Goal: Task Accomplishment & Management: Use online tool/utility

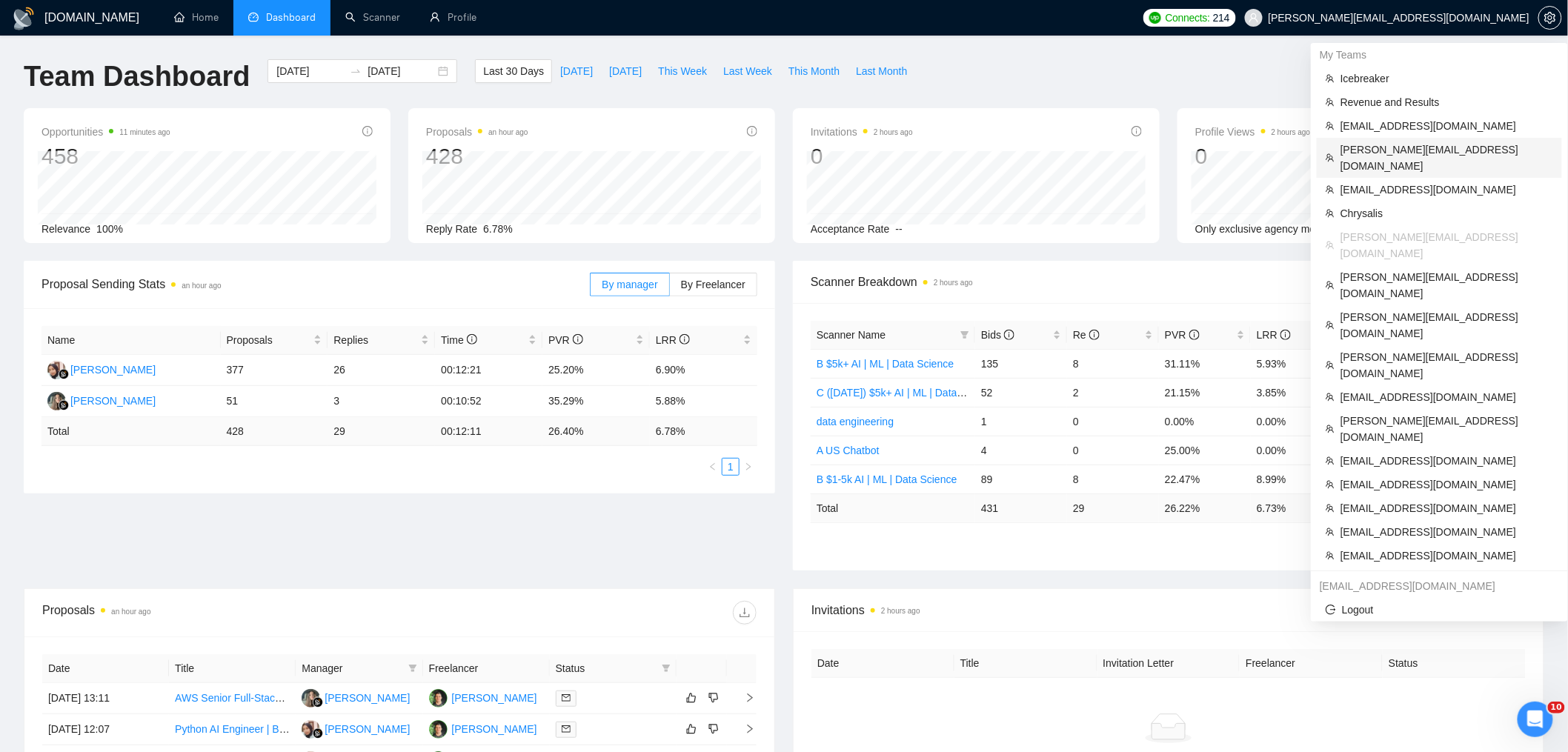
click at [1375, 154] on span "[PERSON_NAME][EMAIL_ADDRESS][DOMAIN_NAME]" at bounding box center [1447, 157] width 213 height 33
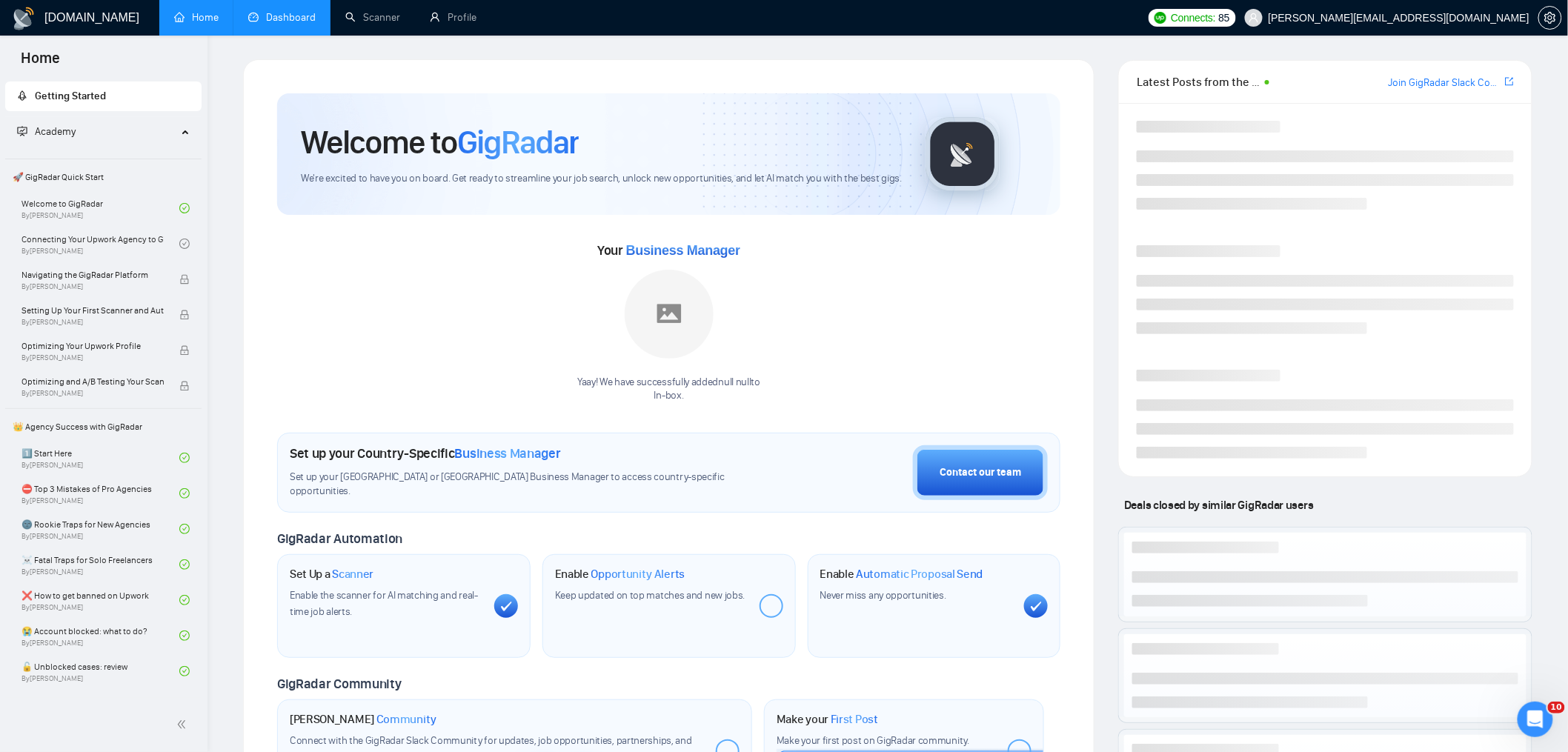
click at [297, 23] on link "Dashboard" at bounding box center [282, 17] width 68 height 12
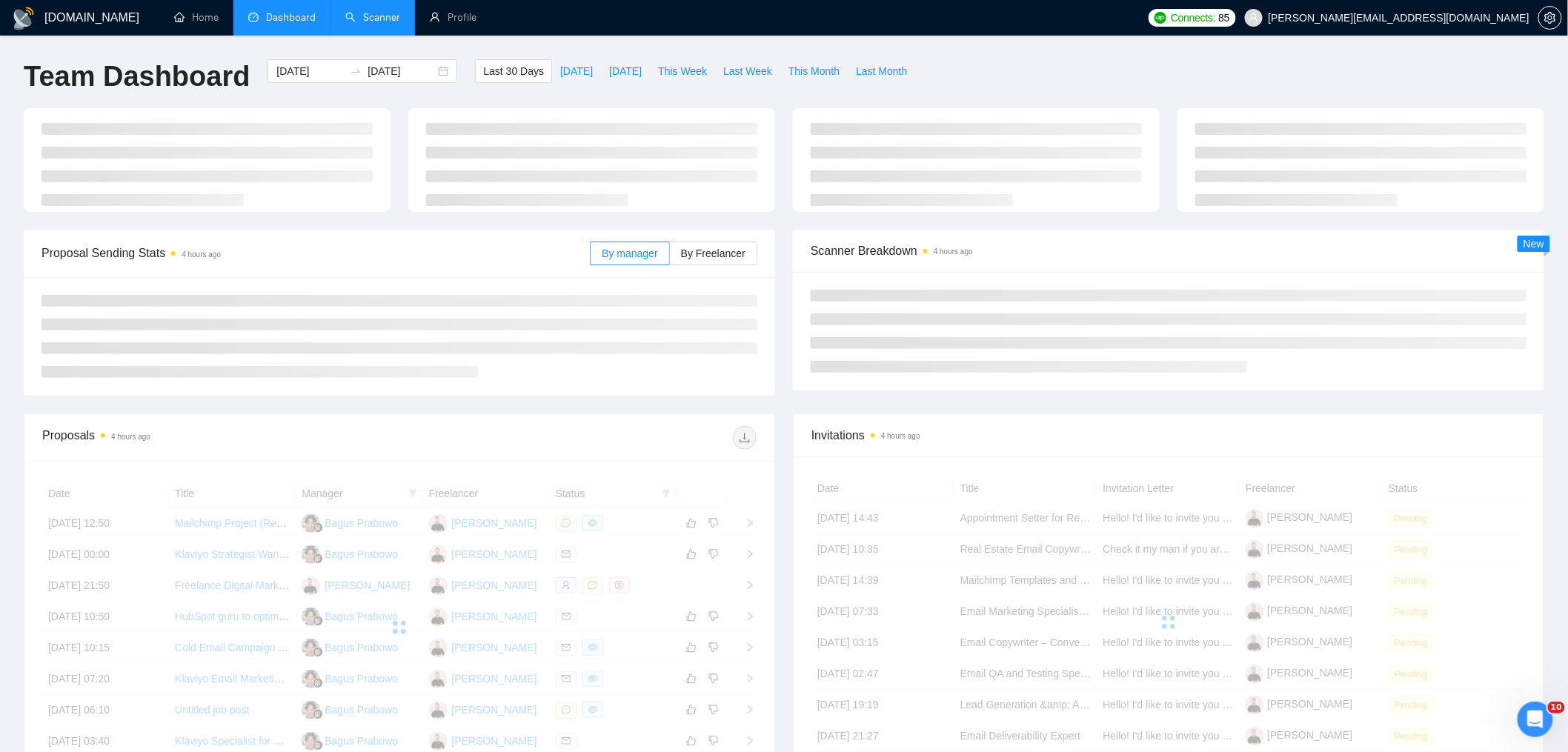
click at [360, 18] on link "Scanner" at bounding box center [373, 17] width 55 height 12
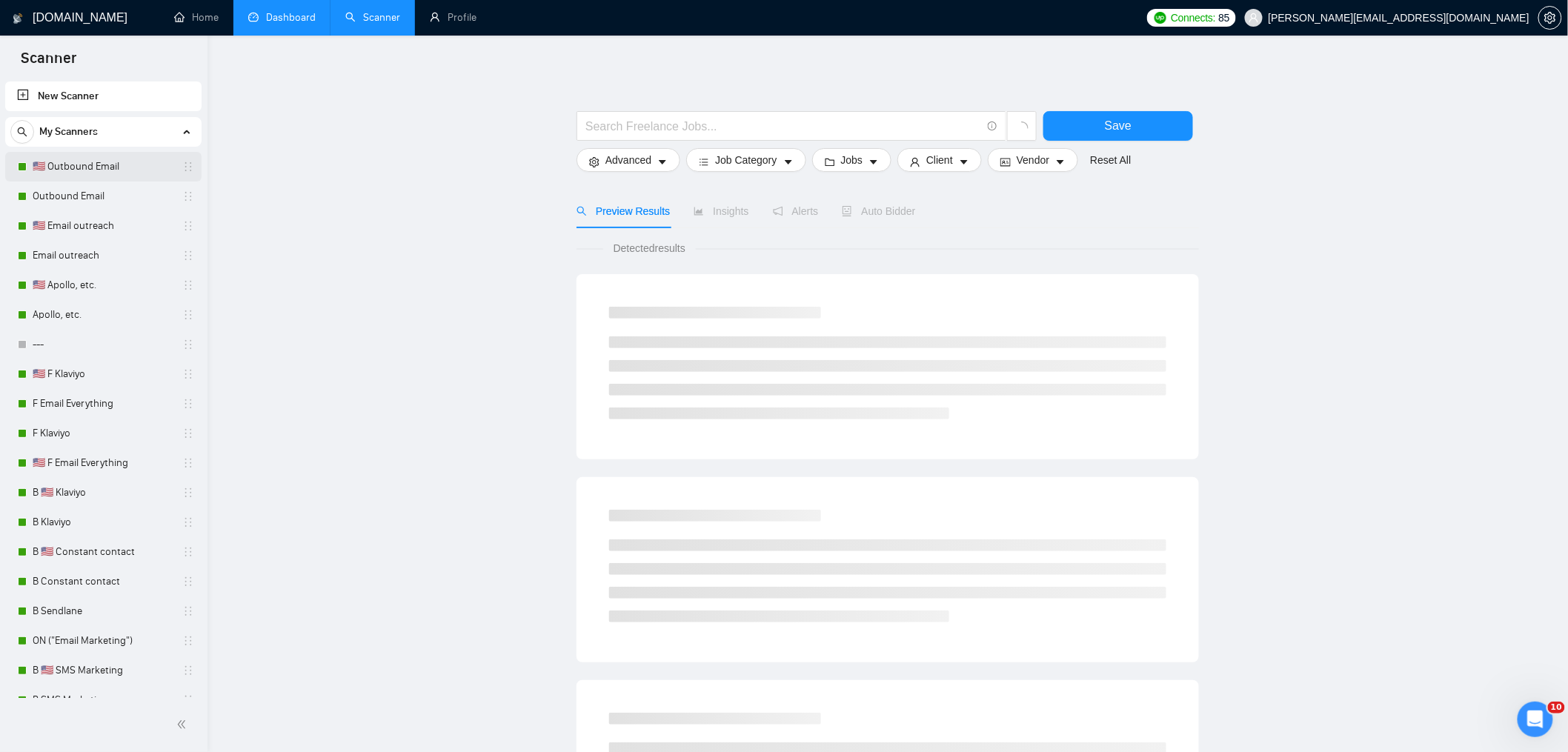
click at [125, 162] on link "🇺🇸 Outbound Email" at bounding box center [104, 166] width 141 height 29
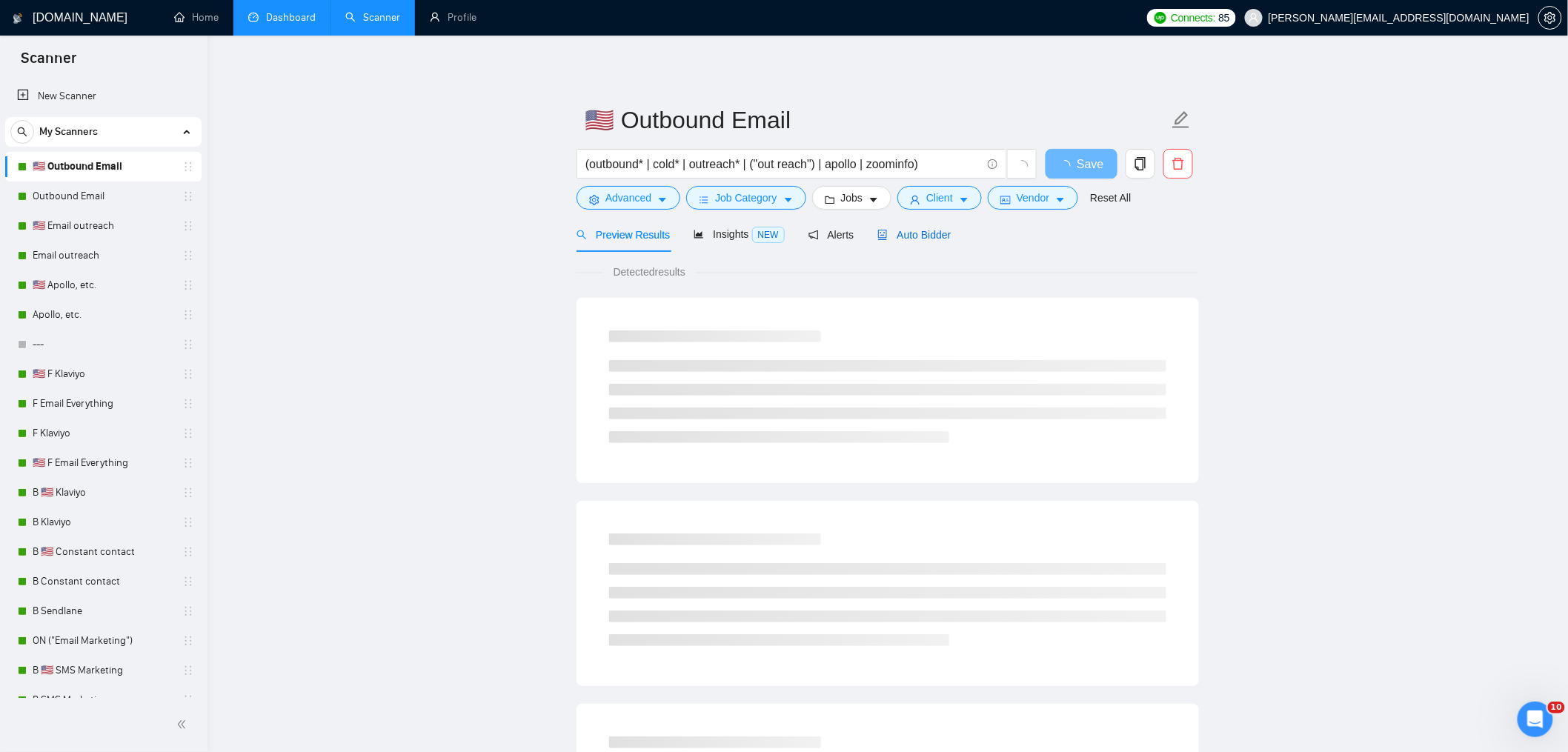
click at [948, 237] on span "Auto Bidder" at bounding box center [914, 234] width 73 height 12
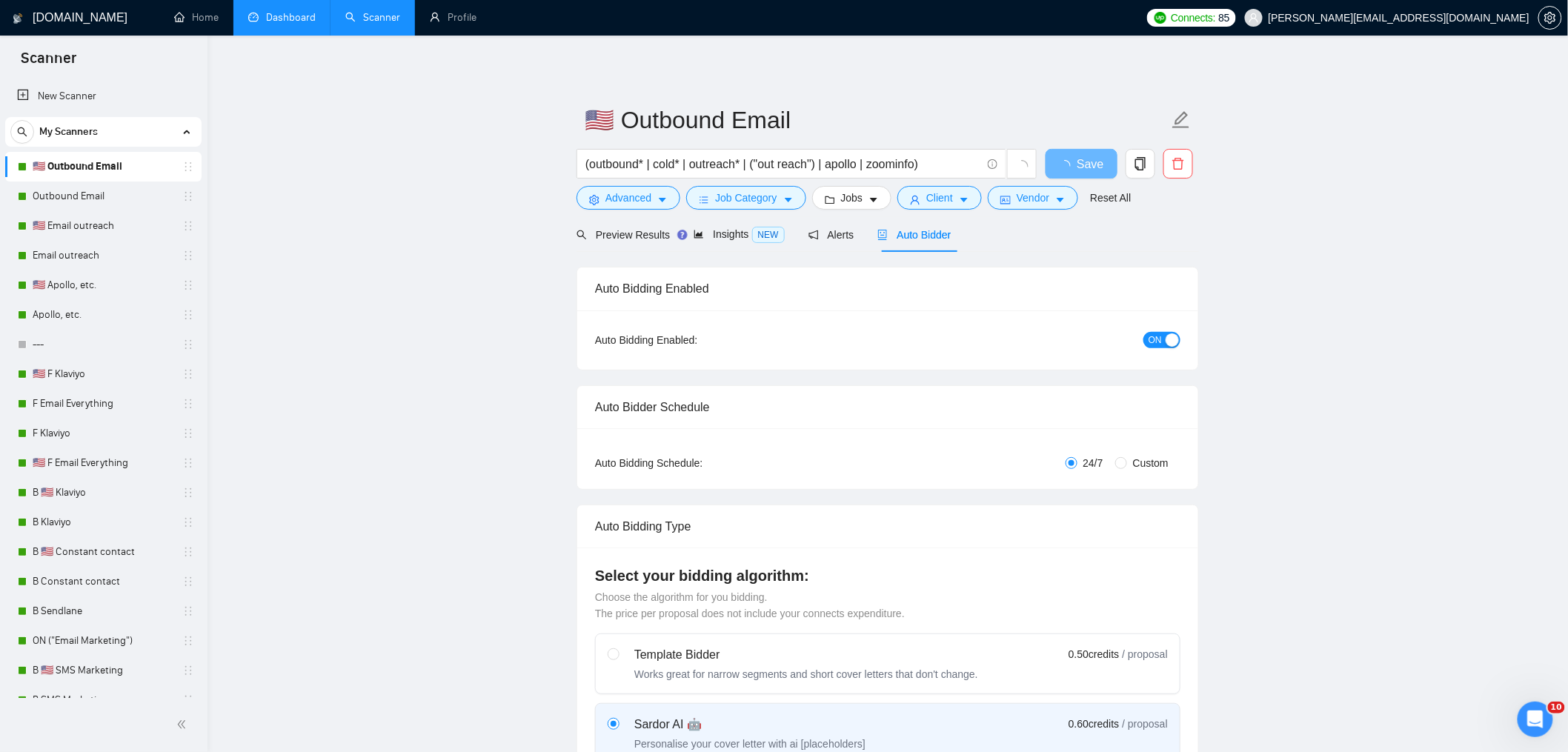
click at [1176, 340] on div "button" at bounding box center [1173, 340] width 13 height 13
click at [1090, 162] on span "Save" at bounding box center [1090, 165] width 26 height 19
click at [1091, 168] on span "Save" at bounding box center [1081, 165] width 26 height 19
click at [77, 190] on link "Outbound Email" at bounding box center [104, 196] width 141 height 29
click at [98, 192] on link "Outbound Email" at bounding box center [104, 196] width 141 height 29
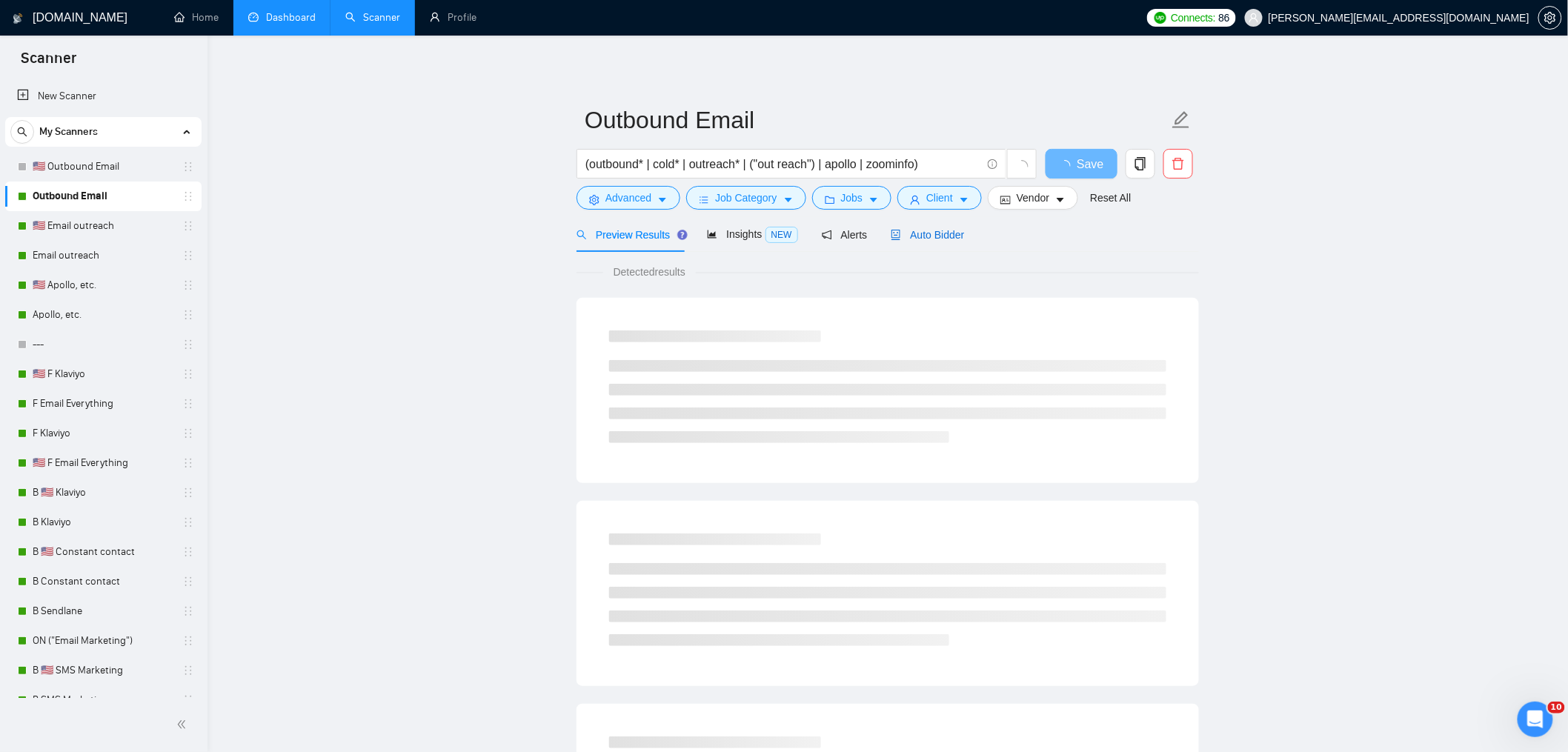
click at [928, 230] on span "Auto Bidder" at bounding box center [927, 234] width 73 height 12
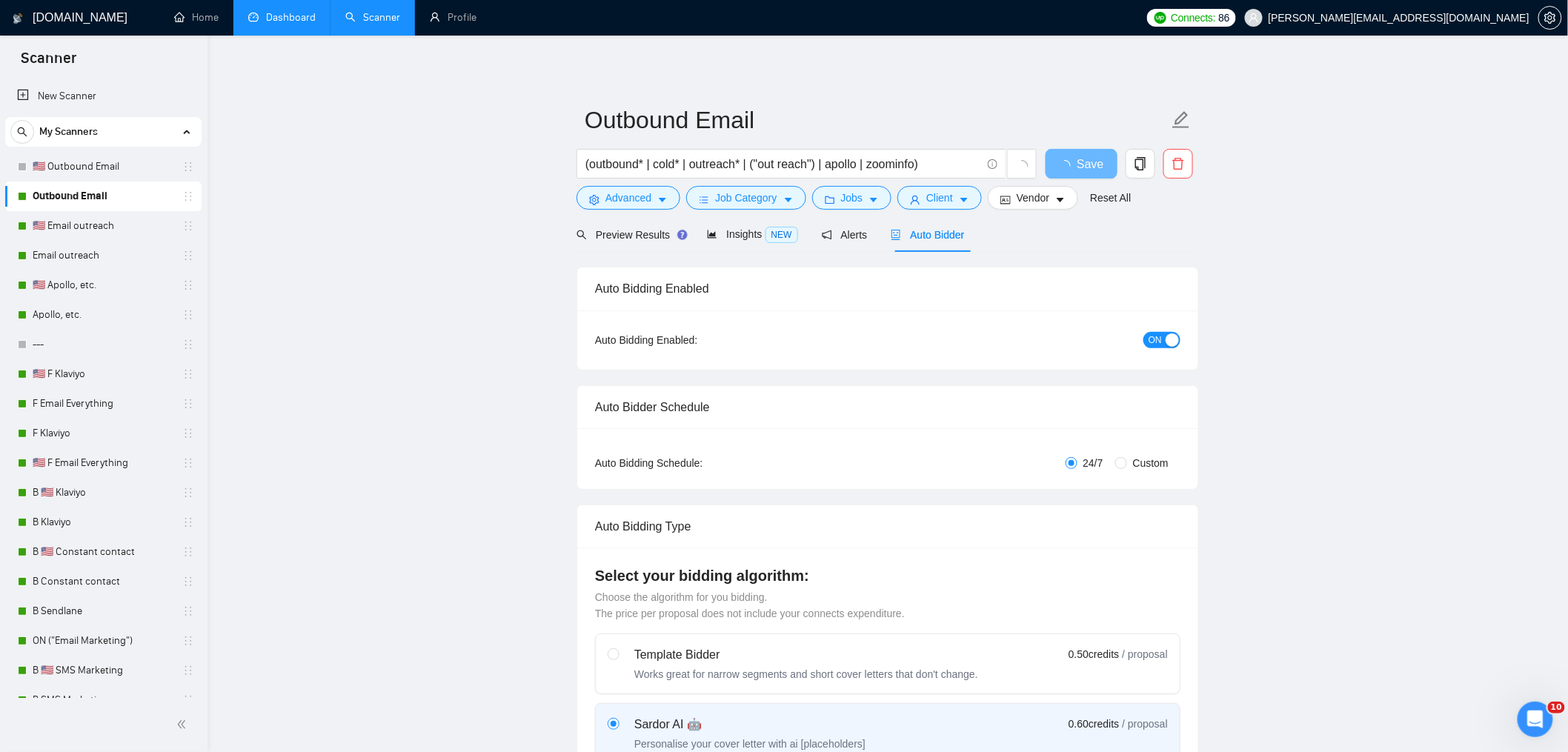
click at [1168, 344] on div "button" at bounding box center [1173, 340] width 13 height 13
click at [1092, 166] on span "Save" at bounding box center [1081, 165] width 26 height 19
click at [78, 225] on link "🇺🇸 Email outreach" at bounding box center [104, 225] width 141 height 29
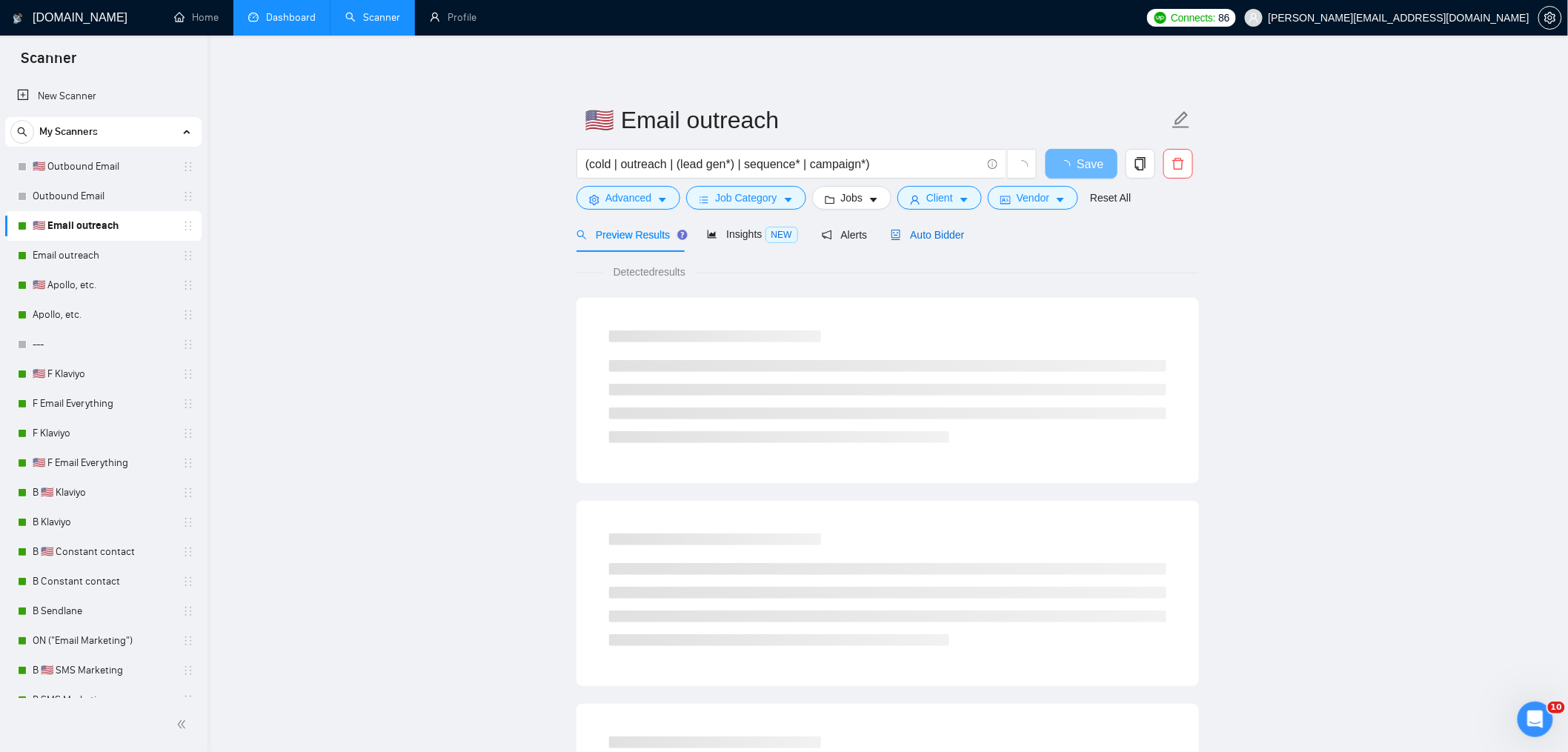
click at [930, 239] on span "Auto Bidder" at bounding box center [927, 234] width 73 height 12
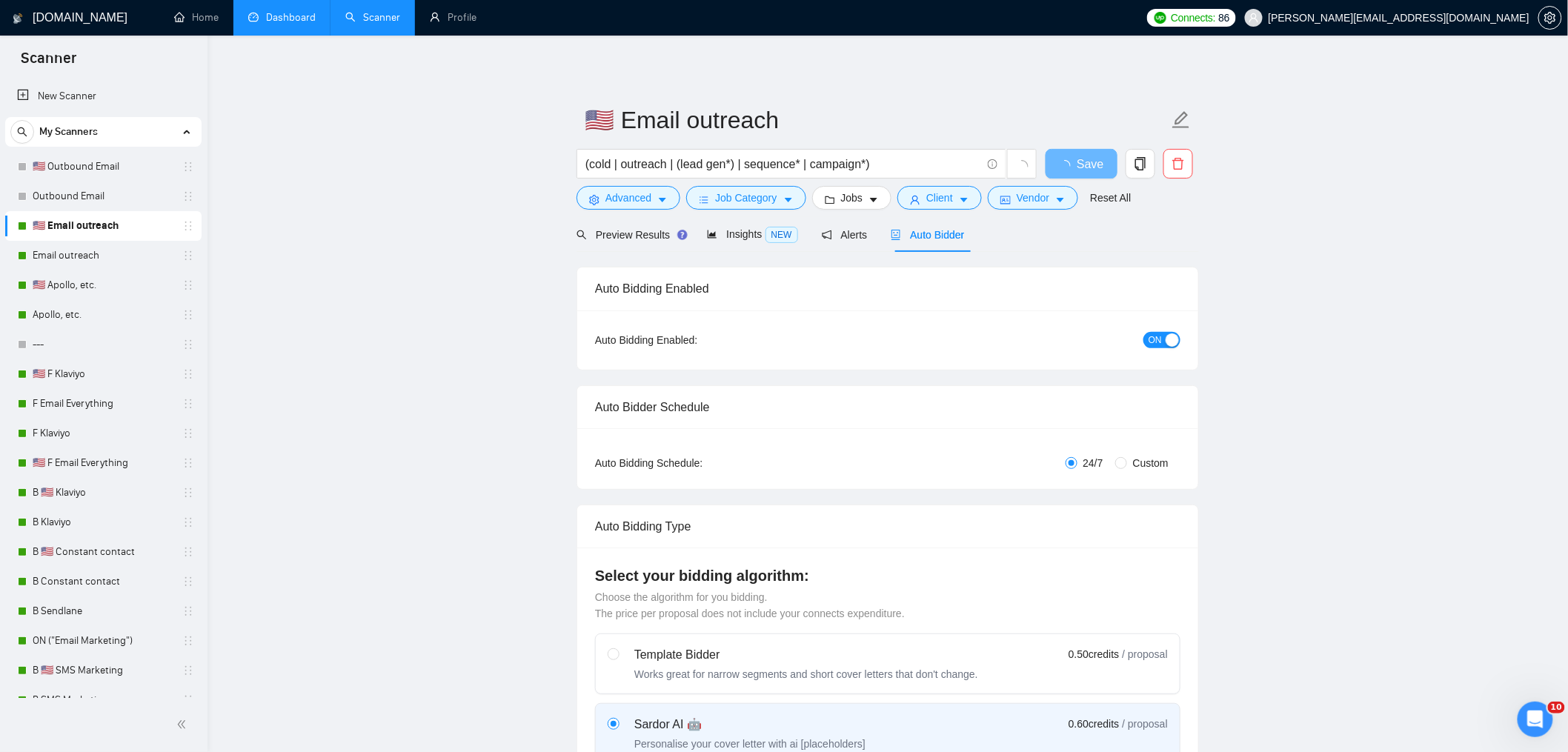
click at [1171, 337] on div "button" at bounding box center [1173, 340] width 13 height 13
click at [112, 257] on link "Email outreach" at bounding box center [104, 255] width 141 height 29
click at [1085, 178] on button "Save" at bounding box center [1081, 163] width 72 height 29
click at [43, 264] on link "Email outreach" at bounding box center [104, 255] width 141 height 29
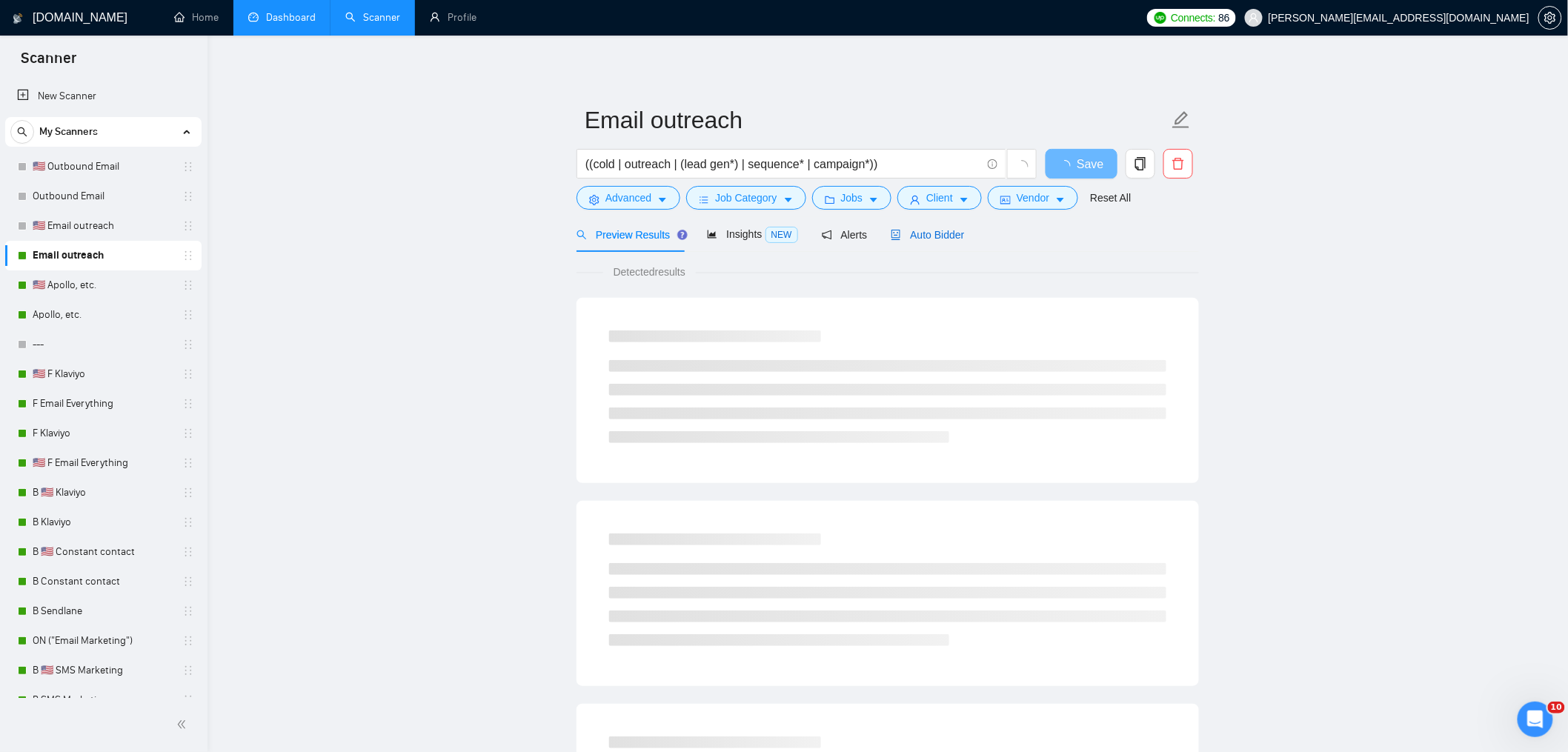
click at [942, 232] on span "Auto Bidder" at bounding box center [927, 234] width 73 height 12
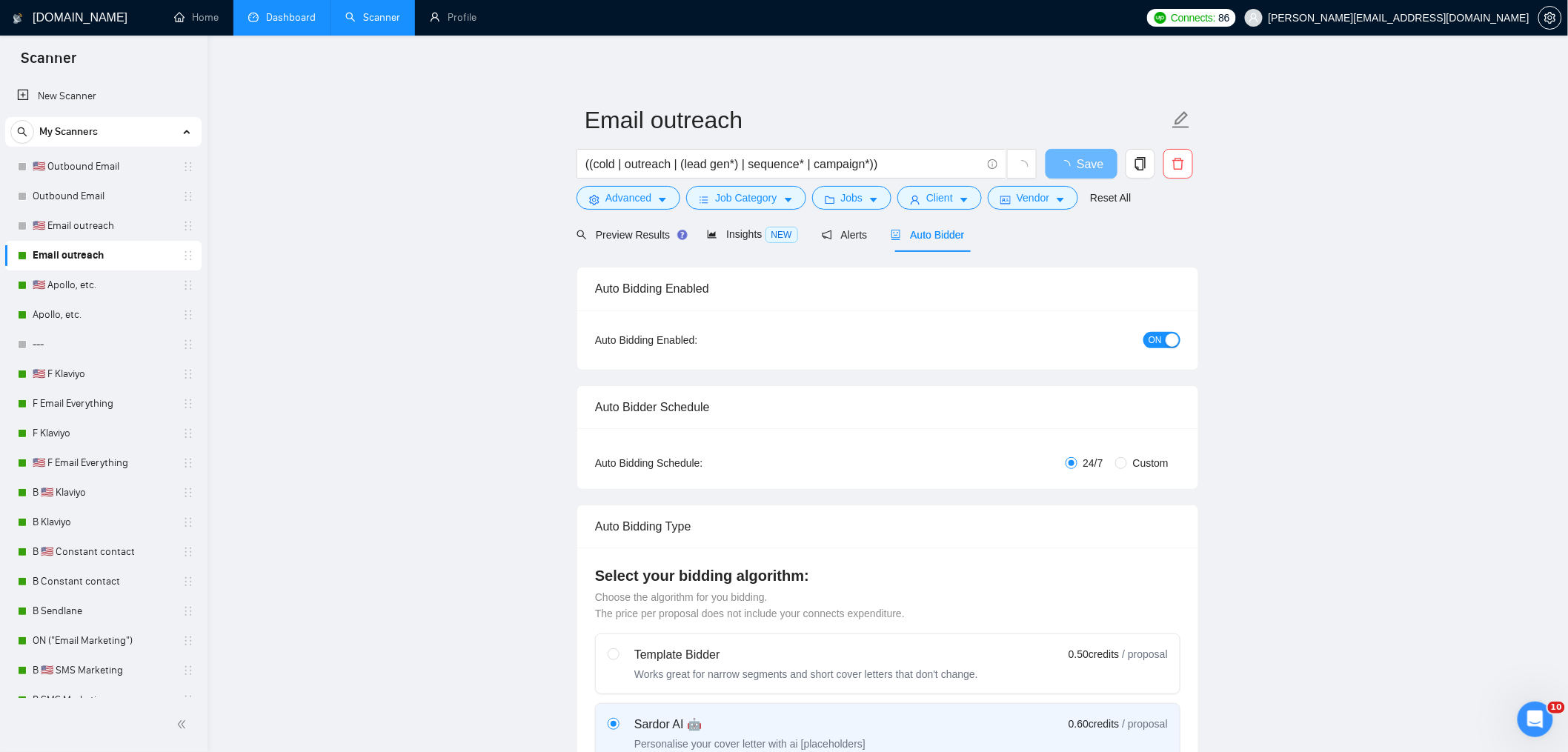
click at [1172, 335] on div "button" at bounding box center [1173, 340] width 13 height 13
click at [1076, 166] on span "Save" at bounding box center [1081, 165] width 26 height 19
click at [86, 285] on link "🇺🇸 Apollo, etc." at bounding box center [104, 284] width 141 height 29
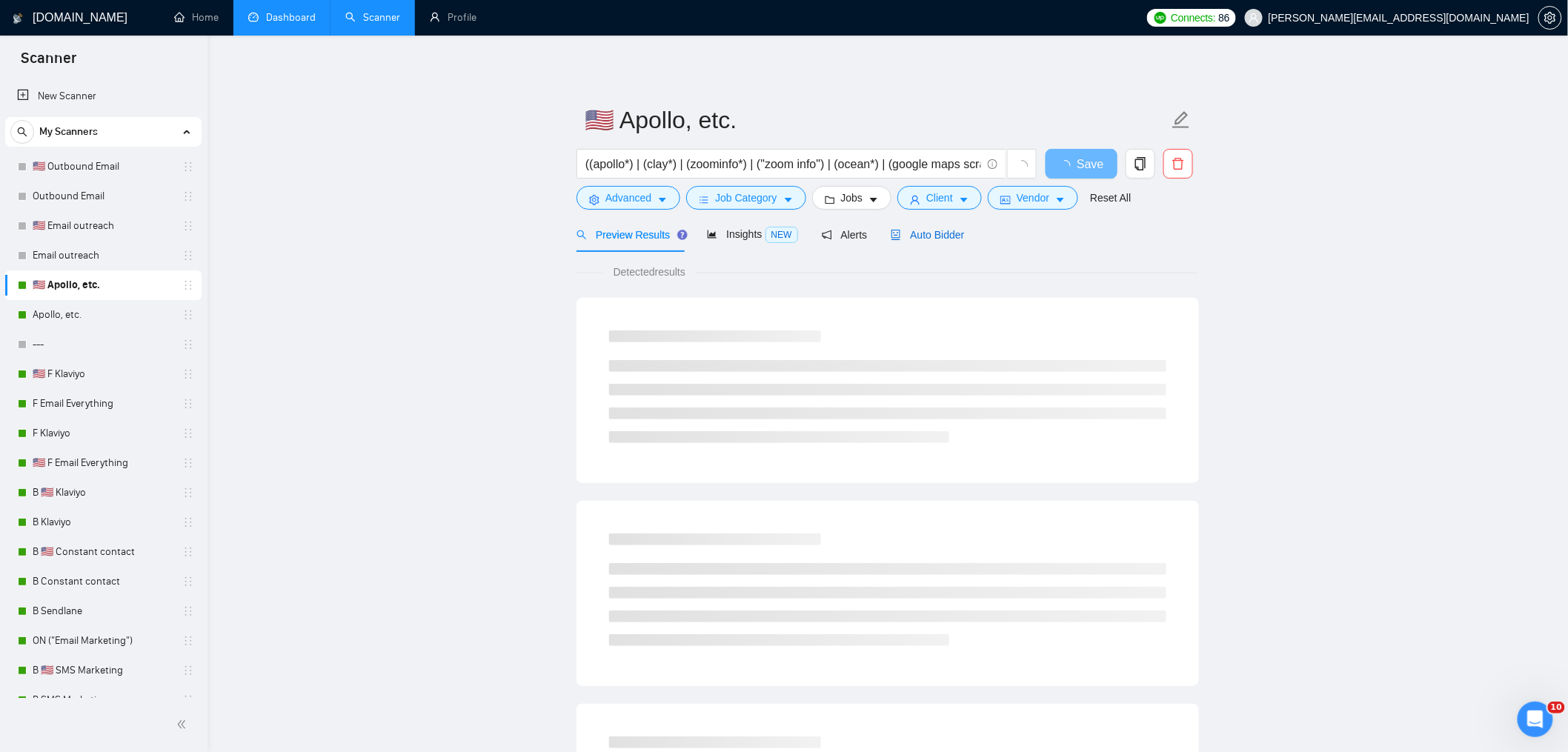
drag, startPoint x: 939, startPoint y: 239, endPoint x: 1055, endPoint y: 230, distance: 116.3
click at [939, 239] on span "Auto Bidder" at bounding box center [927, 234] width 73 height 12
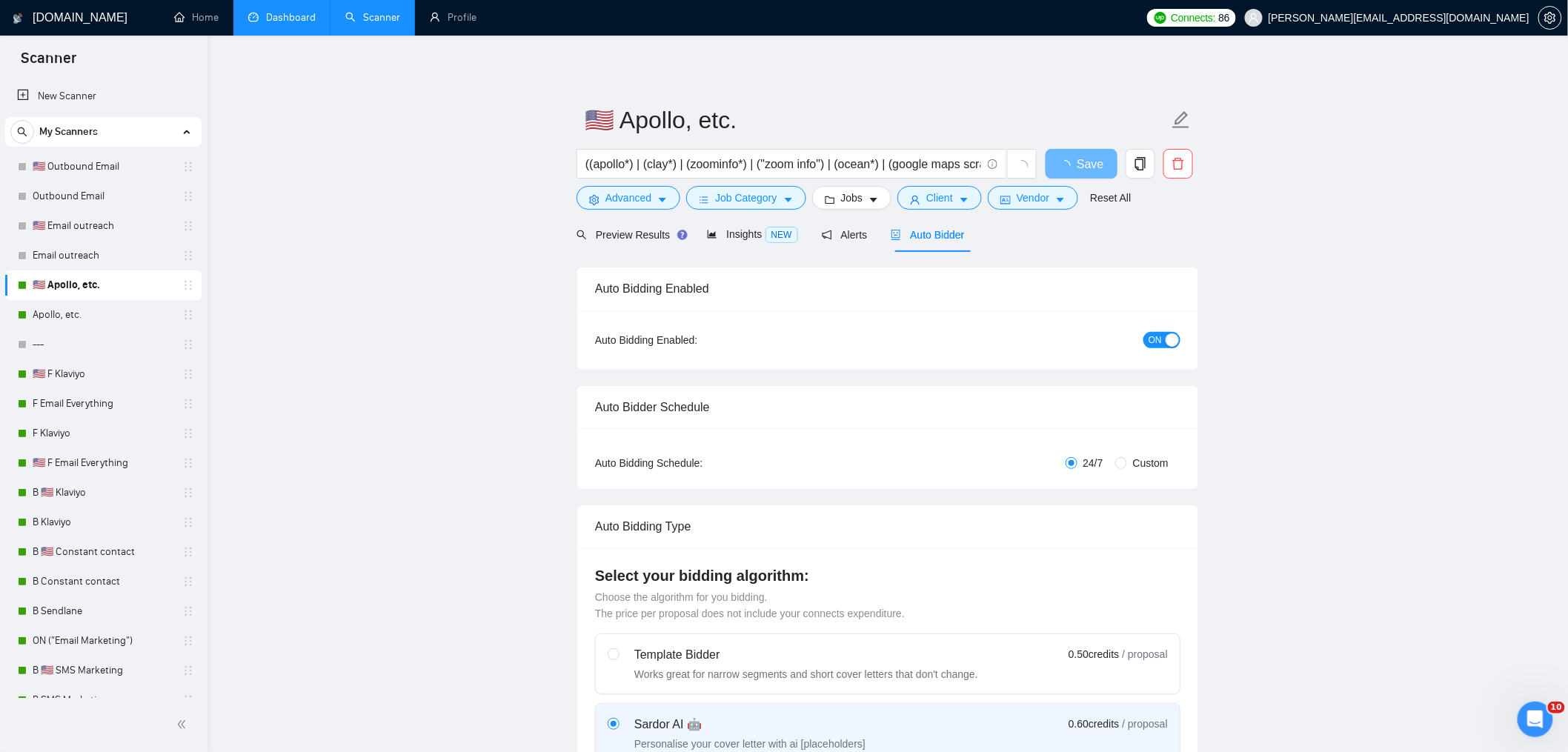
click at [1169, 340] on div "button" at bounding box center [1173, 340] width 13 height 13
click at [1087, 163] on span "Save" at bounding box center [1081, 165] width 26 height 19
click at [23, 314] on div "Bidding - Auto Bidding Enabled" at bounding box center [104, 319] width 164 height 31
click at [23, 315] on div "Bidding - Auto Bidding Enabled" at bounding box center [104, 319] width 164 height 31
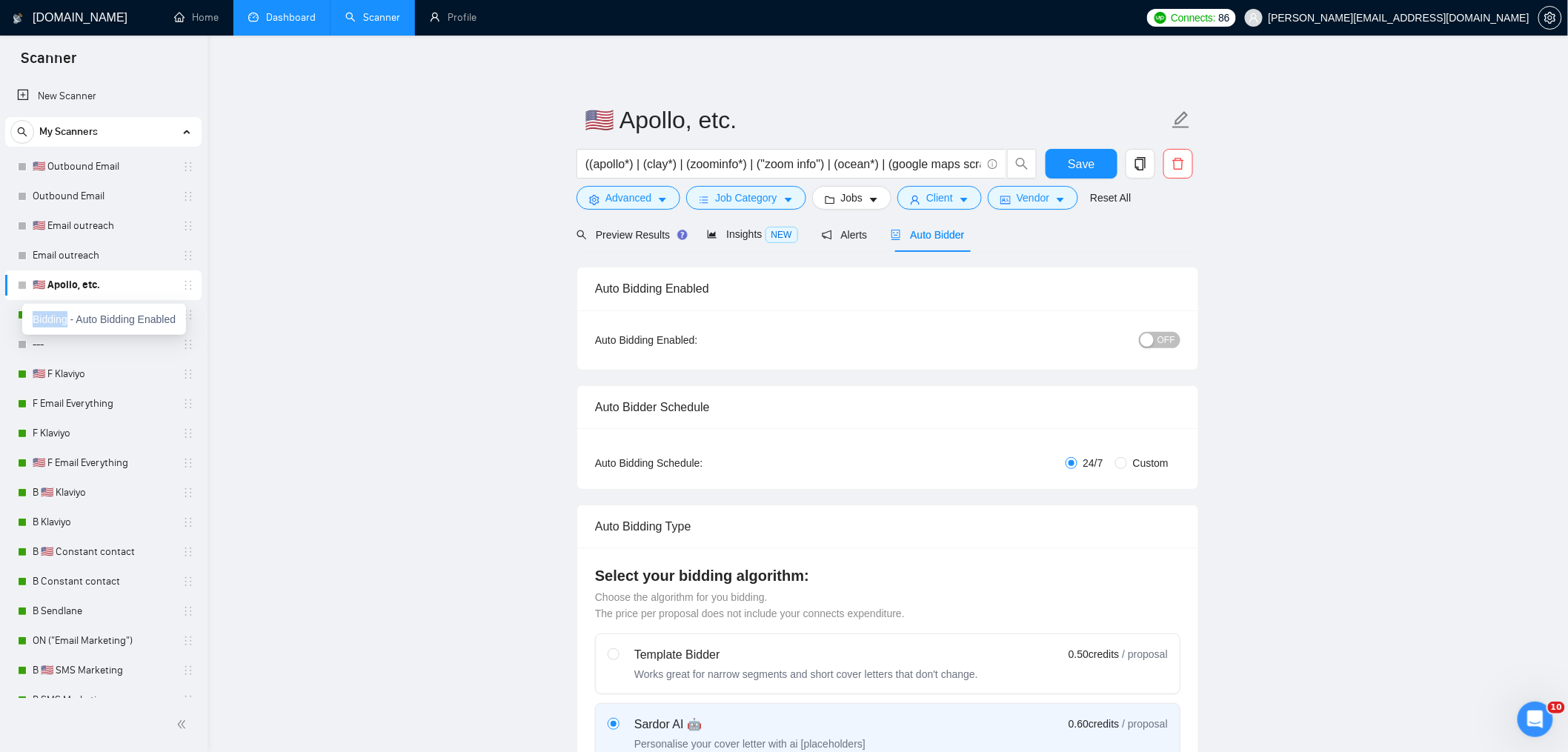
click at [23, 315] on div "Bidding - Auto Bidding Enabled" at bounding box center [104, 319] width 164 height 31
click at [114, 315] on div "Bidding - Auto Bidding Enabled" at bounding box center [104, 319] width 164 height 31
drag, startPoint x: 309, startPoint y: 312, endPoint x: 265, endPoint y: 314, distance: 44.0
click at [132, 322] on link "Apollo, etc." at bounding box center [104, 314] width 141 height 29
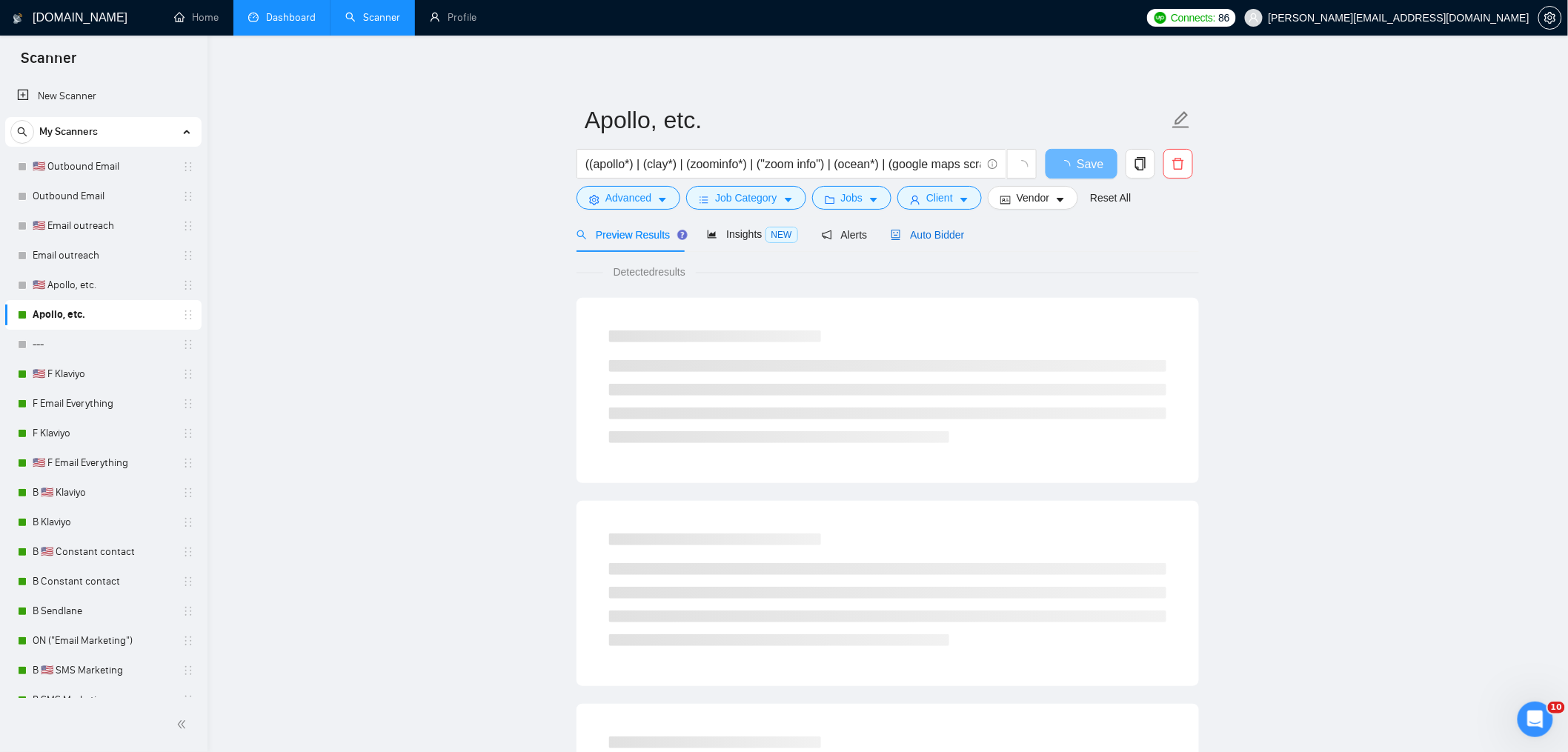
click at [917, 239] on span "Auto Bidder" at bounding box center [927, 234] width 73 height 12
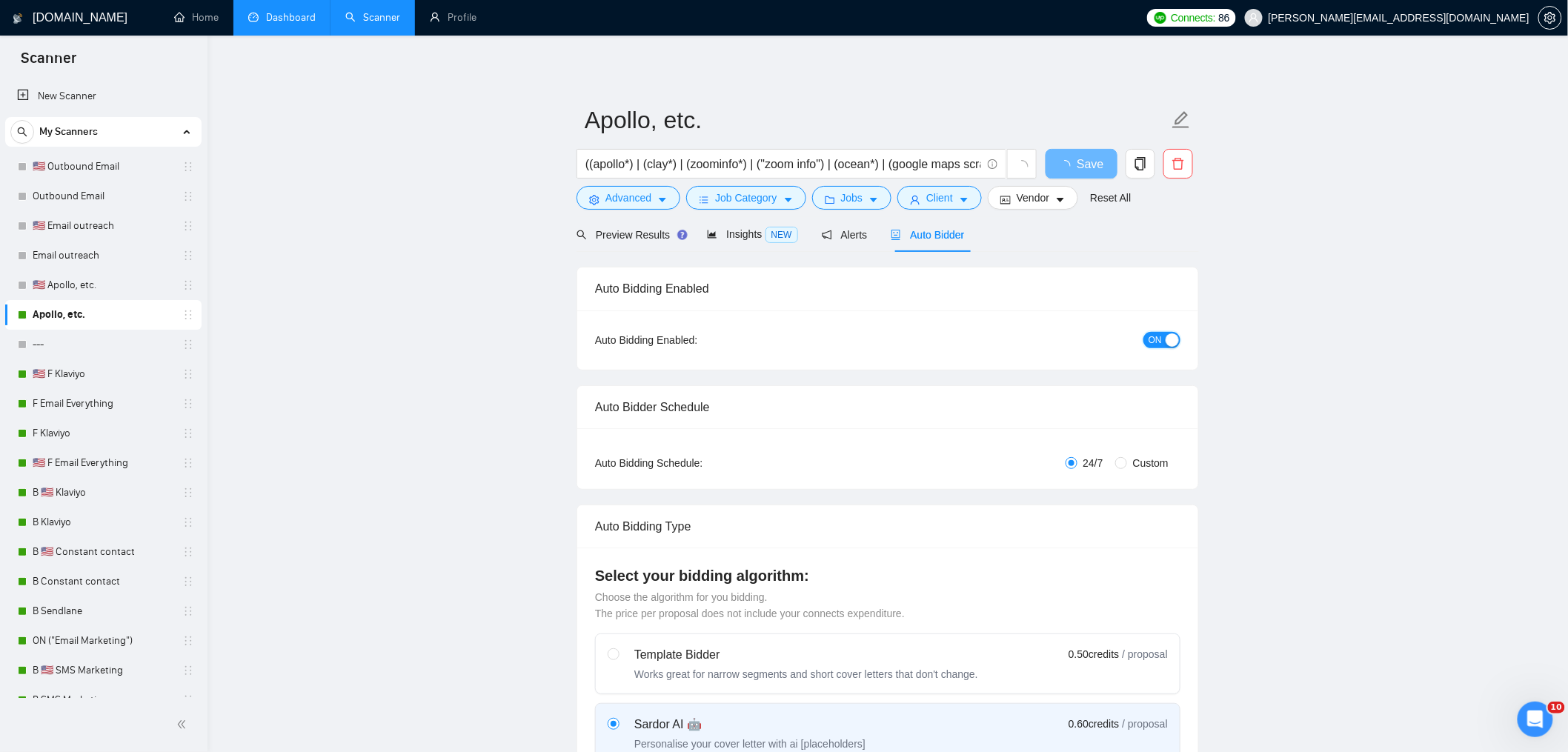
drag, startPoint x: 1160, startPoint y: 333, endPoint x: 1123, endPoint y: 303, distance: 47.6
click at [1160, 333] on span "ON" at bounding box center [1155, 340] width 13 height 16
click at [1086, 166] on span "Save" at bounding box center [1081, 165] width 26 height 19
click at [303, 24] on link "Dashboard" at bounding box center [282, 17] width 68 height 12
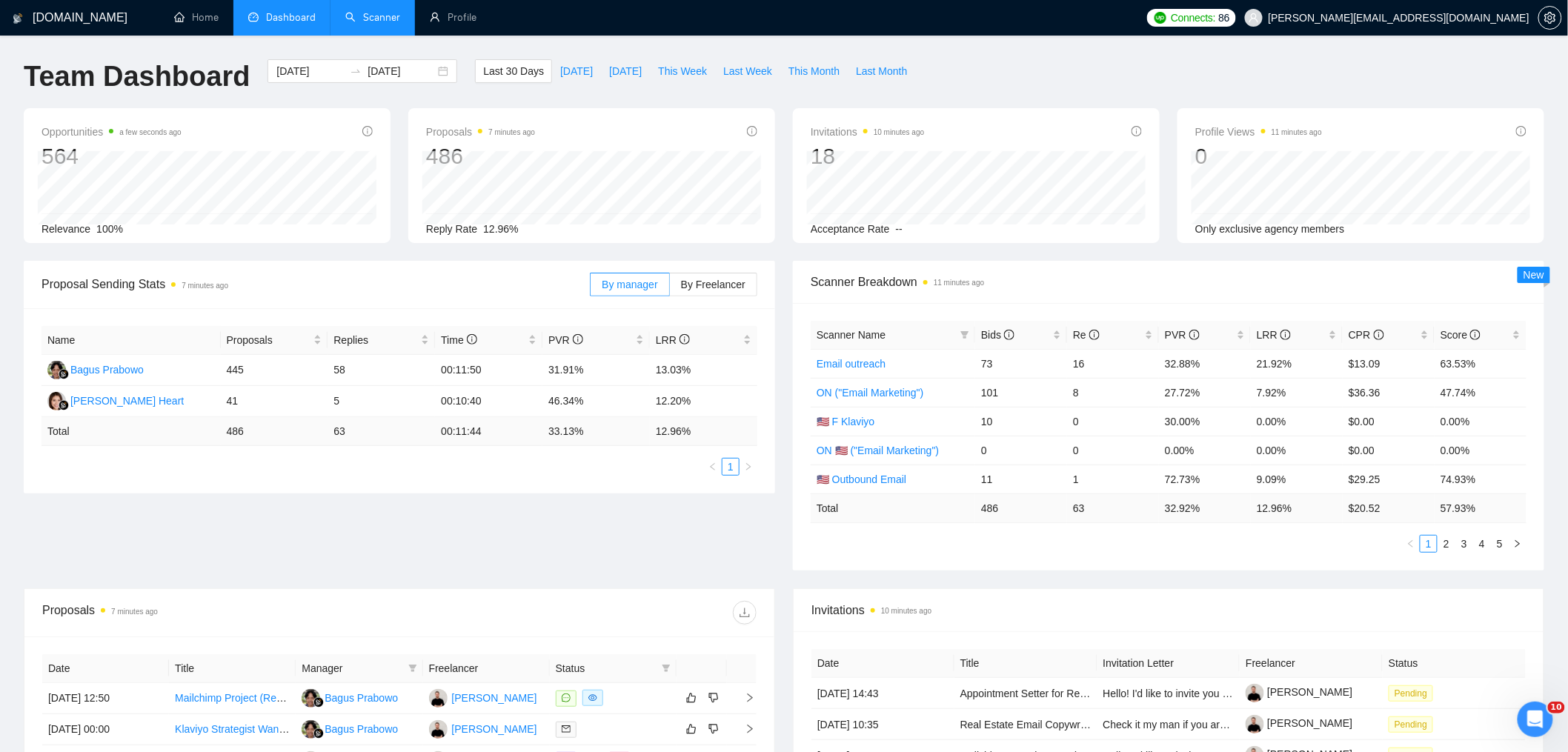
scroll to position [3, 0]
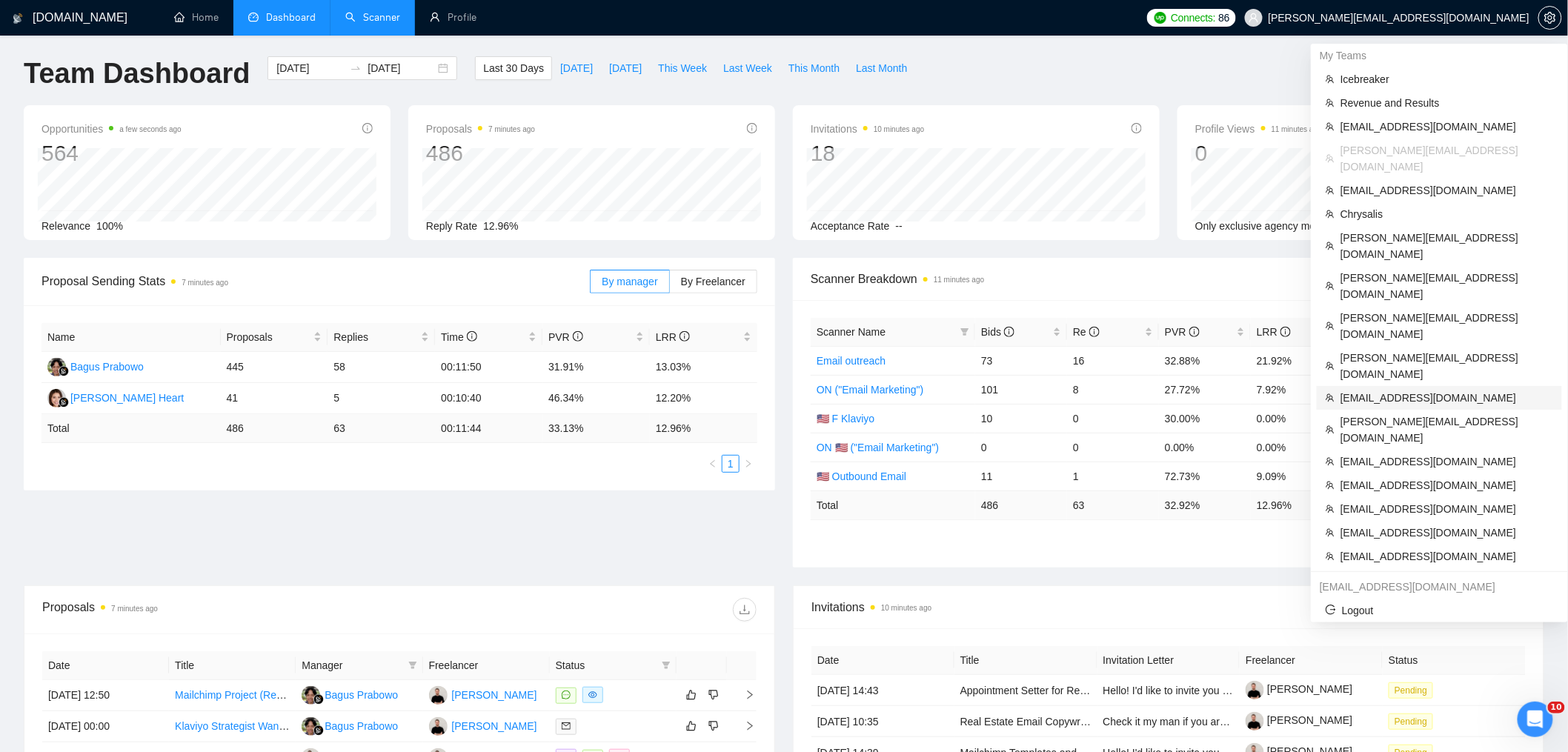
click at [1376, 390] on span "[EMAIL_ADDRESS][DOMAIN_NAME]" at bounding box center [1447, 397] width 213 height 16
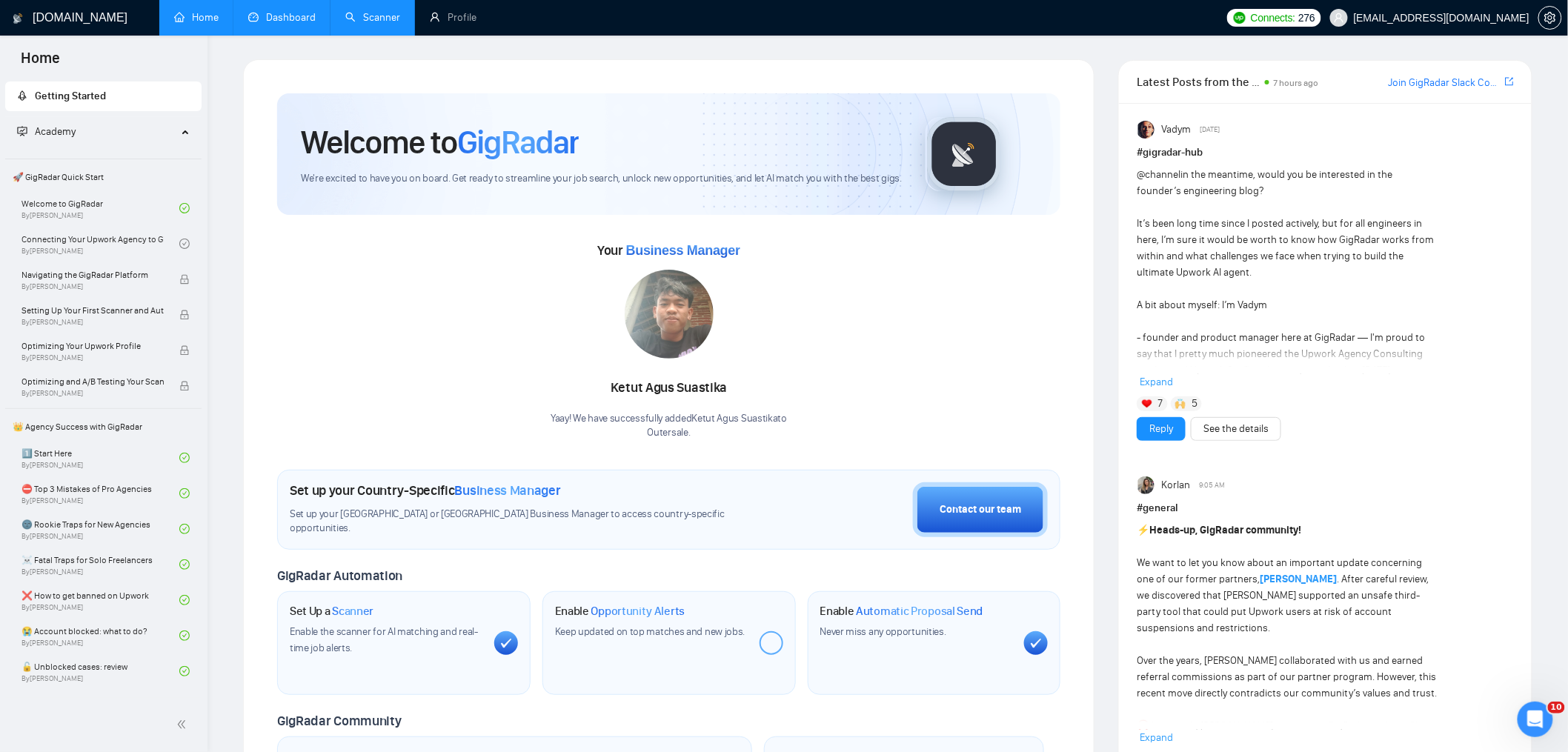
click at [277, 11] on link "Dashboard" at bounding box center [282, 17] width 68 height 12
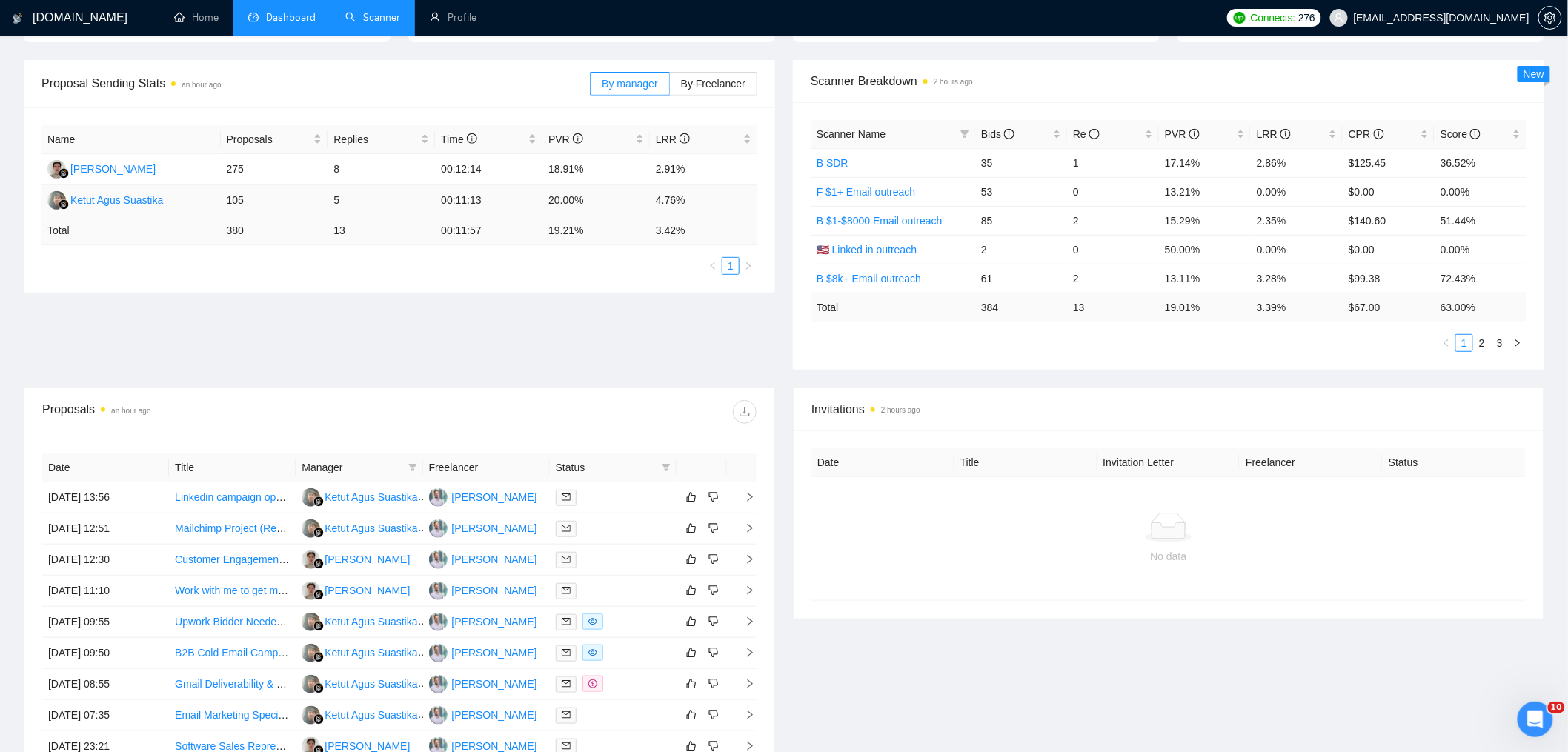
scroll to position [369, 0]
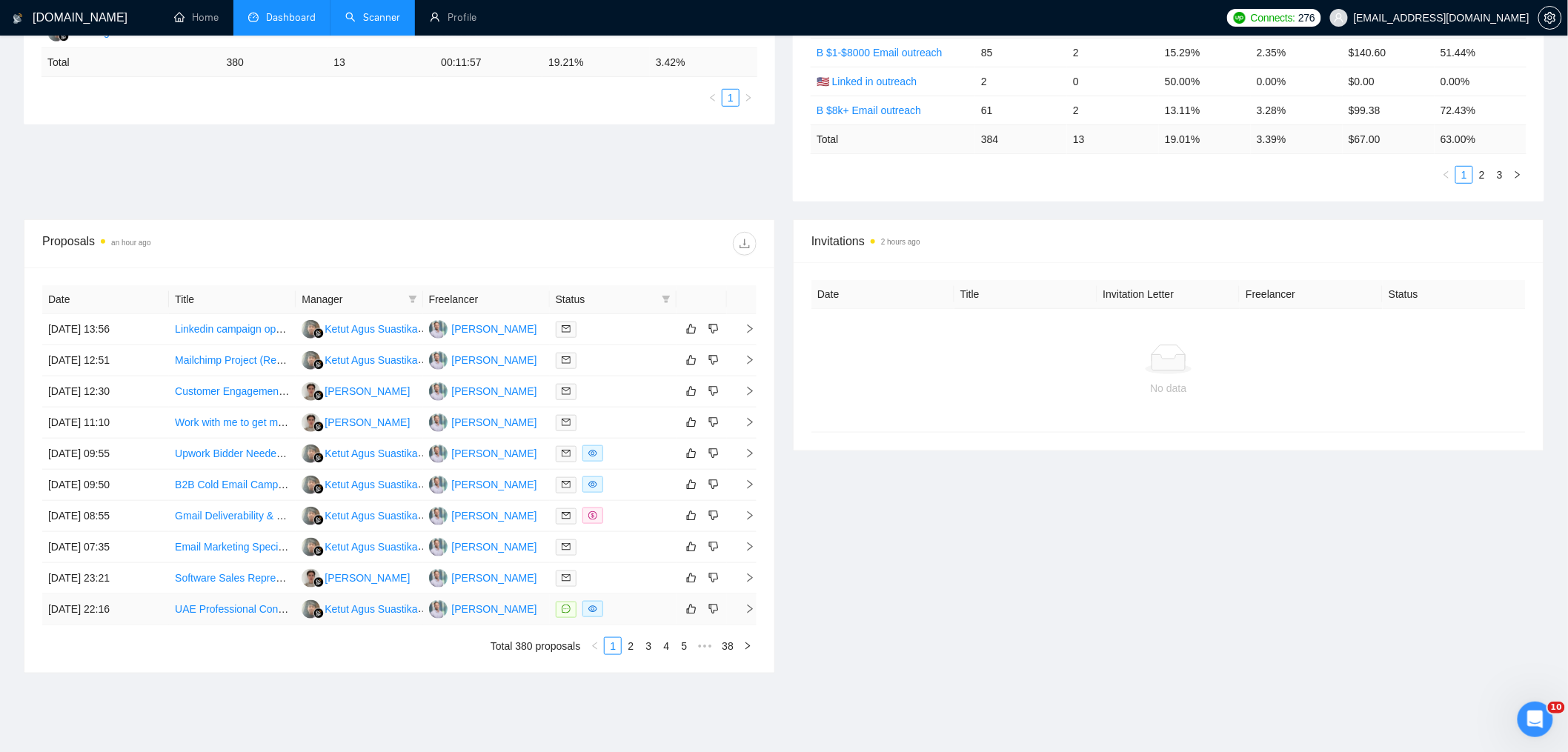
click at [125, 610] on td "[DATE] 22:16" at bounding box center [105, 610] width 127 height 31
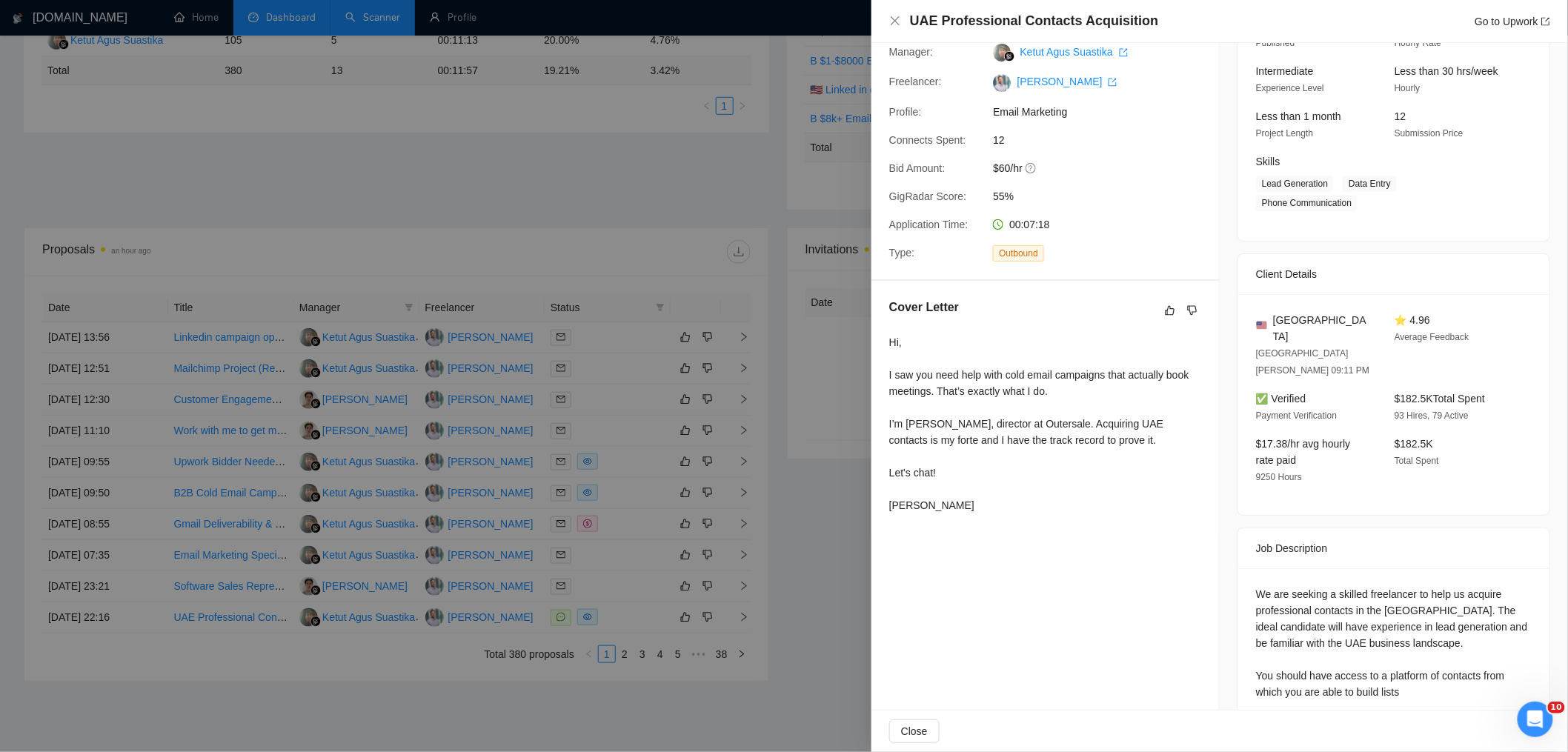
scroll to position [76, 0]
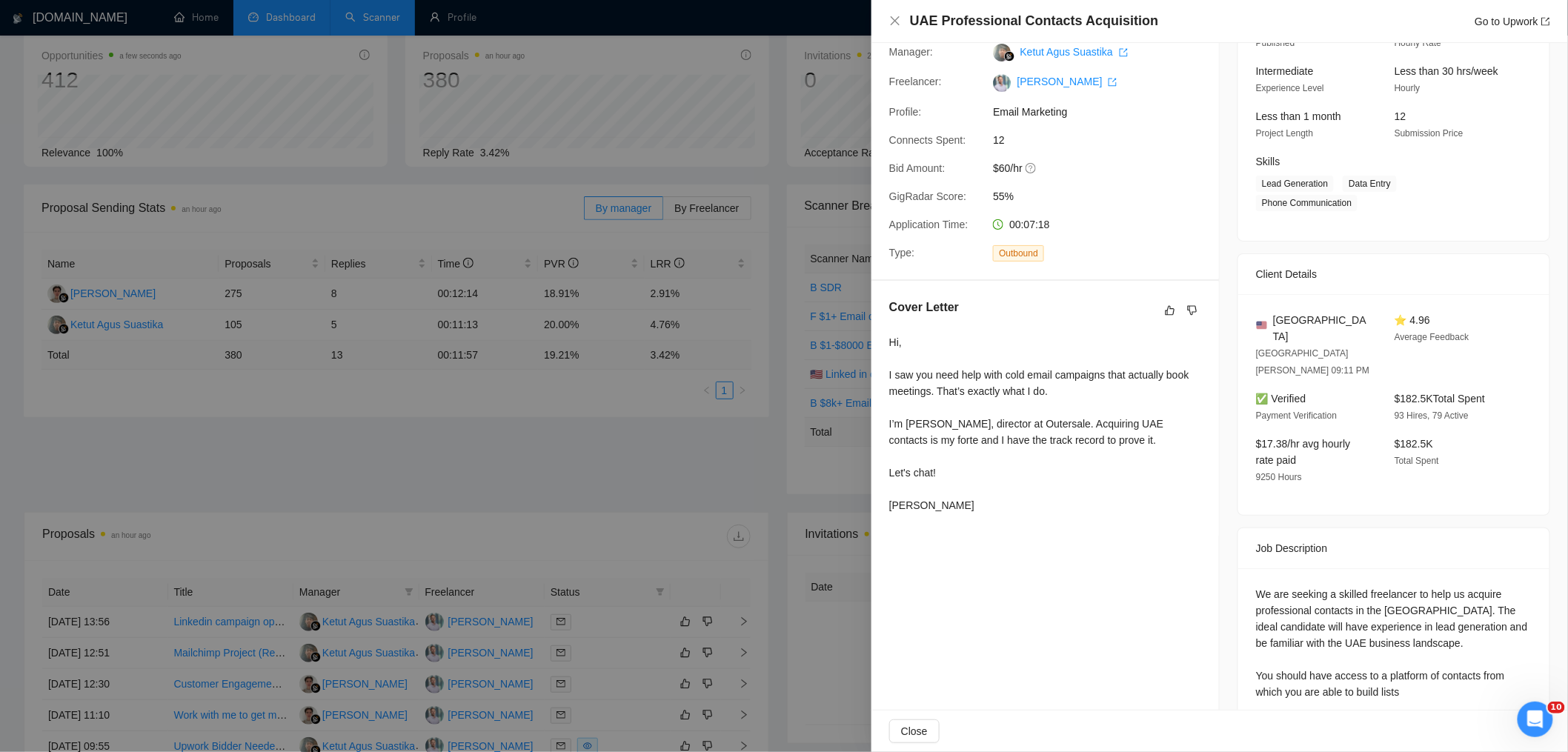
click at [656, 382] on div at bounding box center [784, 376] width 1568 height 752
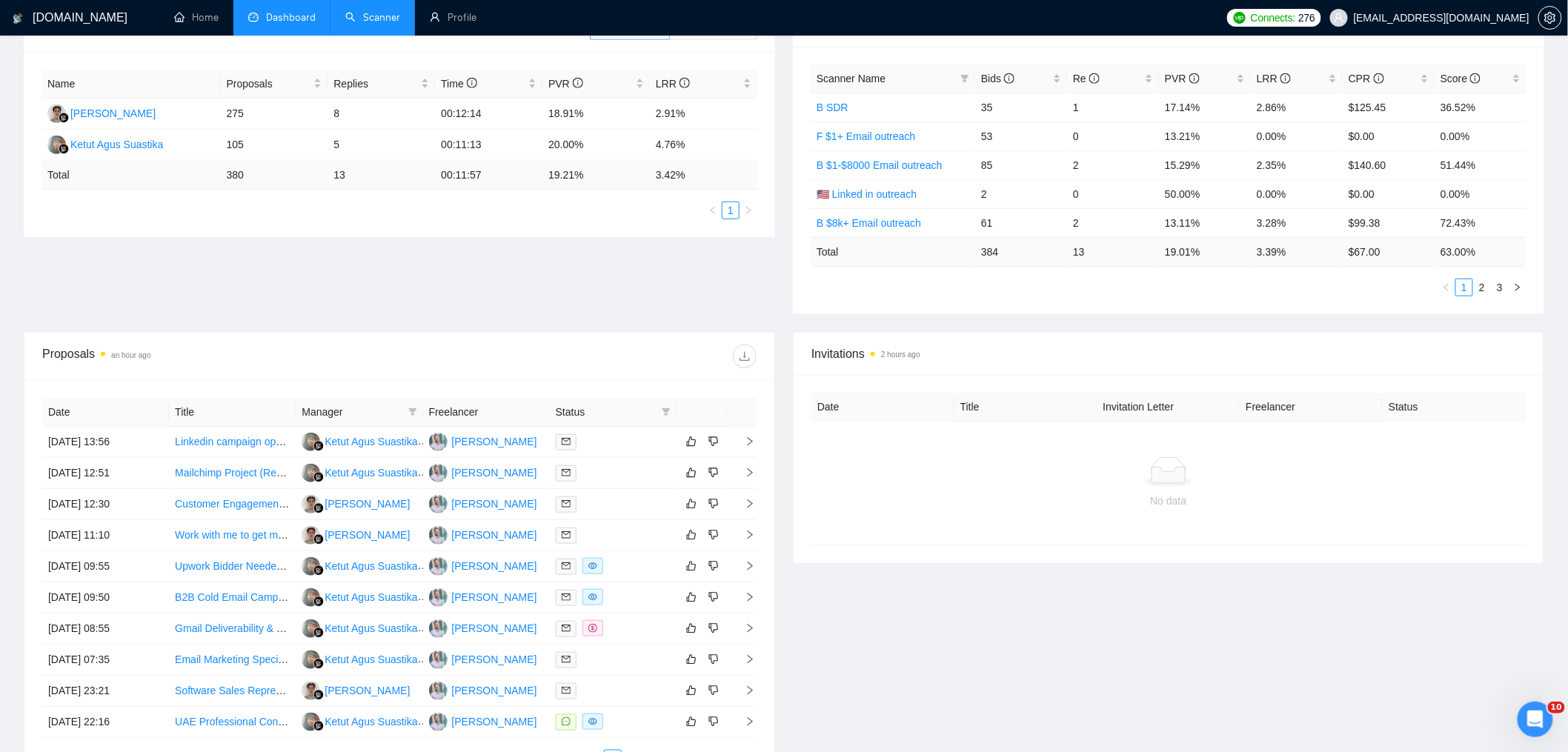
scroll to position [262, 0]
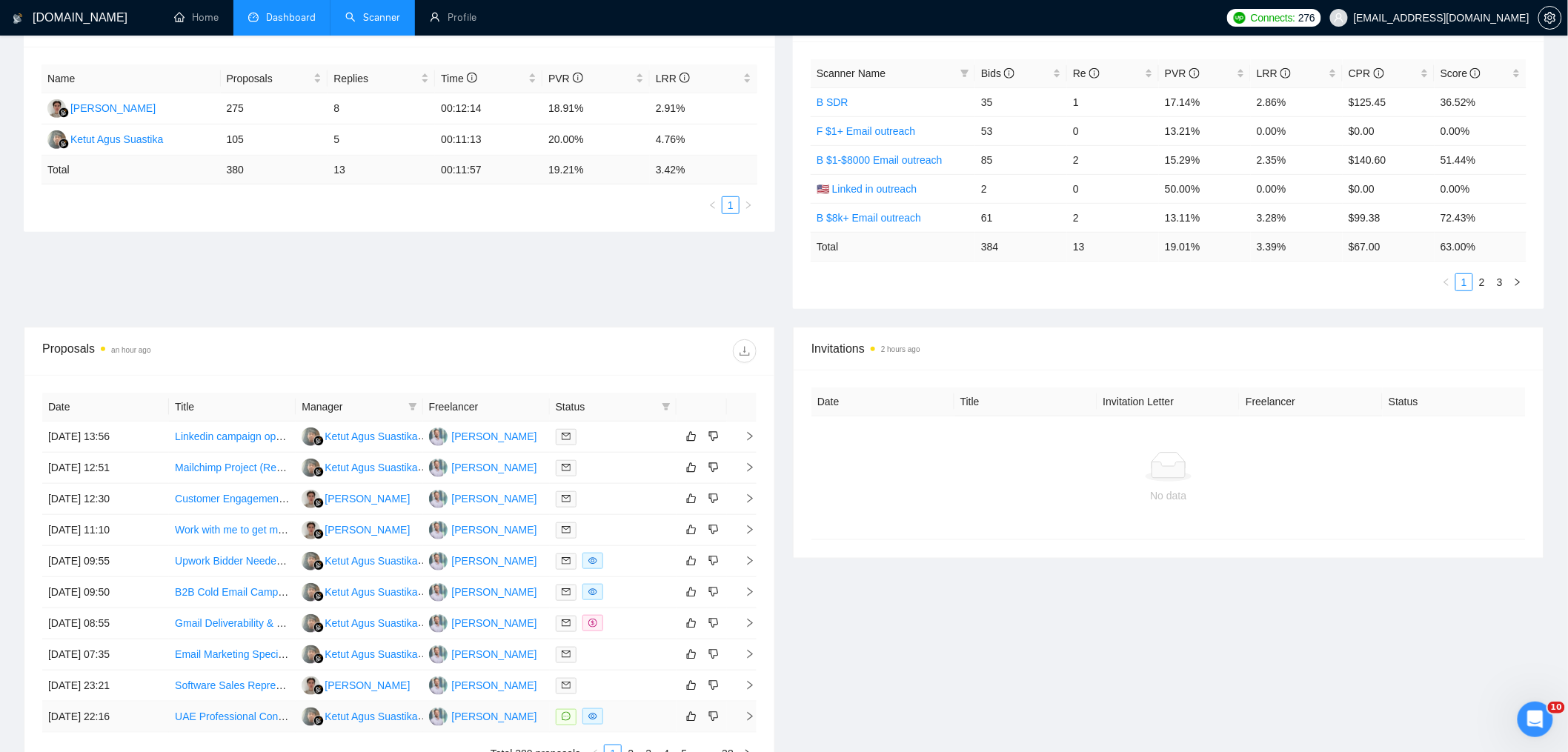
click at [141, 722] on td "[DATE] 22:16" at bounding box center [105, 717] width 127 height 31
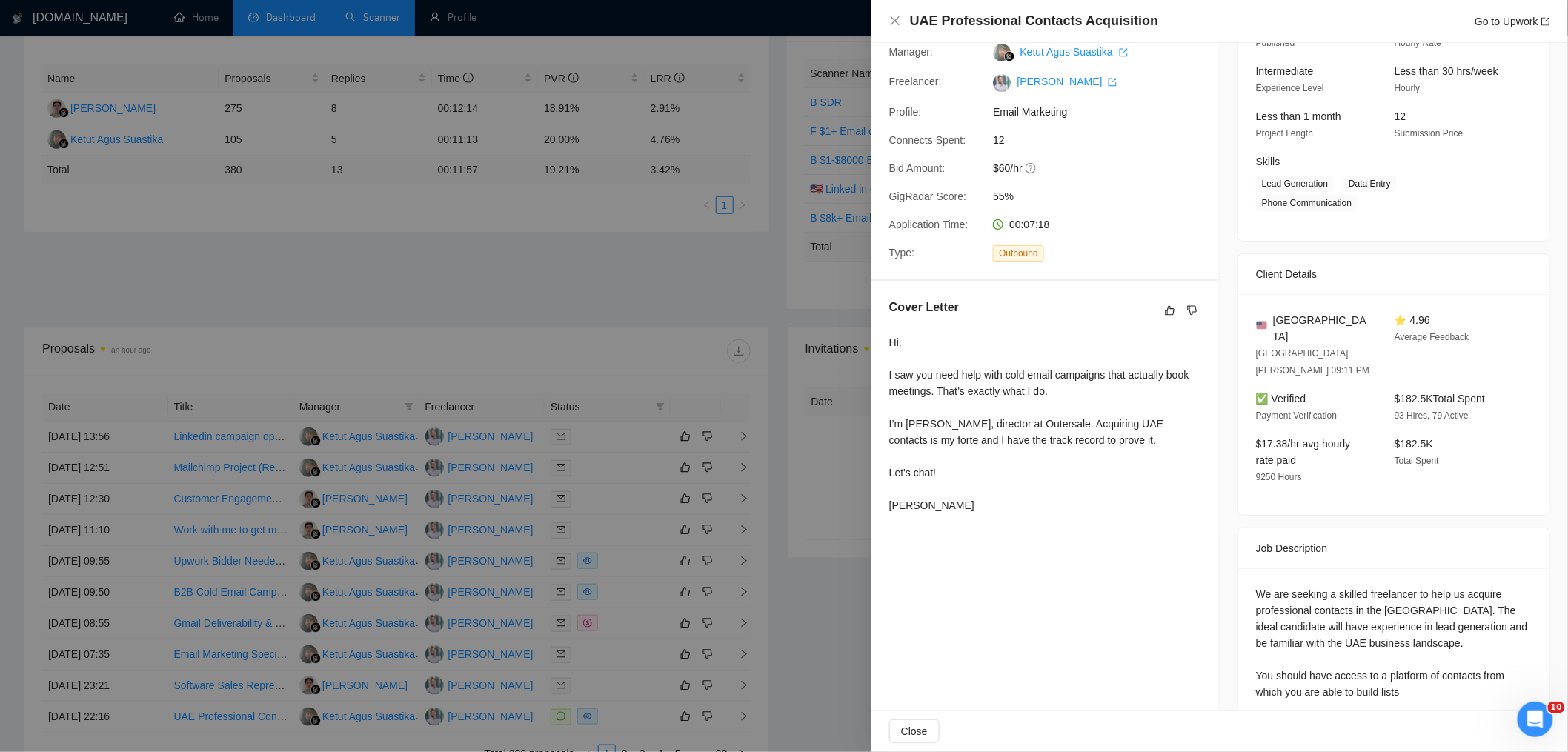
click at [437, 397] on div at bounding box center [784, 376] width 1568 height 752
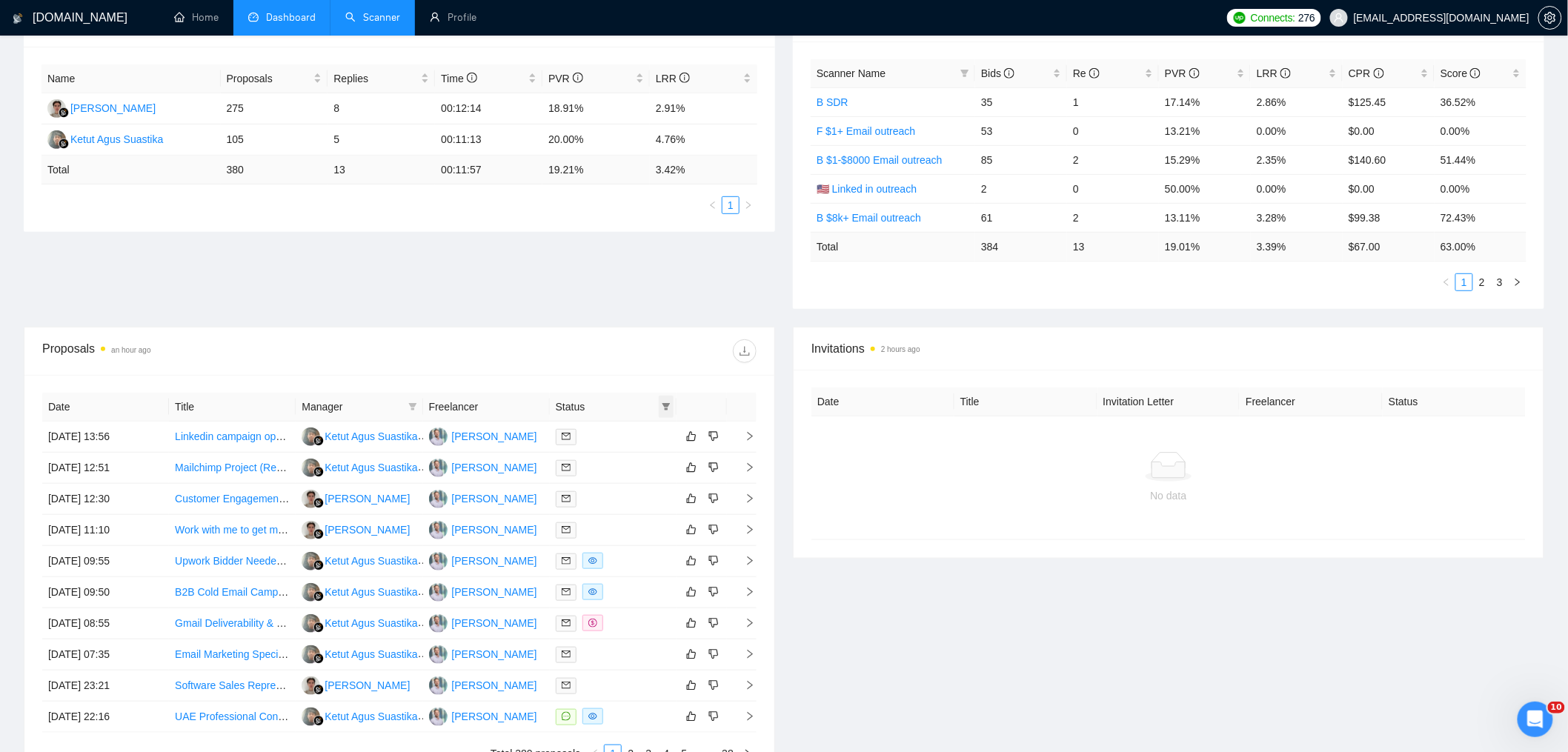
click at [669, 404] on icon "filter" at bounding box center [666, 407] width 8 height 8
click at [621, 441] on span "Chat" at bounding box center [629, 435] width 72 height 16
checkbox input "true"
click at [653, 488] on span "OK" at bounding box center [654, 488] width 15 height 16
click at [120, 473] on td "[DATE] 13:30" at bounding box center [105, 468] width 127 height 31
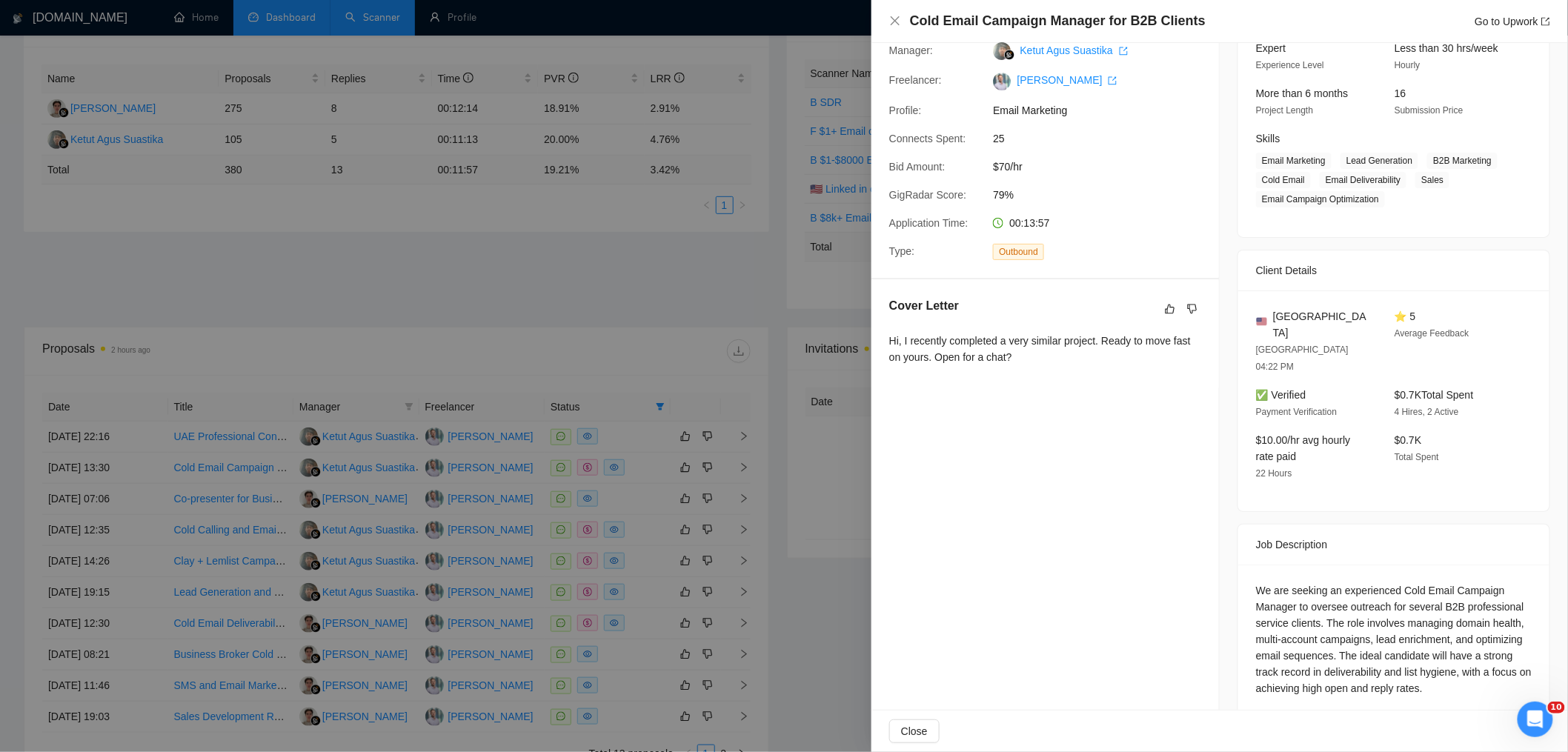
scroll to position [169, 0]
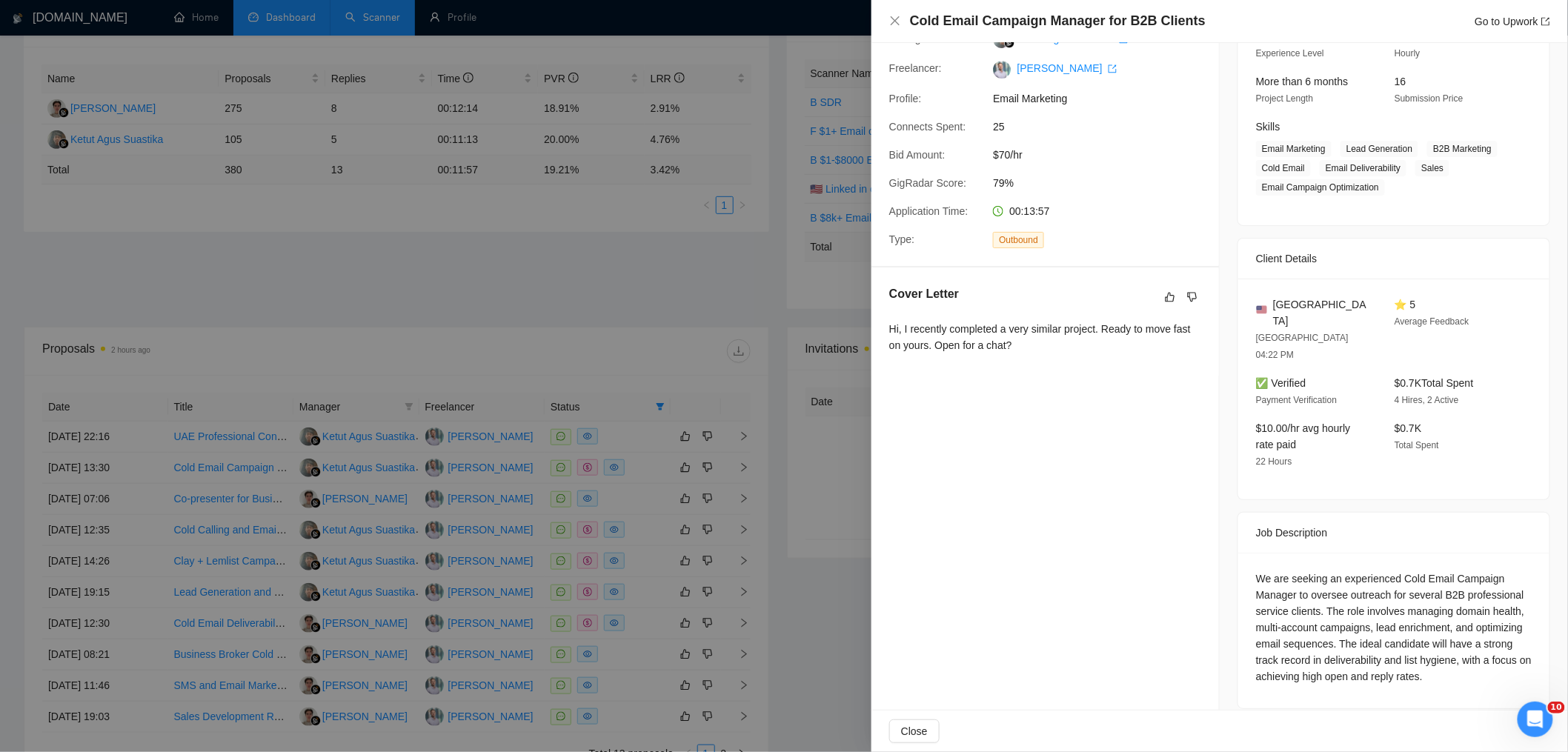
click at [680, 376] on div at bounding box center [784, 376] width 1568 height 752
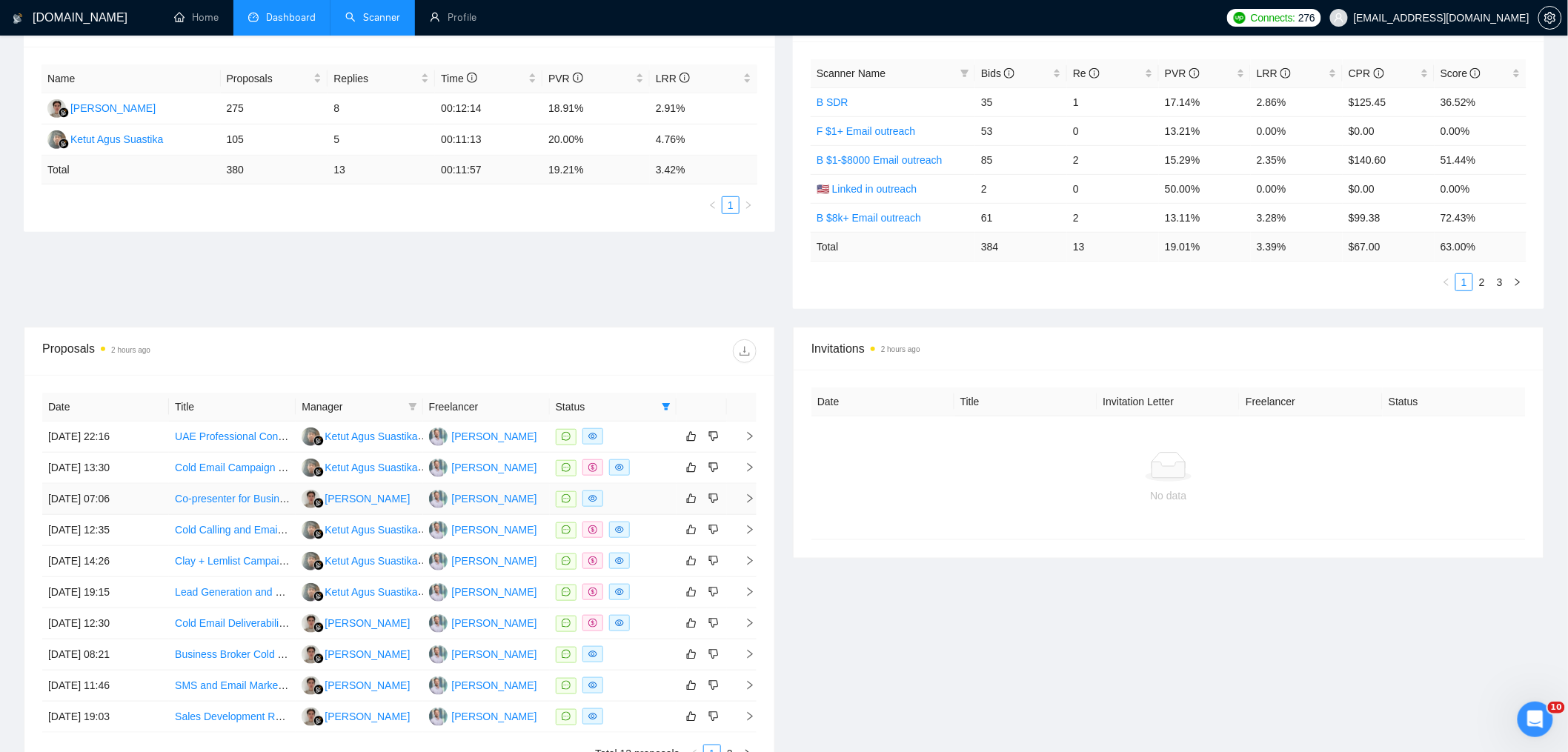
click at [155, 495] on td "[DATE] 07:06" at bounding box center [105, 499] width 127 height 31
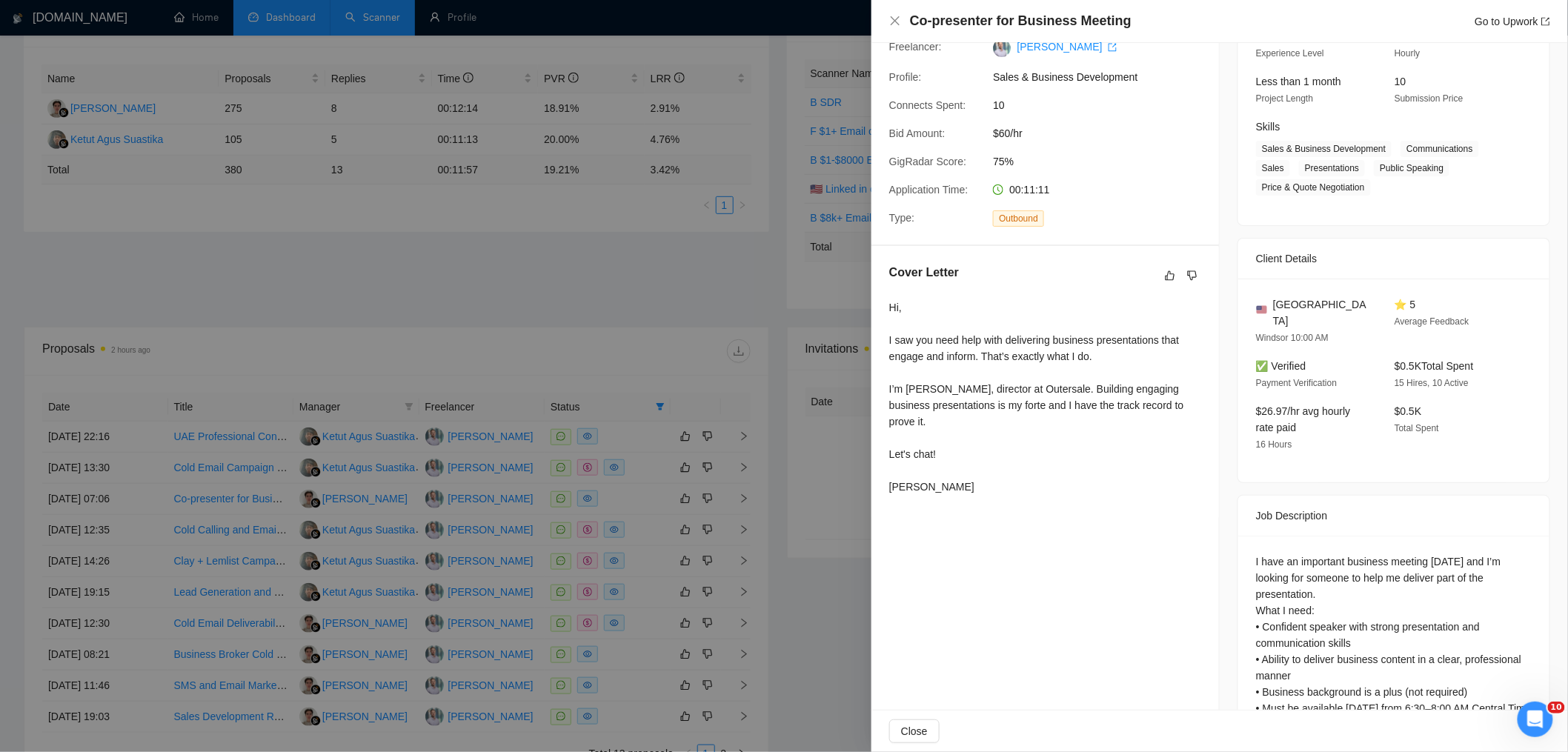
click at [981, 20] on h4 "Co-presenter for Business Meeting" at bounding box center [1020, 22] width 221 height 19
copy h4 "Co-presenter for Business Meeting"
click at [727, 199] on div at bounding box center [784, 376] width 1568 height 752
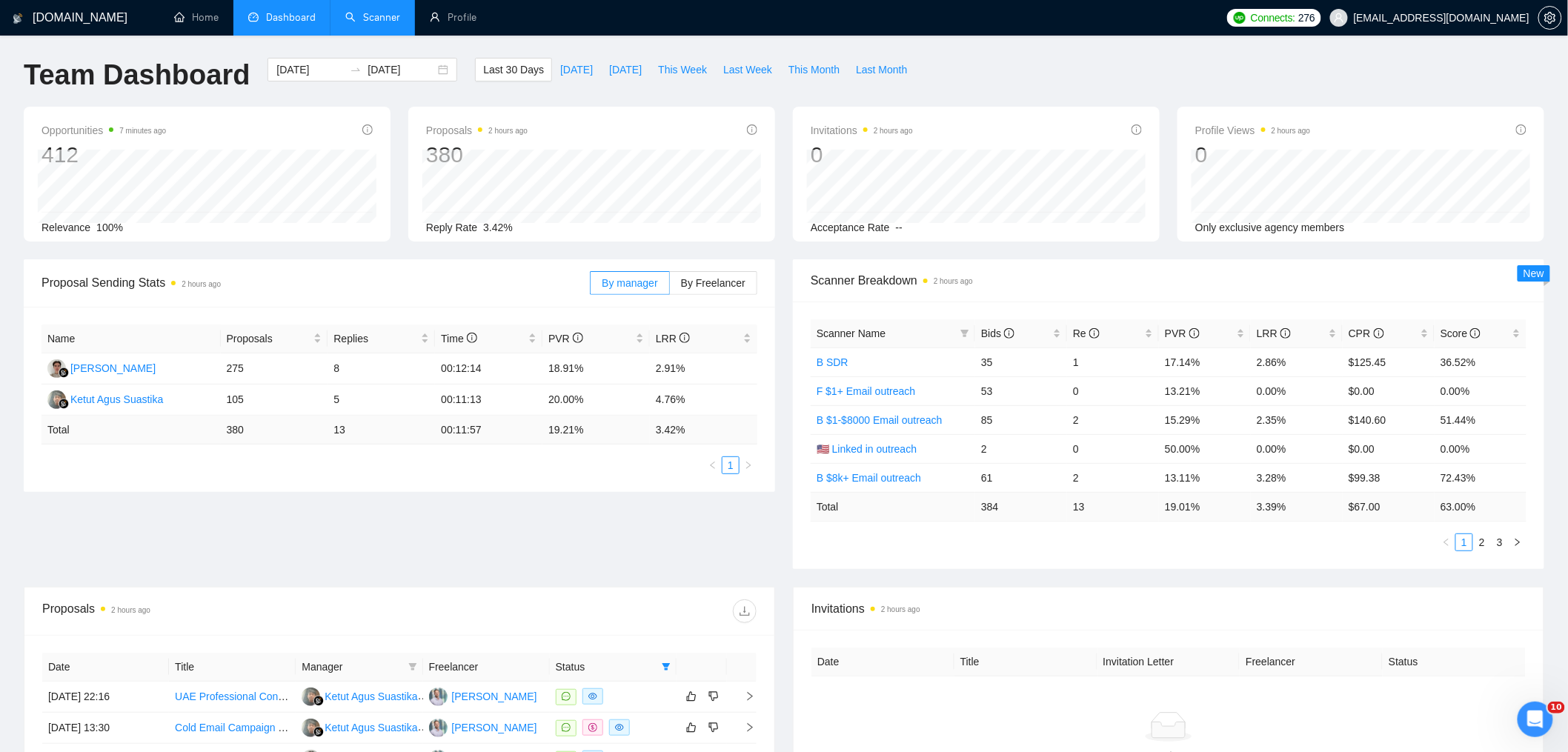
scroll to position [0, 0]
click at [679, 69] on span "This Week" at bounding box center [682, 71] width 49 height 16
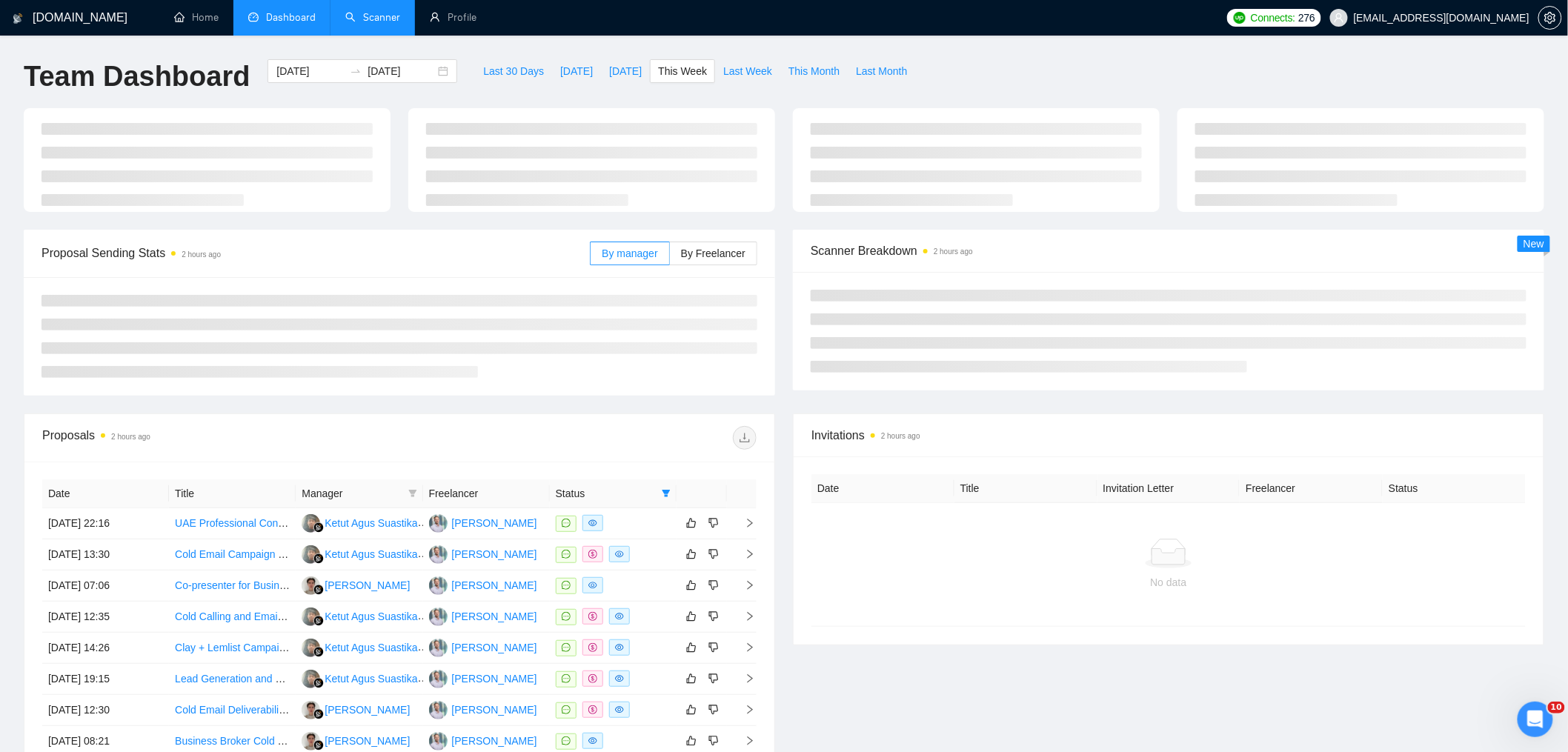
type input "[DATE]"
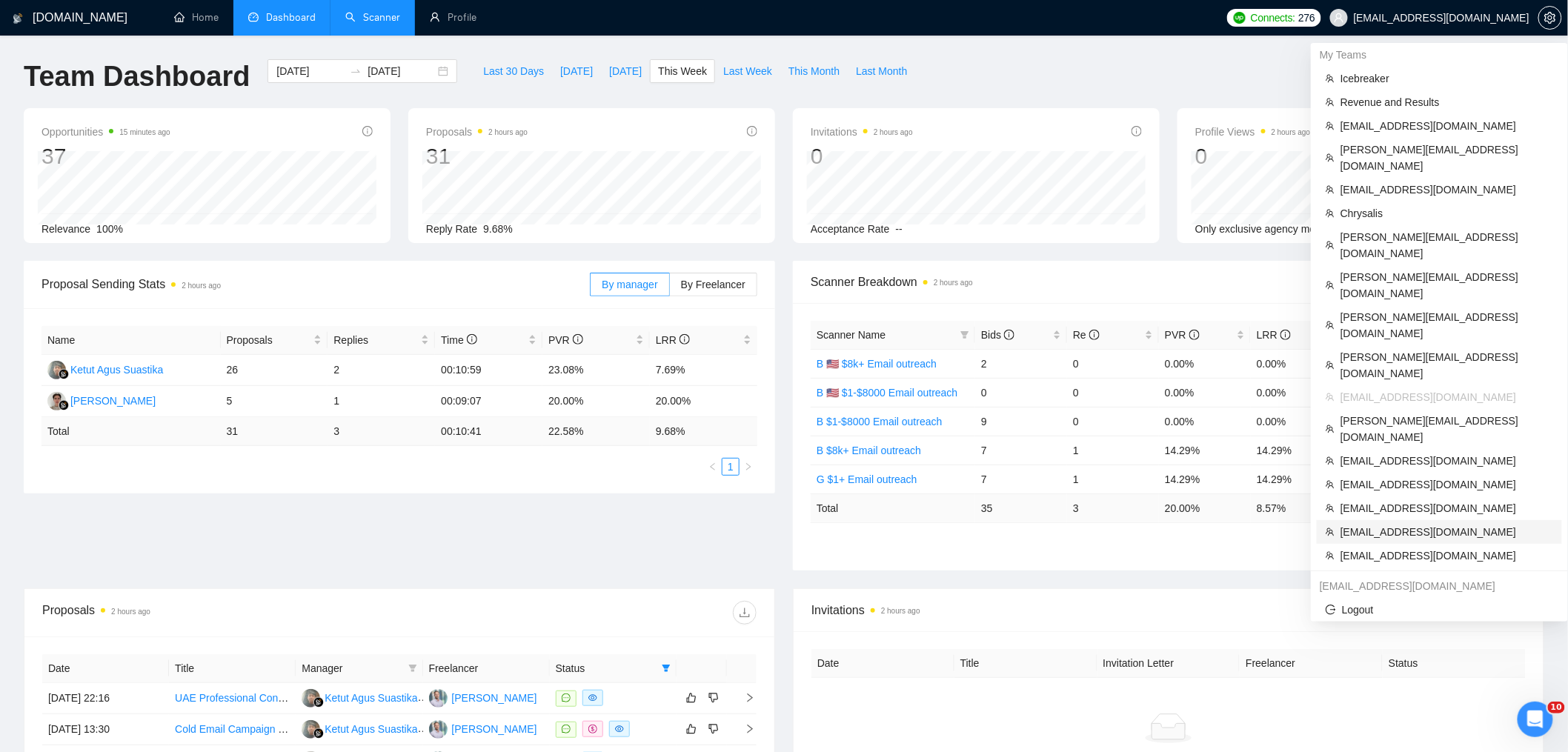
click at [1415, 524] on span "[EMAIL_ADDRESS][DOMAIN_NAME]" at bounding box center [1447, 532] width 213 height 16
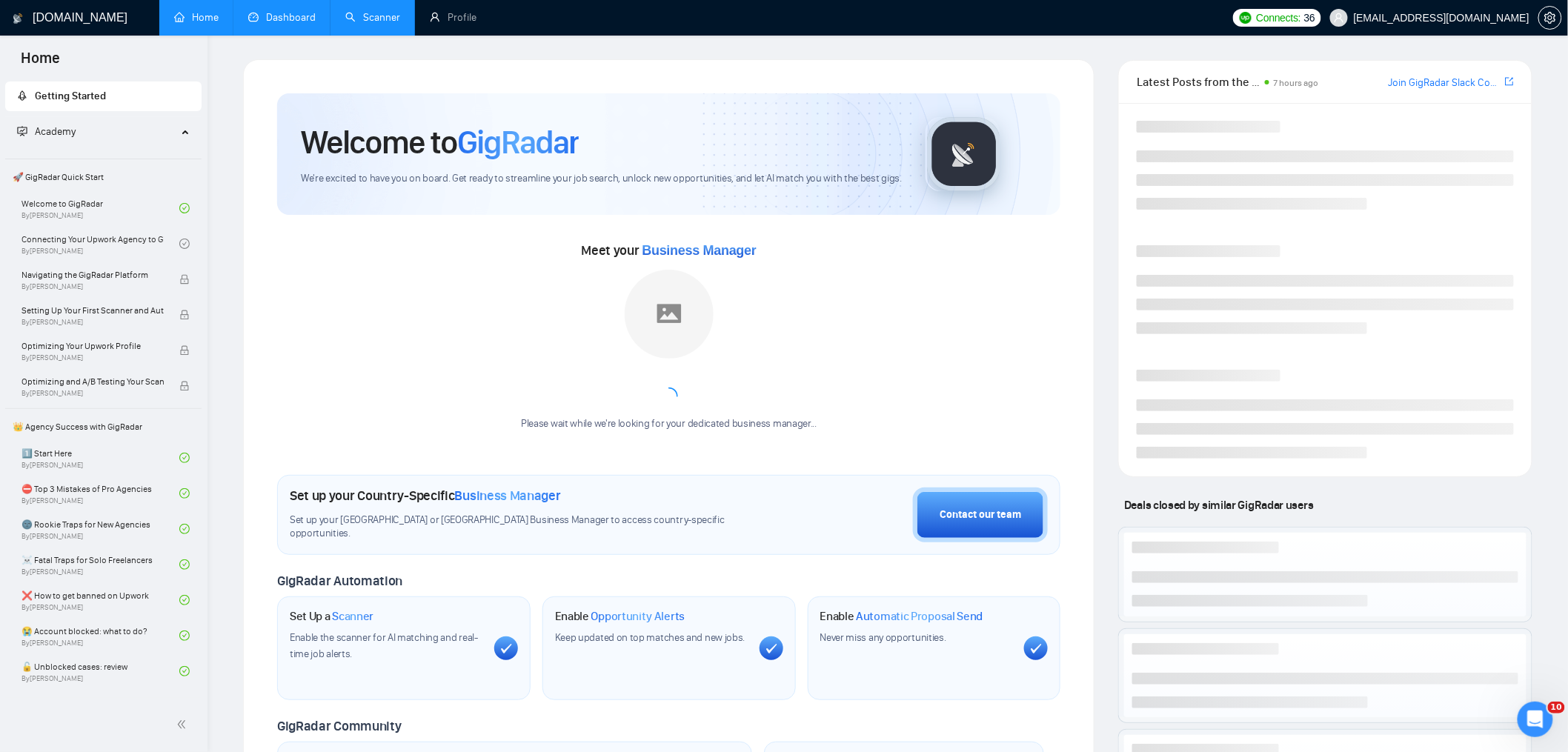
click at [282, 24] on link "Dashboard" at bounding box center [282, 17] width 68 height 12
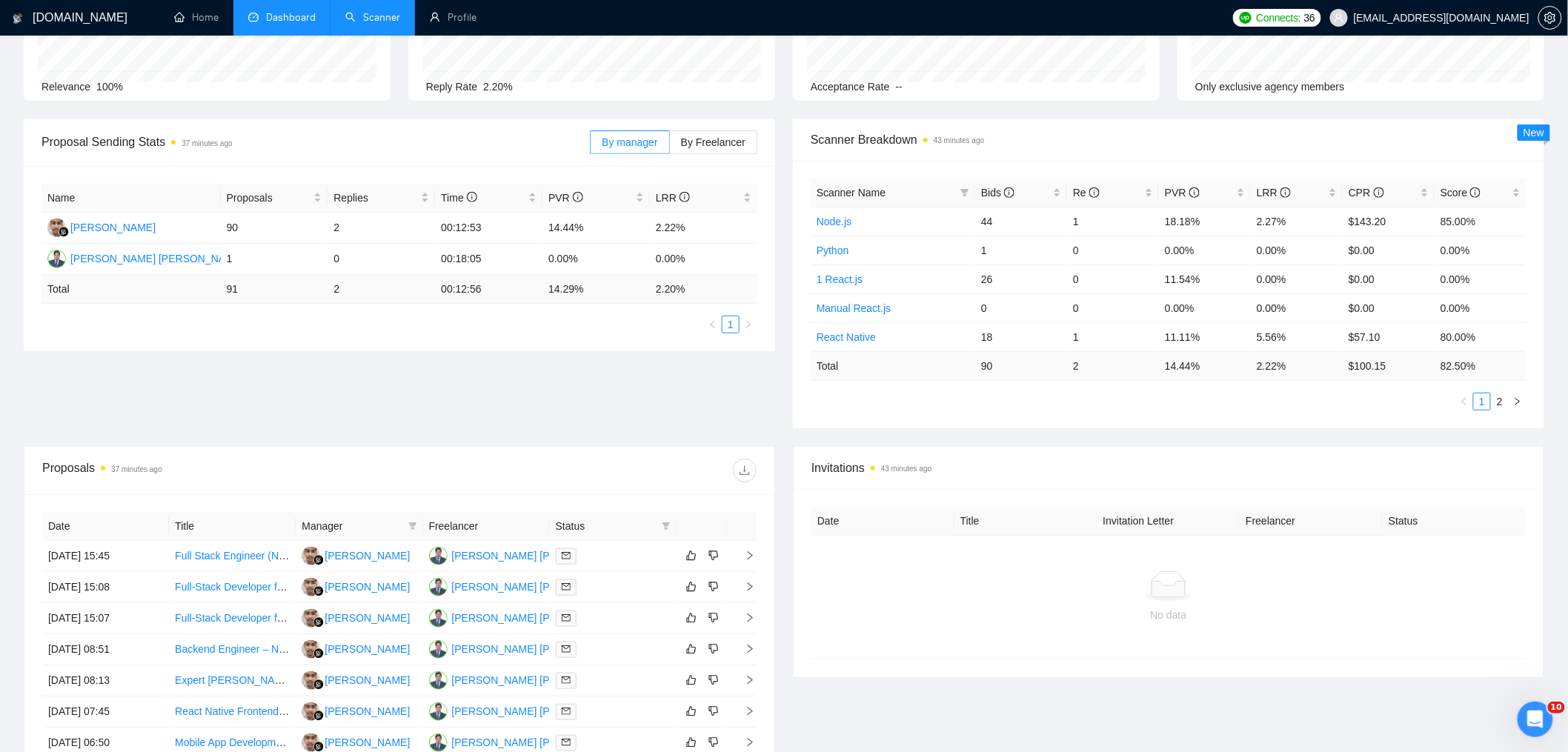
scroll to position [411, 0]
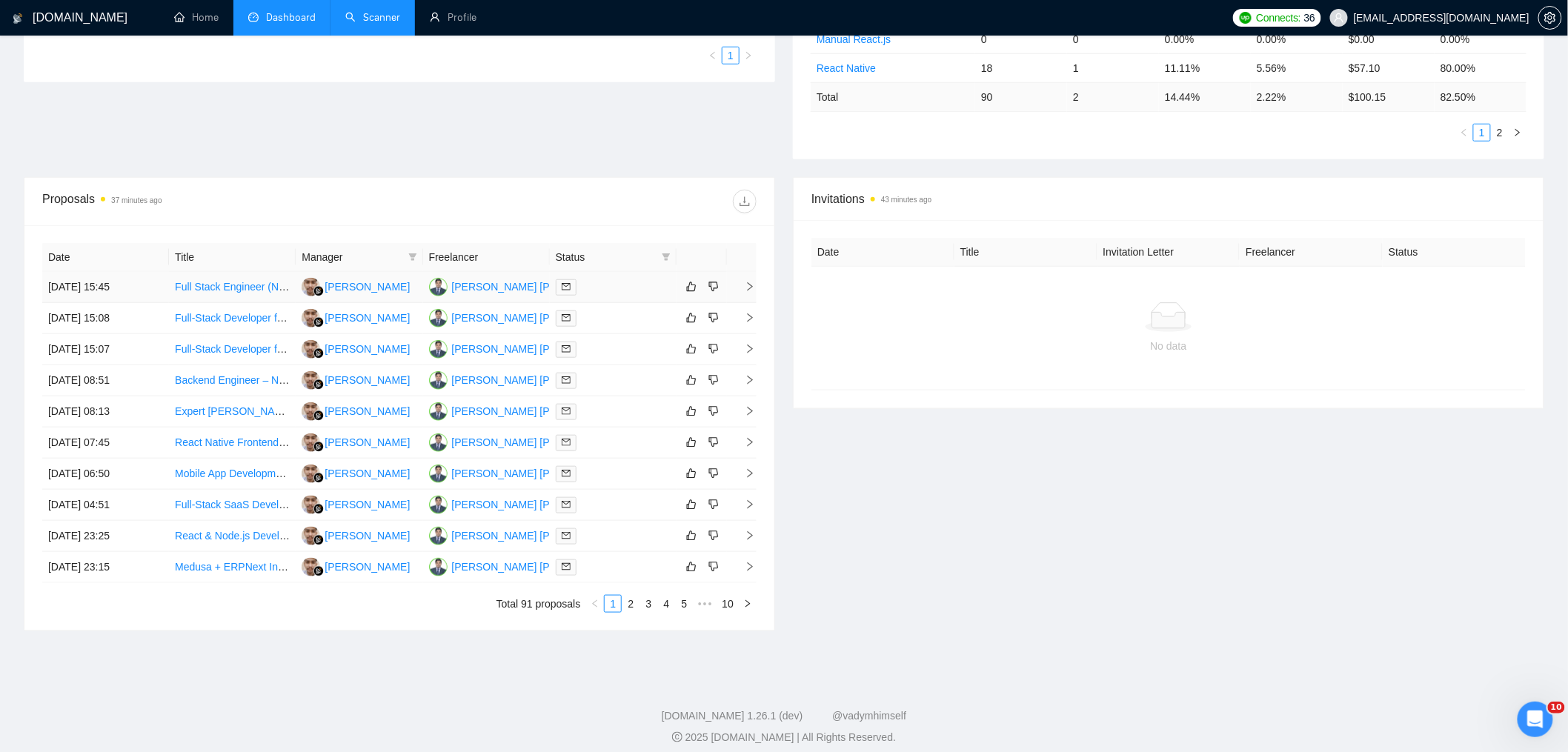
click at [152, 288] on td "[DATE] 15:45" at bounding box center [105, 287] width 127 height 31
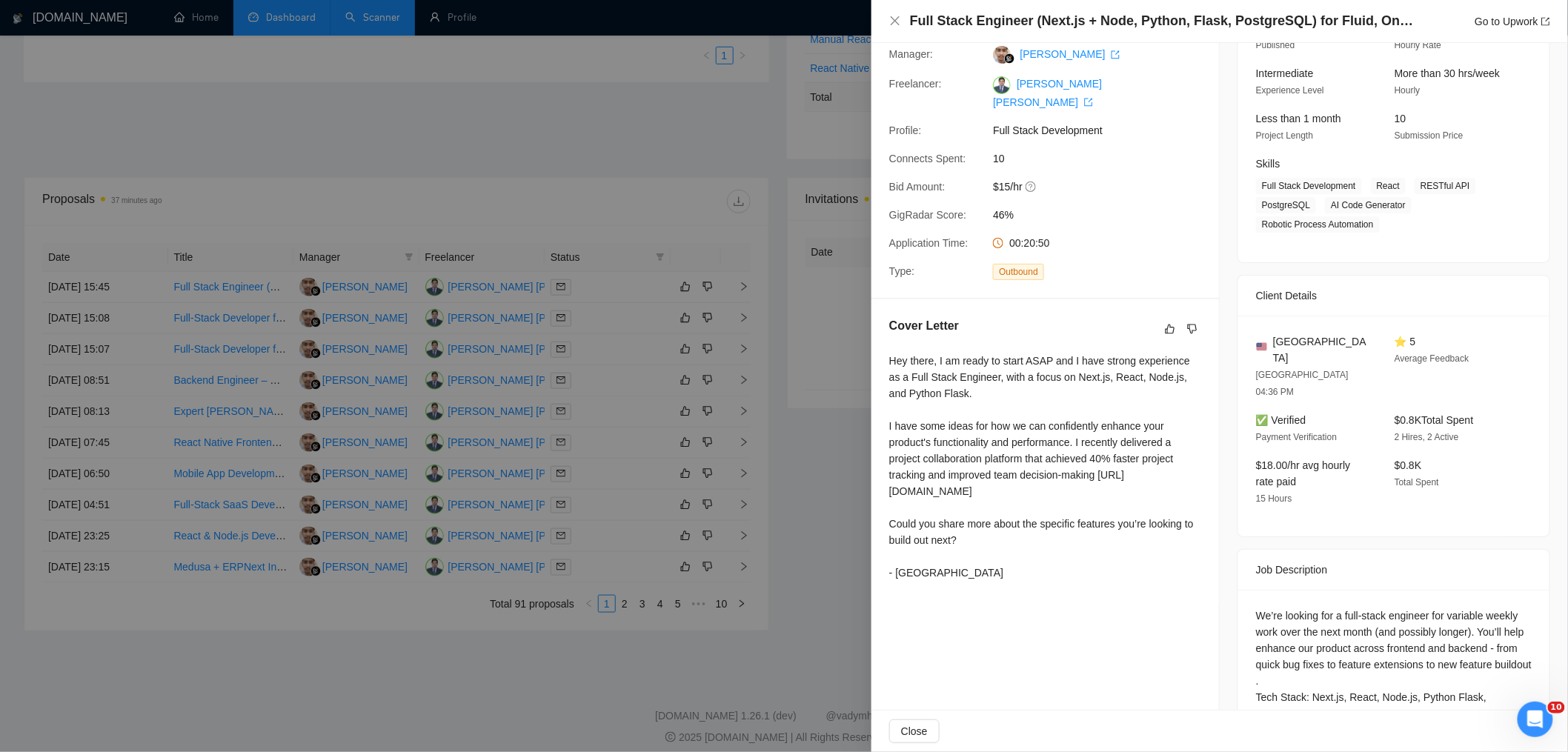
scroll to position [139, 0]
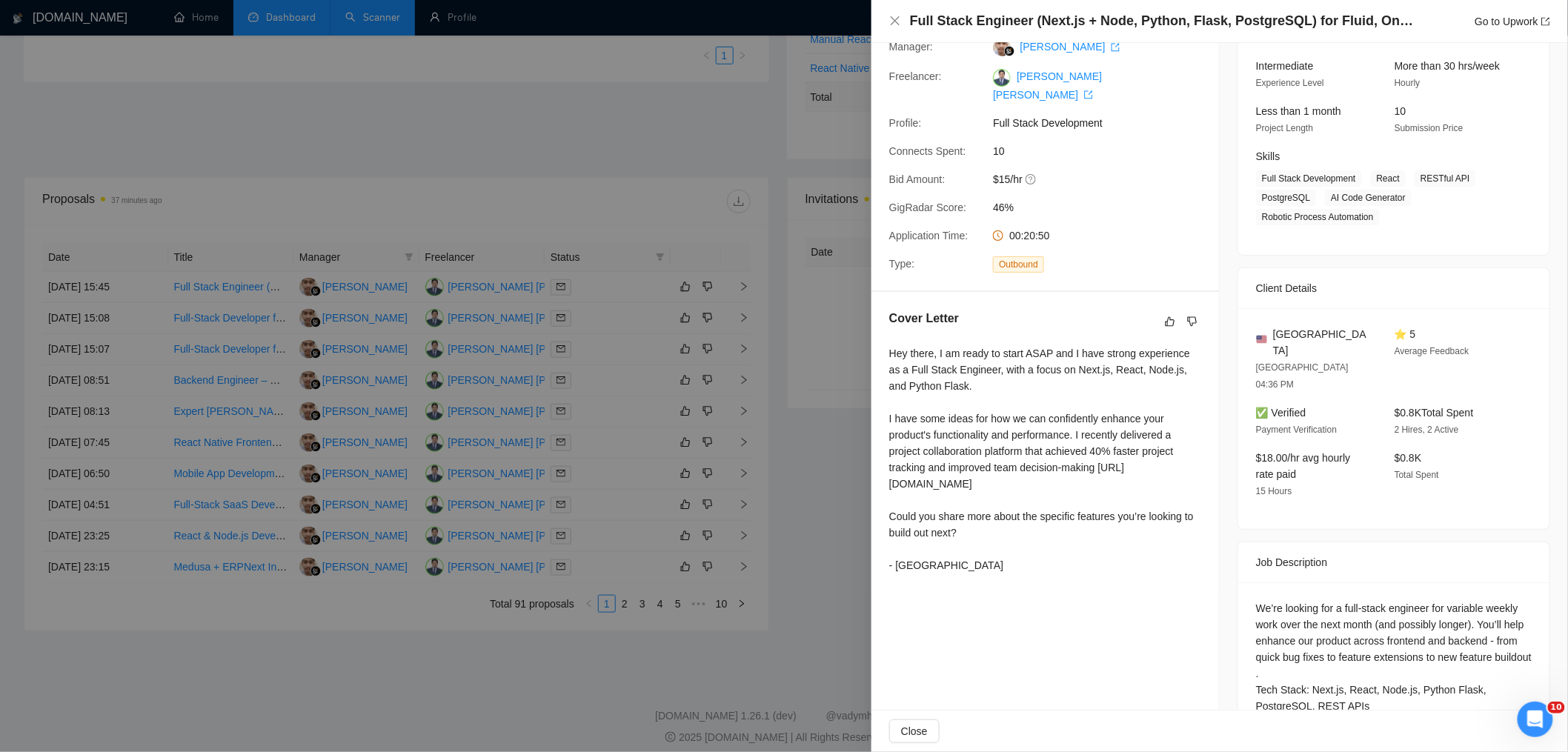
click at [474, 200] on div at bounding box center [784, 376] width 1568 height 752
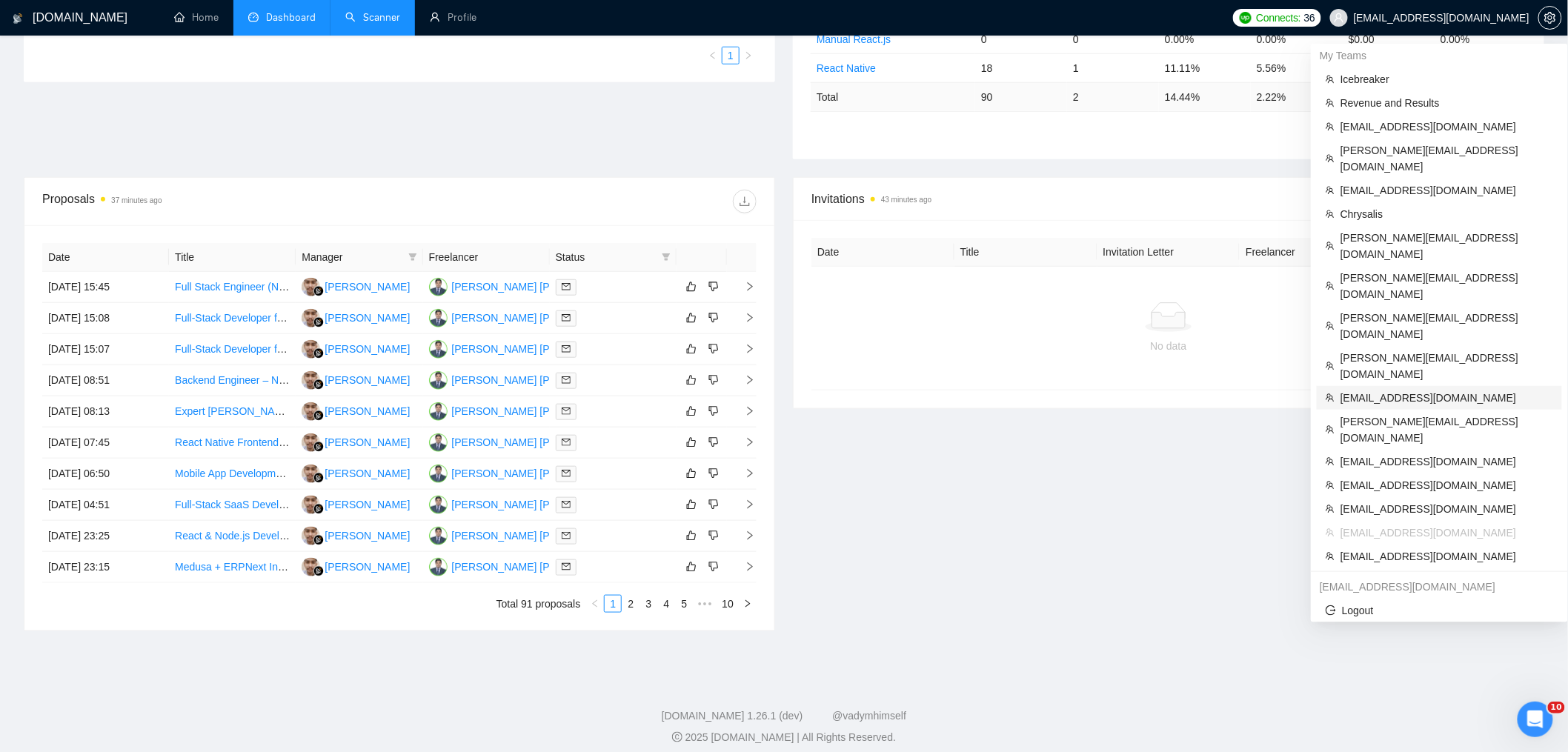
click at [1402, 390] on span "[EMAIL_ADDRESS][DOMAIN_NAME]" at bounding box center [1447, 397] width 213 height 16
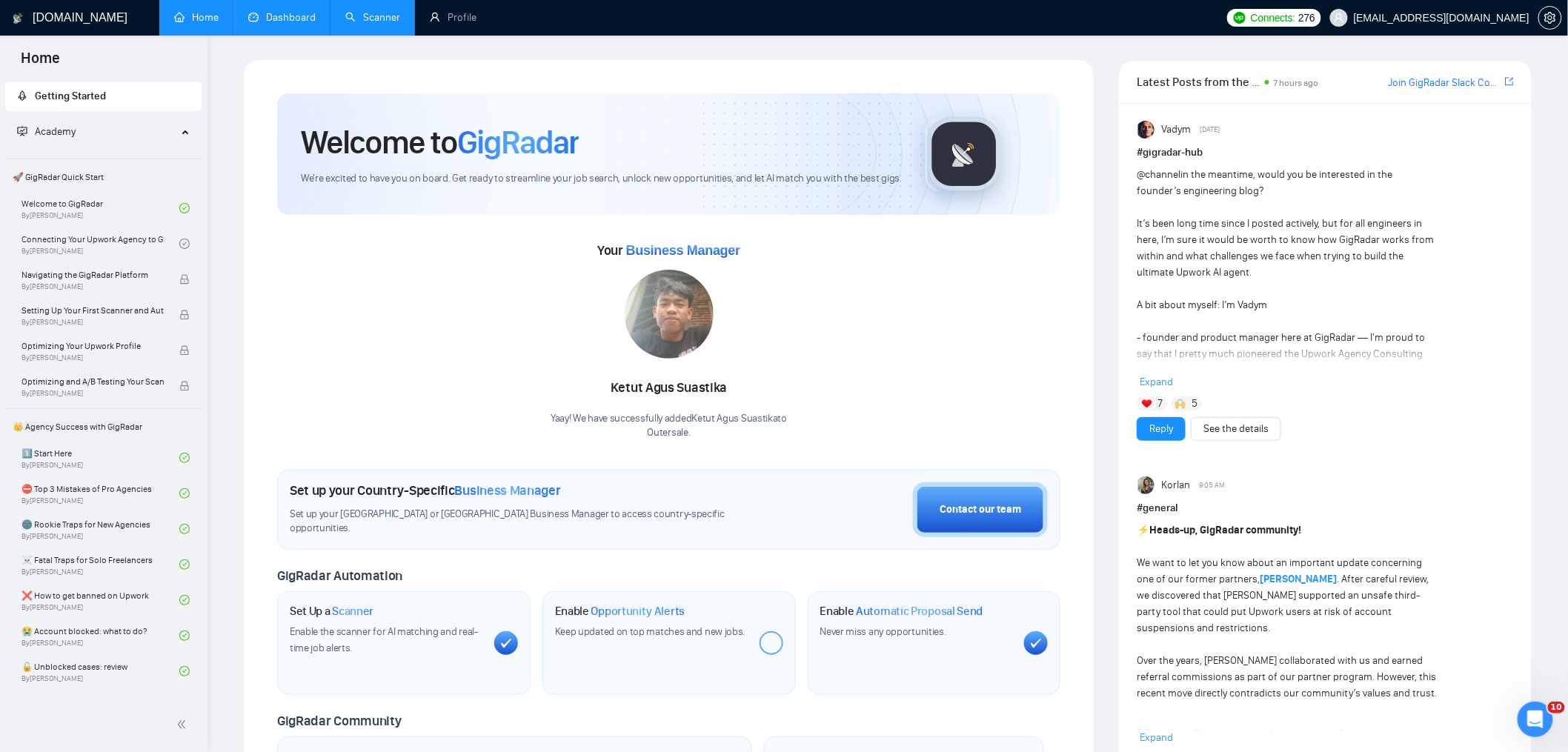
click at [283, 22] on link "Dashboard" at bounding box center [282, 17] width 68 height 12
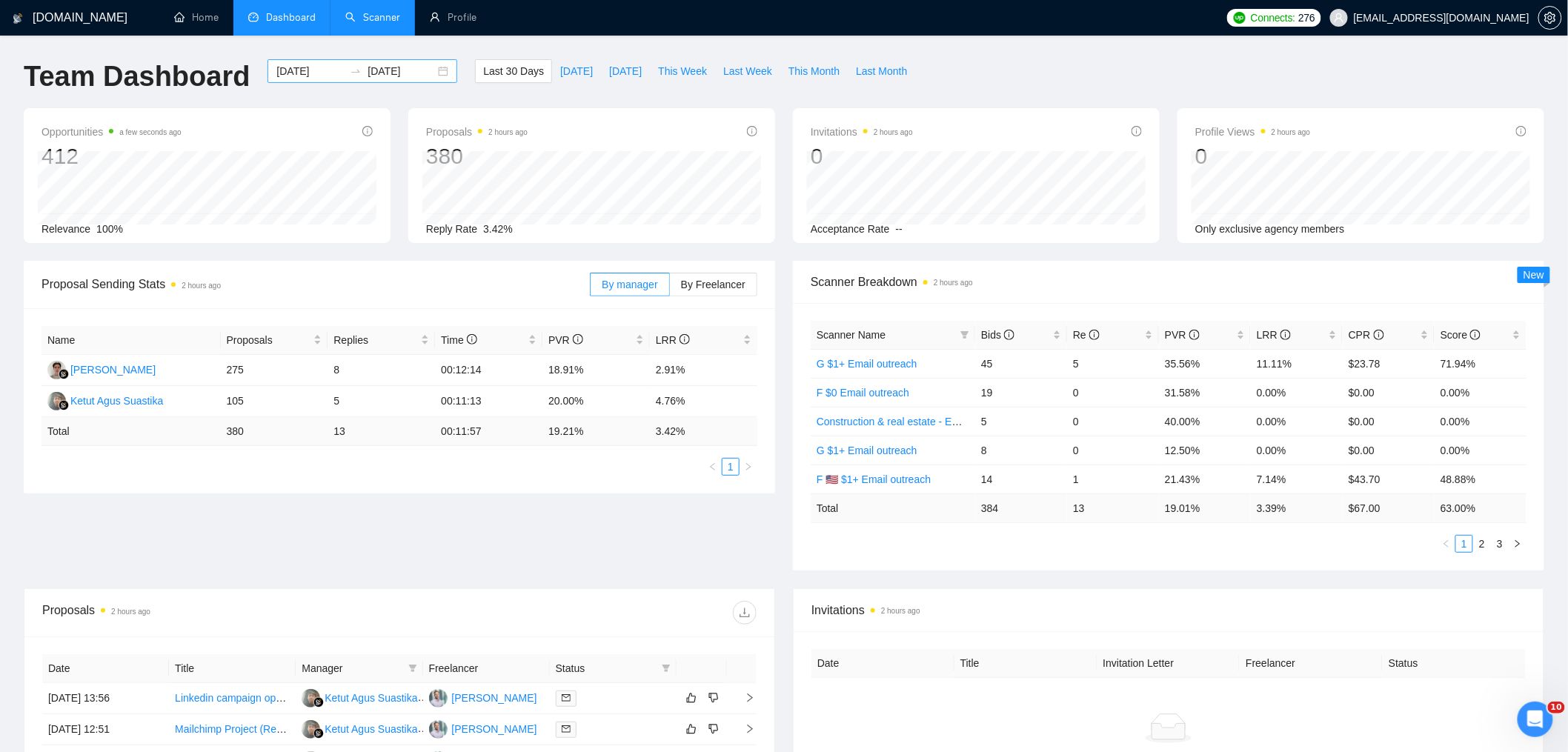
click at [430, 71] on div "[DATE] [DATE]" at bounding box center [362, 71] width 190 height 24
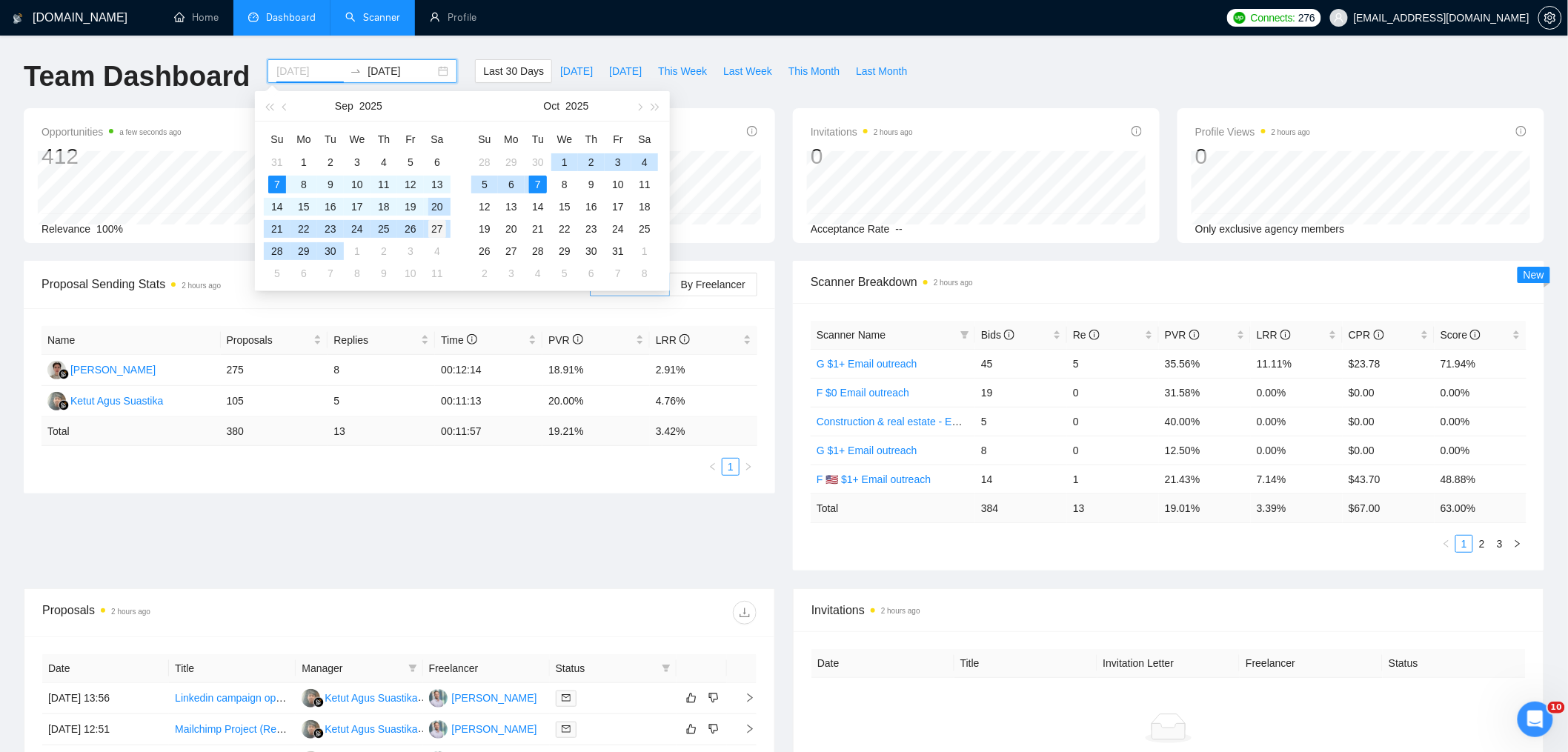
type input "[DATE]"
click at [438, 229] on div "27" at bounding box center [437, 229] width 18 height 18
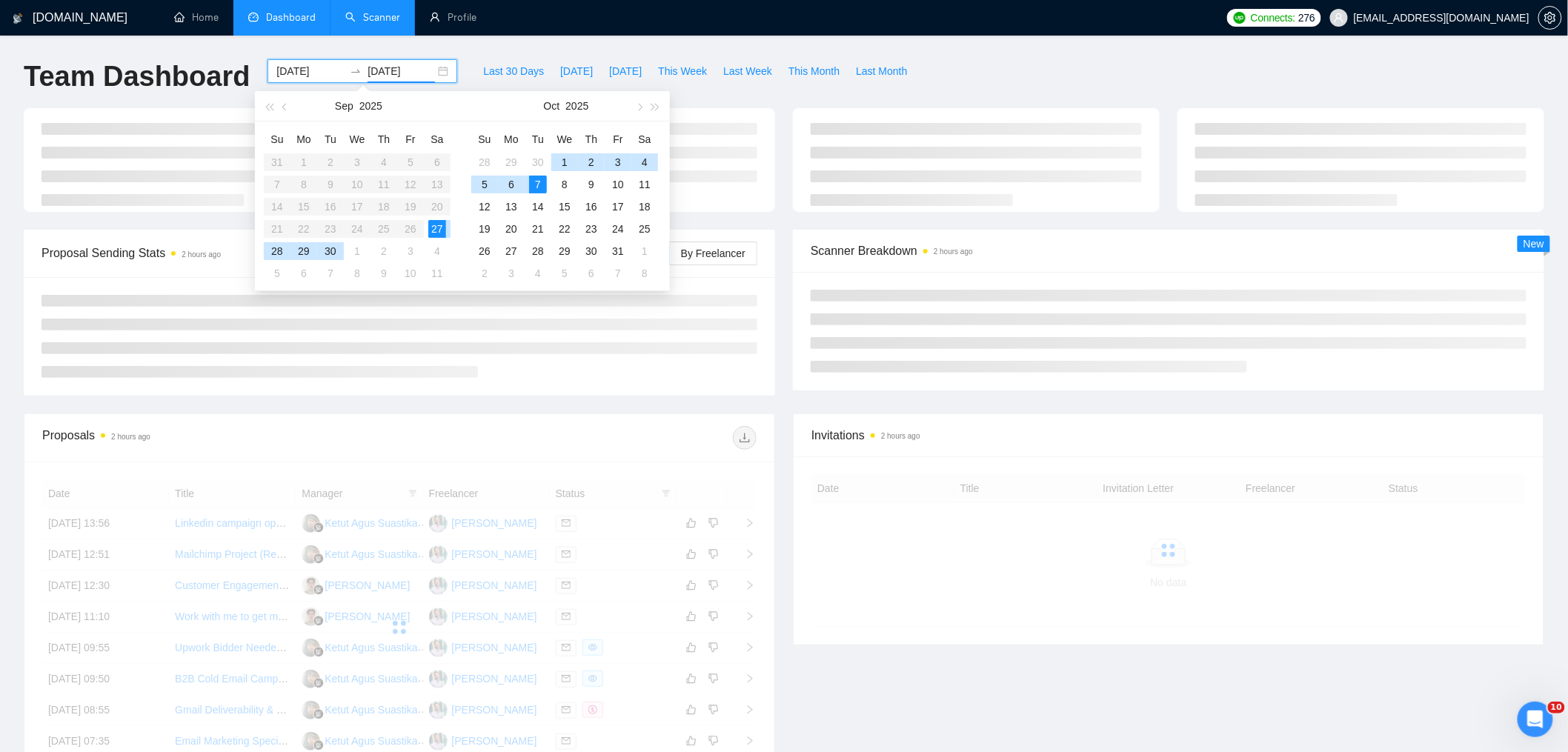
type input "[DATE]"
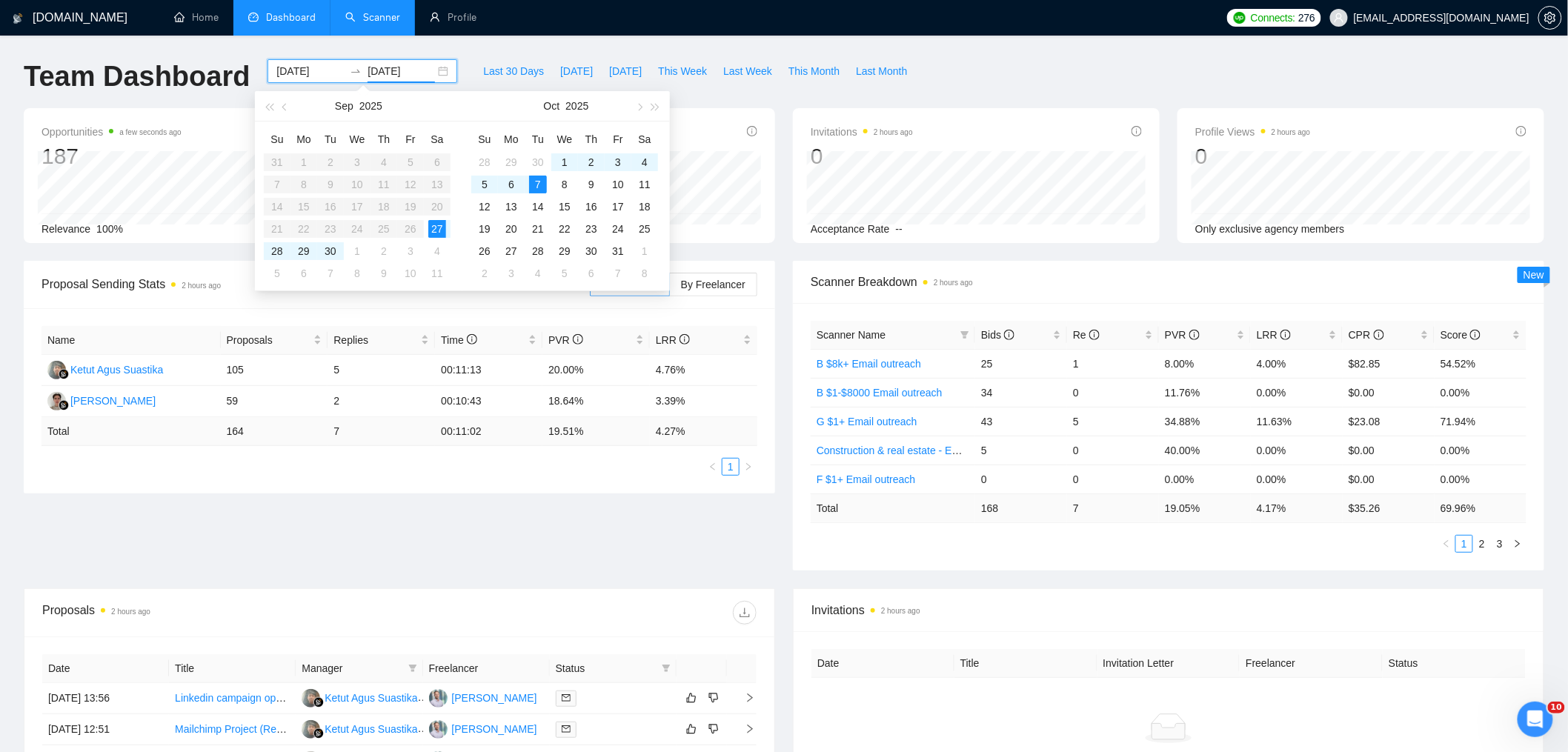
click at [818, 96] on div "Last 30 Days [DATE] [DATE] This Week Last Week This Month Last Month" at bounding box center [695, 84] width 458 height 49
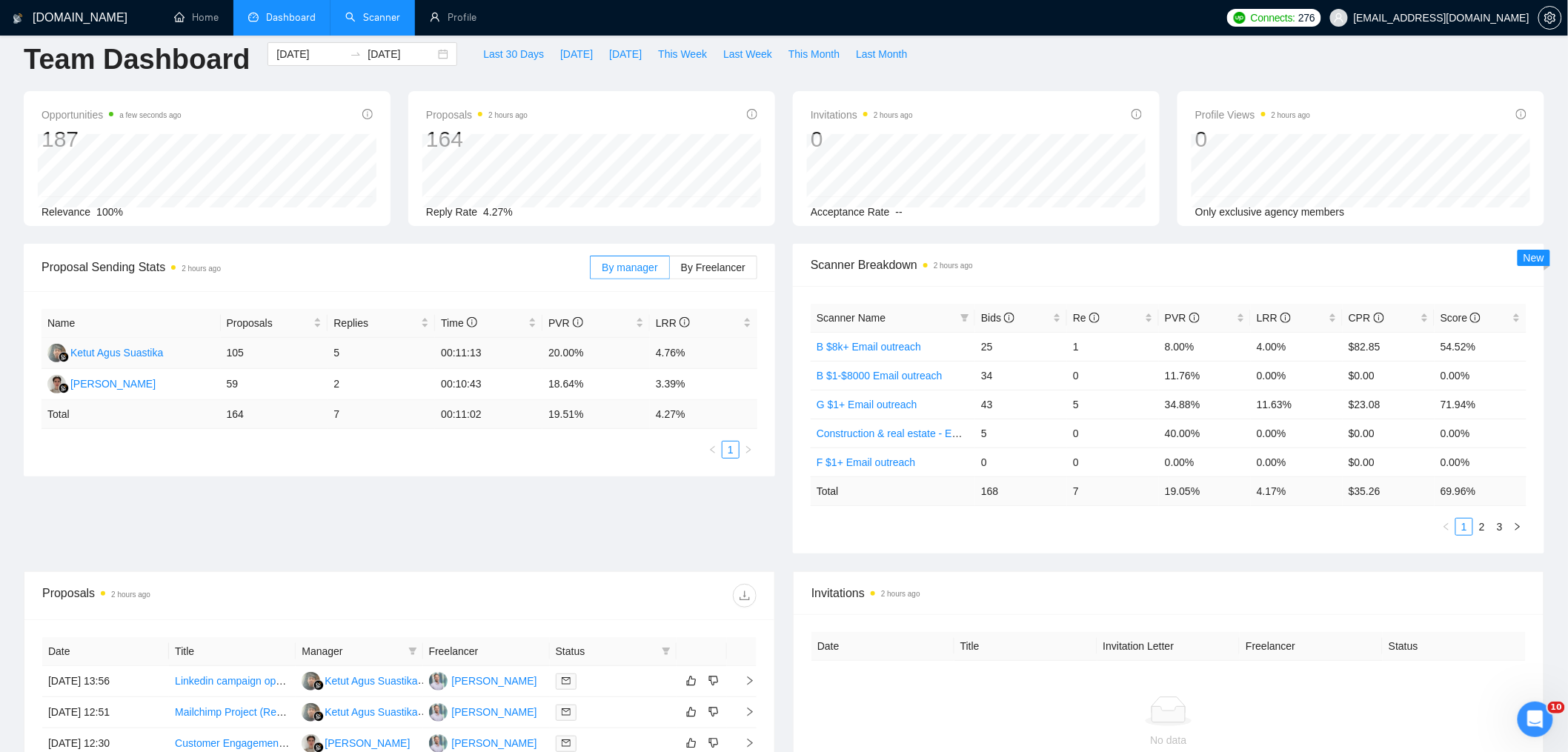
scroll to position [37, 0]
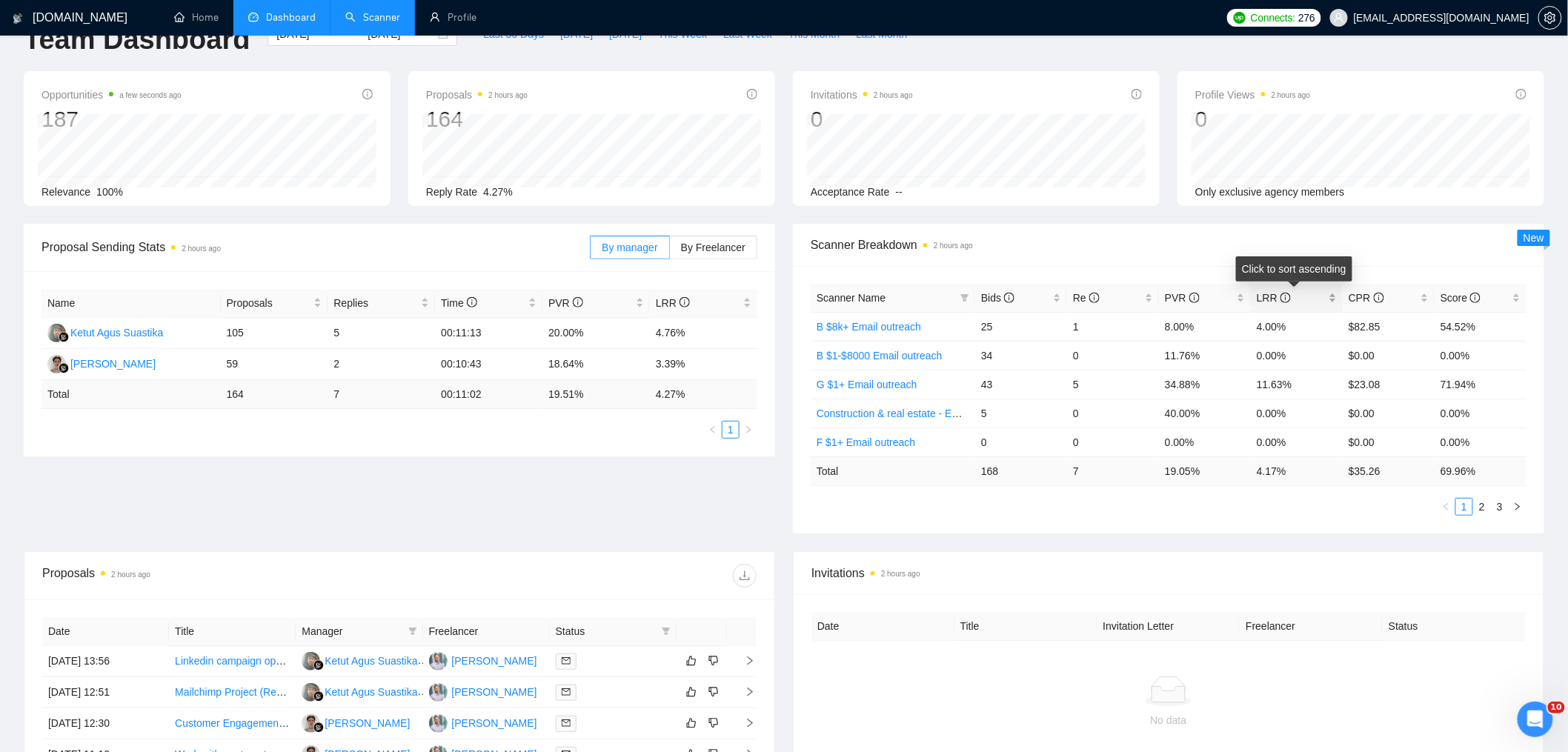
click at [1283, 296] on icon "info-circle" at bounding box center [1286, 297] width 10 height 10
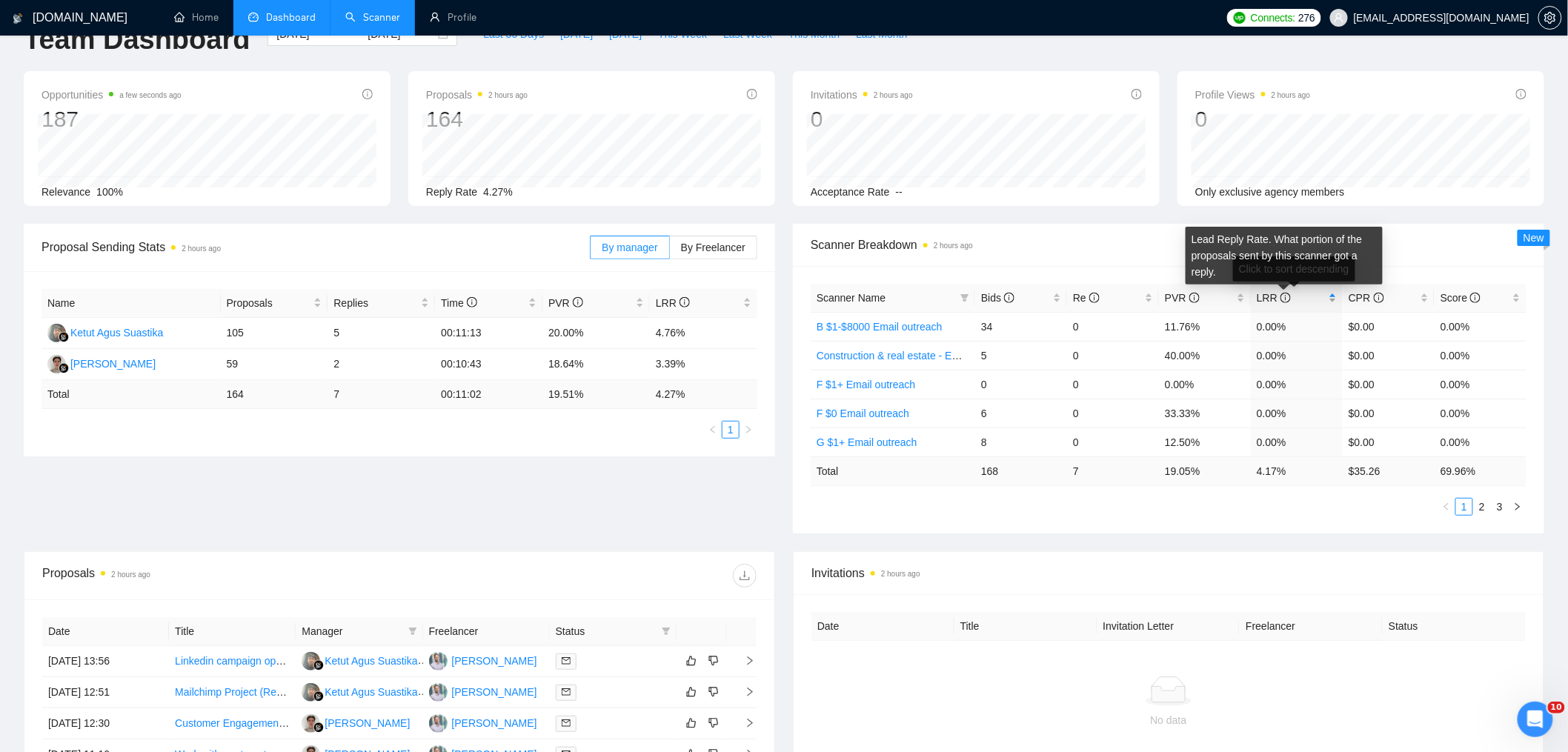
click at [1283, 296] on icon "info-circle" at bounding box center [1286, 297] width 10 height 10
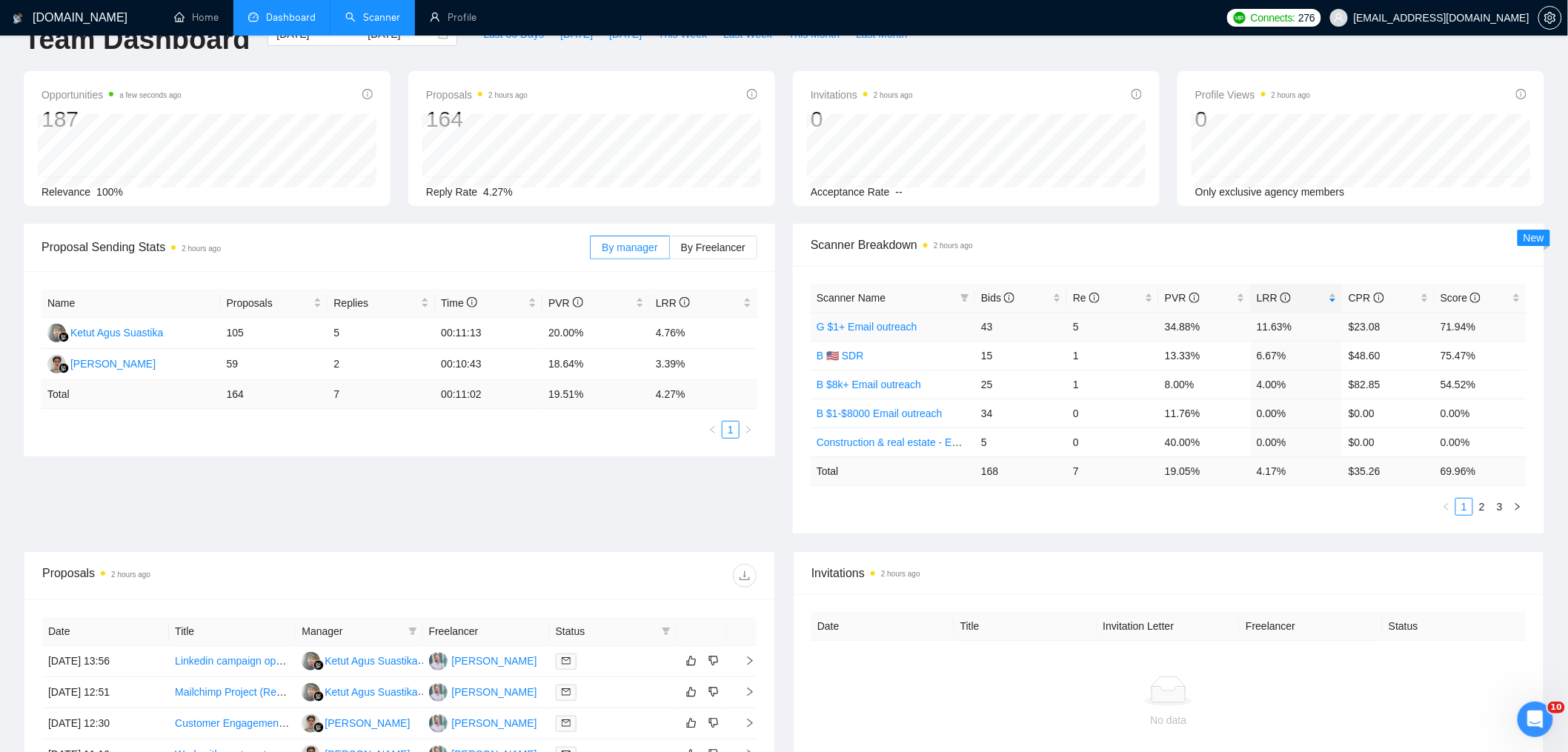
click at [957, 323] on td "G $1+ Email outreach" at bounding box center [892, 327] width 165 height 29
click at [884, 325] on link "G $1+ Email outreach" at bounding box center [867, 327] width 101 height 12
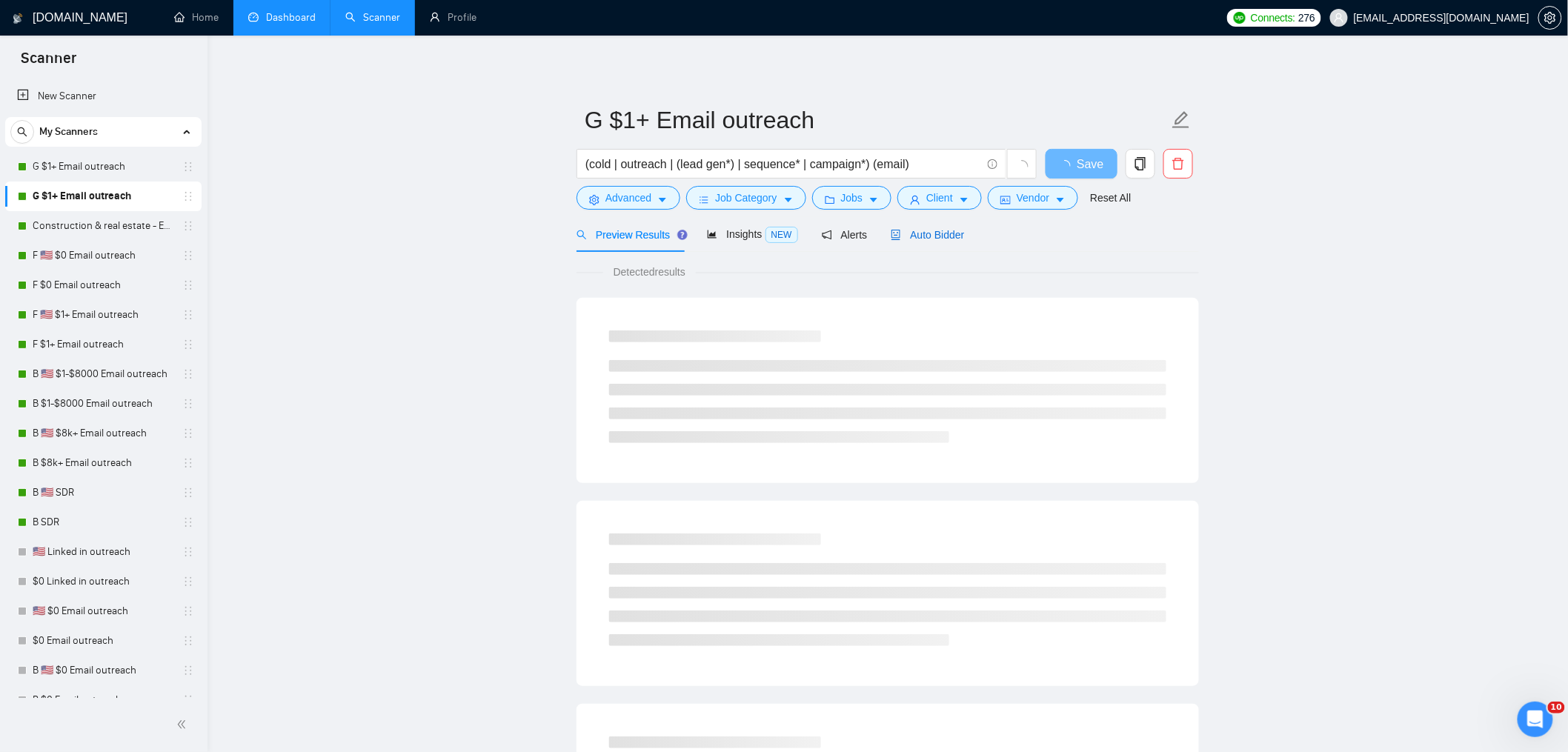
click at [934, 241] on div "Auto Bidder" at bounding box center [927, 234] width 73 height 16
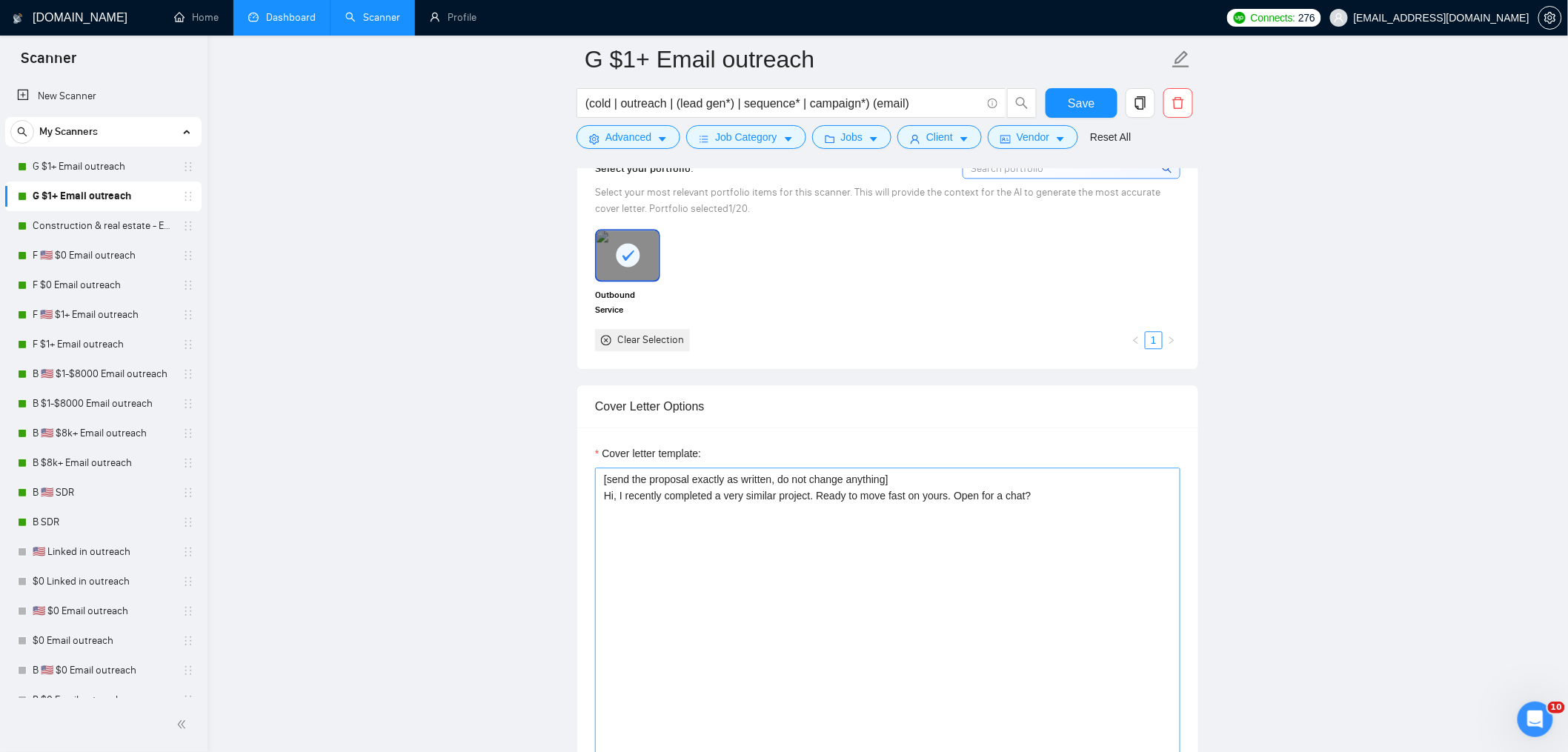
scroll to position [1608, 0]
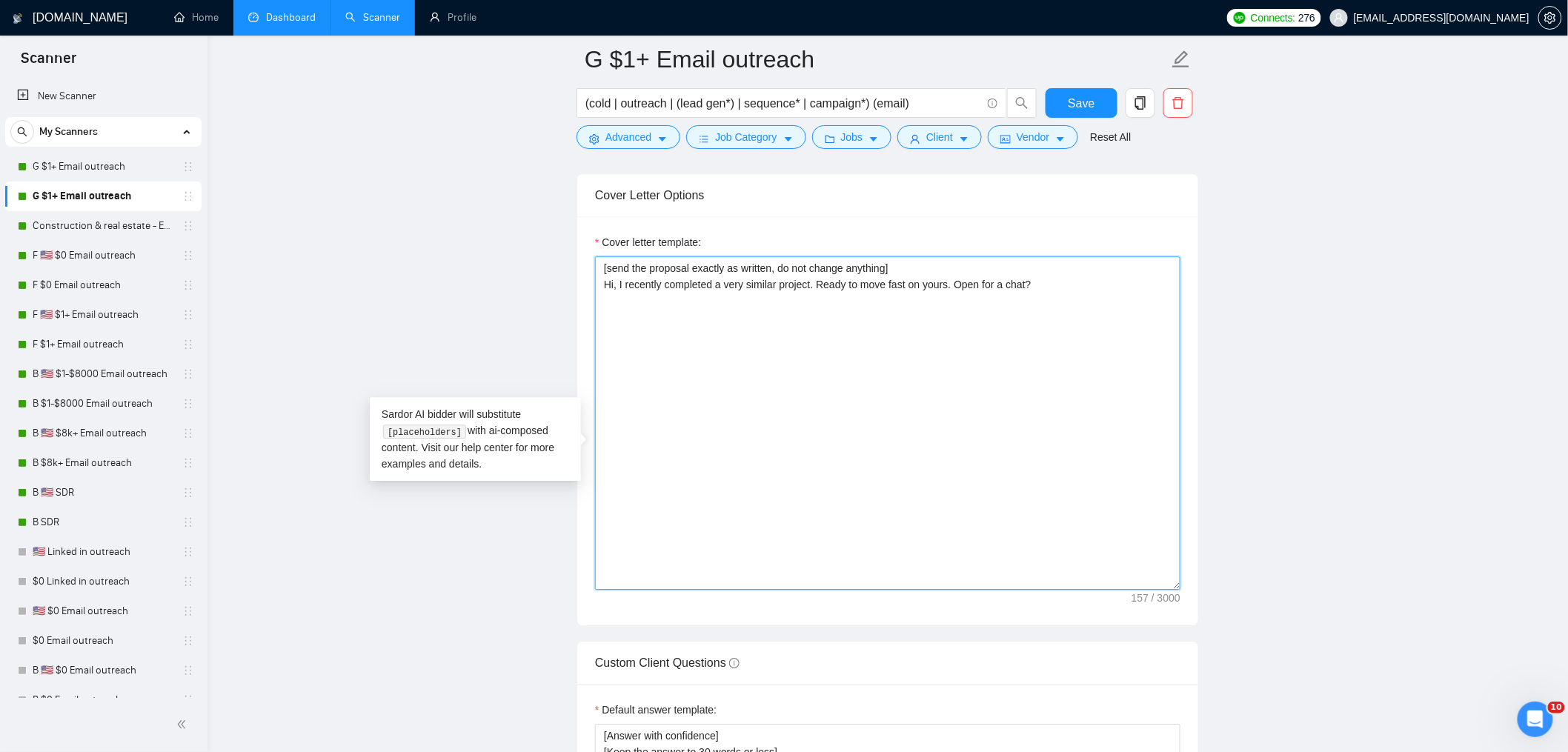
drag, startPoint x: 1044, startPoint y: 391, endPoint x: 474, endPoint y: 260, distance: 584.9
click at [475, 260] on main "G $1+ Email outreach (cold | outreach | (lead gen*) | sequence* | campaign*) (e…" at bounding box center [888, 654] width 1313 height 4408
click at [493, 264] on main "G $1+ Email outreach (cold | outreach | (lead gen*) | sequence* | campaign*) (e…" at bounding box center [888, 654] width 1313 height 4408
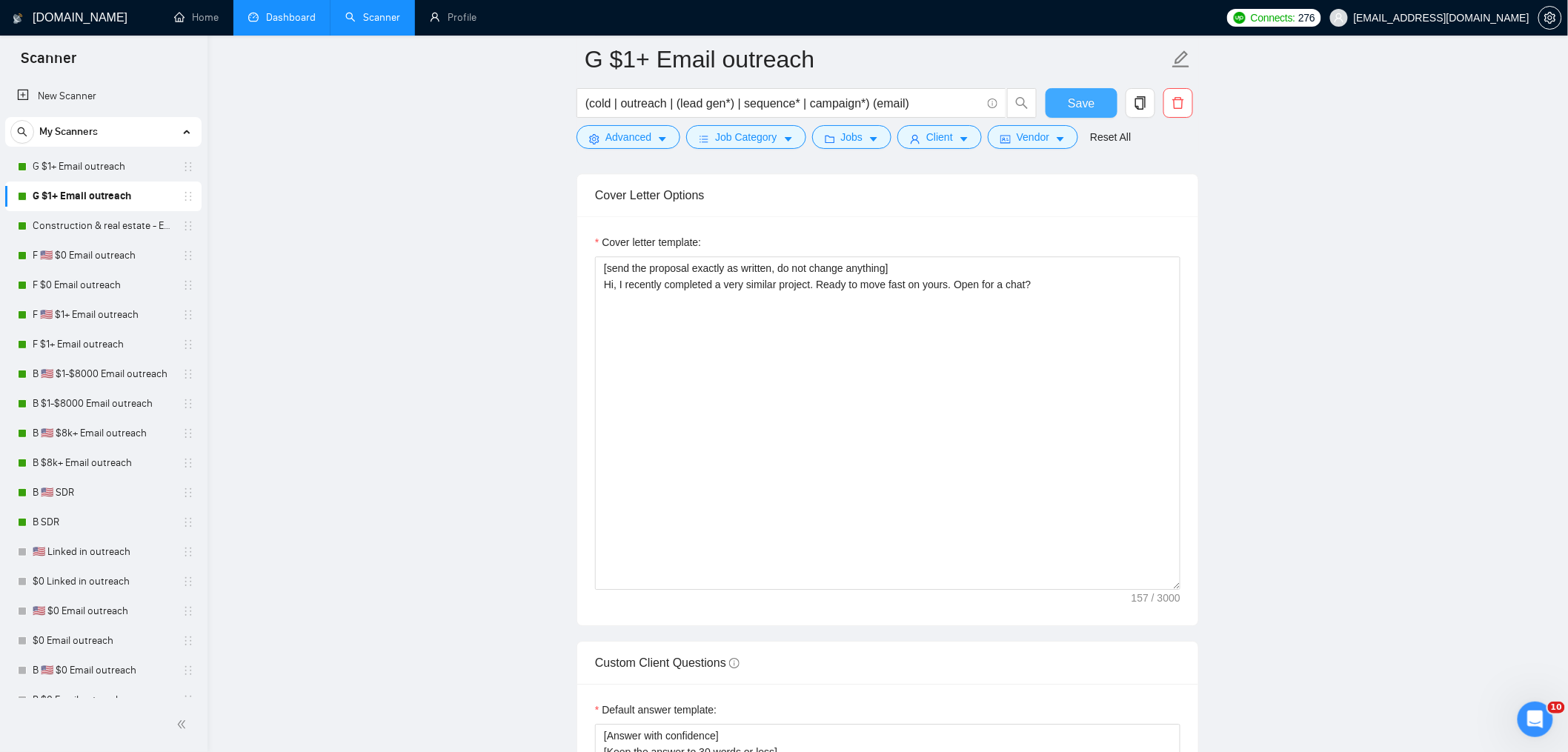
click at [1073, 104] on span "Save" at bounding box center [1081, 104] width 26 height 19
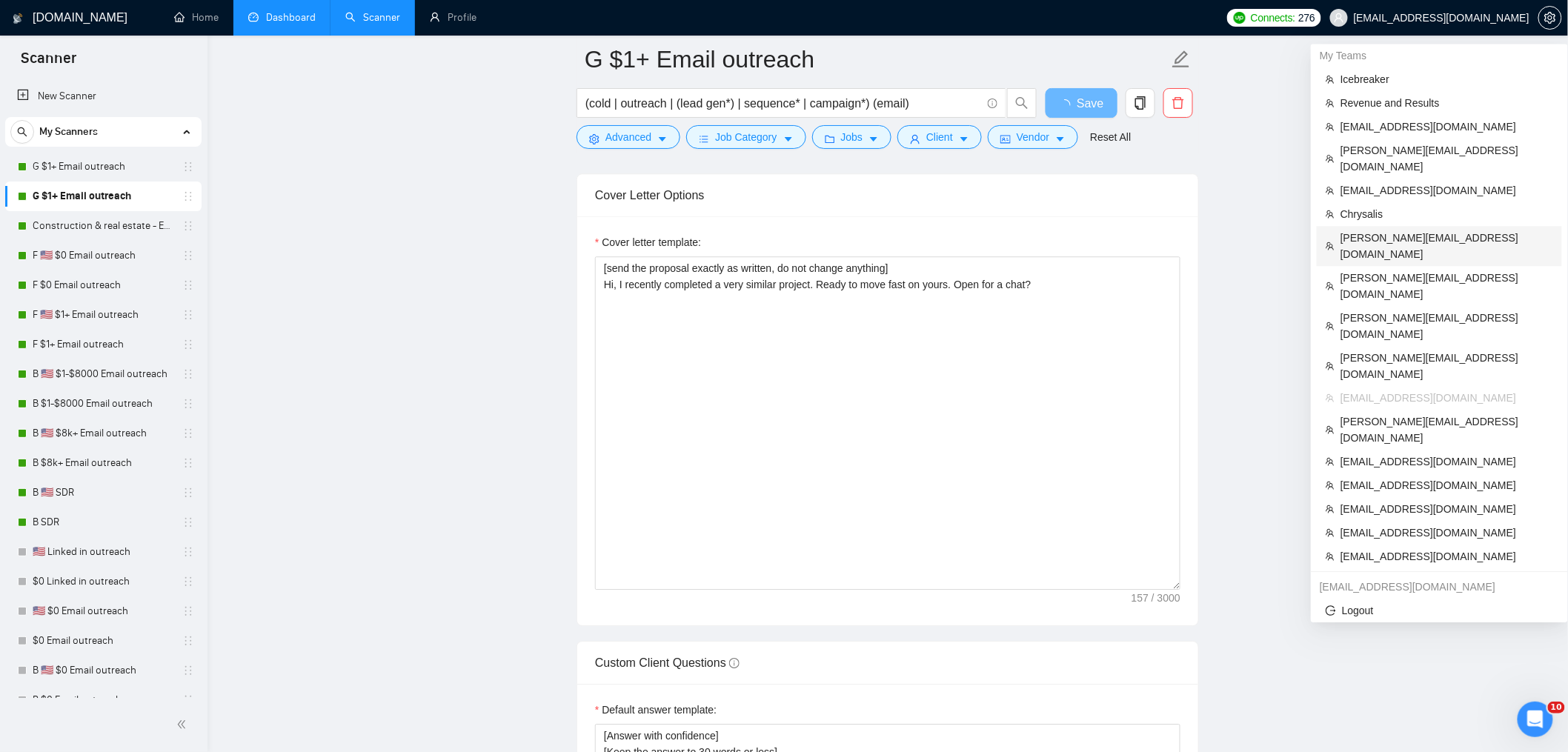
drag, startPoint x: 1378, startPoint y: 221, endPoint x: 872, endPoint y: 196, distance: 506.6
click at [1378, 230] on span "[PERSON_NAME][EMAIL_ADDRESS][DOMAIN_NAME]" at bounding box center [1447, 246] width 213 height 33
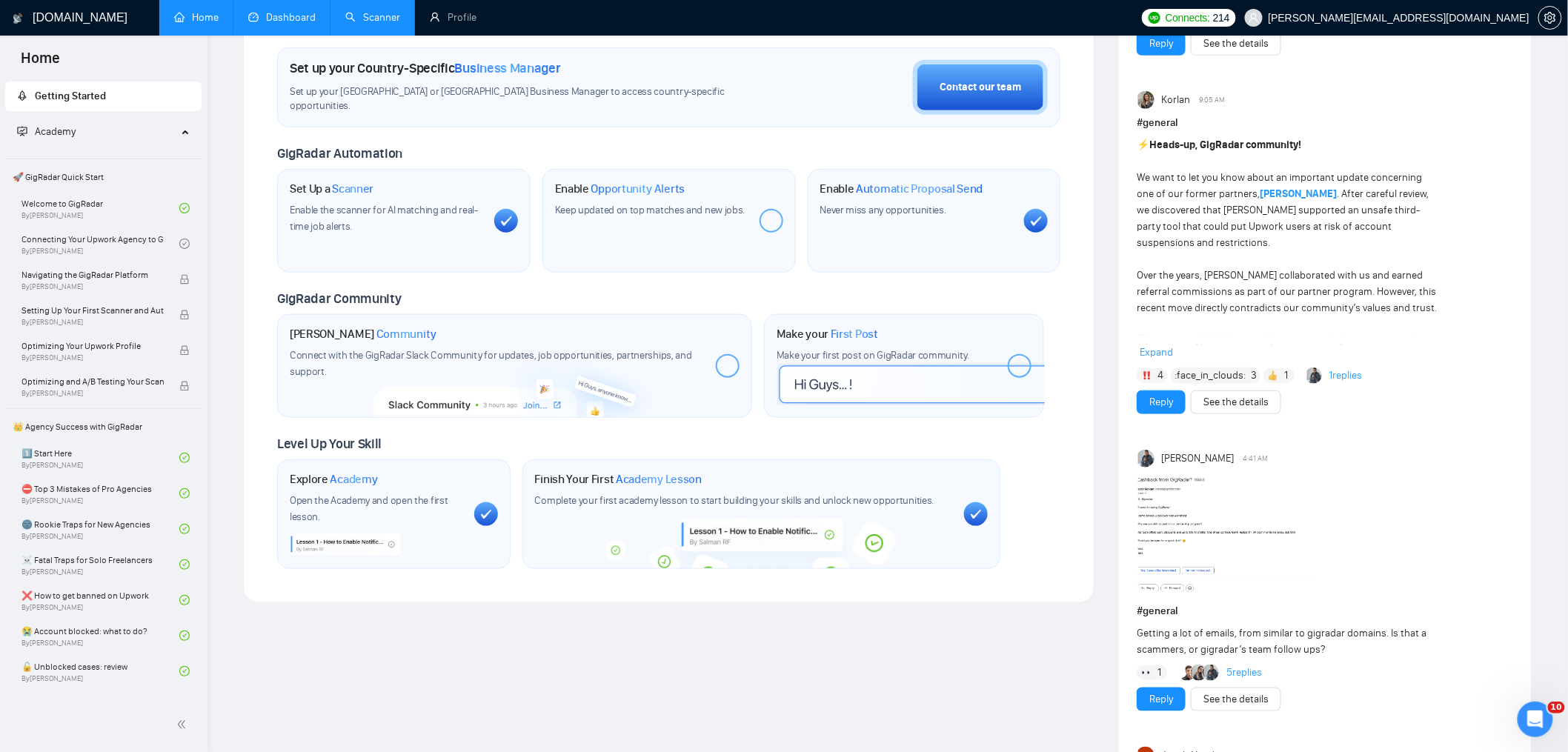
click at [284, 19] on link "Dashboard" at bounding box center [282, 17] width 68 height 12
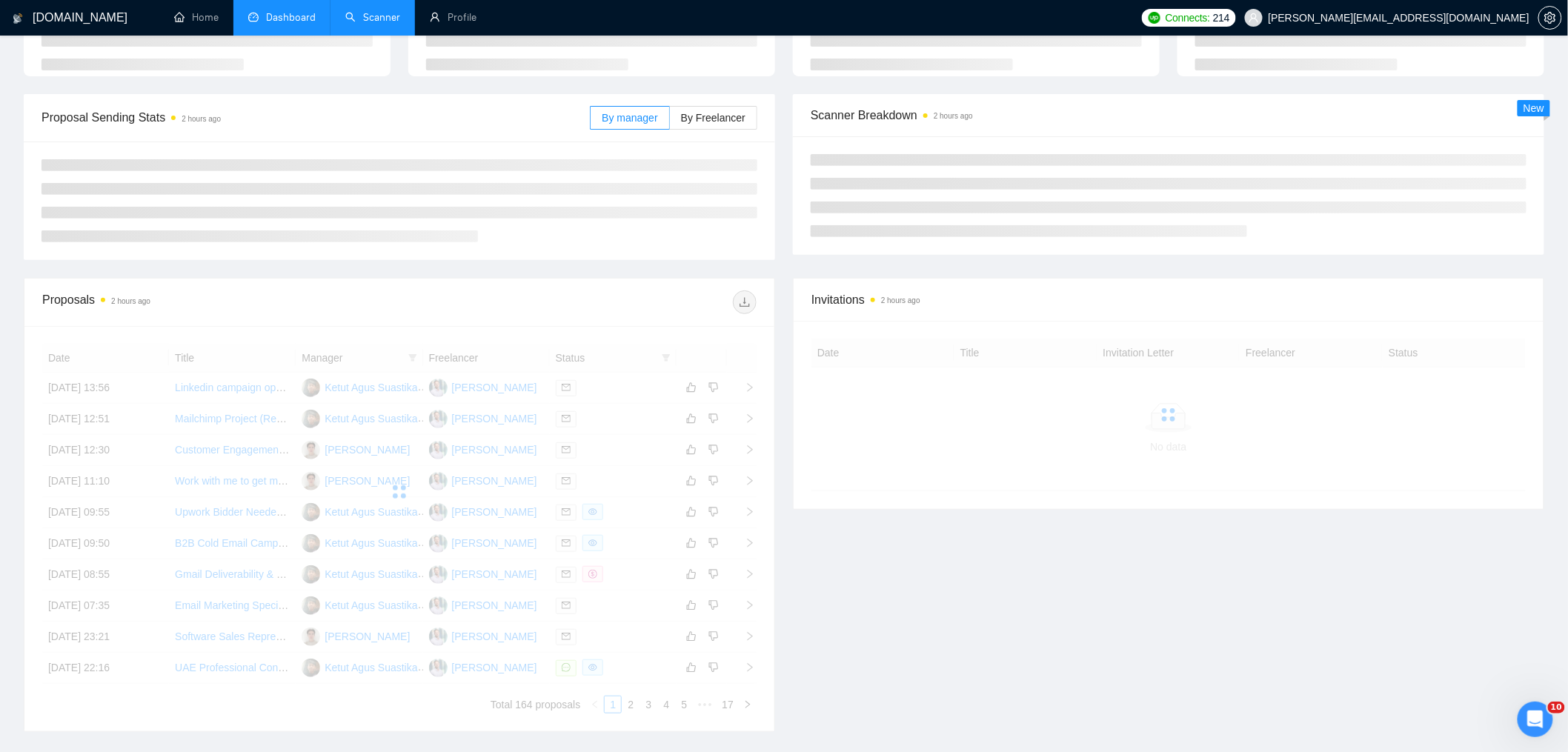
click at [368, 24] on link "Scanner" at bounding box center [373, 17] width 55 height 12
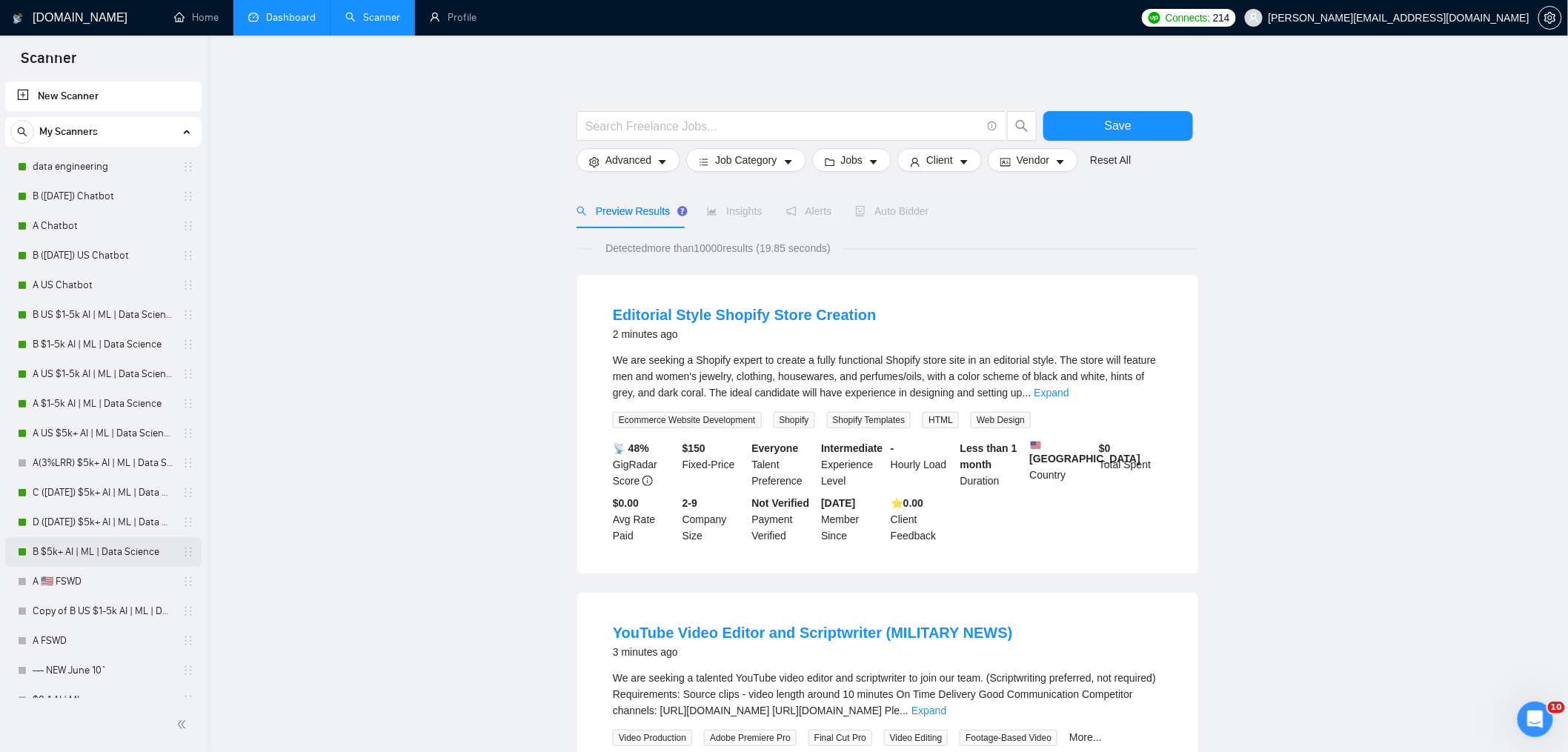
click at [100, 550] on link "B $5k+ AI | ML | Data Science" at bounding box center [104, 552] width 141 height 29
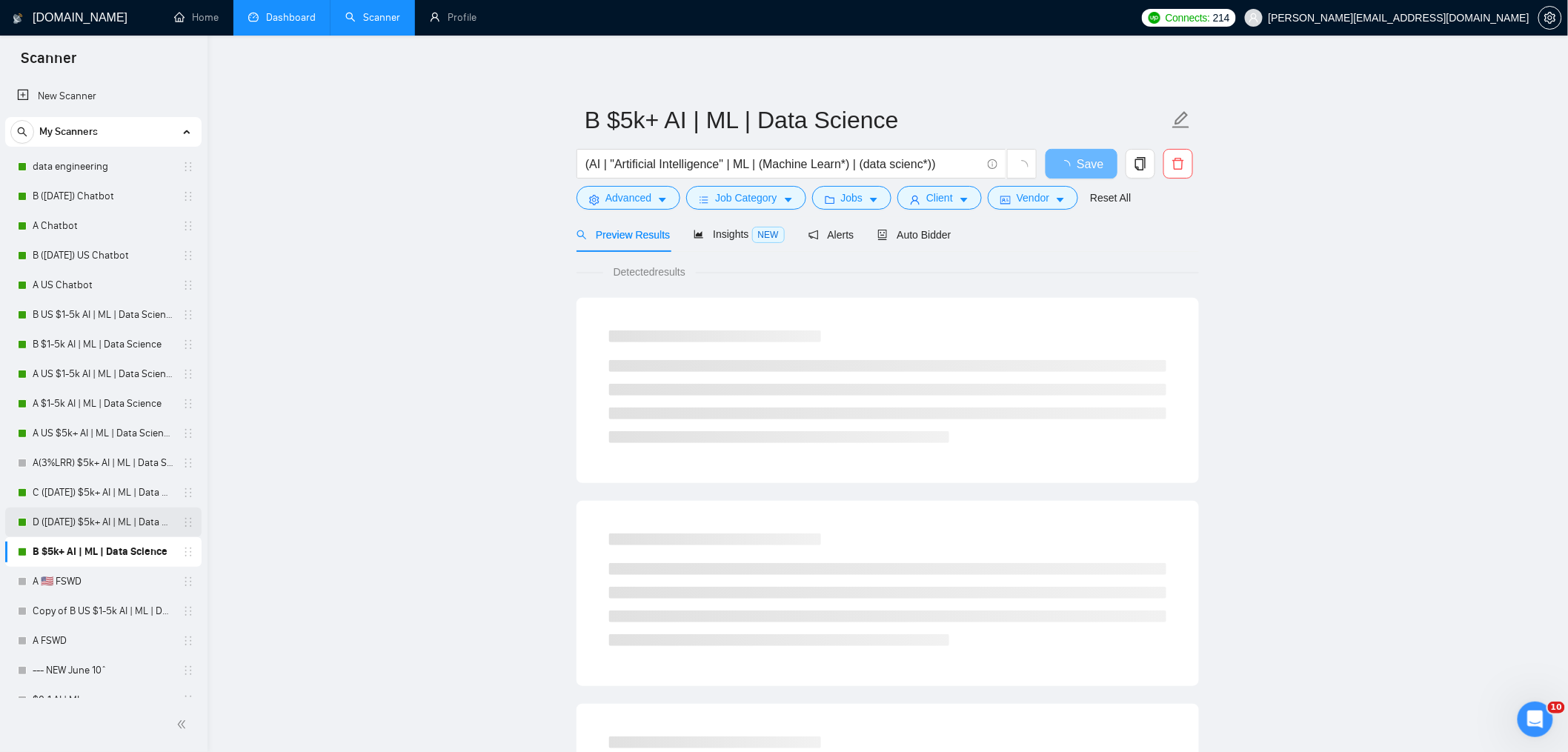
click at [104, 516] on link "D ([DATE]) $5k+ AI | ML | Data Science" at bounding box center [104, 521] width 141 height 29
click at [103, 488] on link "C ([DATE]) $5k+ AI | ML | Data Science" at bounding box center [104, 492] width 141 height 29
click at [100, 513] on link "D ([DATE]) $5k+ AI | ML | Data Science" at bounding box center [104, 521] width 141 height 29
click at [266, 16] on link "Dashboard" at bounding box center [282, 17] width 68 height 12
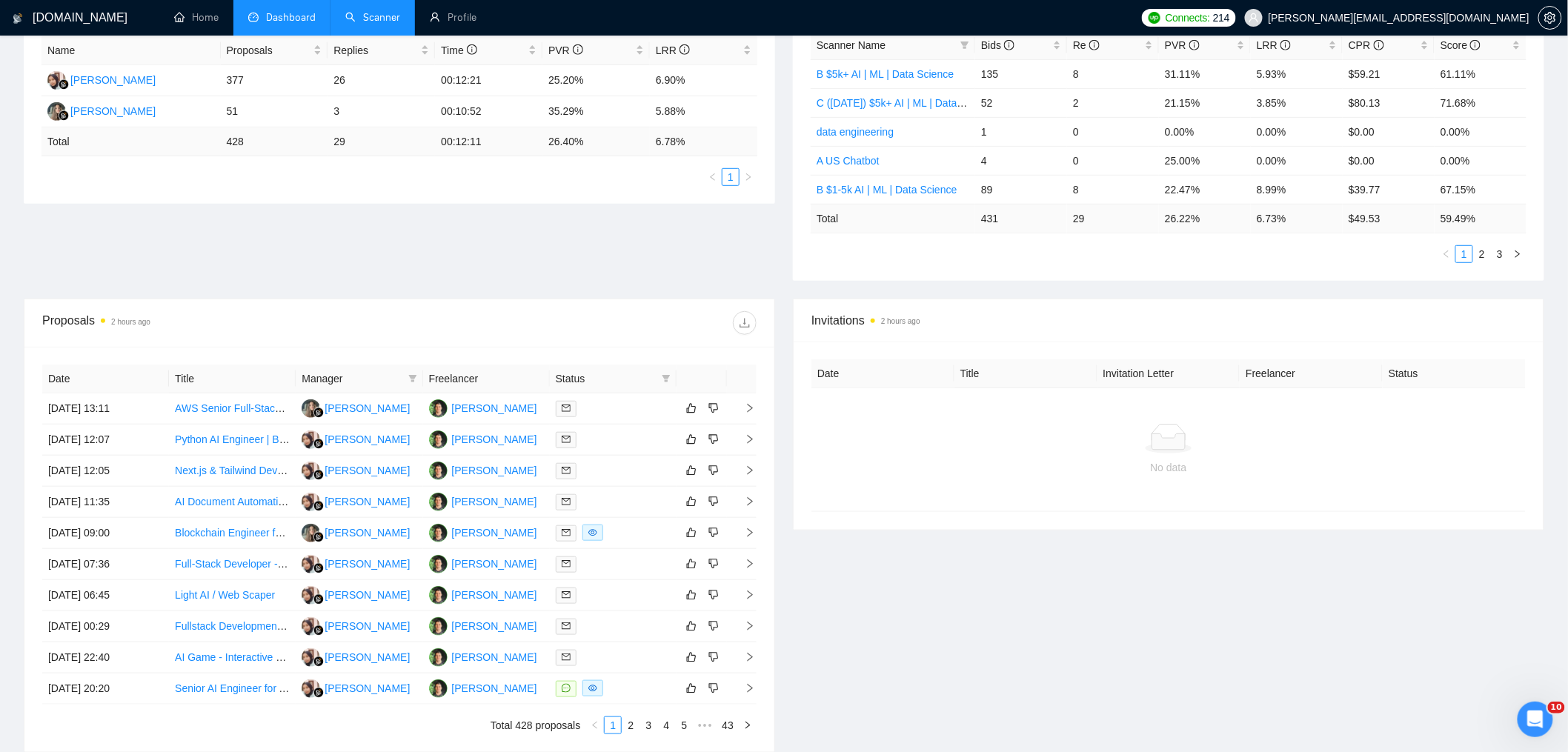
scroll to position [313, 0]
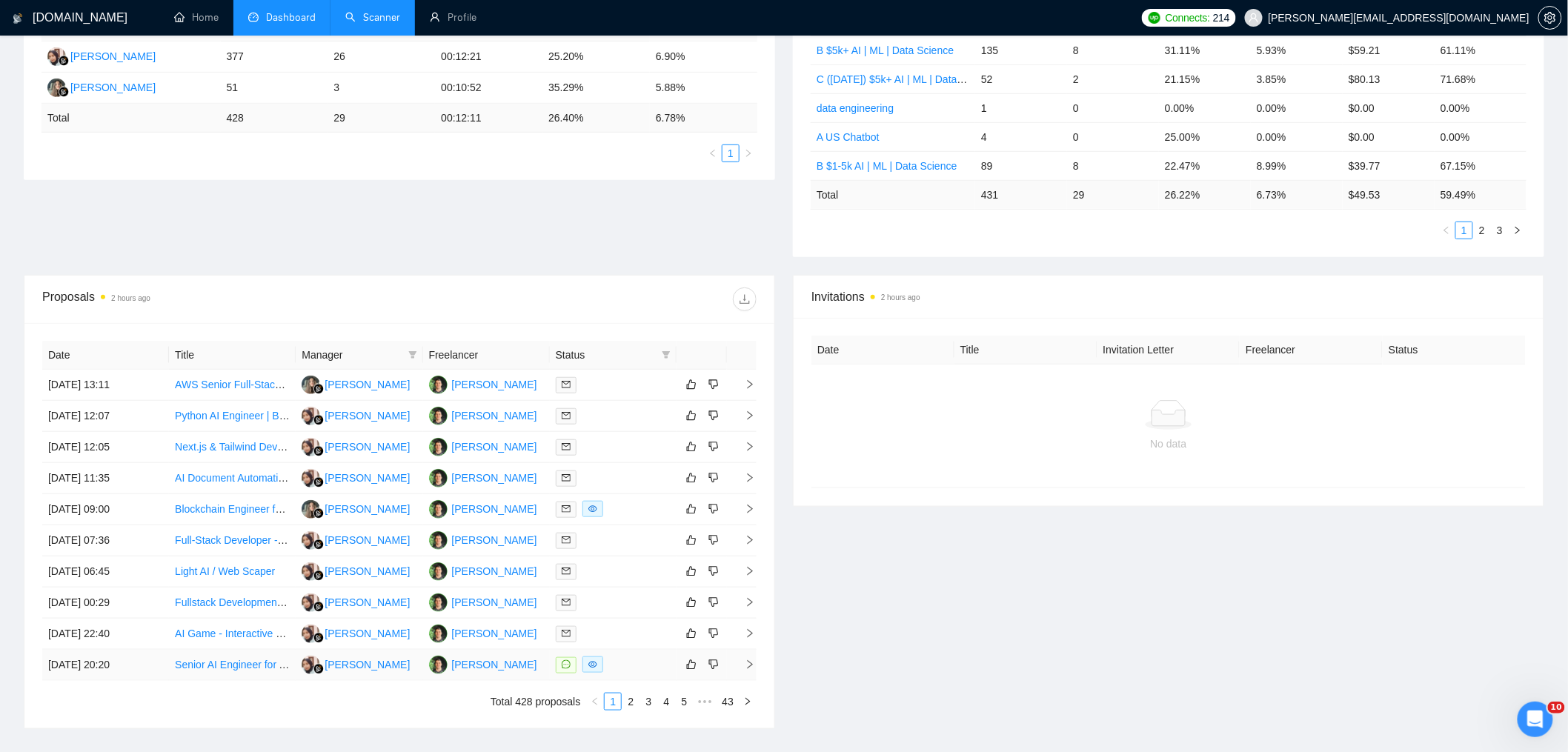
click at [86, 667] on td "[DATE] 20:20" at bounding box center [105, 665] width 127 height 31
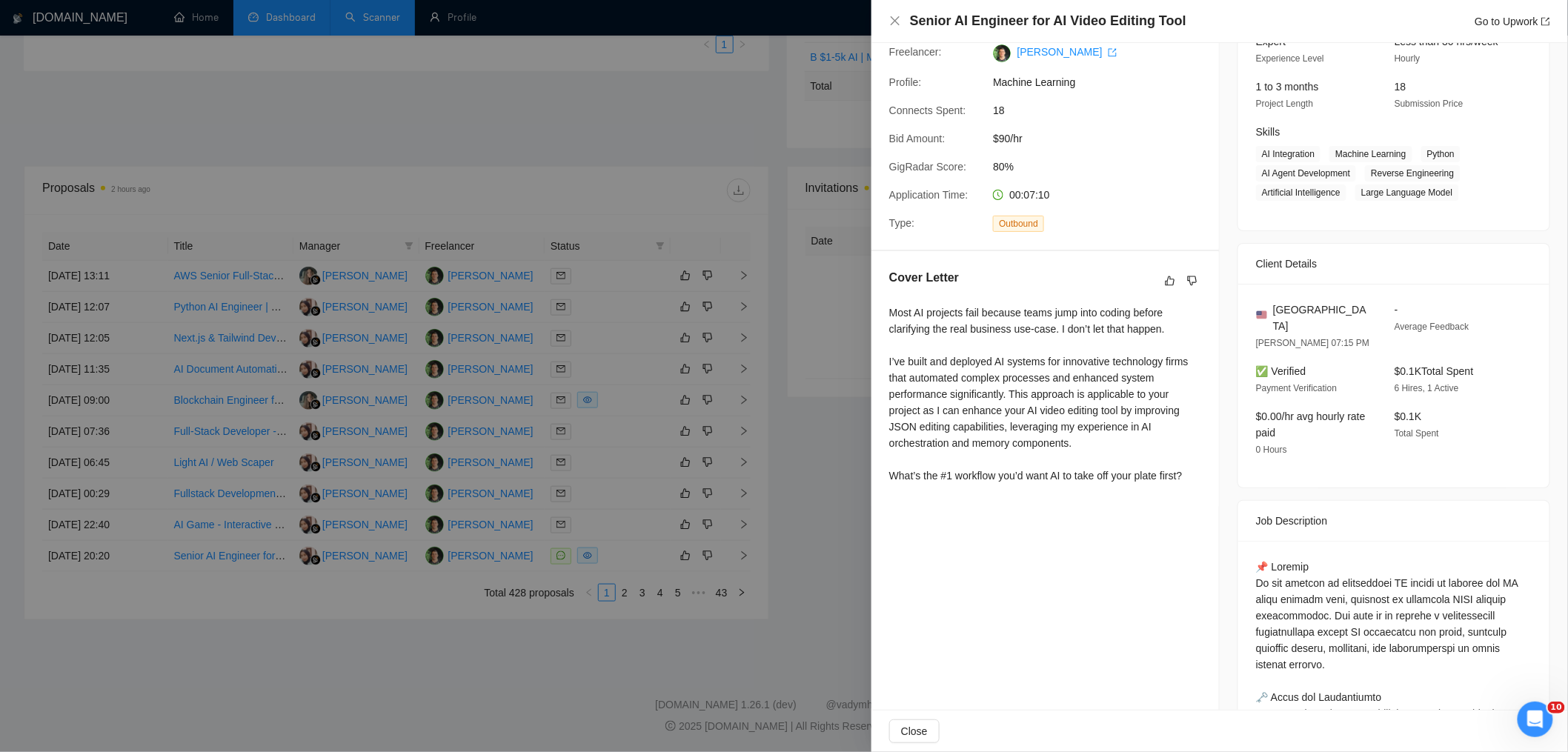
scroll to position [417, 0]
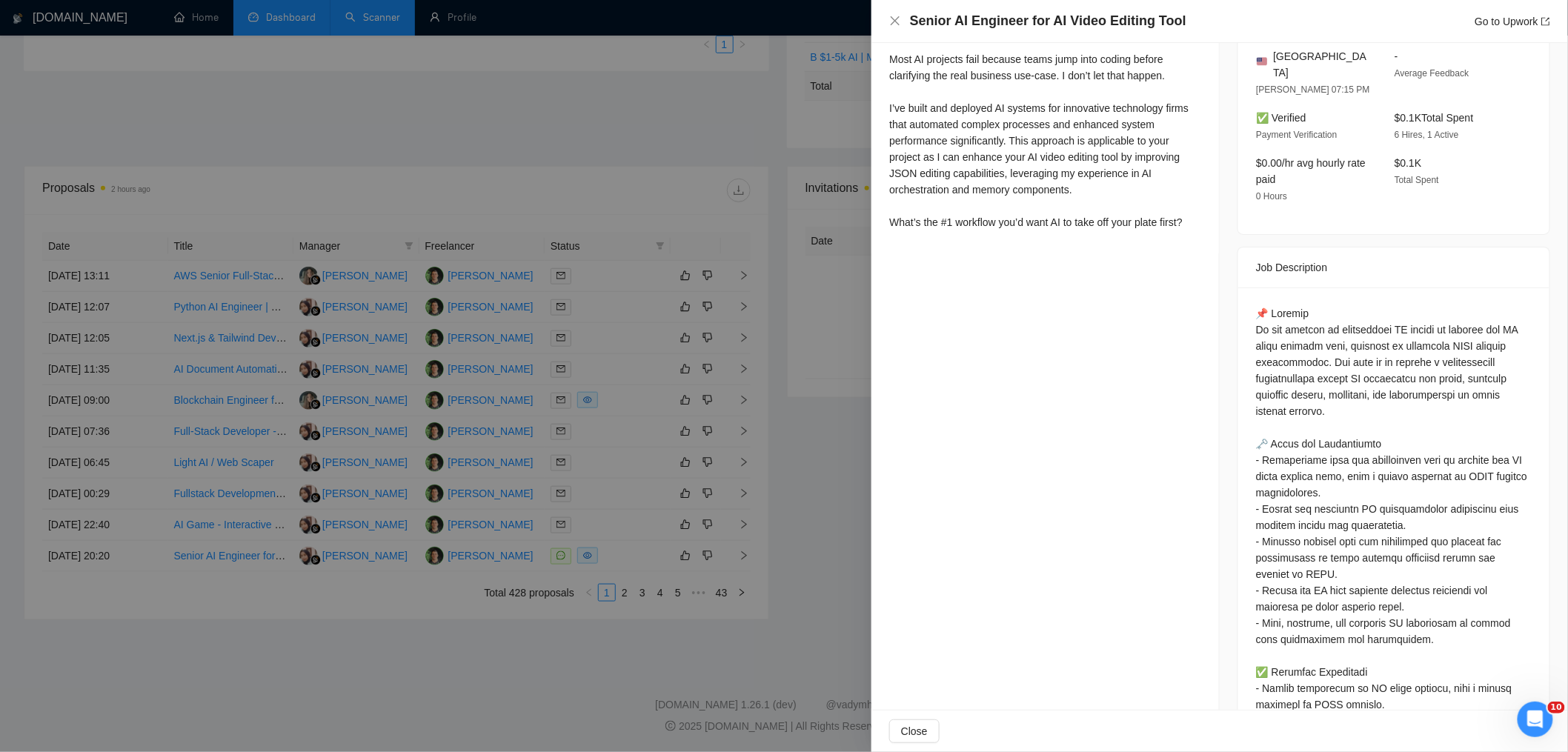
click at [707, 344] on div at bounding box center [784, 376] width 1568 height 752
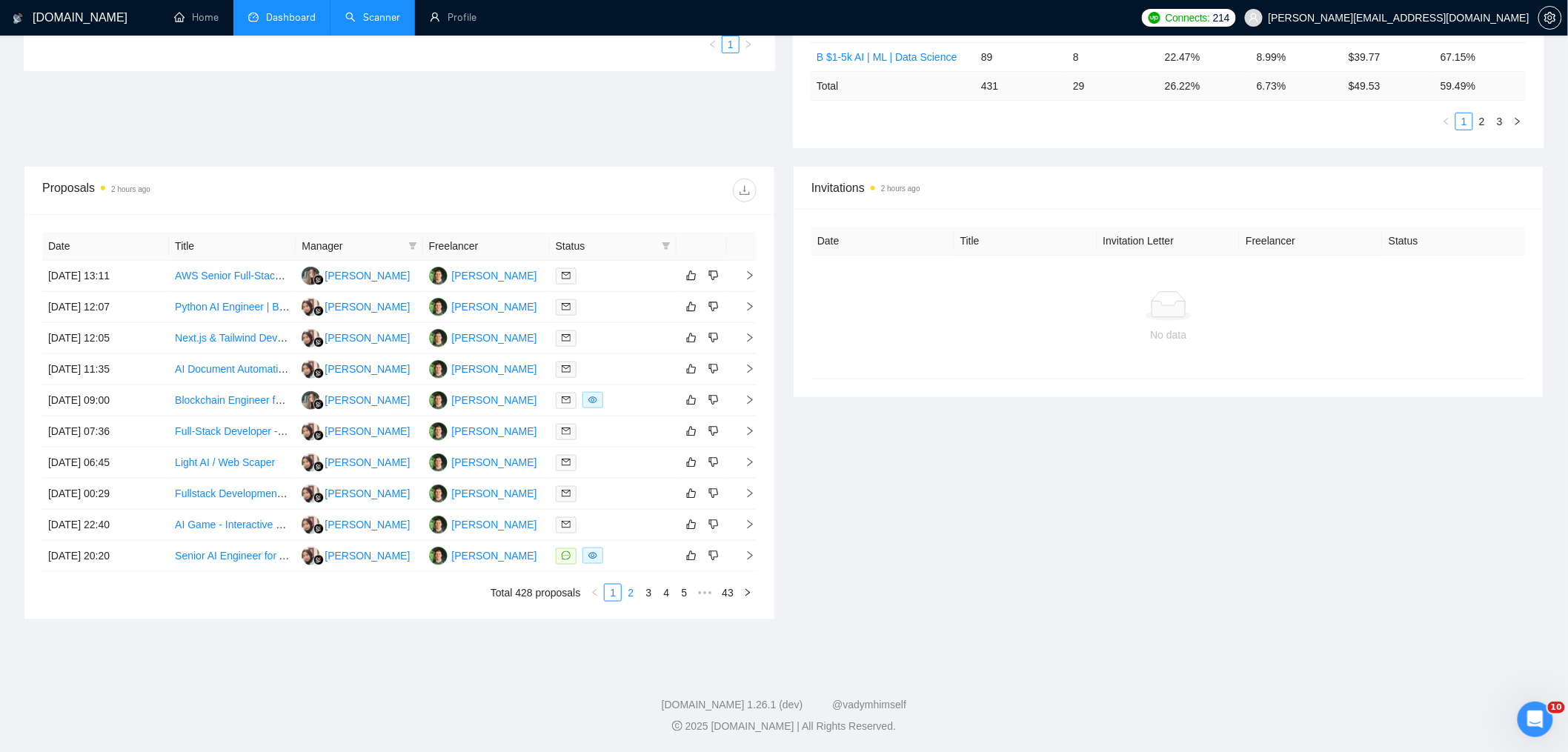
click at [632, 595] on link "2" at bounding box center [630, 592] width 16 height 16
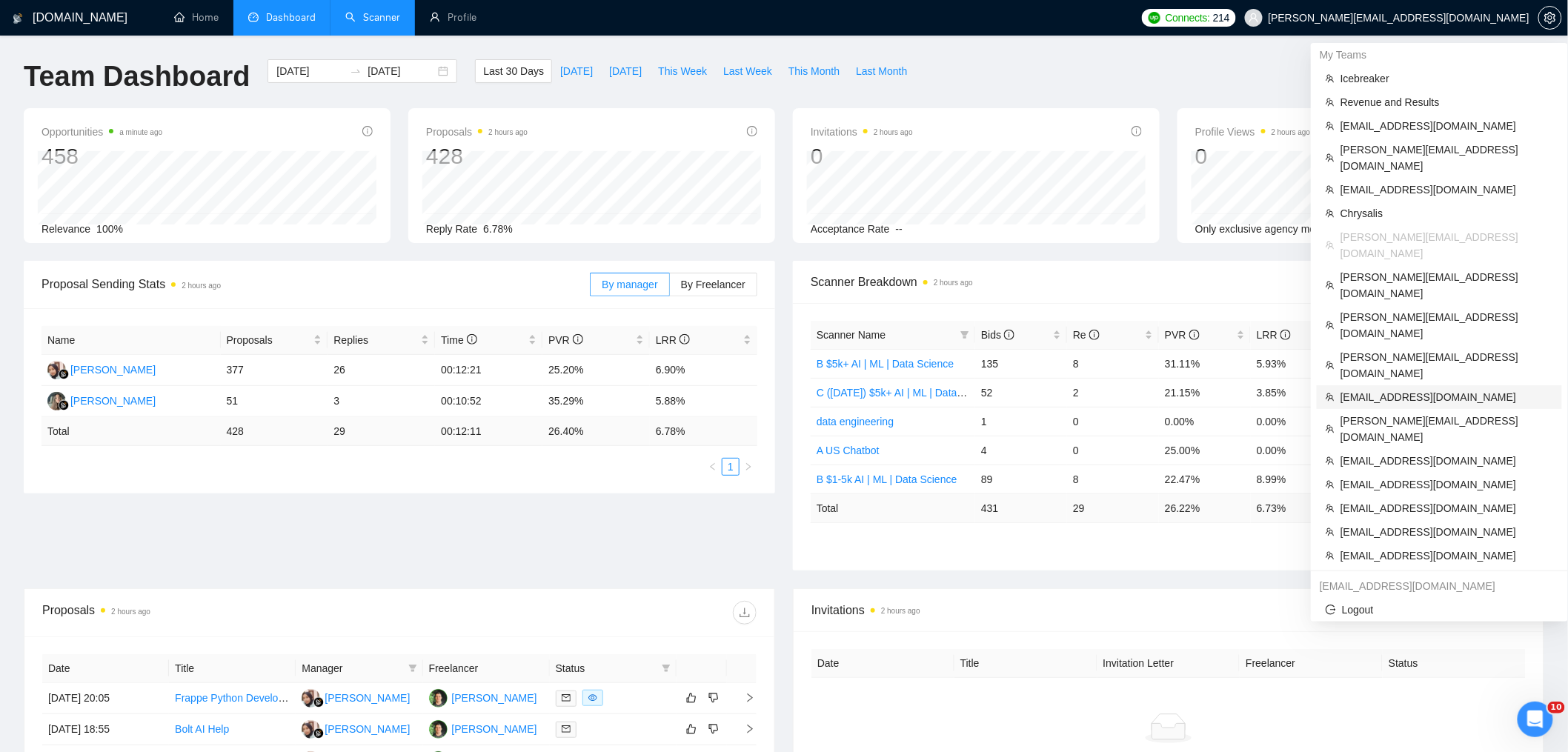
click at [1396, 389] on span "[EMAIL_ADDRESS][DOMAIN_NAME]" at bounding box center [1447, 396] width 213 height 16
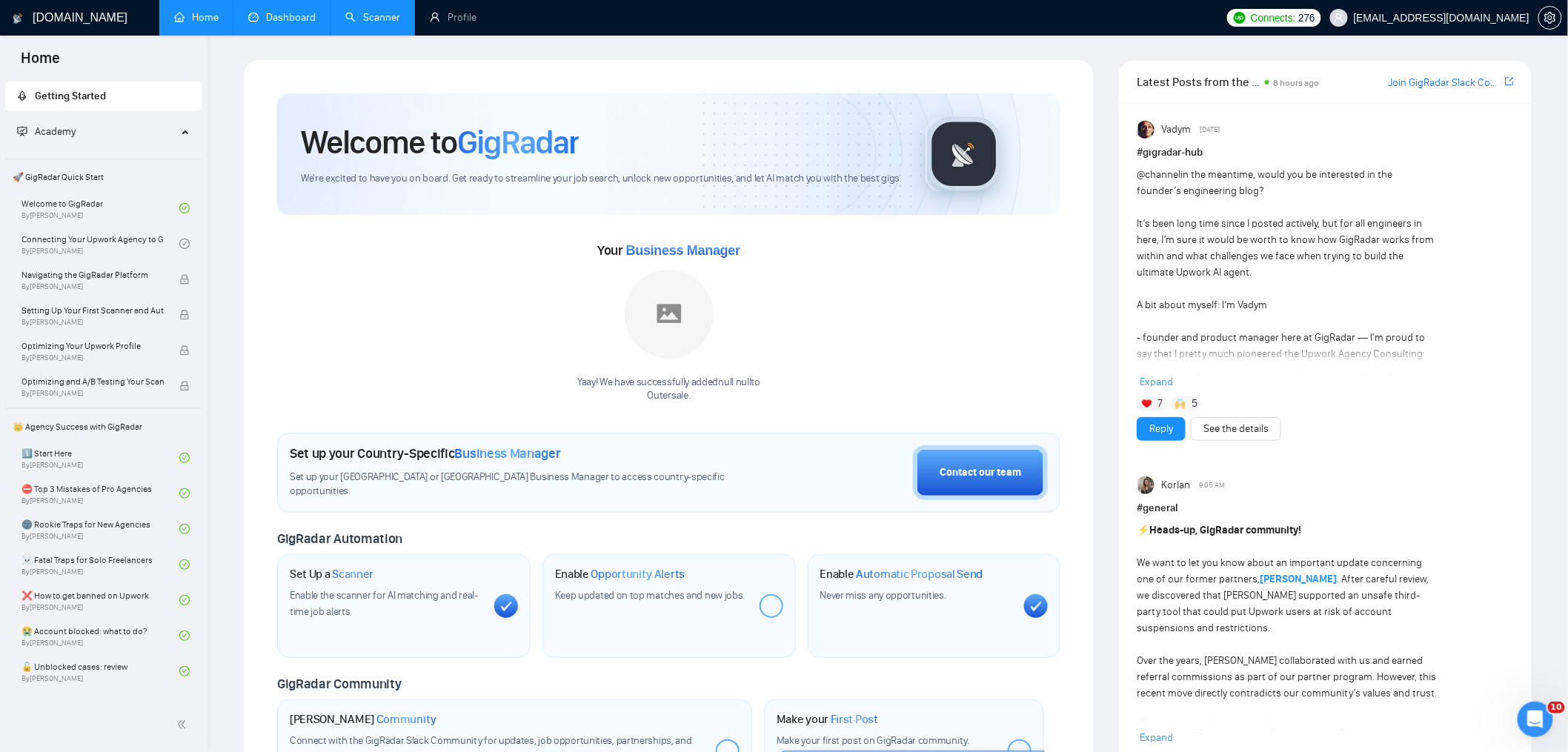
click at [306, 20] on link "Dashboard" at bounding box center [282, 17] width 68 height 12
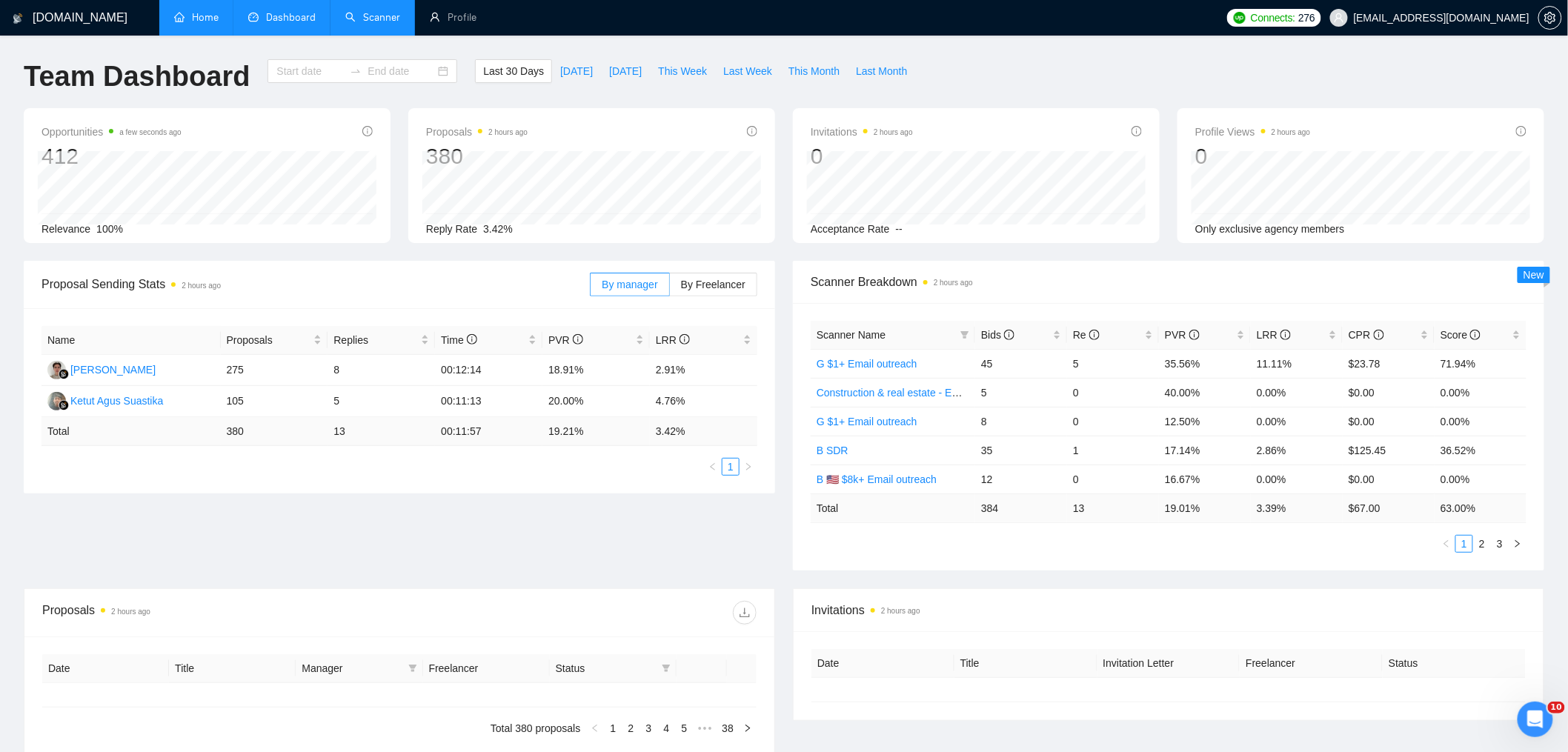
type input "[DATE]"
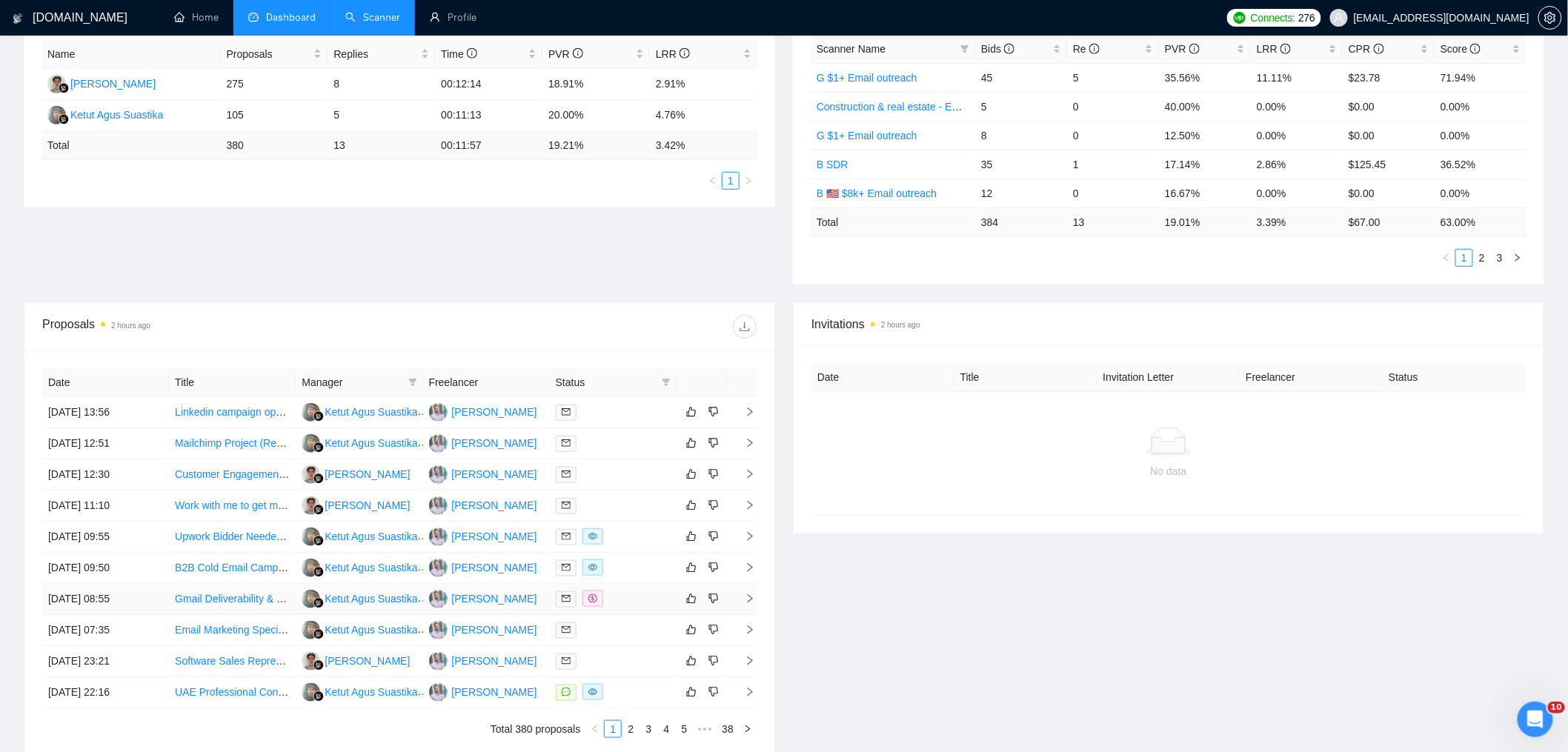
scroll to position [424, 0]
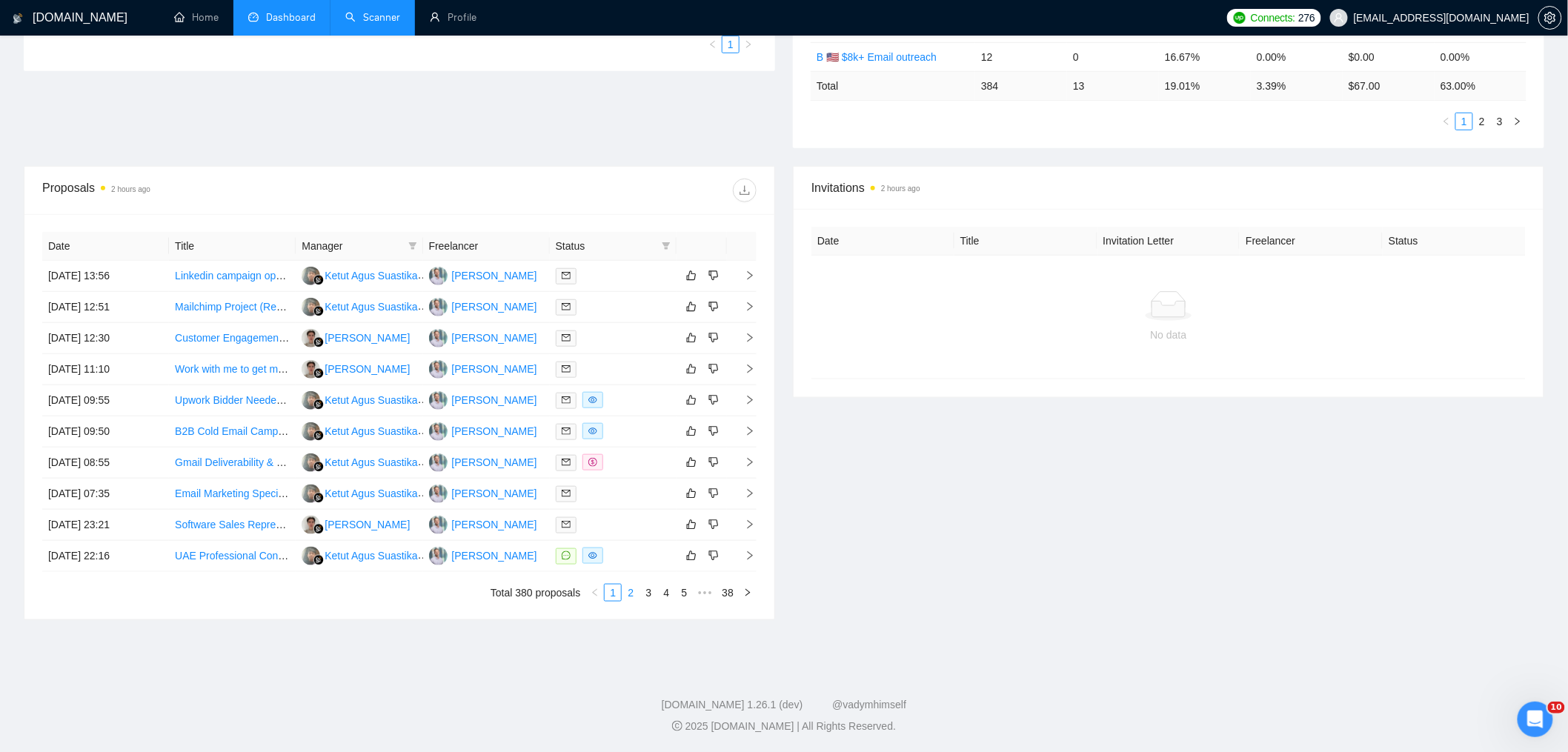
click at [626, 593] on link "2" at bounding box center [630, 592] width 16 height 16
click at [140, 467] on td "[DATE] 13:30" at bounding box center [105, 463] width 127 height 31
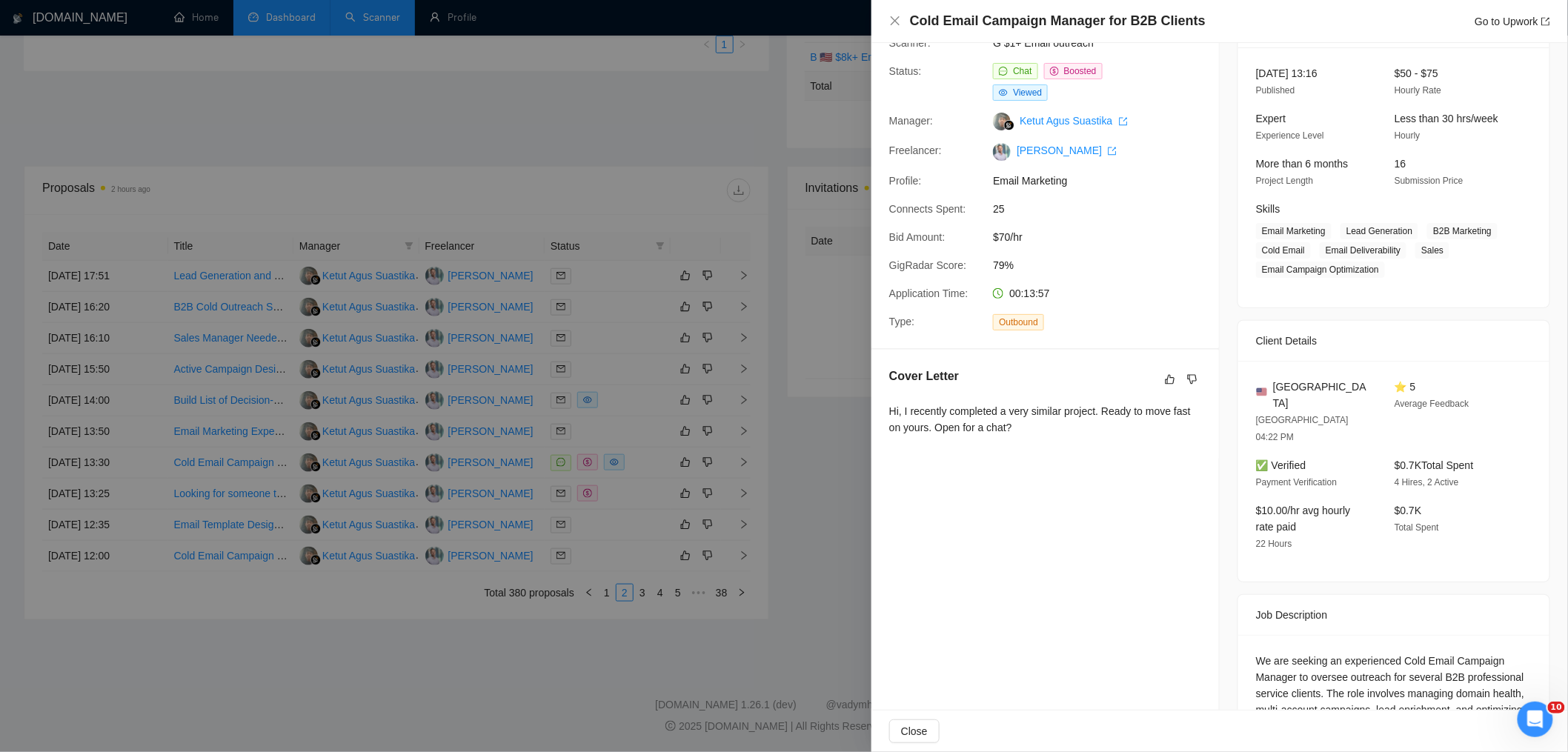
scroll to position [169, 0]
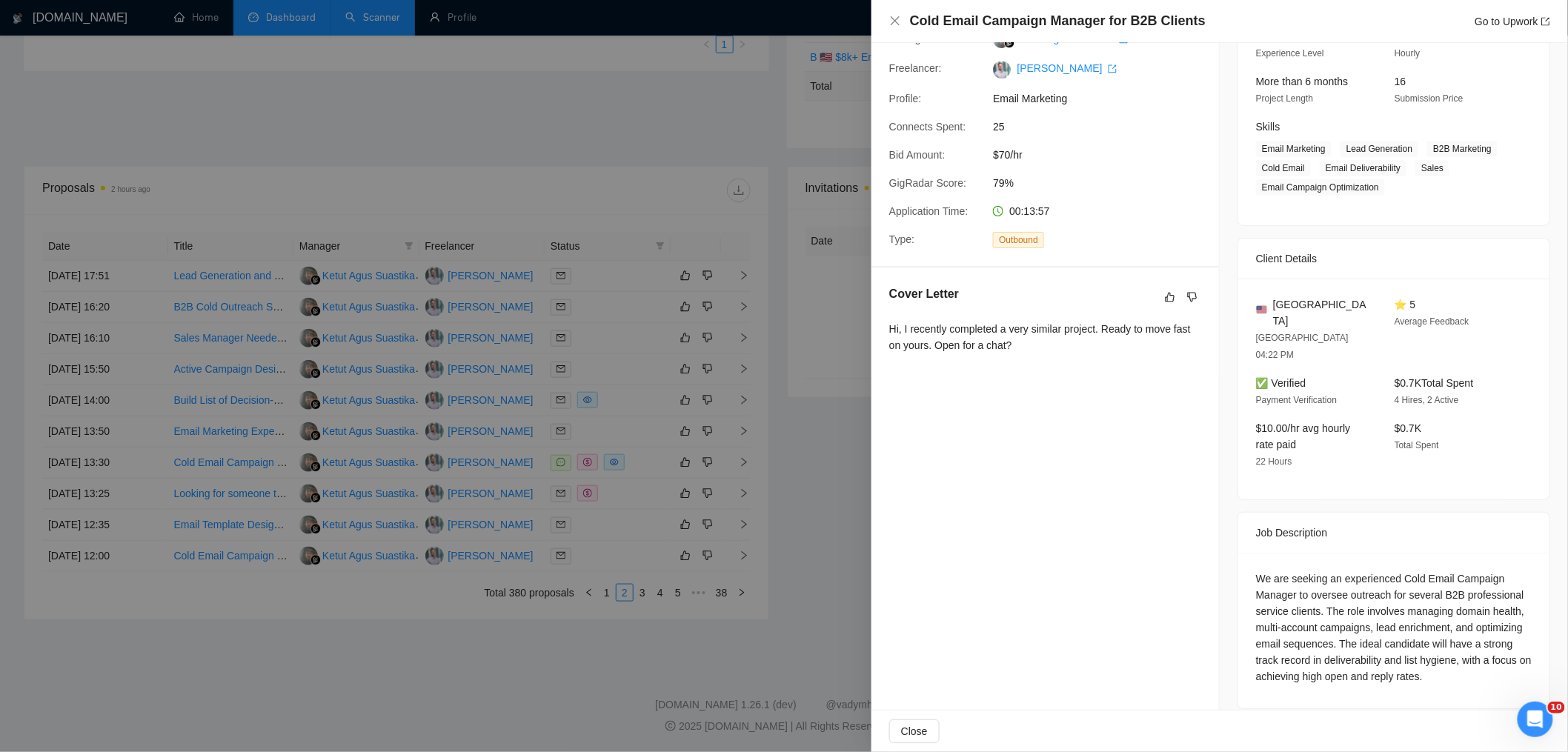
click at [605, 390] on div at bounding box center [784, 376] width 1568 height 752
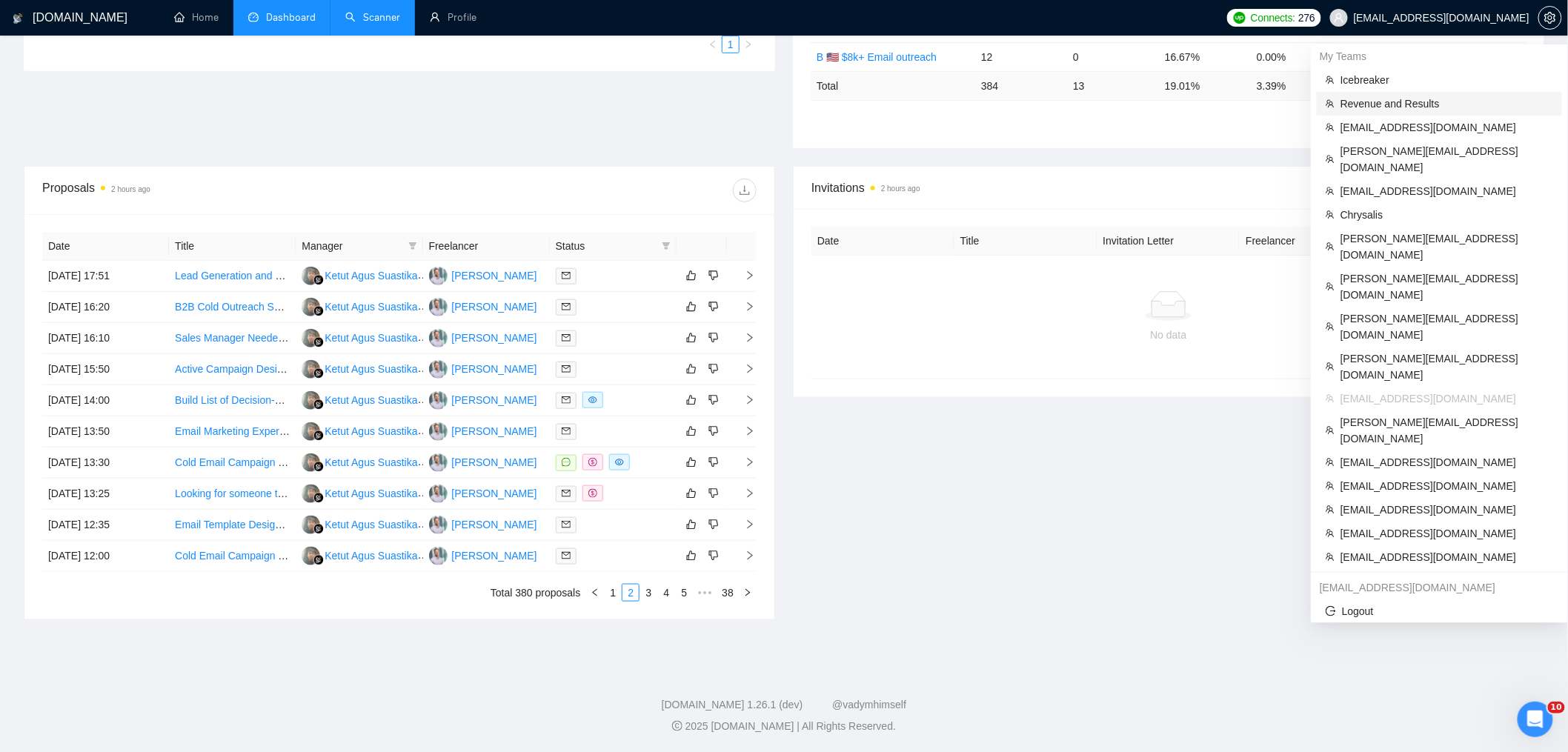
click at [1396, 104] on span "Revenue and Results" at bounding box center [1447, 104] width 213 height 16
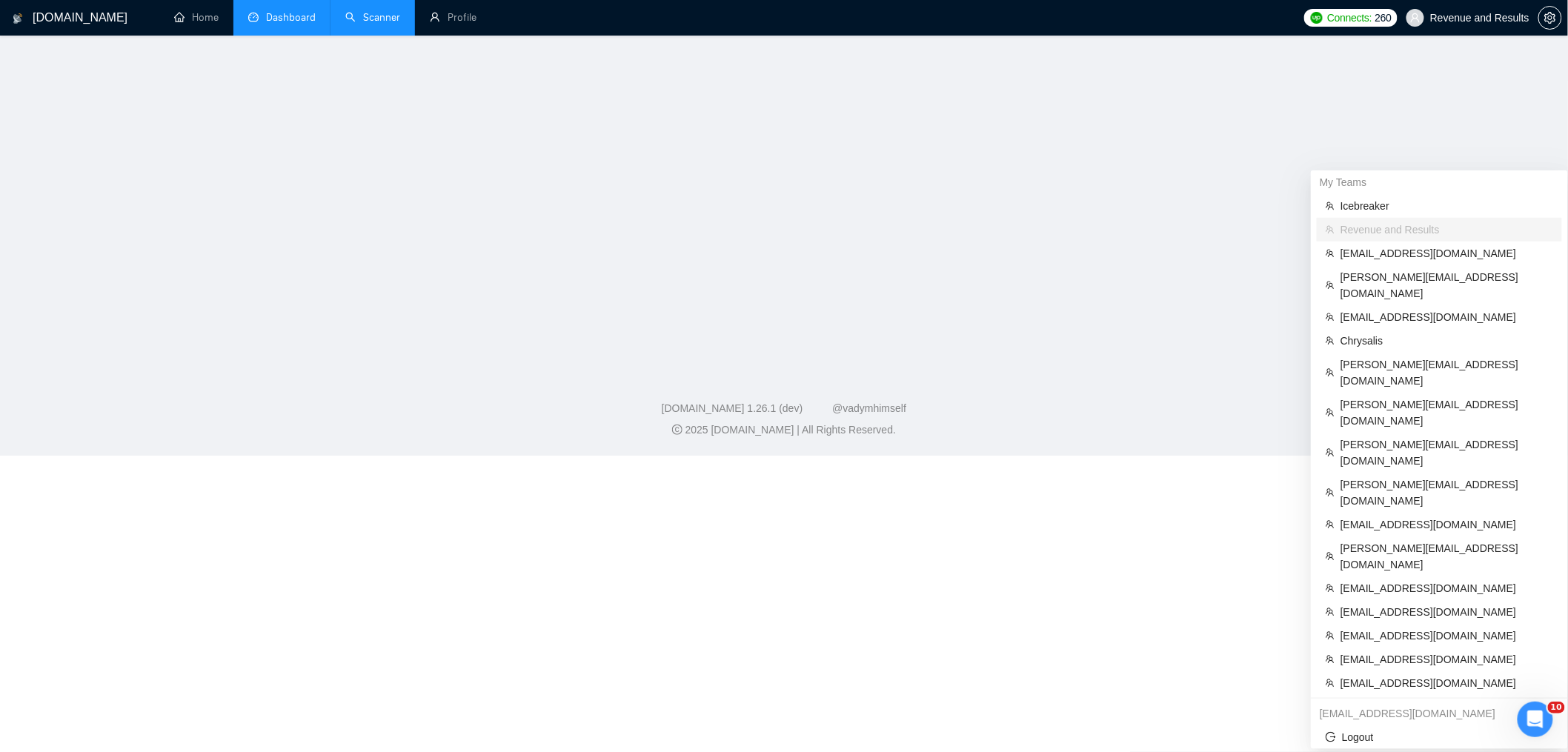
scroll to position [389, 0]
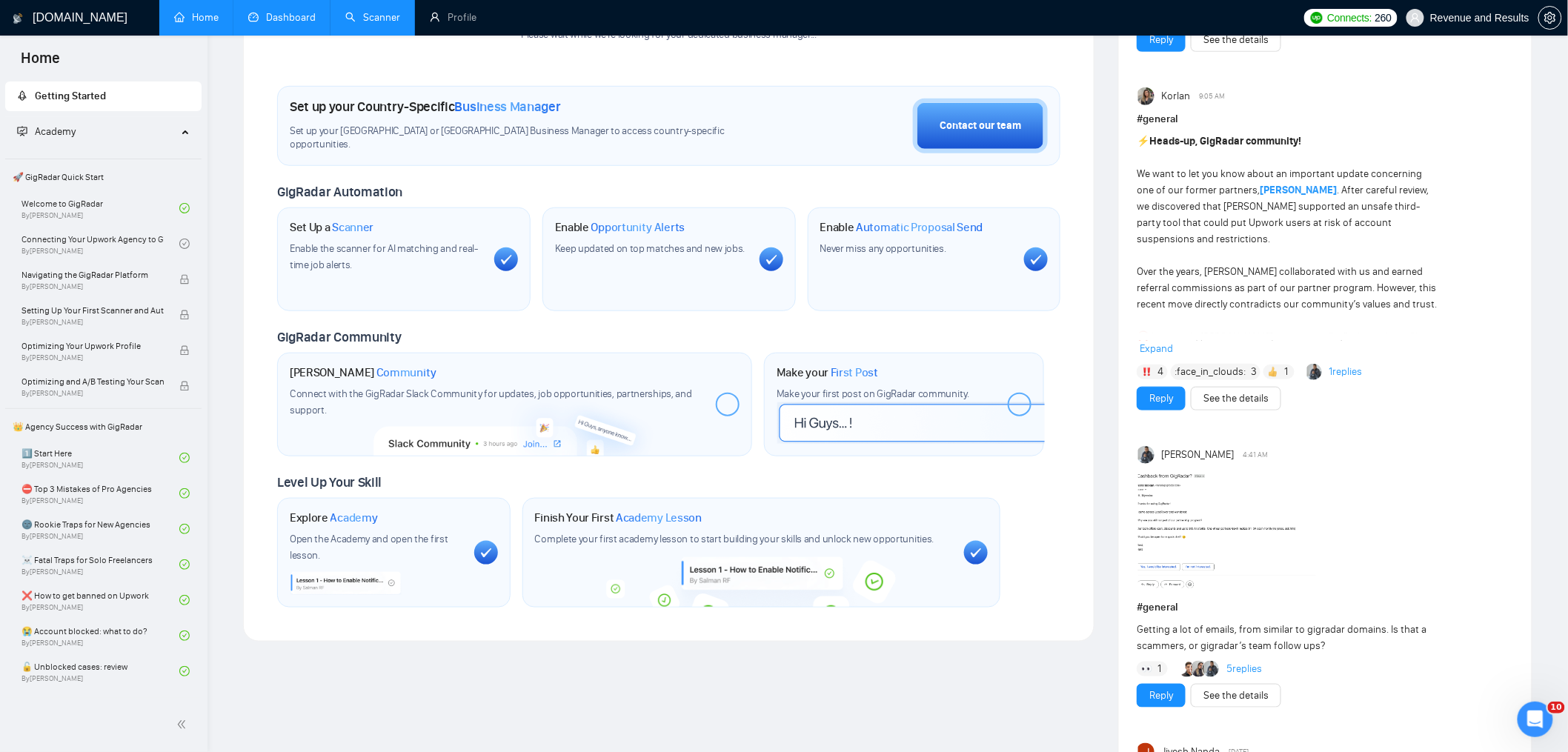
click at [248, 11] on link "Dashboard" at bounding box center [282, 17] width 68 height 12
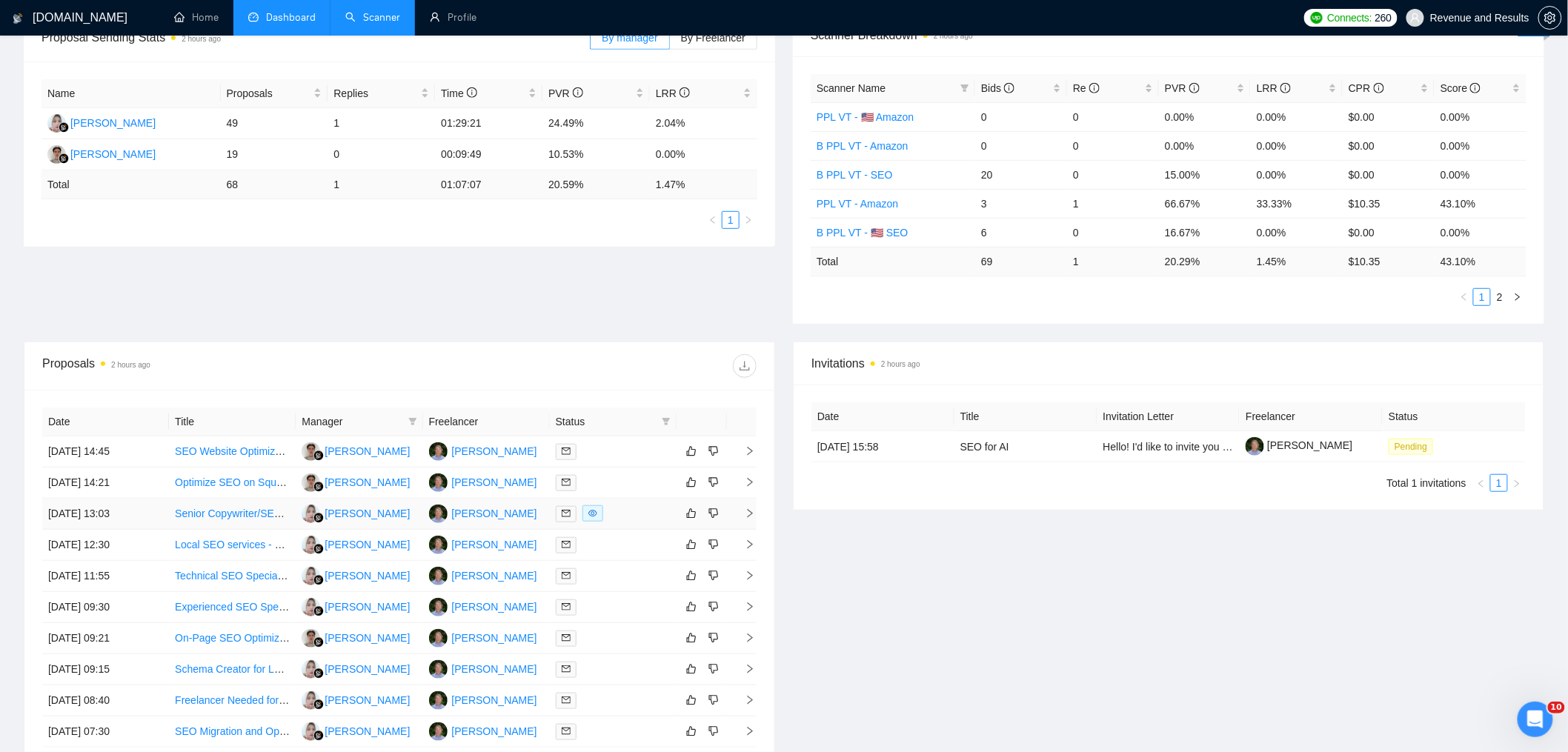
scroll to position [336, 0]
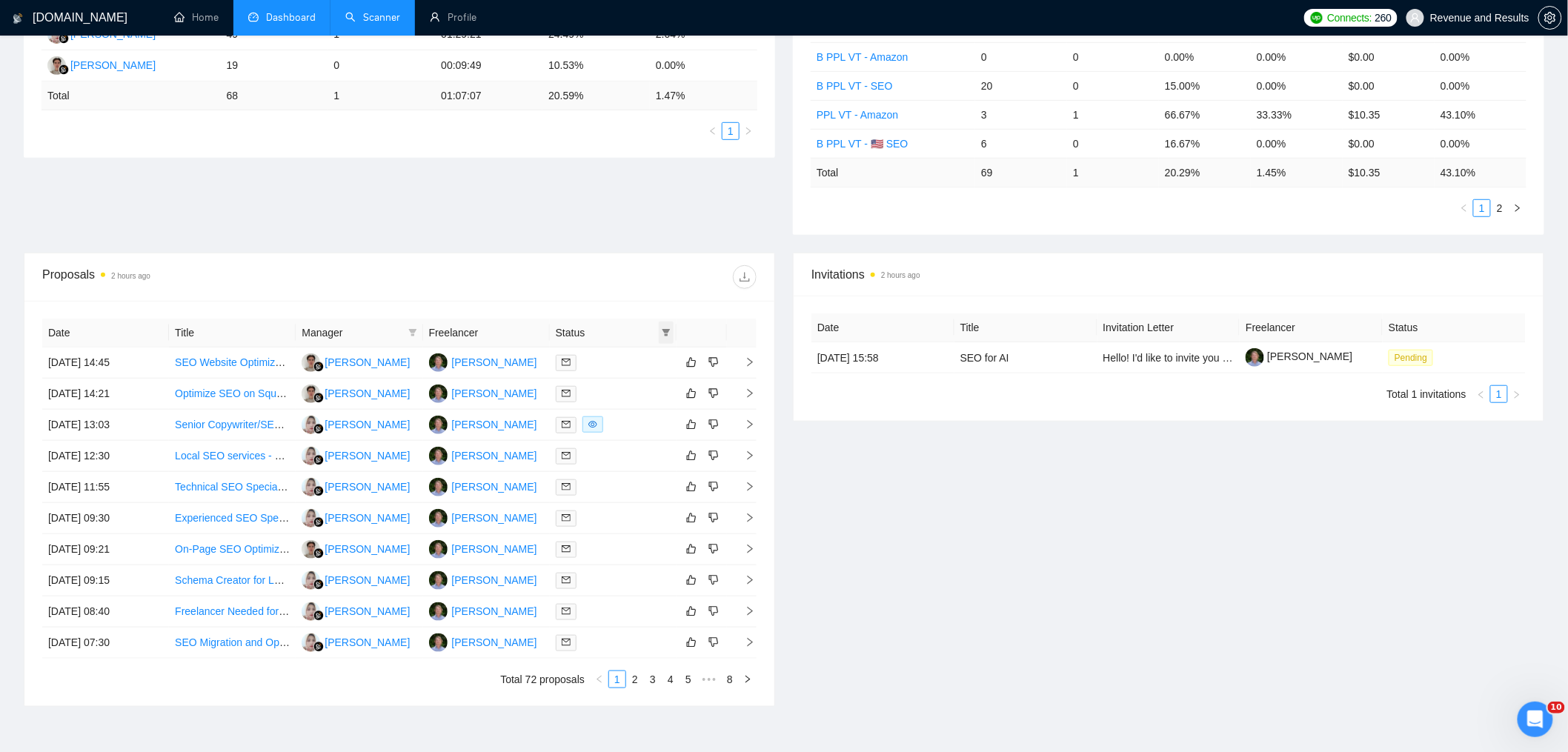
click at [667, 332] on icon "filter" at bounding box center [666, 333] width 8 height 8
click at [617, 363] on span "Chat" at bounding box center [619, 361] width 28 height 12
click at [659, 417] on span "OK" at bounding box center [654, 414] width 15 height 16
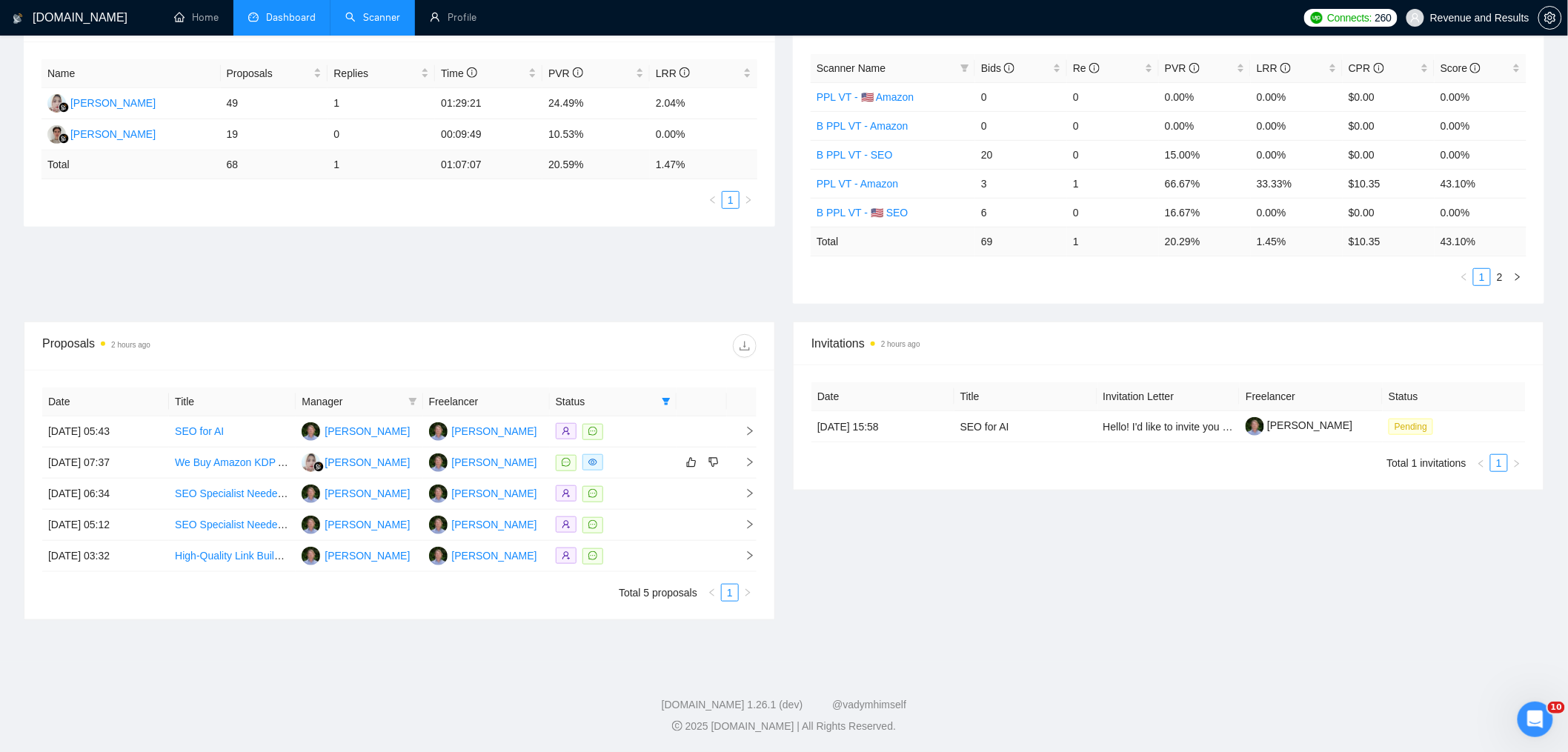
scroll to position [227, 0]
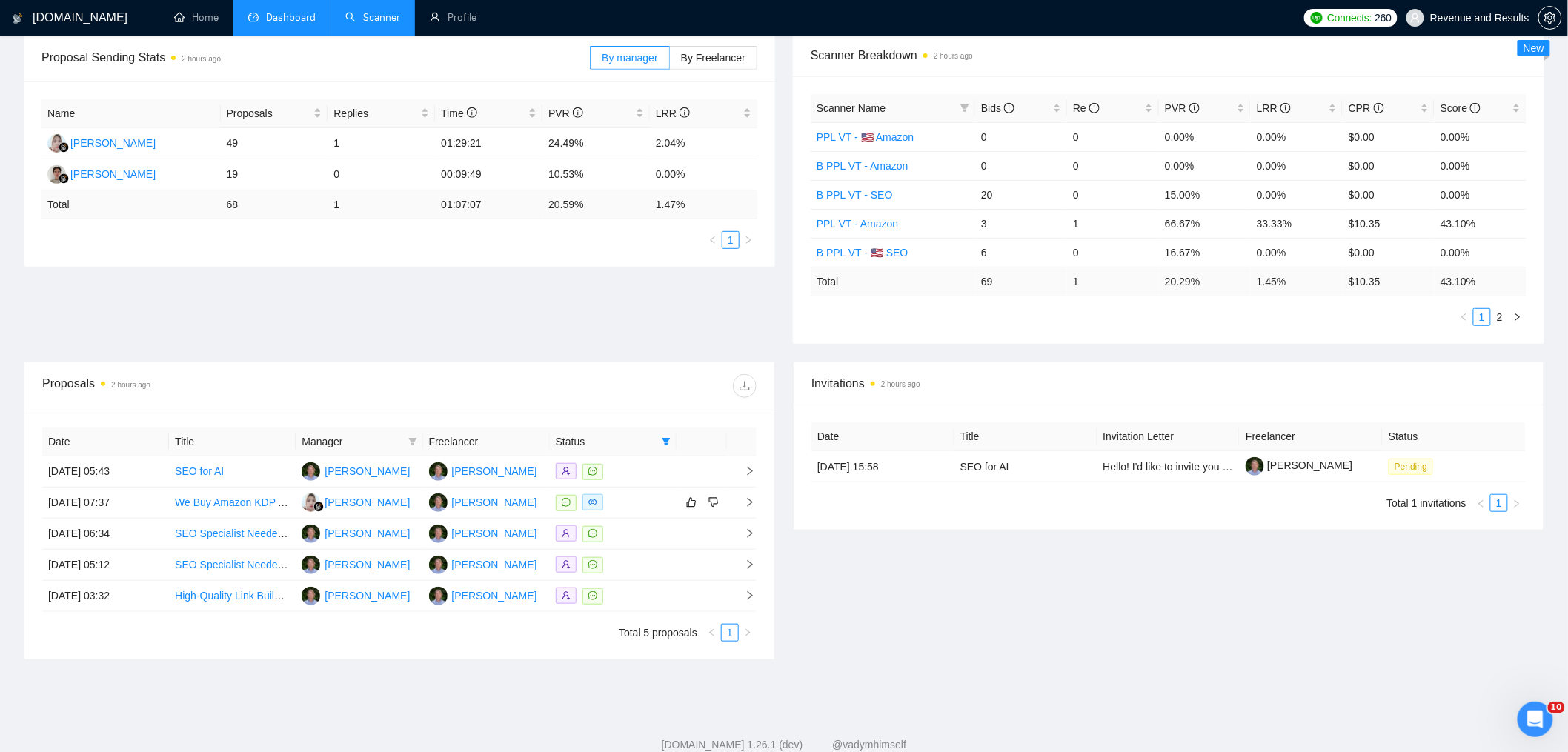
click at [162, 201] on td "Total" at bounding box center [131, 204] width 180 height 29
click at [664, 443] on icon "filter" at bounding box center [665, 441] width 8 height 8
click at [610, 521] on span "Reset" at bounding box center [609, 522] width 27 height 16
checkbox input "false"
click at [650, 522] on span "OK" at bounding box center [654, 522] width 15 height 16
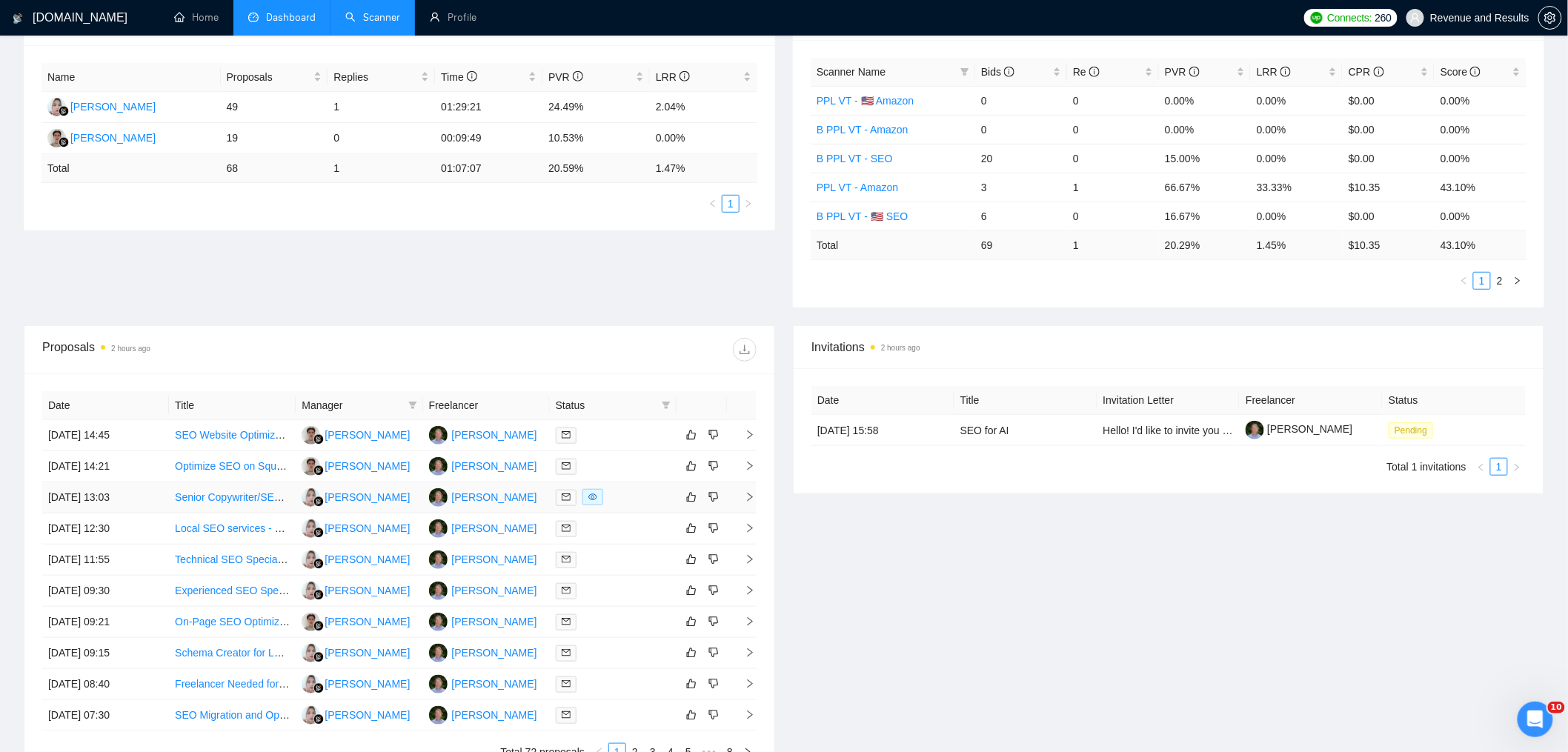
scroll to position [264, 0]
click at [152, 496] on td "[DATE] 13:03" at bounding box center [105, 497] width 127 height 31
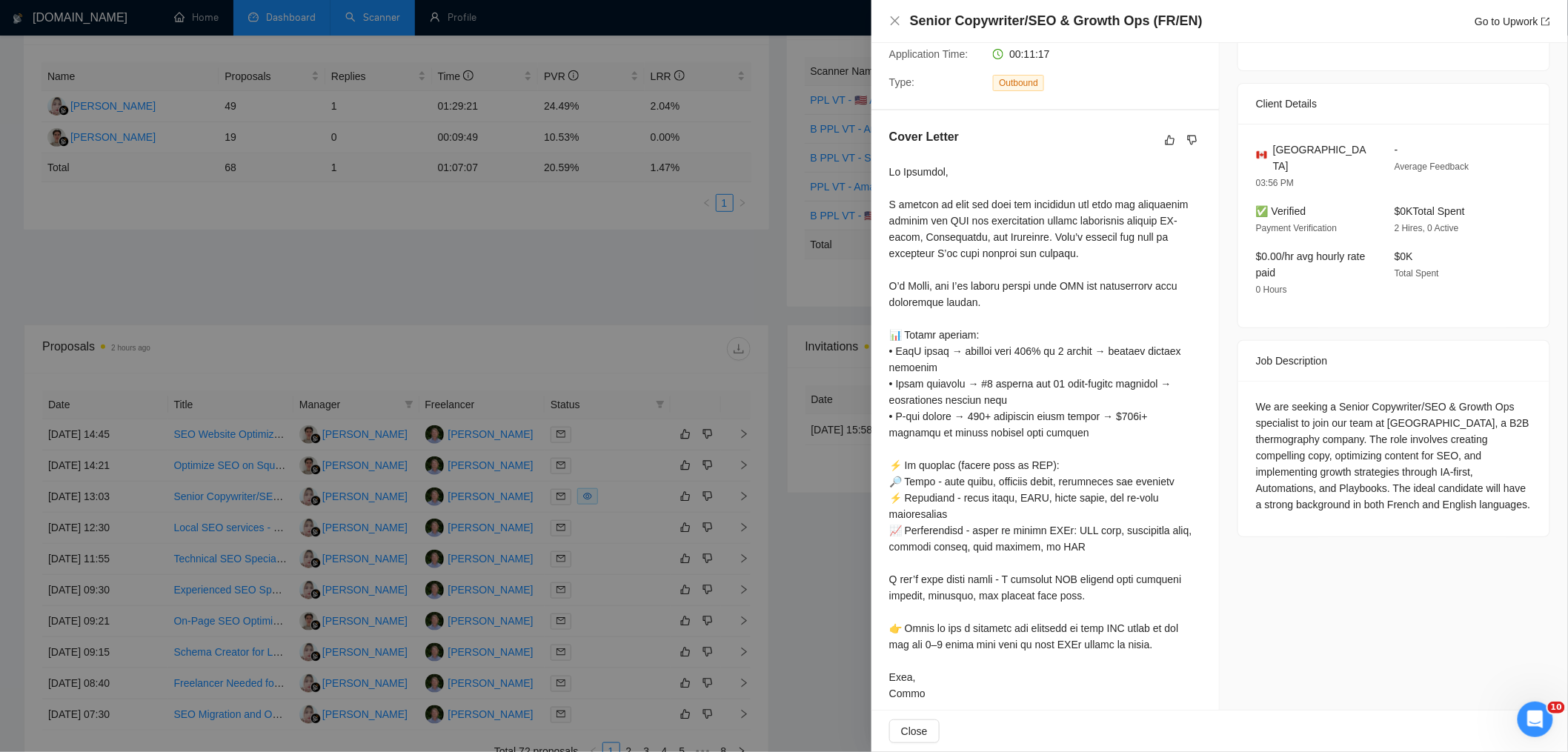
scroll to position [317, 0]
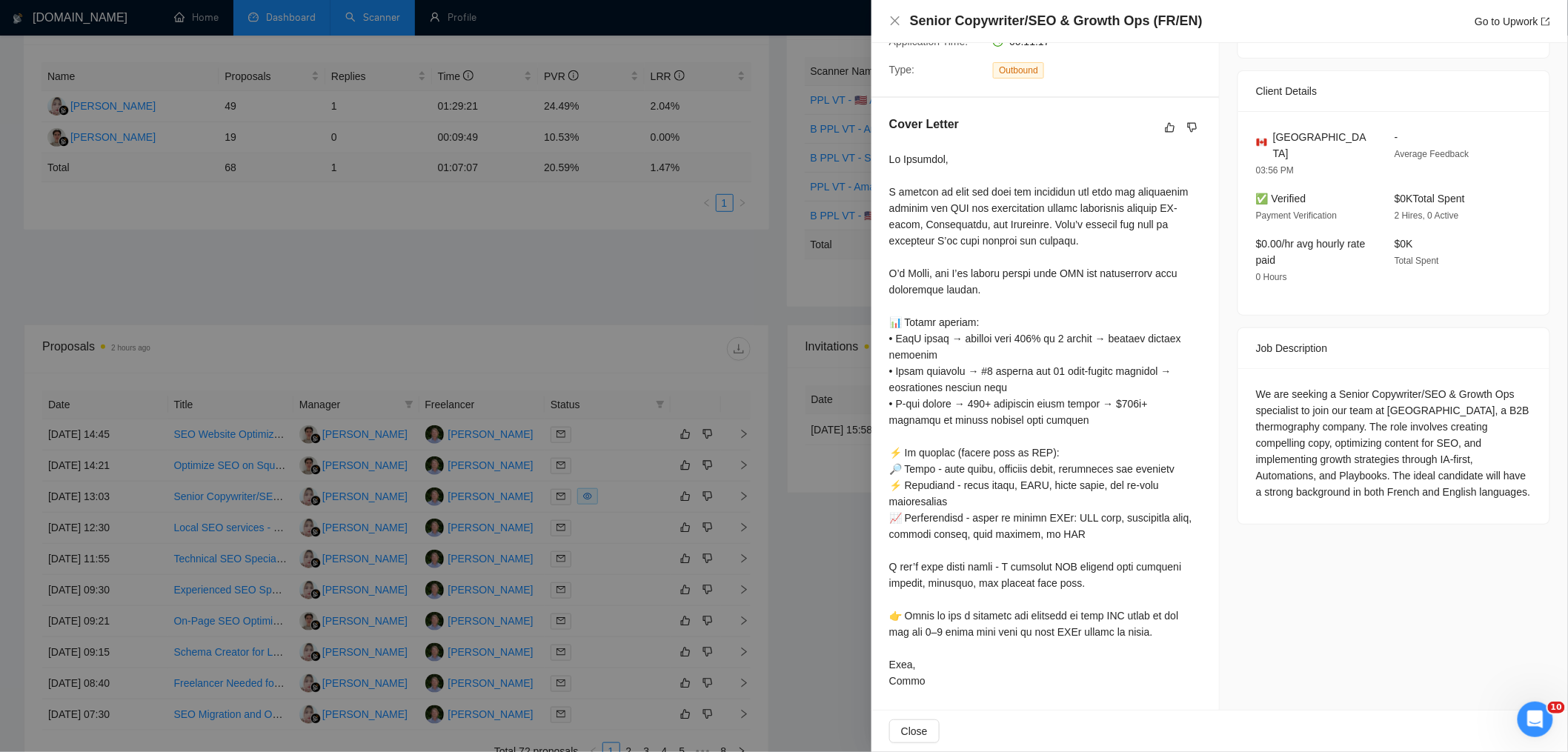
click at [700, 337] on div at bounding box center [784, 376] width 1568 height 752
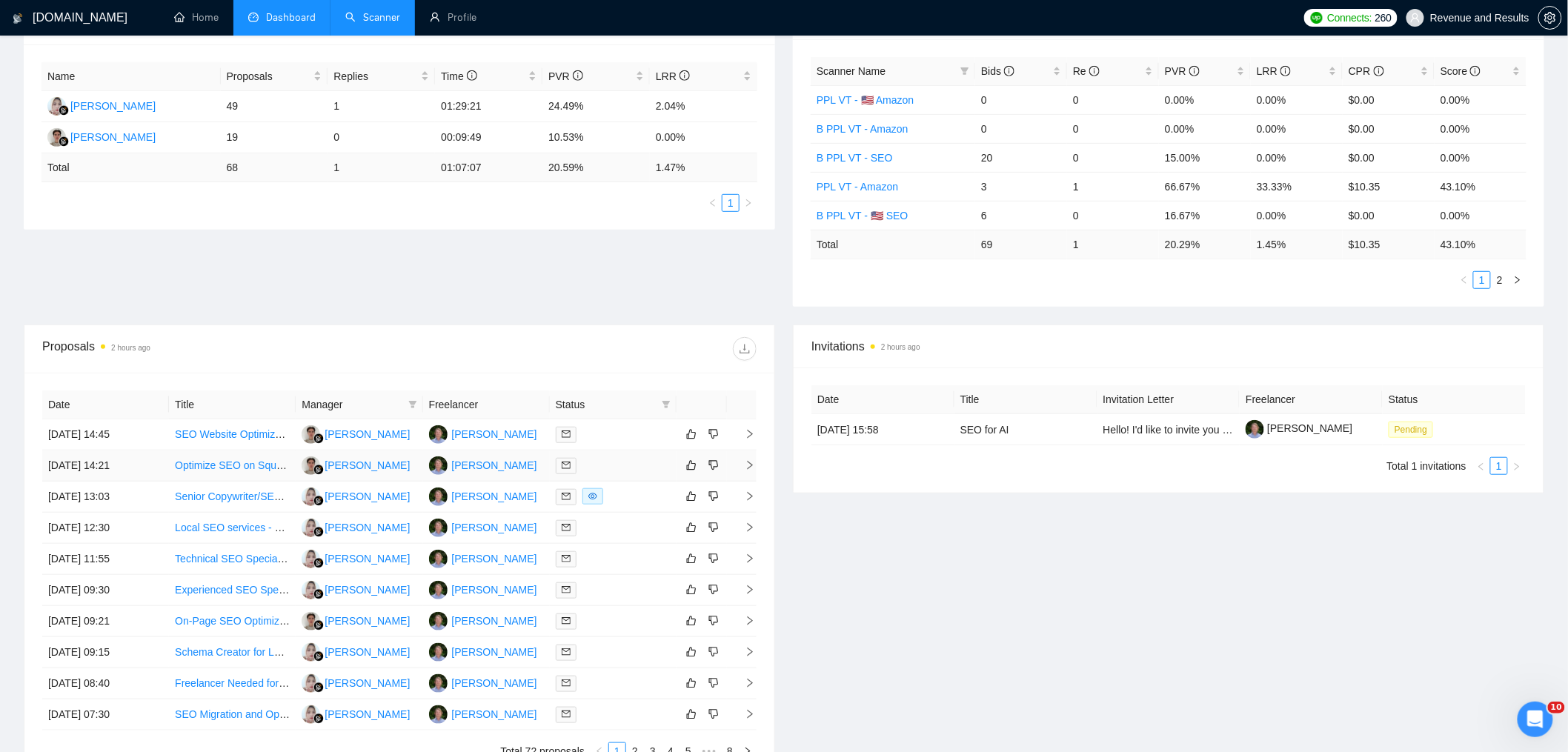
click at [154, 468] on td "[DATE] 14:21" at bounding box center [105, 466] width 127 height 31
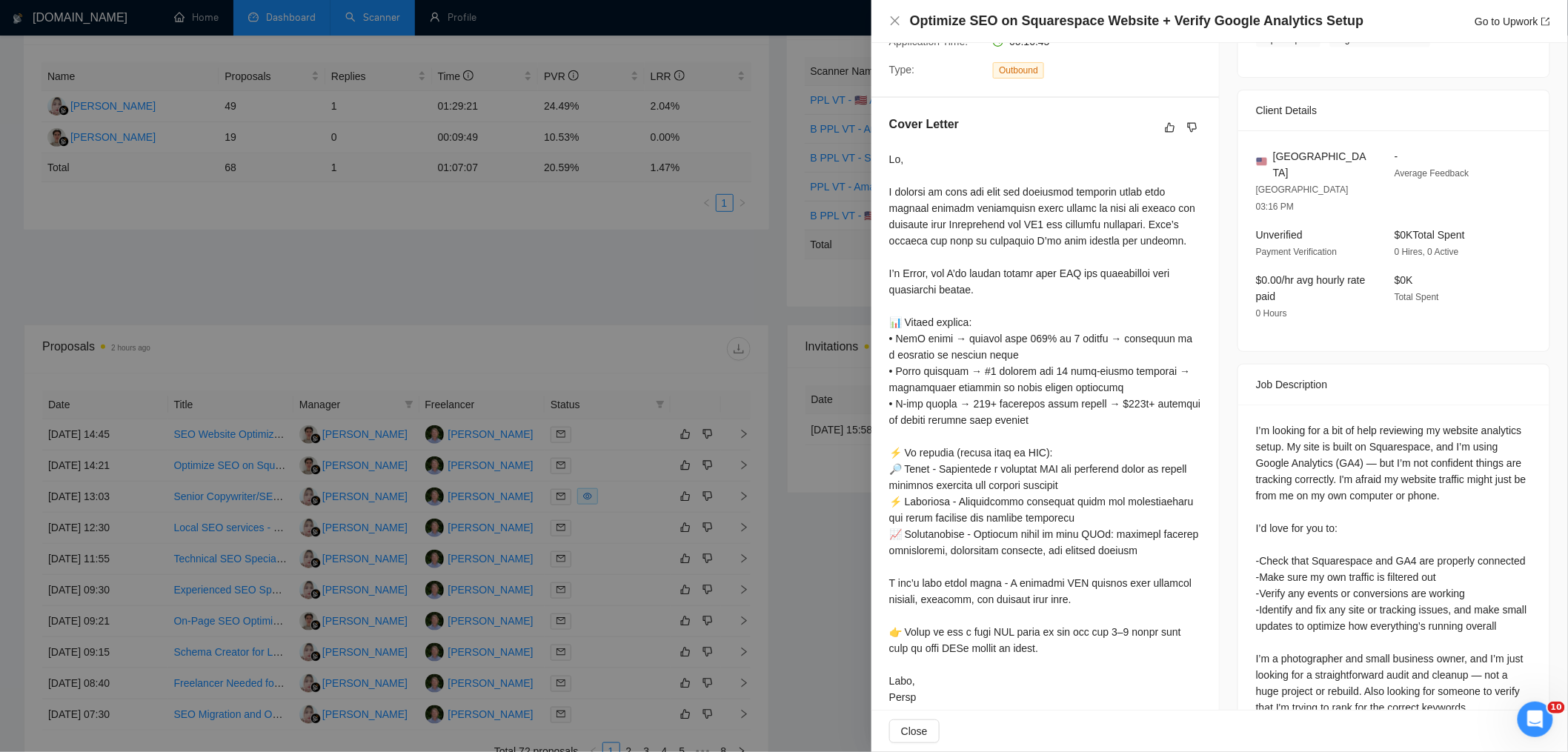
click at [395, 237] on div at bounding box center [784, 376] width 1568 height 752
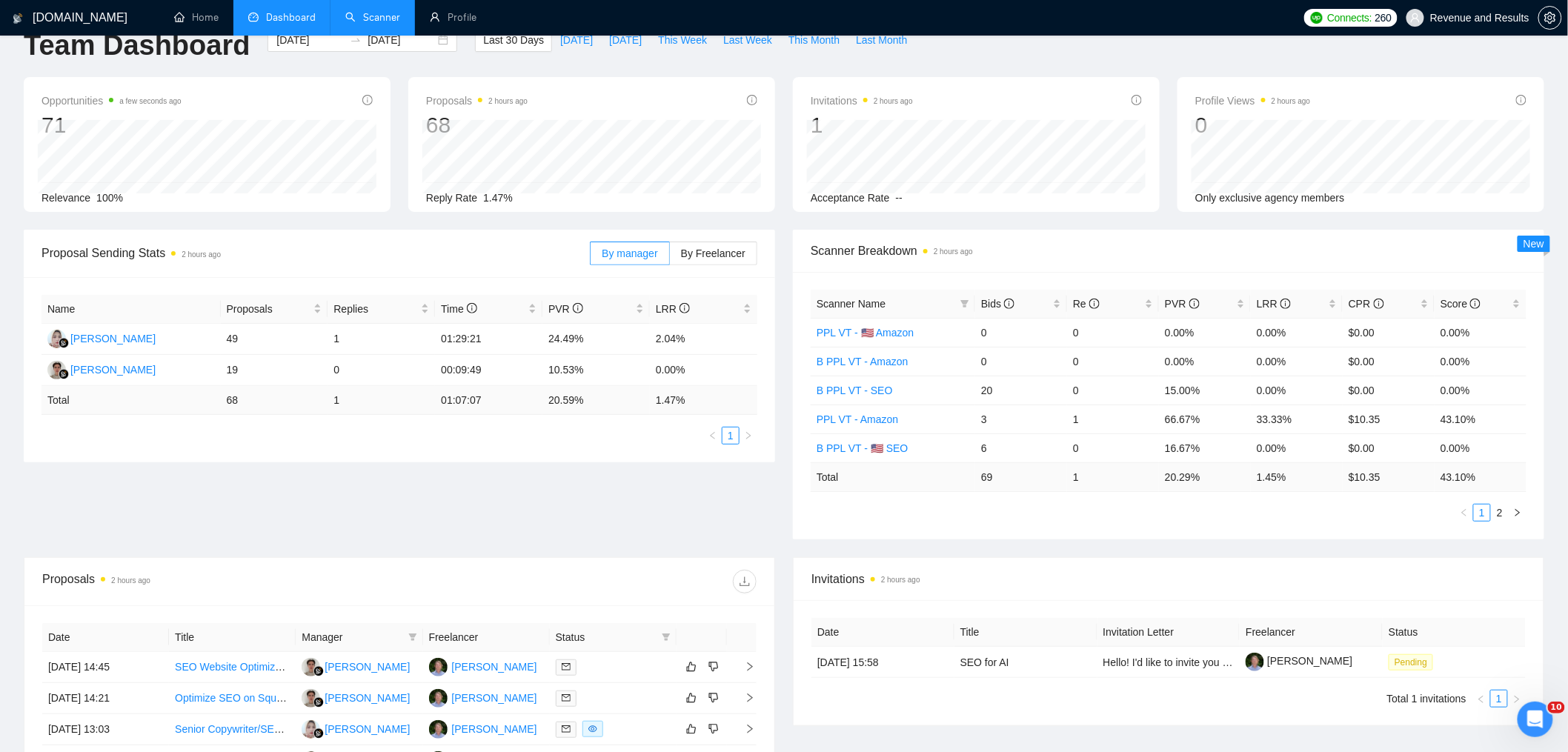
scroll to position [0, 0]
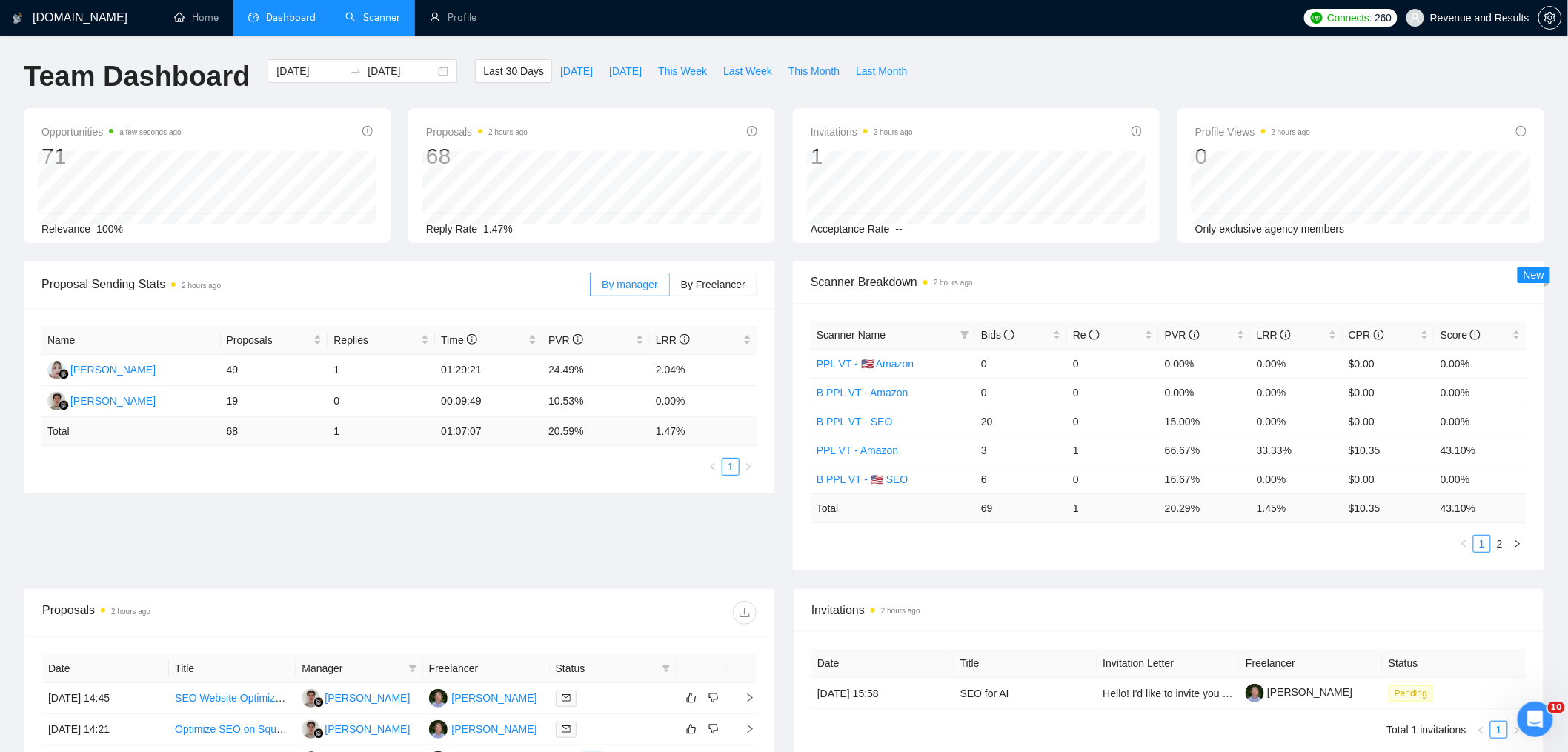
click at [376, 24] on link "Scanner" at bounding box center [373, 17] width 55 height 12
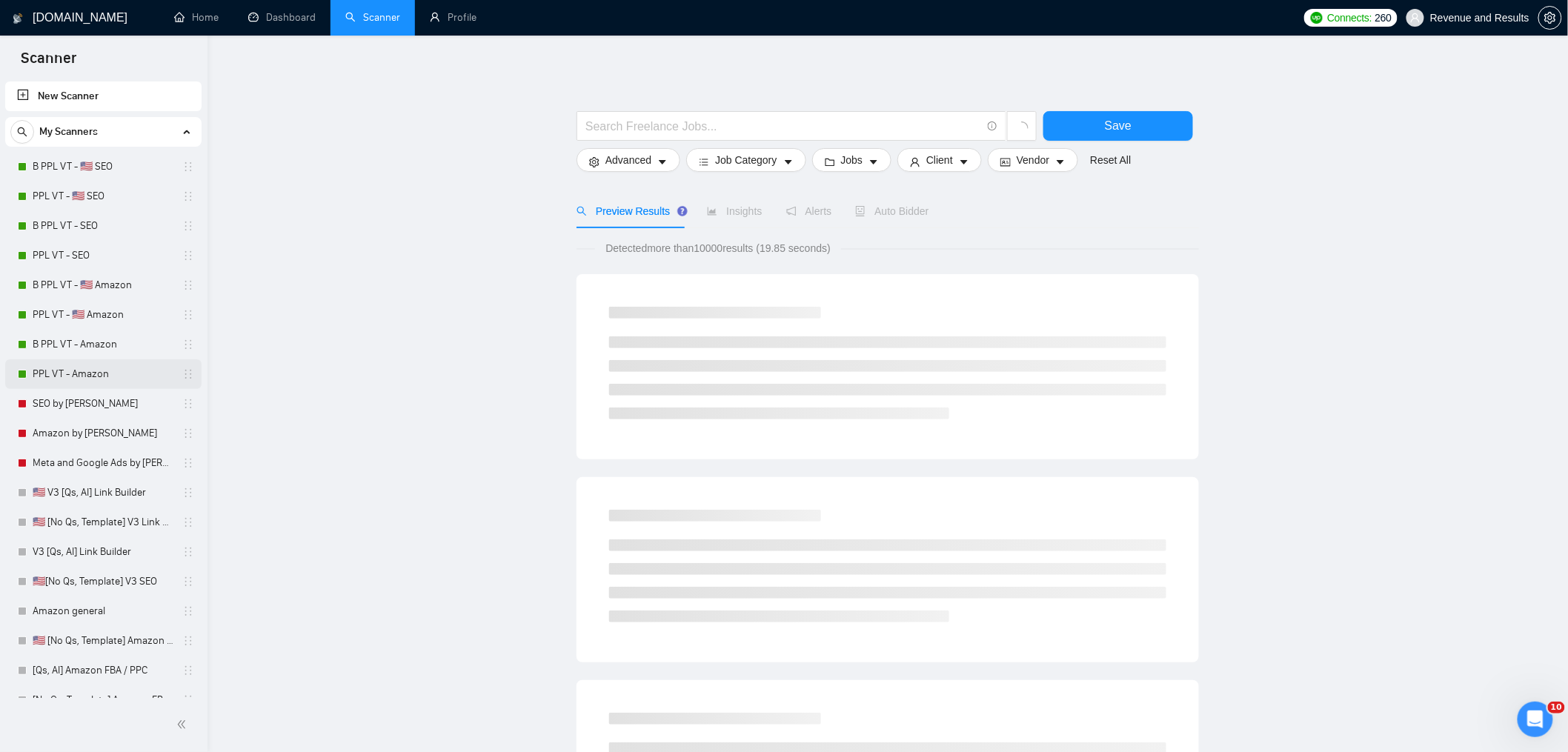
click at [127, 368] on link "PPL VT - Amazon" at bounding box center [104, 374] width 141 height 29
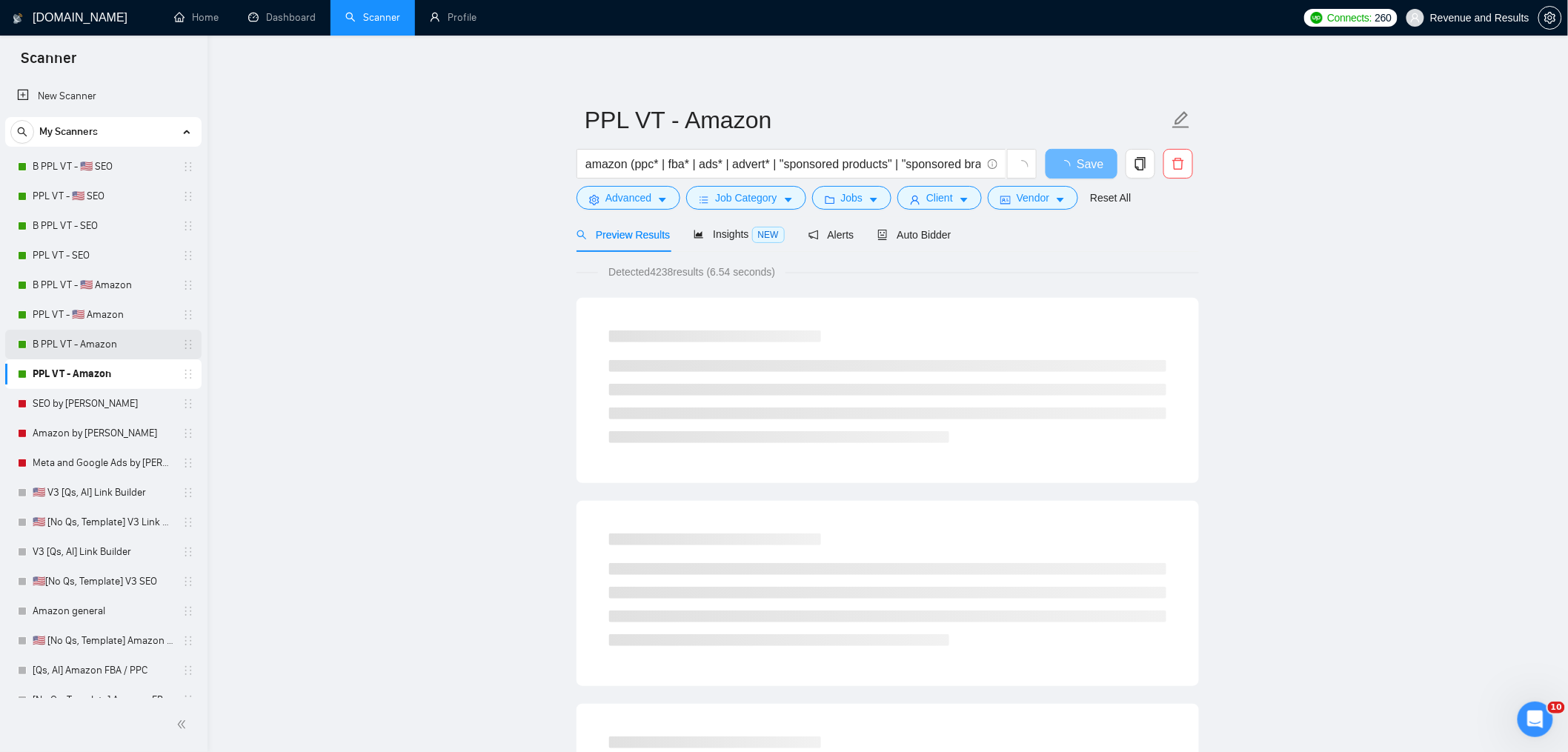
click at [135, 340] on link "B PPL VT - Amazon" at bounding box center [104, 344] width 141 height 29
click at [135, 256] on link "PPL VT - SEO" at bounding box center [104, 255] width 141 height 29
click at [953, 242] on div "Auto Bidder" at bounding box center [927, 234] width 73 height 35
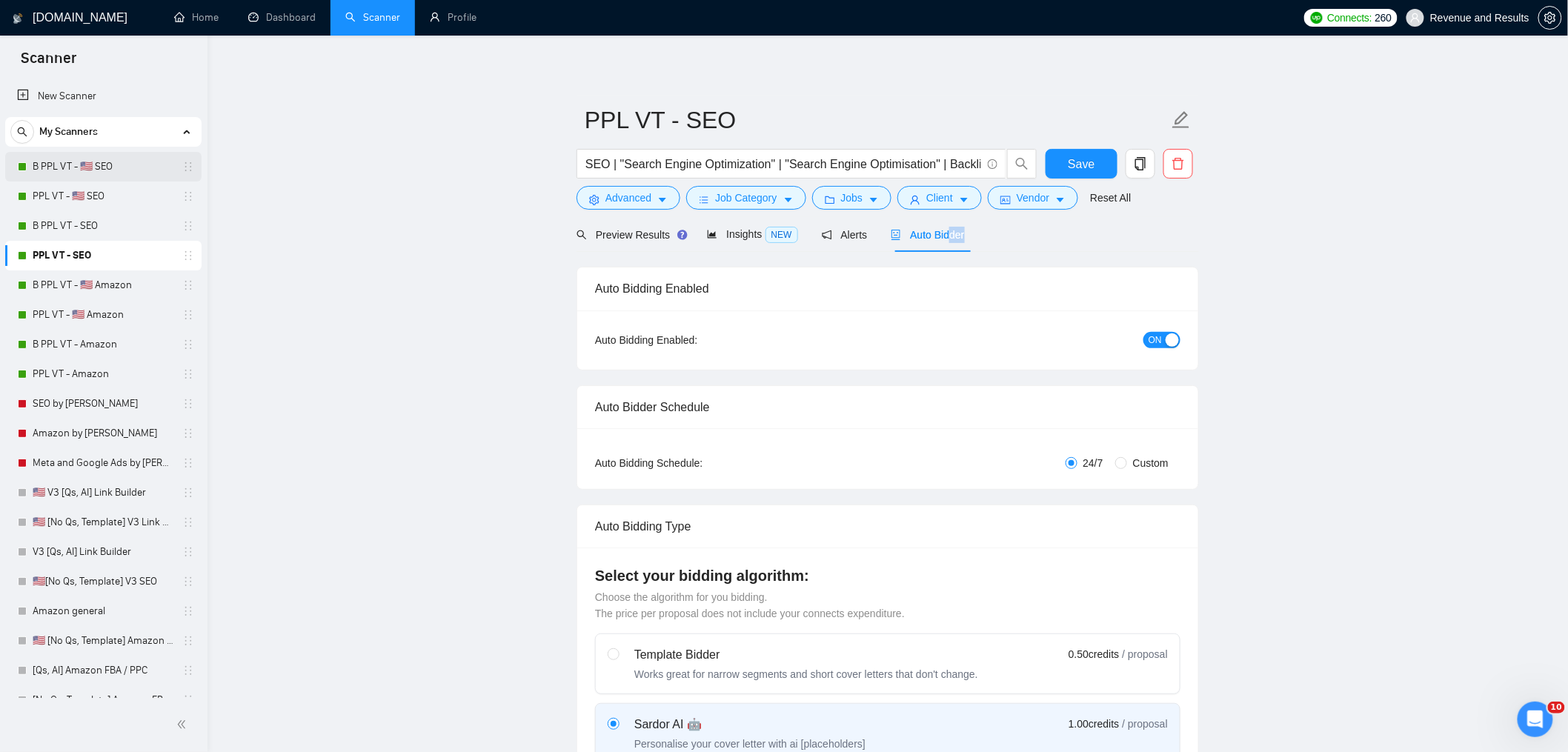
click at [68, 167] on link "B PPL VT - 🇺🇸 SEO" at bounding box center [104, 166] width 141 height 29
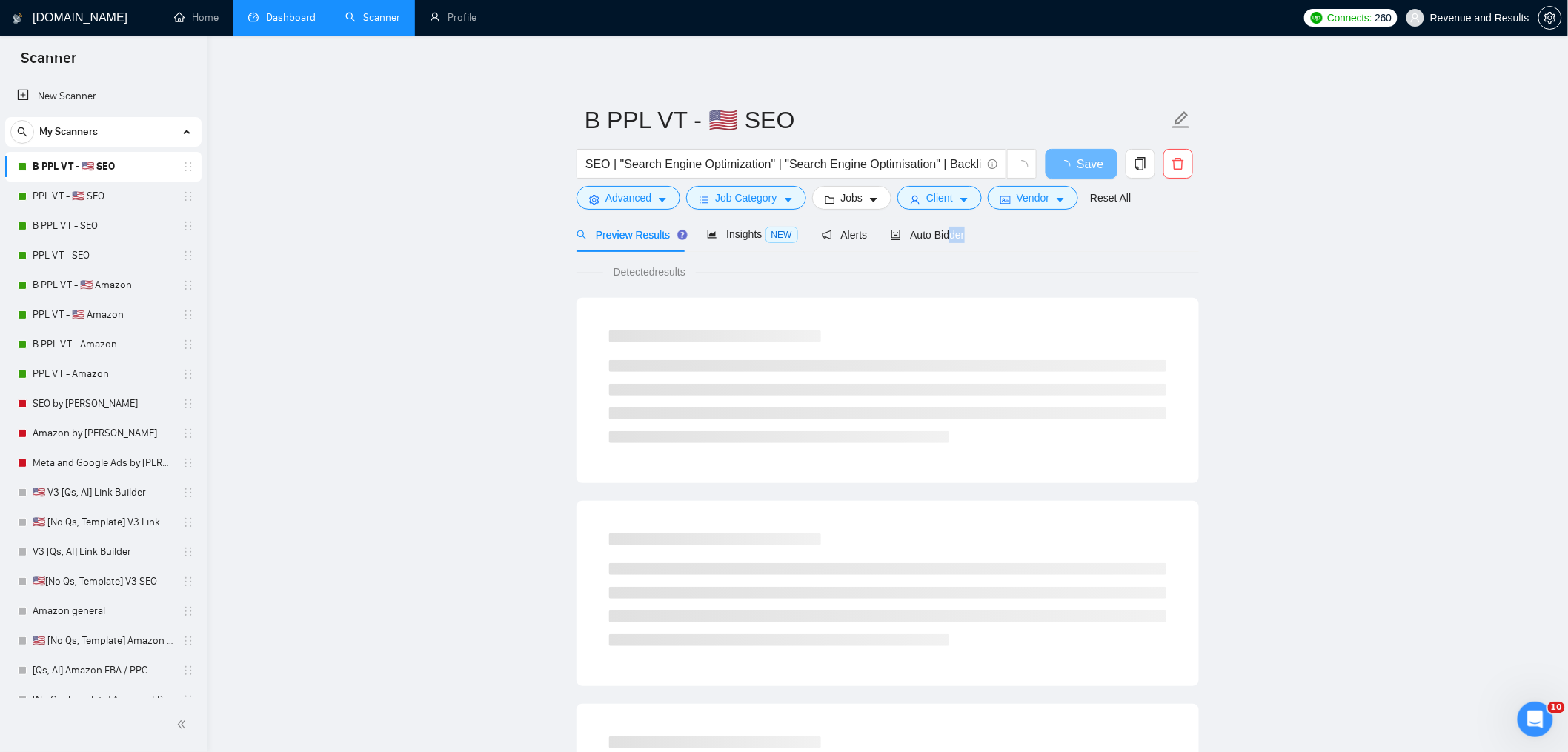
click at [286, 18] on link "Dashboard" at bounding box center [282, 17] width 68 height 12
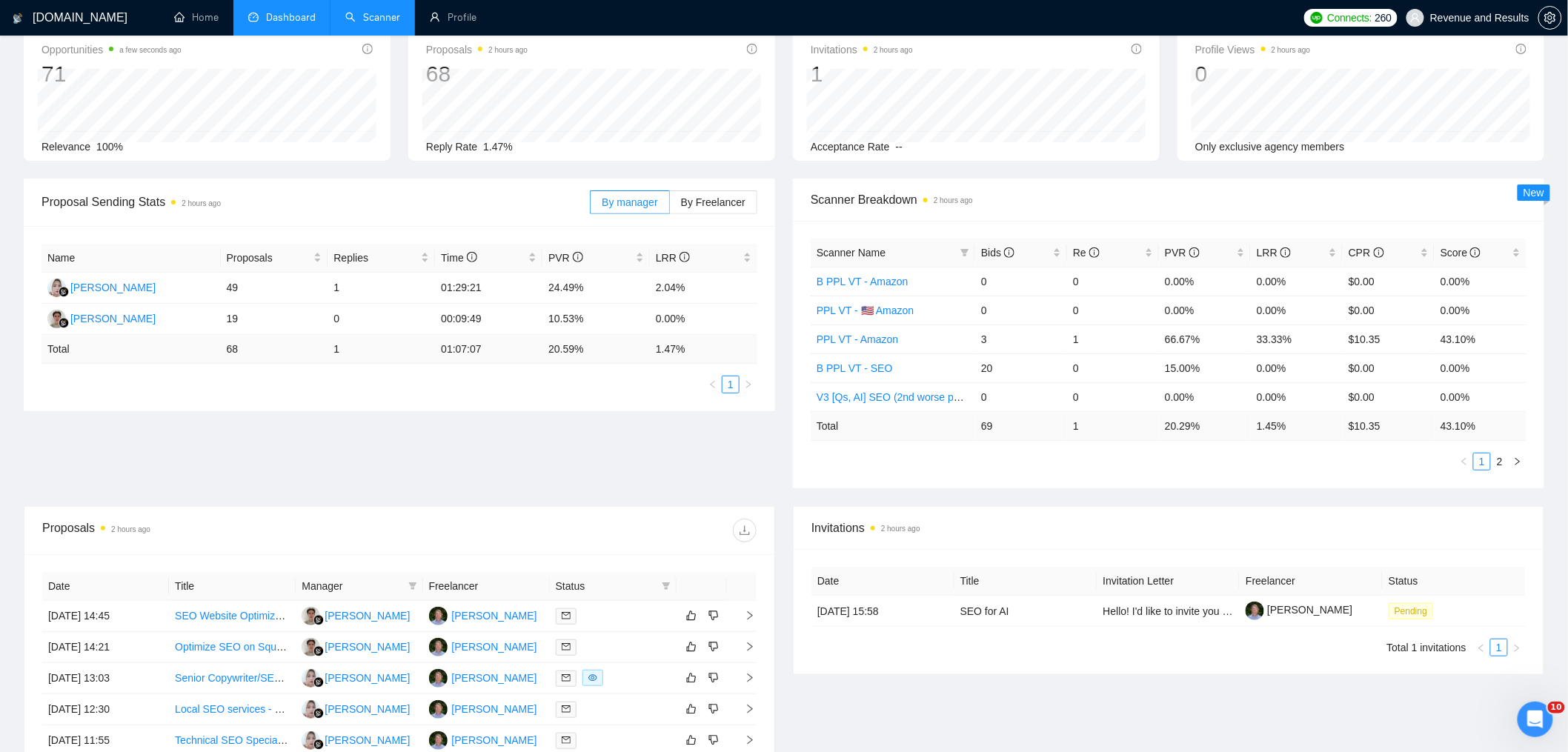
scroll to position [239, 0]
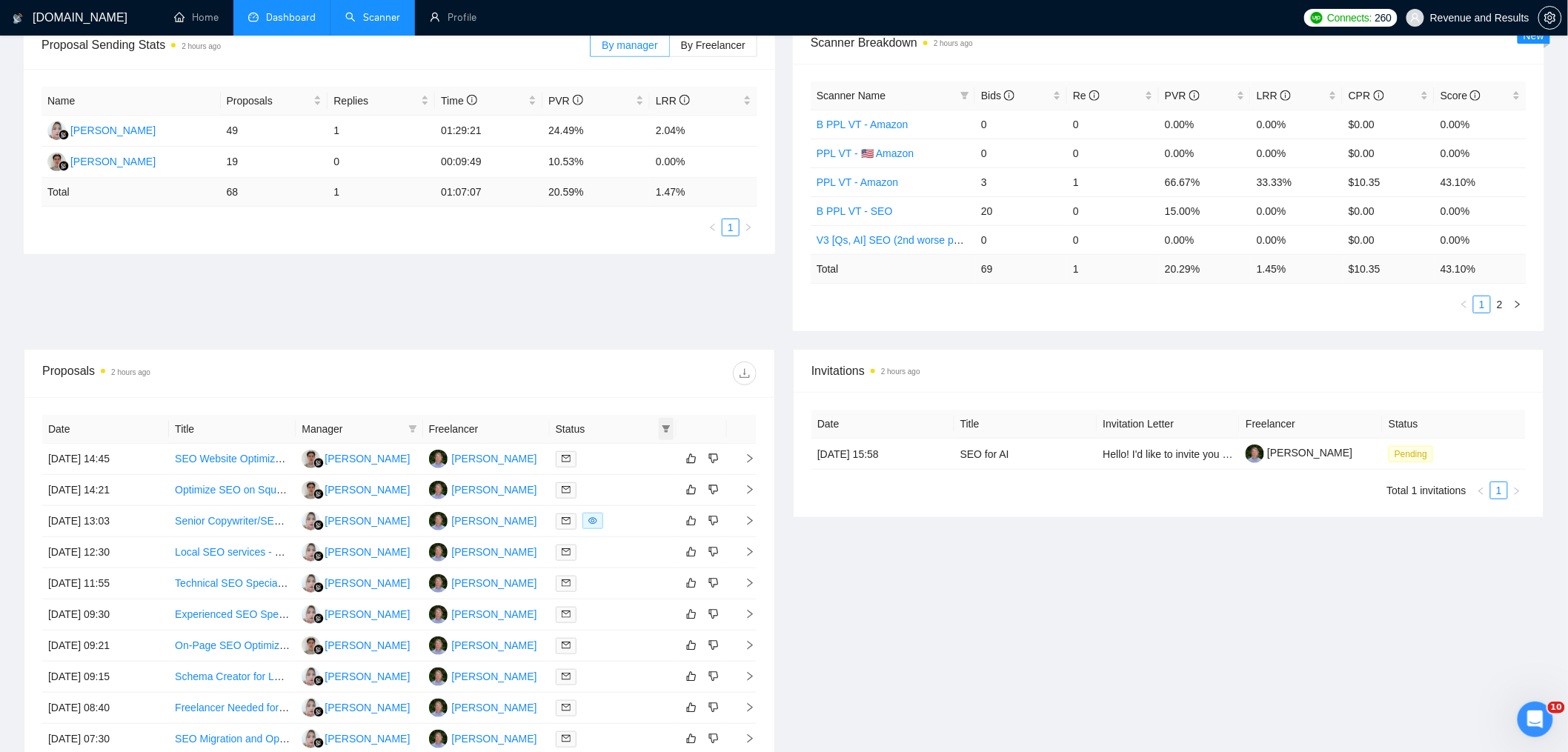
click at [667, 427] on icon "filter" at bounding box center [666, 429] width 8 height 8
click at [616, 452] on span "Chat" at bounding box center [619, 457] width 28 height 12
checkbox input "true"
click at [657, 513] on span "OK" at bounding box center [654, 511] width 15 height 16
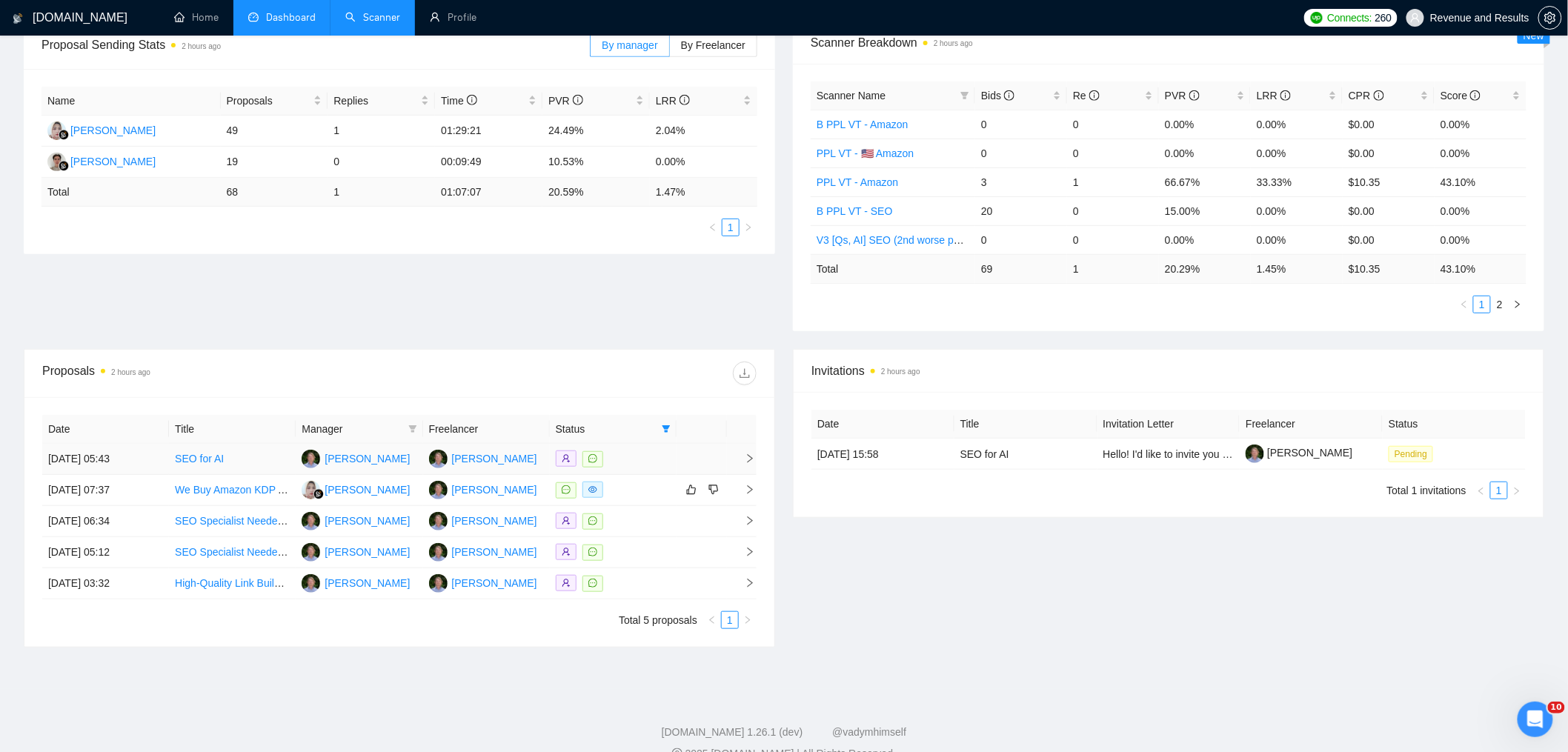
click at [122, 465] on td "[DATE] 05:43" at bounding box center [105, 459] width 127 height 31
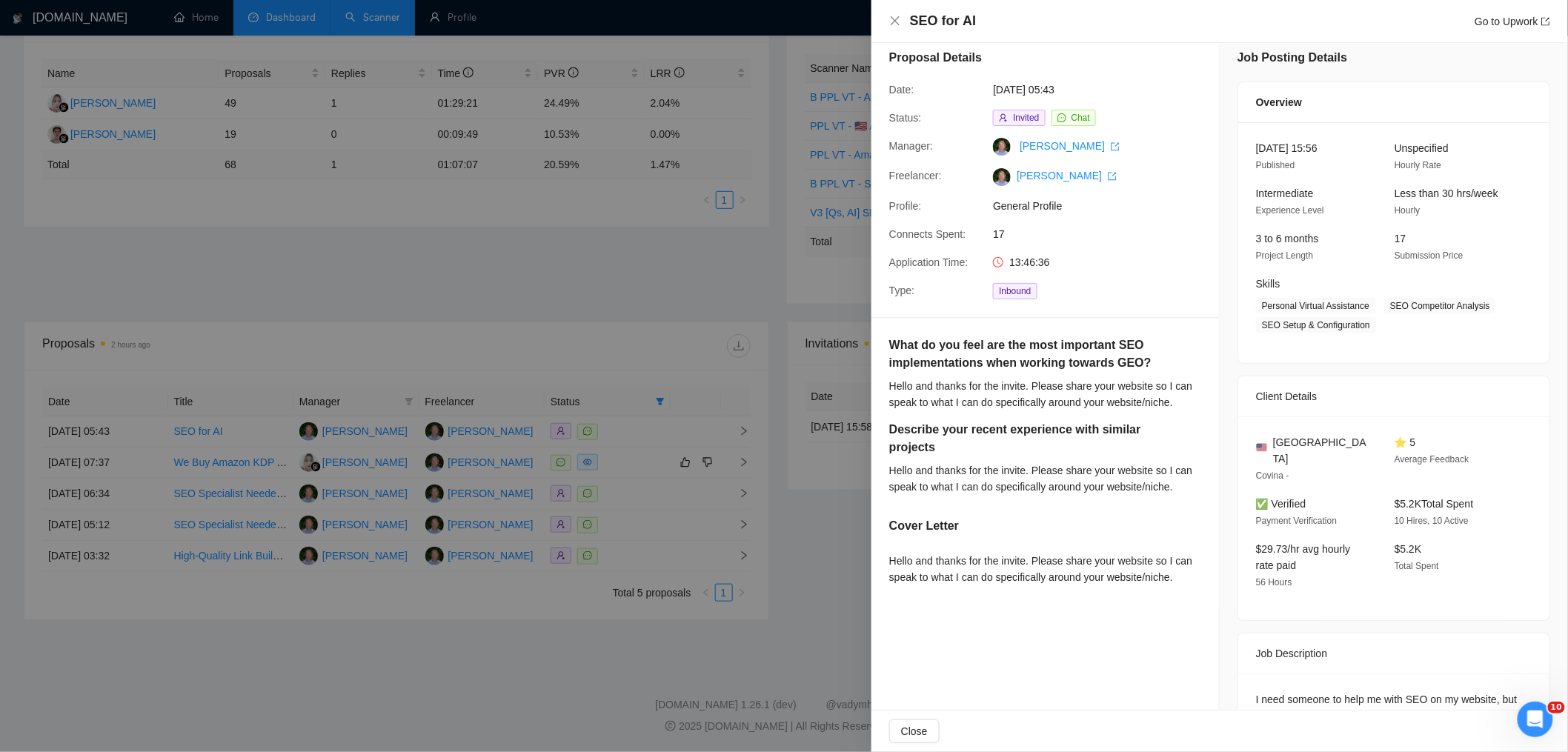
scroll to position [16, 0]
click at [644, 414] on div at bounding box center [784, 376] width 1568 height 752
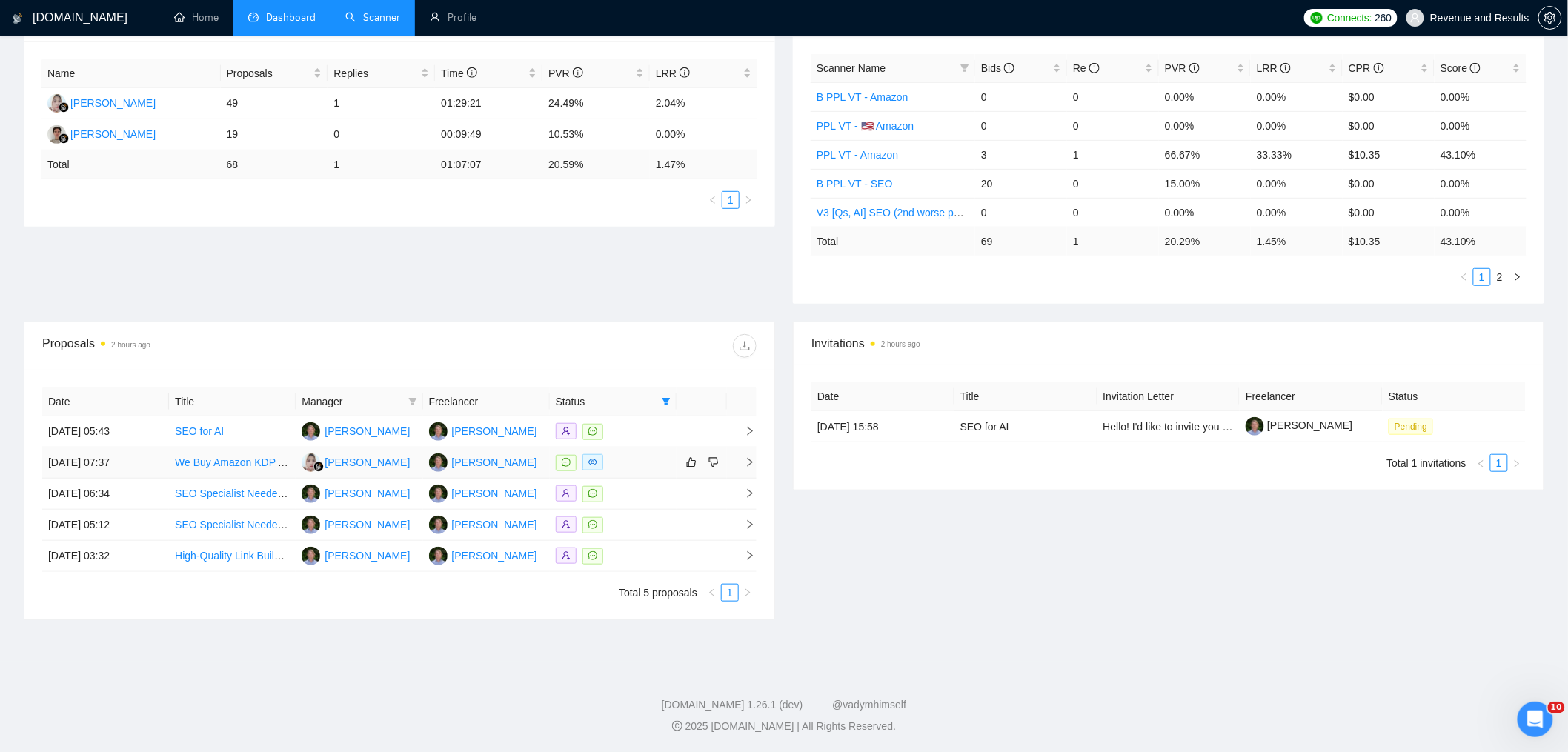
click at [122, 466] on td "[DATE] 07:37" at bounding box center [105, 463] width 127 height 31
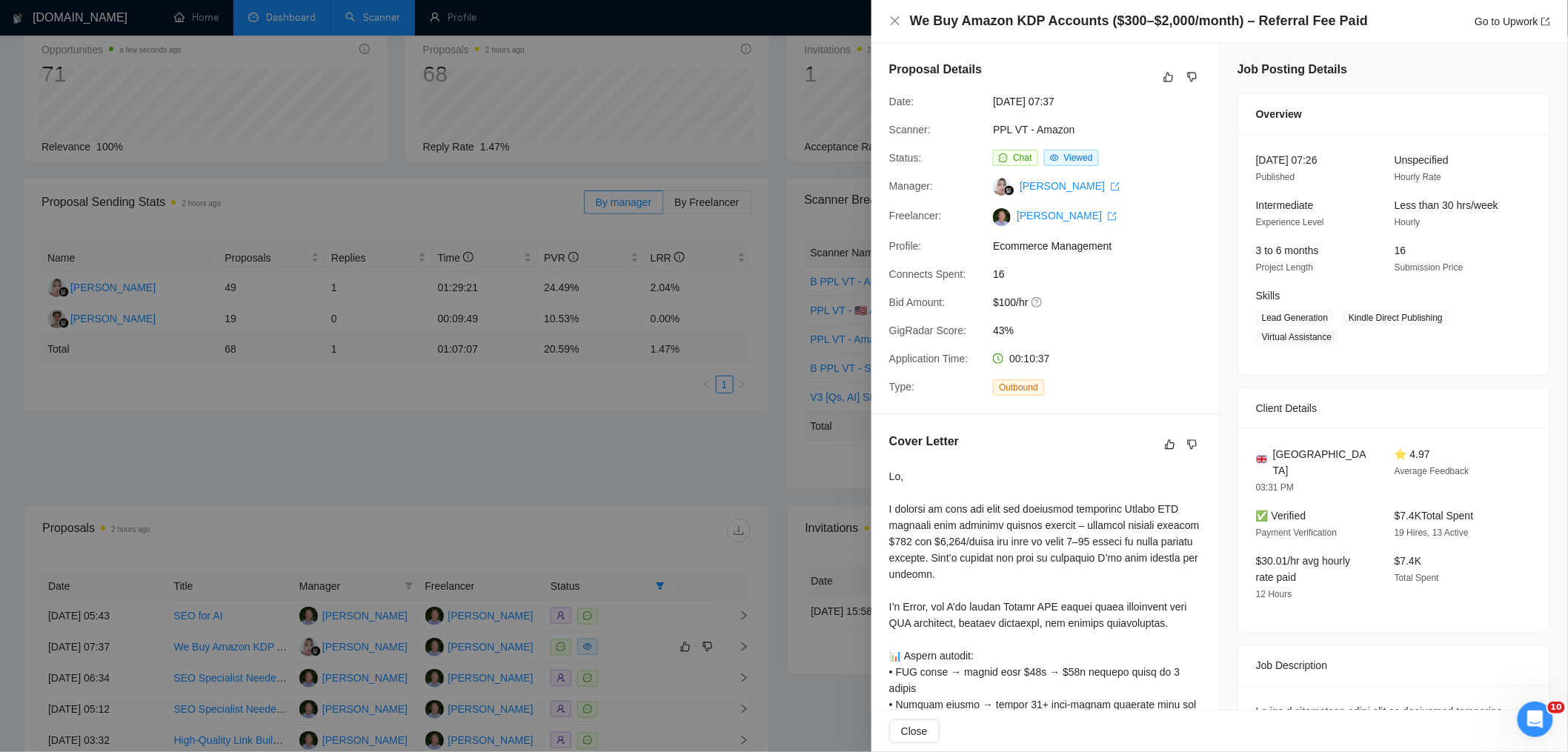
scroll to position [0, 0]
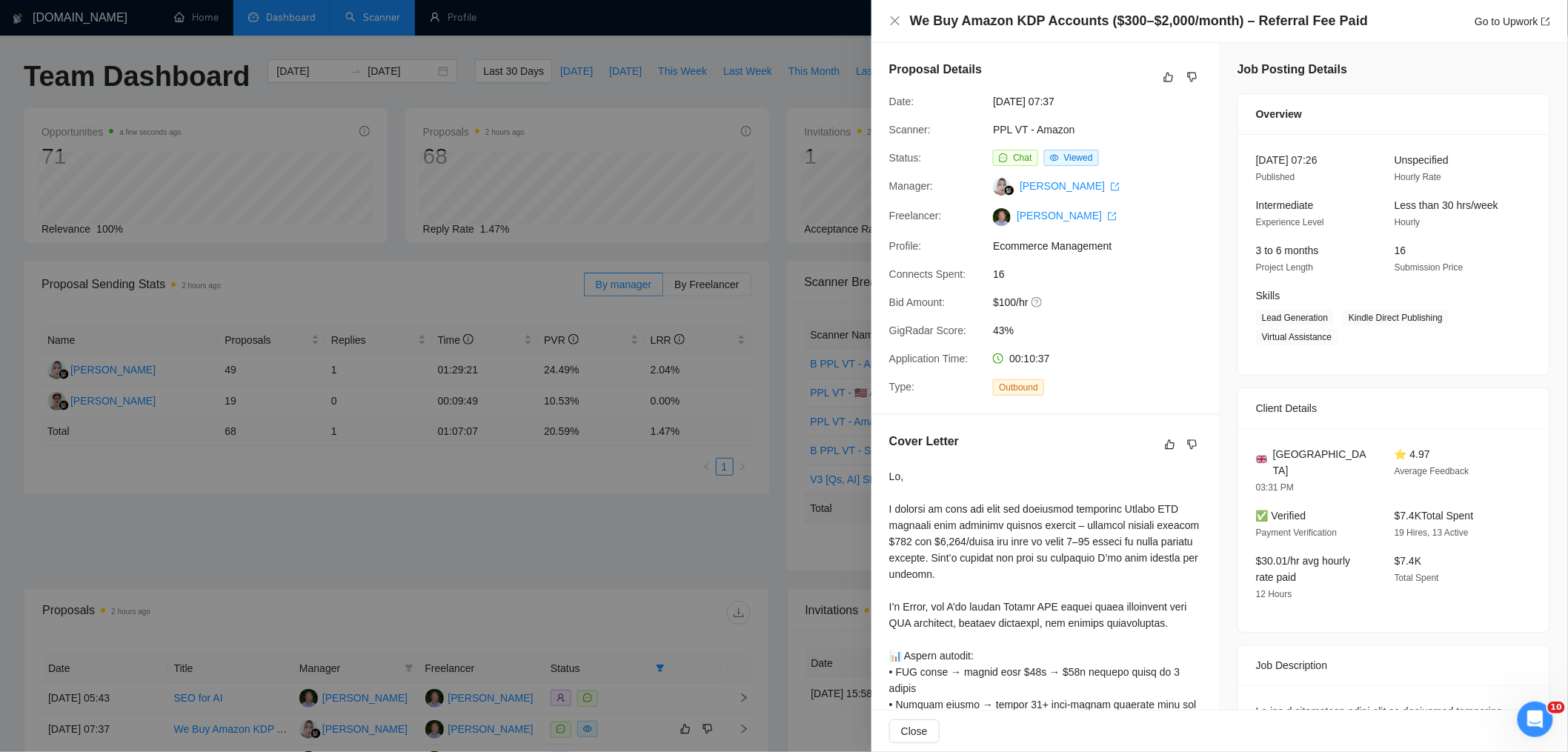
click at [618, 219] on div at bounding box center [784, 376] width 1568 height 752
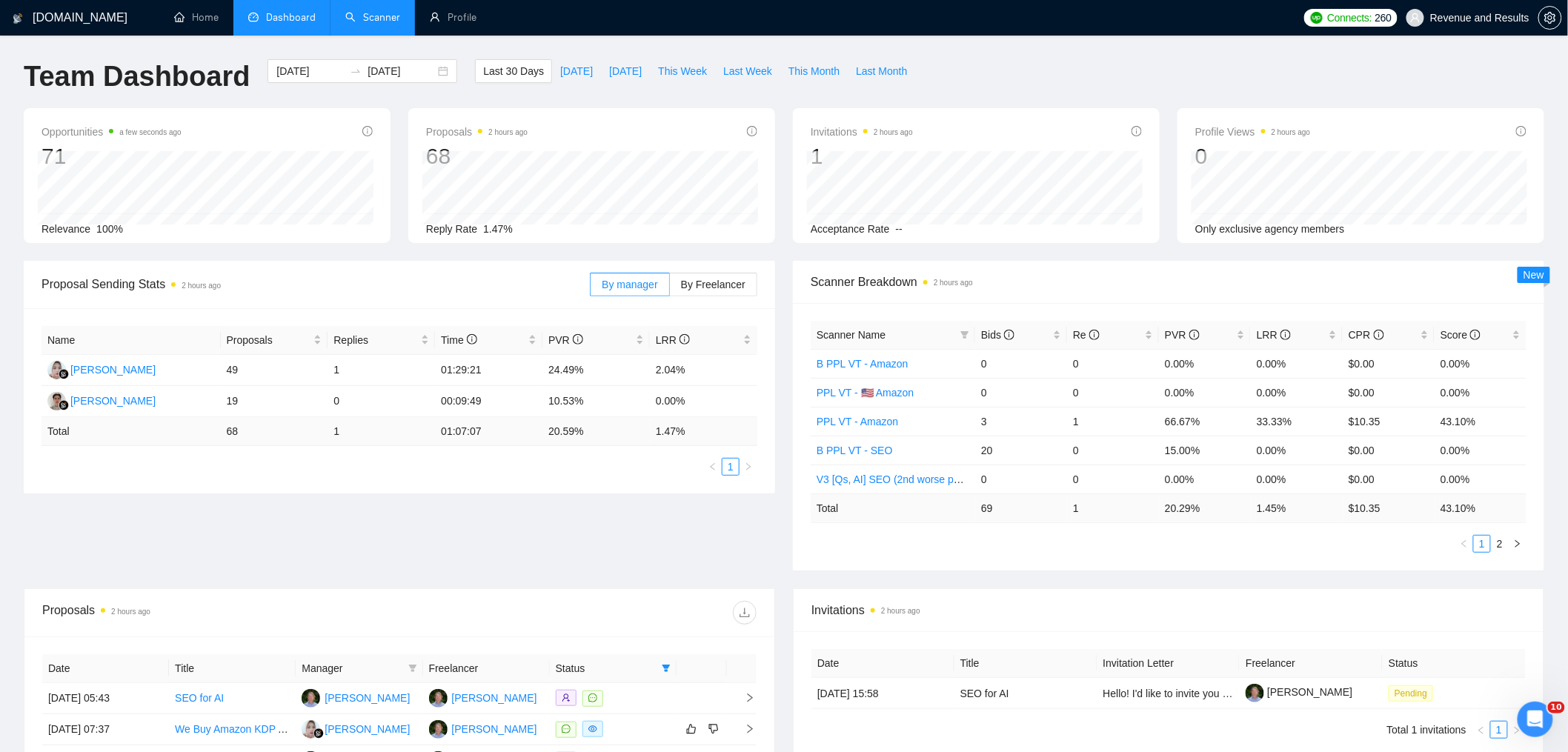
drag, startPoint x: 376, startPoint y: 17, endPoint x: 375, endPoint y: 65, distance: 48.0
click at [376, 17] on link "Scanner" at bounding box center [373, 17] width 55 height 12
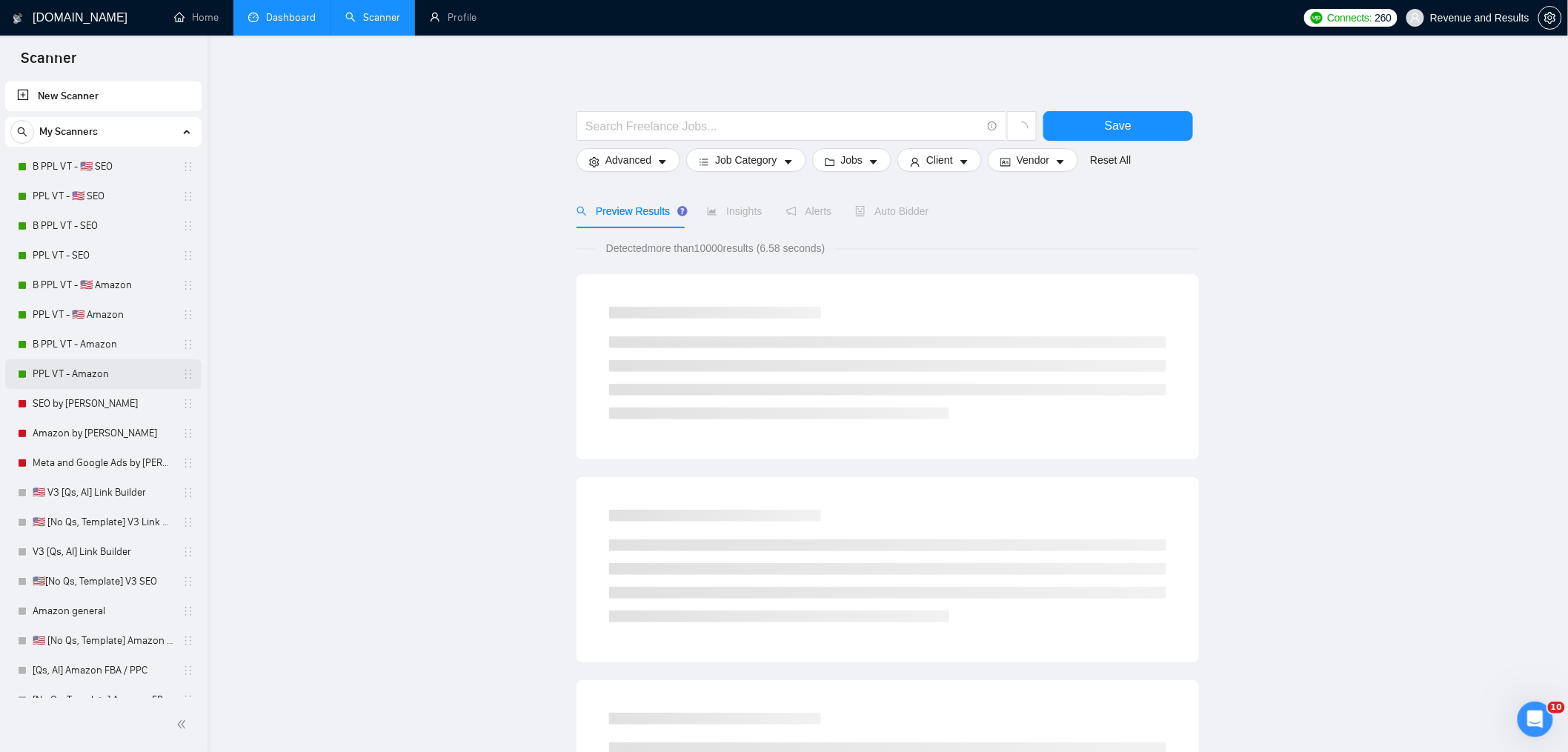
click at [122, 371] on link "PPL VT - Amazon" at bounding box center [104, 374] width 141 height 29
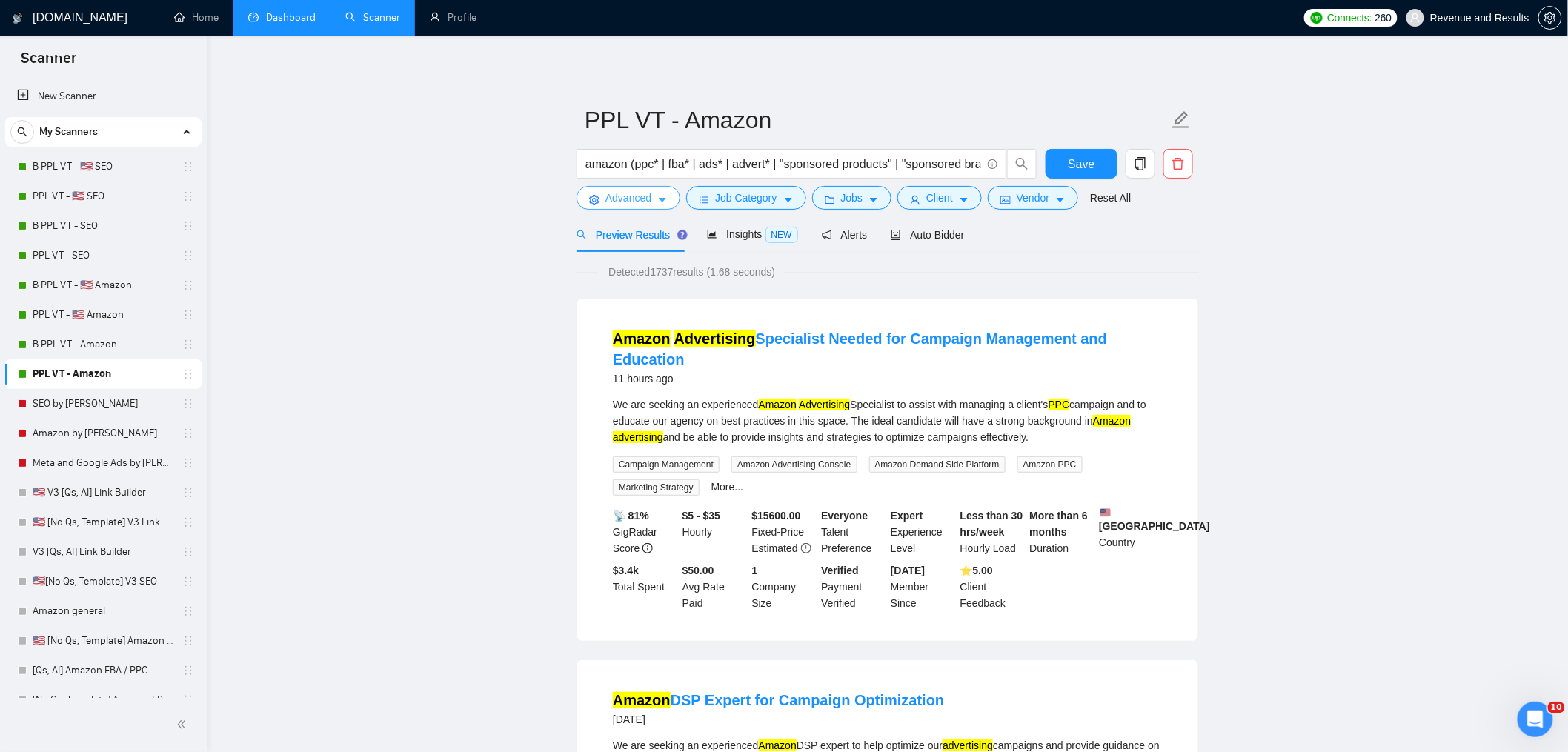
click at [625, 200] on span "Advanced" at bounding box center [628, 198] width 46 height 16
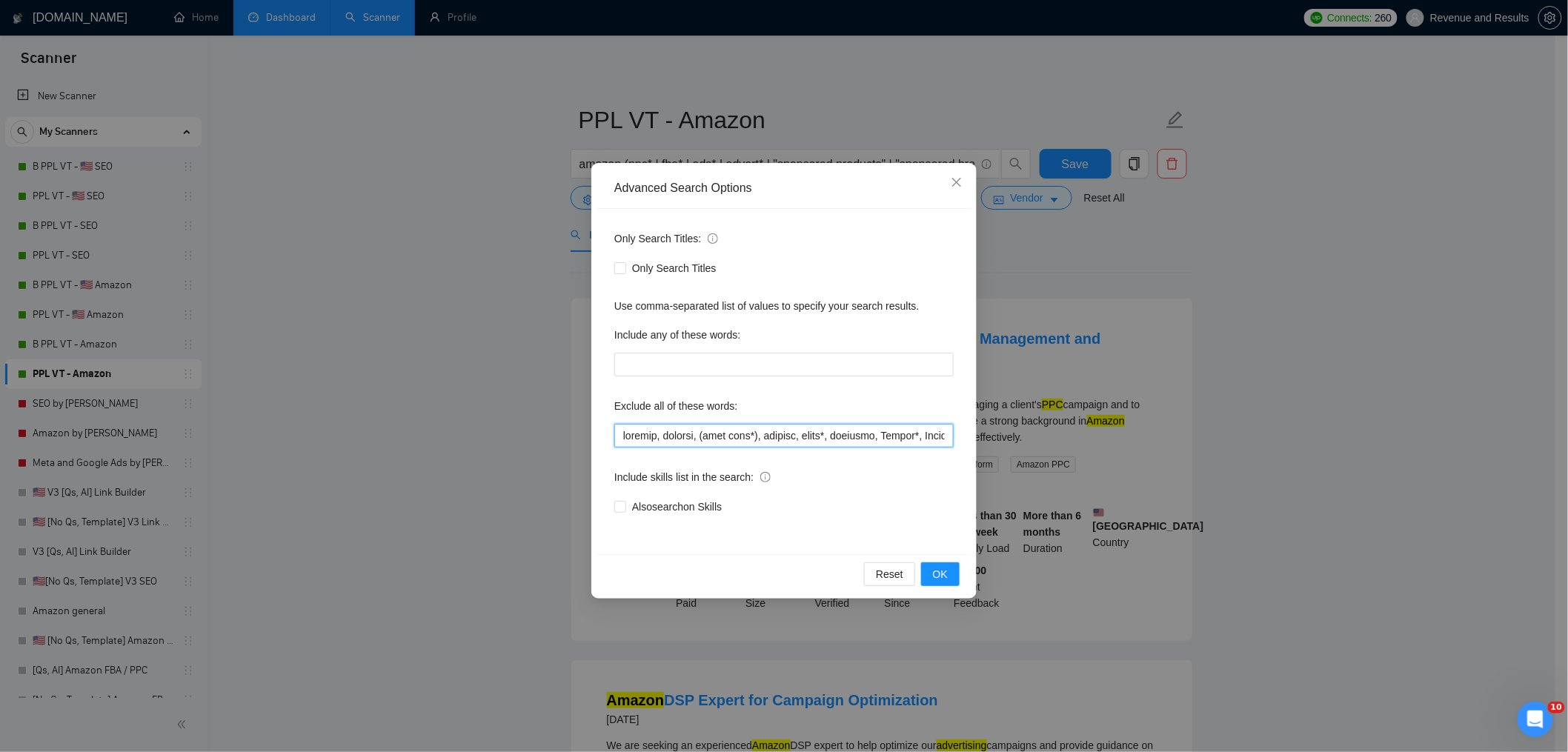
click at [618, 440] on input "text" at bounding box center [784, 435] width 340 height 24
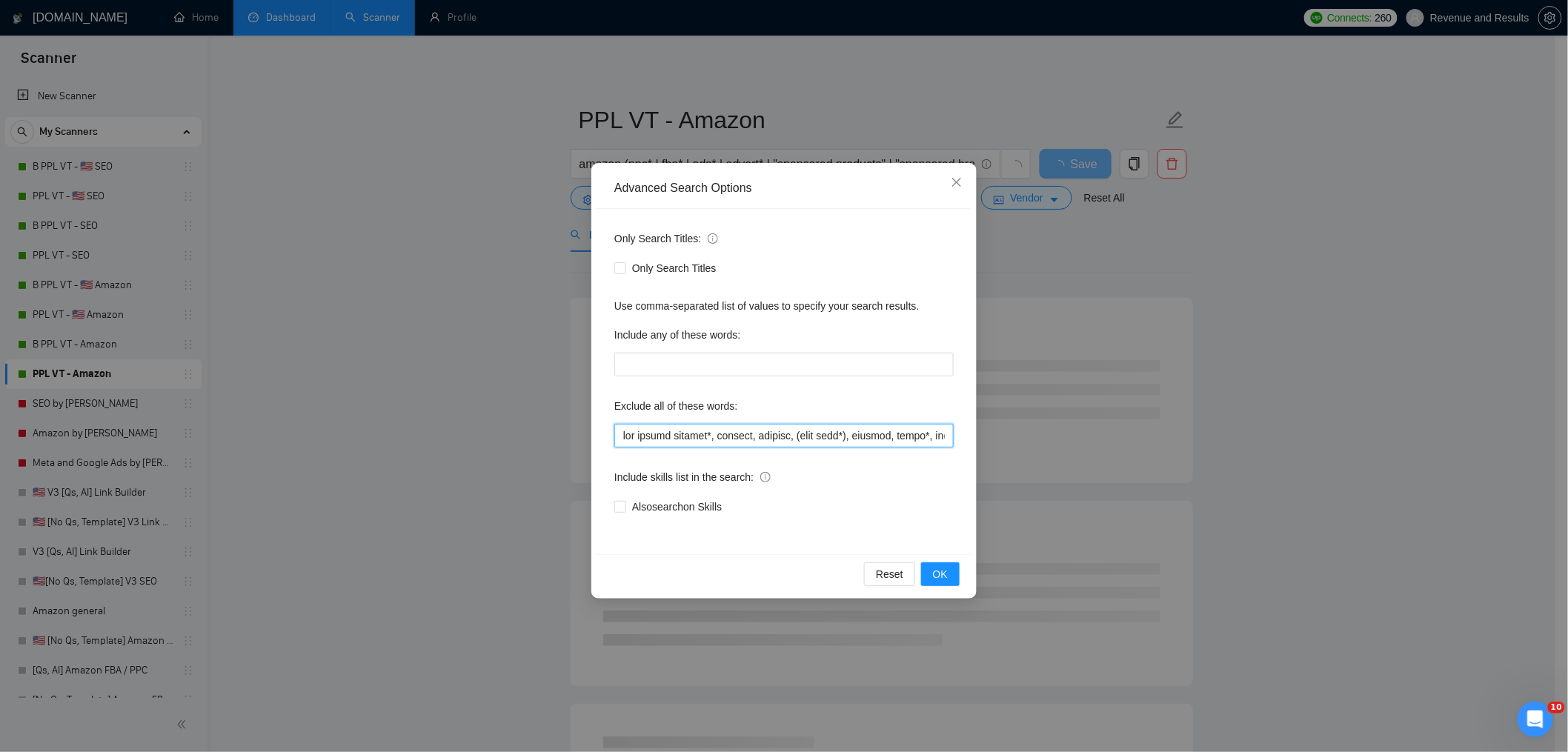
click at [686, 438] on input "text" at bounding box center [784, 435] width 340 height 24
type input "buy amazon account*, klaviyo, shopify, (cold call*), closers, sales*, automate,…"
click at [947, 577] on span "OK" at bounding box center [940, 574] width 15 height 16
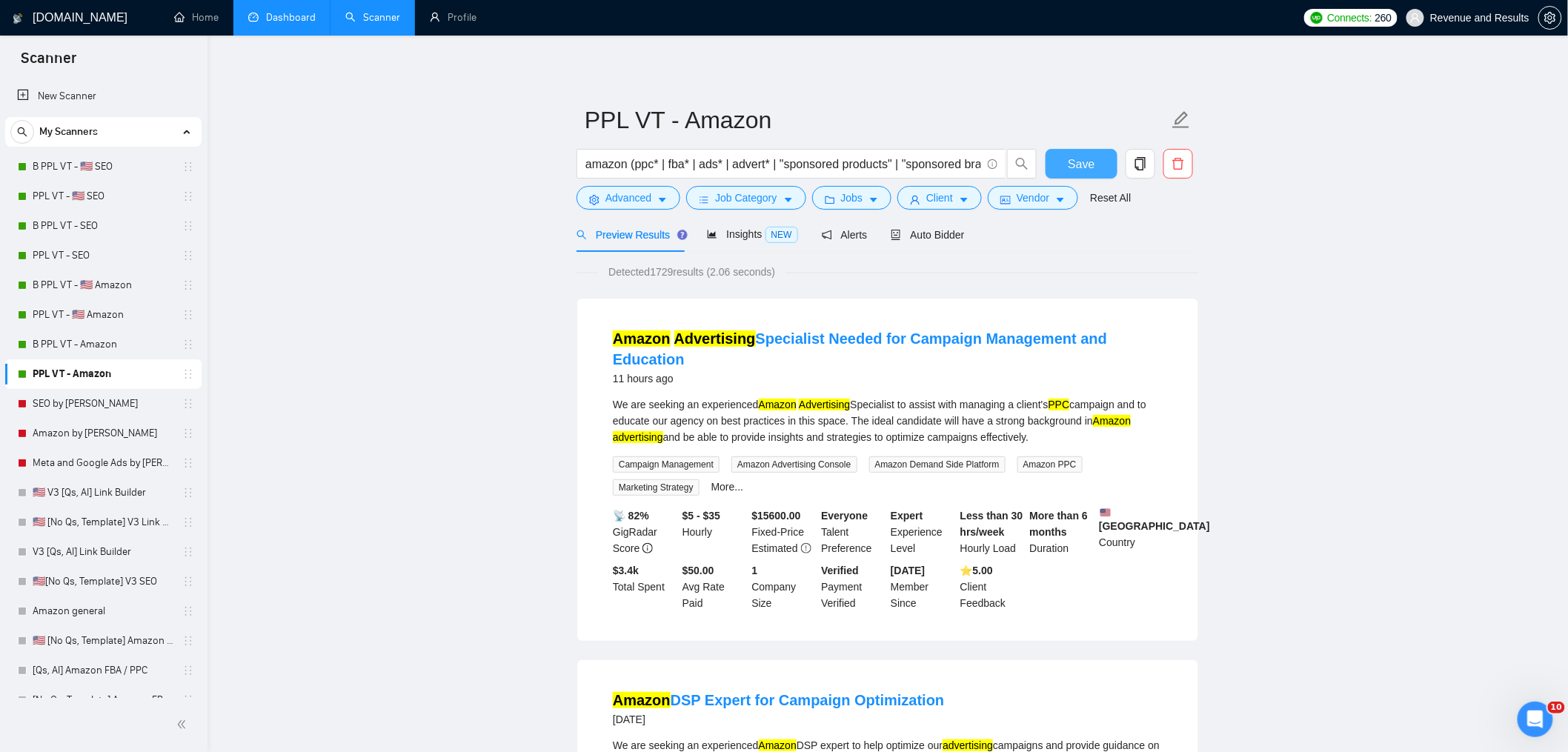
click at [1064, 161] on button "Save" at bounding box center [1081, 163] width 72 height 29
click at [78, 345] on link "B PPL VT - Amazon" at bounding box center [104, 344] width 141 height 29
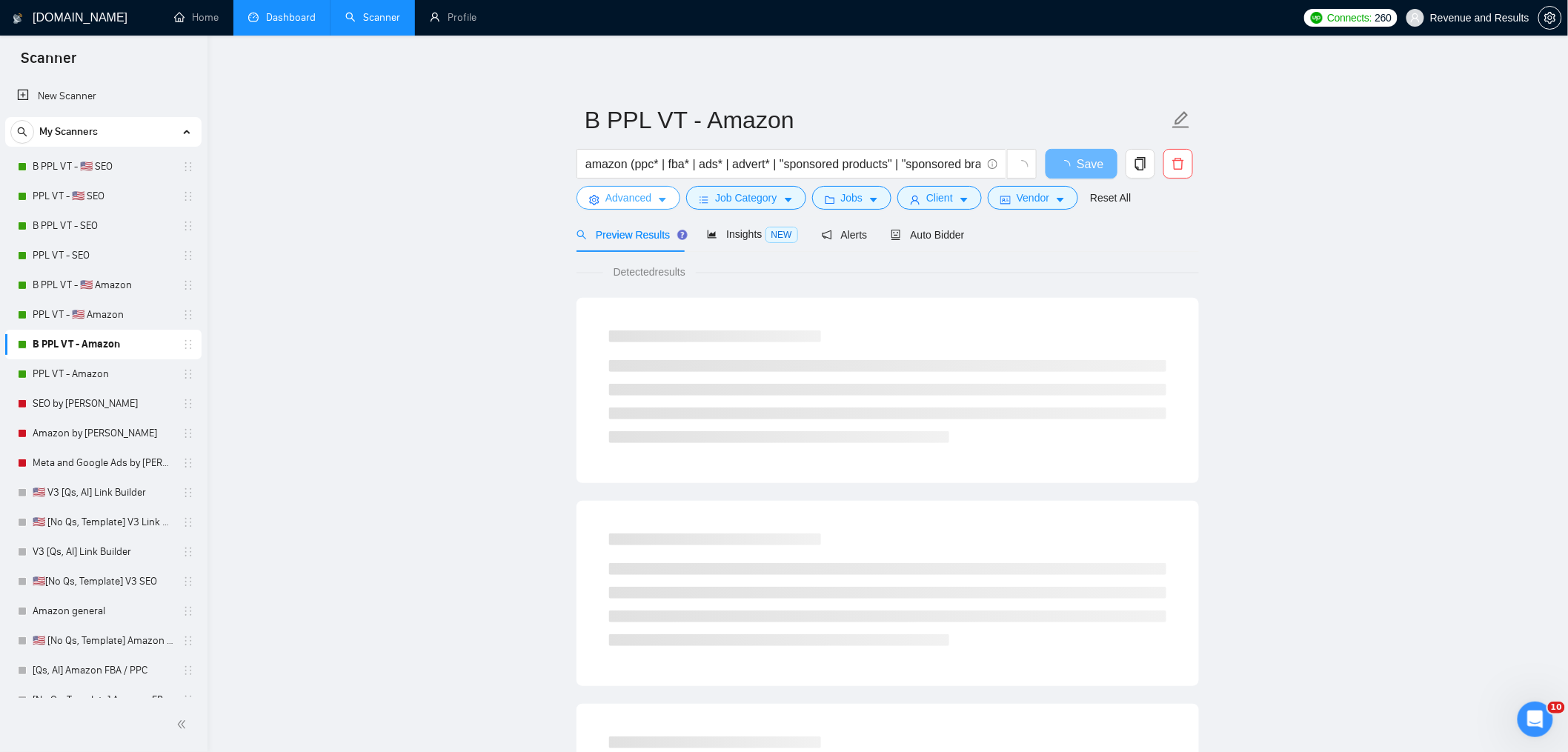
click at [616, 198] on span "Advanced" at bounding box center [628, 198] width 46 height 16
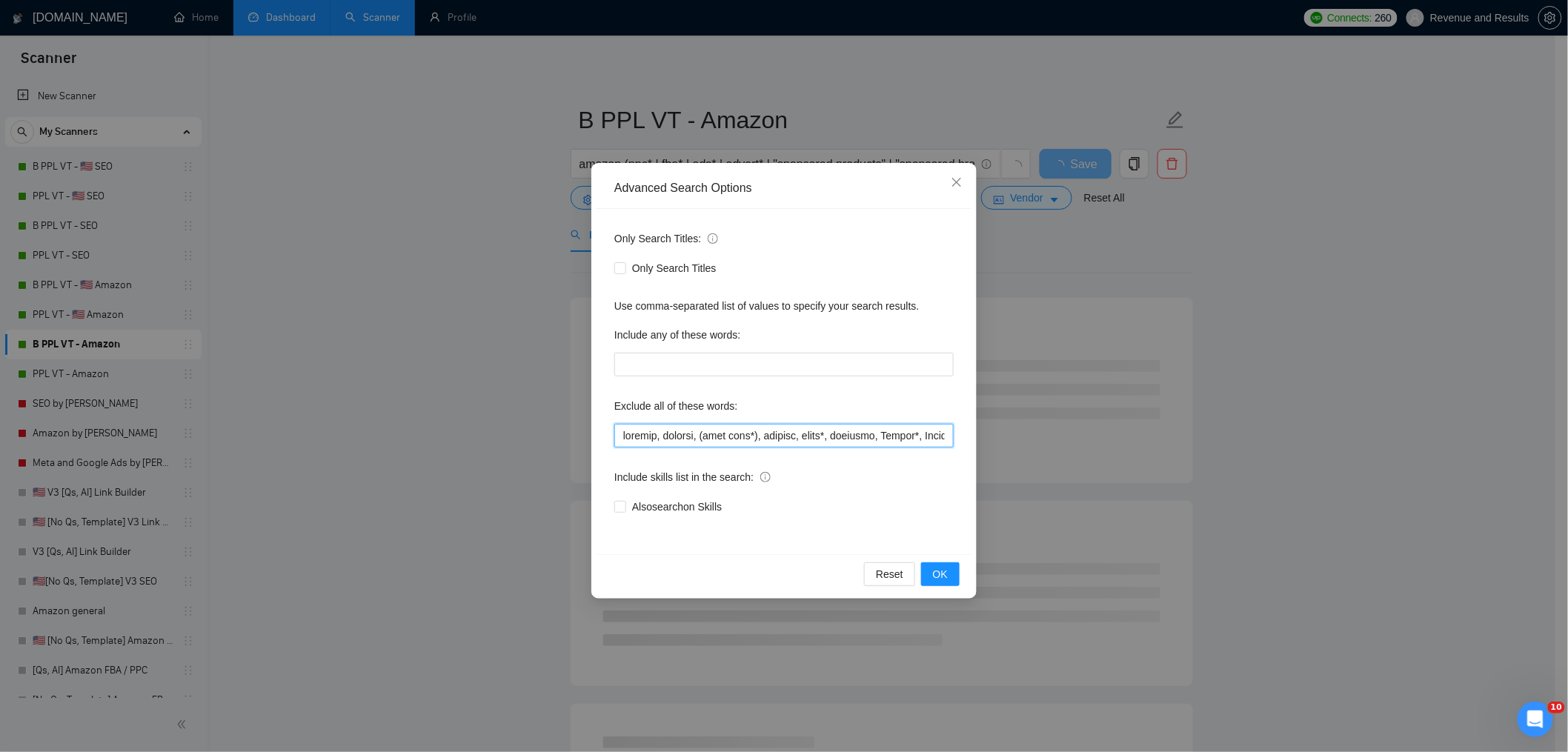
click at [627, 424] on input "text" at bounding box center [784, 435] width 340 height 24
paste input "buy amazon account*,"
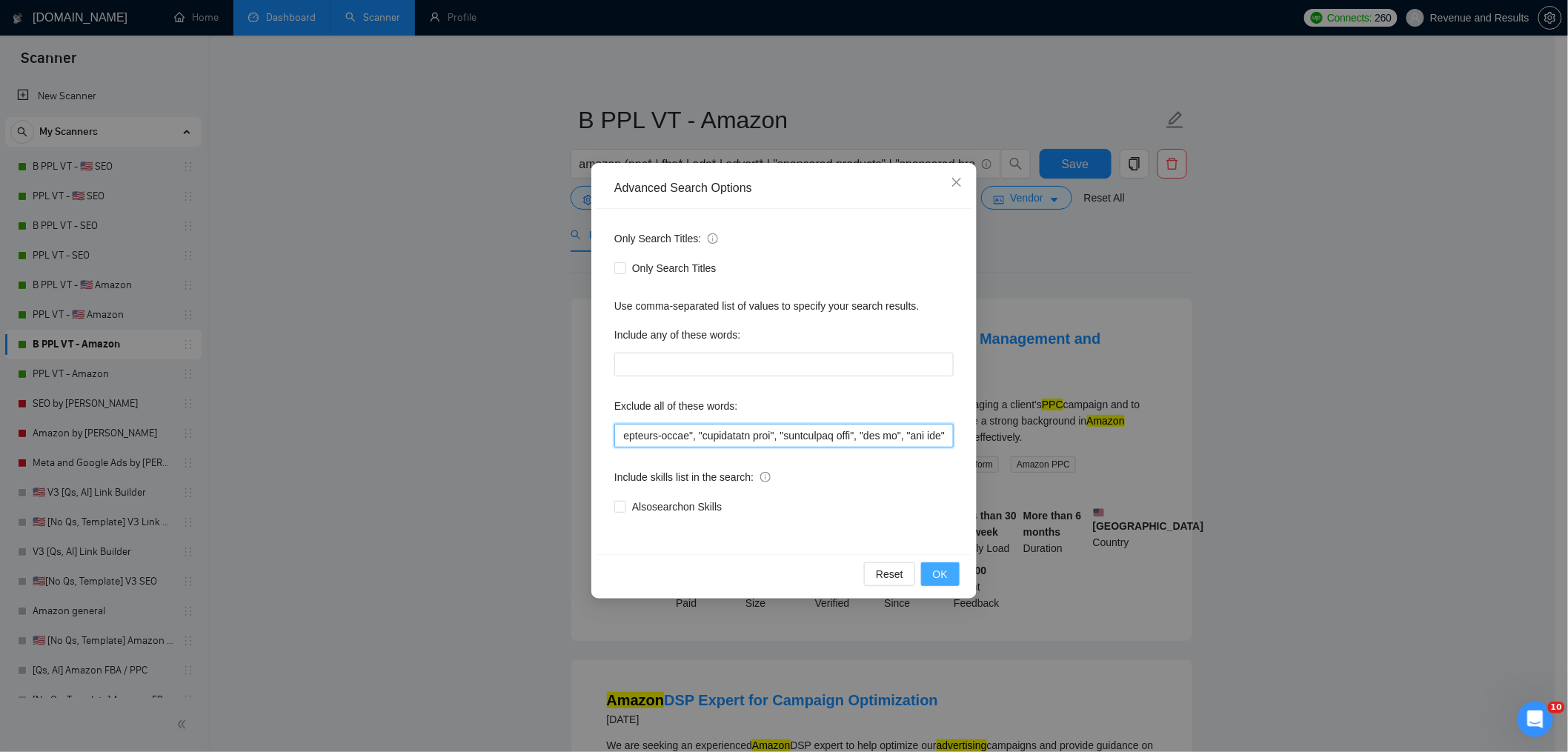
type input "buy amazon account*, klaviyo, shopify, (cold call*), closers, sales*, automate,…"
click at [946, 573] on span "OK" at bounding box center [940, 574] width 15 height 16
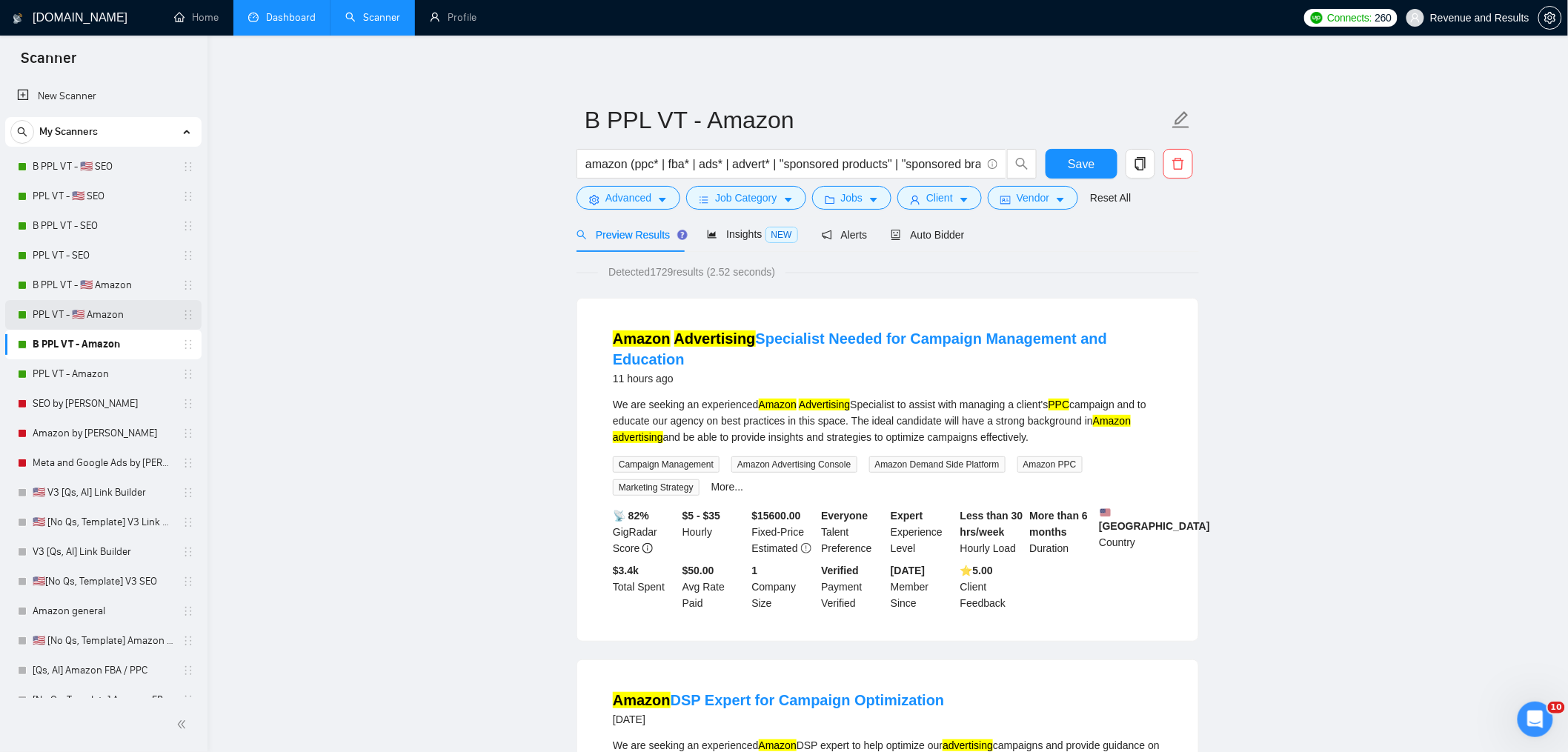
click at [117, 311] on link "PPL VT - 🇺🇸 Amazon" at bounding box center [104, 314] width 141 height 29
click at [1078, 163] on span "Save" at bounding box center [1081, 165] width 26 height 19
click at [1090, 158] on span "Save" at bounding box center [1081, 165] width 26 height 19
click at [86, 311] on link "PPL VT - 🇺🇸 Amazon" at bounding box center [104, 314] width 141 height 29
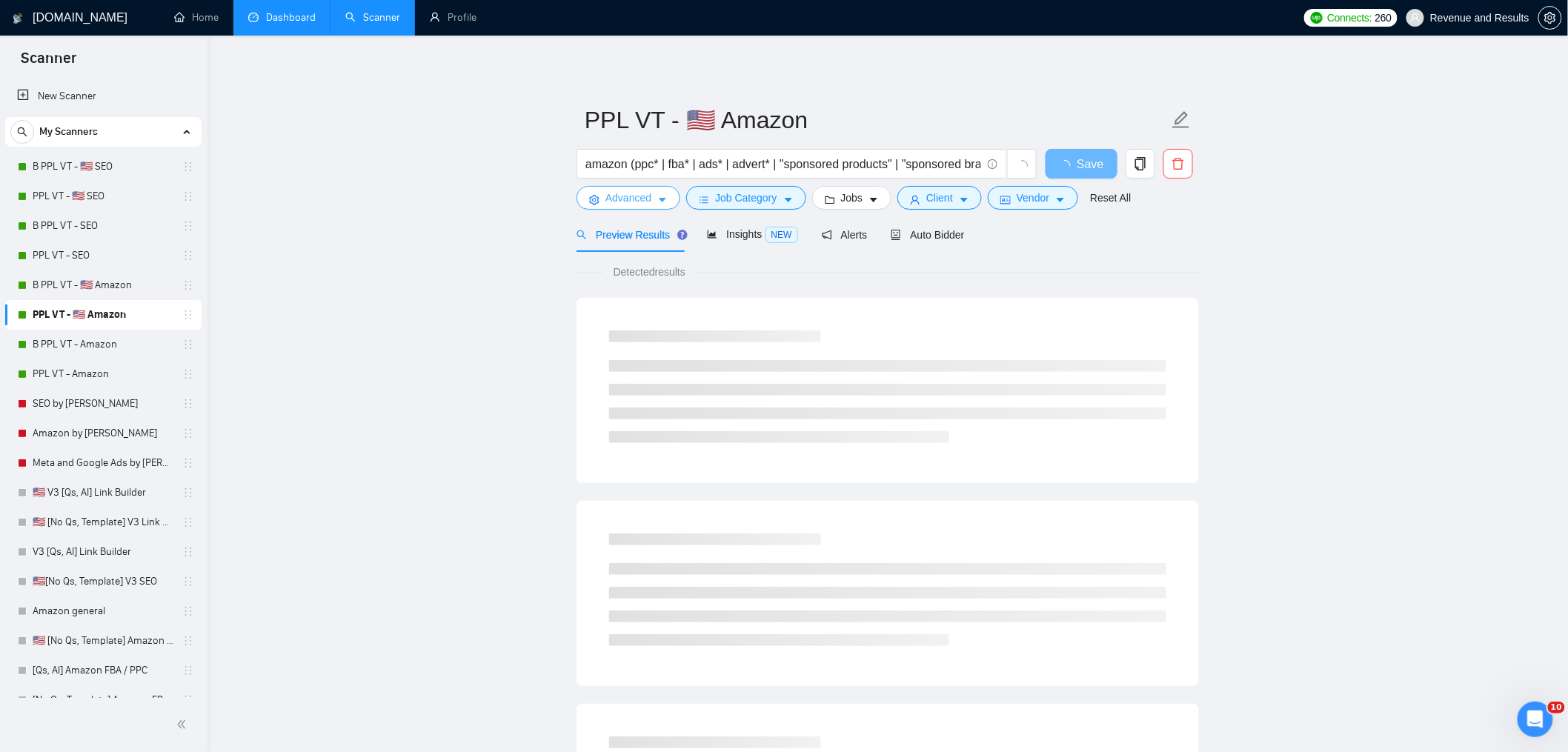
click at [630, 192] on span "Advanced" at bounding box center [628, 198] width 46 height 16
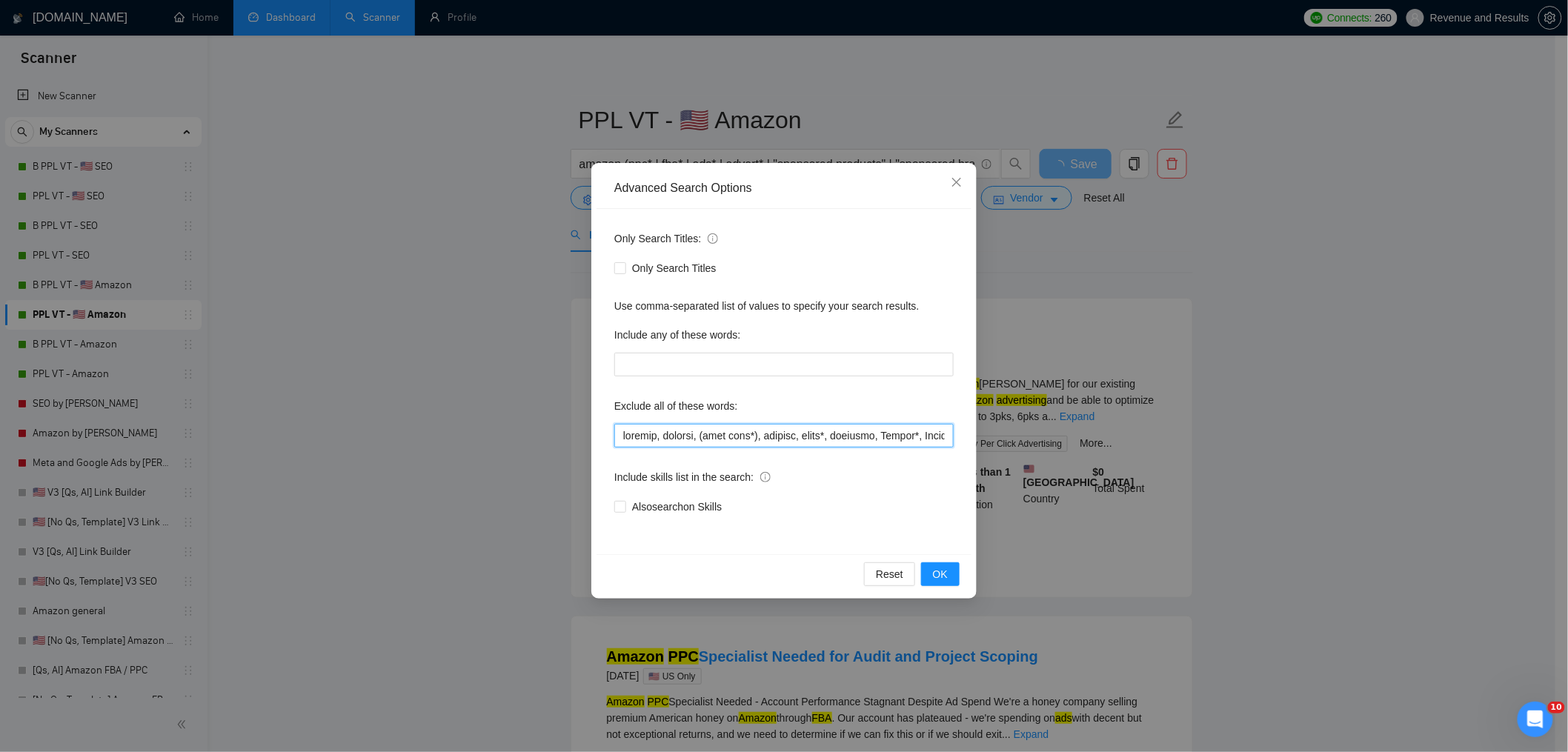
click at [665, 442] on input "text" at bounding box center [784, 435] width 340 height 24
paste input "buy amazon account*,"
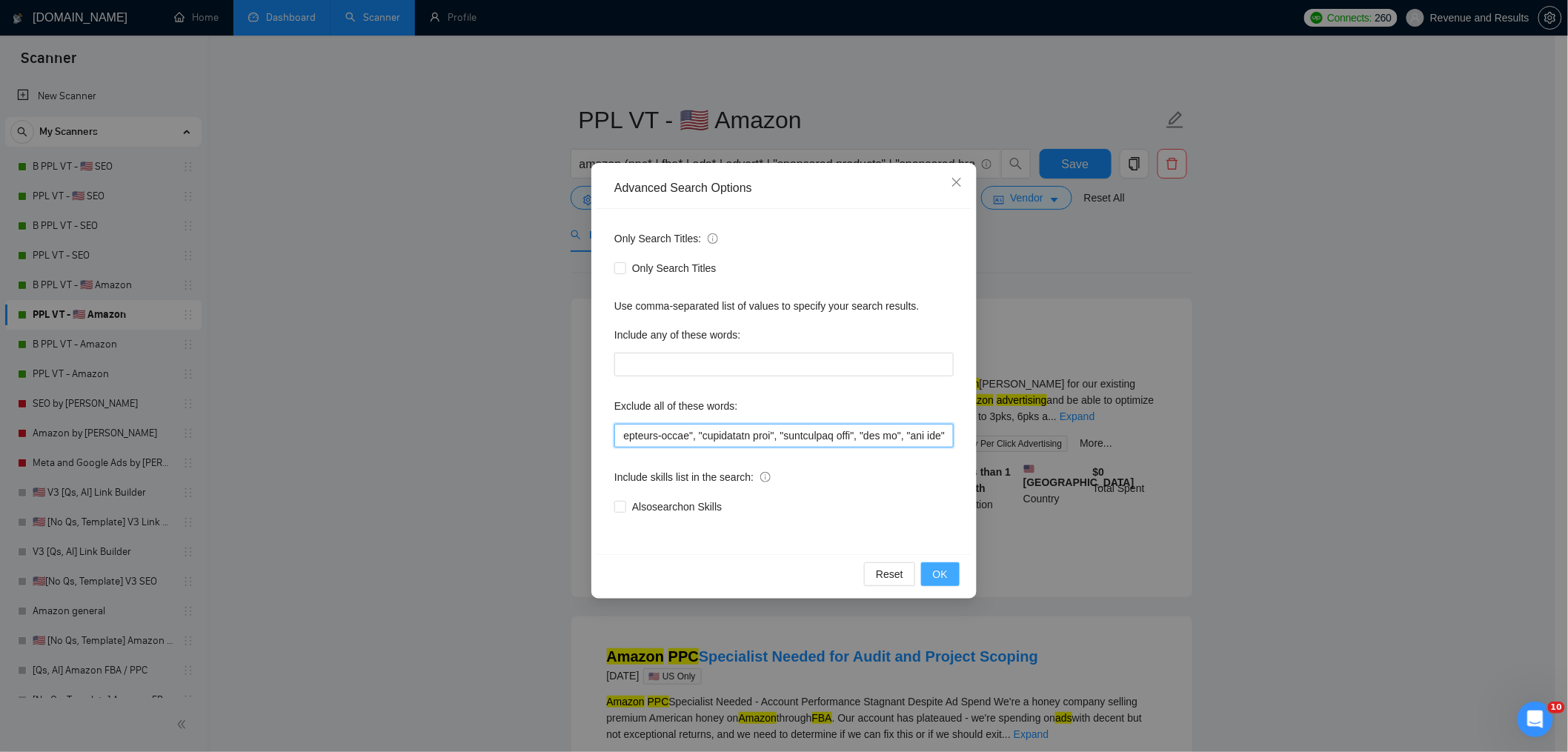
type input "buy amazon account*, klaviyo, shopify, (cold call*), closers, sales*, automate,…"
click at [940, 580] on span "OK" at bounding box center [940, 574] width 15 height 16
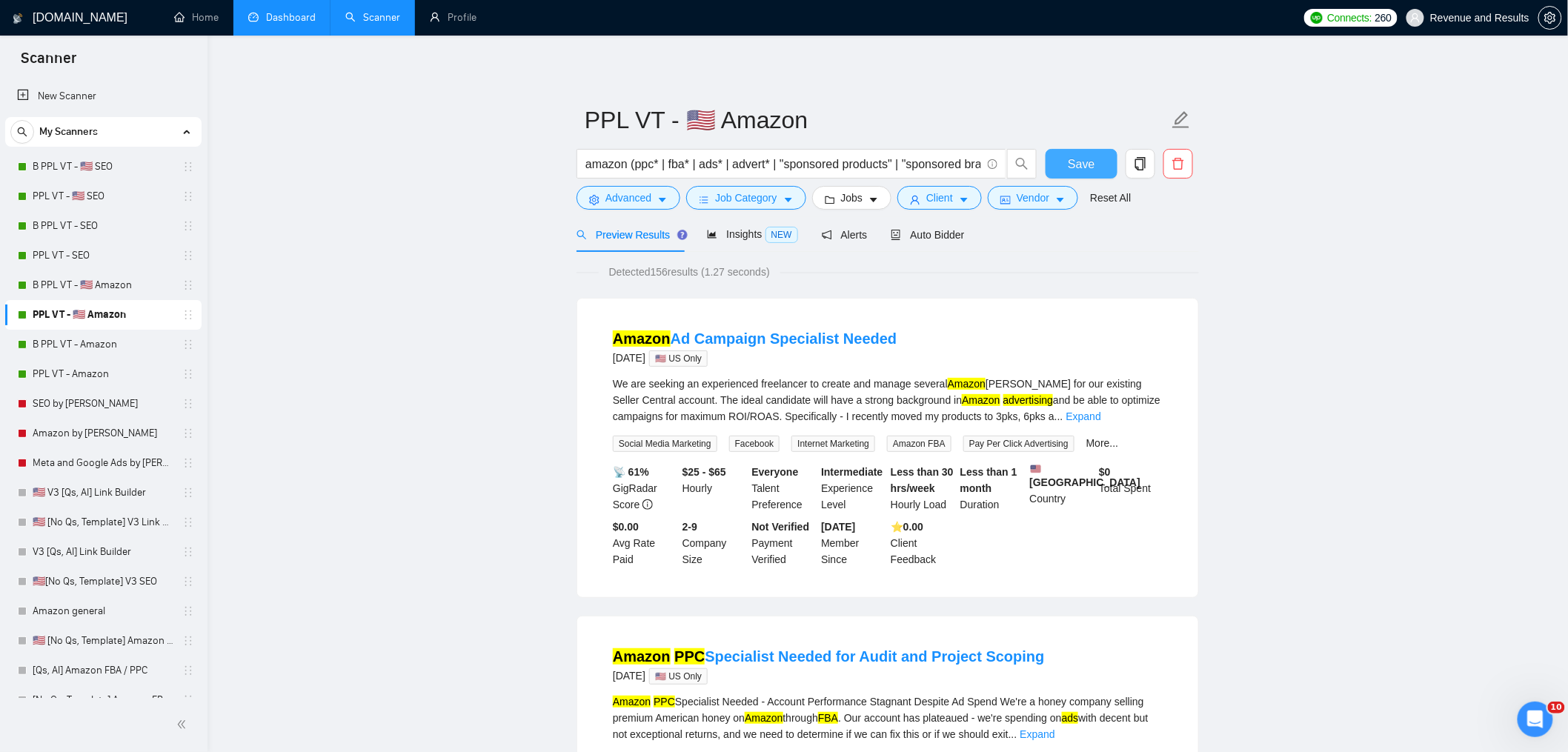
click at [1088, 169] on span "Save" at bounding box center [1081, 165] width 26 height 19
click at [82, 282] on link "B PPL VT - 🇺🇸 Amazon" at bounding box center [104, 284] width 141 height 29
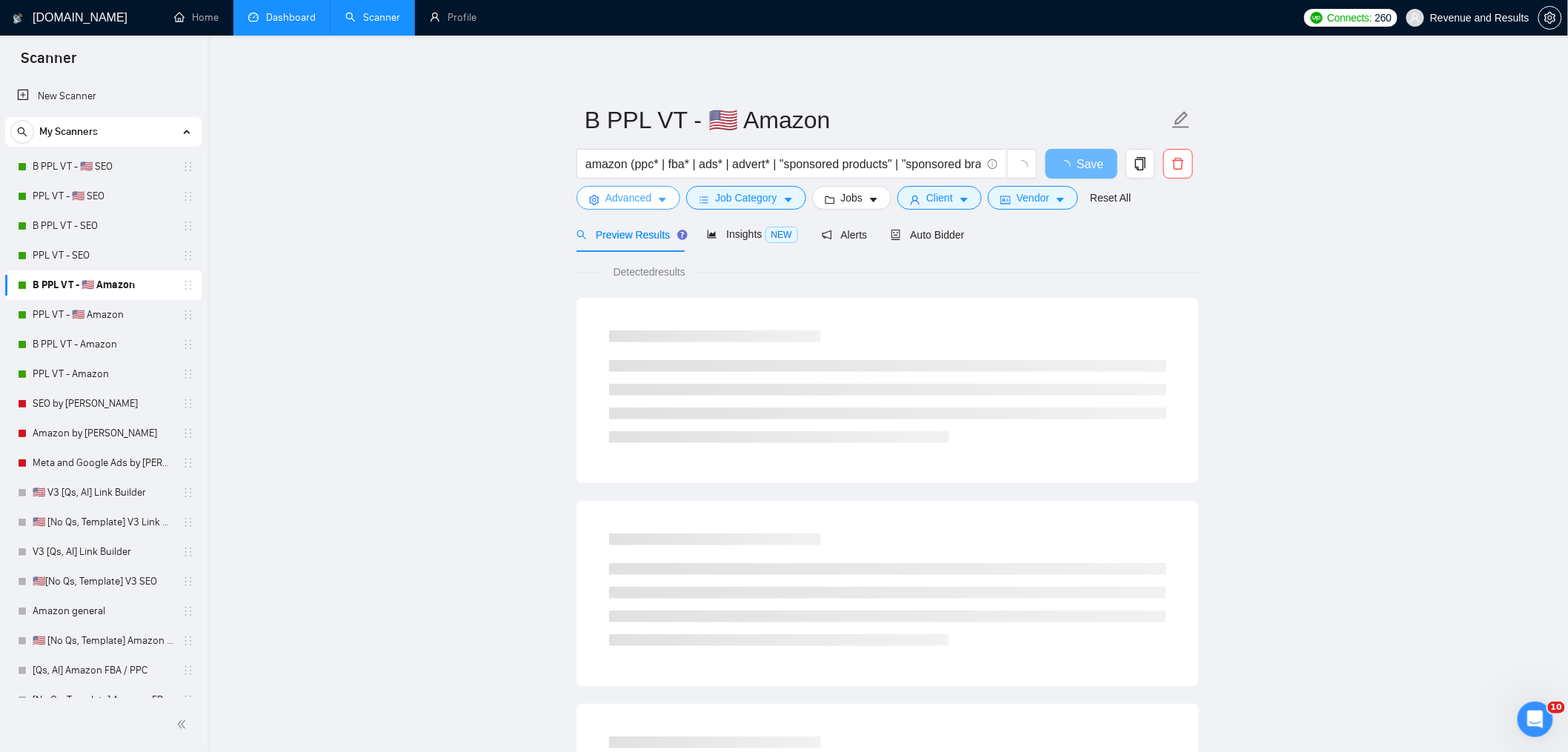
click at [651, 205] on span "Advanced" at bounding box center [628, 198] width 46 height 16
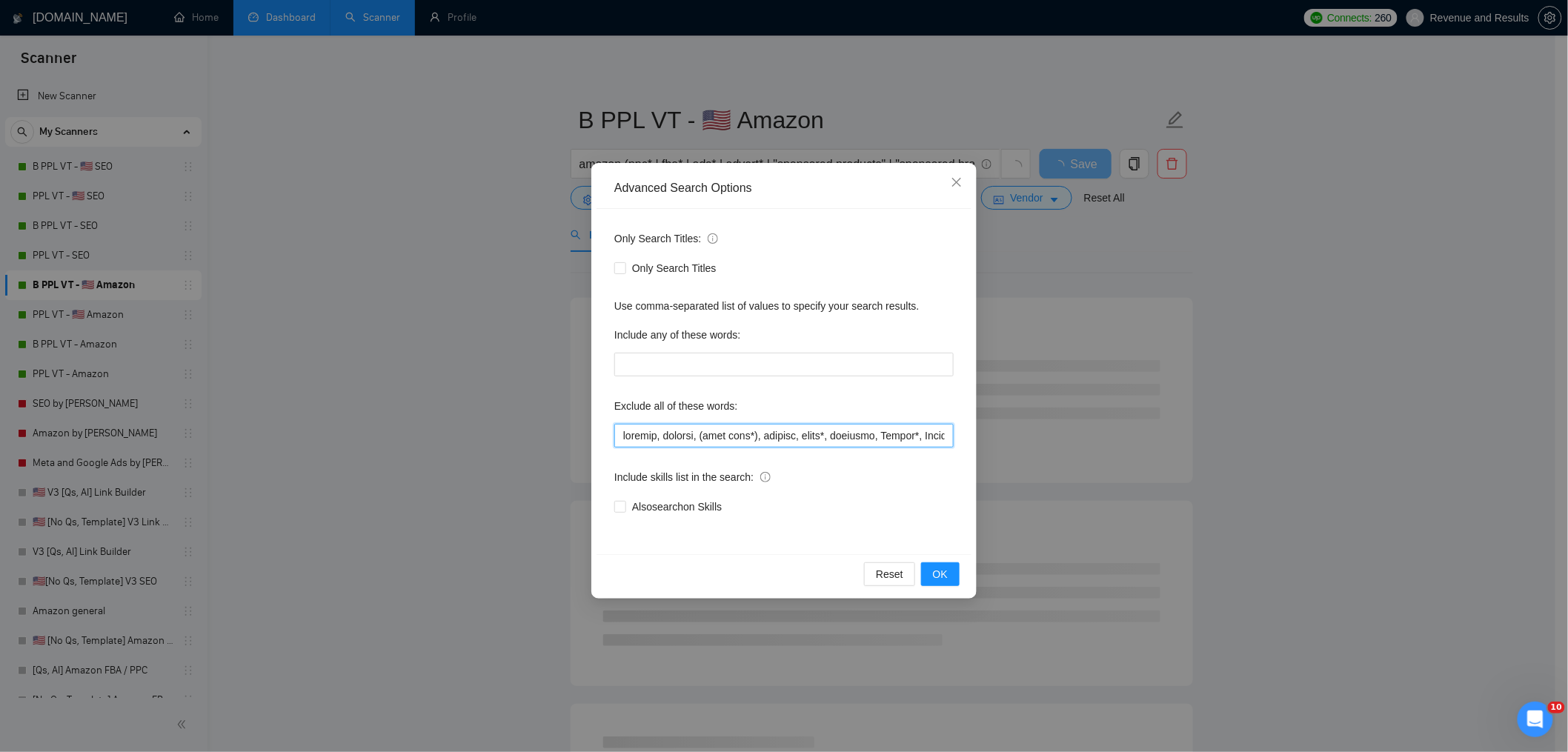
click at [730, 440] on input "text" at bounding box center [784, 435] width 340 height 24
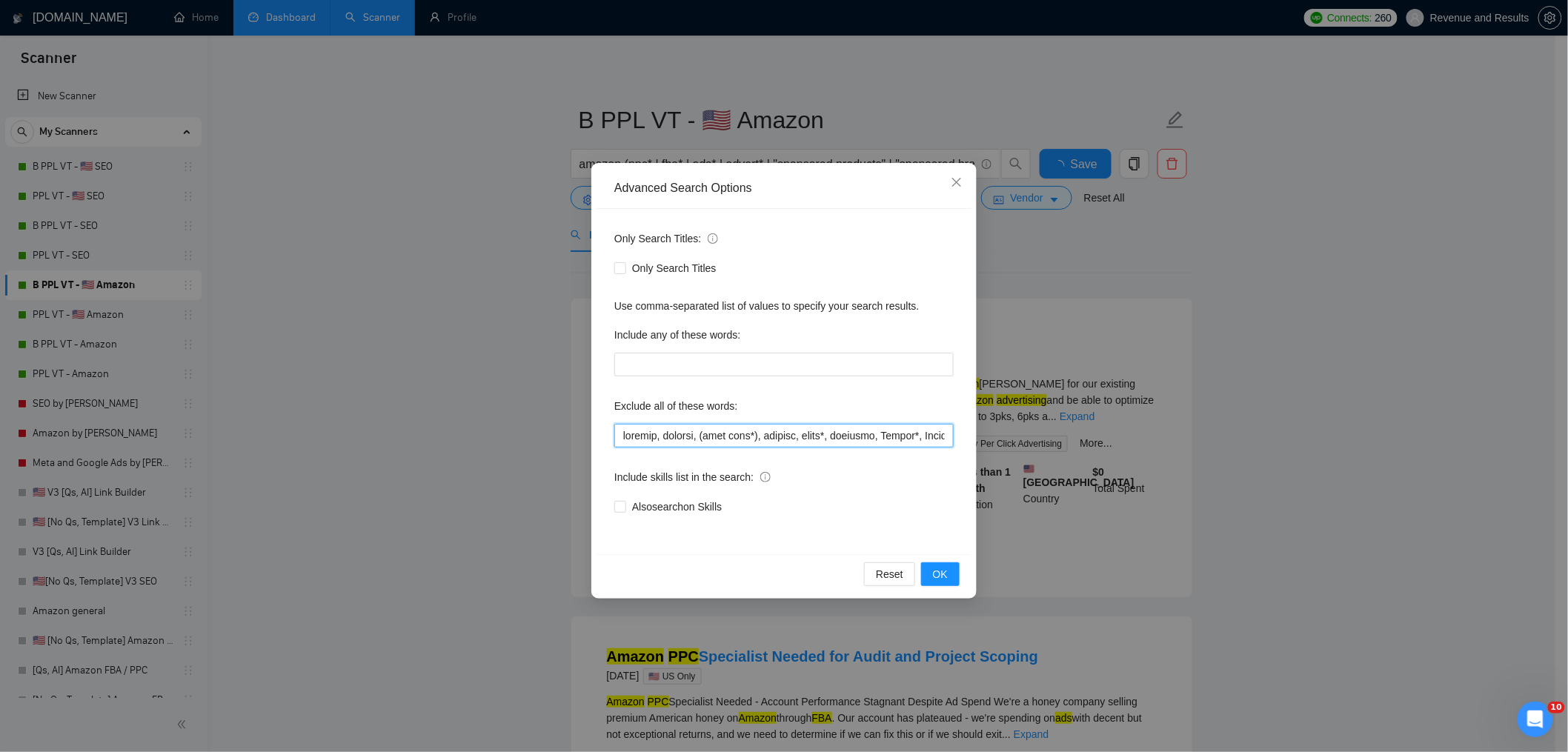
click at [730, 440] on input "text" at bounding box center [784, 435] width 340 height 24
paste input "buy amazon account*,"
type input "buy amazon account*, klaviyo, shopify, (cold call*), closers, sales*, automate,…"
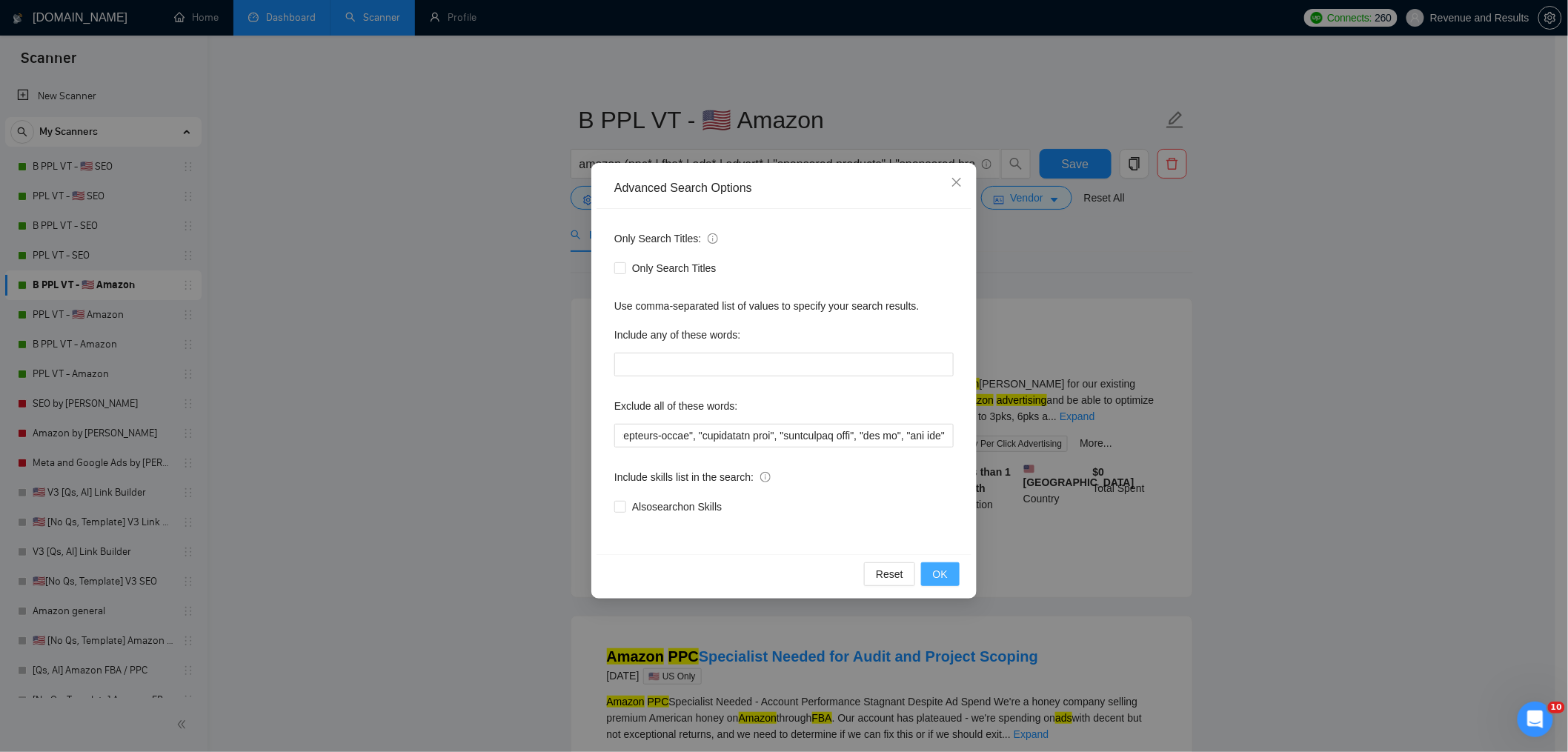
scroll to position [0, 0]
click at [945, 577] on span "OK" at bounding box center [940, 574] width 15 height 16
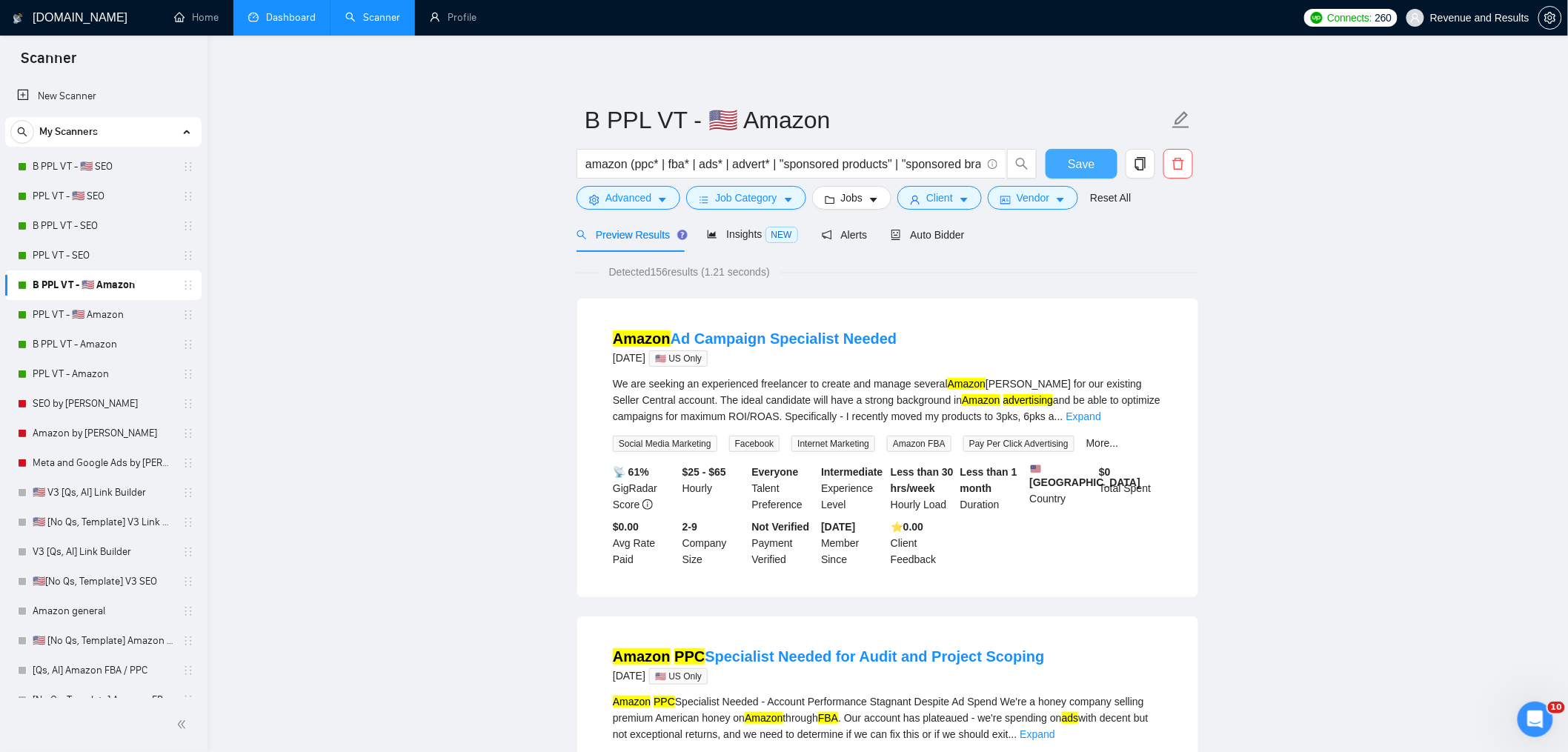
click at [1097, 154] on button "Save" at bounding box center [1081, 163] width 72 height 29
click at [68, 255] on link "PPL VT - SEO" at bounding box center [104, 255] width 141 height 29
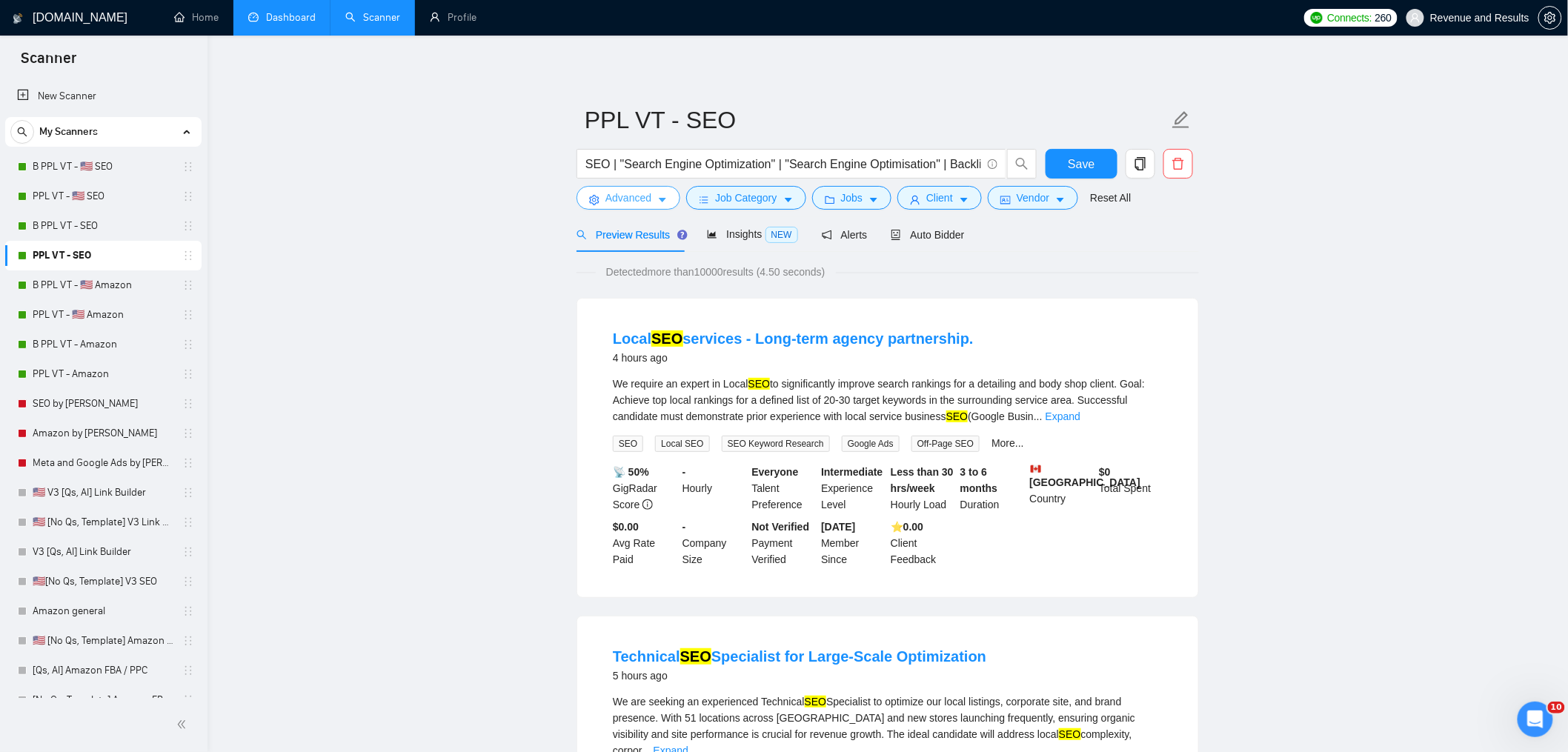
click at [628, 201] on span "Advanced" at bounding box center [628, 198] width 46 height 16
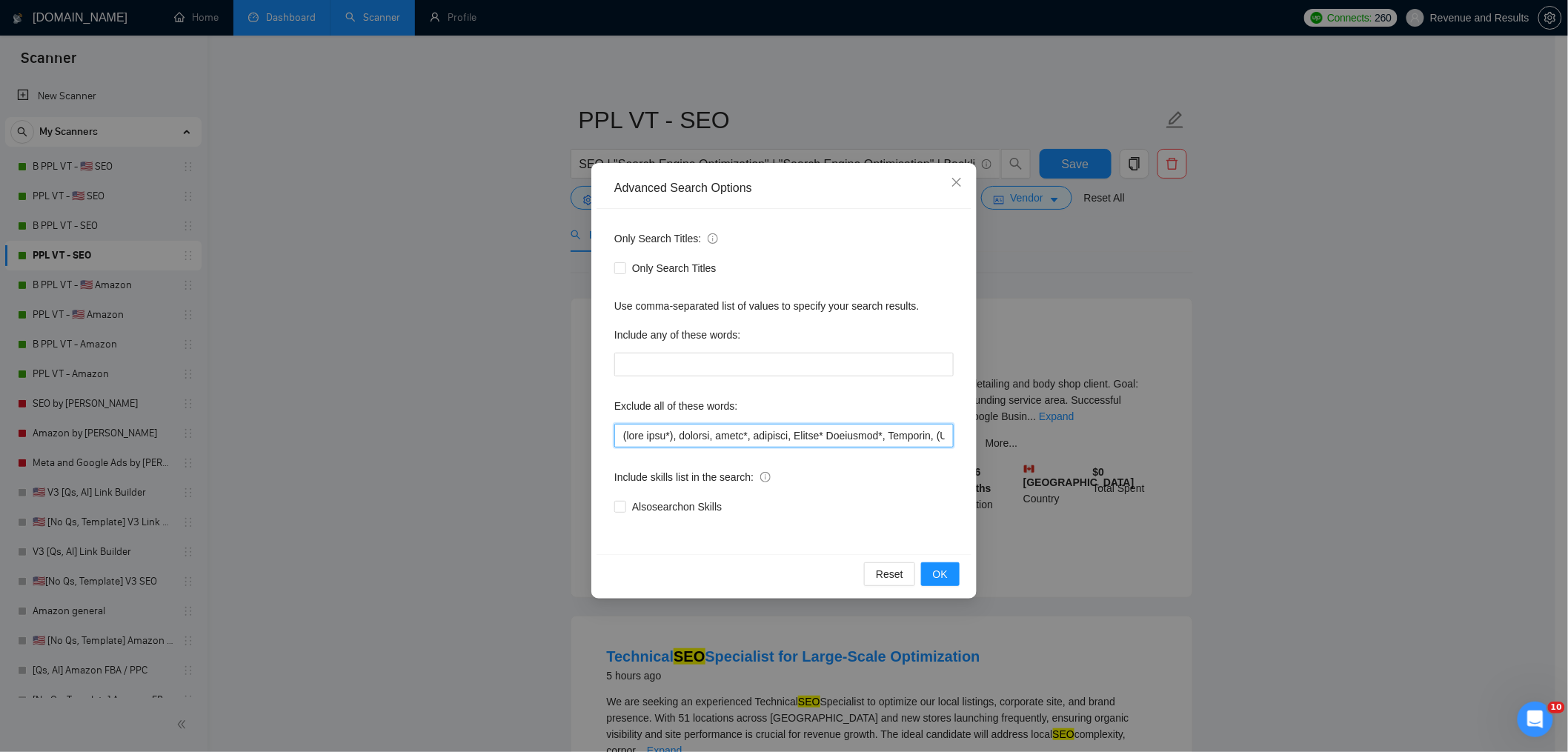
click at [710, 440] on input "text" at bounding box center [784, 435] width 340 height 24
paste input "buy amazon account*, klaviyo, shopify, (cold call*), closers, sales*, automate,…"
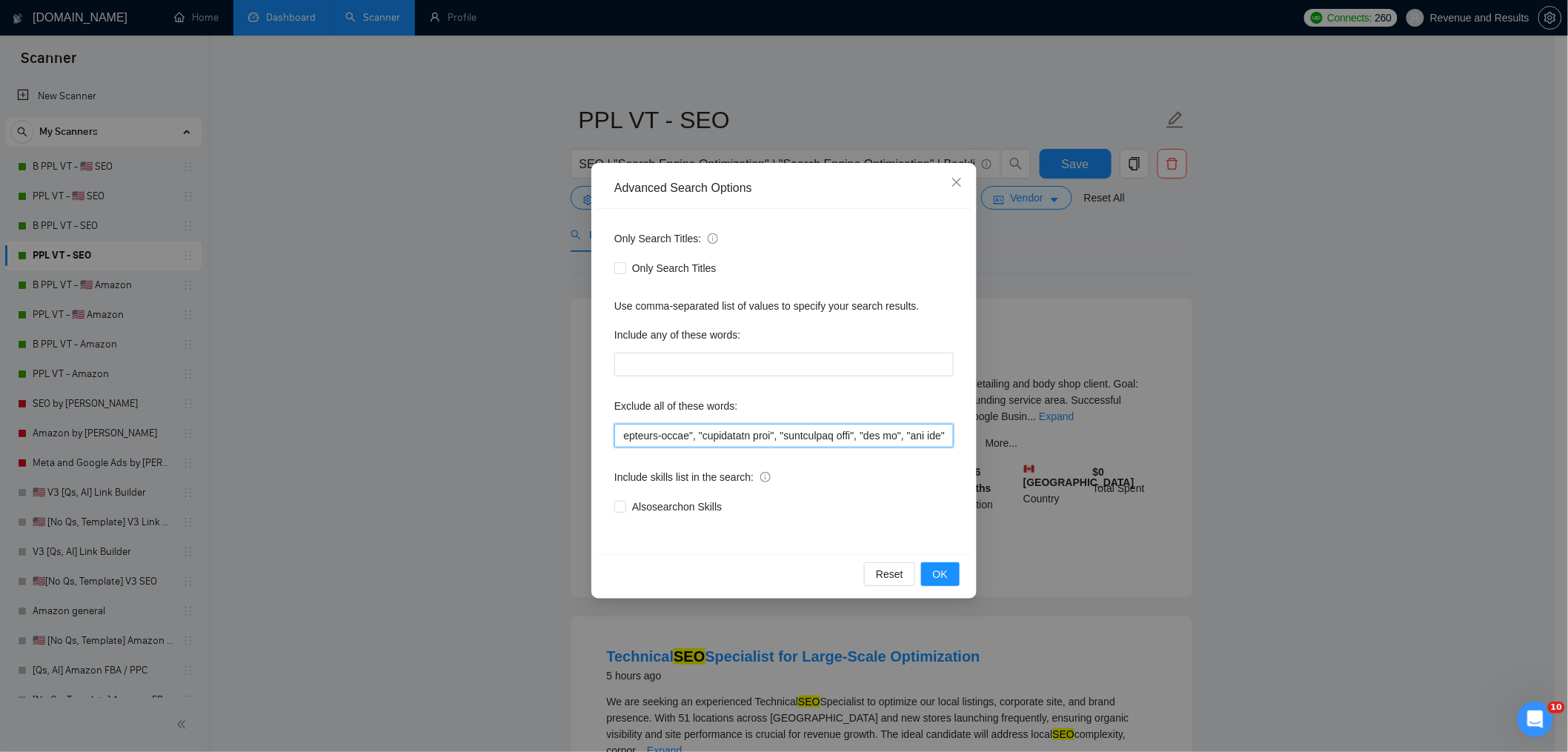
type input "buy amazon account*, klaviyo, shopify, (cold call*), closers, sales*, automate,…"
click at [936, 586] on div "Reset OK" at bounding box center [784, 574] width 375 height 40
click at [936, 580] on span "OK" at bounding box center [940, 574] width 15 height 16
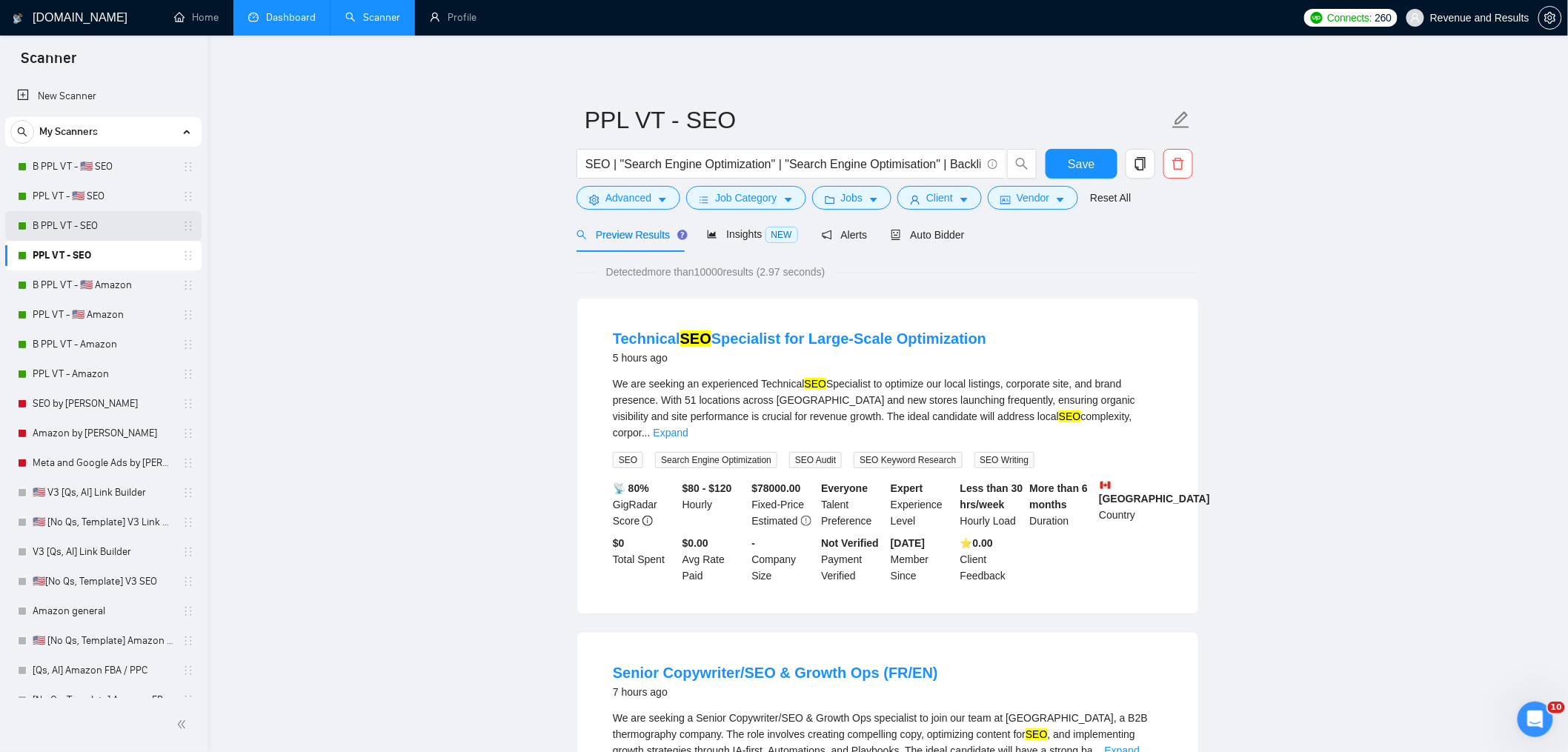
click at [82, 232] on link "B PPL VT - SEO" at bounding box center [104, 225] width 141 height 29
click at [1072, 165] on span "Save" at bounding box center [1081, 165] width 26 height 19
click at [41, 221] on link "B PPL VT - SEO" at bounding box center [104, 225] width 141 height 29
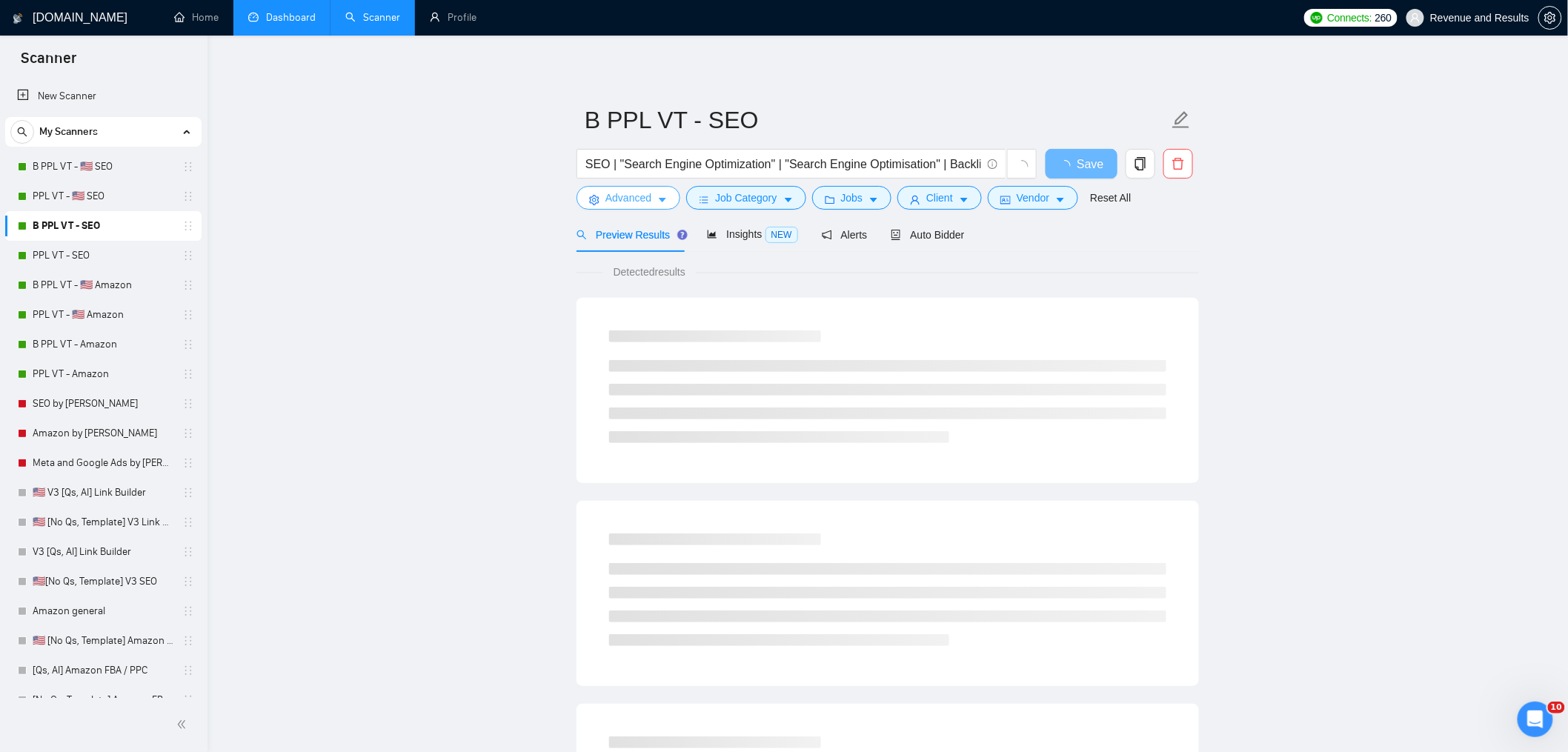
click at [630, 191] on span "Advanced" at bounding box center [628, 198] width 46 height 16
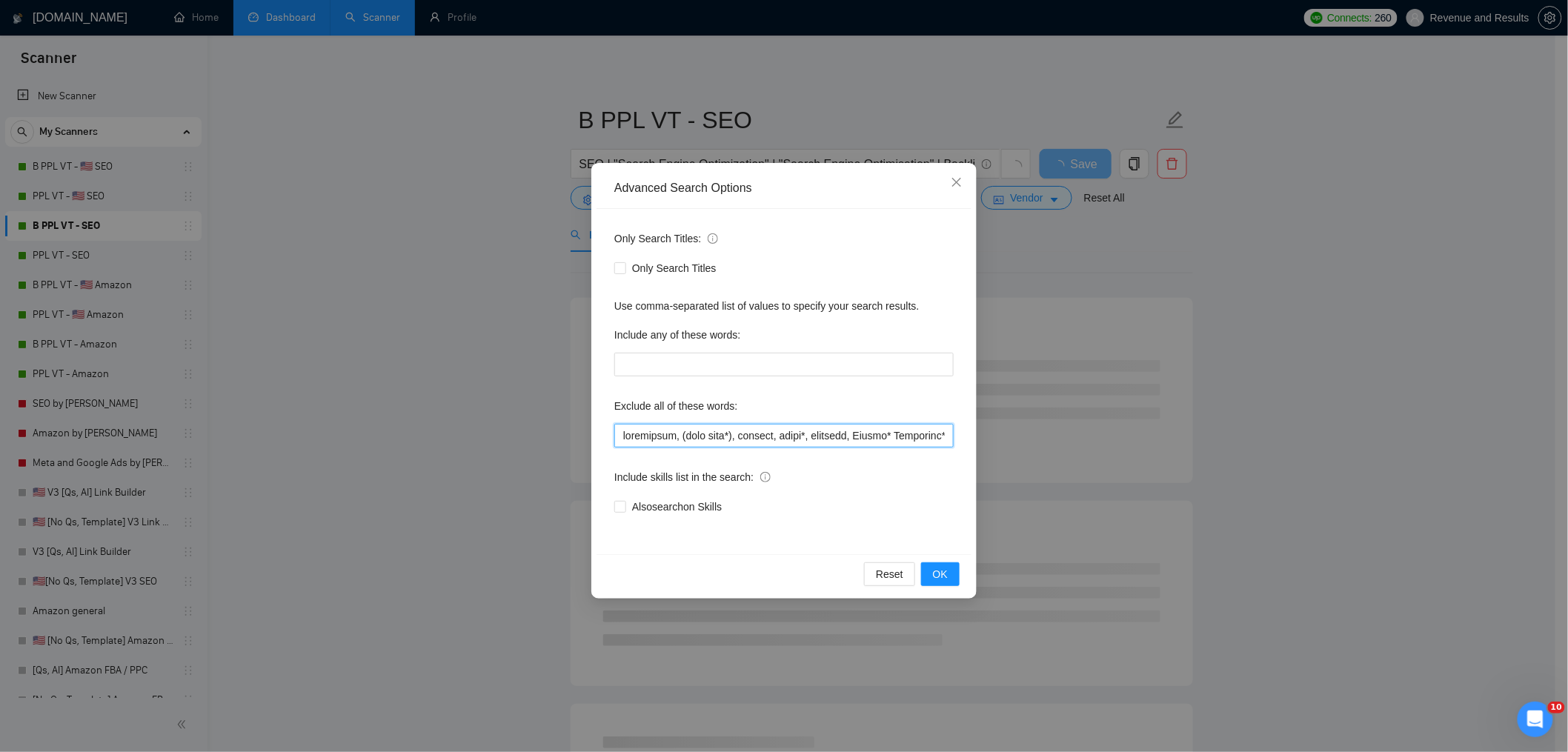
click at [661, 430] on input "text" at bounding box center [784, 435] width 340 height 24
paste input "buy amazon account*, klaviyo, shopify, (cold call*), closers, sales*, automate,…"
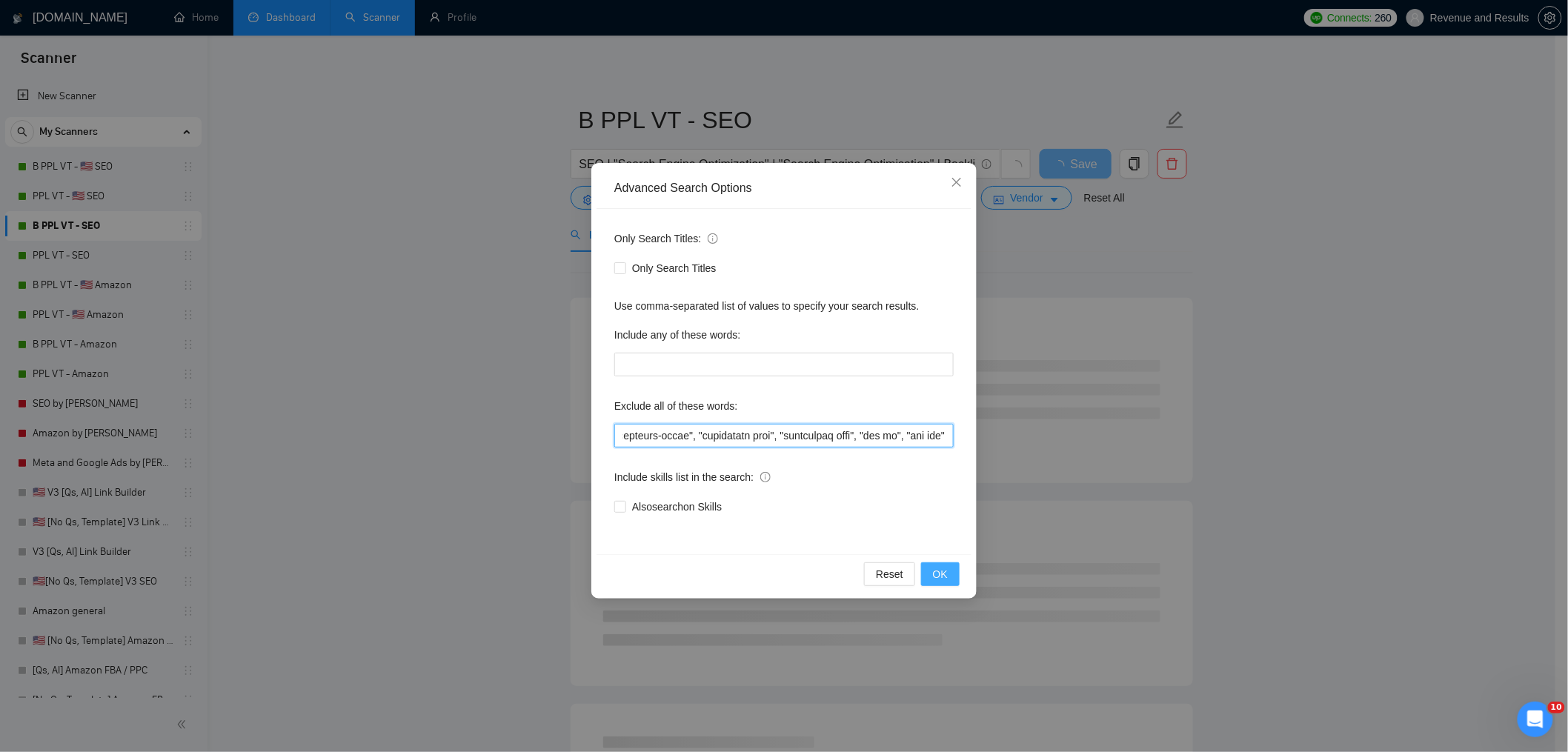
type input "buy amazon account*, klaviyo, shopify, (cold call*), closers, sales*, automate,…"
click at [958, 583] on button "OK" at bounding box center [940, 574] width 39 height 24
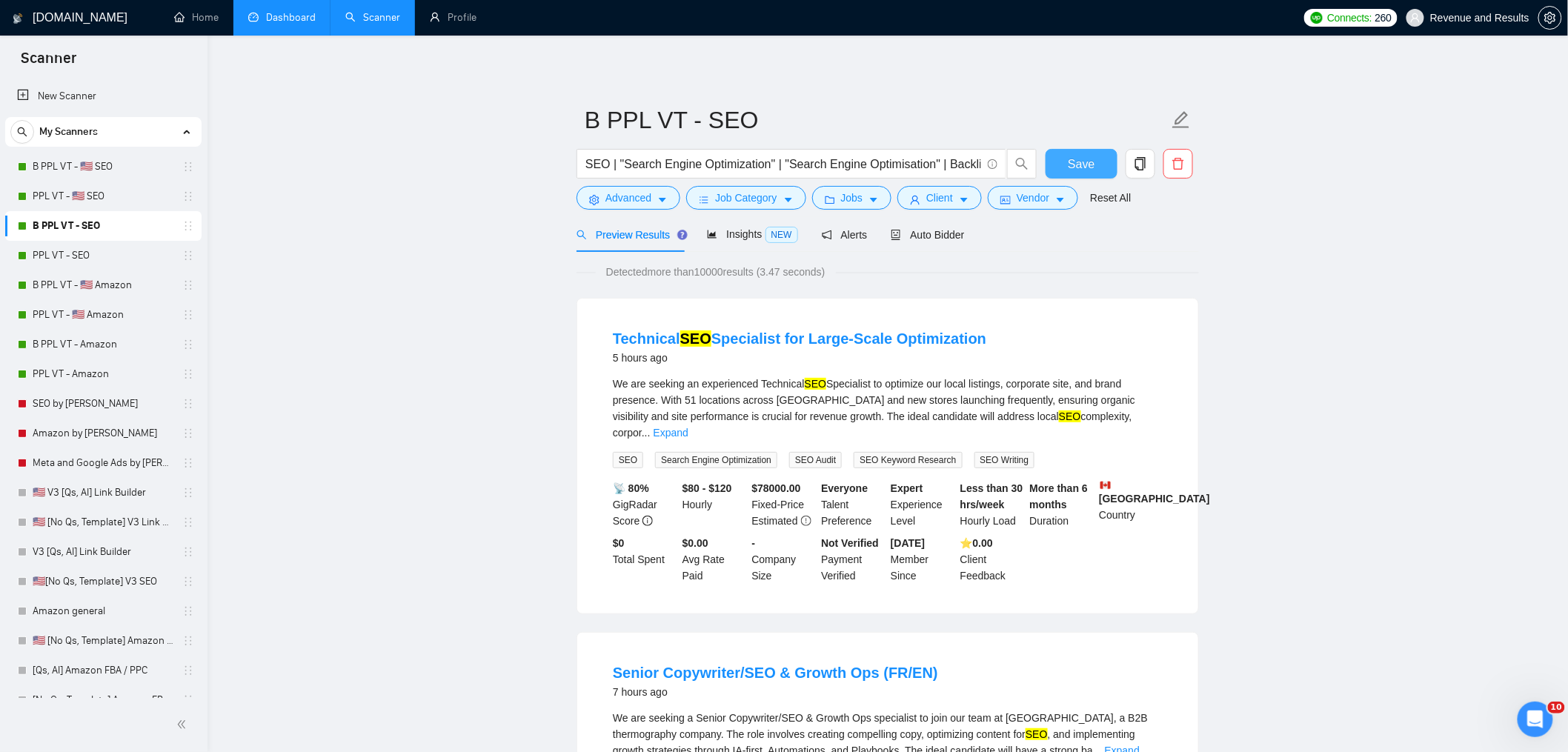
click at [1046, 166] on button "Save" at bounding box center [1081, 163] width 72 height 29
click at [120, 200] on link "PPL VT - 🇺🇸 SEO" at bounding box center [104, 196] width 141 height 29
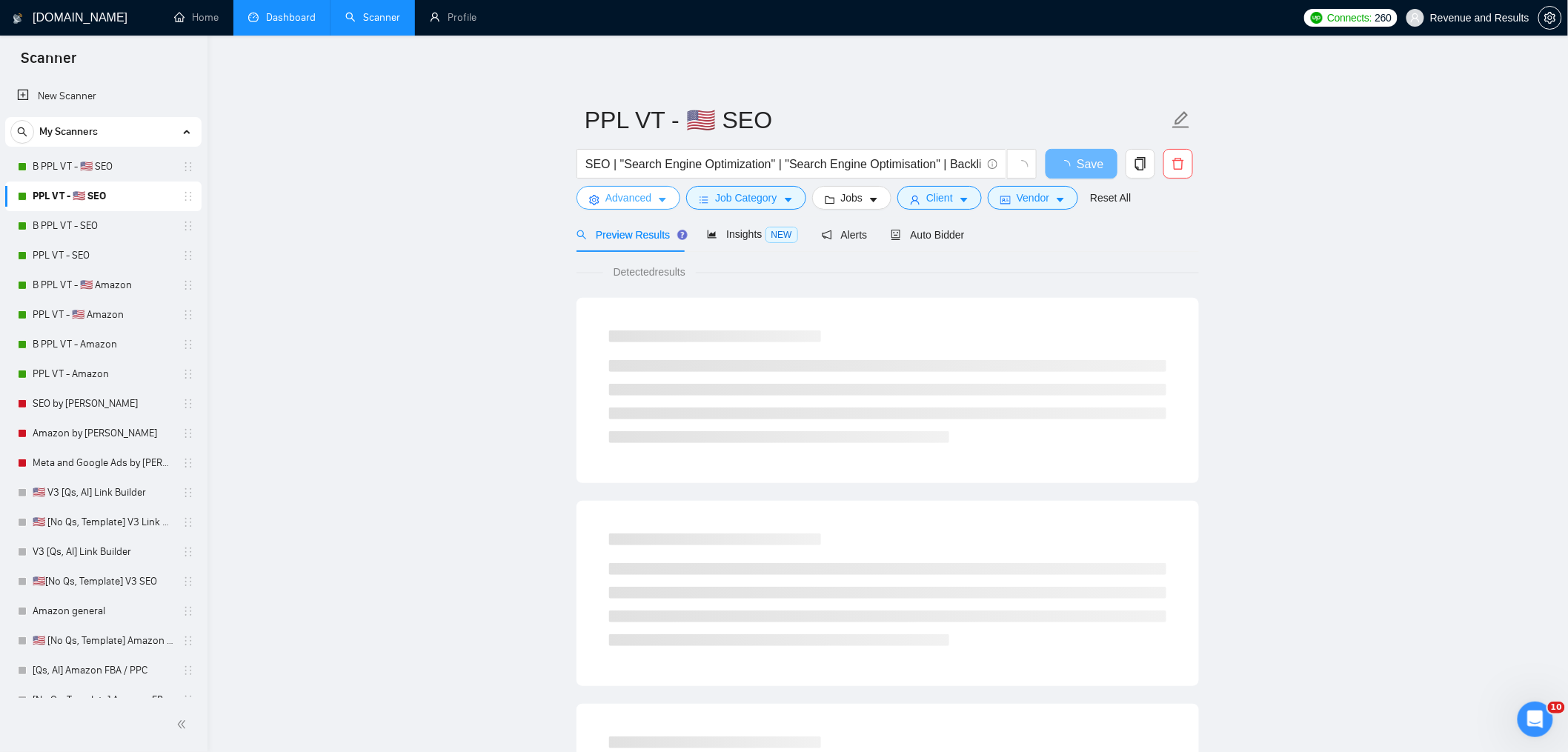
click at [650, 197] on span "Advanced" at bounding box center [628, 198] width 46 height 16
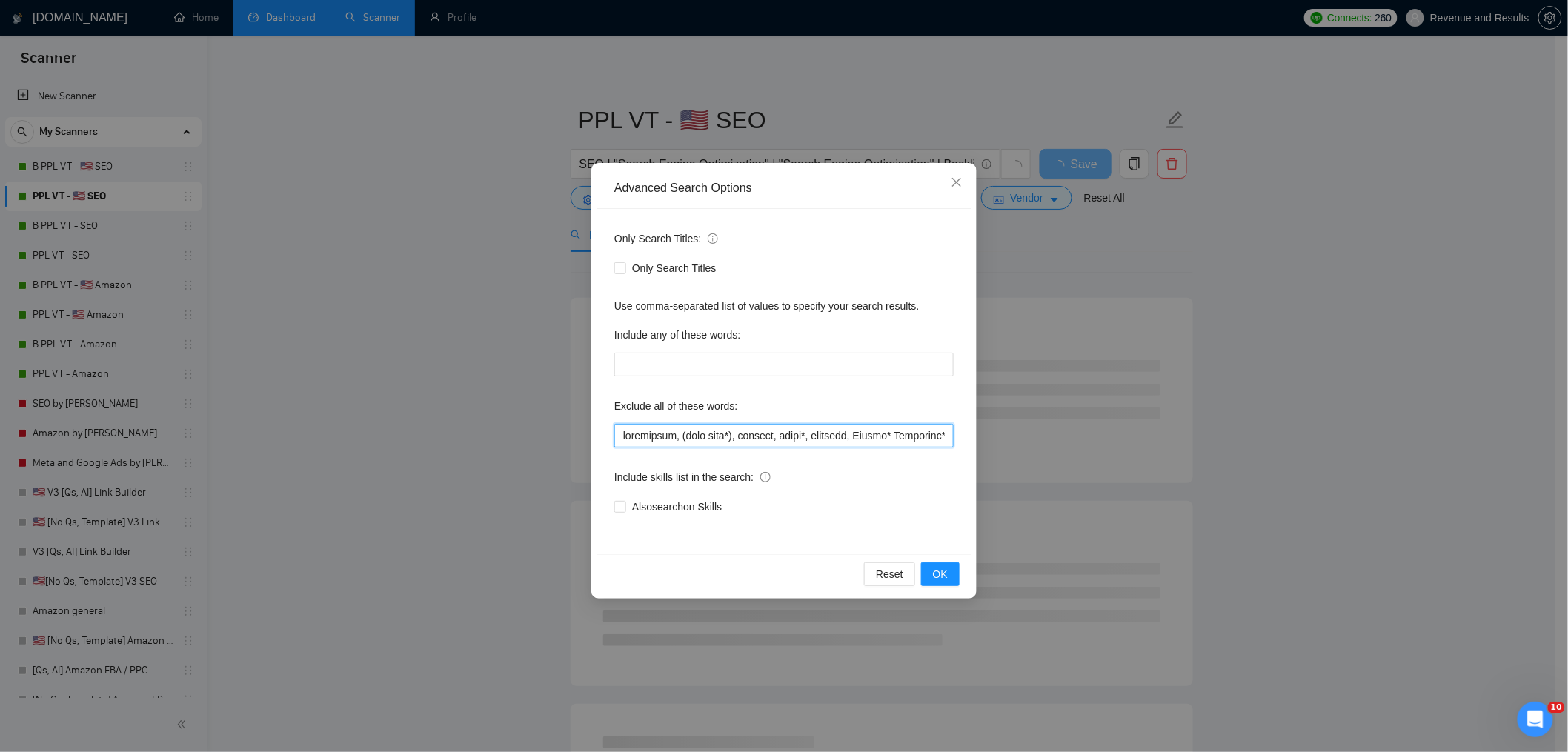
click at [715, 433] on input "text" at bounding box center [784, 435] width 340 height 24
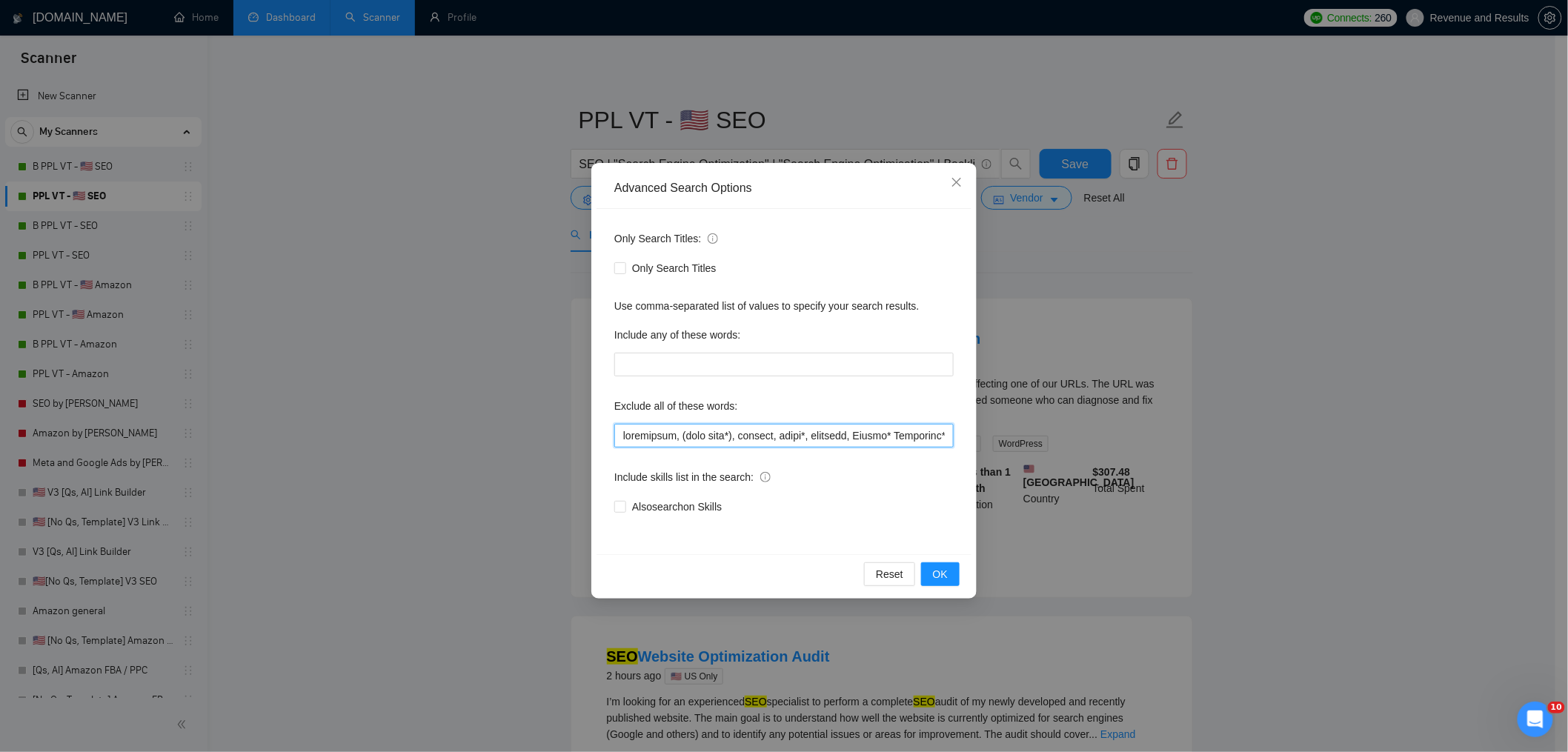
click at [715, 432] on input "text" at bounding box center [784, 435] width 340 height 24
paste input "buy amazon account*, klaviyo, shopify, (cold call*), closers, sales*, automate,…"
type input "buy amazon account*, klaviyo, shopify, (cold call*), closers, sales*, automate,…"
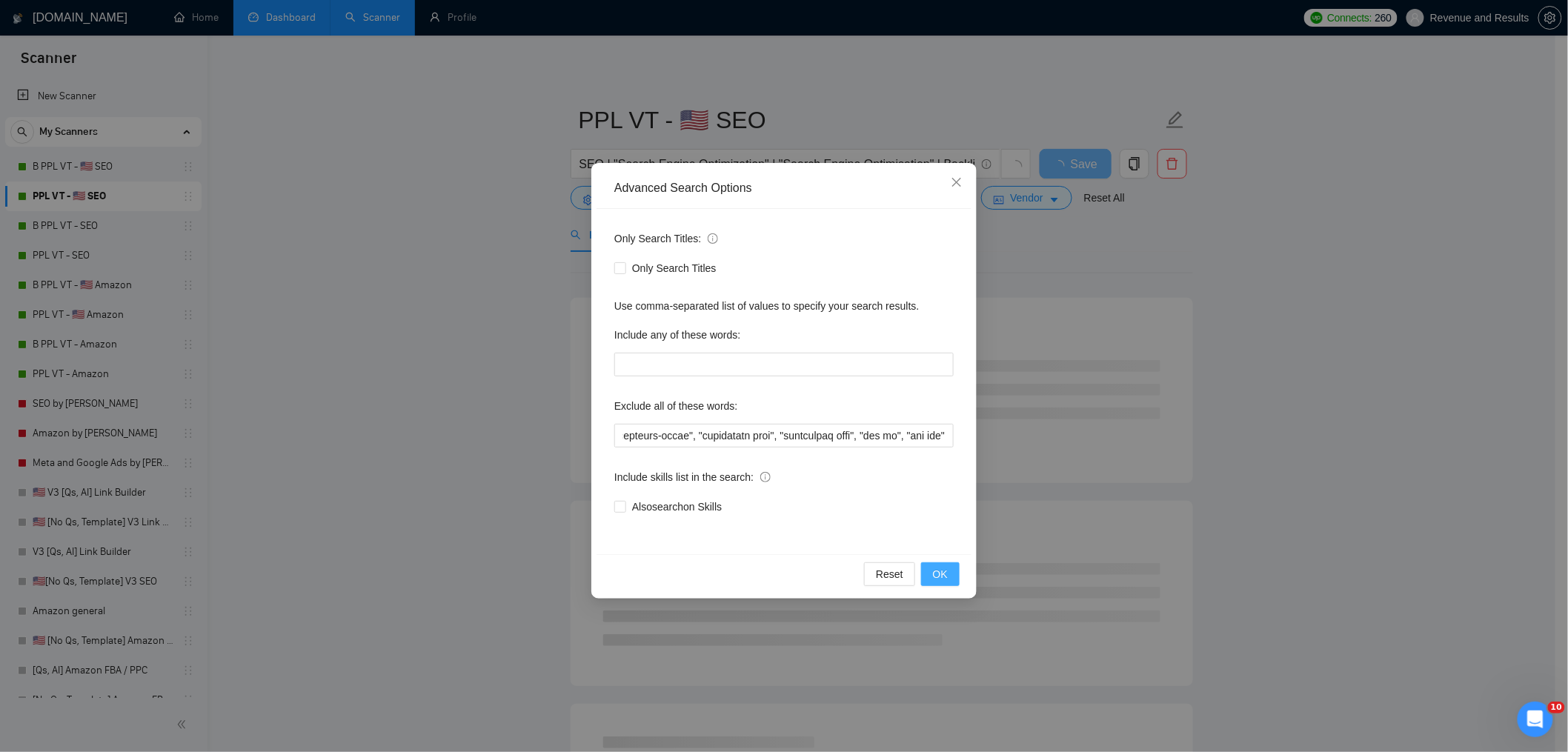
click at [951, 569] on button "OK" at bounding box center [940, 574] width 39 height 24
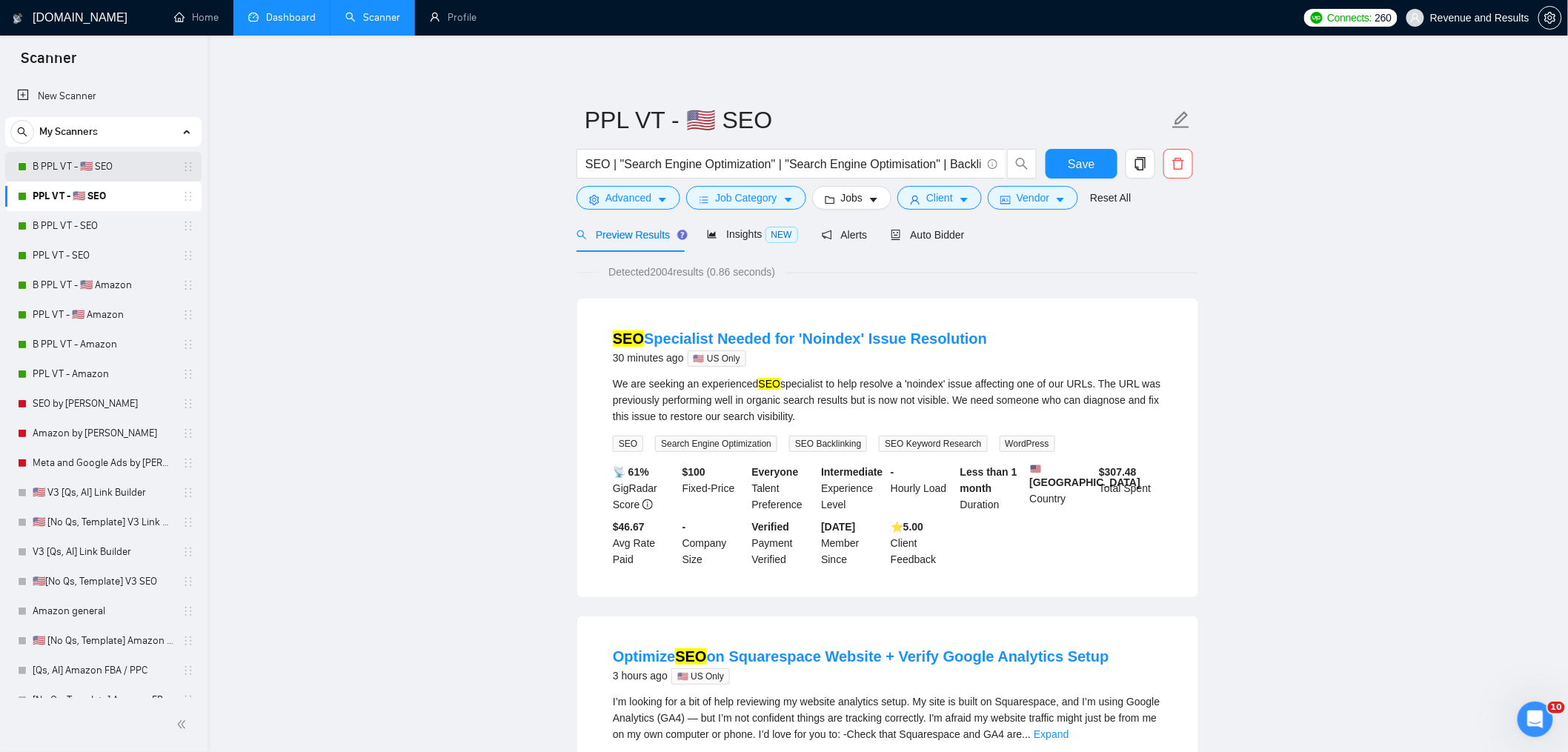
click at [102, 159] on link "B PPL VT - 🇺🇸 SEO" at bounding box center [104, 166] width 141 height 29
click at [1076, 163] on span "Save" at bounding box center [1081, 165] width 26 height 19
click at [73, 166] on link "B PPL VT - 🇺🇸 SEO" at bounding box center [104, 166] width 141 height 29
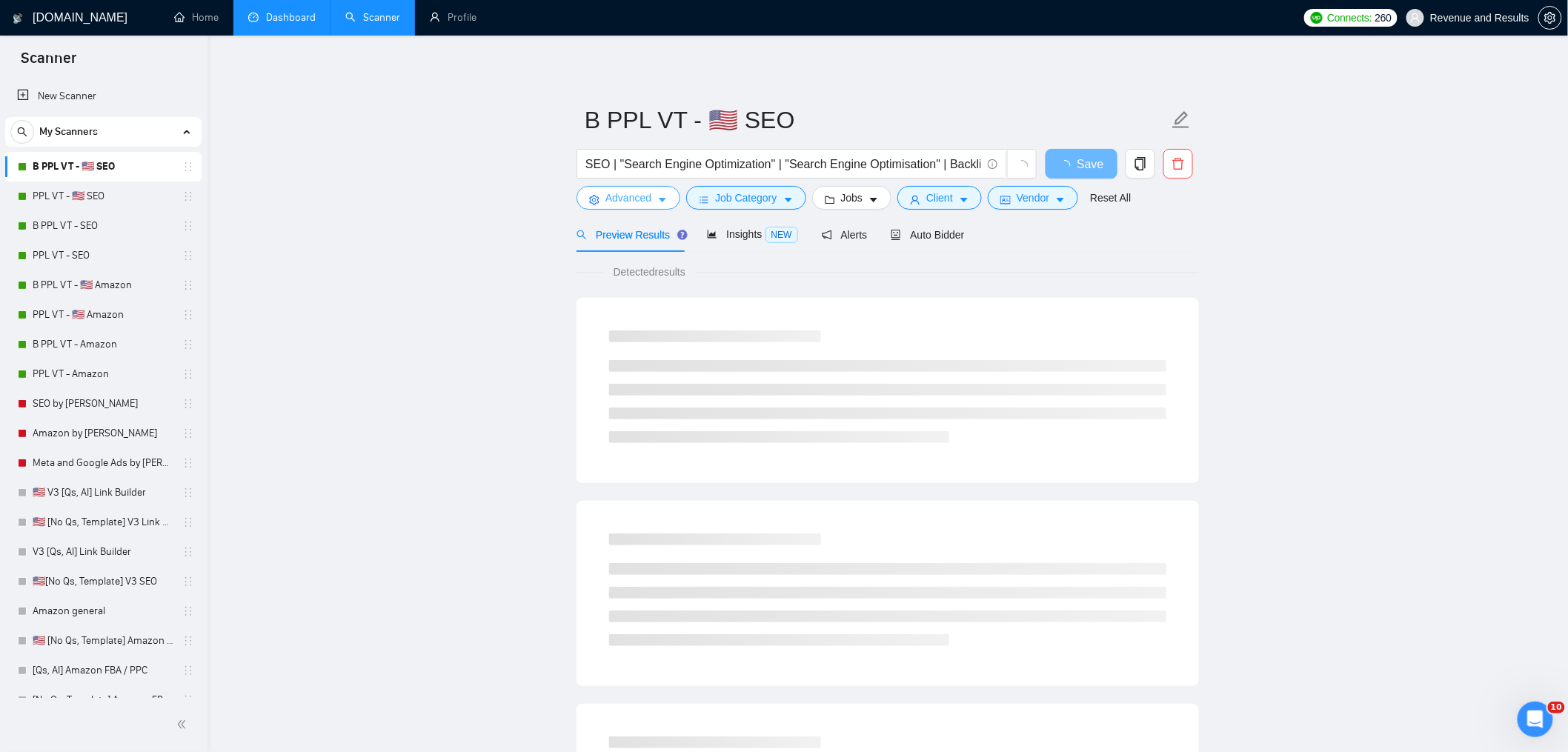
click at [623, 204] on span "Advanced" at bounding box center [628, 198] width 46 height 16
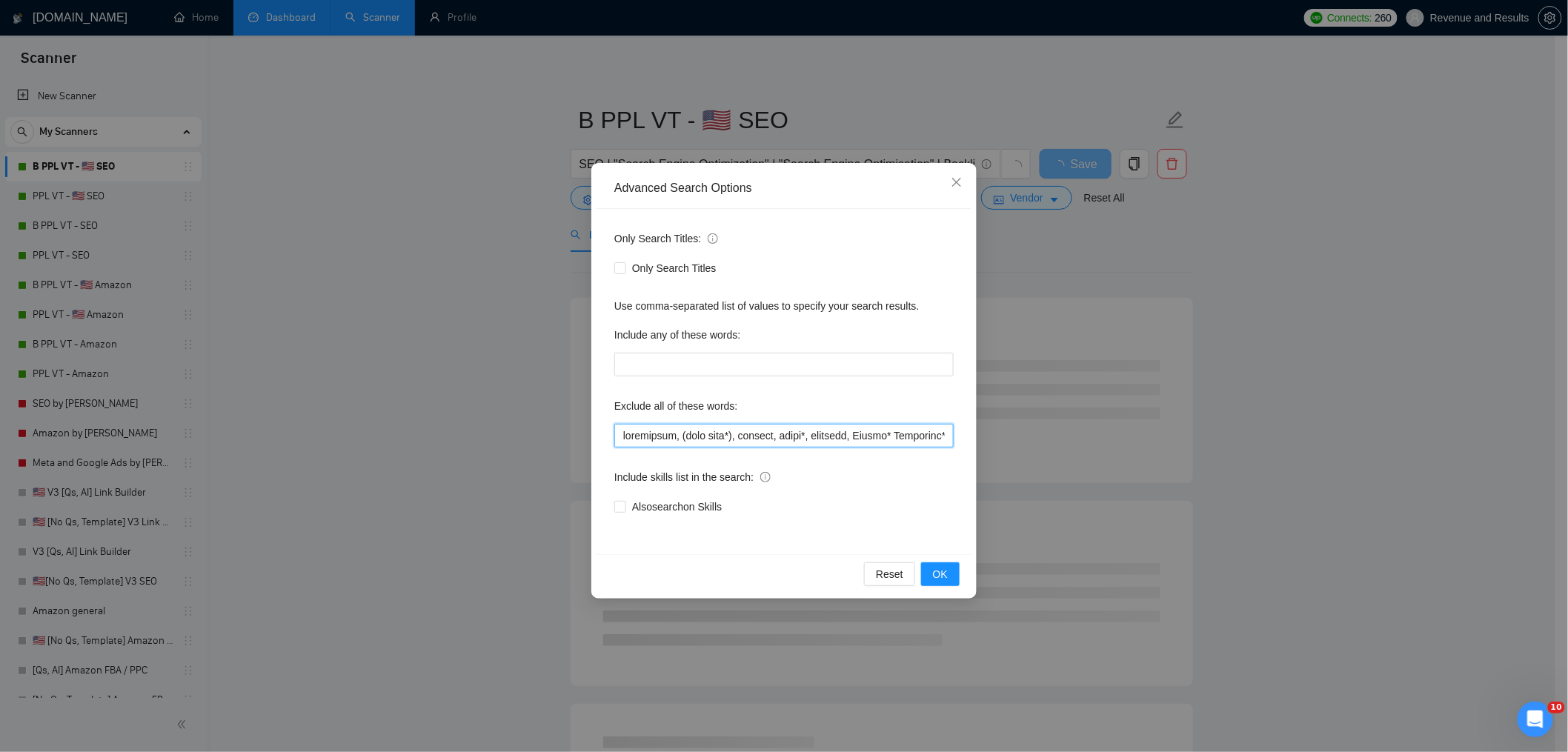
click at [701, 438] on input "text" at bounding box center [784, 435] width 340 height 24
paste input "buy amazon account*, klaviyo, shopify, (cold call*), closers, sales*, automate,…"
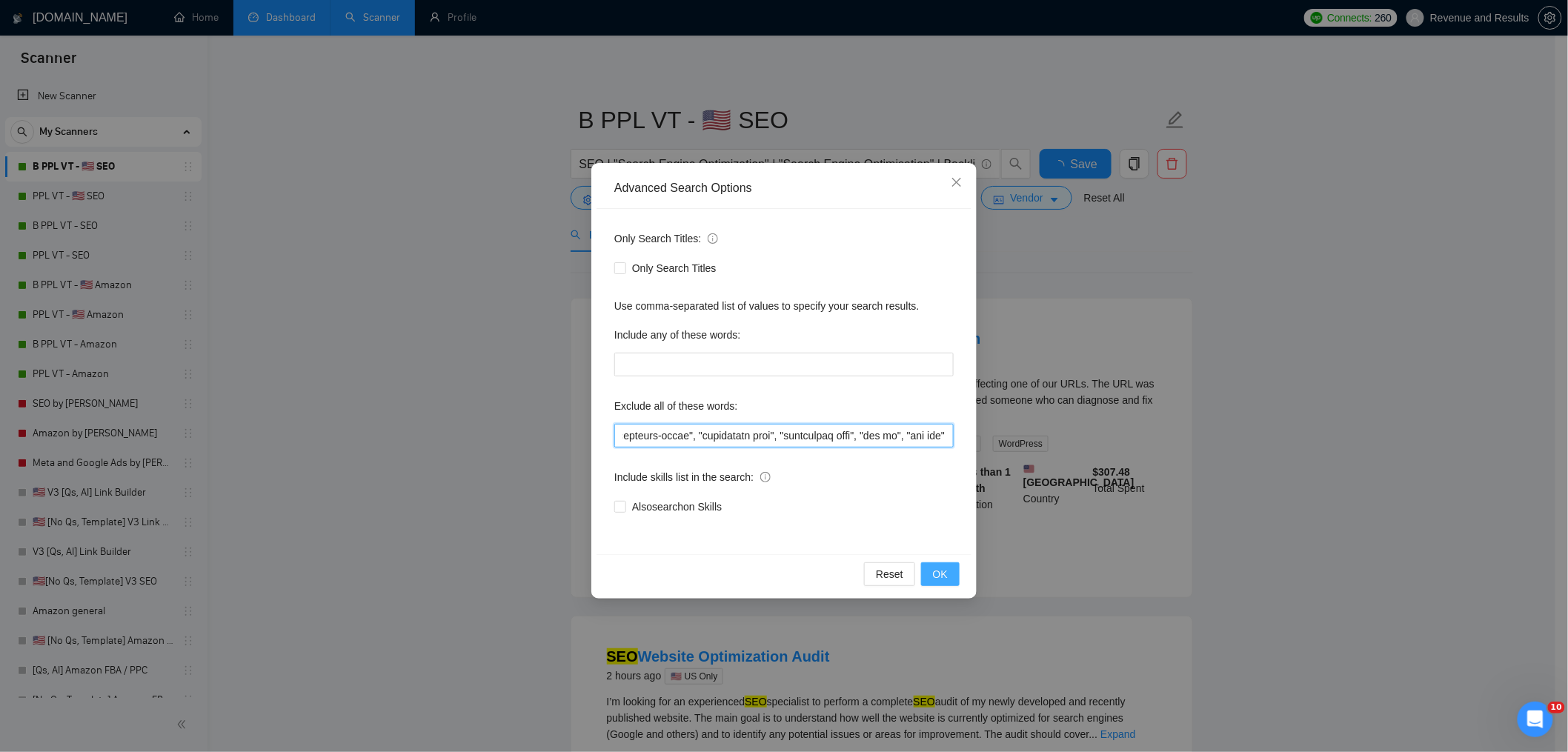
type input "buy amazon account*, klaviyo, shopify, (cold call*), closers, sales*, automate,…"
click at [952, 574] on button "OK" at bounding box center [940, 574] width 39 height 24
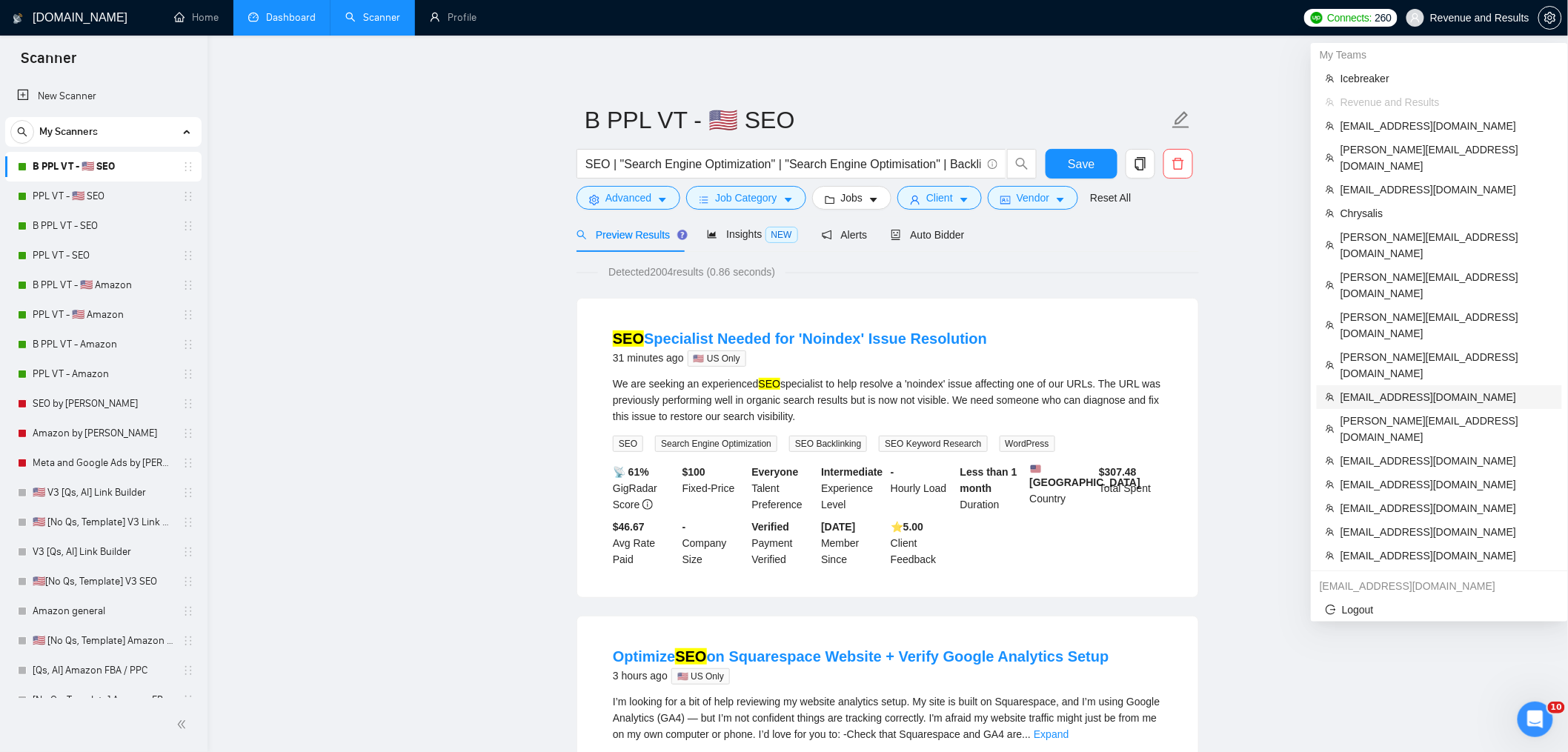
click at [1430, 389] on span "[EMAIL_ADDRESS][DOMAIN_NAME]" at bounding box center [1447, 396] width 213 height 16
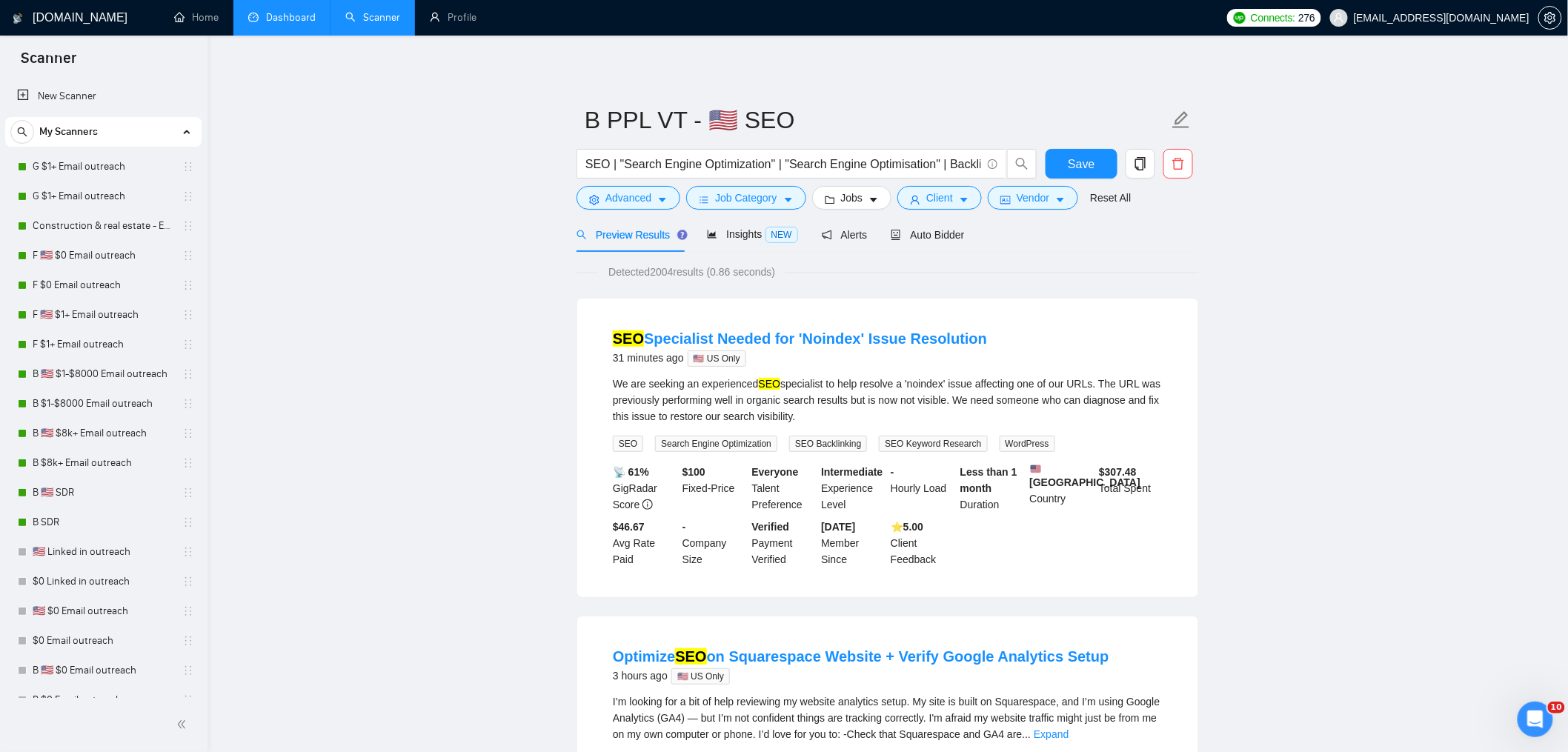
click at [315, 24] on link "Dashboard" at bounding box center [282, 17] width 68 height 12
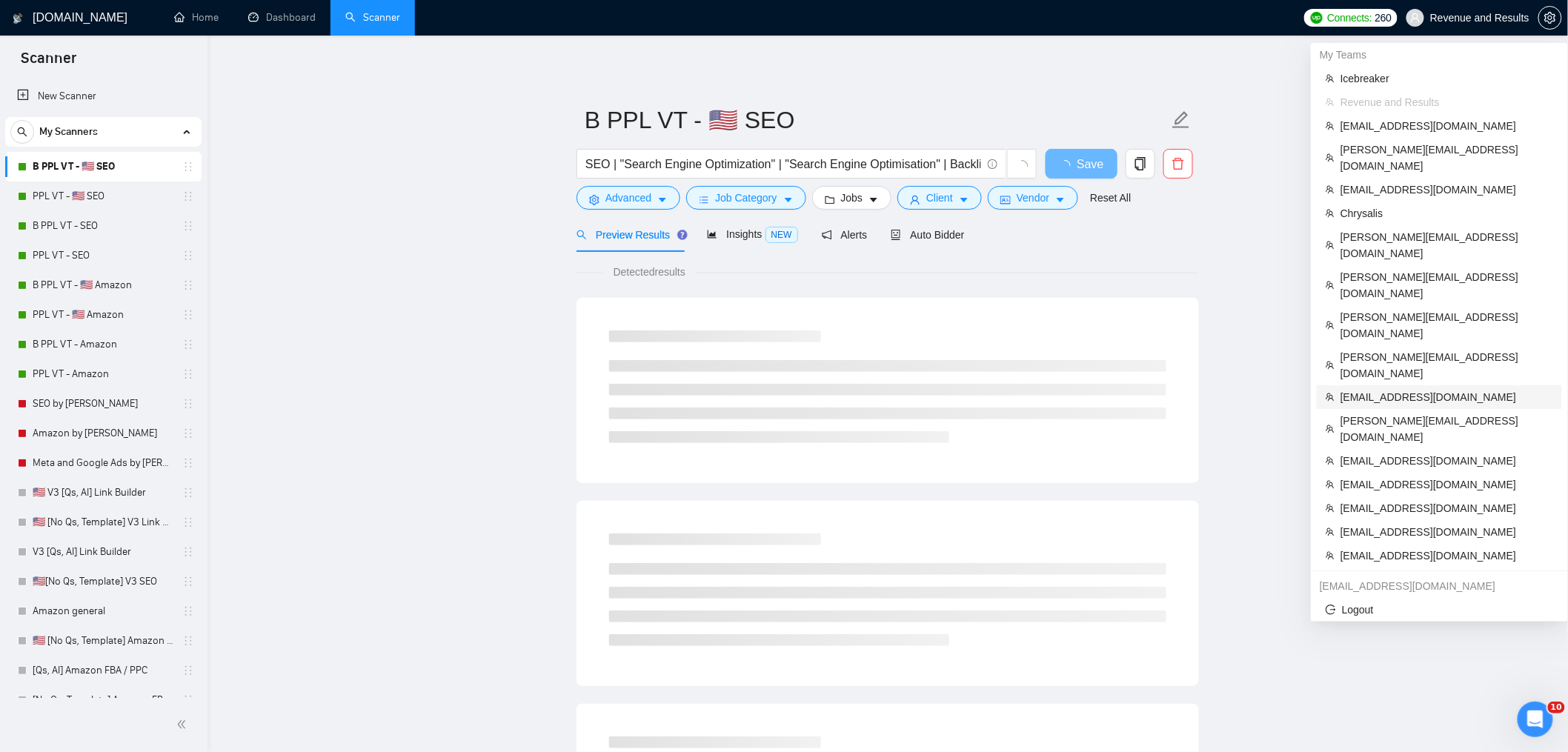
click at [1407, 389] on span "[EMAIL_ADDRESS][DOMAIN_NAME]" at bounding box center [1447, 396] width 213 height 16
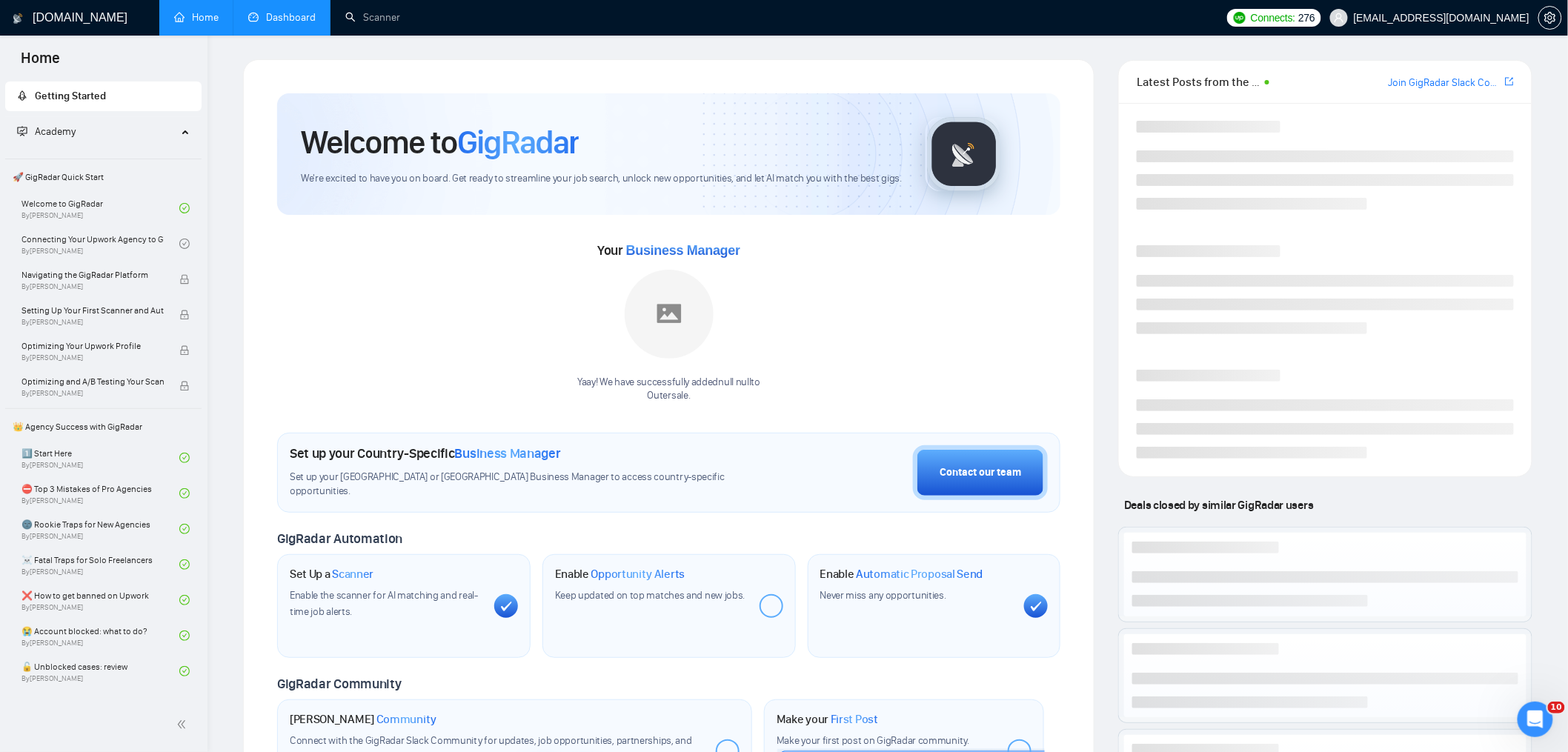
click at [260, 19] on link "Dashboard" at bounding box center [282, 17] width 68 height 12
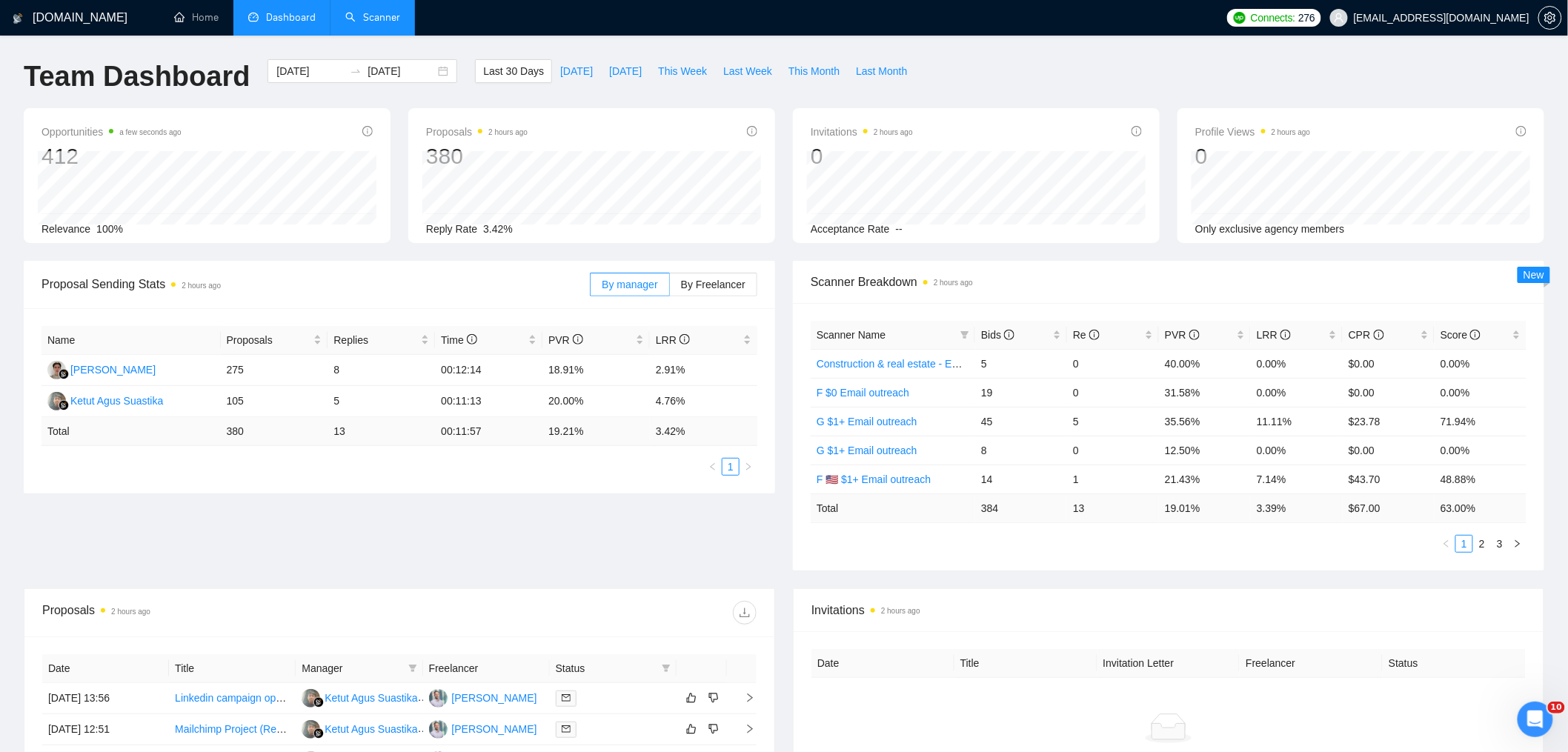
click at [360, 24] on link "Scanner" at bounding box center [373, 17] width 55 height 12
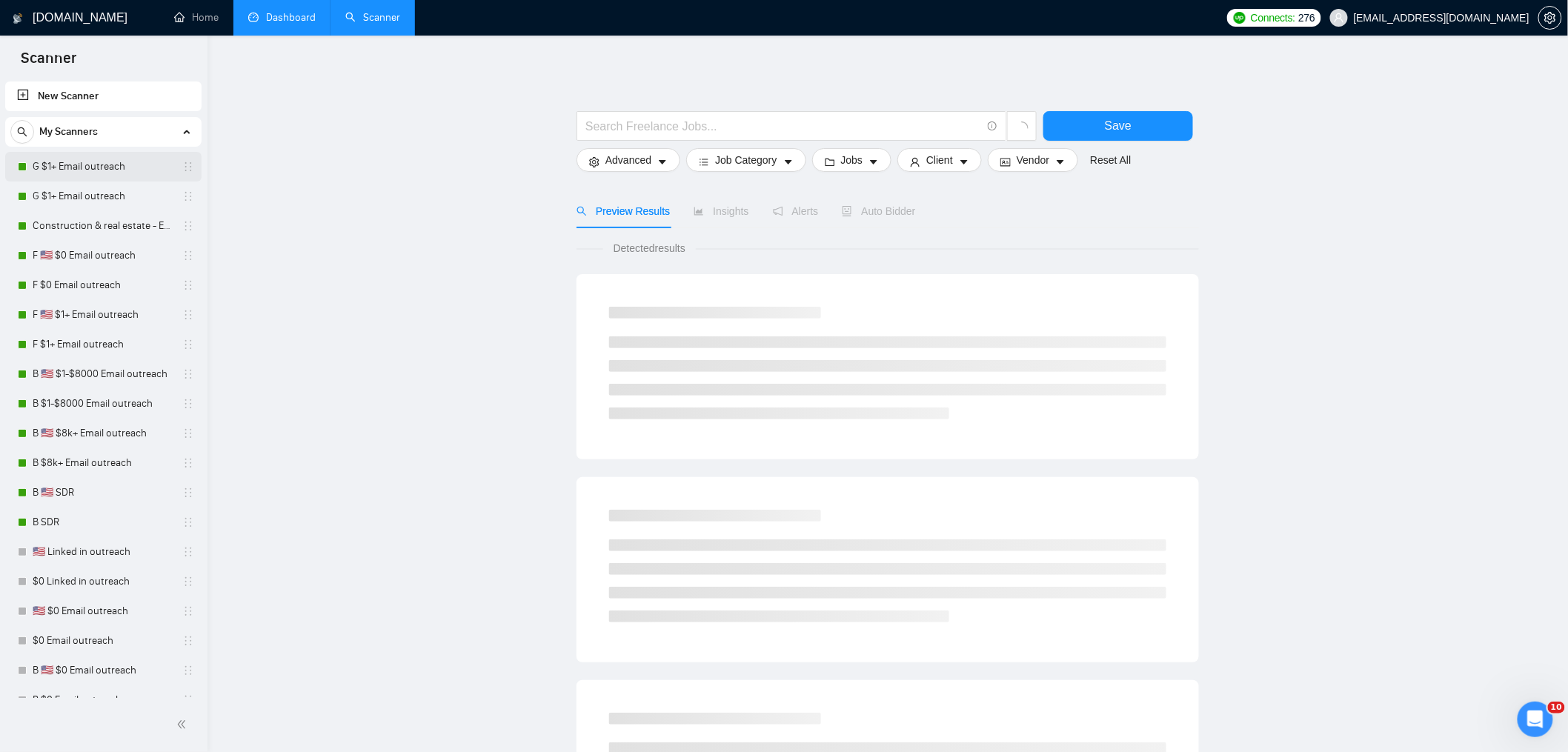
click at [94, 168] on link "G $1+ Email outreach" at bounding box center [104, 166] width 141 height 29
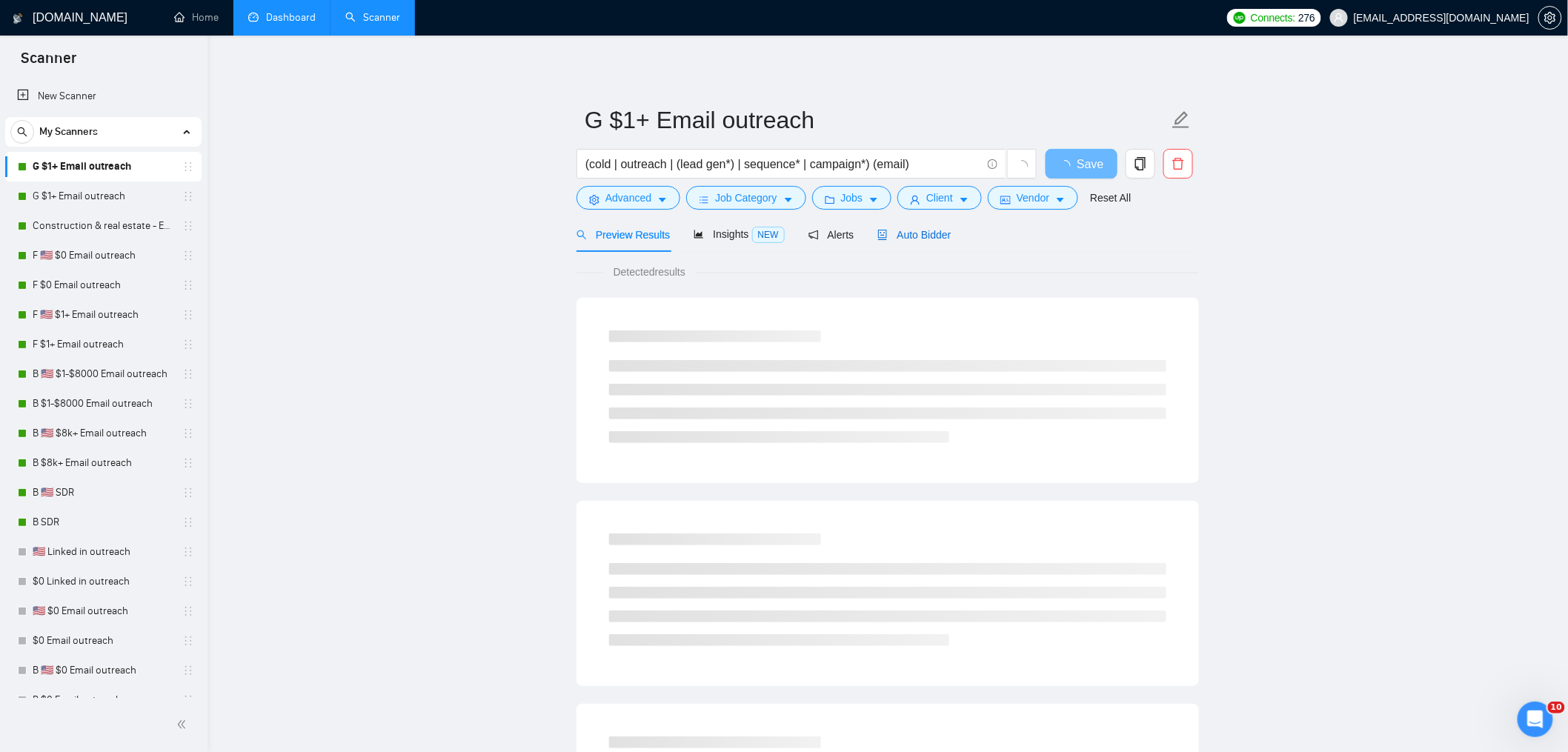
click at [931, 231] on span "Auto Bidder" at bounding box center [914, 234] width 73 height 12
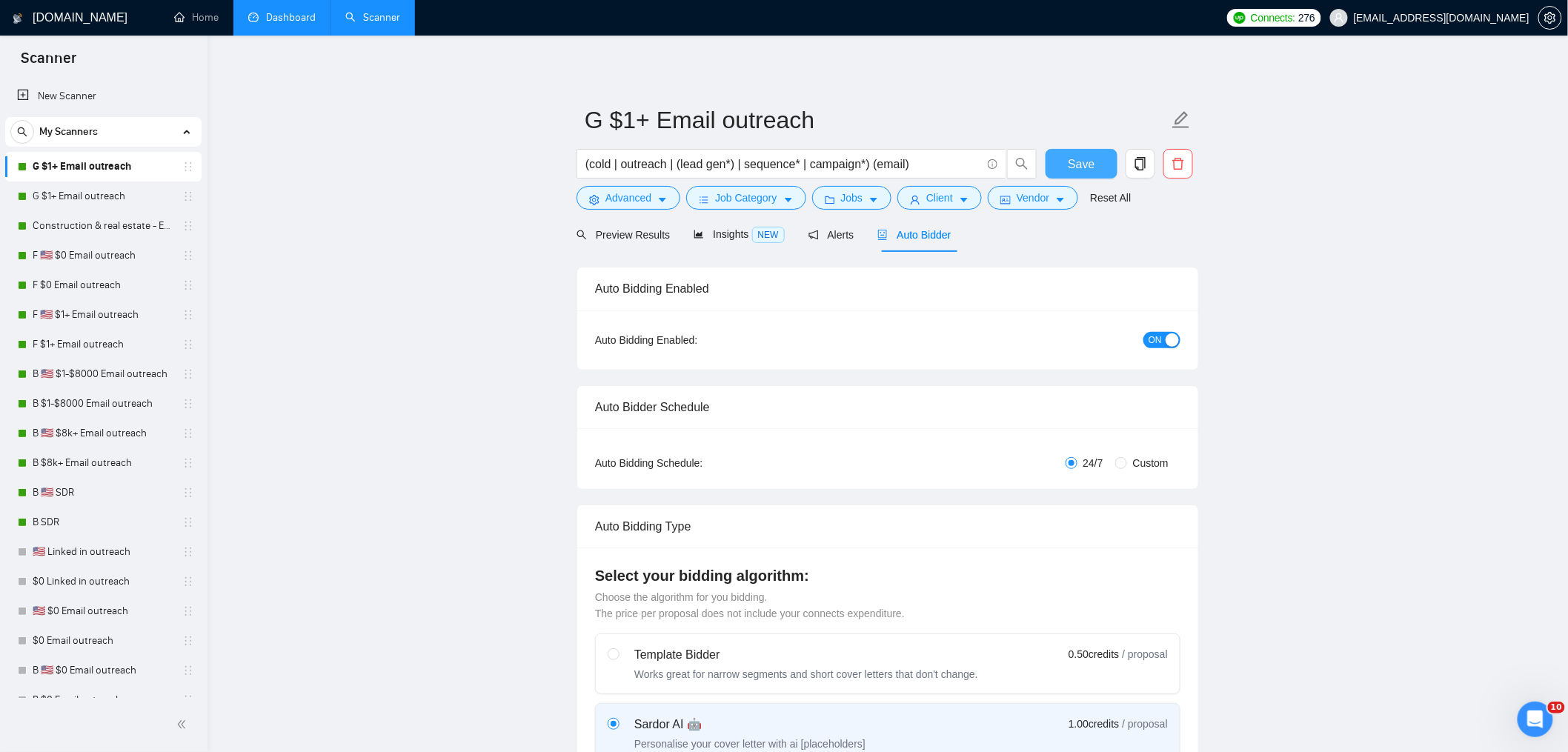
click at [1086, 167] on span "Save" at bounding box center [1081, 165] width 26 height 19
click at [80, 194] on link "G $1+ Email outreach" at bounding box center [104, 196] width 141 height 29
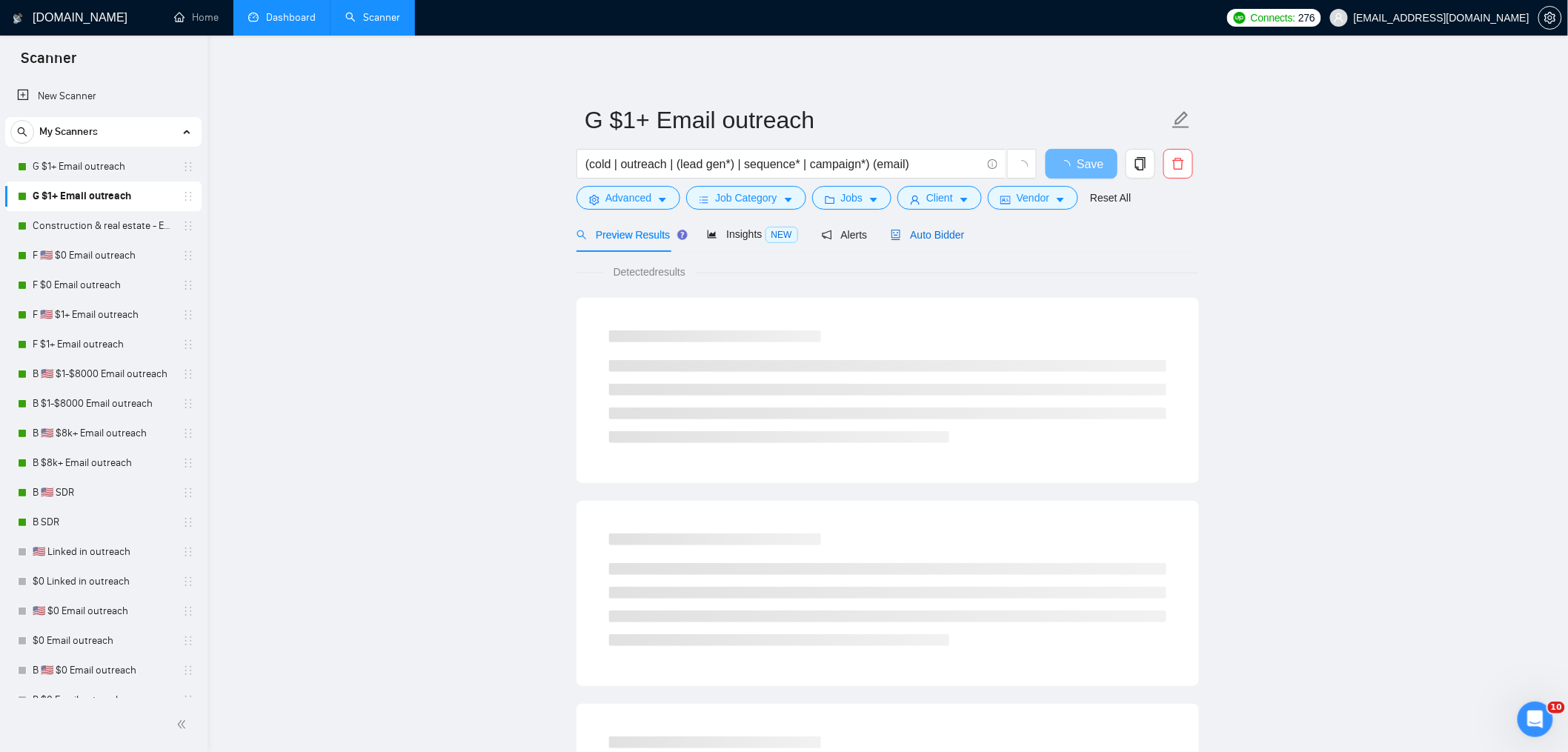
click at [919, 229] on span "Auto Bidder" at bounding box center [927, 234] width 73 height 12
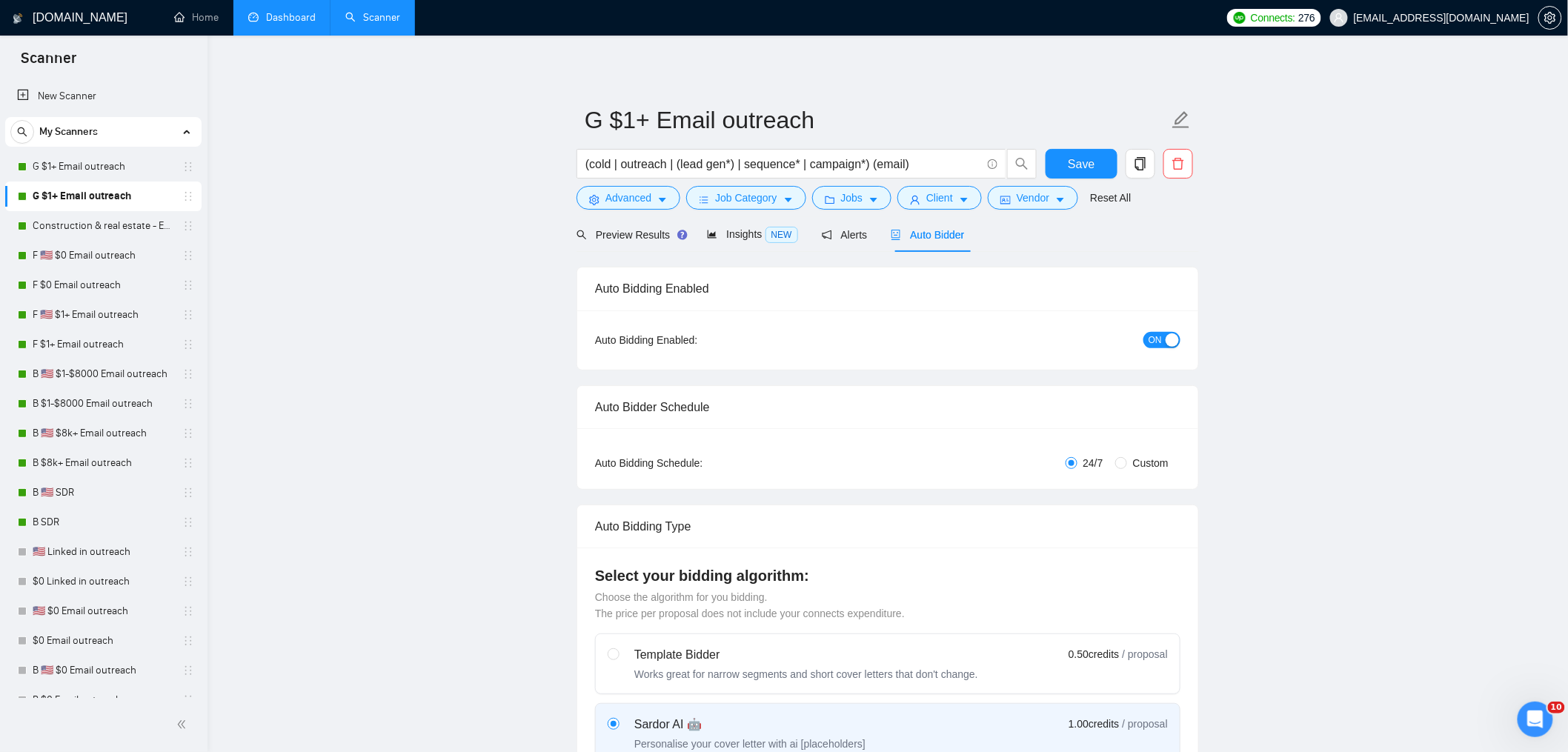
click at [933, 235] on span "Auto Bidder" at bounding box center [927, 234] width 73 height 12
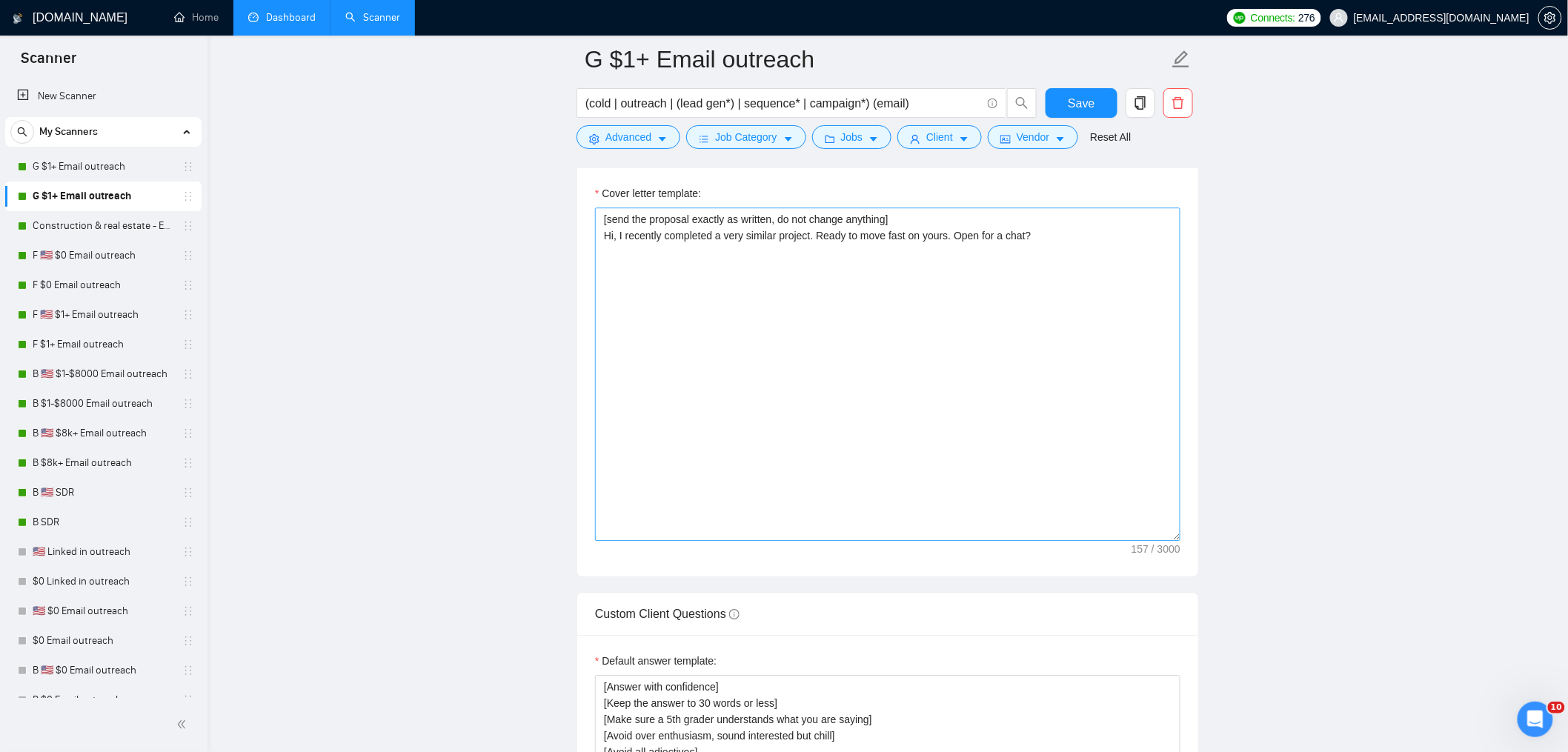
scroll to position [1655, 0]
drag, startPoint x: 1039, startPoint y: 314, endPoint x: 468, endPoint y: 108, distance: 607.0
click at [469, 110] on main "G $1+ Email outreach (cold | outreach | (lead gen*) | sequence* | campaign*) (e…" at bounding box center [888, 608] width 1313 height 4408
click at [110, 241] on link "F 🇺🇸 $0 Email outreach" at bounding box center [104, 255] width 141 height 29
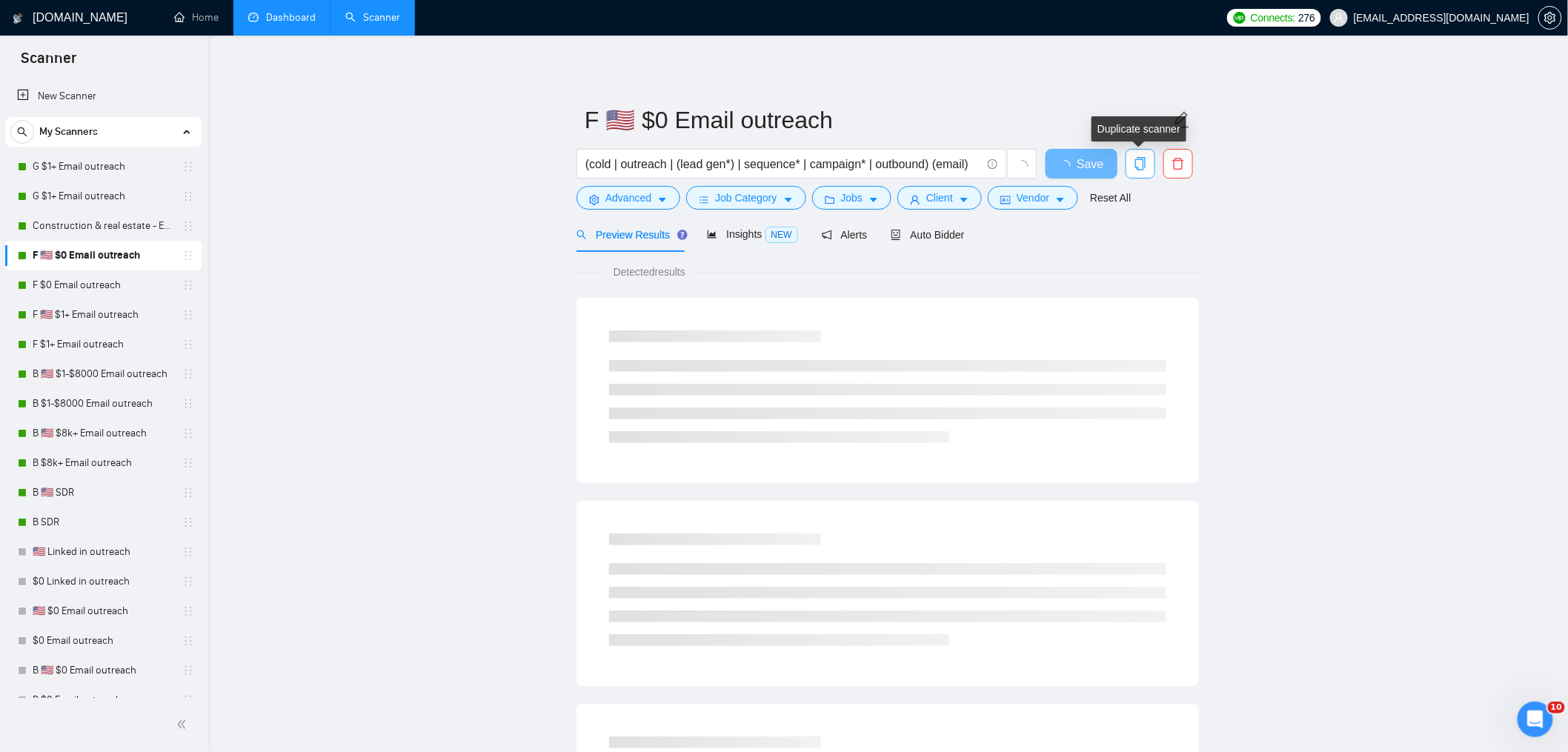
click at [1135, 164] on icon "copy" at bounding box center [1141, 164] width 13 height 13
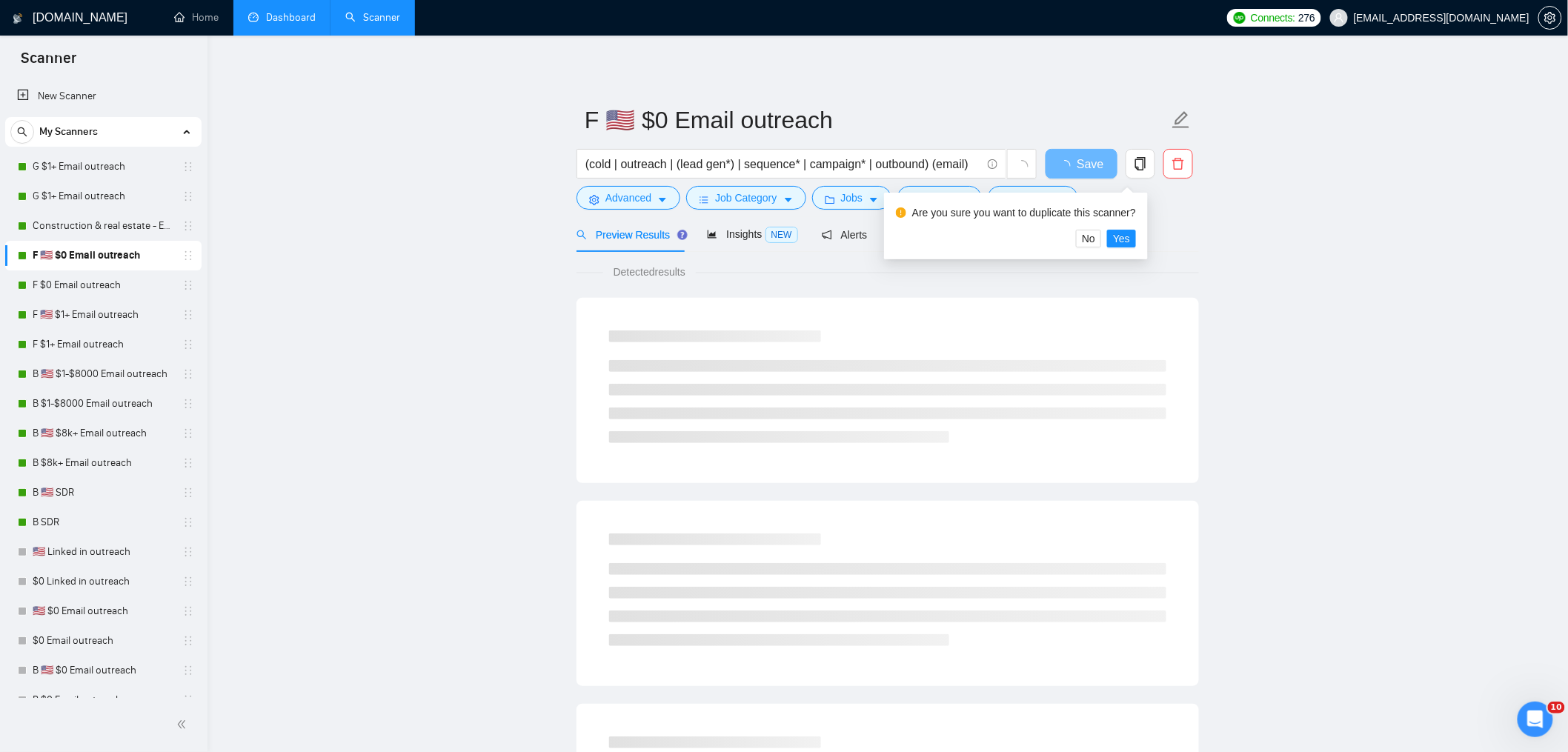
click at [1244, 260] on main "F 🇺🇸 $0 Email outreach (cold | outreach | (lead gen*) | sequence* | campaign* |…" at bounding box center [888, 677] width 1313 height 1236
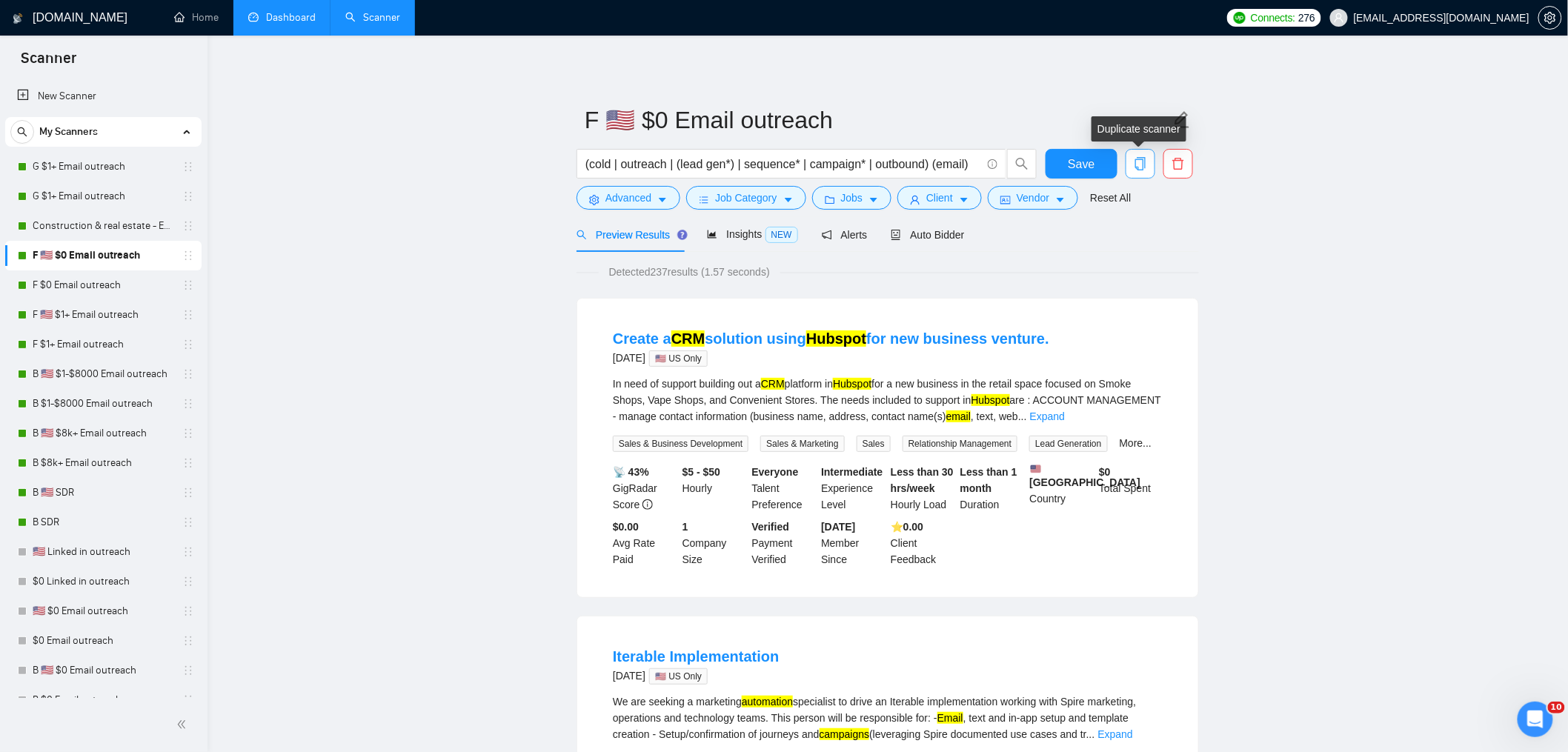
click at [1138, 163] on icon "copy" at bounding box center [1141, 164] width 13 height 13
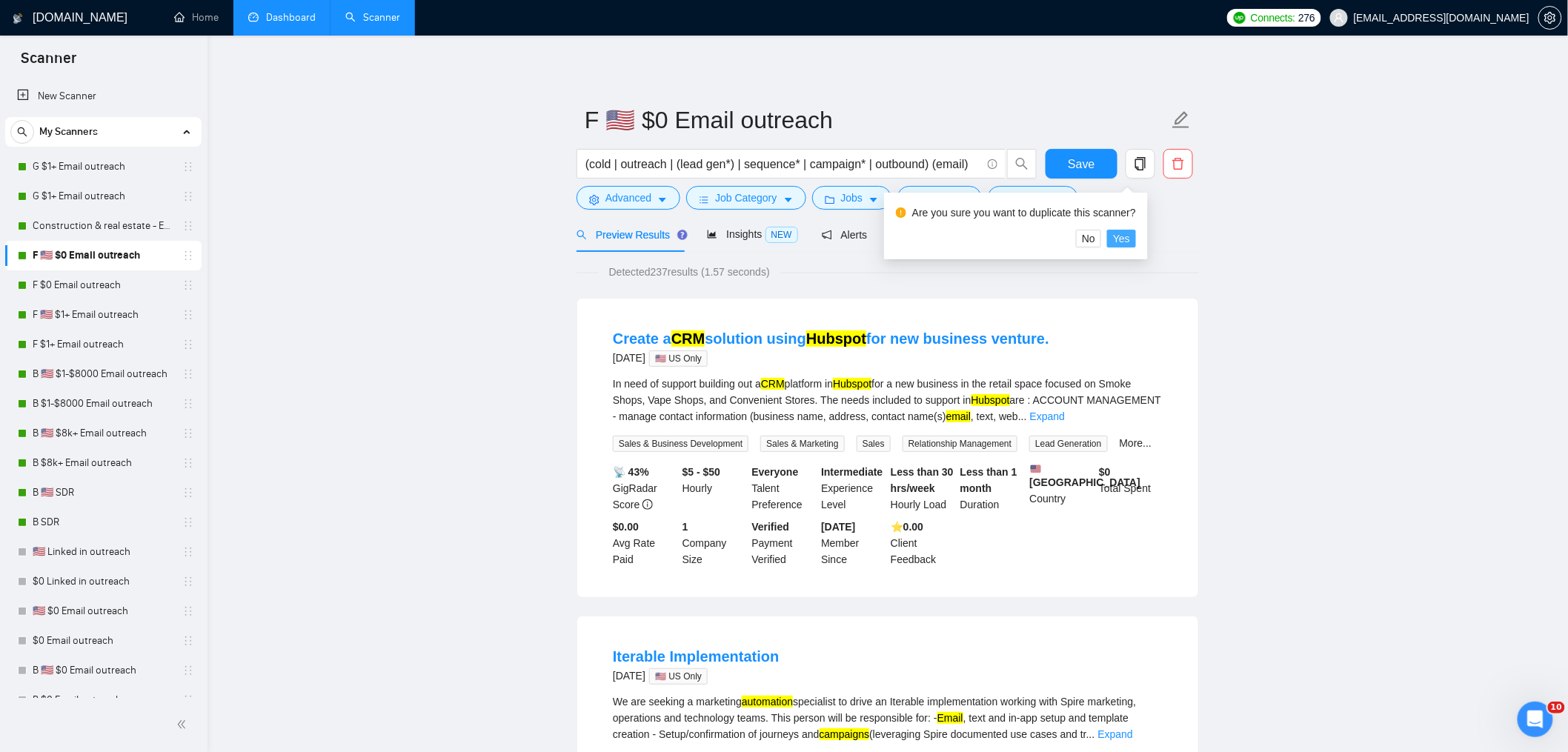
click at [1128, 241] on span "Yes" at bounding box center [1122, 238] width 17 height 16
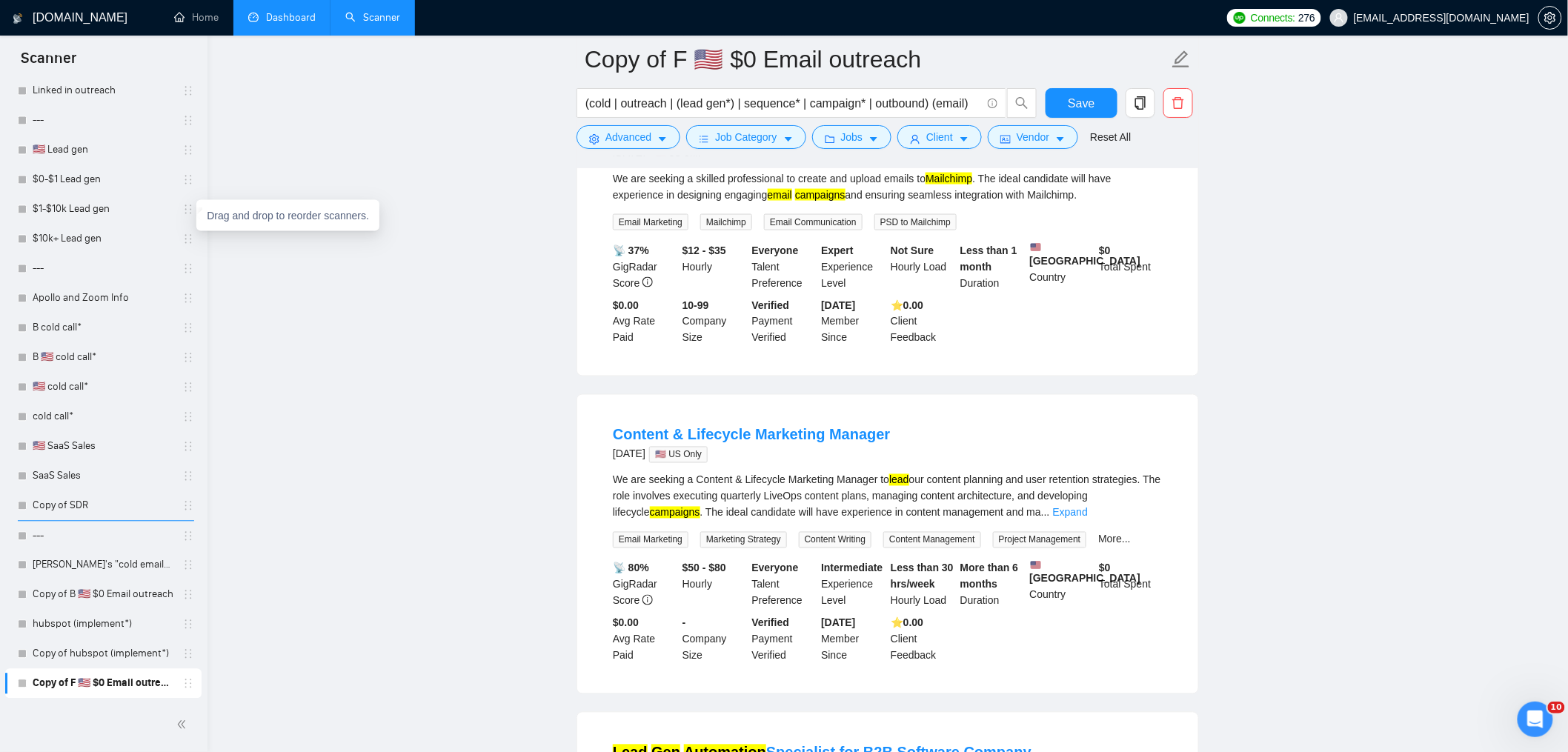
scroll to position [1232, 0]
click at [1087, 100] on span "Save" at bounding box center [1081, 104] width 26 height 19
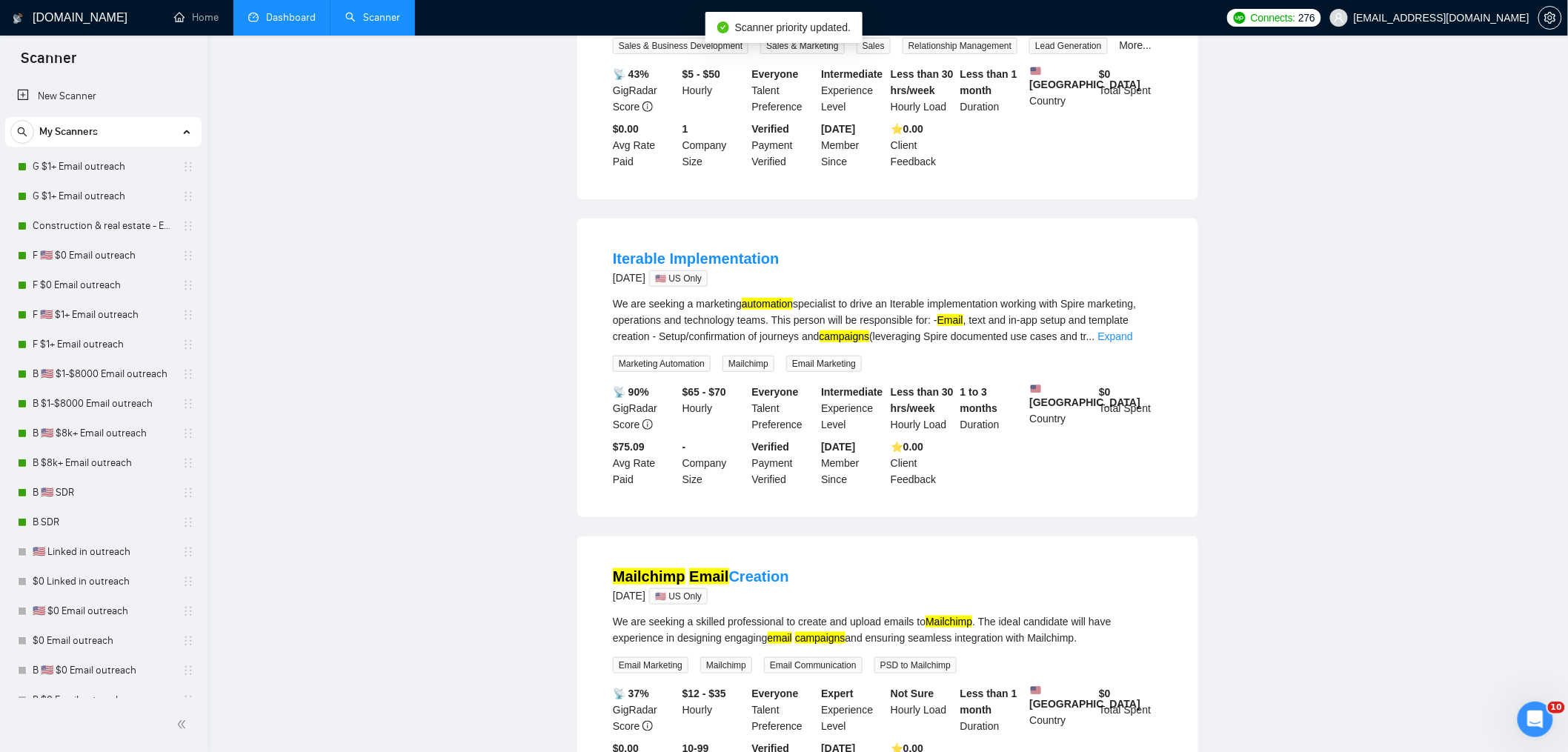
scroll to position [0, 0]
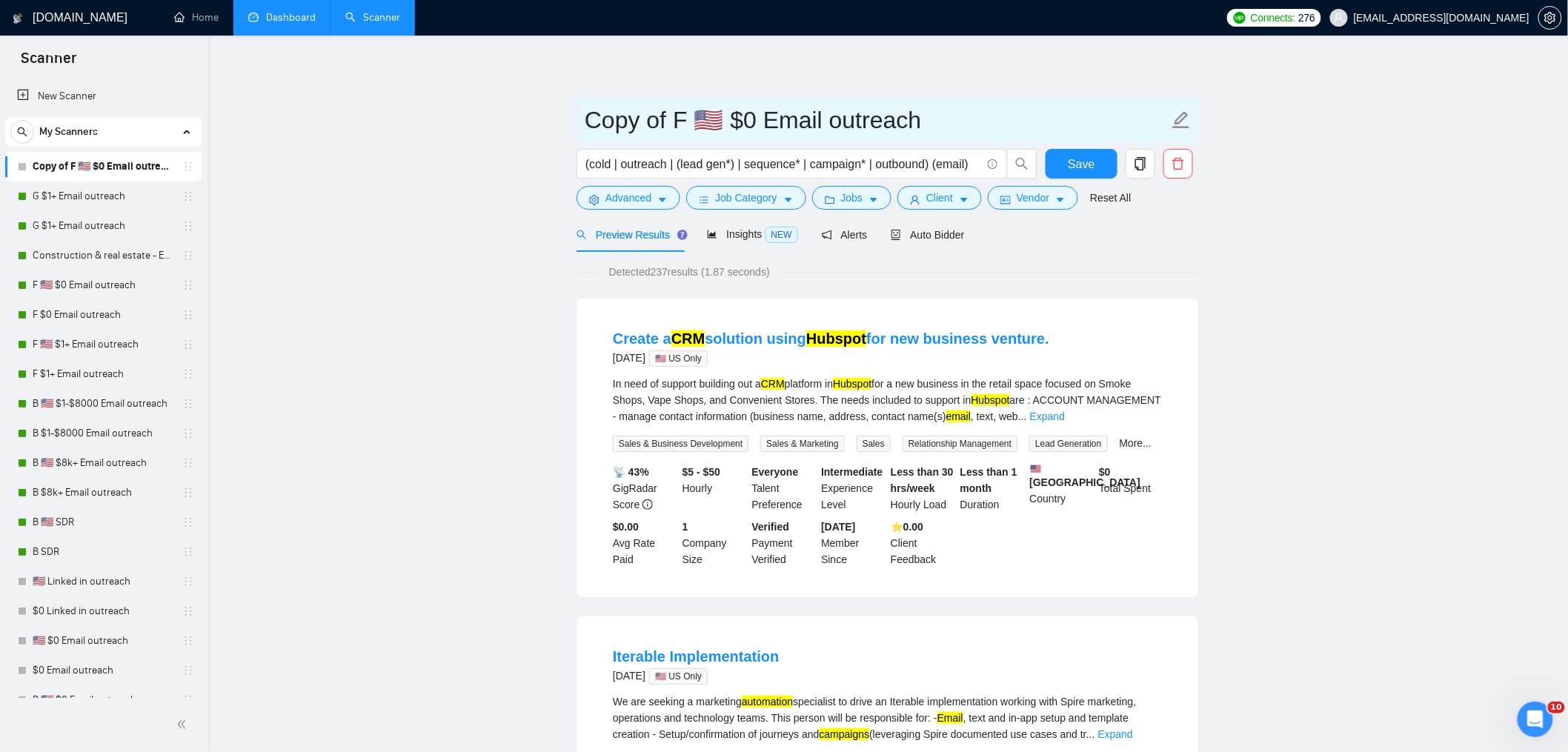
drag, startPoint x: 682, startPoint y: 117, endPoint x: 418, endPoint y: 115, distance: 264.0
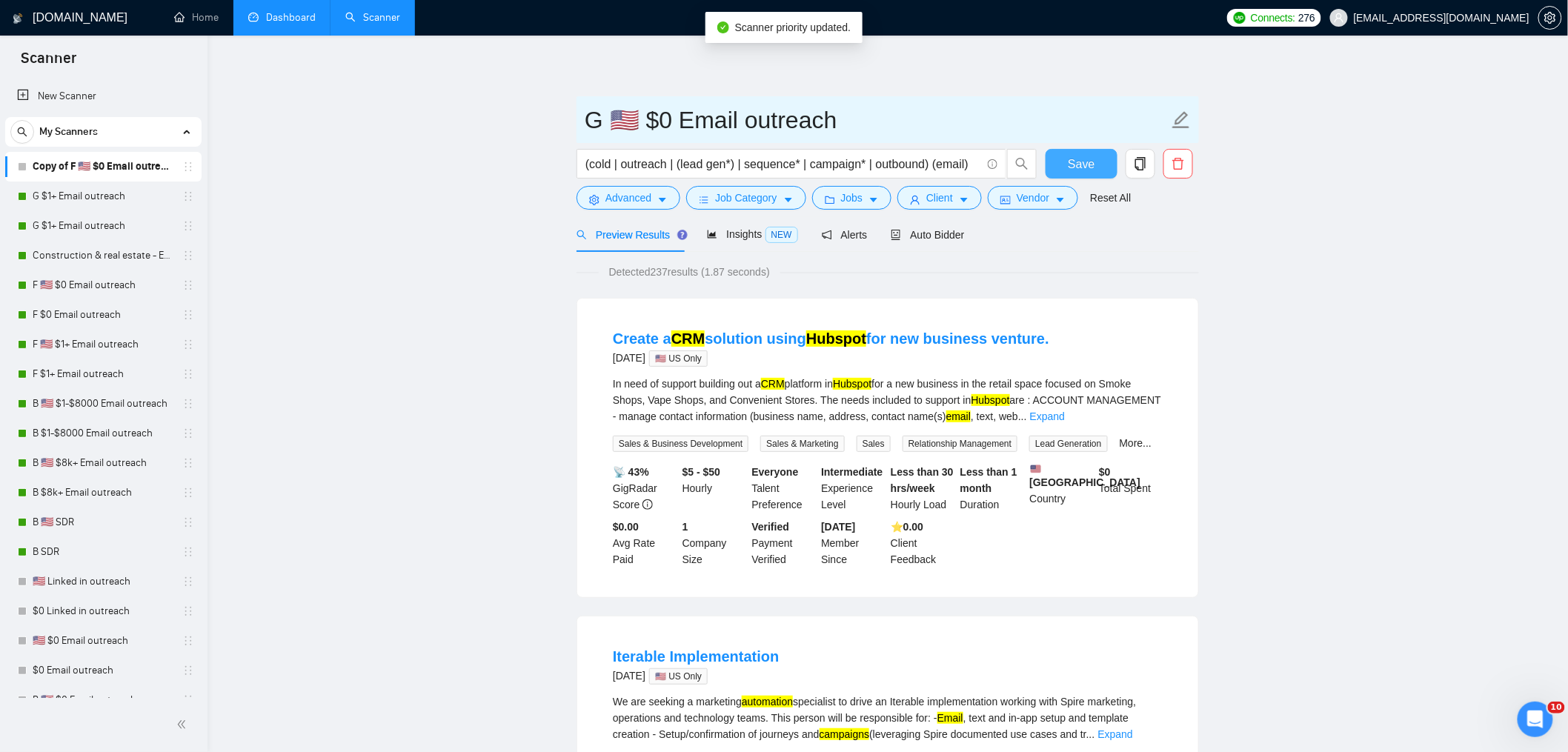
type input "G 🇺🇸 $0 Email outreach"
click at [1066, 168] on button "Save" at bounding box center [1081, 163] width 72 height 29
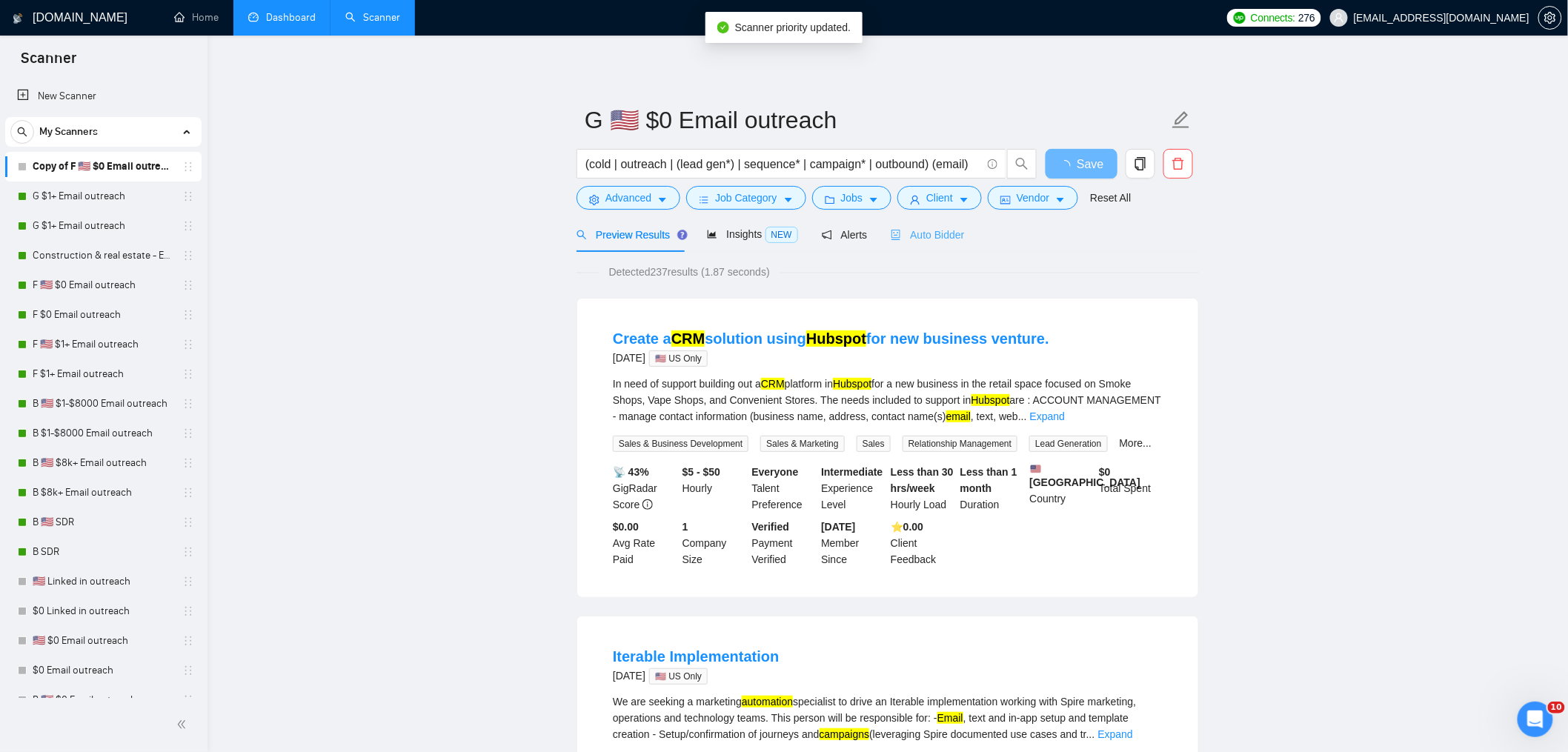
click at [923, 222] on div "Auto Bidder" at bounding box center [927, 234] width 73 height 35
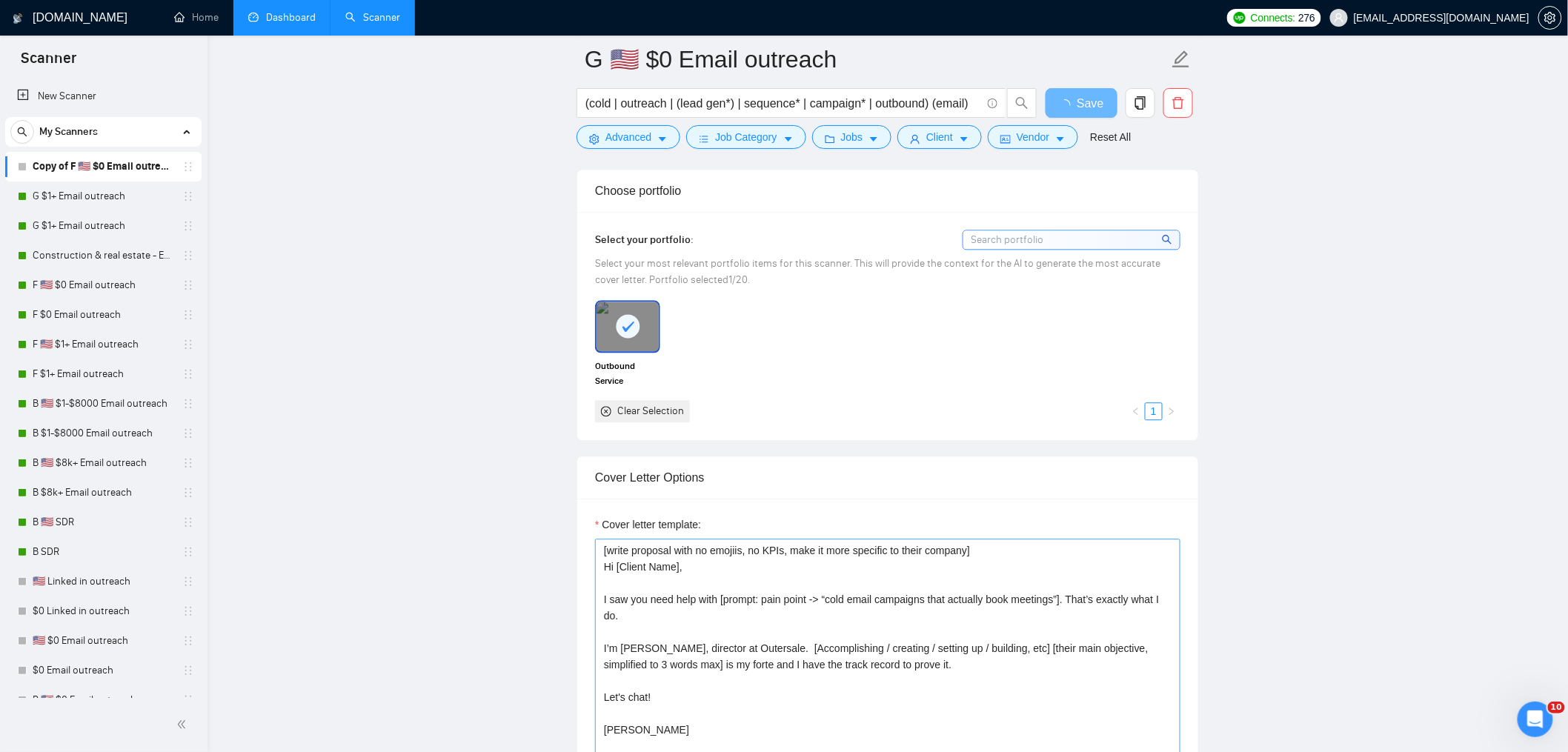
scroll to position [1487, 0]
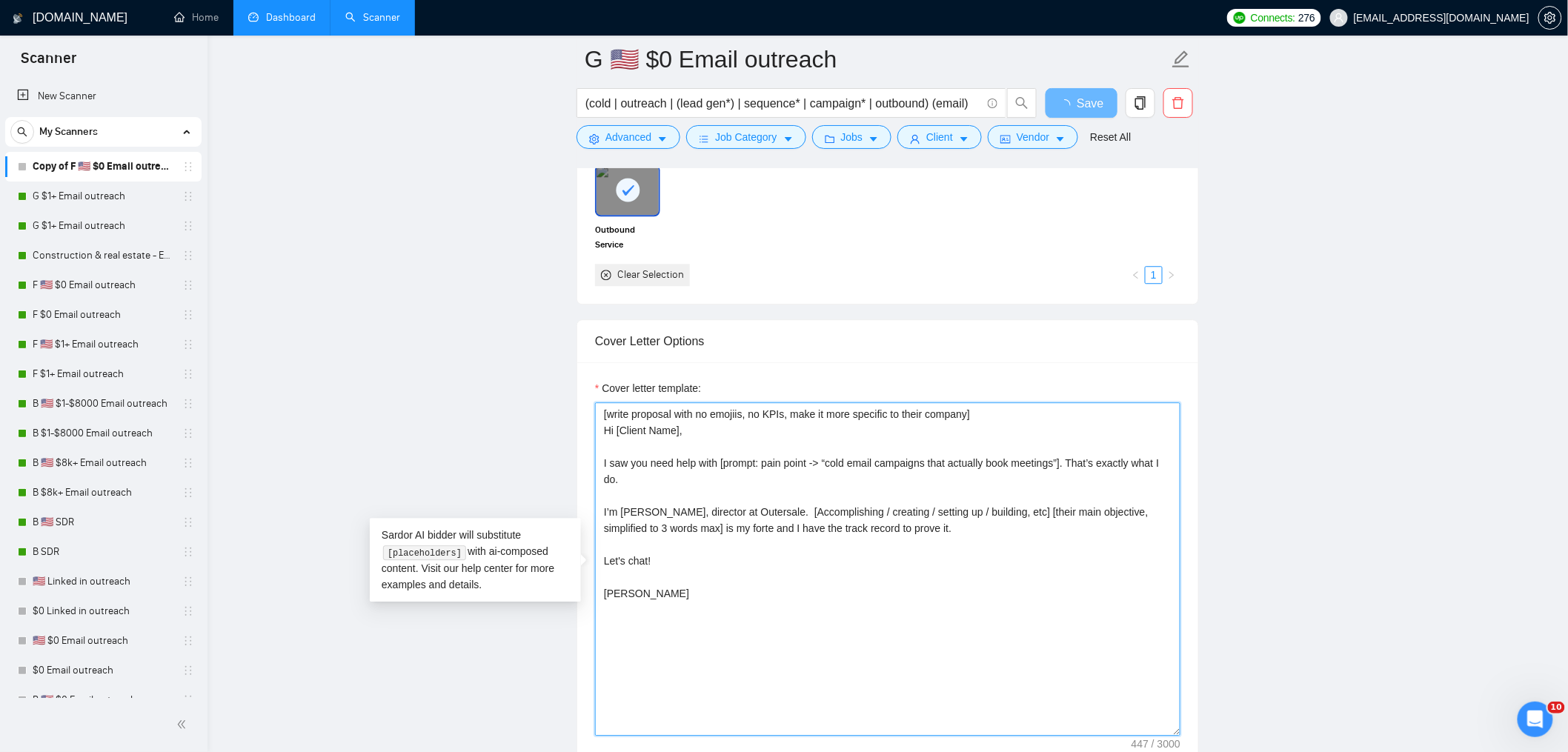
drag, startPoint x: 747, startPoint y: 675, endPoint x: 441, endPoint y: 286, distance: 494.9
click at [442, 288] on main "G 🇺🇸 $0 Email outreach (cold | outreach | (lead gen*) | sequence* | campaign* |…" at bounding box center [888, 606] width 1313 height 4069
drag, startPoint x: 616, startPoint y: 536, endPoint x: 453, endPoint y: 328, distance: 264.3
click at [452, 336] on main "G 🇺🇸 $0 Email outreach (cold | outreach | (lead gen*) | sequence* | campaign* |…" at bounding box center [888, 606] width 1313 height 4069
paste textarea "send the proposal exactly as written, do not change anything] Hi, I recently co…"
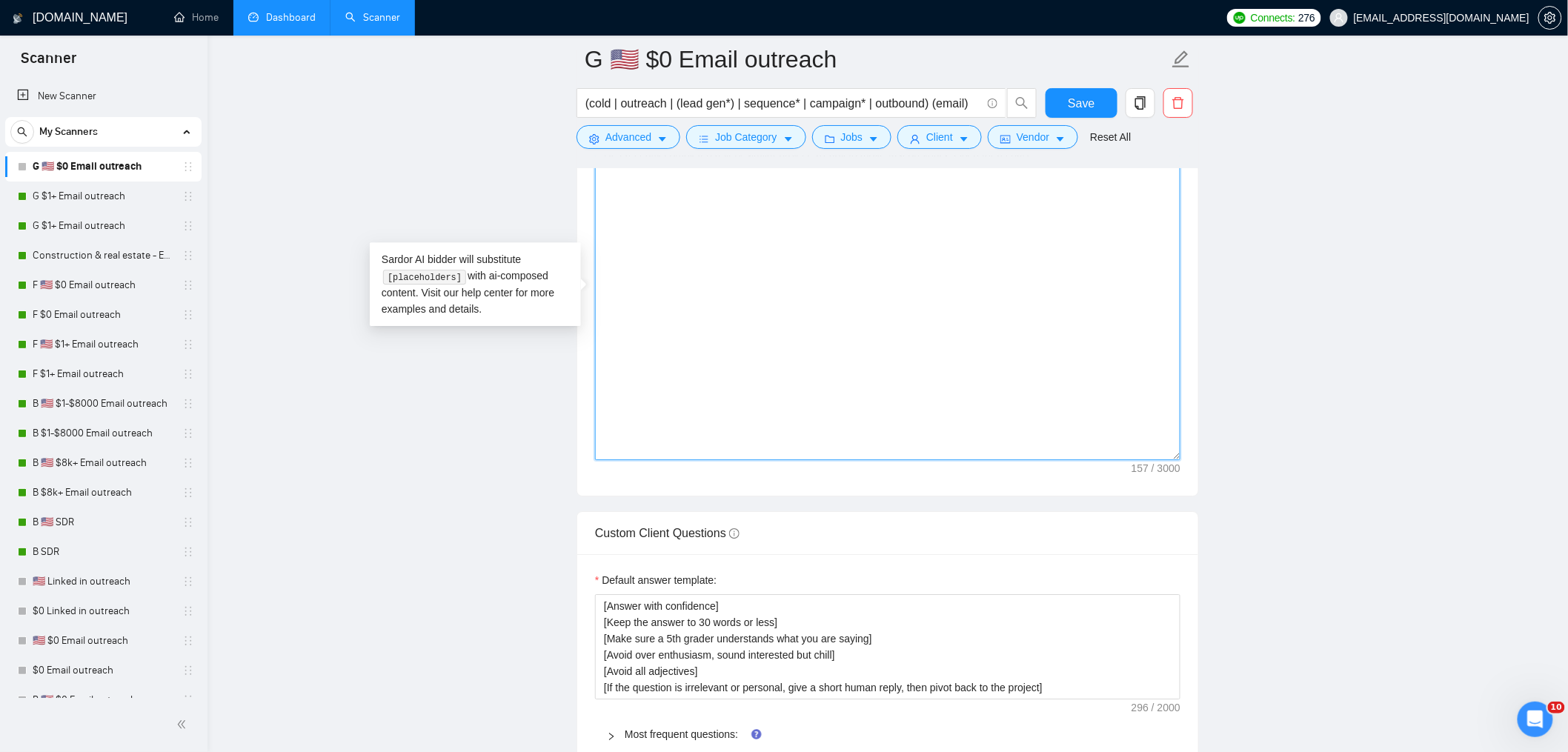
scroll to position [1923, 0]
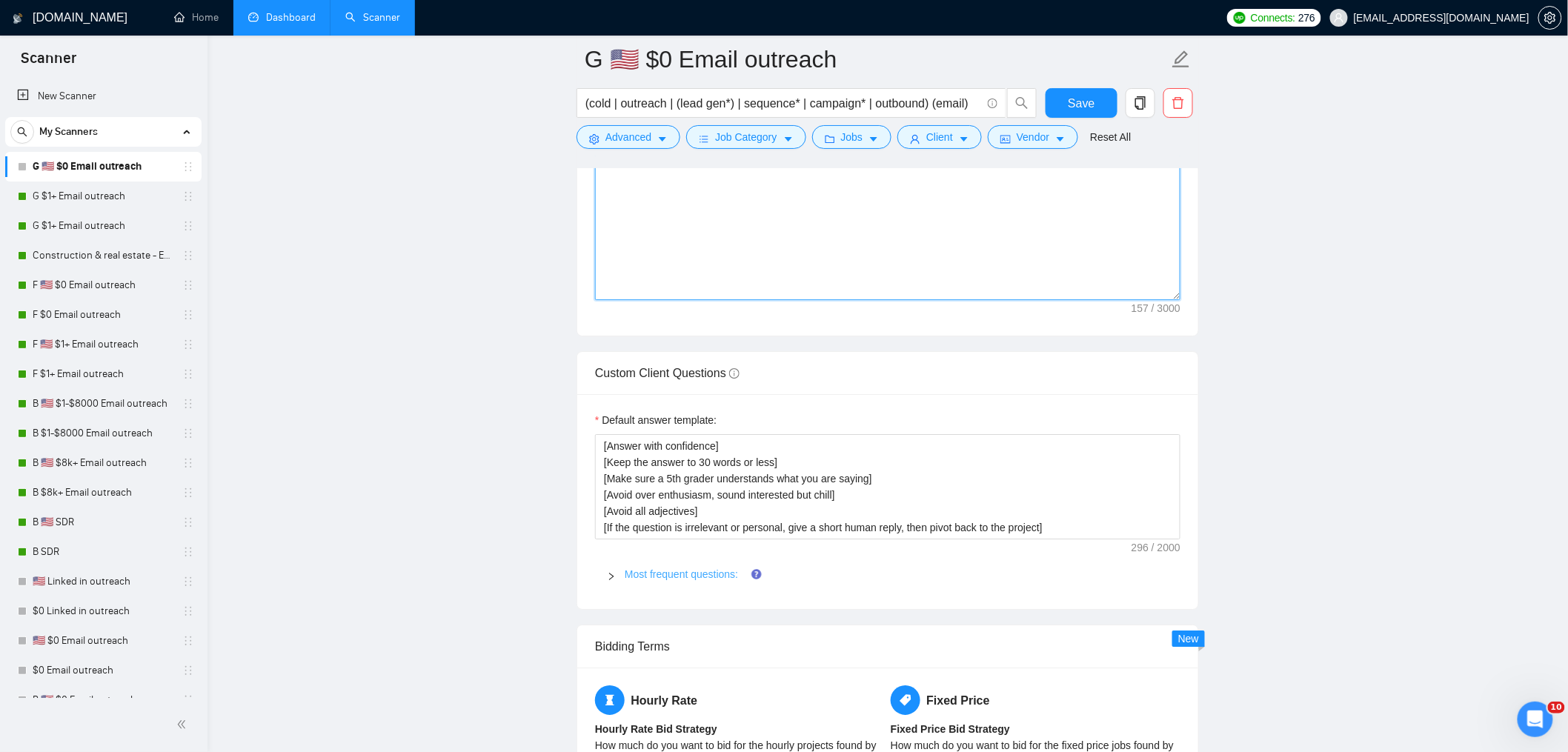
type textarea "[send the proposal exactly as written, do not change anything] Hi, I recently c…"
click at [689, 581] on link "Most frequent questions:" at bounding box center [681, 574] width 113 height 12
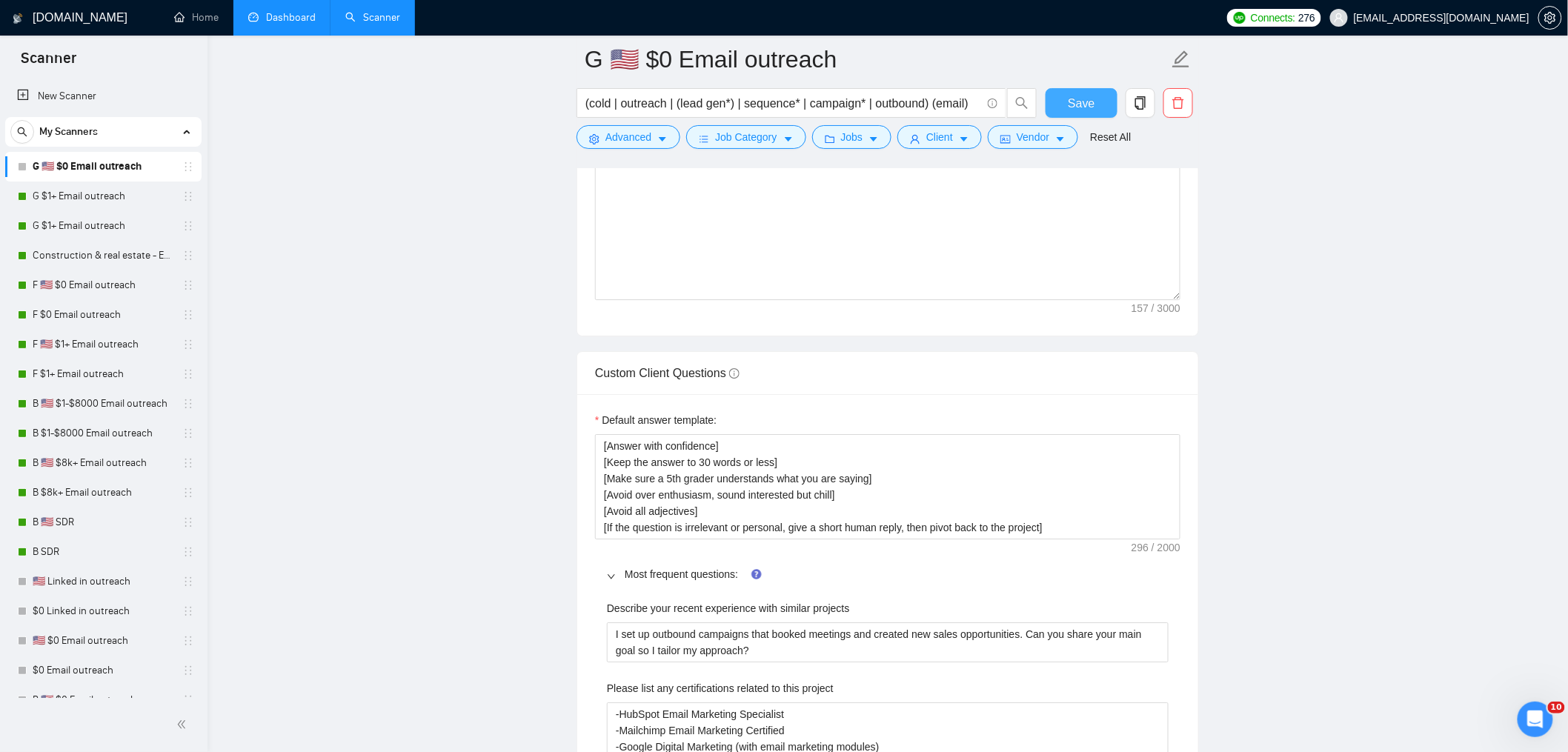
click at [1080, 108] on span "Save" at bounding box center [1081, 104] width 26 height 19
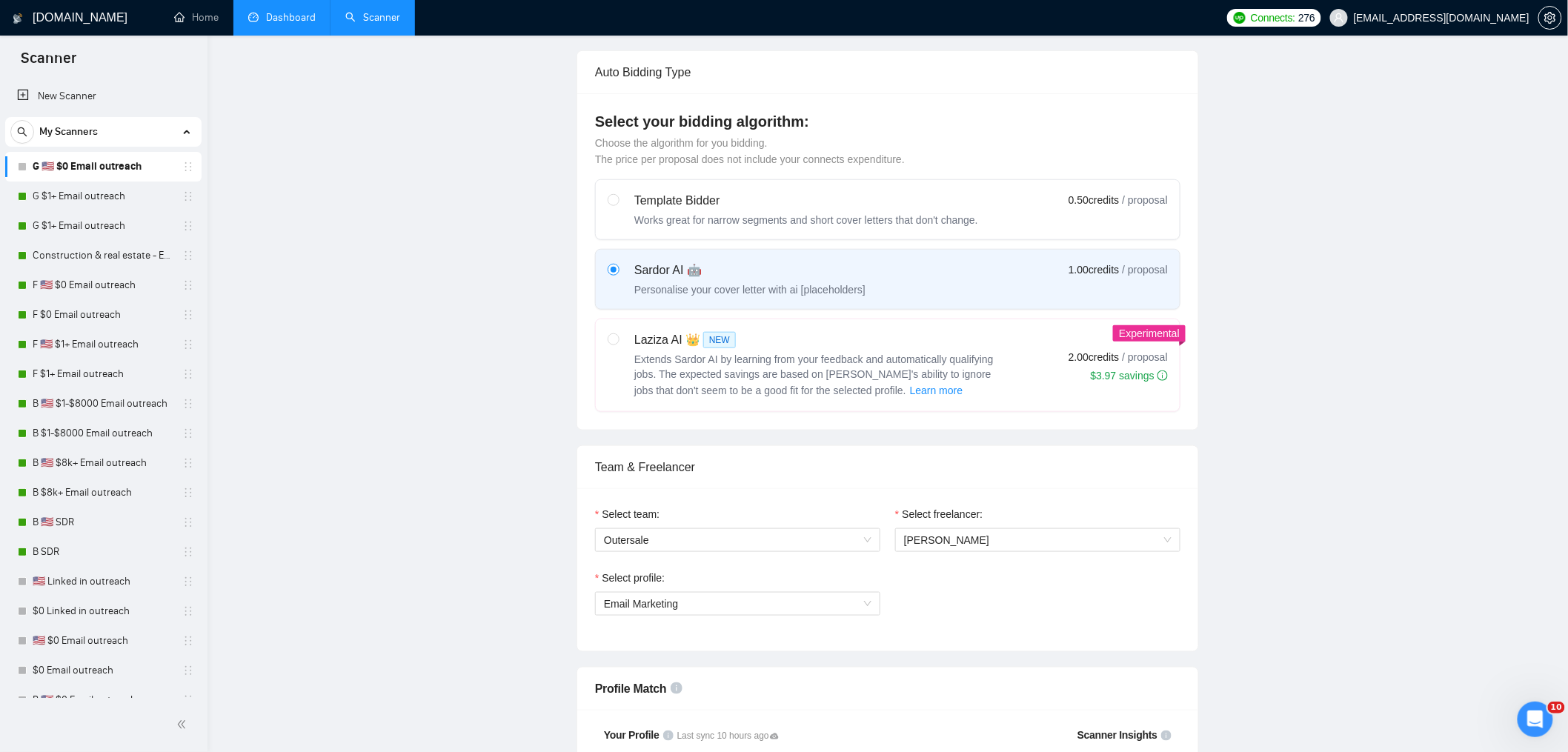
scroll to position [0, 0]
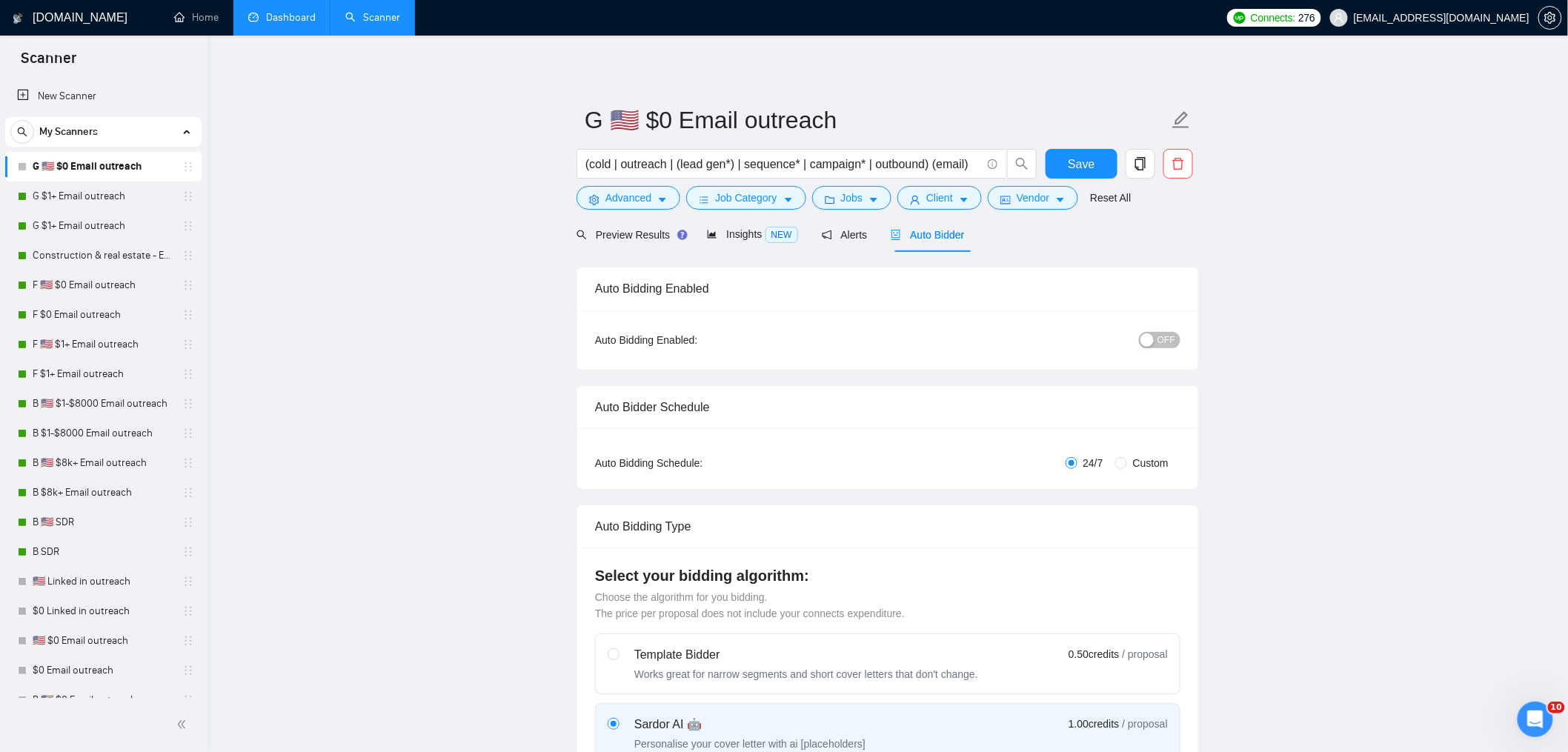
click at [1160, 339] on span "OFF" at bounding box center [1166, 340] width 18 height 16
click at [1068, 169] on span "Save" at bounding box center [1081, 165] width 26 height 19
click at [277, 19] on link "Dashboard" at bounding box center [282, 17] width 68 height 12
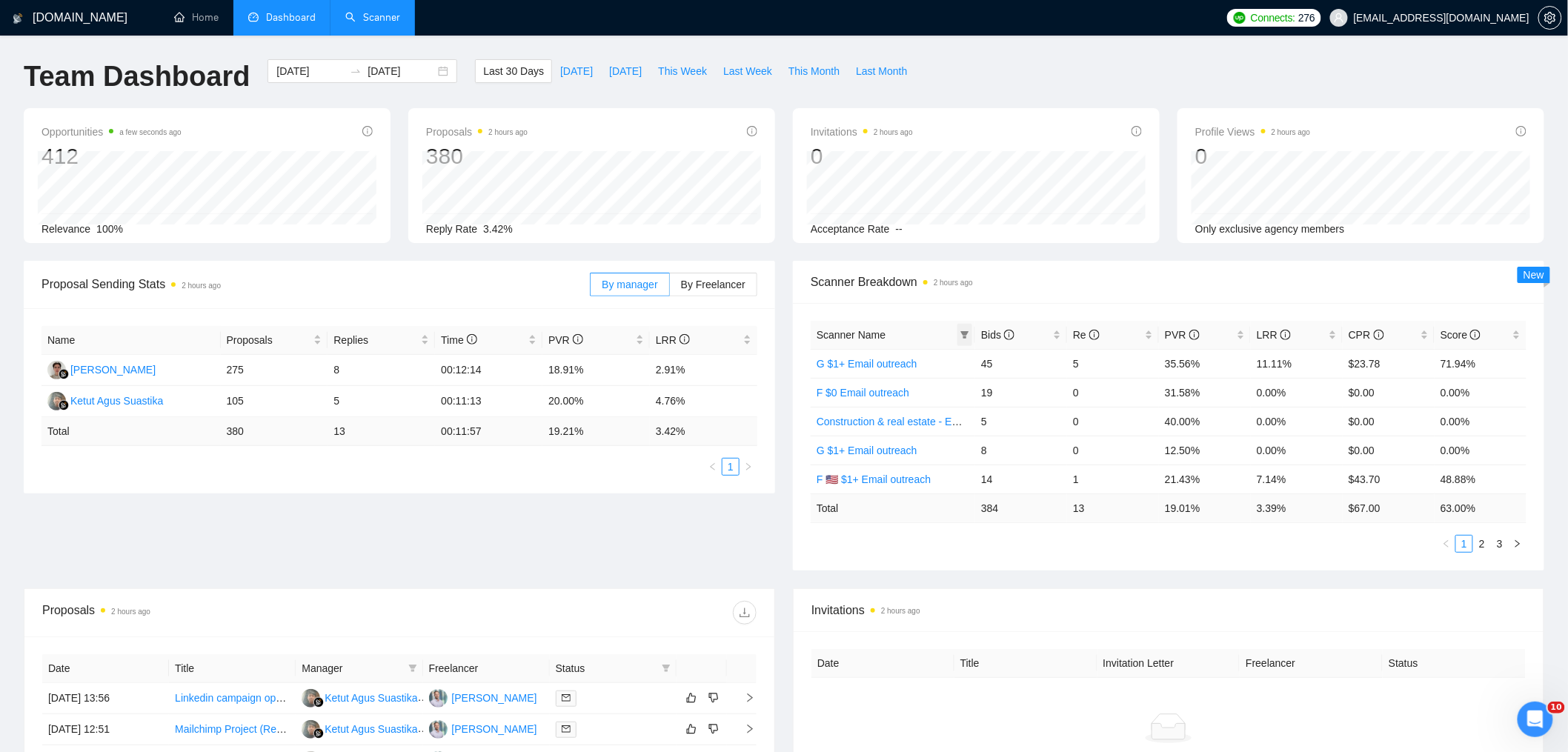
click at [968, 335] on icon "filter" at bounding box center [965, 335] width 8 height 8
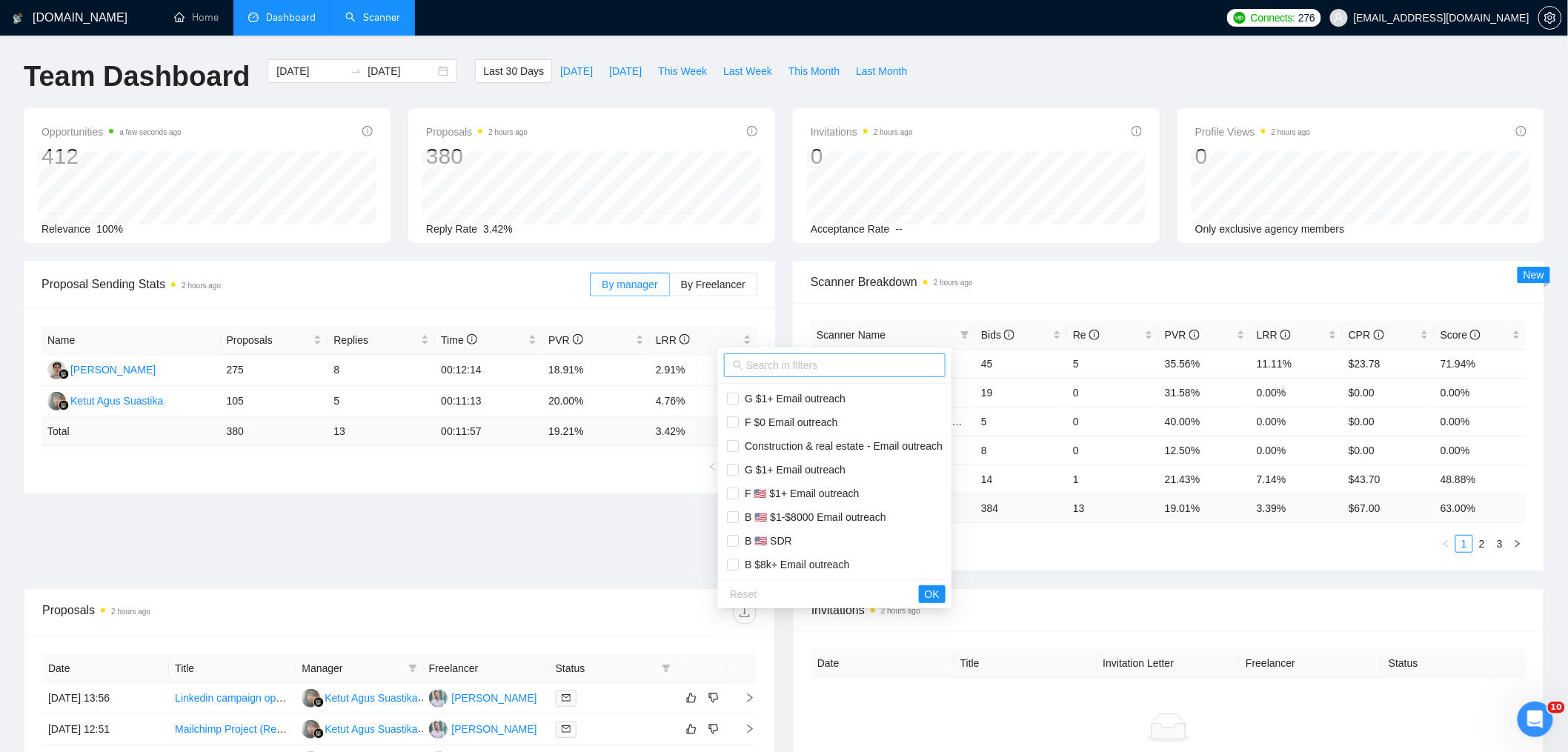
click at [853, 360] on input "text" at bounding box center [841, 365] width 190 height 16
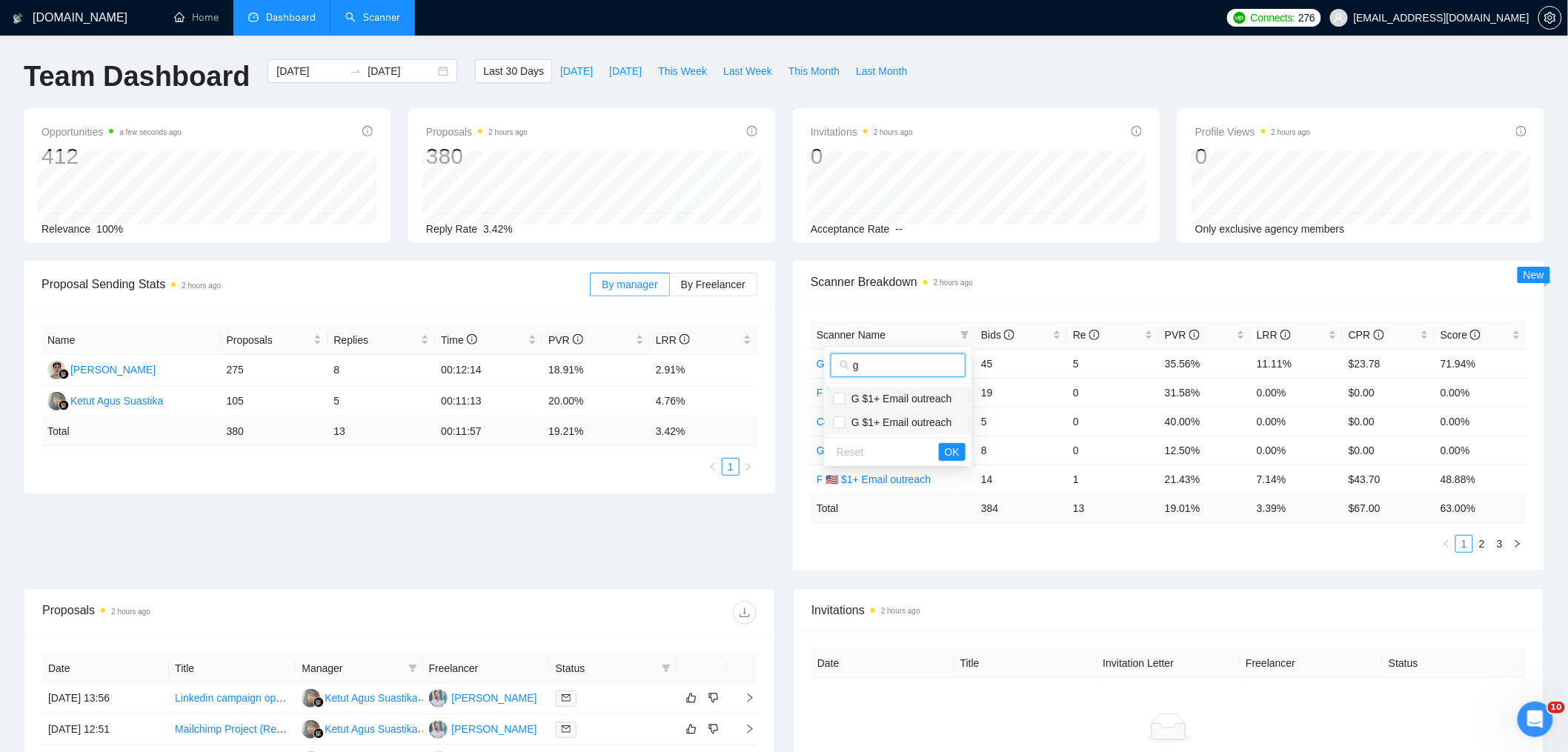
type input "g"
click at [866, 399] on span "G $1+ Email outreach" at bounding box center [898, 398] width 106 height 12
checkbox input "true"
click at [964, 456] on button "OK" at bounding box center [952, 452] width 26 height 18
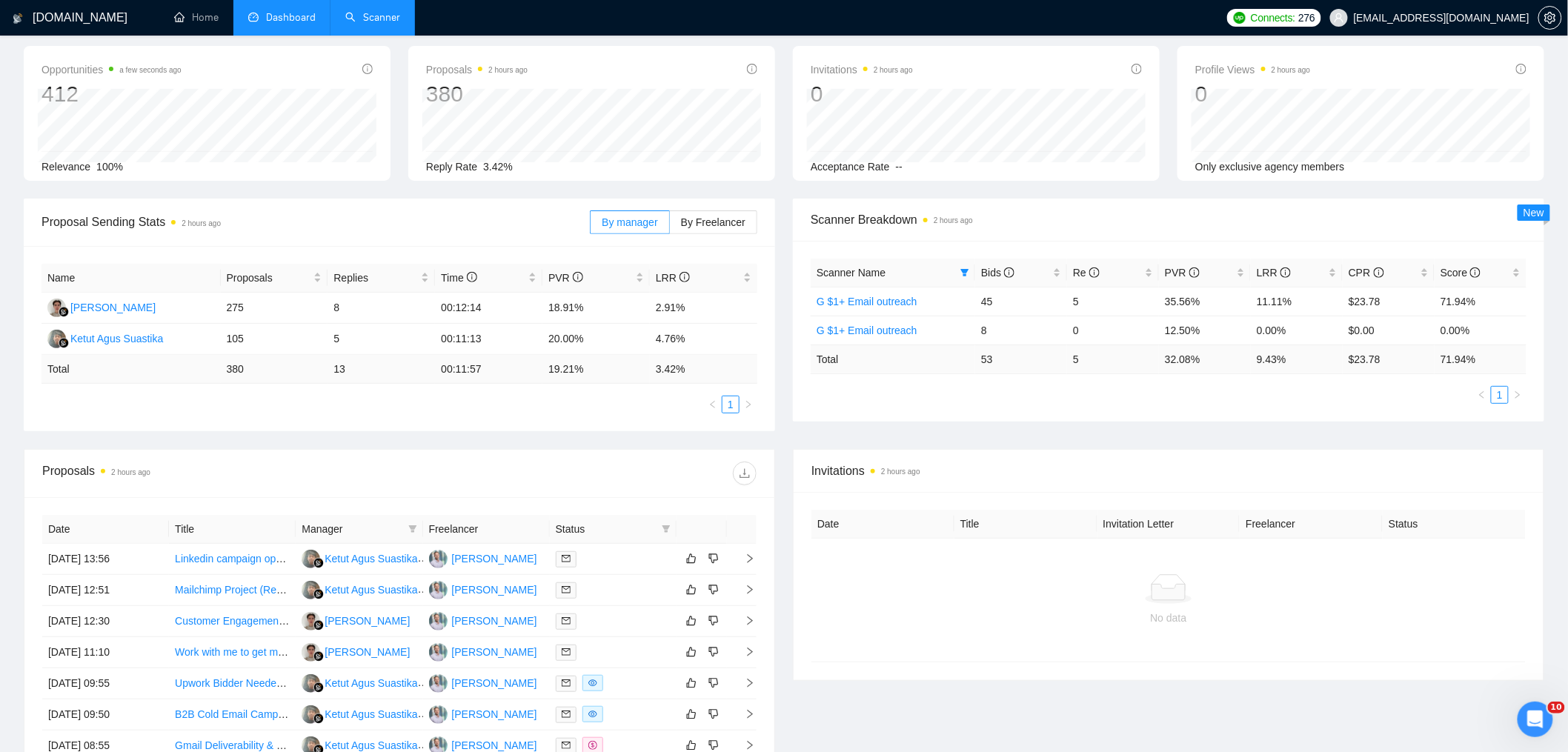
scroll to position [75, 0]
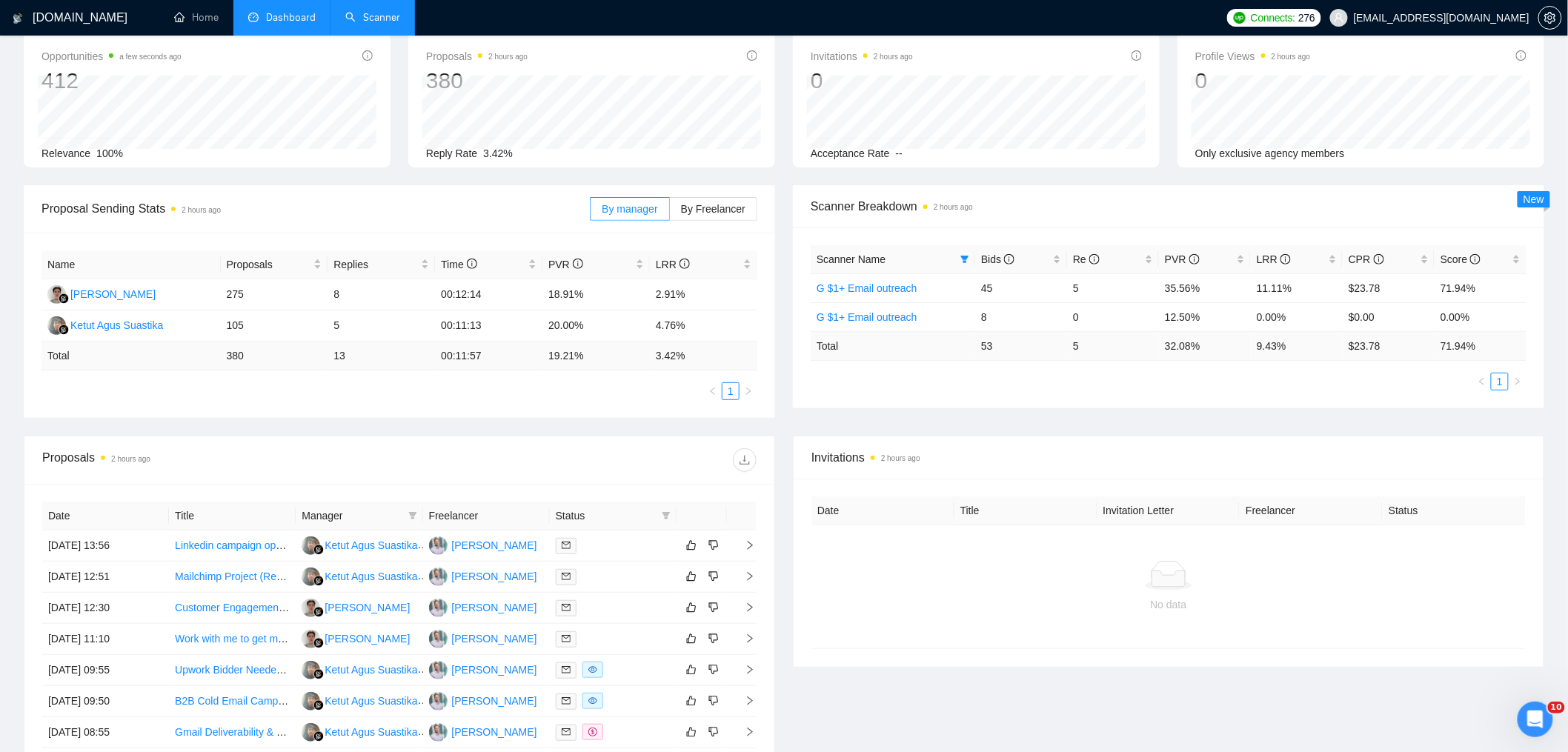
click at [378, 14] on link "Scanner" at bounding box center [373, 17] width 55 height 12
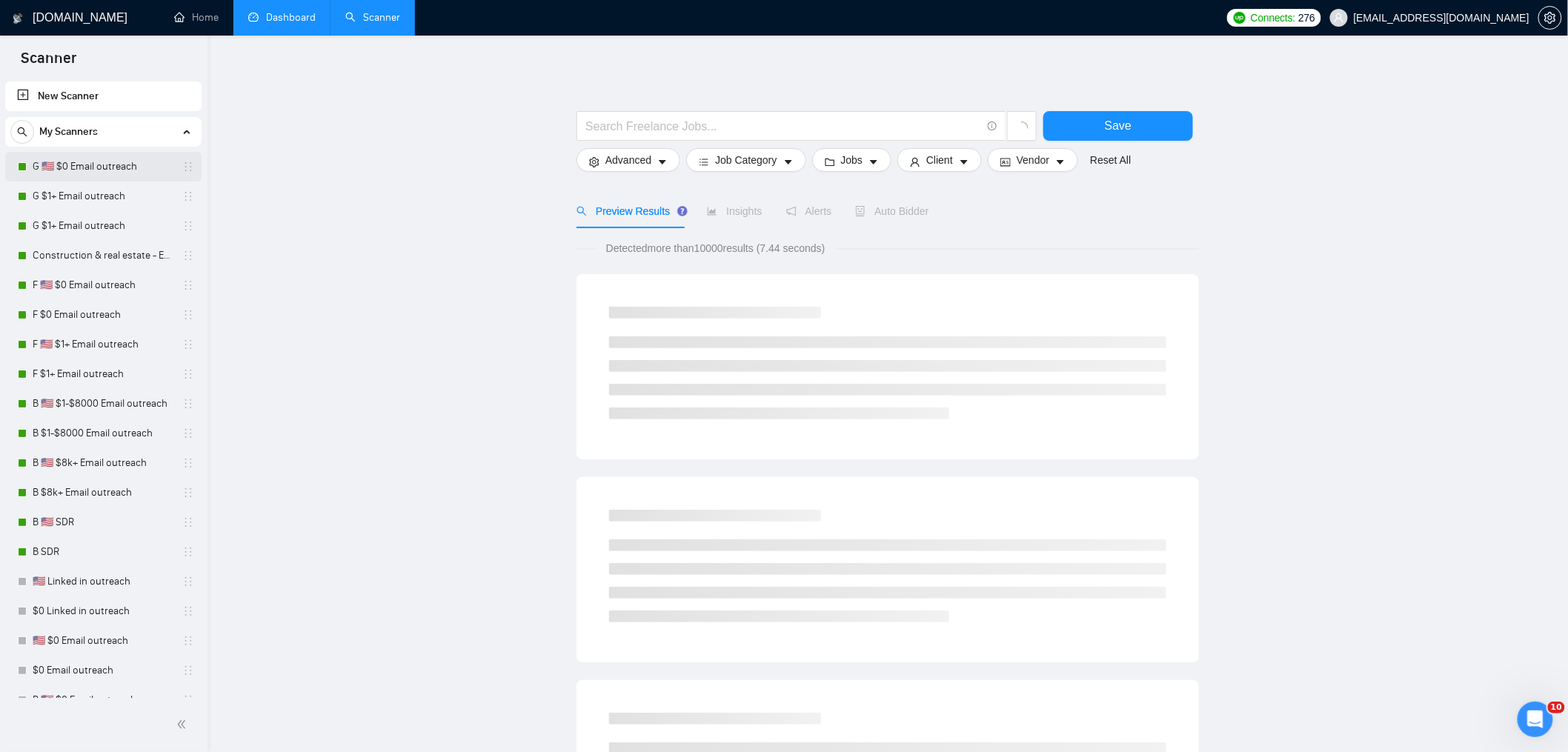
click at [87, 159] on link "G 🇺🇸 $0 Email outreach" at bounding box center [104, 166] width 141 height 29
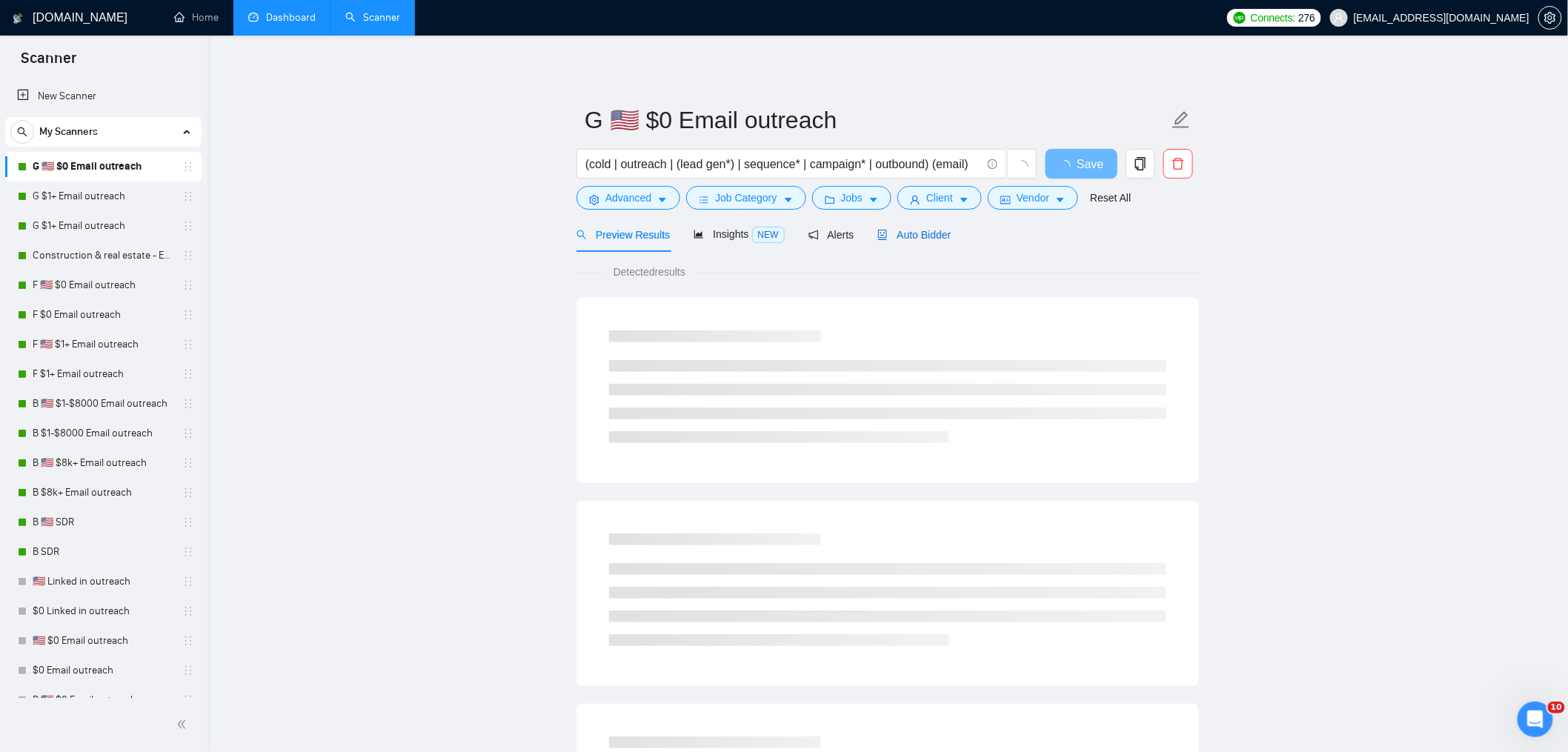
click at [929, 230] on span "Auto Bidder" at bounding box center [914, 234] width 73 height 12
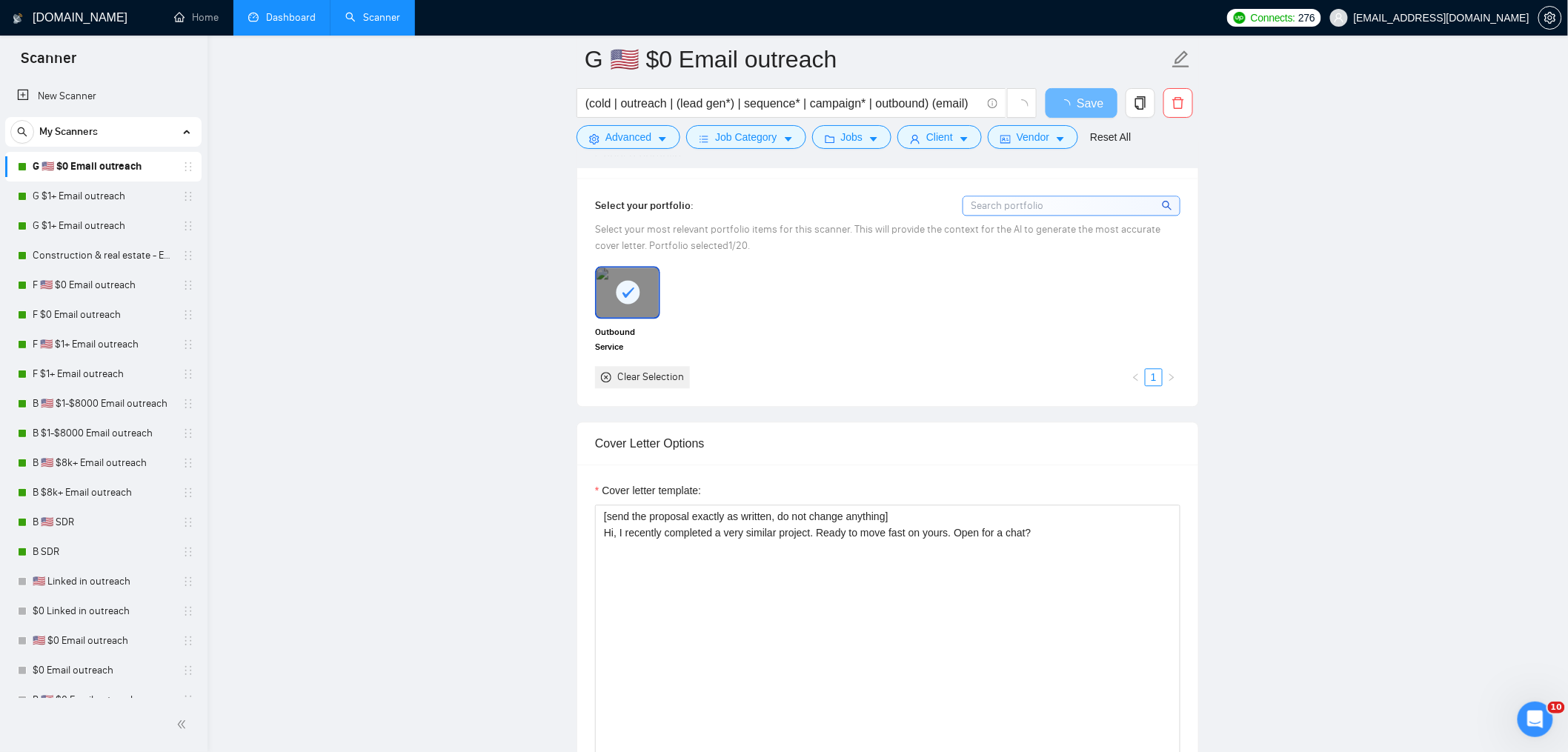
scroll to position [1295, 0]
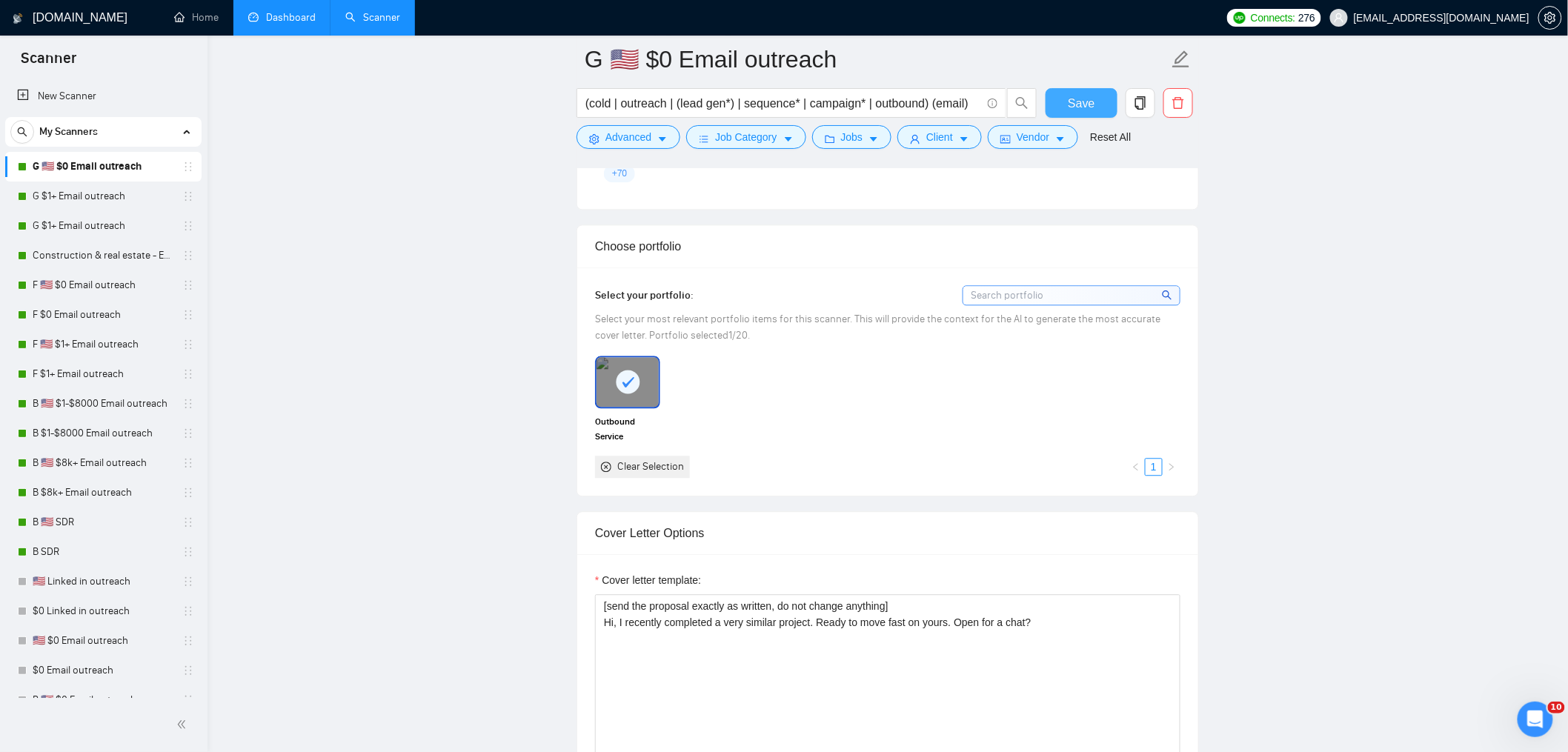
click at [1057, 100] on button "Save" at bounding box center [1081, 103] width 72 height 29
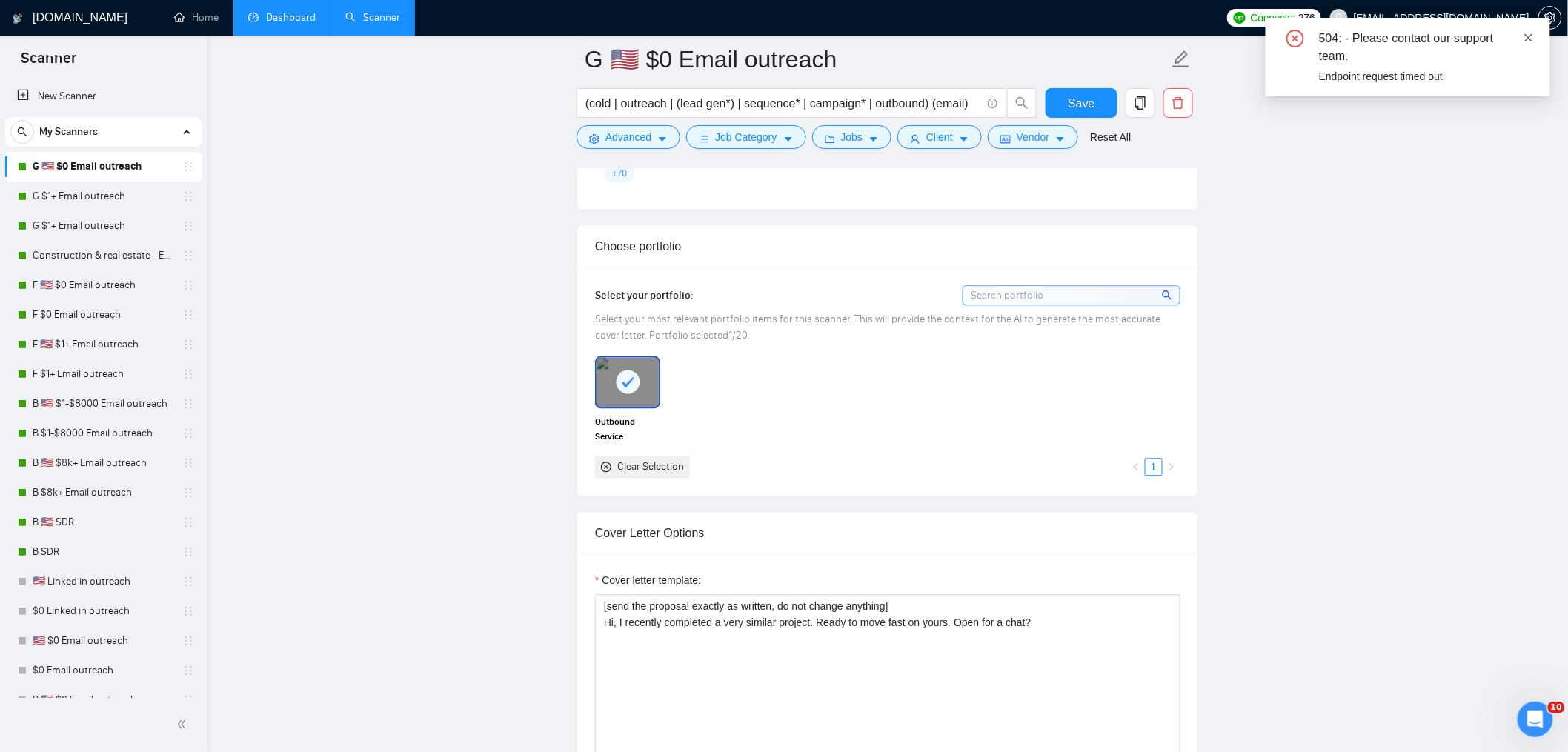
click at [1525, 33] on icon "close" at bounding box center [1528, 38] width 10 height 10
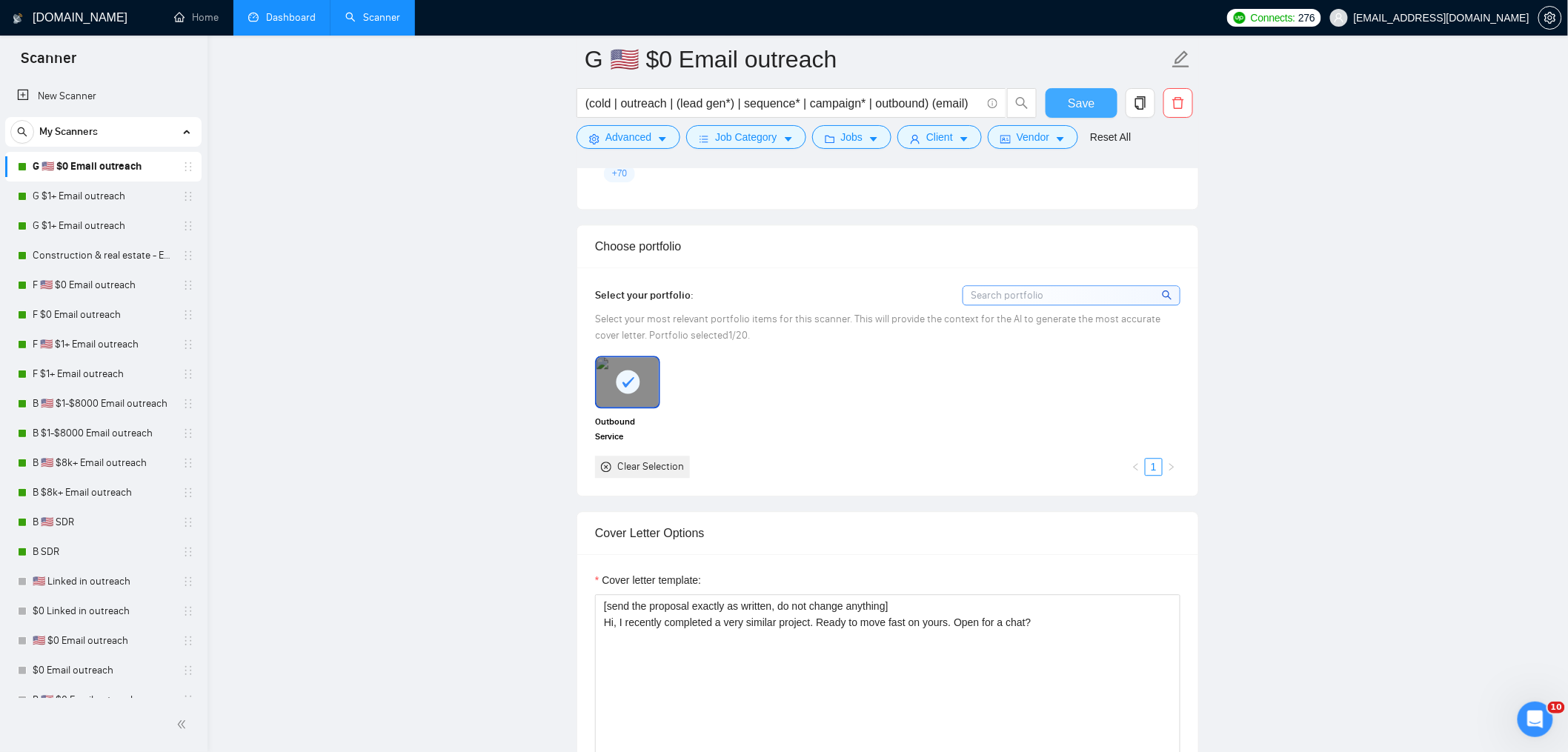
click at [1077, 110] on span "Save" at bounding box center [1081, 104] width 26 height 19
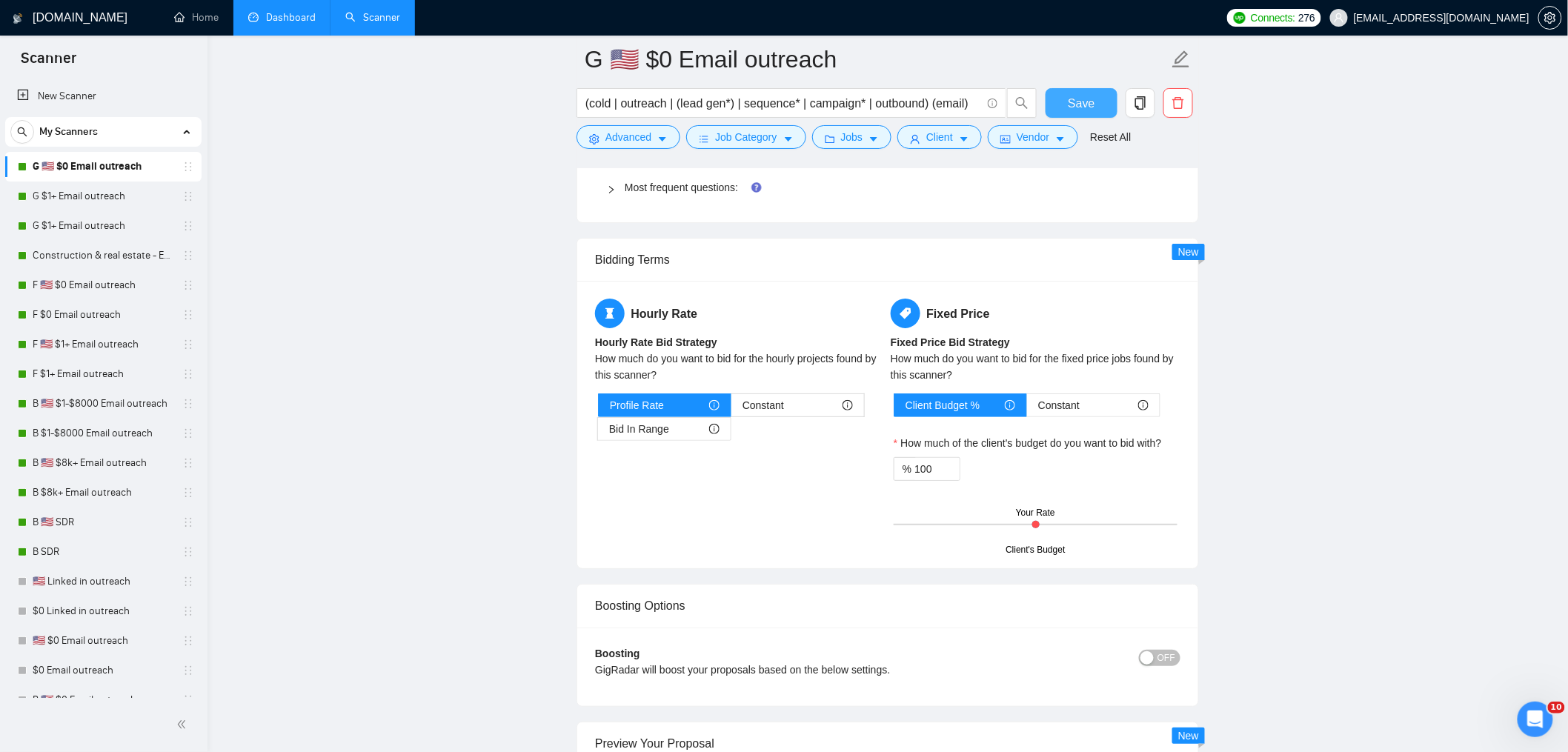
scroll to position [2726, 0]
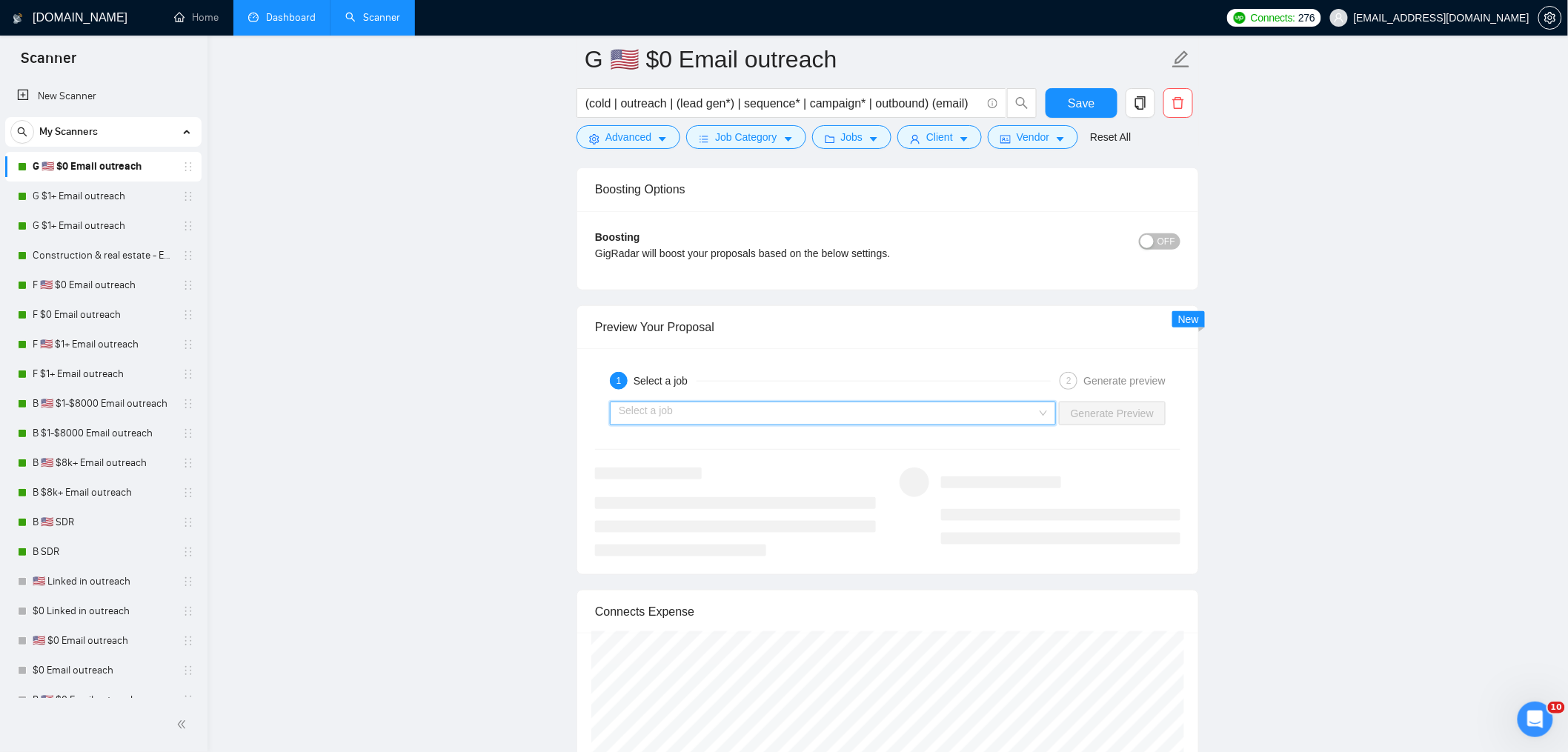
click at [960, 422] on input "search" at bounding box center [827, 414] width 418 height 23
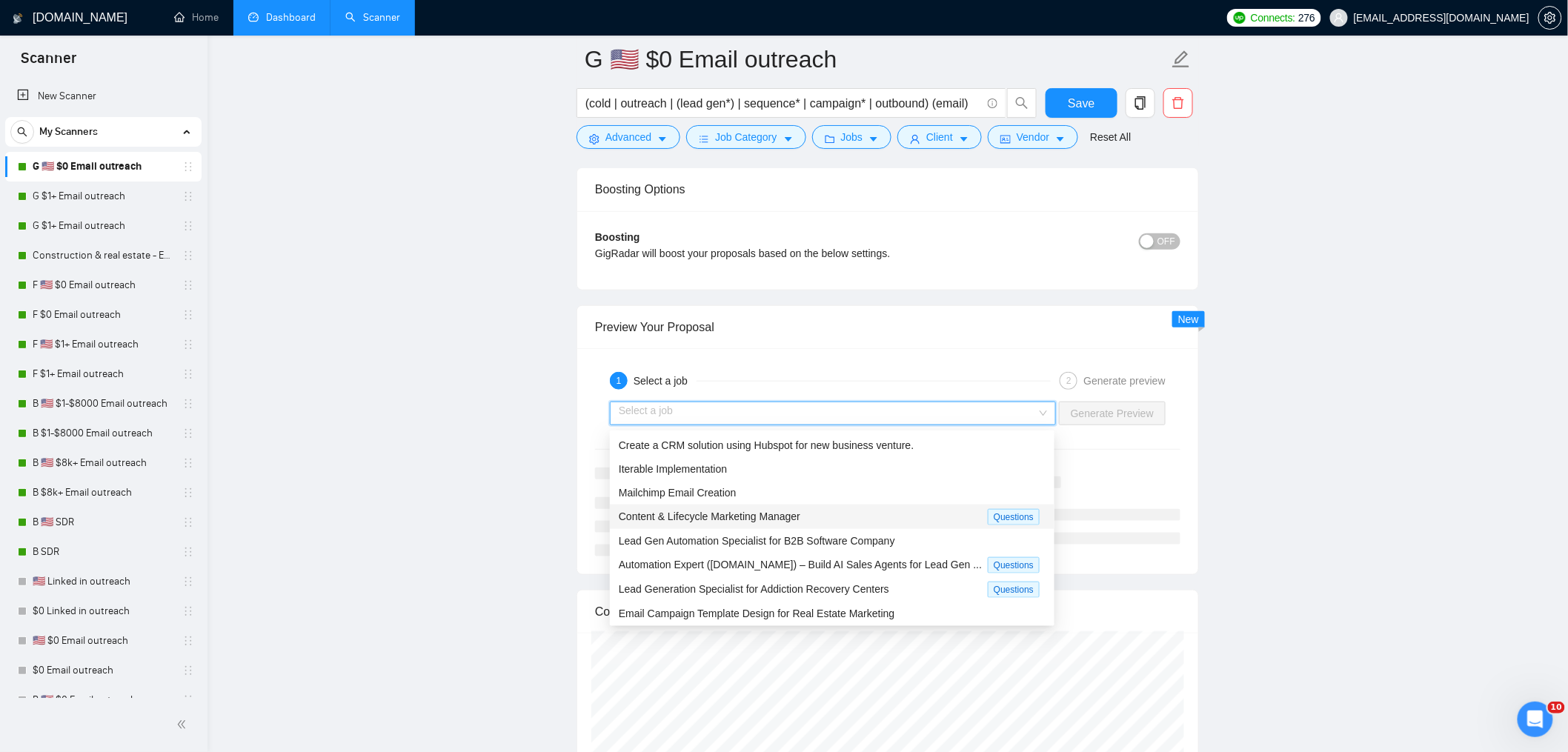
click at [925, 519] on div "Content & Lifecycle Marketing Manager" at bounding box center [803, 517] width 369 height 17
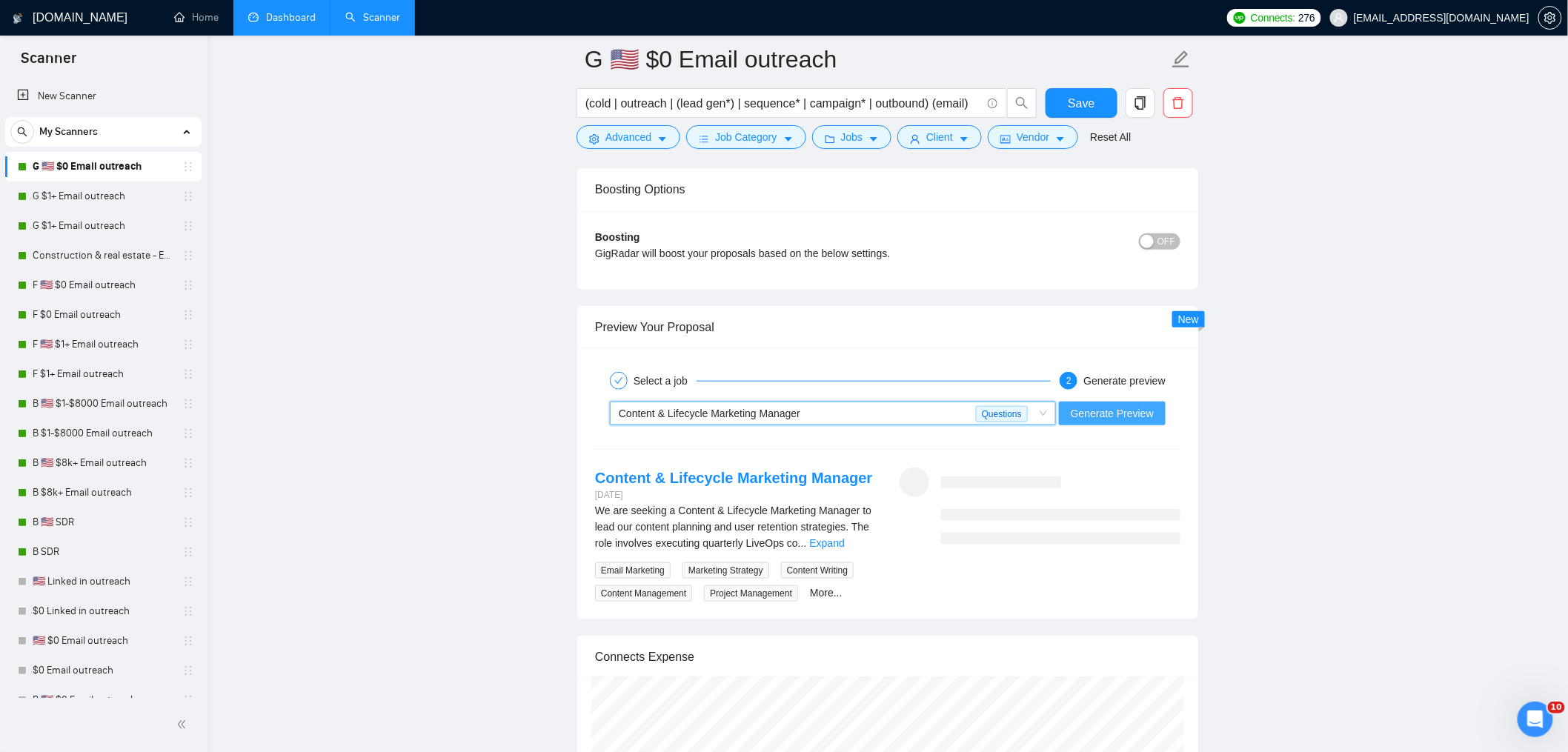
click at [1117, 406] on button "Generate Preview" at bounding box center [1112, 413] width 106 height 24
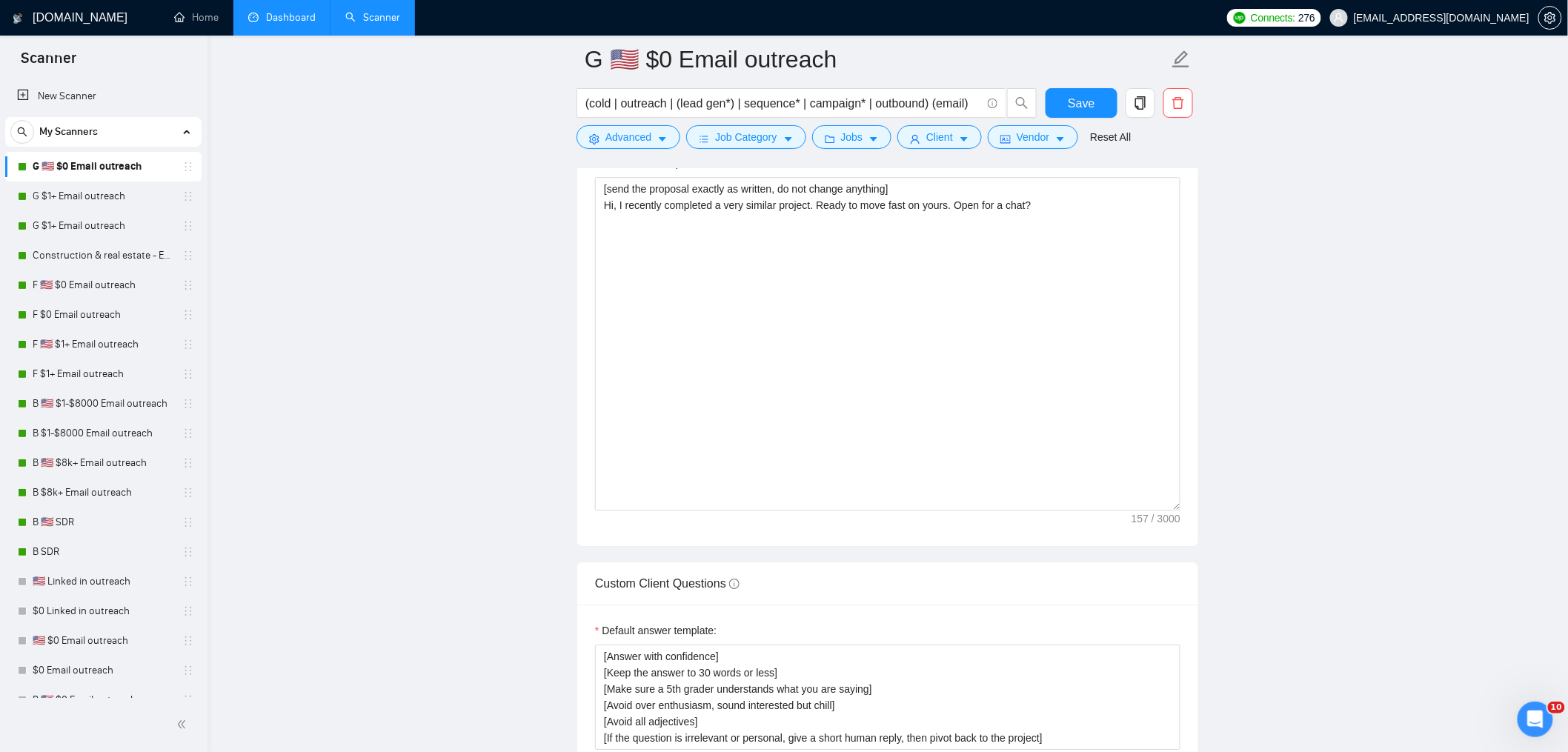
scroll to position [1626, 0]
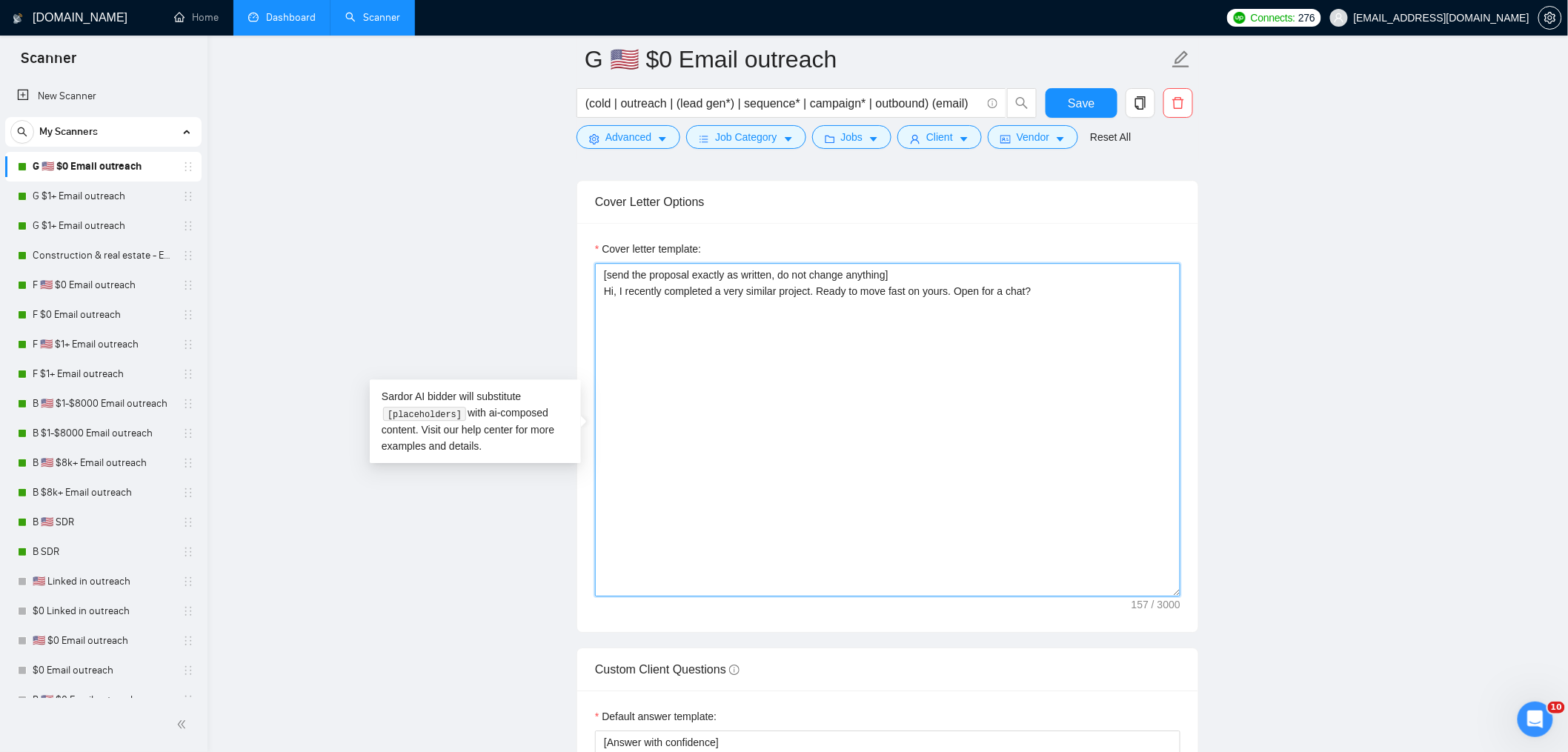
drag, startPoint x: 1005, startPoint y: 420, endPoint x: 648, endPoint y: 232, distance: 403.5
click at [648, 232] on div "Cover letter template: [send the proposal exactly as written, do not change any…" at bounding box center [888, 427] width 621 height 409
drag, startPoint x: 1062, startPoint y: 97, endPoint x: 389, endPoint y: 217, distance: 683.6
click at [1062, 96] on button "Save" at bounding box center [1081, 103] width 72 height 29
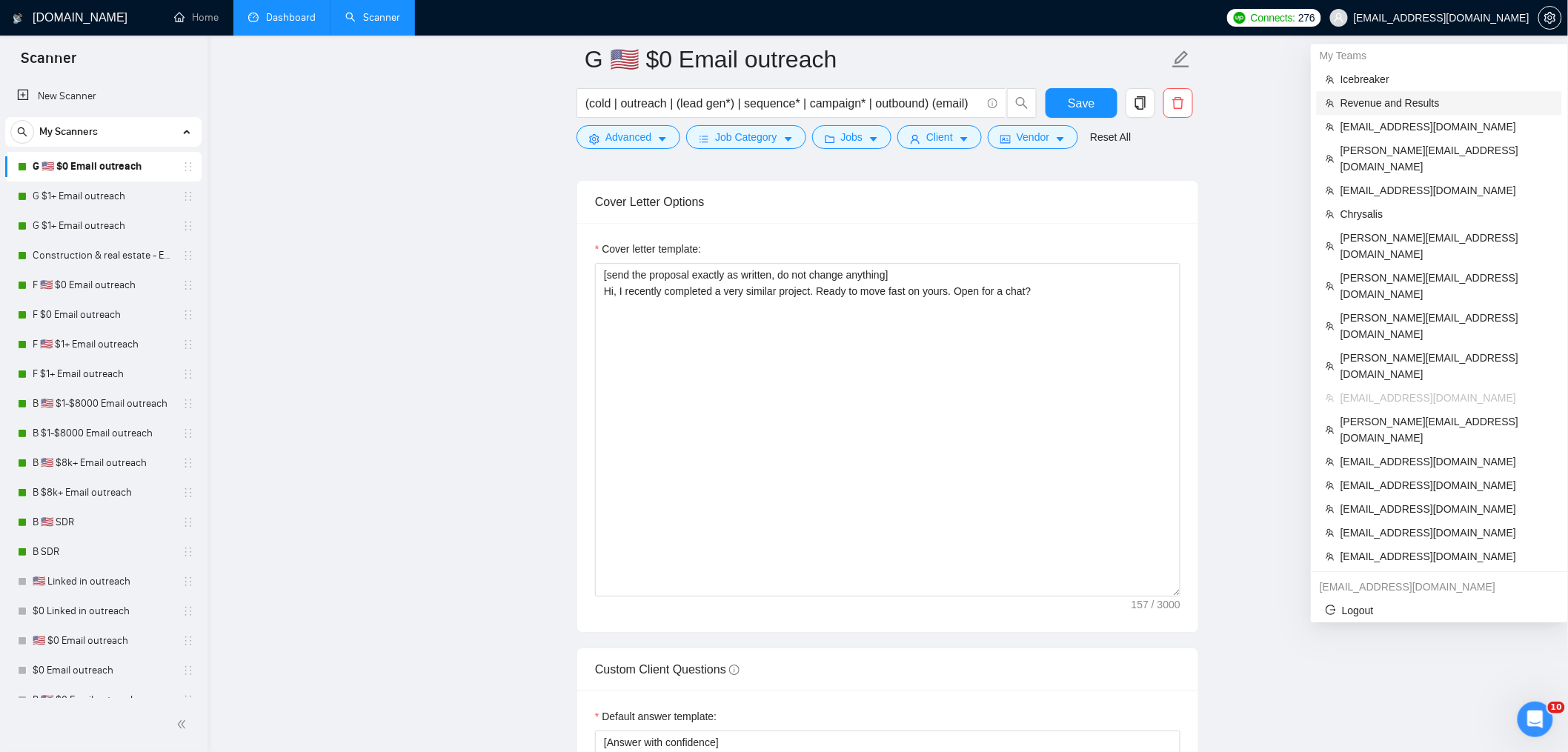
click at [1390, 103] on span "Revenue and Results" at bounding box center [1447, 103] width 213 height 16
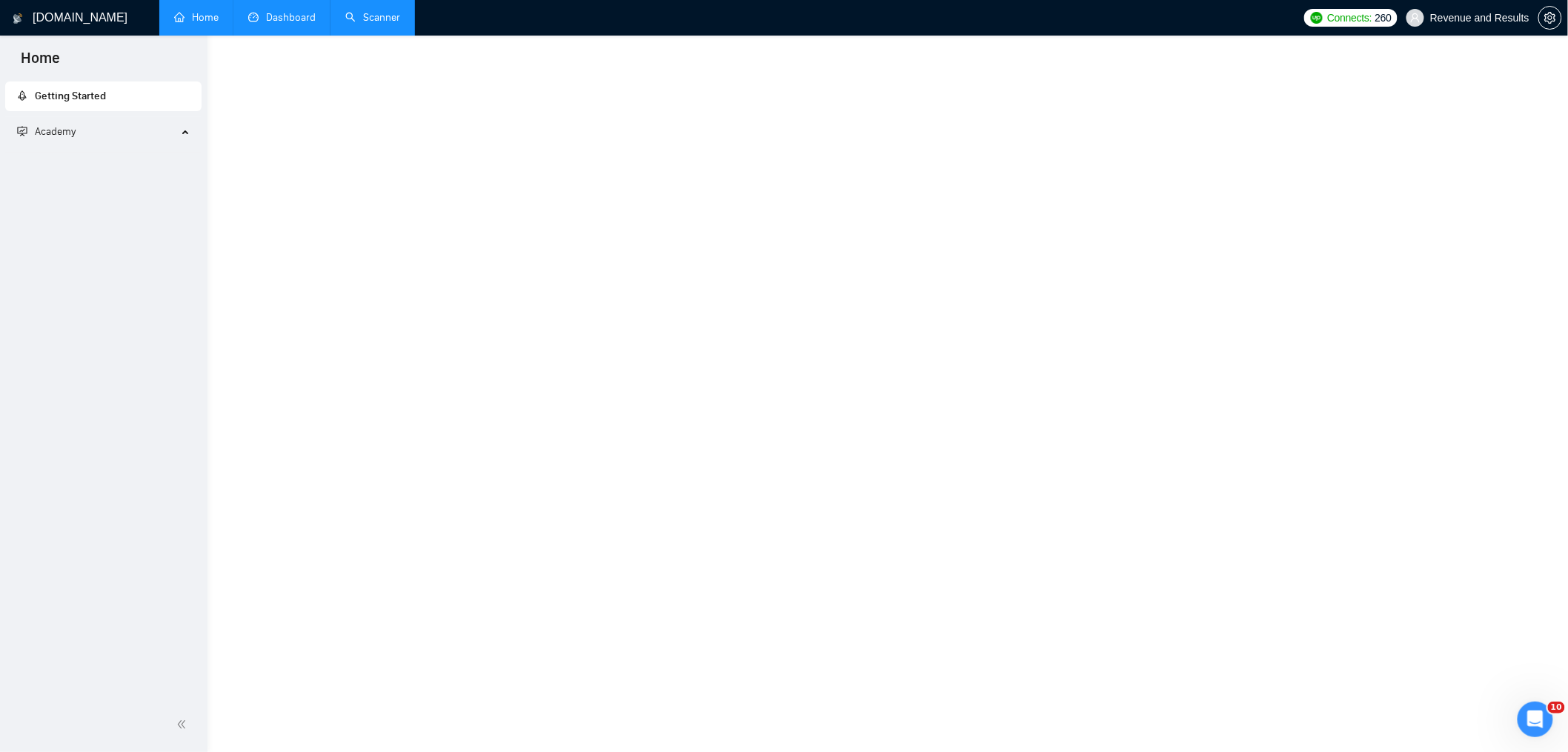
scroll to position [389, 0]
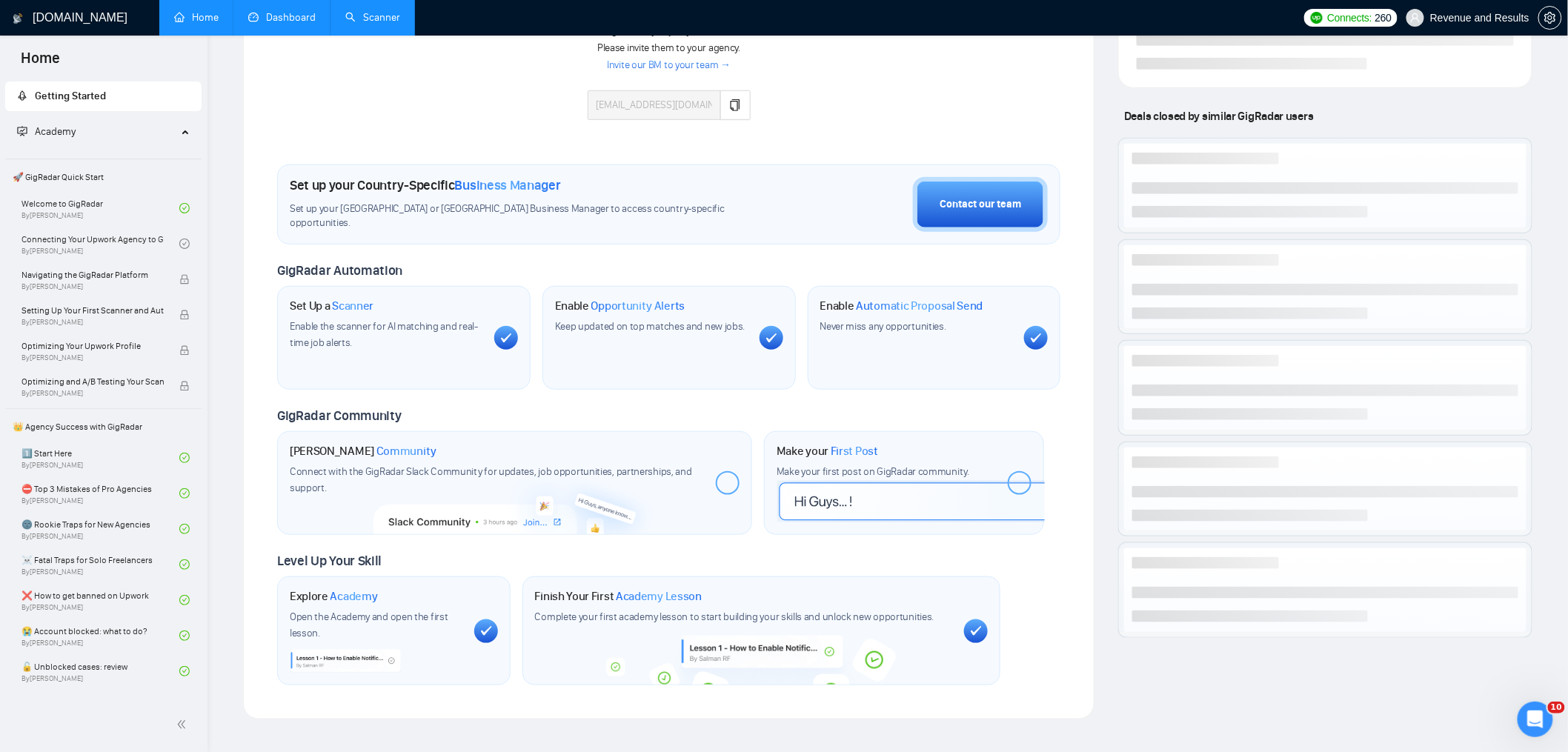
click at [389, 24] on link "Scanner" at bounding box center [373, 17] width 55 height 12
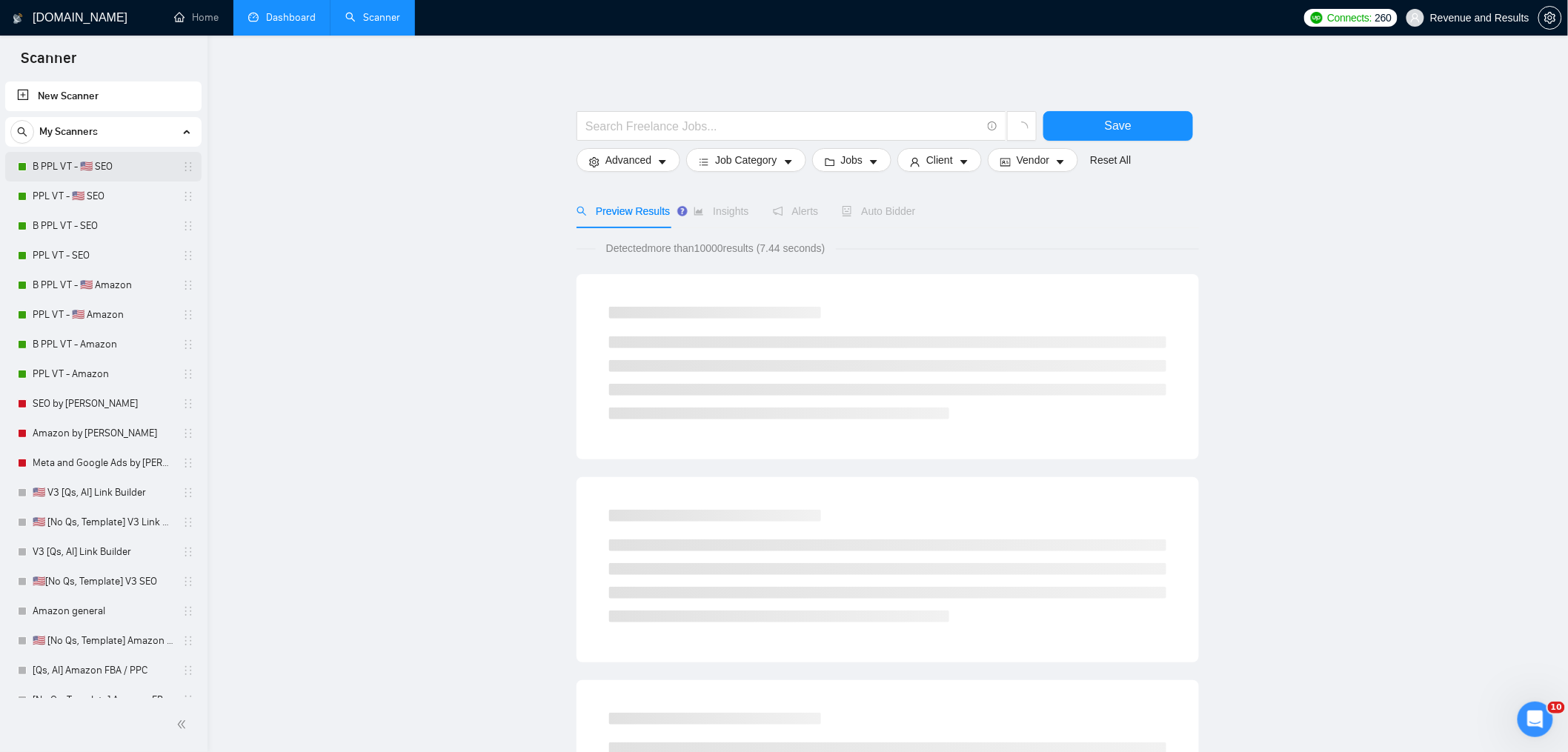
click at [91, 167] on link "B PPL VT - 🇺🇸 SEO" at bounding box center [104, 166] width 141 height 29
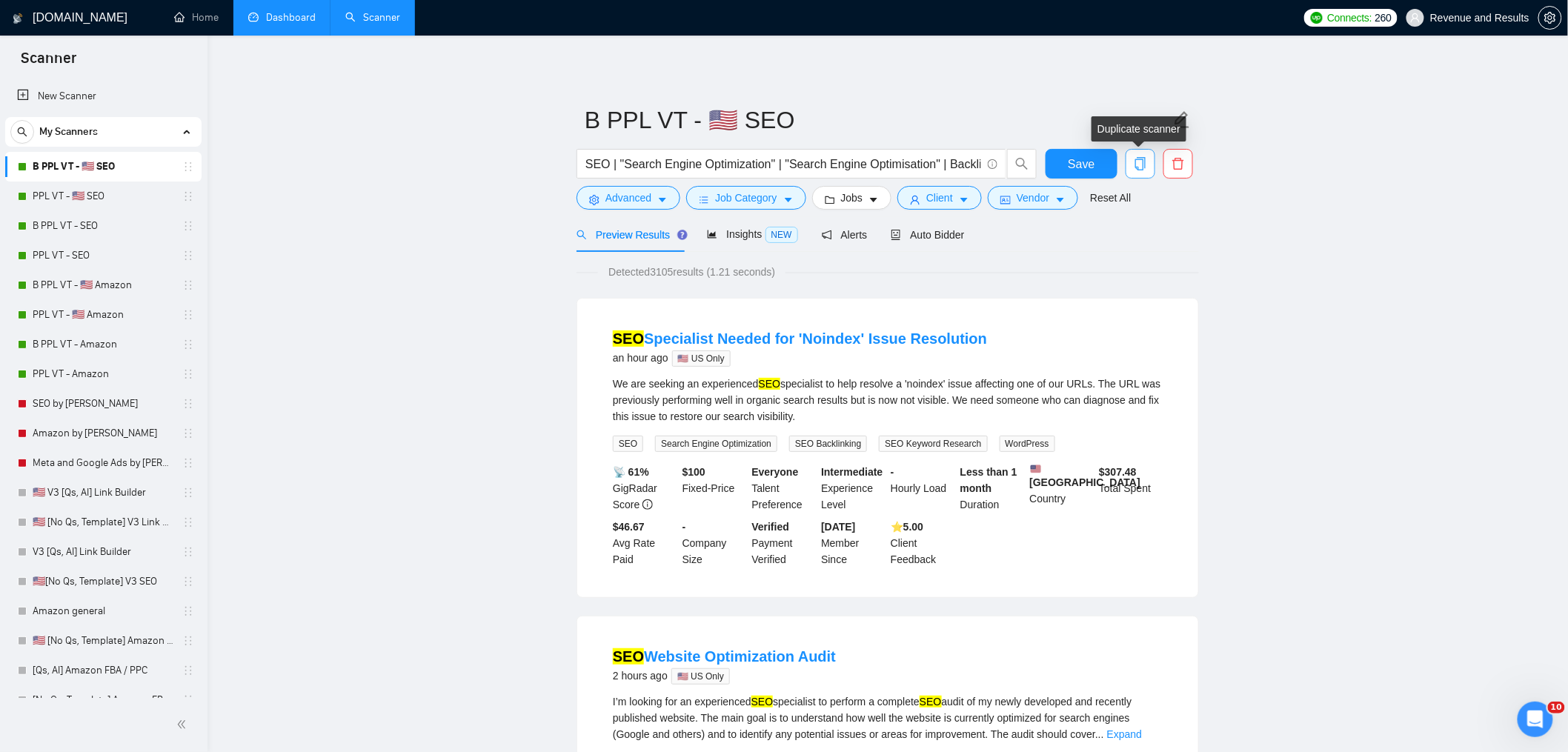
click at [1146, 168] on span "copy" at bounding box center [1141, 164] width 28 height 13
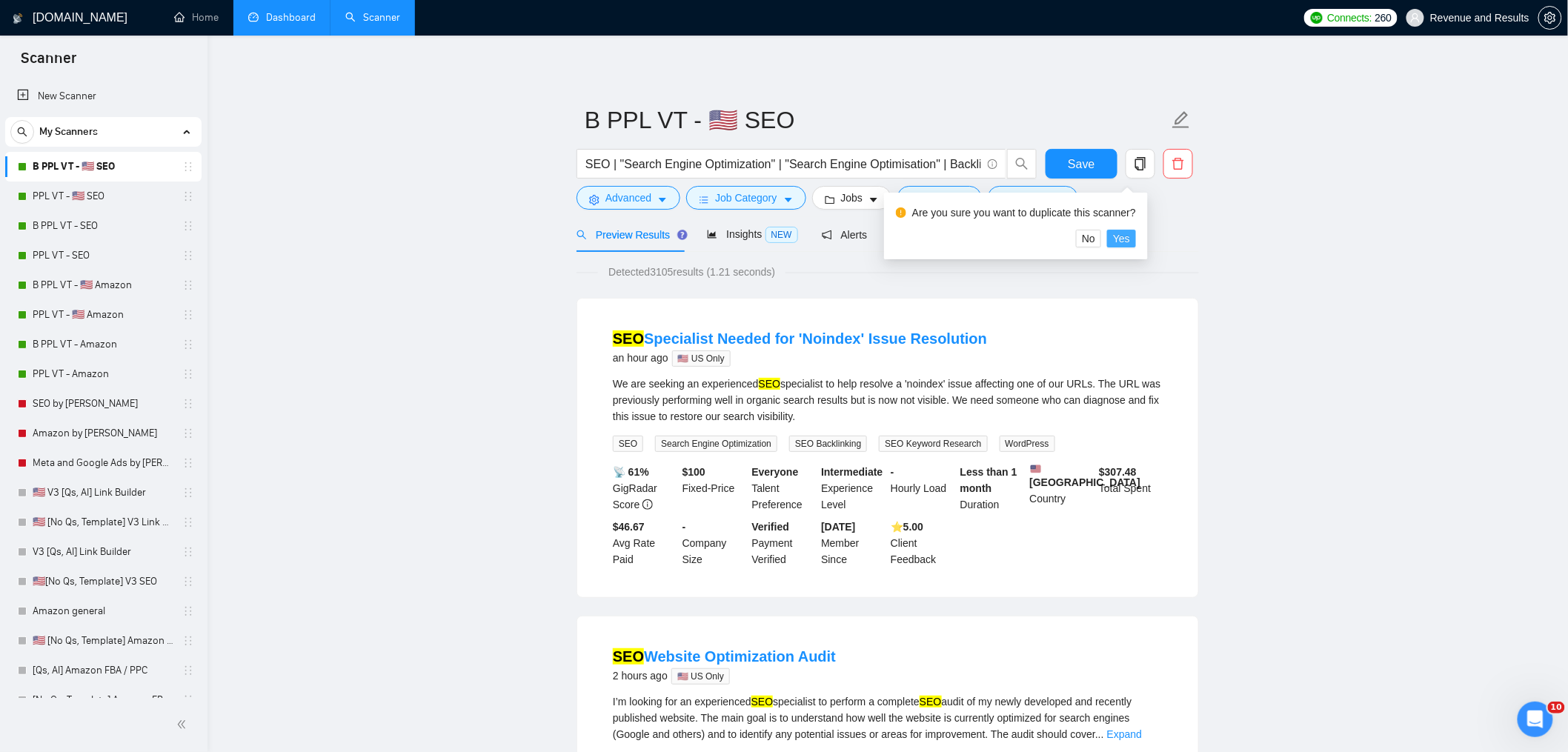
click at [1130, 235] on span "Yes" at bounding box center [1122, 238] width 17 height 16
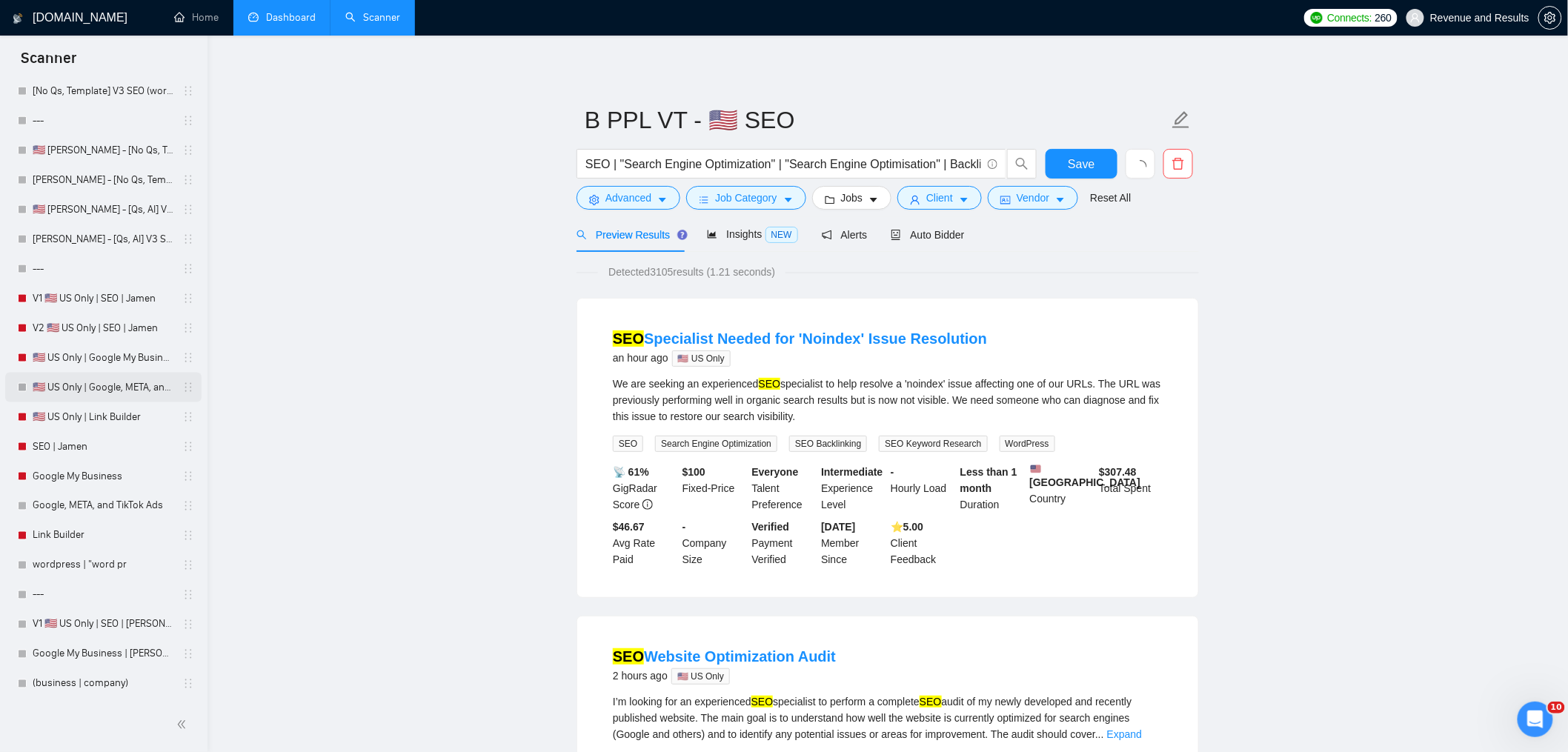
scroll to position [296, 0]
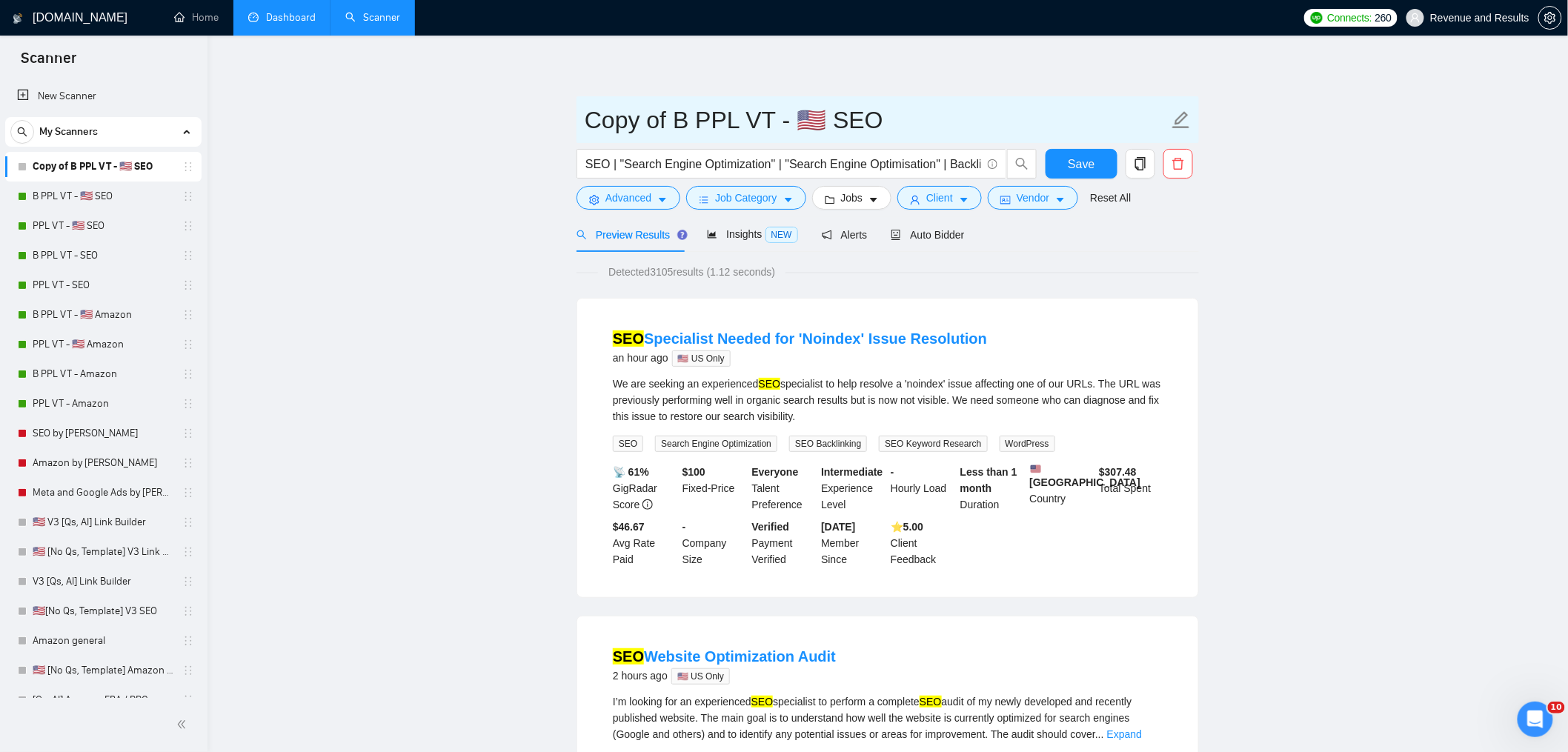
drag, startPoint x: 685, startPoint y: 120, endPoint x: 458, endPoint y: 109, distance: 227.3
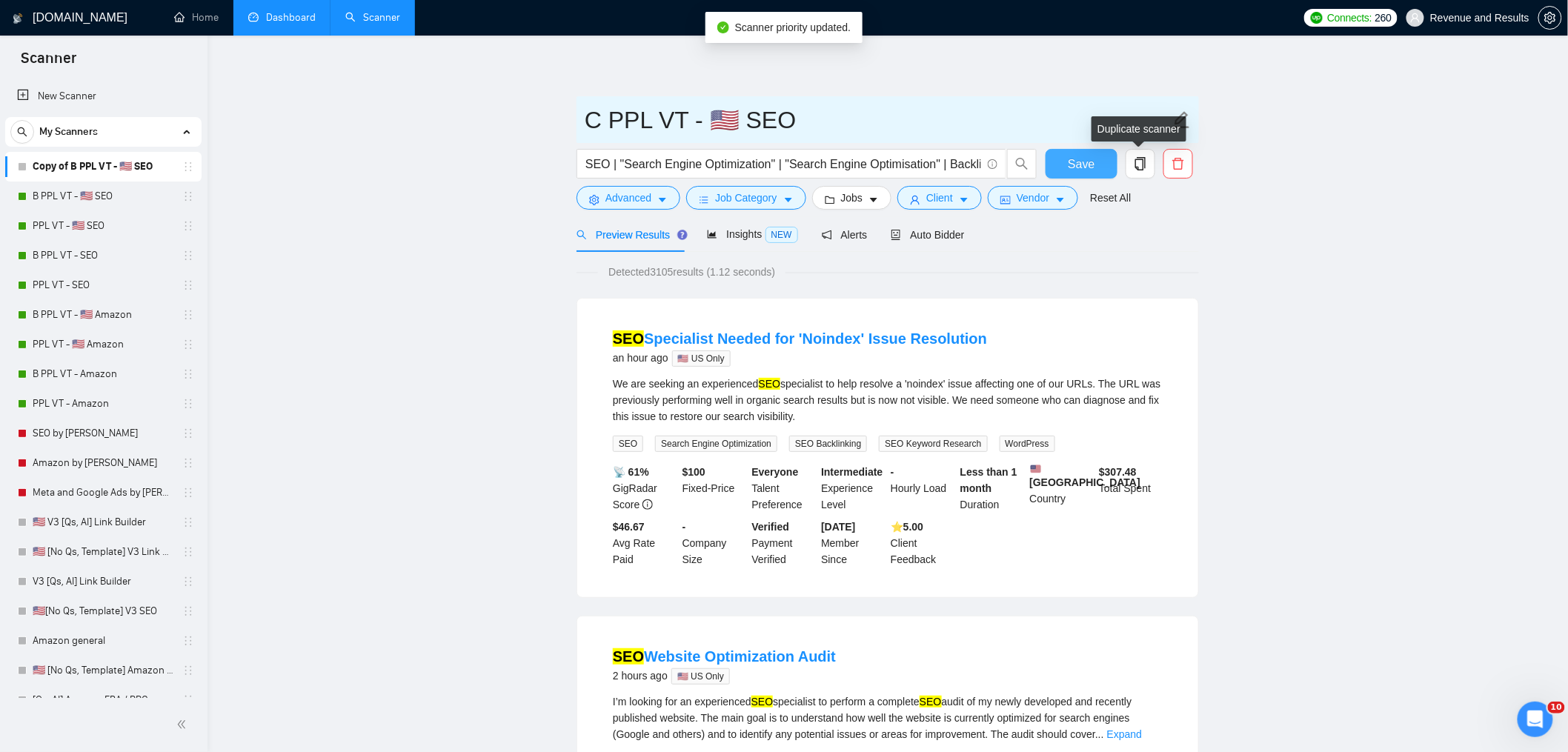
type input "C PPL VT - 🇺🇸 SEO"
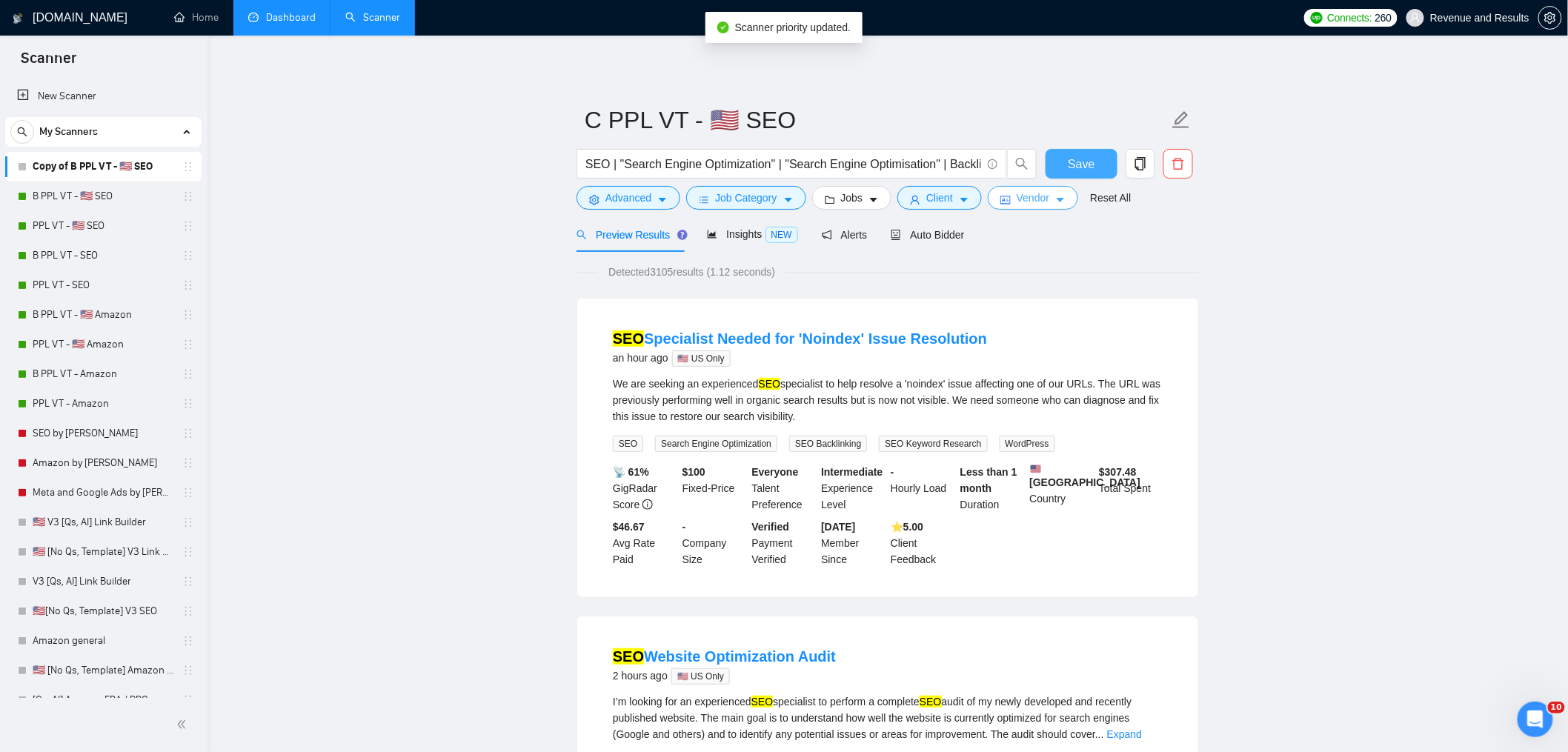
drag, startPoint x: 1068, startPoint y: 161, endPoint x: 1012, endPoint y: 194, distance: 65.0
click at [1067, 162] on button "Save" at bounding box center [1081, 163] width 72 height 29
click at [929, 246] on div "Auto Bidder" at bounding box center [927, 234] width 73 height 35
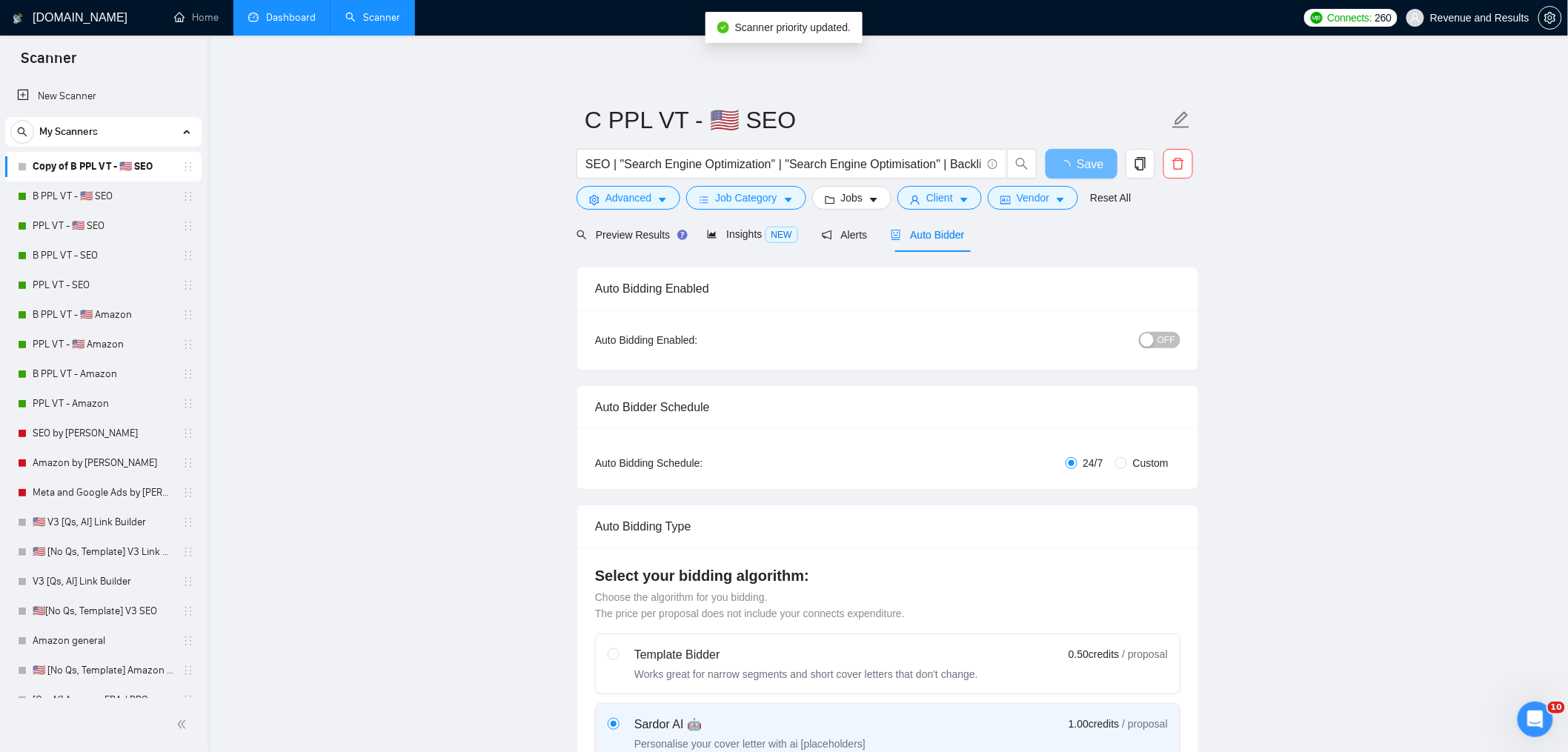
radio input "false"
radio input "true"
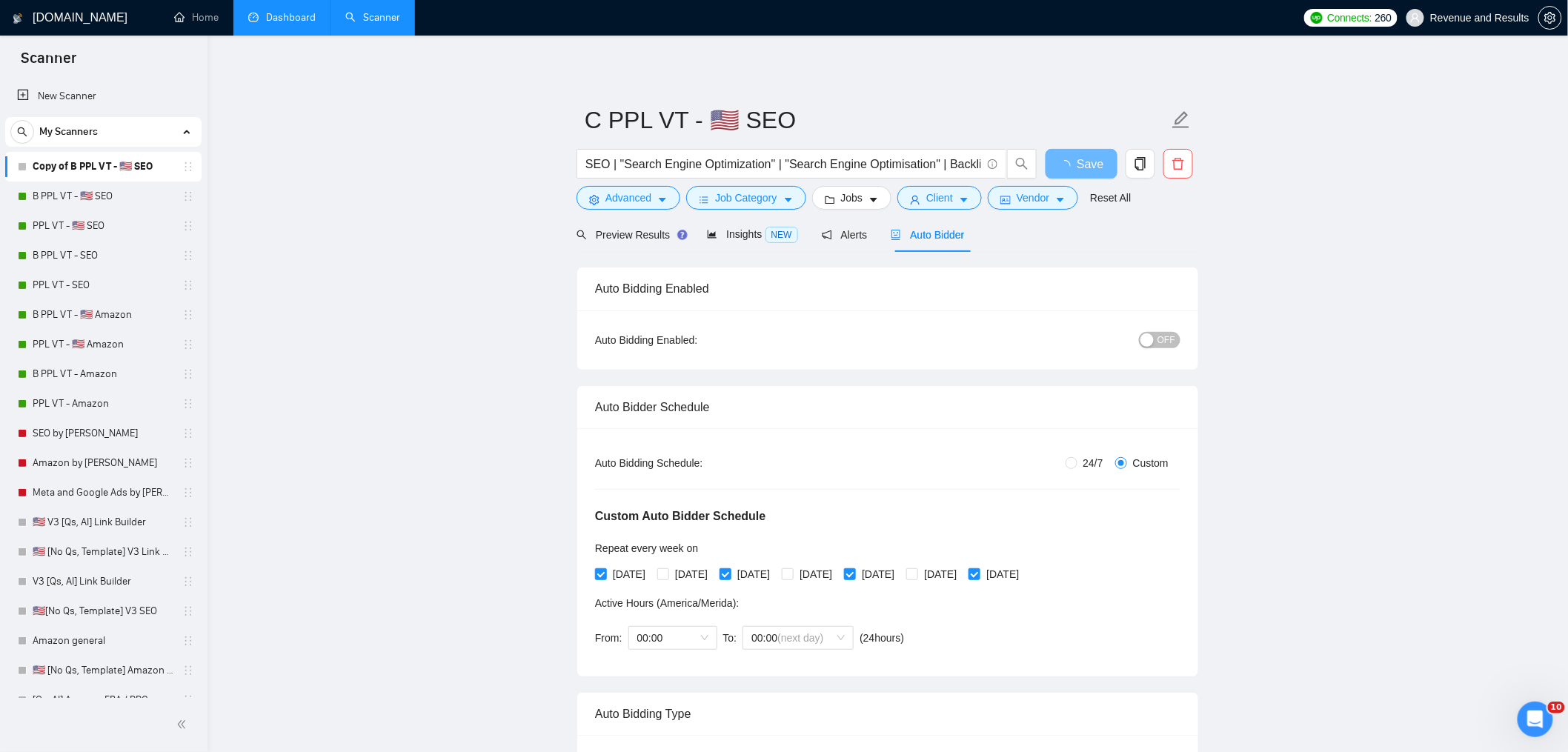
click at [1078, 462] on span "24/7" at bounding box center [1094, 462] width 32 height 16
click at [1074, 462] on input "24/7" at bounding box center [1071, 463] width 12 height 12
radio input "true"
radio input "false"
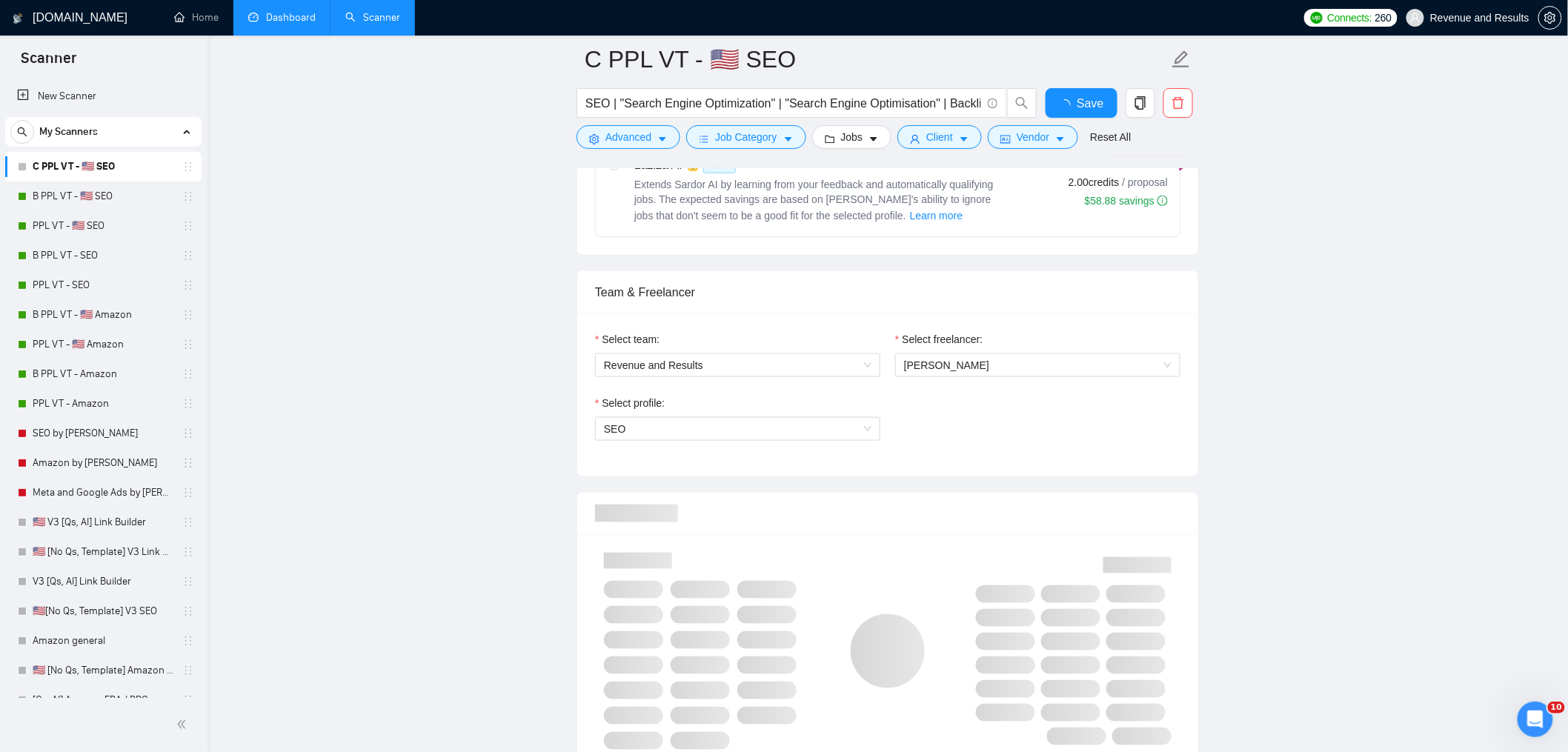
radio input "false"
radio input "true"
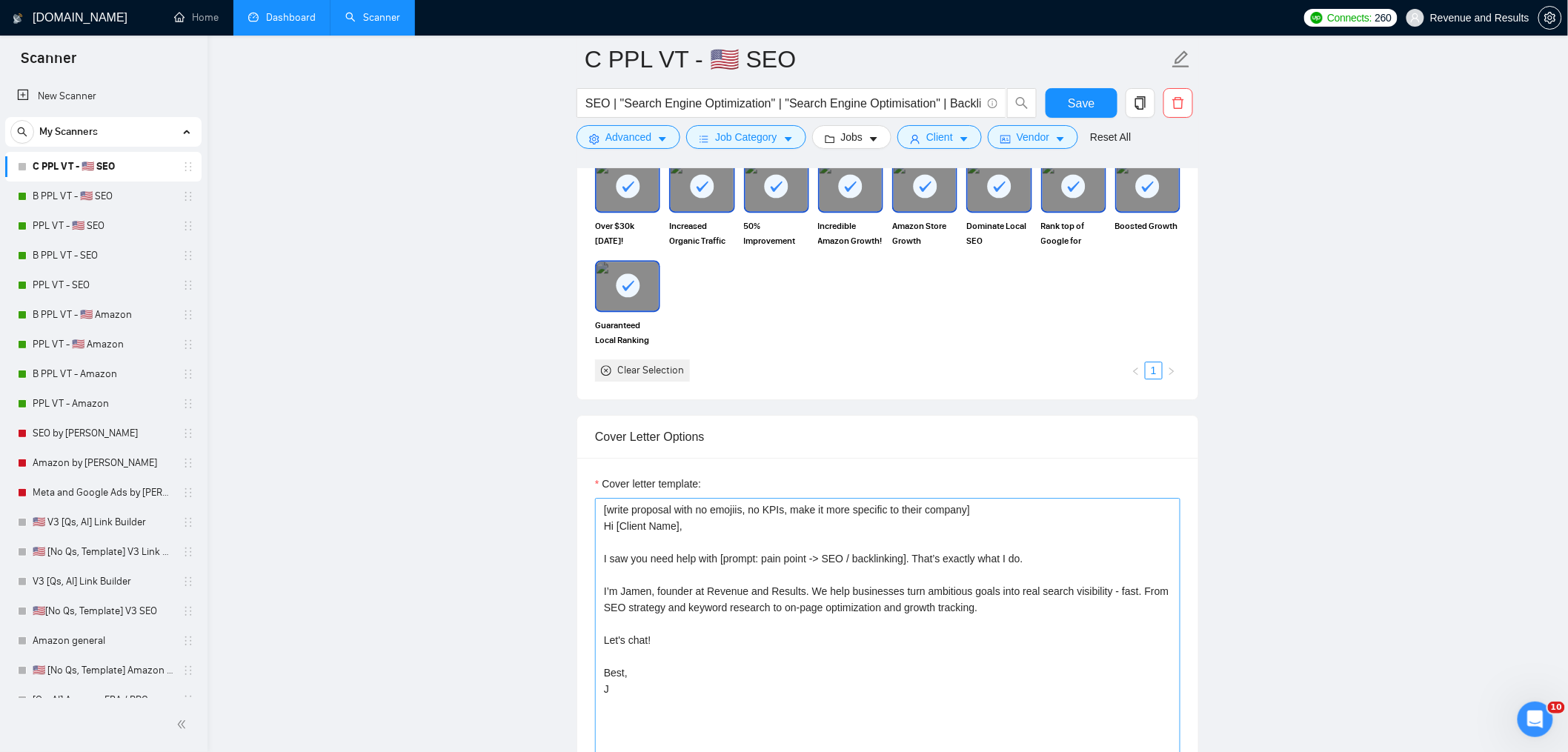
scroll to position [1656, 0]
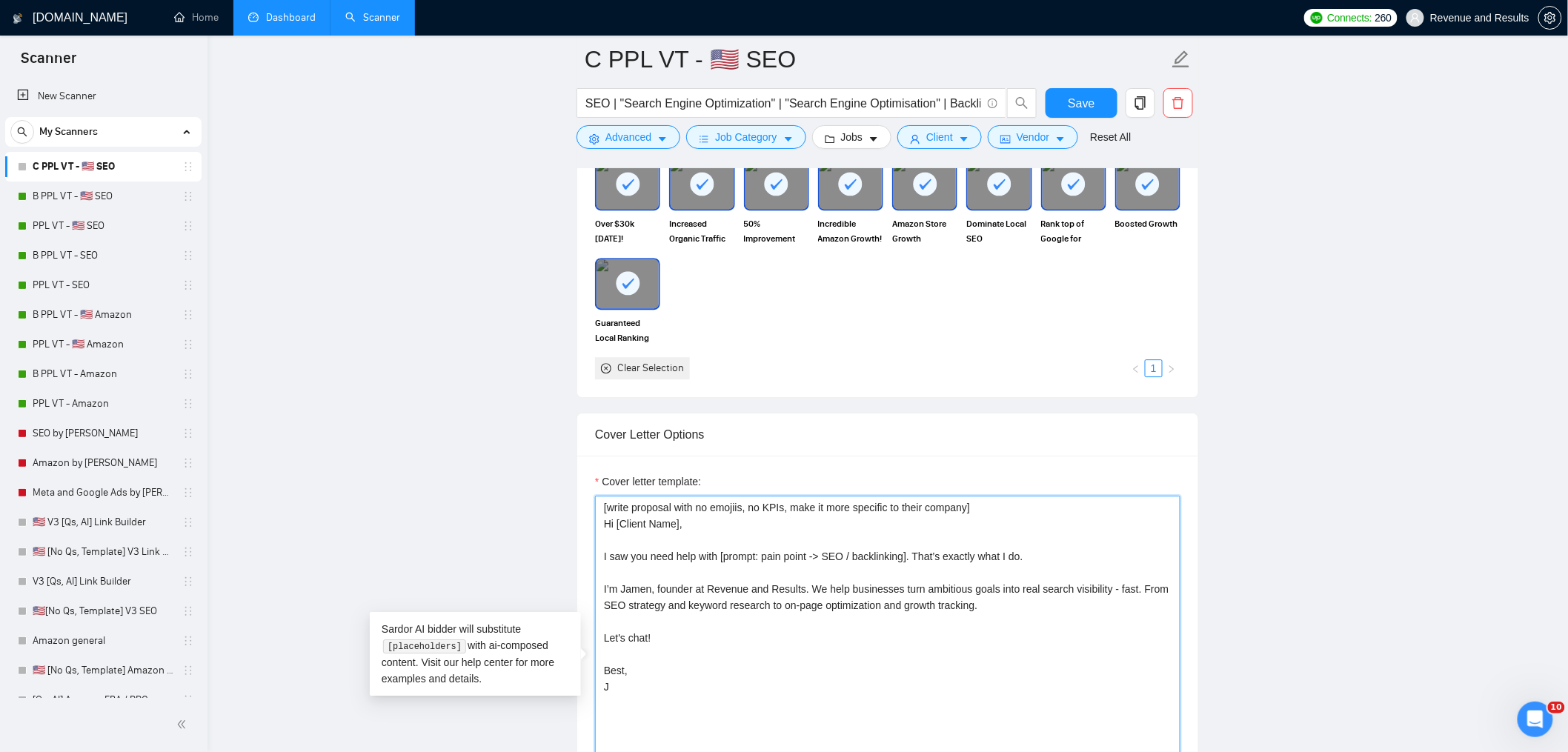
drag, startPoint x: 736, startPoint y: 706, endPoint x: 518, endPoint y: 353, distance: 414.9
click at [519, 353] on main "C PPL VT - 🇺🇸 SEO SEO | "Search Engine Optimization" | "Search Engine Optimisat…" at bounding box center [888, 552] width 1313 height 4300
paste textarea "send the proposal exactly as written, do not change anything] Hi, I recently co…"
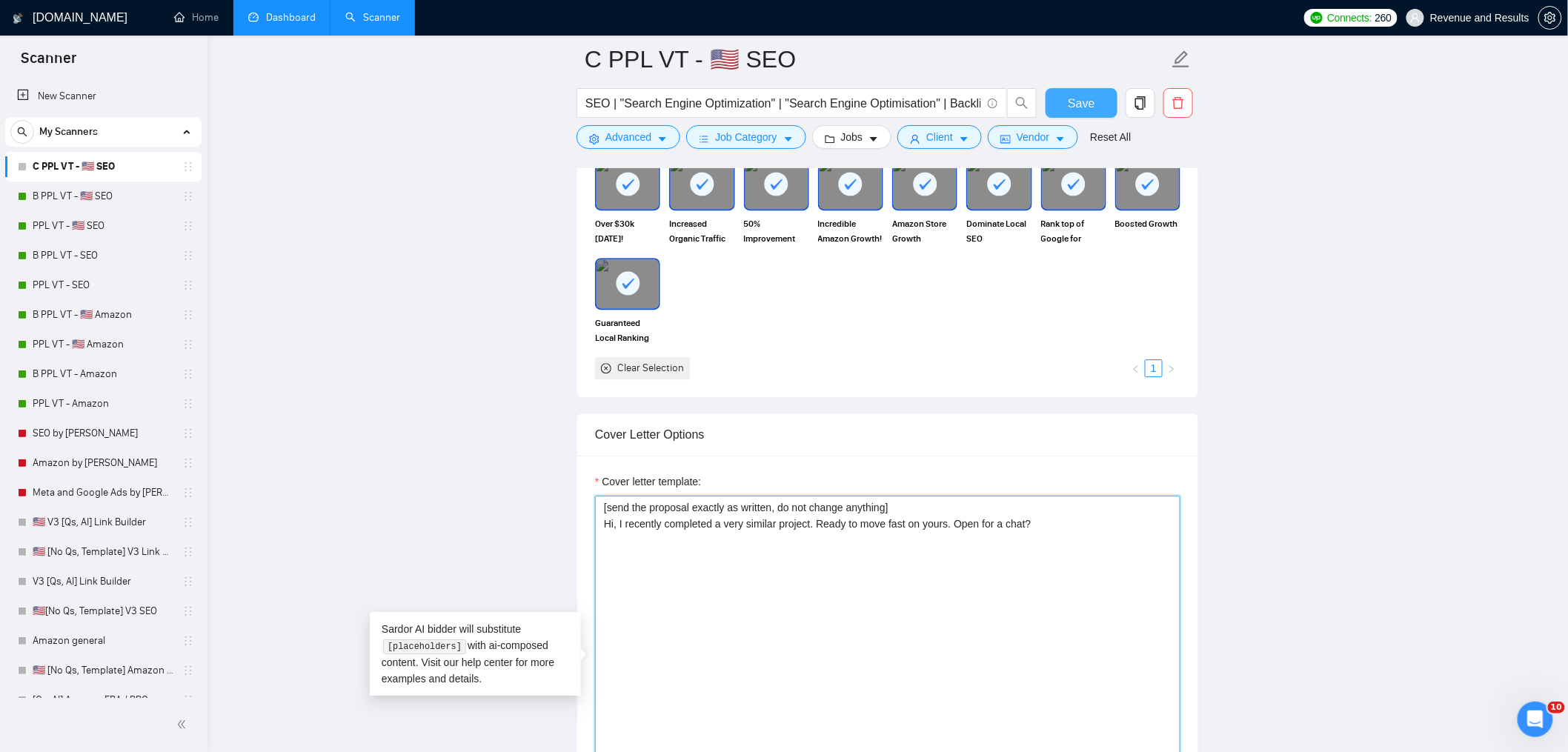
type textarea "[send the proposal exactly as written, do not change anything] Hi, I recently c…"
drag, startPoint x: 1084, startPoint y: 106, endPoint x: 1063, endPoint y: 172, distance: 69.3
click at [1084, 106] on span "Save" at bounding box center [1081, 104] width 26 height 19
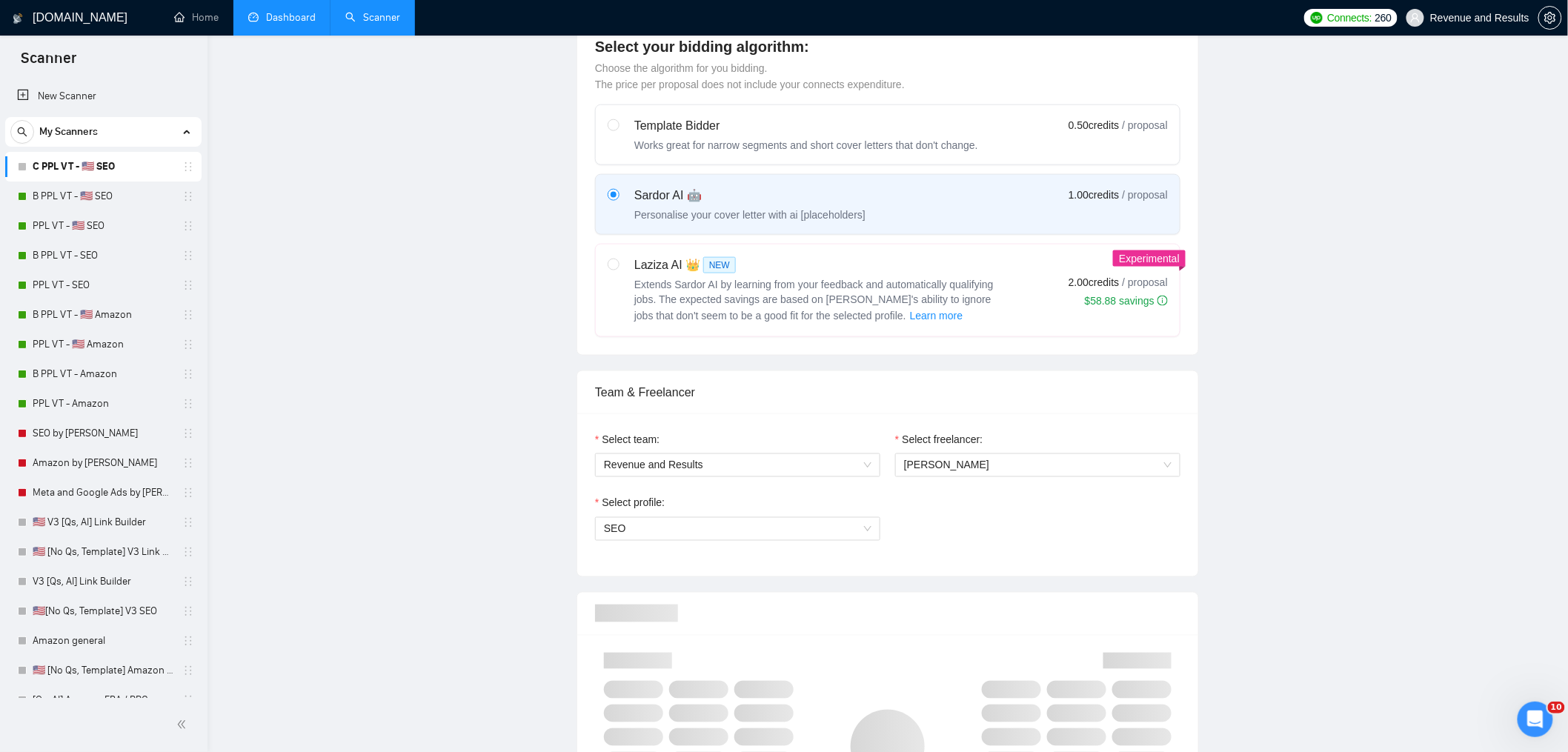
scroll to position [0, 0]
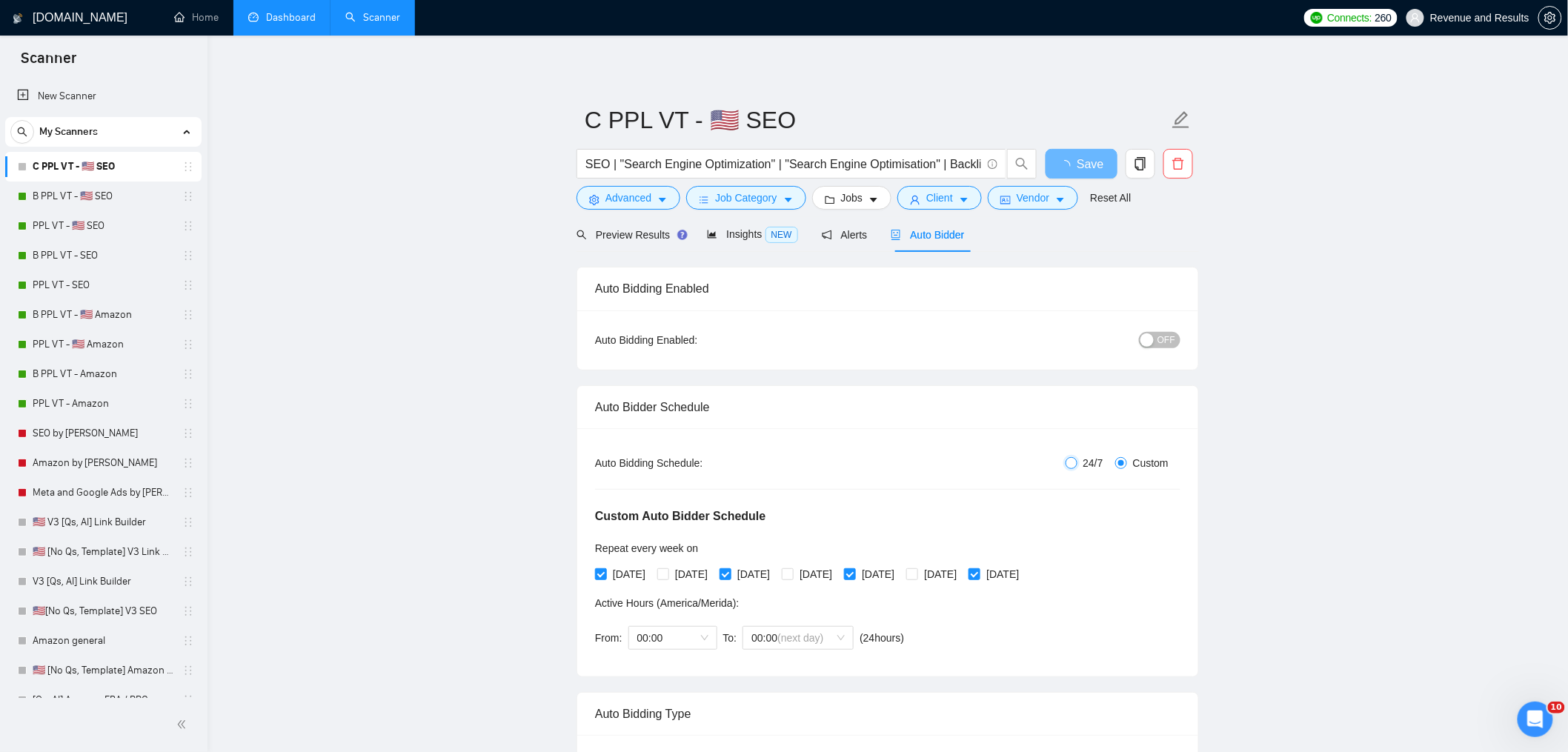
click at [1065, 463] on input "24/7" at bounding box center [1071, 463] width 12 height 12
radio input "true"
radio input "false"
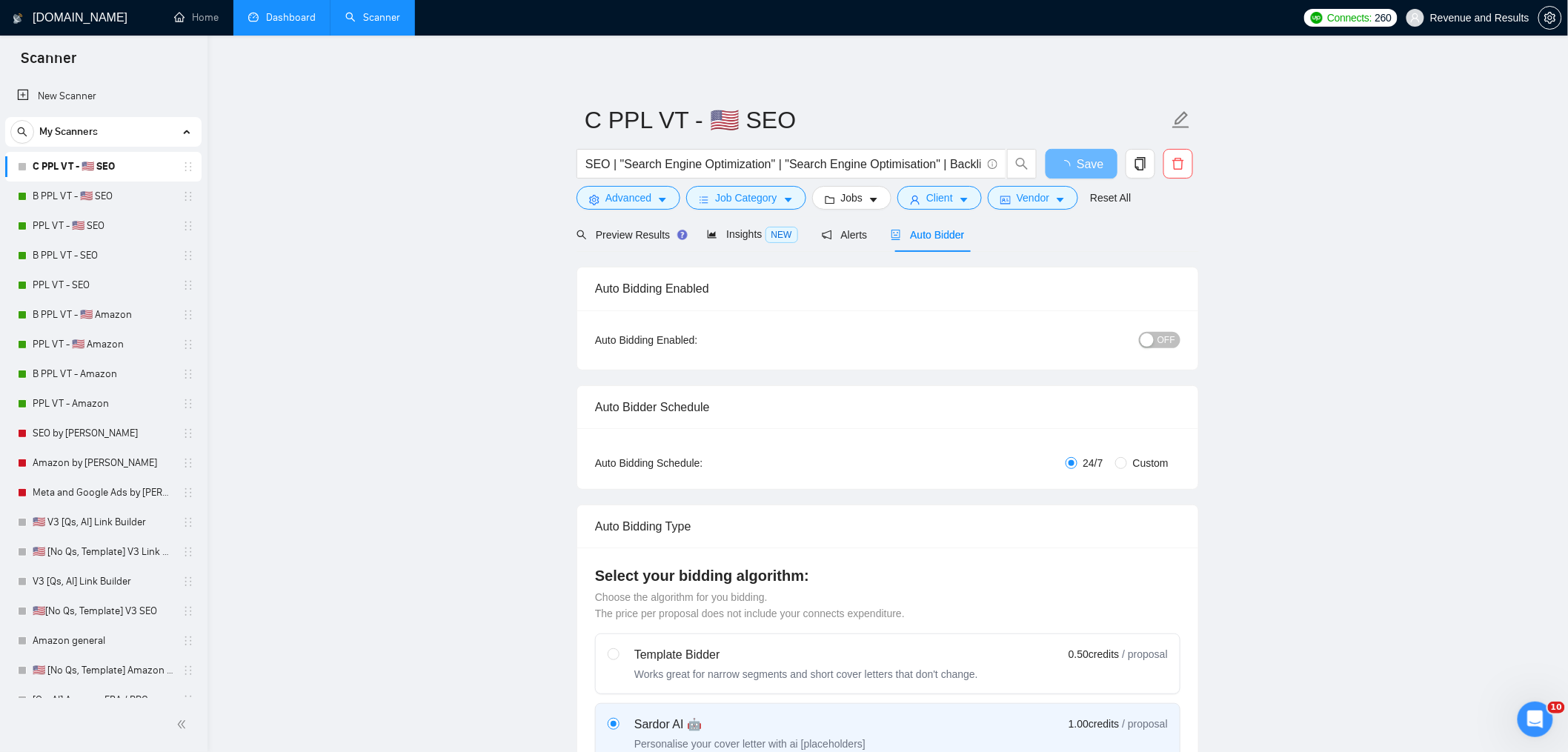
click at [1160, 332] on span "OFF" at bounding box center [1166, 340] width 18 height 16
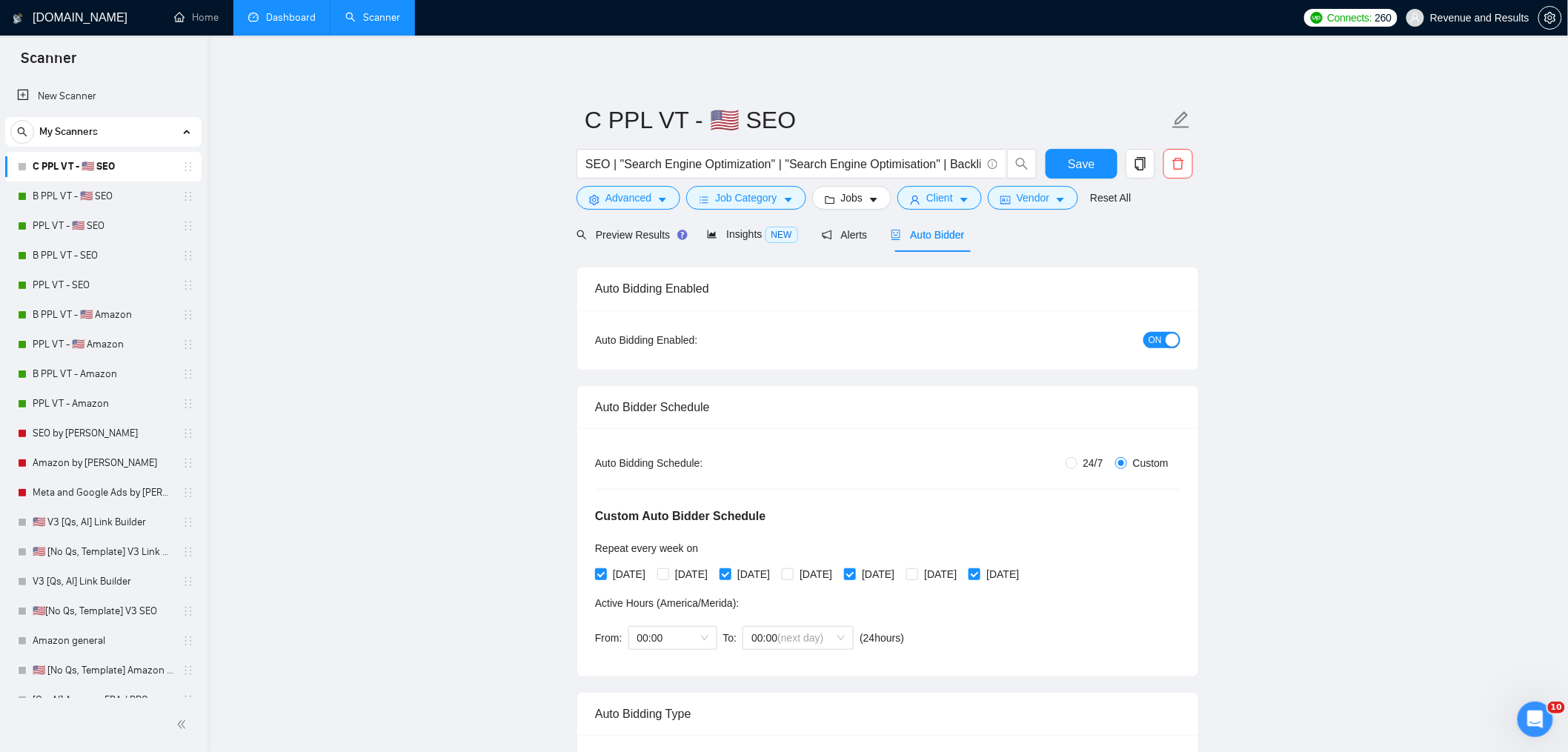
click at [1093, 461] on span "24/7" at bounding box center [1094, 462] width 32 height 16
click at [1078, 461] on input "24/7" at bounding box center [1071, 463] width 12 height 12
radio input "true"
radio input "false"
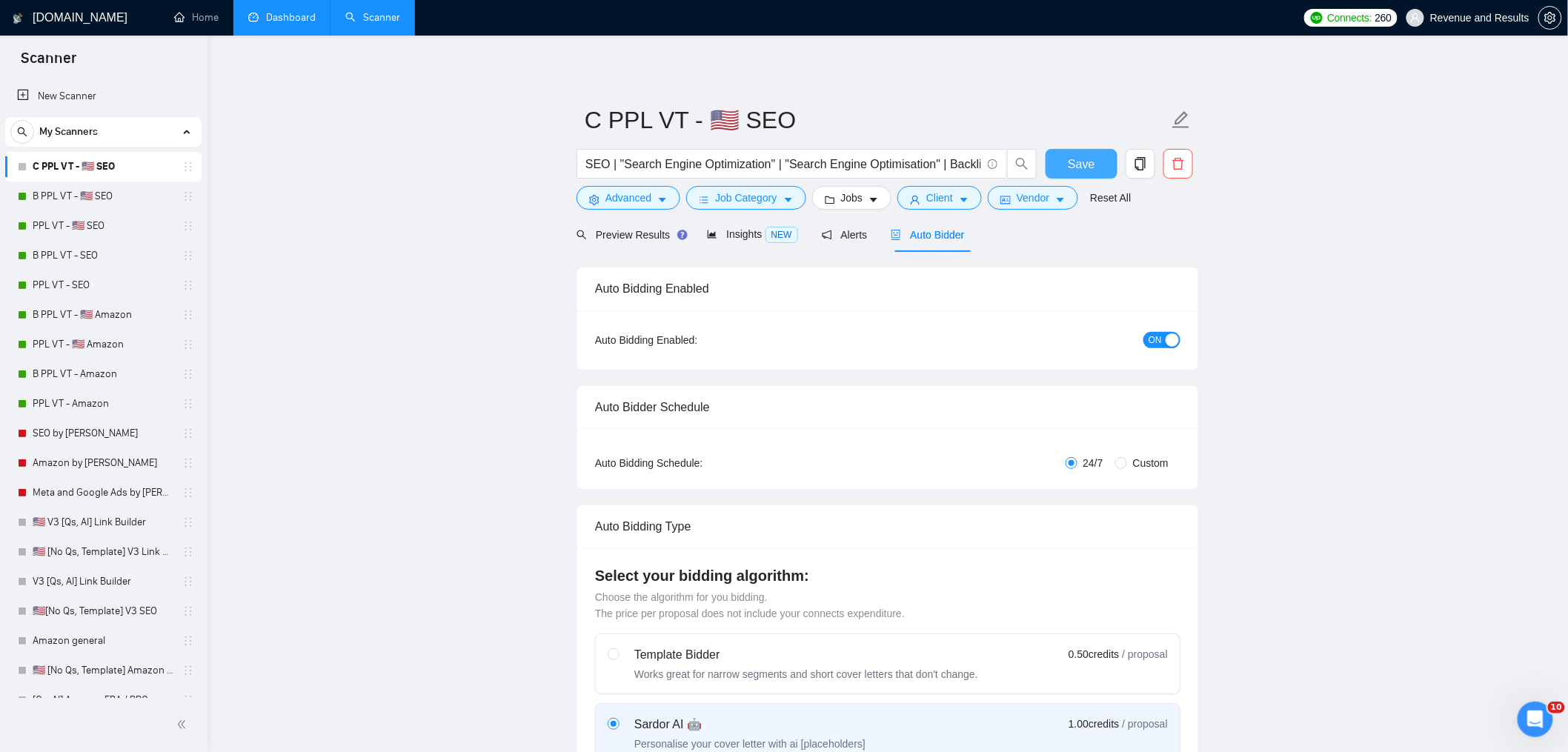
click at [1080, 160] on span "Save" at bounding box center [1081, 165] width 26 height 19
click at [1052, 188] on button "Vendor" at bounding box center [1033, 198] width 90 height 24
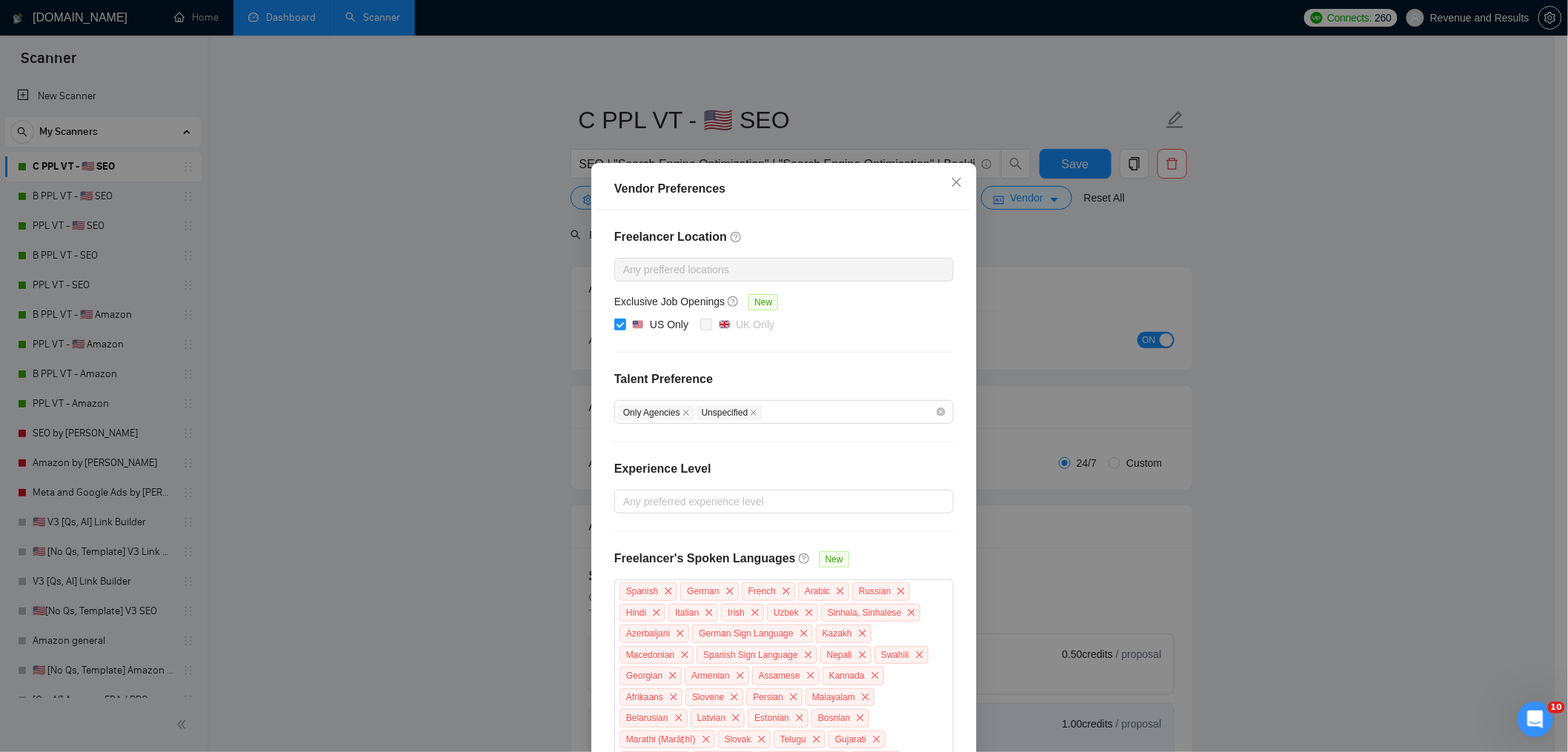
click at [1195, 254] on div "Vendor Preferences Freelancer Location Any preffered locations Exclusive Job Op…" at bounding box center [784, 376] width 1568 height 752
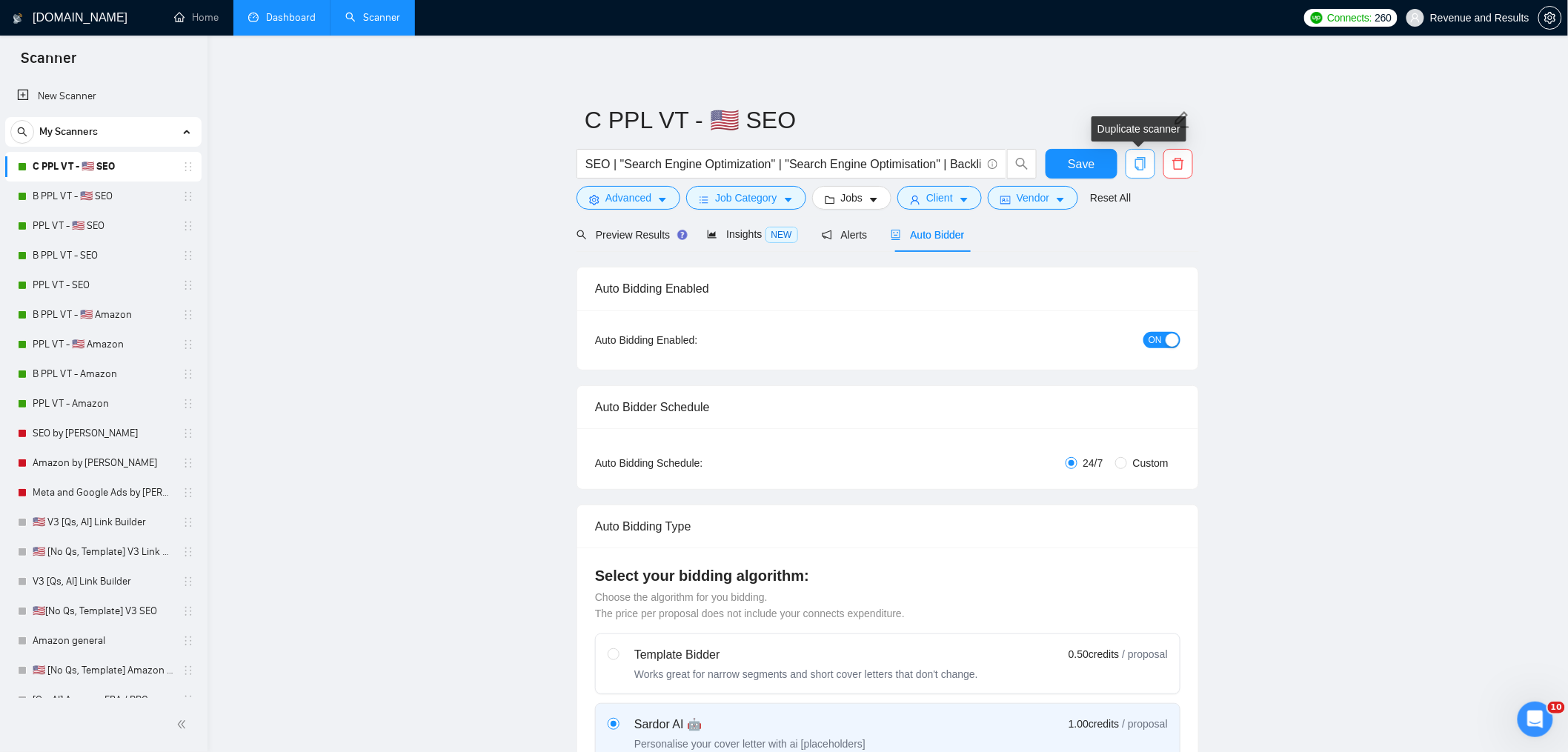
click at [1147, 161] on icon "copy" at bounding box center [1141, 164] width 13 height 13
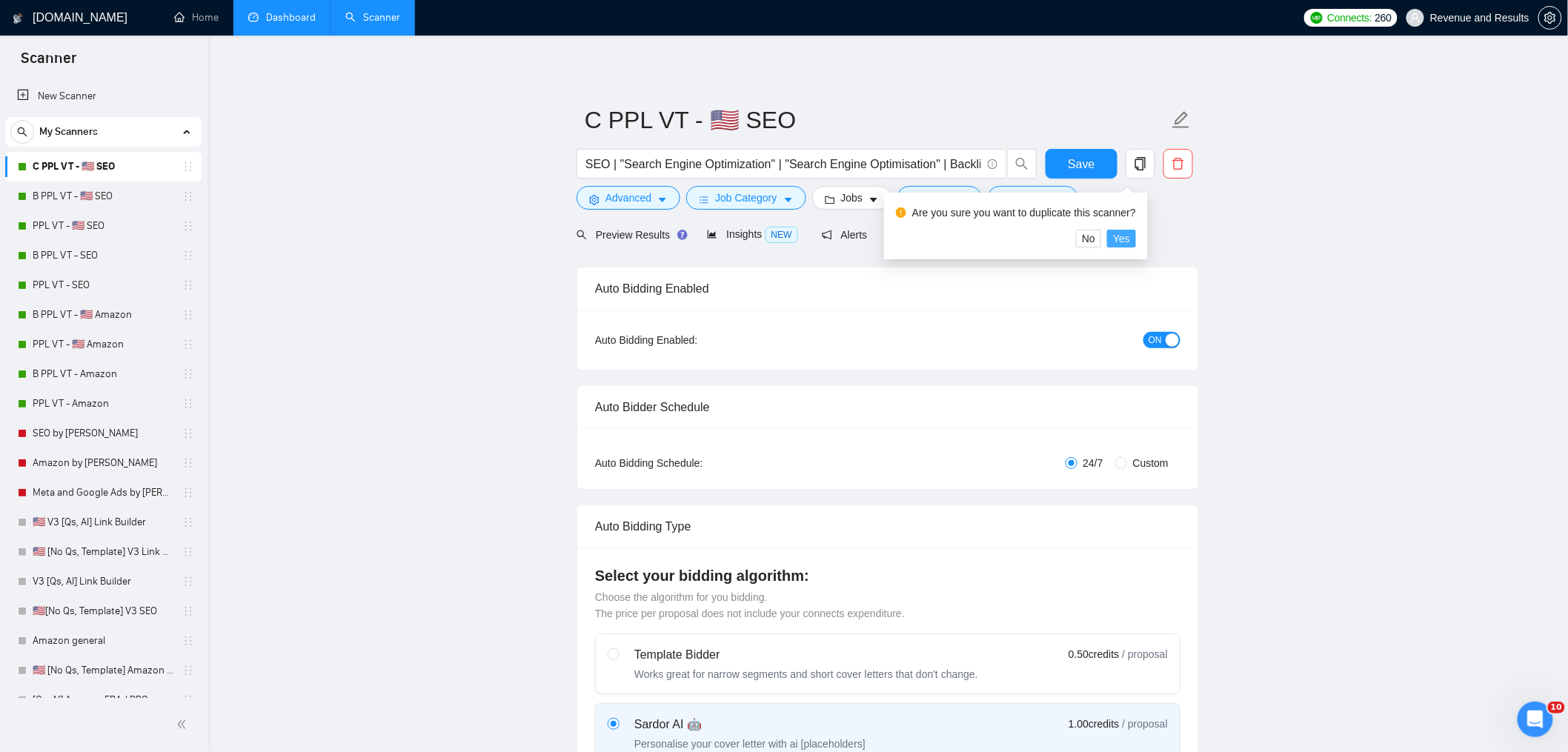
click at [1125, 243] on span "Yes" at bounding box center [1122, 238] width 17 height 16
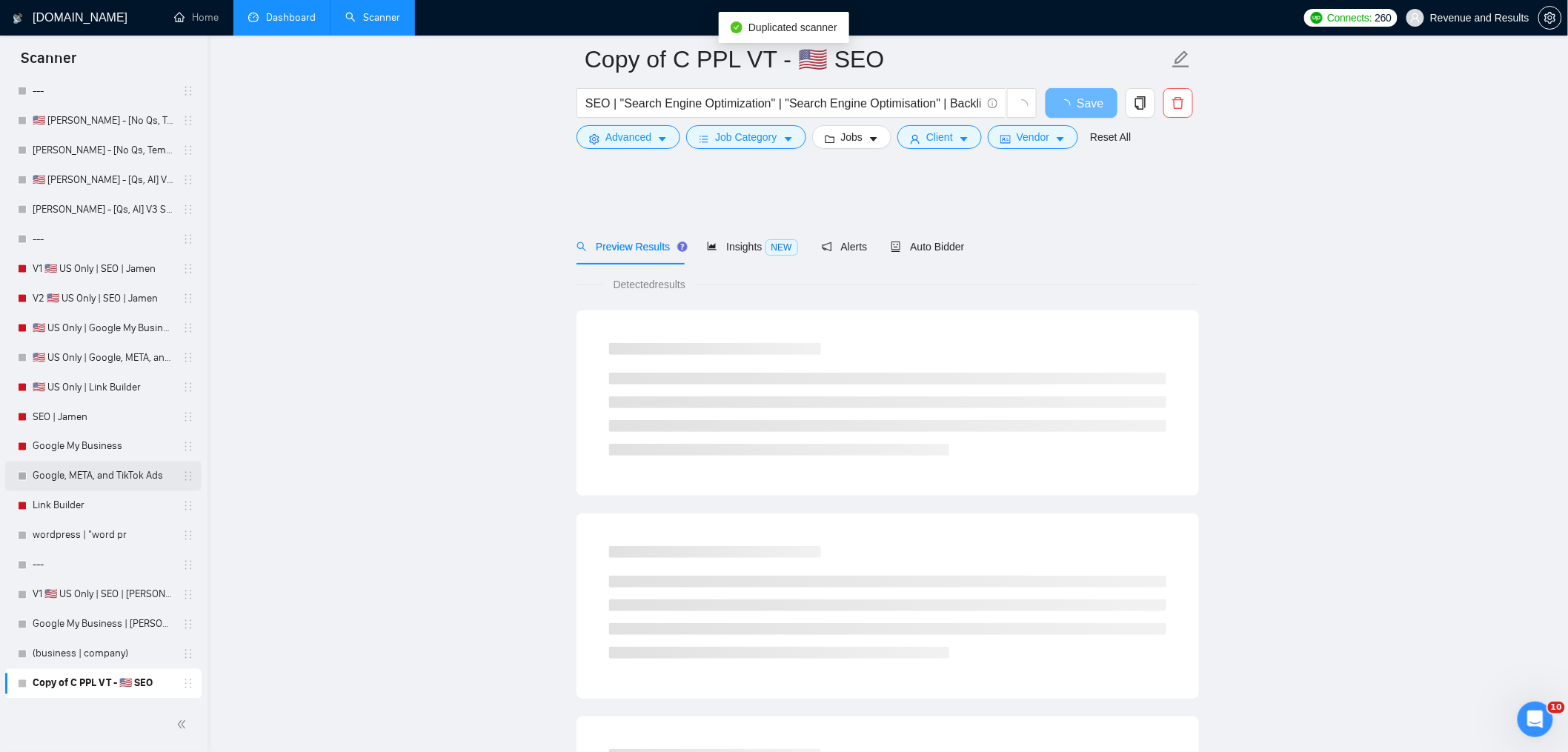
scroll to position [656, 0]
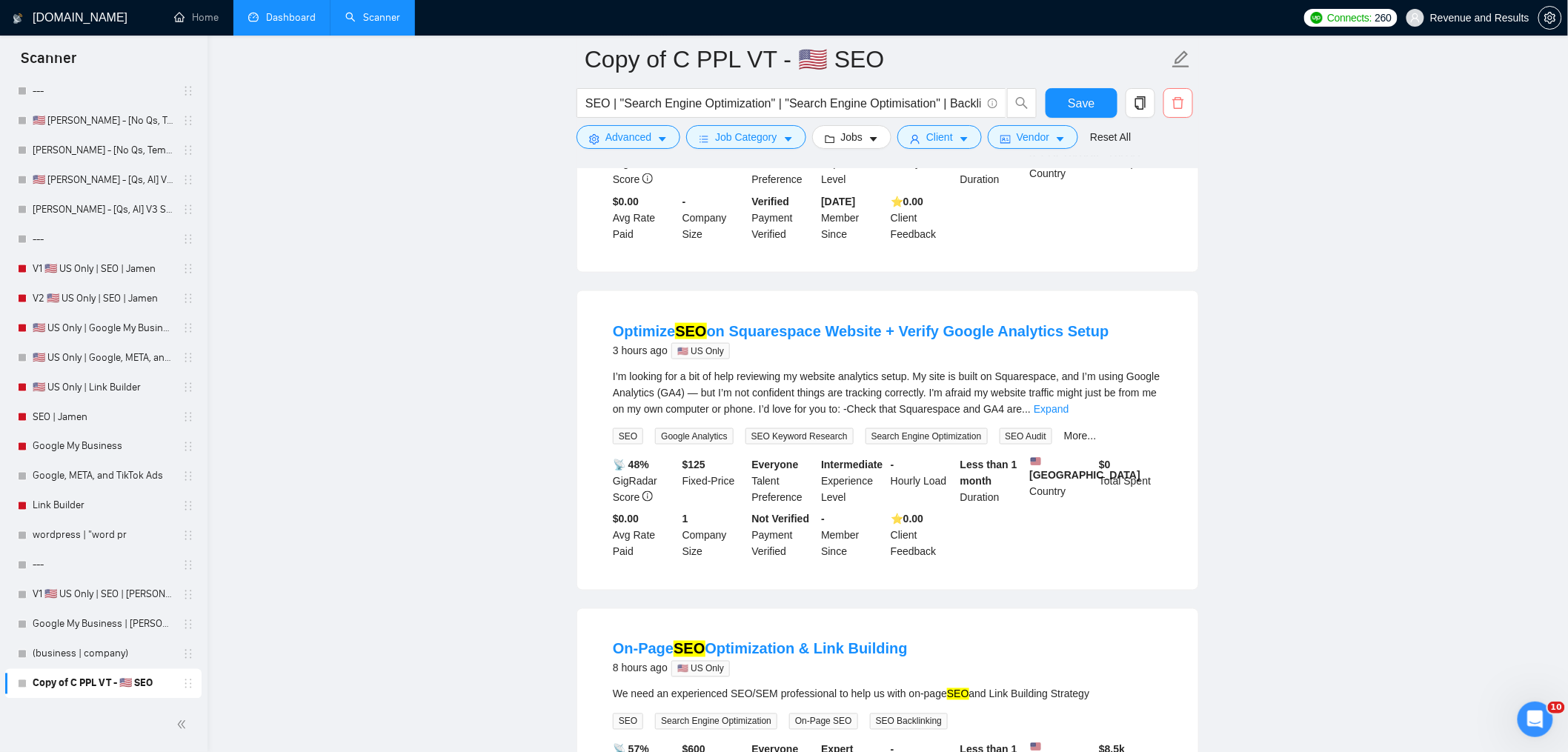
click at [1187, 99] on span "delete" at bounding box center [1178, 103] width 28 height 13
click at [1169, 174] on span "Yes" at bounding box center [1160, 179] width 17 height 16
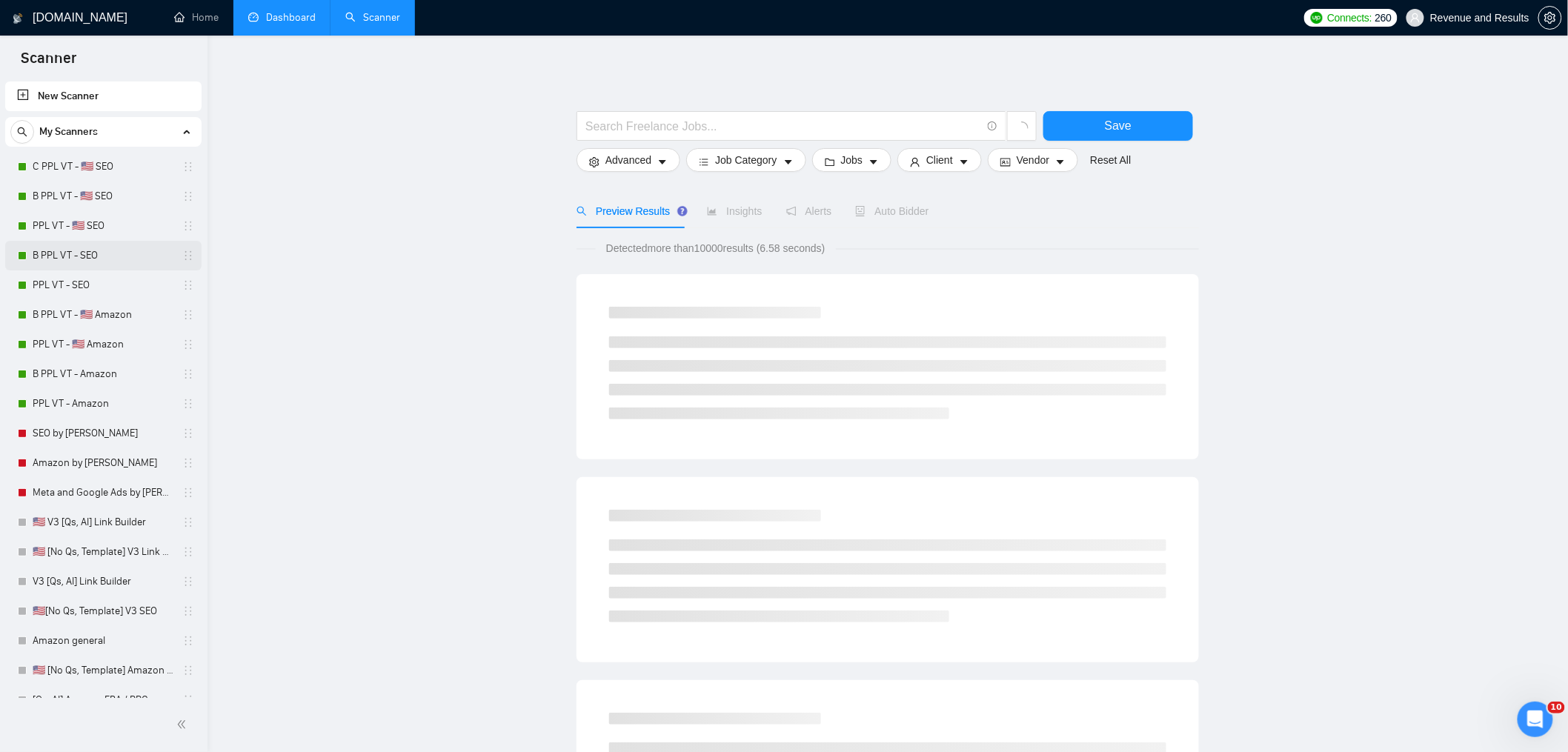
click at [106, 252] on link "B PPL VT - SEO" at bounding box center [104, 255] width 141 height 29
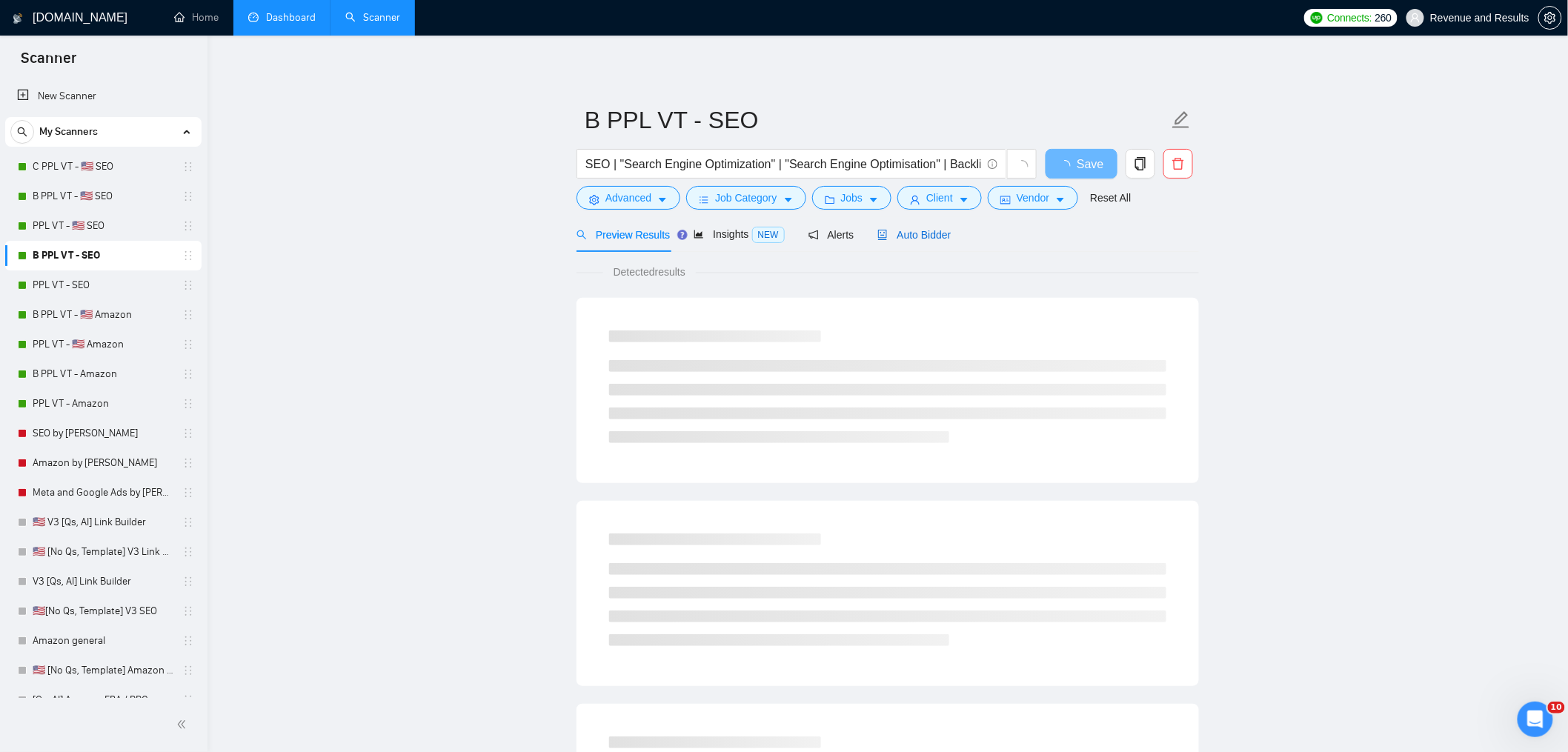
drag, startPoint x: 922, startPoint y: 235, endPoint x: 947, endPoint y: 242, distance: 26.0
click at [921, 235] on span "Auto Bidder" at bounding box center [914, 234] width 73 height 12
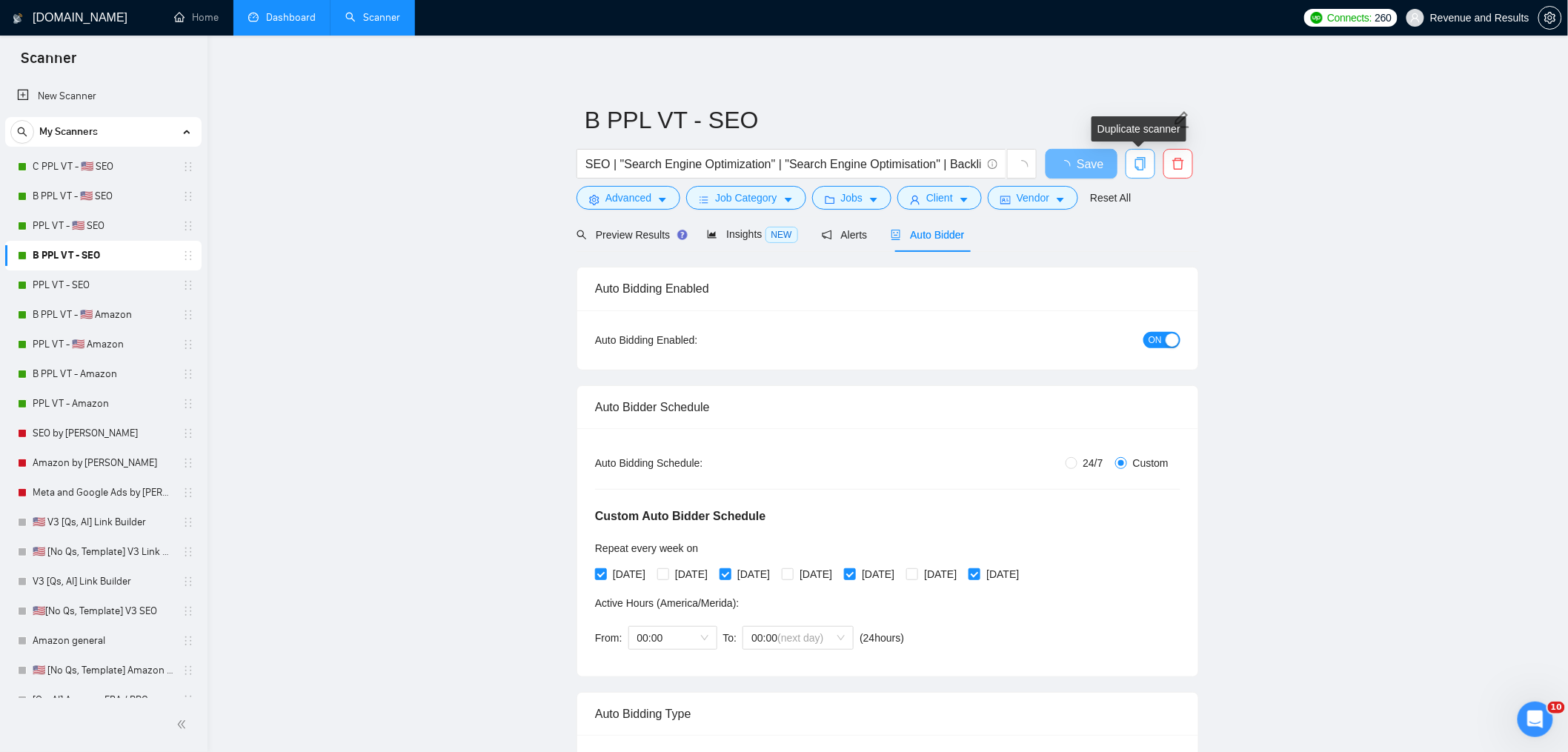
click at [1138, 168] on icon "copy" at bounding box center [1140, 164] width 10 height 13
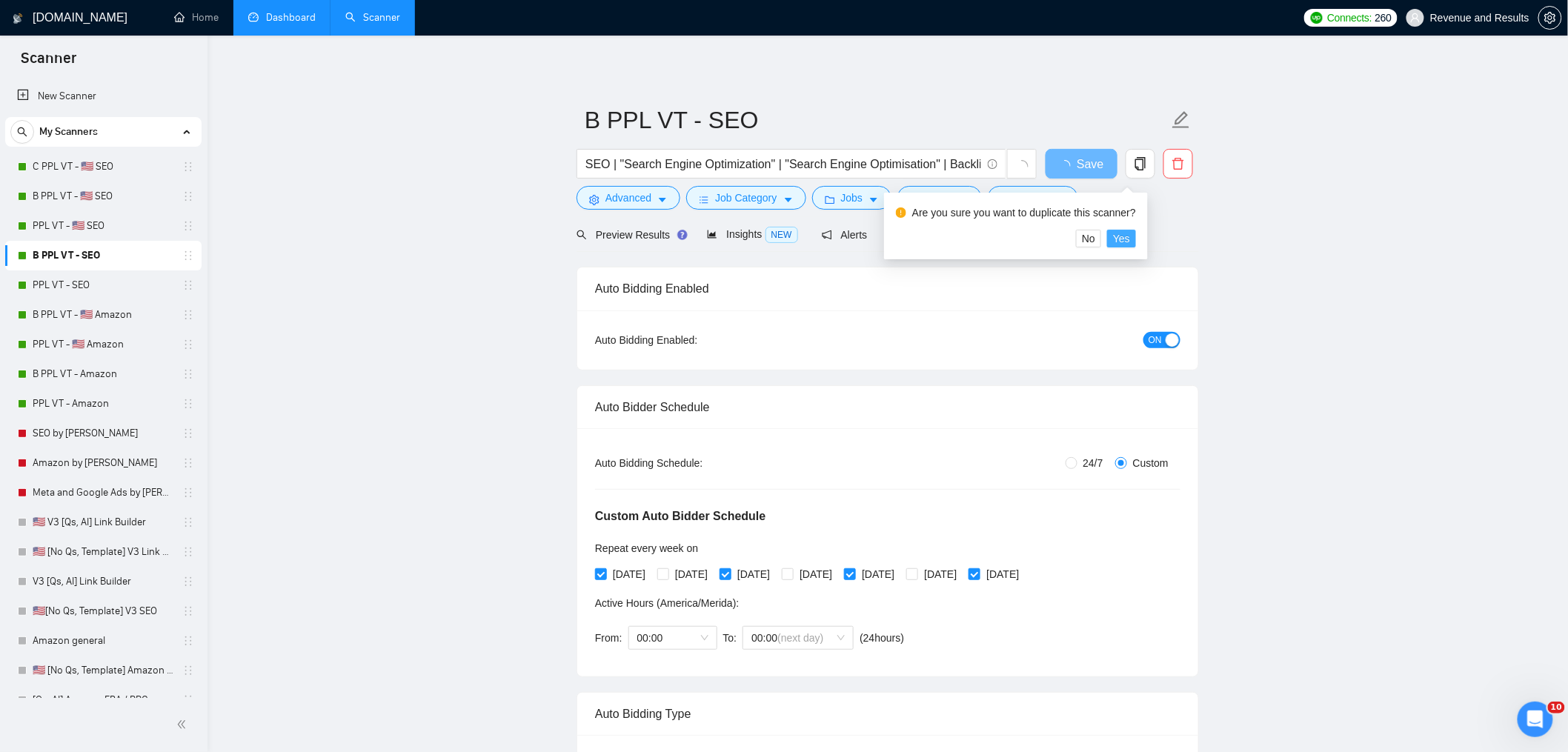
drag, startPoint x: 1131, startPoint y: 242, endPoint x: 1125, endPoint y: 250, distance: 10.0
click at [1130, 243] on span "Yes" at bounding box center [1122, 238] width 17 height 16
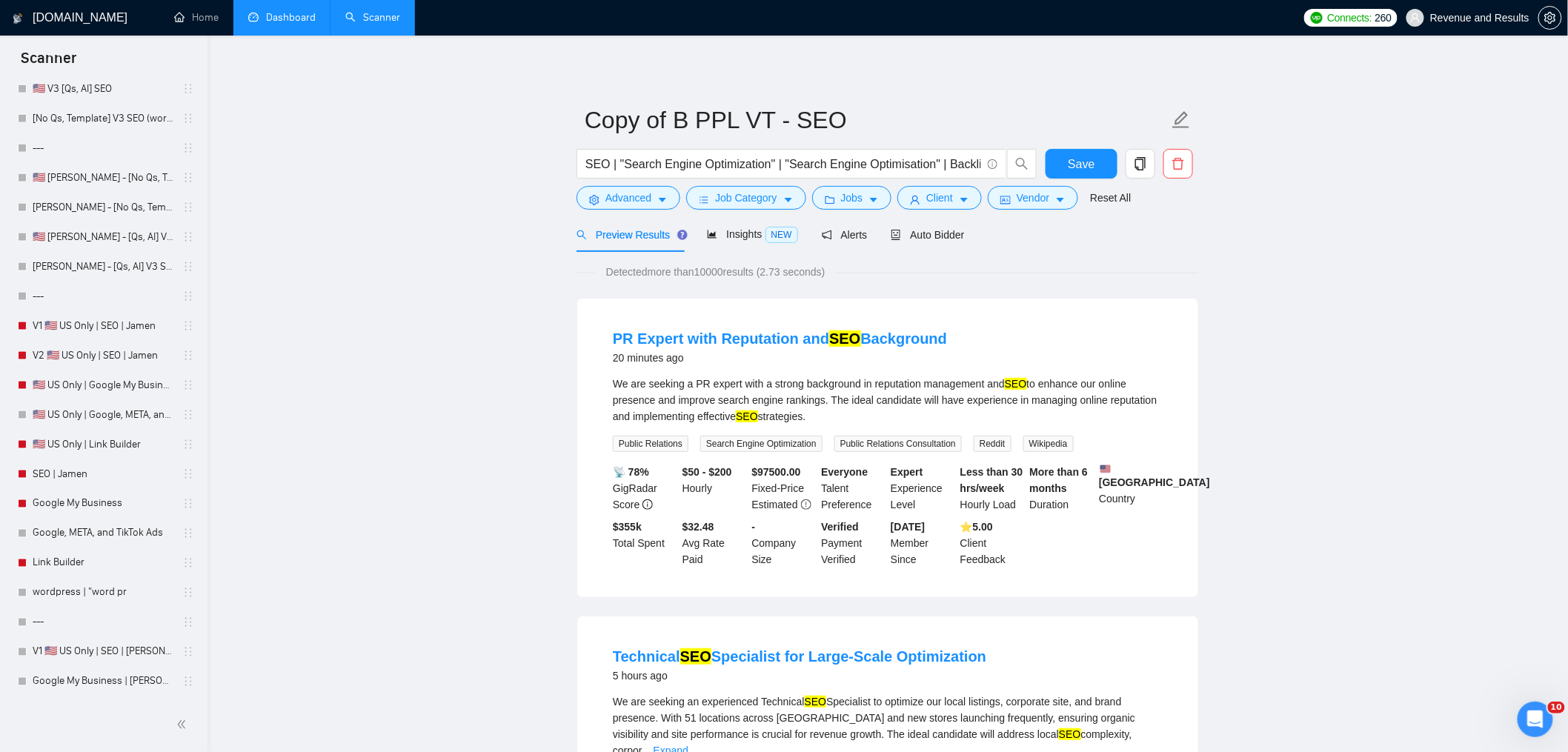
scroll to position [817, 0]
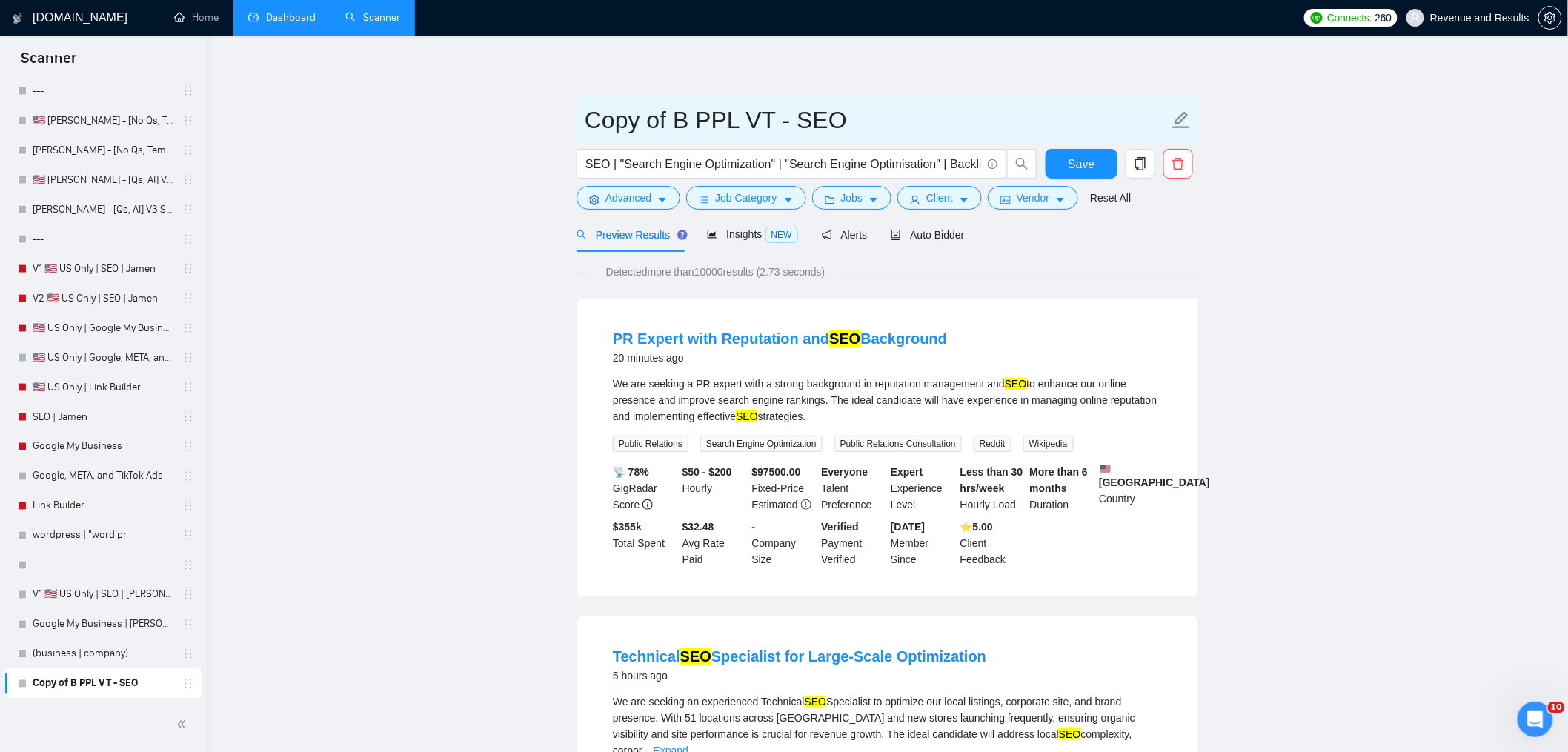
drag, startPoint x: 685, startPoint y: 127, endPoint x: 465, endPoint y: 125, distance: 220.0
type input "C PPL VT - SEO"
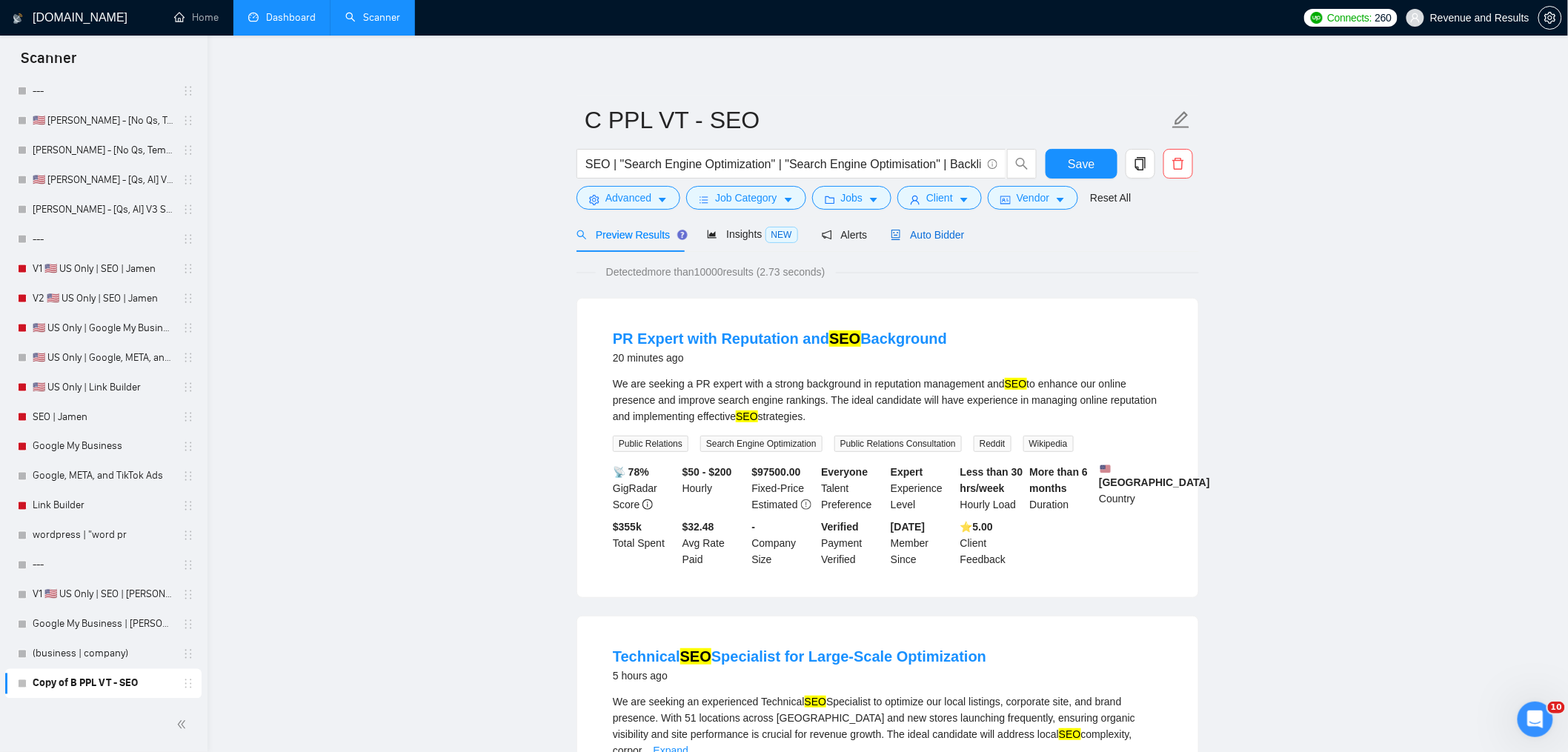
click at [960, 240] on span "Auto Bidder" at bounding box center [927, 234] width 73 height 12
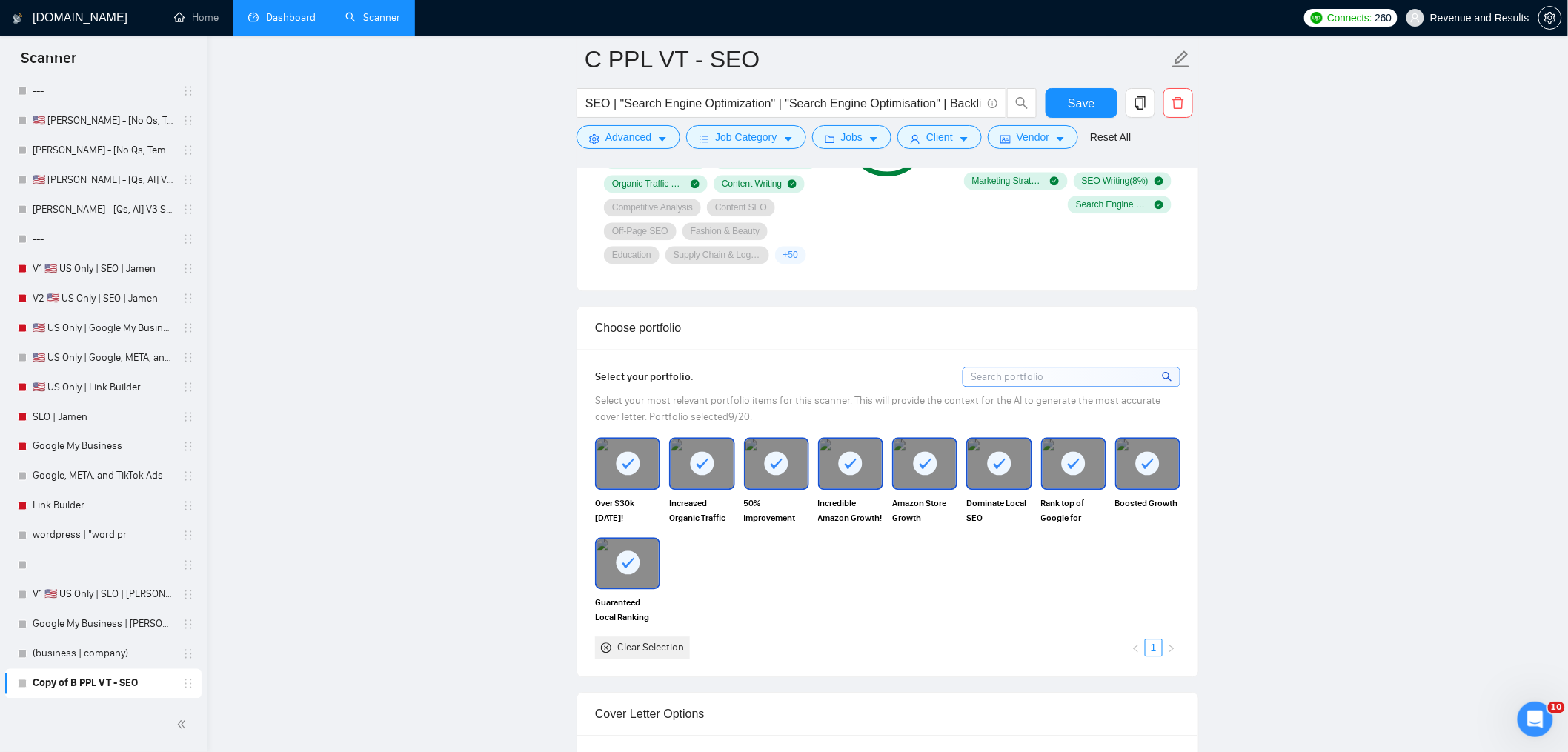
scroll to position [1735, 0]
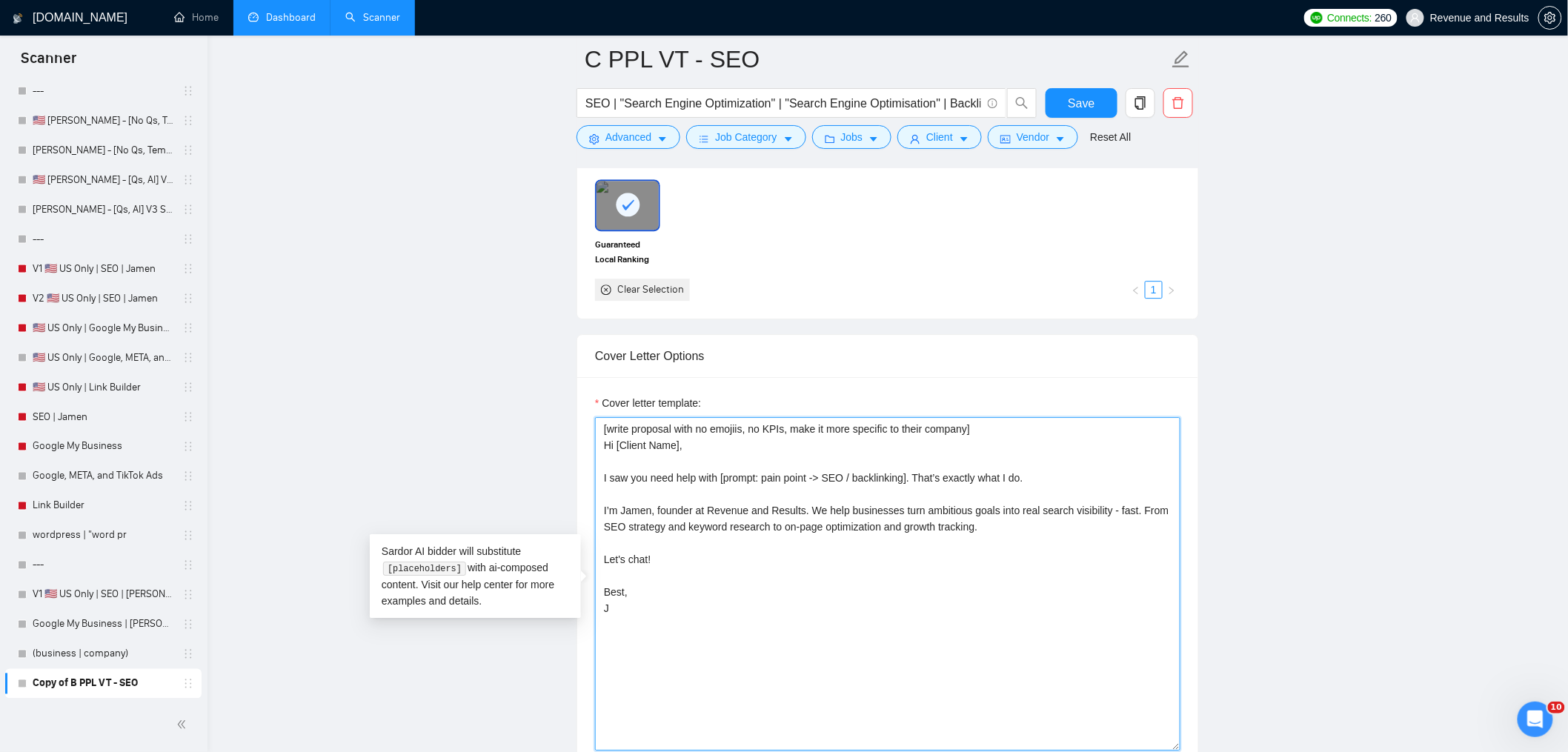
drag, startPoint x: 696, startPoint y: 512, endPoint x: 552, endPoint y: 369, distance: 202.9
click at [552, 370] on main "C PPL VT - SEO SEO | "Search Engine Optimization" | "Search Engine Optimisation…" at bounding box center [888, 474] width 1313 height 4300
drag, startPoint x: 702, startPoint y: 577, endPoint x: 696, endPoint y: 595, distance: 19.0
click at [702, 577] on textarea "[write proposal with no emojiis, no KPIs, make it more specific to their compan…" at bounding box center [888, 584] width 585 height 333
drag, startPoint x: 657, startPoint y: 634, endPoint x: 549, endPoint y: 363, distance: 291.7
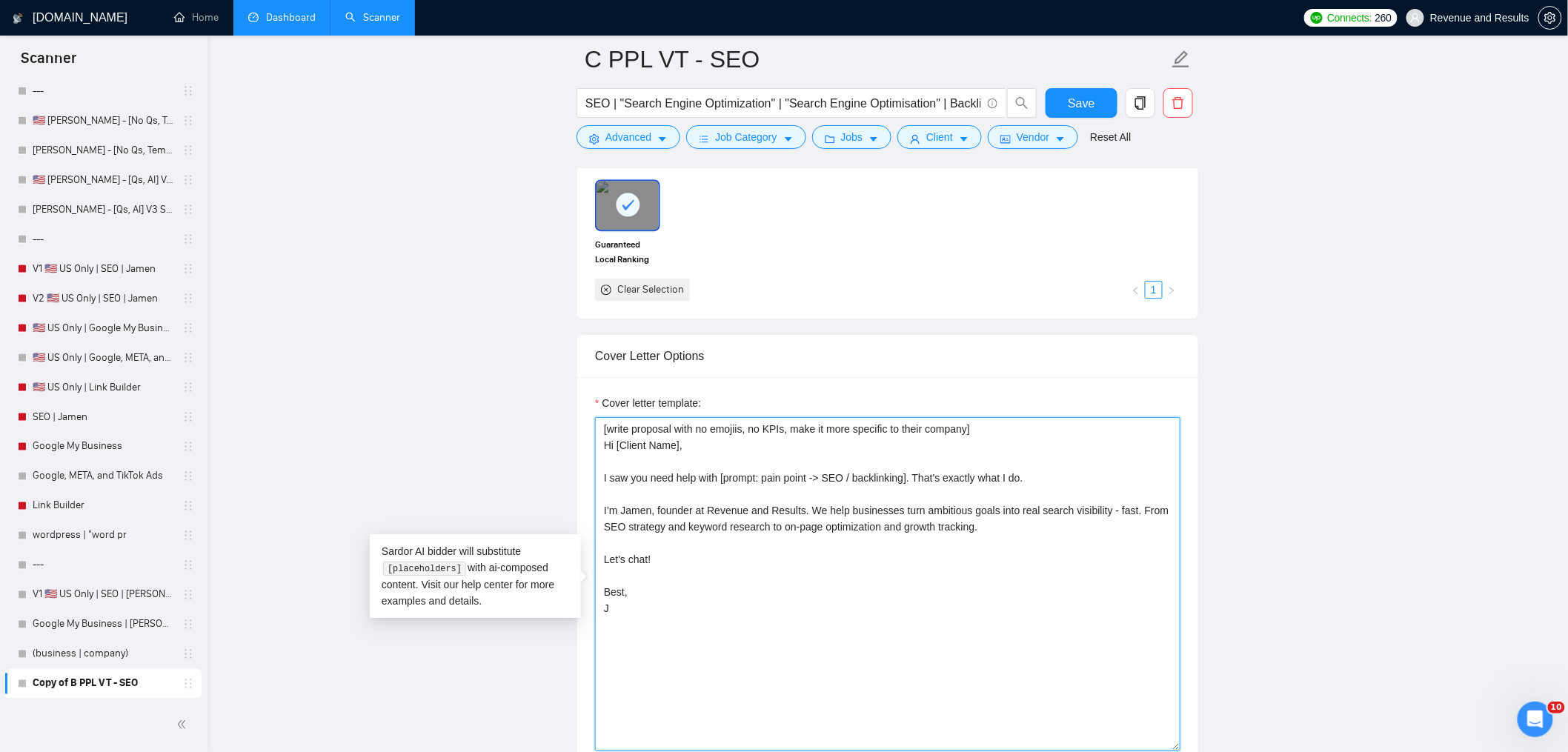
click at [549, 363] on main "C PPL VT - SEO SEO | "Search Engine Optimization" | "Search Engine Optimisation…" at bounding box center [888, 474] width 1313 height 4300
paste textarea "send the proposal exactly as written, do not change anything] Hi, I recently co…"
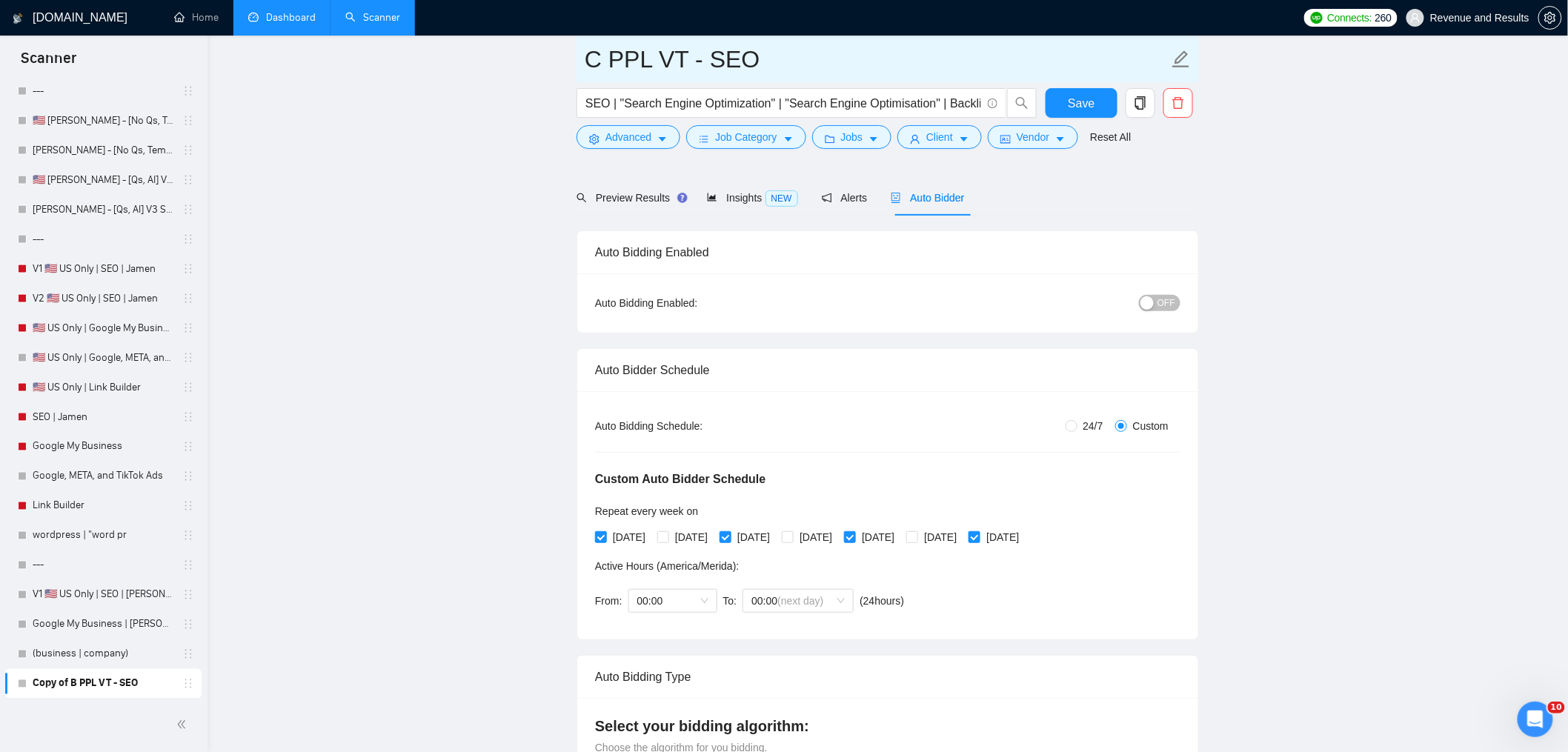
scroll to position [0, 0]
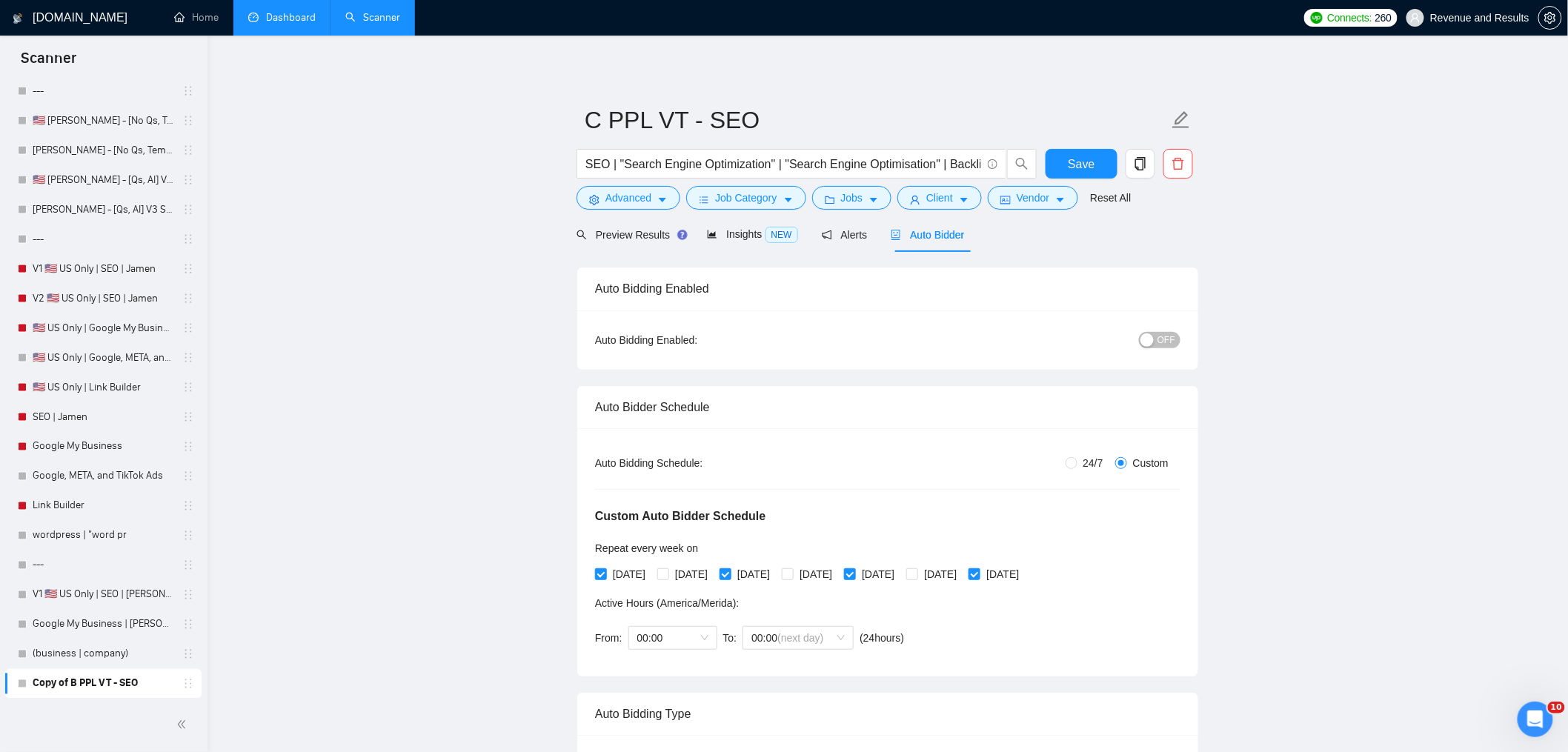
type textarea "[send the proposal exactly as written, do not change anything] Hi, I recently c…"
click at [1090, 462] on span "24/7" at bounding box center [1094, 462] width 32 height 16
click at [1078, 462] on input "24/7" at bounding box center [1071, 463] width 12 height 12
radio input "true"
radio input "false"
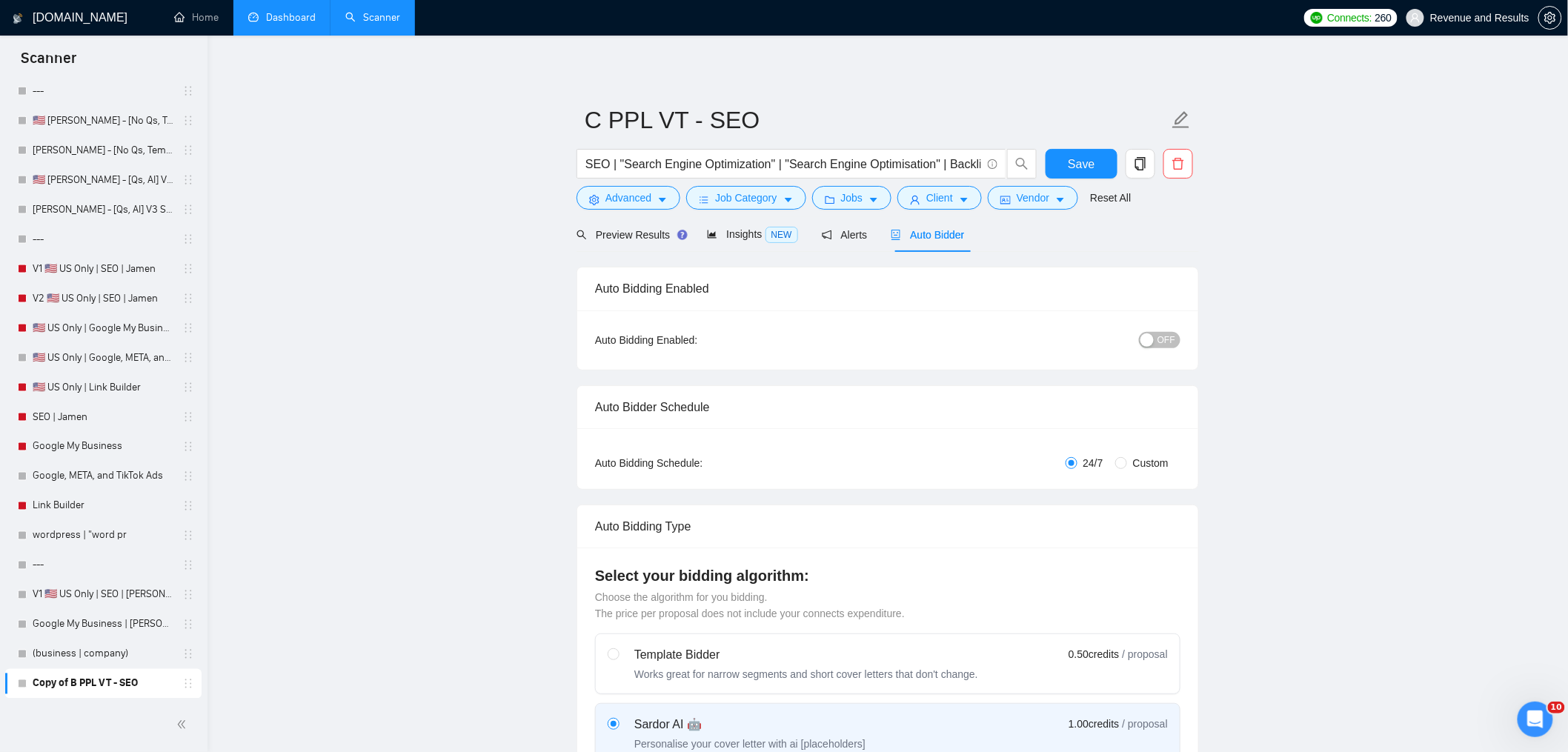
drag, startPoint x: 1175, startPoint y: 358, endPoint x: 1173, endPoint y: 344, distance: 14.1
click at [1174, 358] on div "Auto Bidding Enabled: OFF" at bounding box center [888, 340] width 621 height 59
click at [1171, 342] on span "OFF" at bounding box center [1166, 340] width 18 height 16
click at [1097, 161] on button "Save" at bounding box center [1081, 163] width 72 height 29
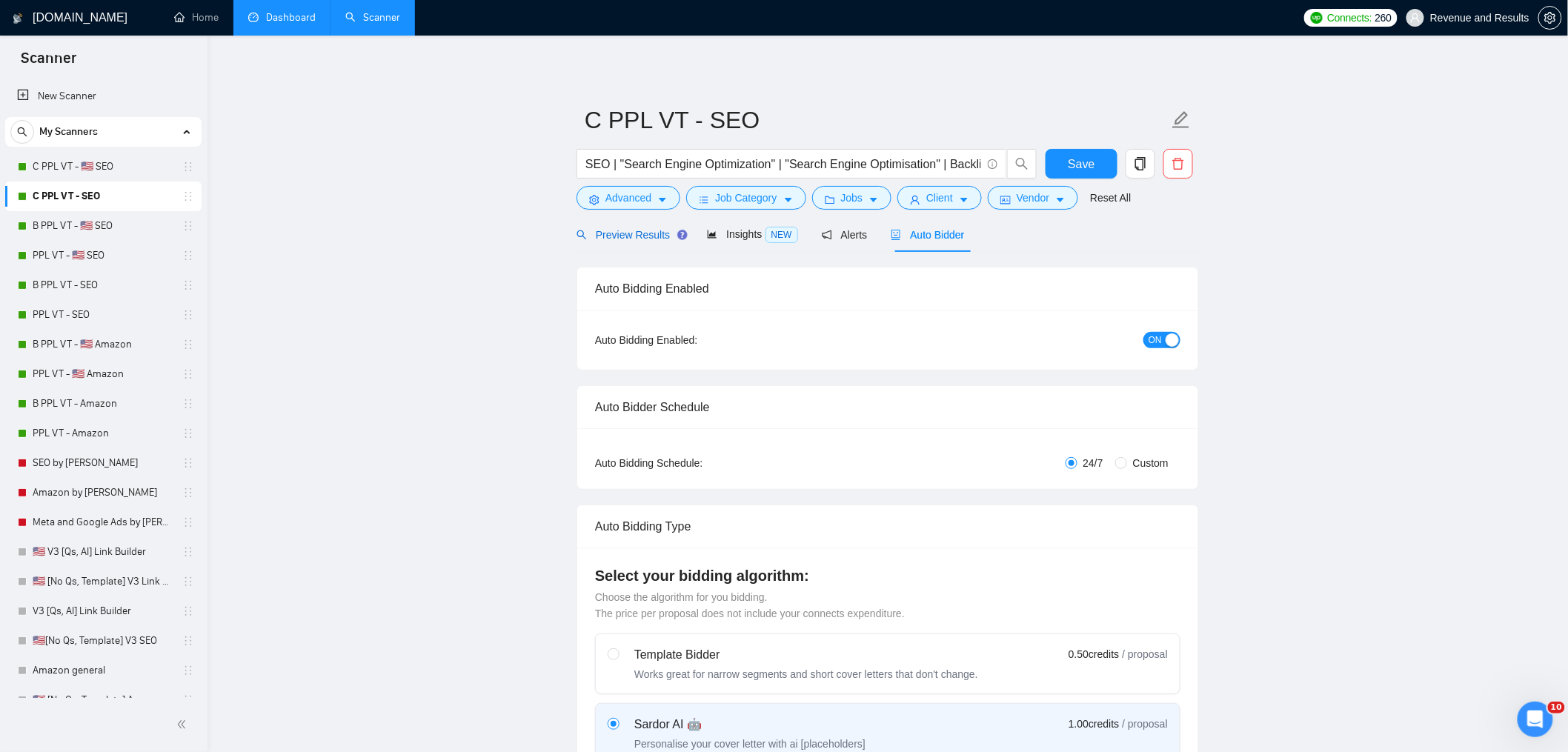
click at [641, 235] on span "Preview Results" at bounding box center [630, 234] width 106 height 12
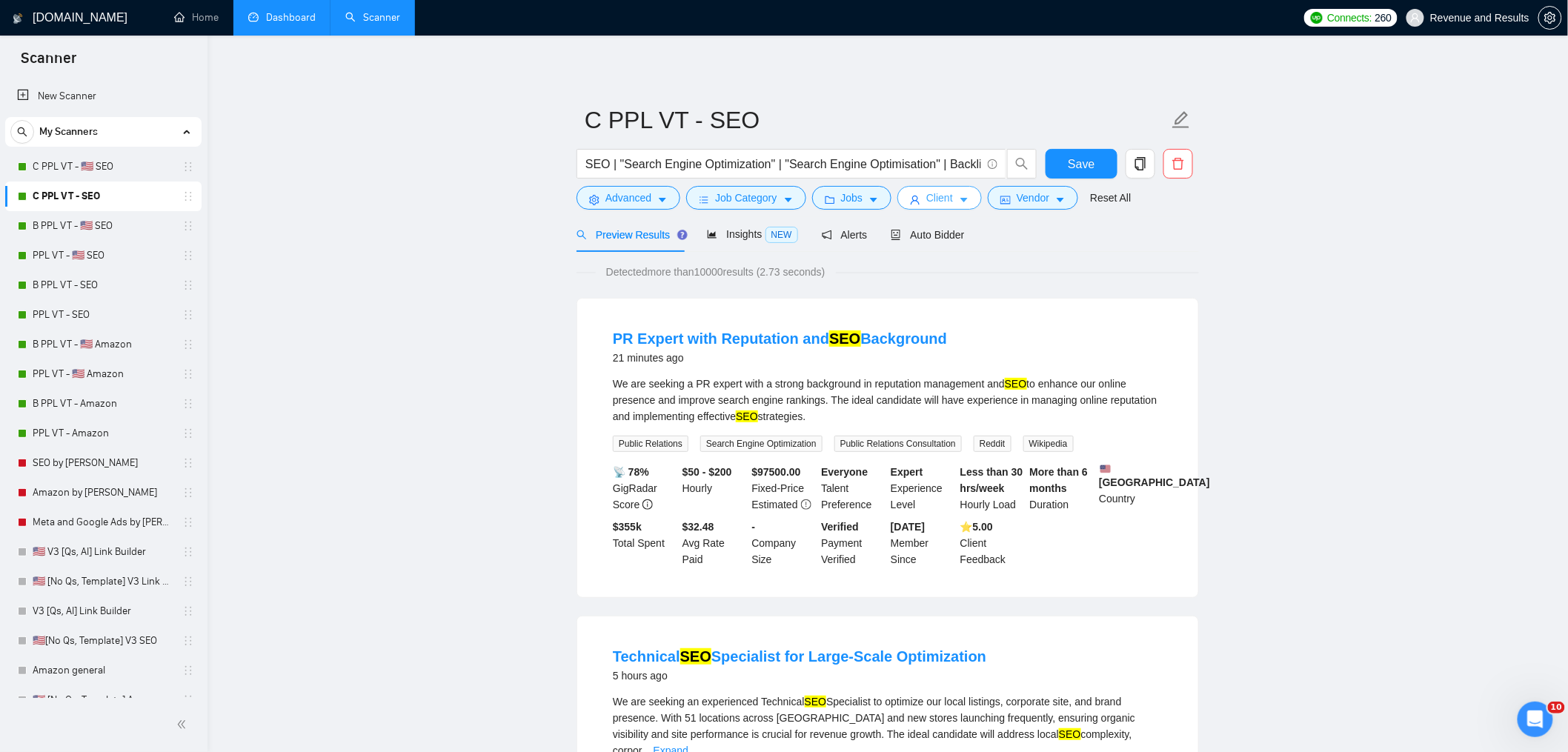
click at [952, 194] on span "Client" at bounding box center [939, 198] width 26 height 16
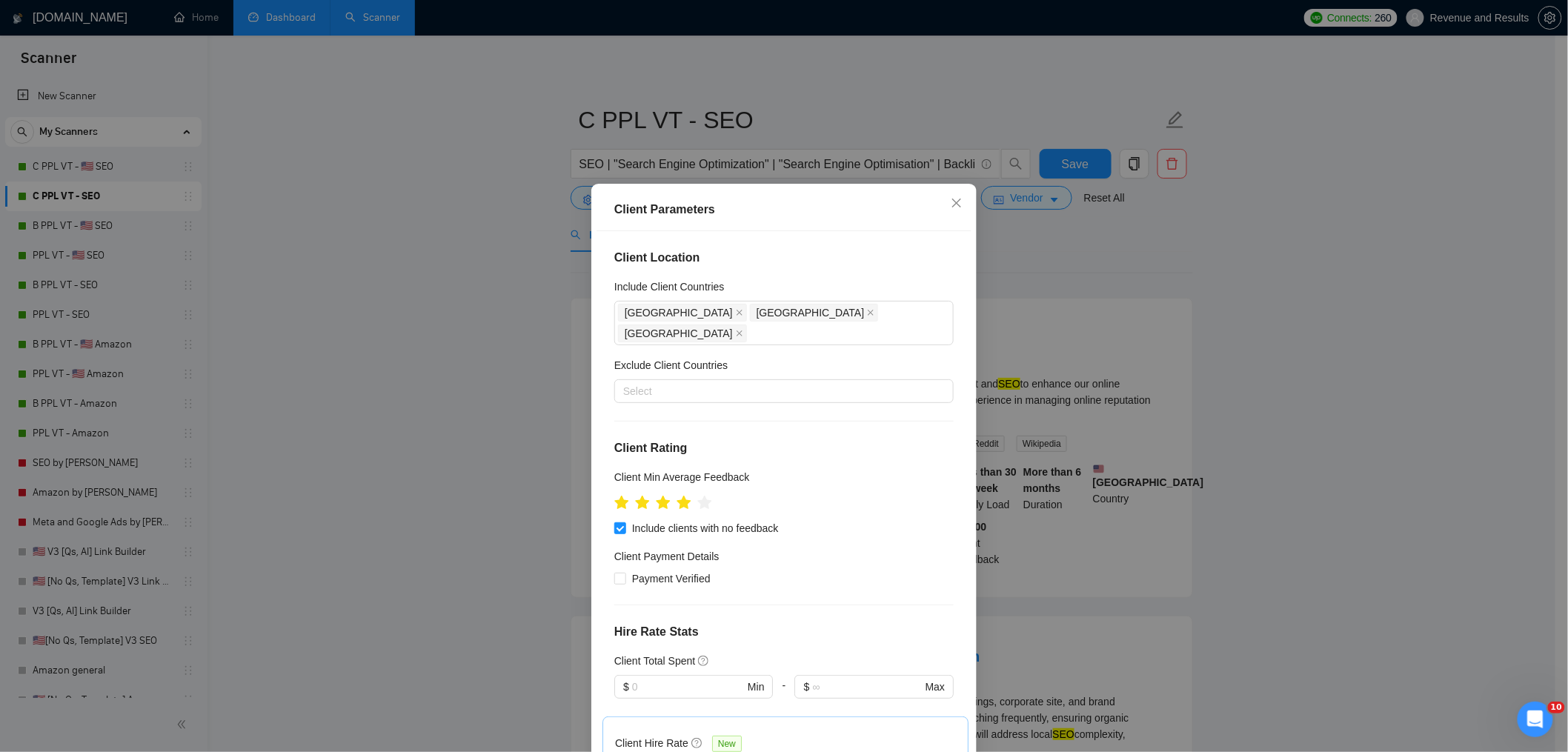
click at [1135, 287] on div "Client Parameters Client Location Include Client Countries United States Canada…" at bounding box center [784, 376] width 1568 height 752
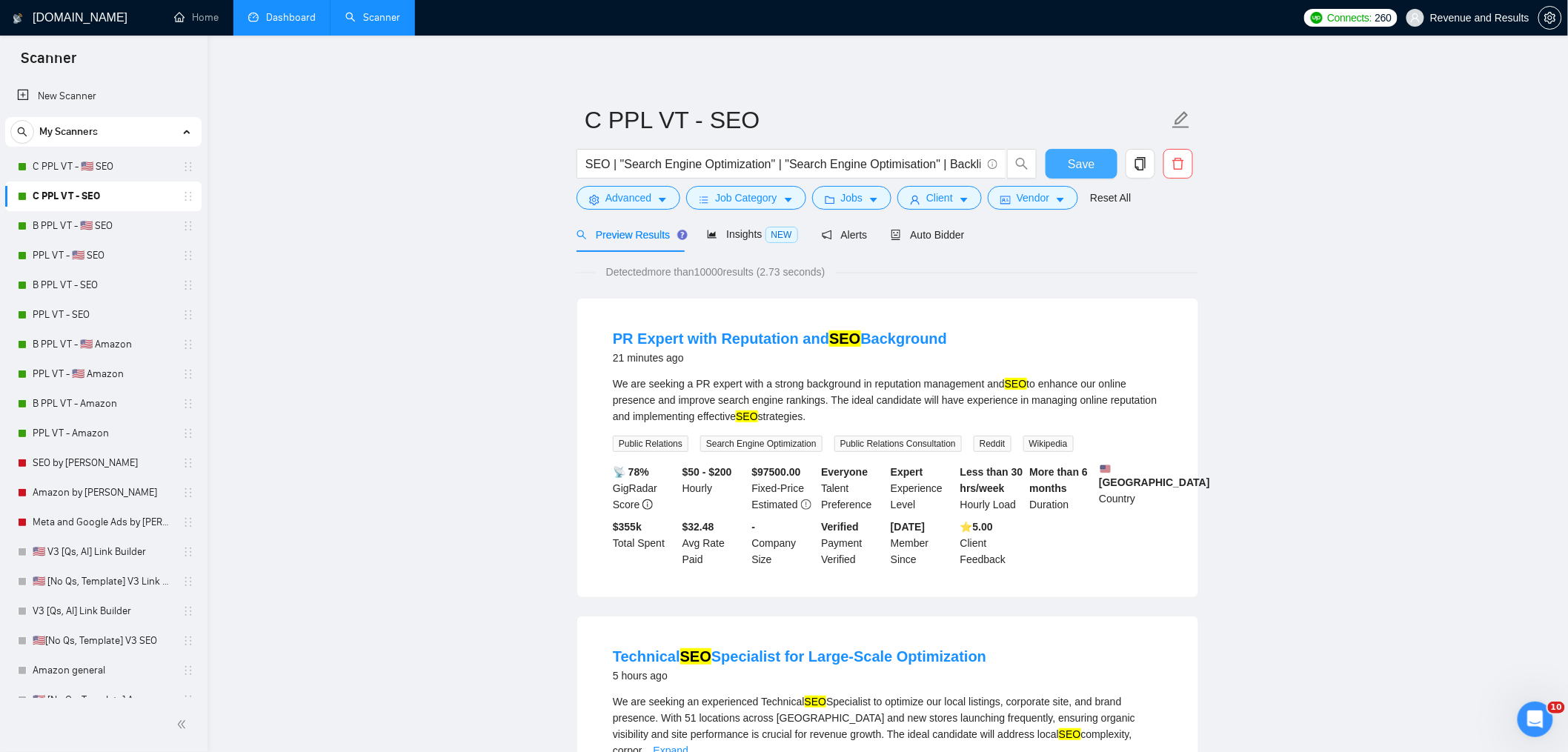
click at [1078, 165] on span "Save" at bounding box center [1081, 165] width 26 height 19
click at [148, 248] on link "PPL VT - 🇺🇸 SEO" at bounding box center [104, 255] width 141 height 29
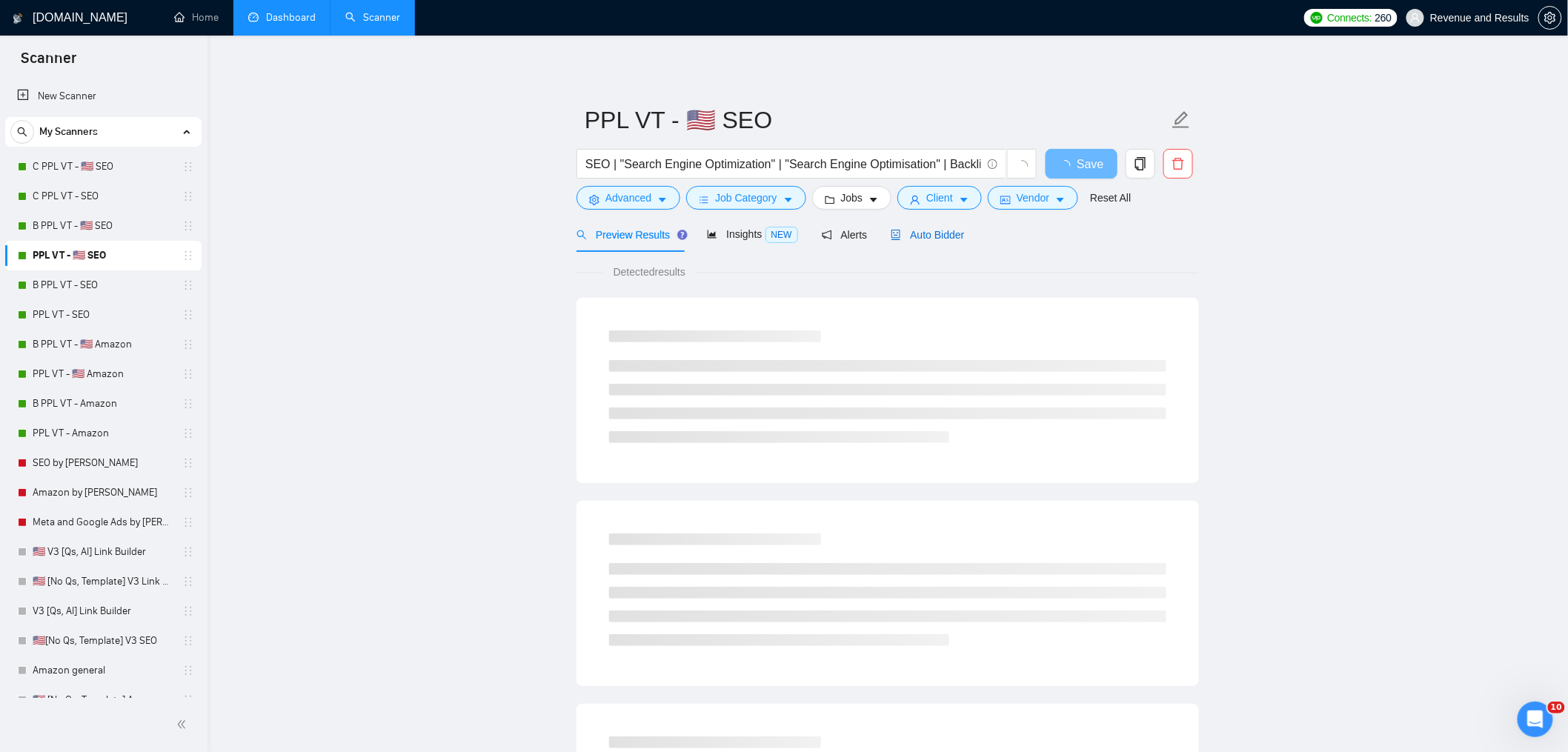
click at [918, 239] on span "Auto Bidder" at bounding box center [927, 234] width 73 height 12
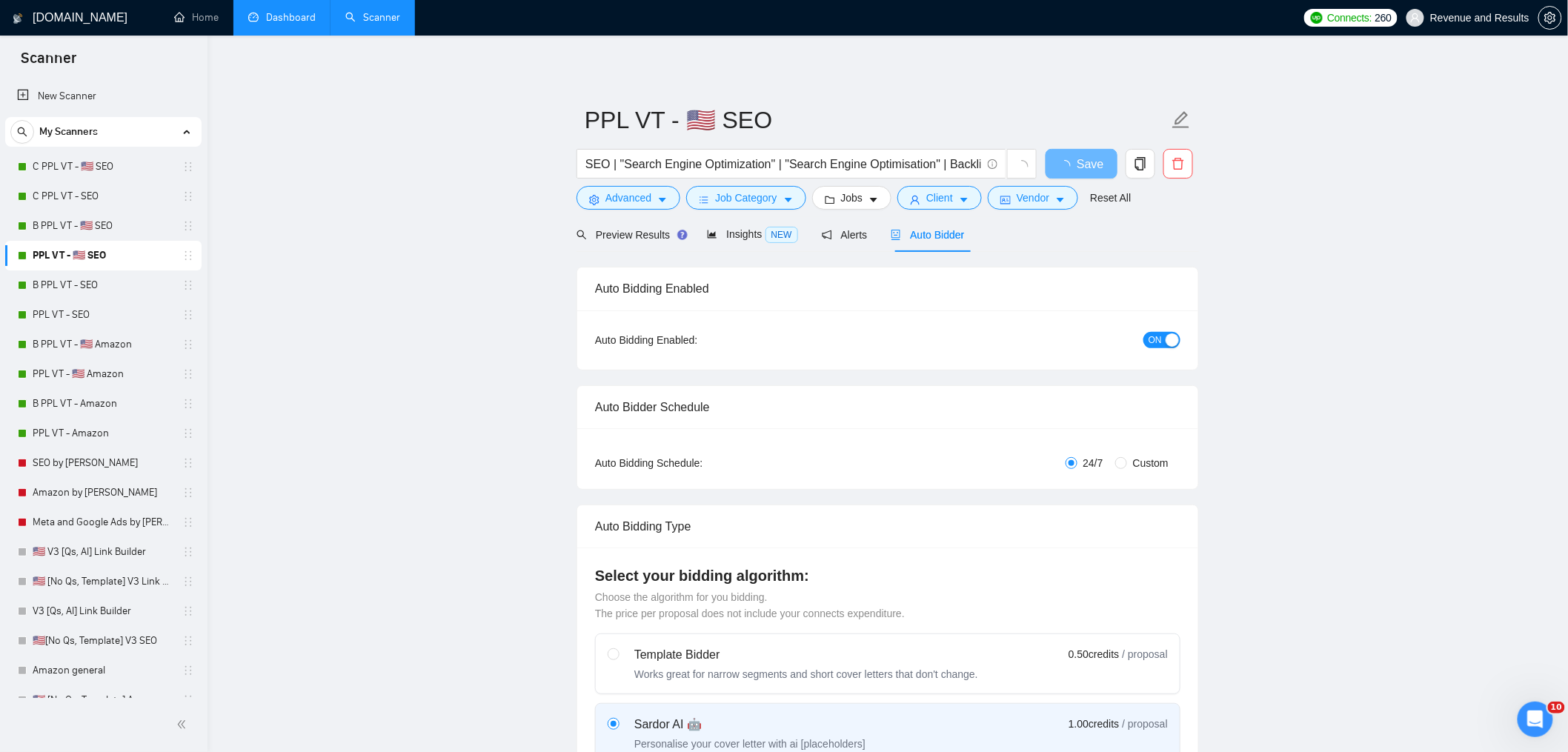
click at [1158, 341] on span "ON" at bounding box center [1155, 340] width 13 height 16
click at [1089, 169] on span "Save" at bounding box center [1081, 165] width 26 height 19
click at [272, 18] on link "Dashboard" at bounding box center [282, 17] width 68 height 12
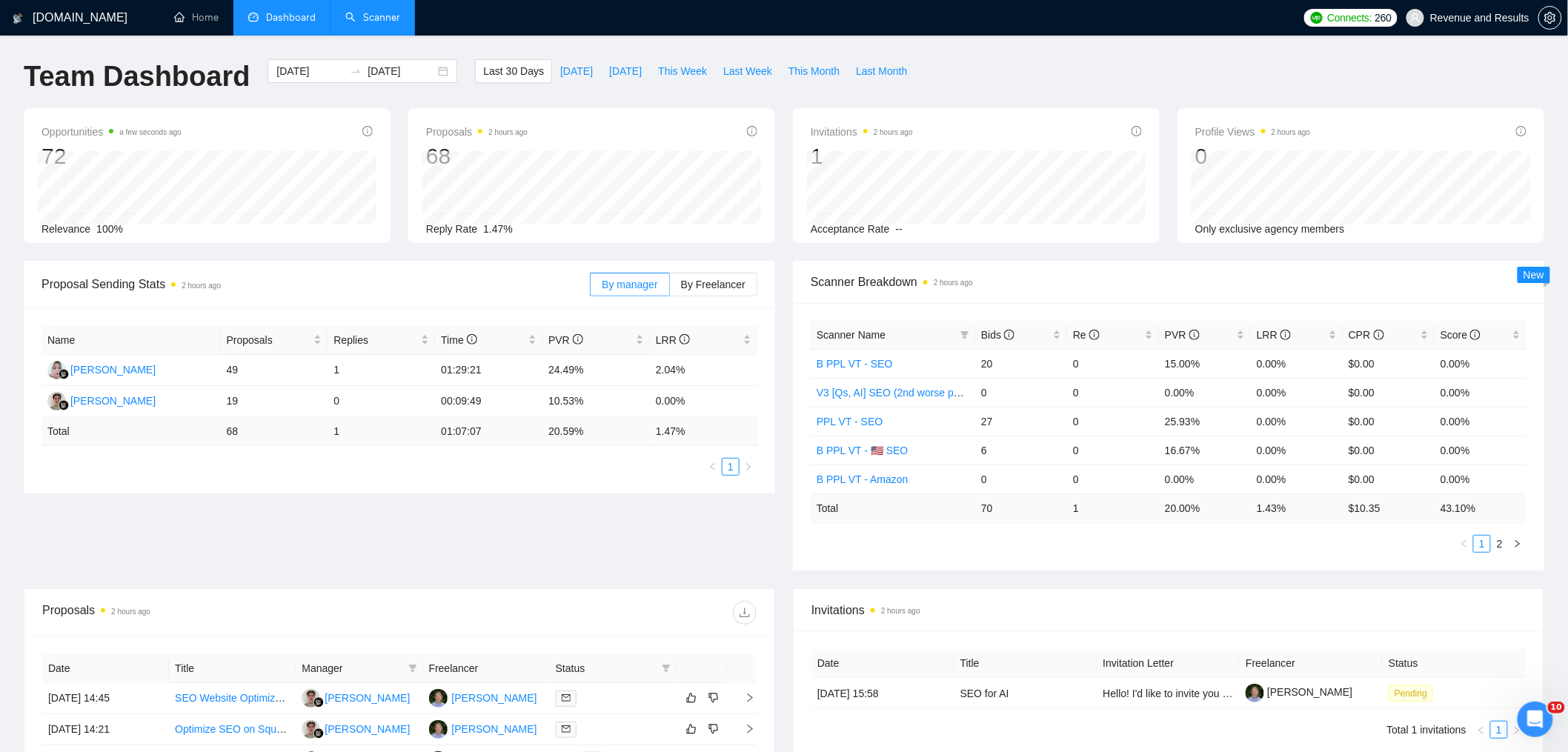
click at [363, 13] on link "Scanner" at bounding box center [373, 17] width 55 height 12
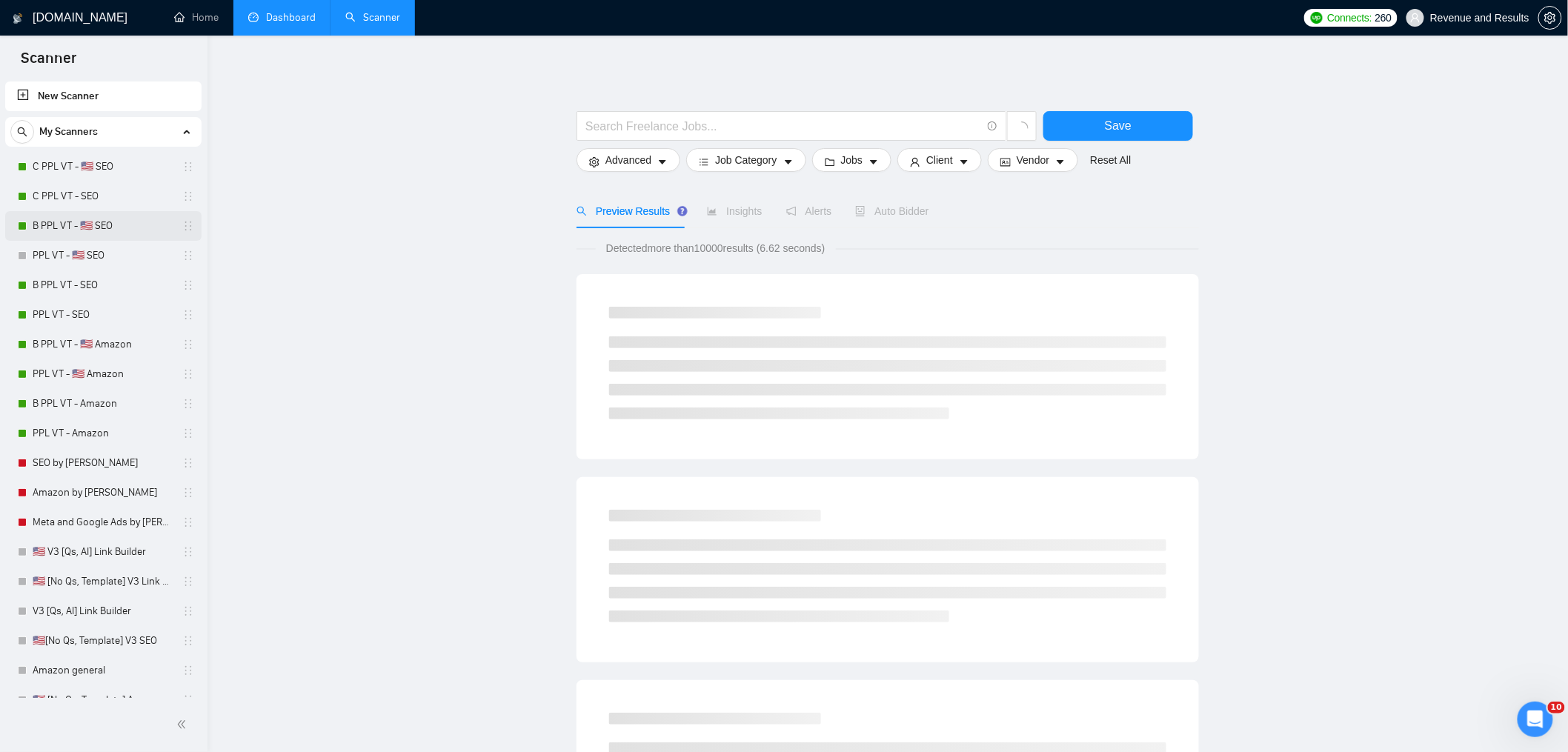
click at [84, 221] on link "B PPL VT - 🇺🇸 SEO" at bounding box center [104, 225] width 141 height 29
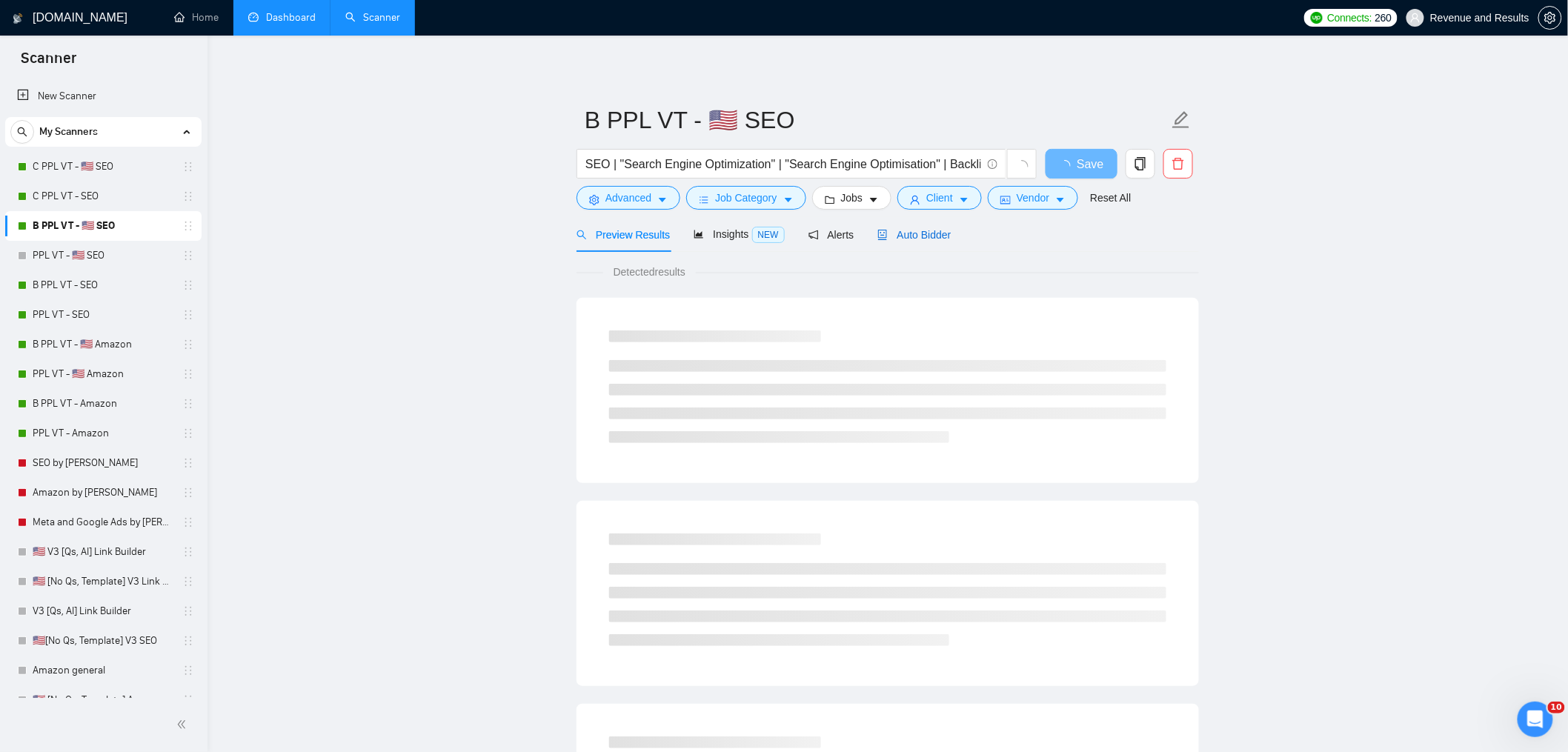
click at [934, 235] on span "Auto Bidder" at bounding box center [914, 234] width 73 height 12
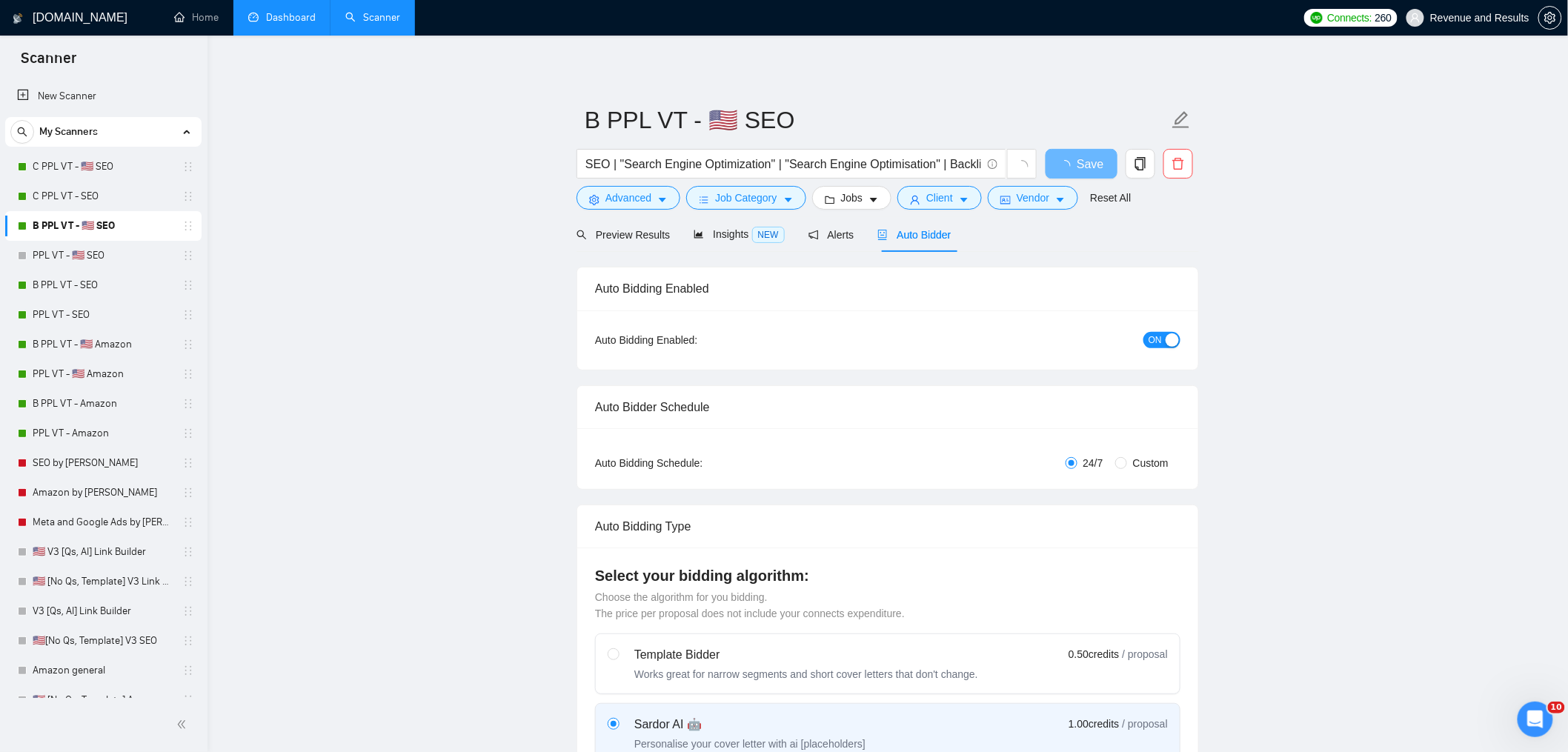
radio input "false"
radio input "true"
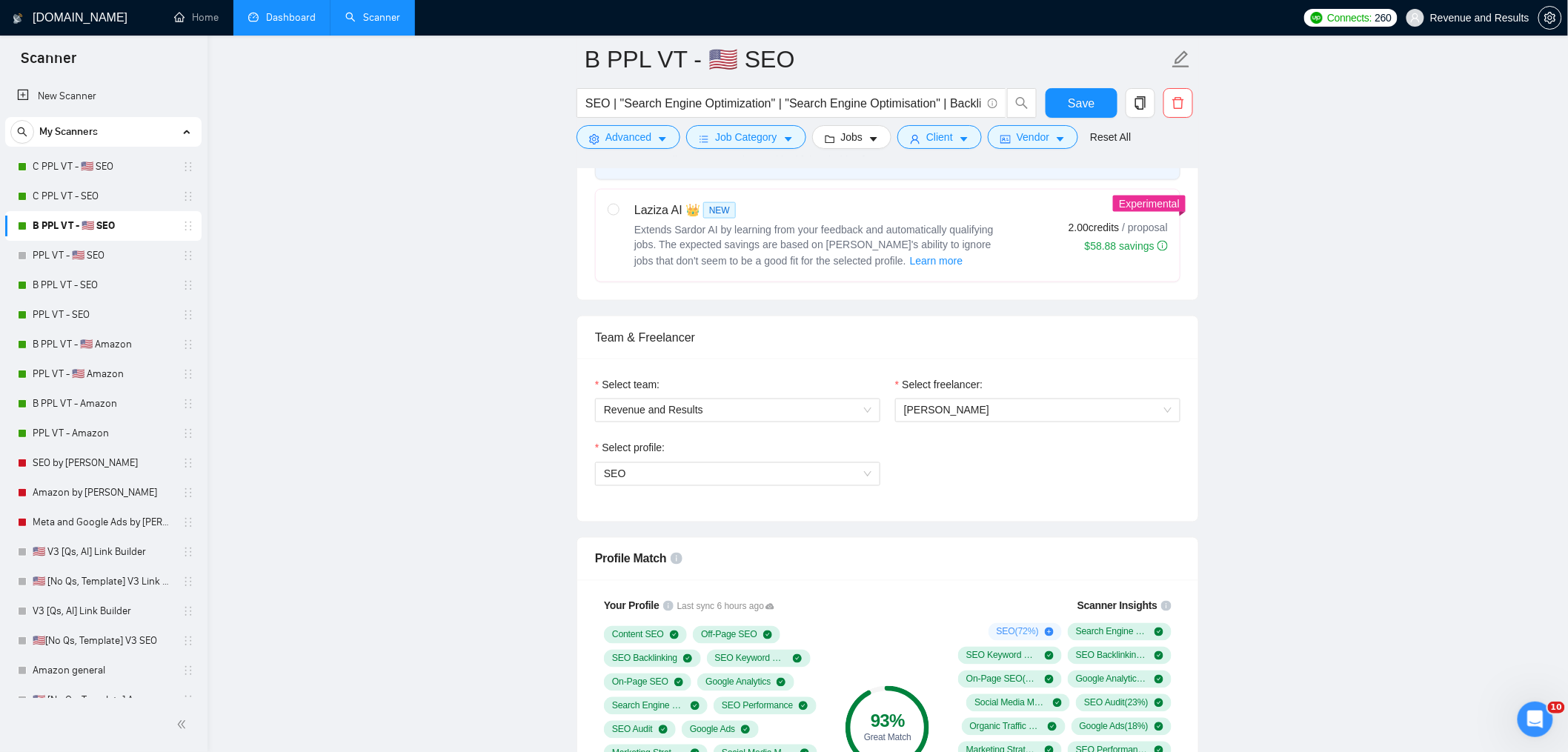
scroll to position [4, 0]
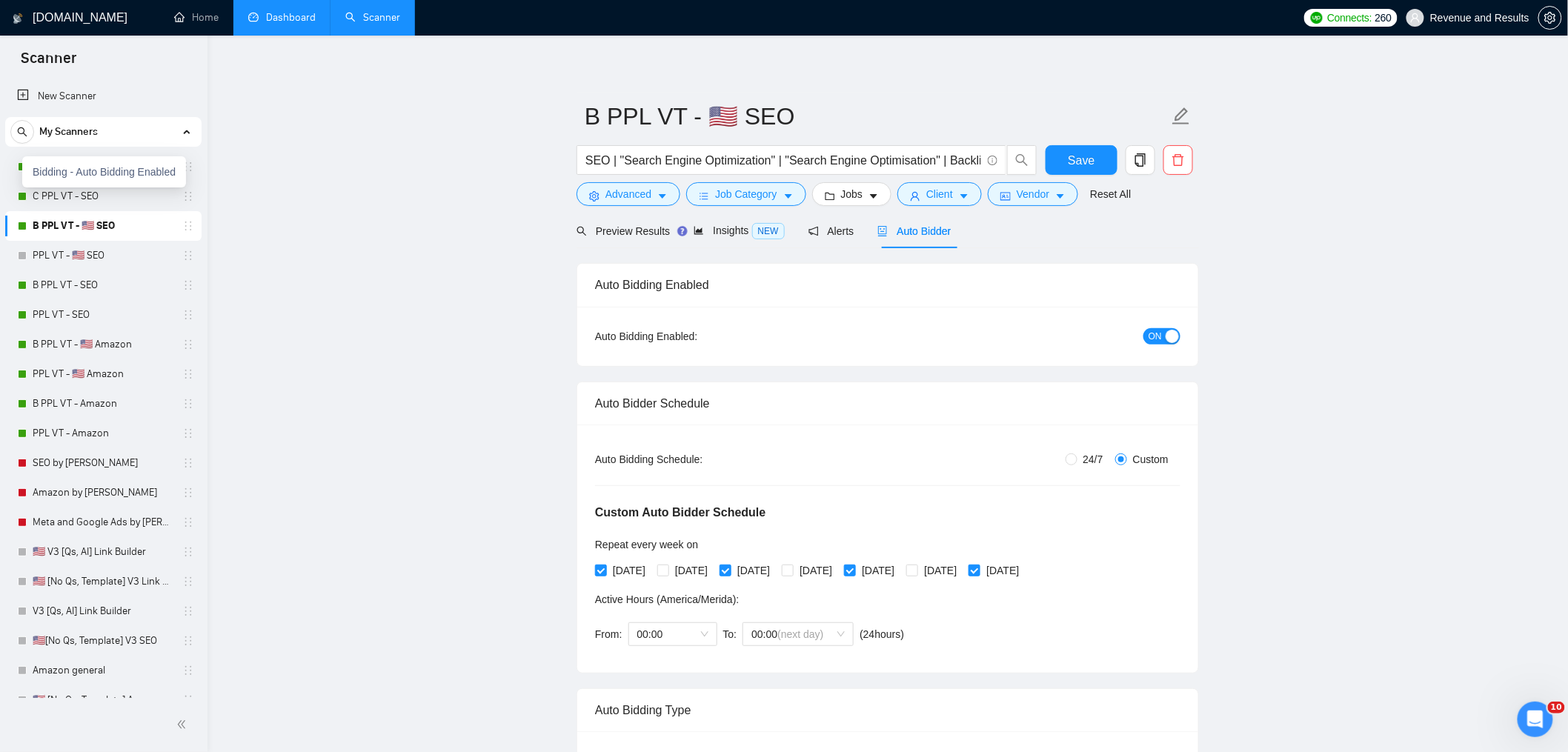
click at [65, 162] on div "Bidding - Auto Bidding Enabled" at bounding box center [104, 171] width 164 height 31
click at [103, 156] on link "C PPL VT - 🇺🇸 SEO" at bounding box center [104, 166] width 141 height 29
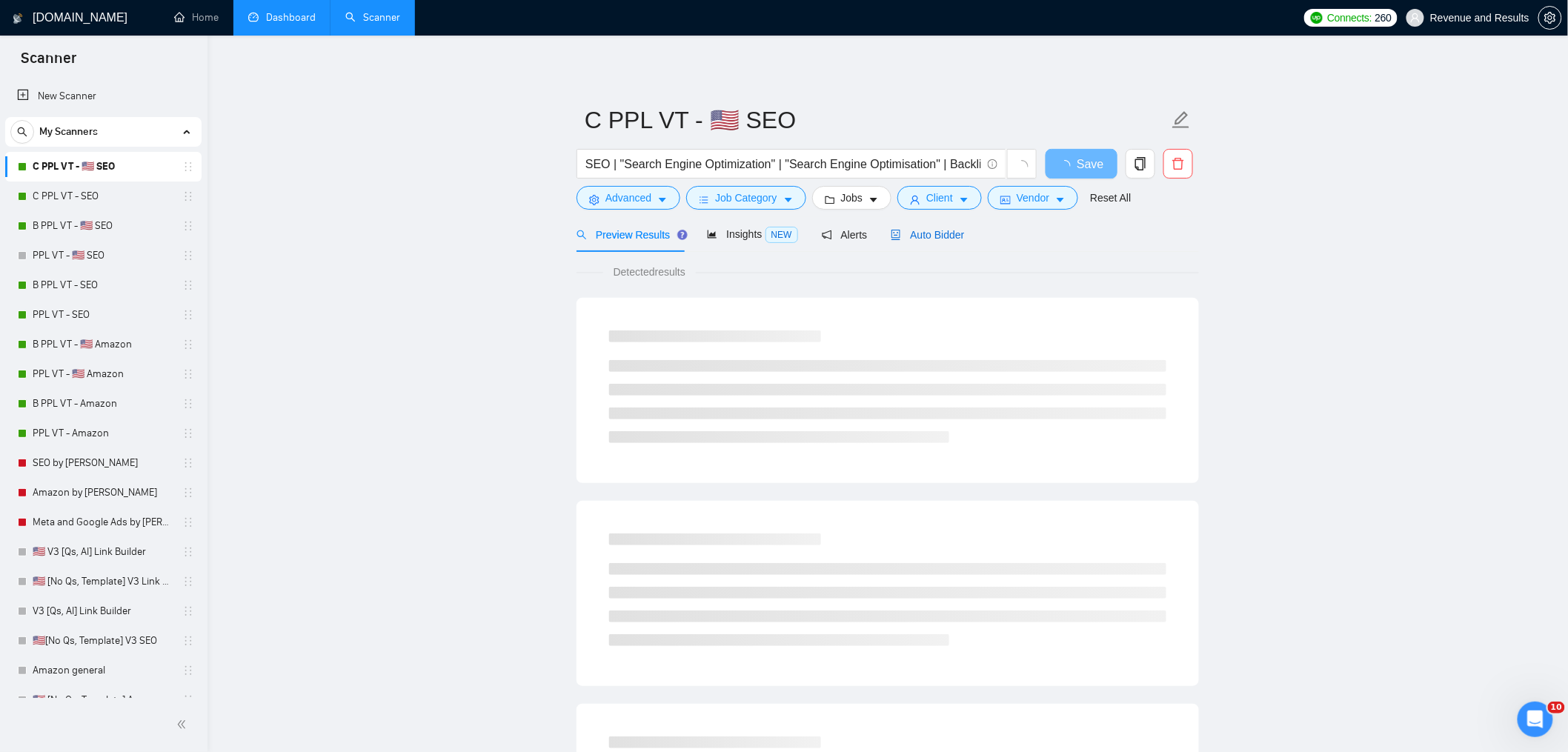
click at [940, 241] on div "Auto Bidder" at bounding box center [927, 234] width 73 height 16
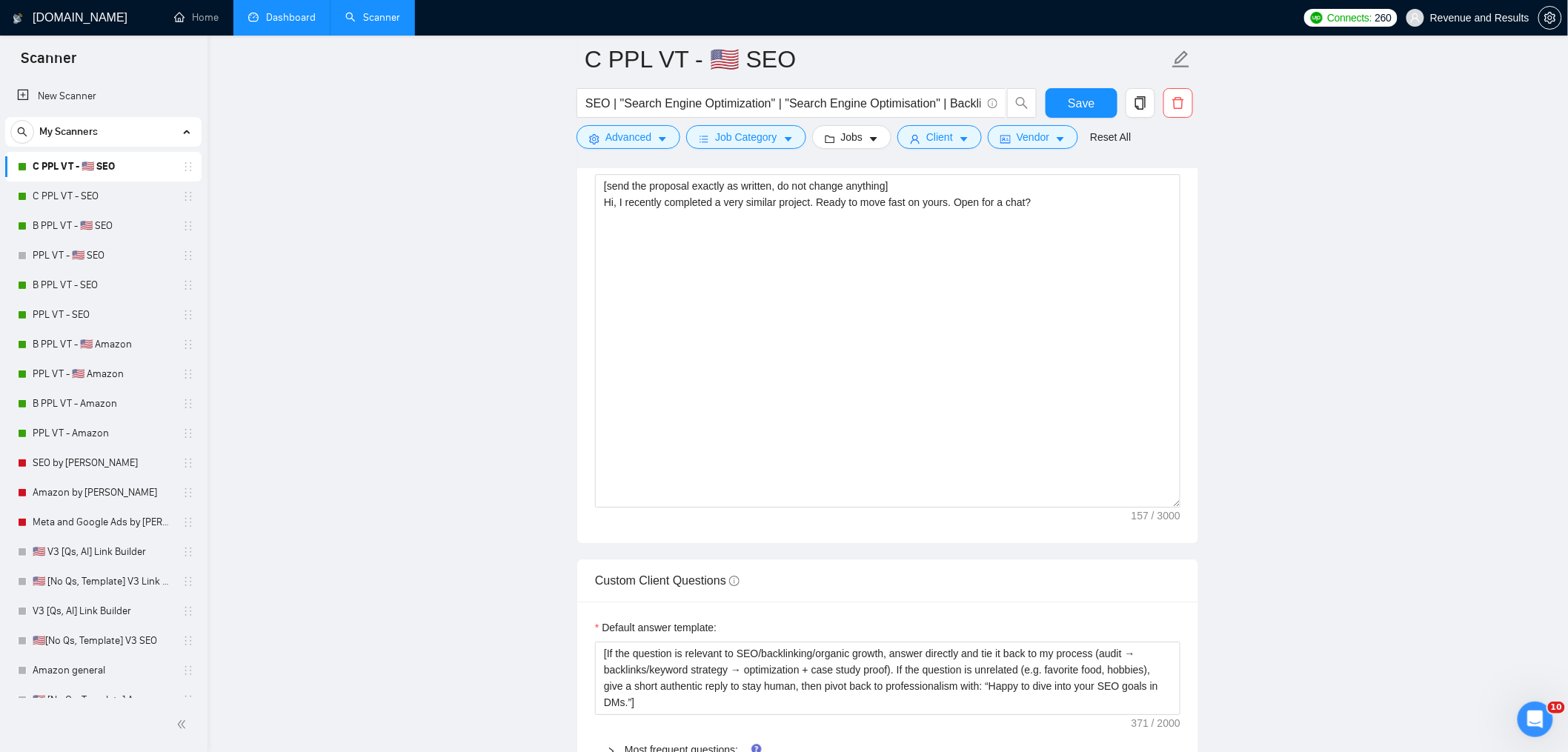
scroll to position [1776, 0]
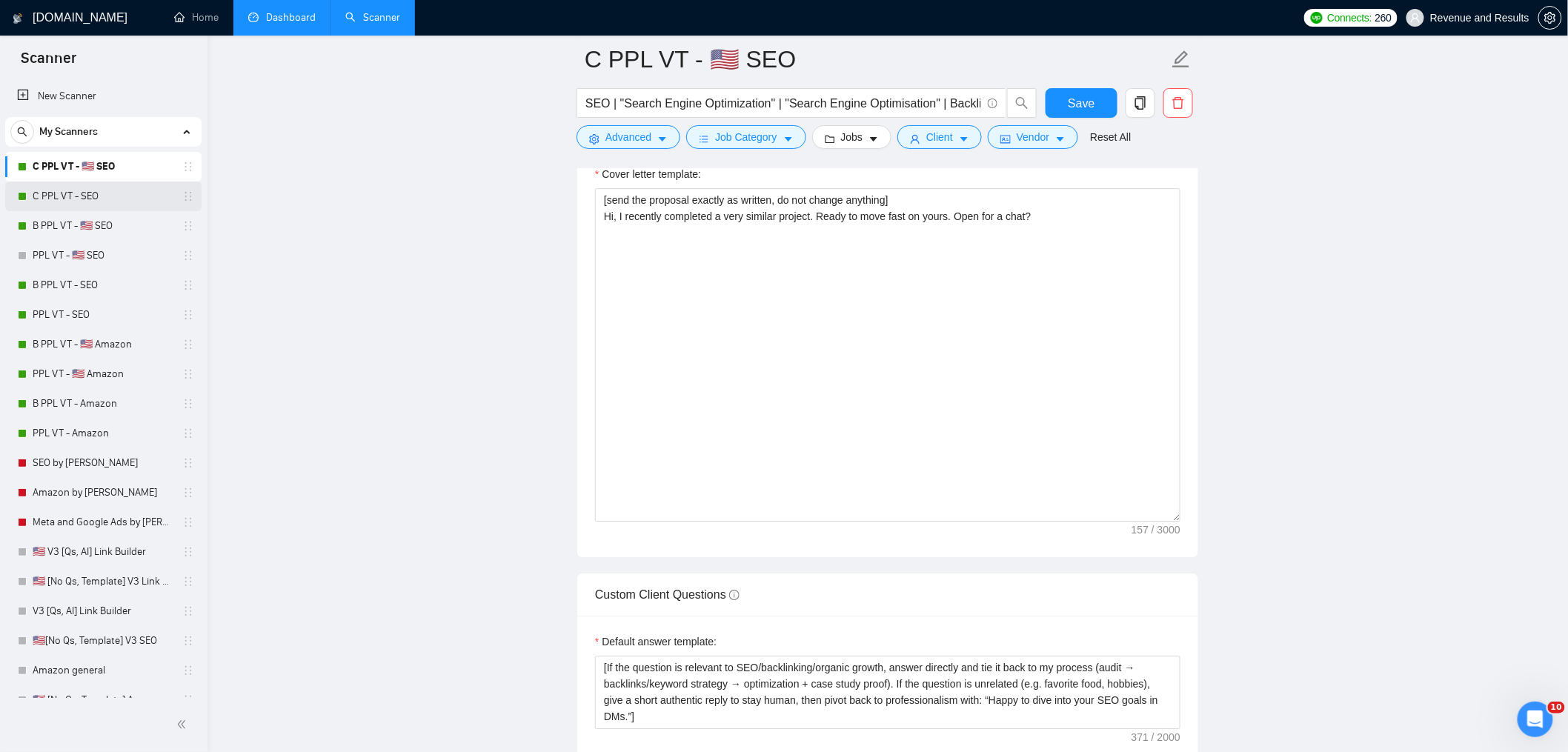
click at [119, 199] on link "C PPL VT - SEO" at bounding box center [104, 196] width 141 height 29
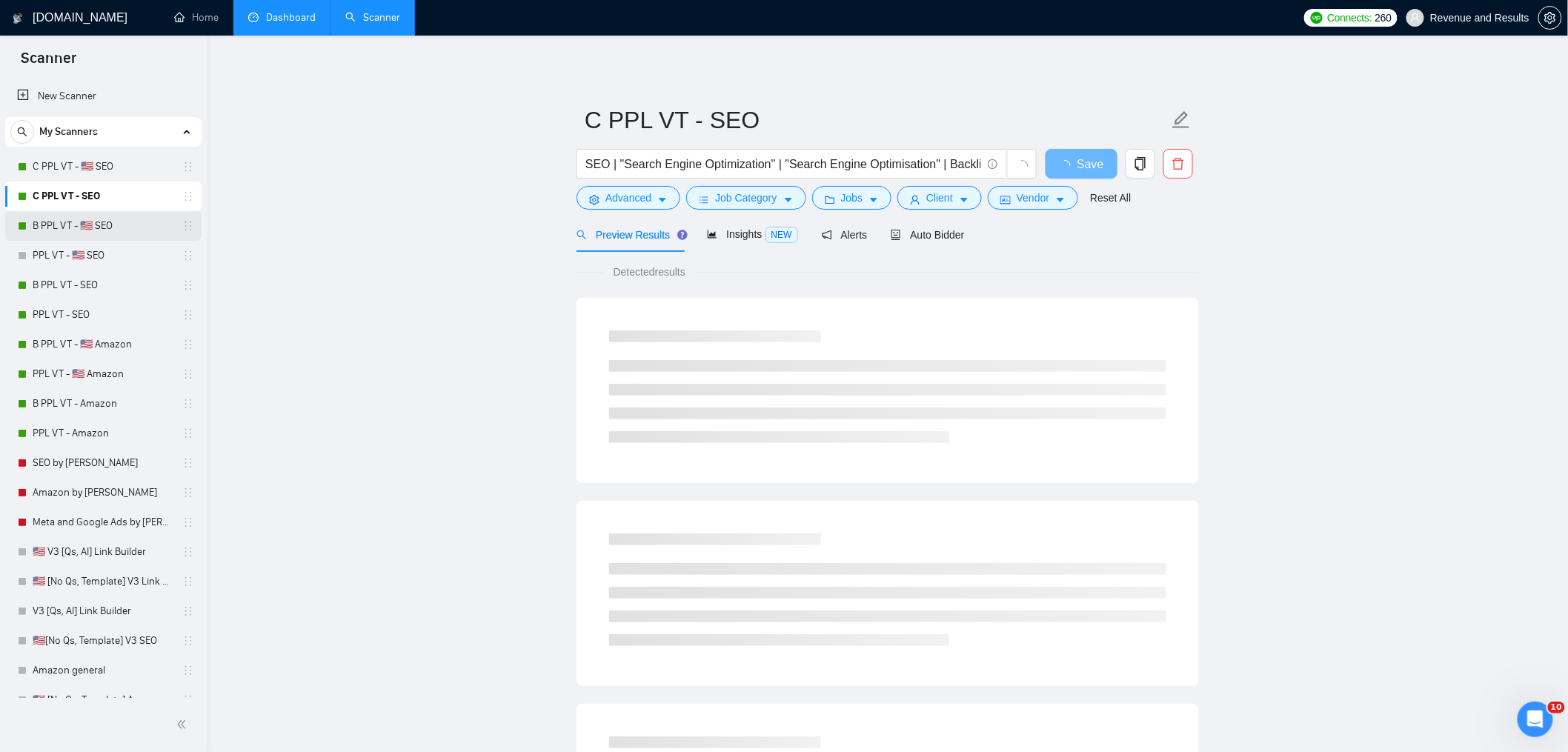
click at [120, 229] on link "B PPL VT - 🇺🇸 SEO" at bounding box center [104, 225] width 141 height 29
click at [933, 242] on div "Auto Bidder" at bounding box center [927, 234] width 73 height 16
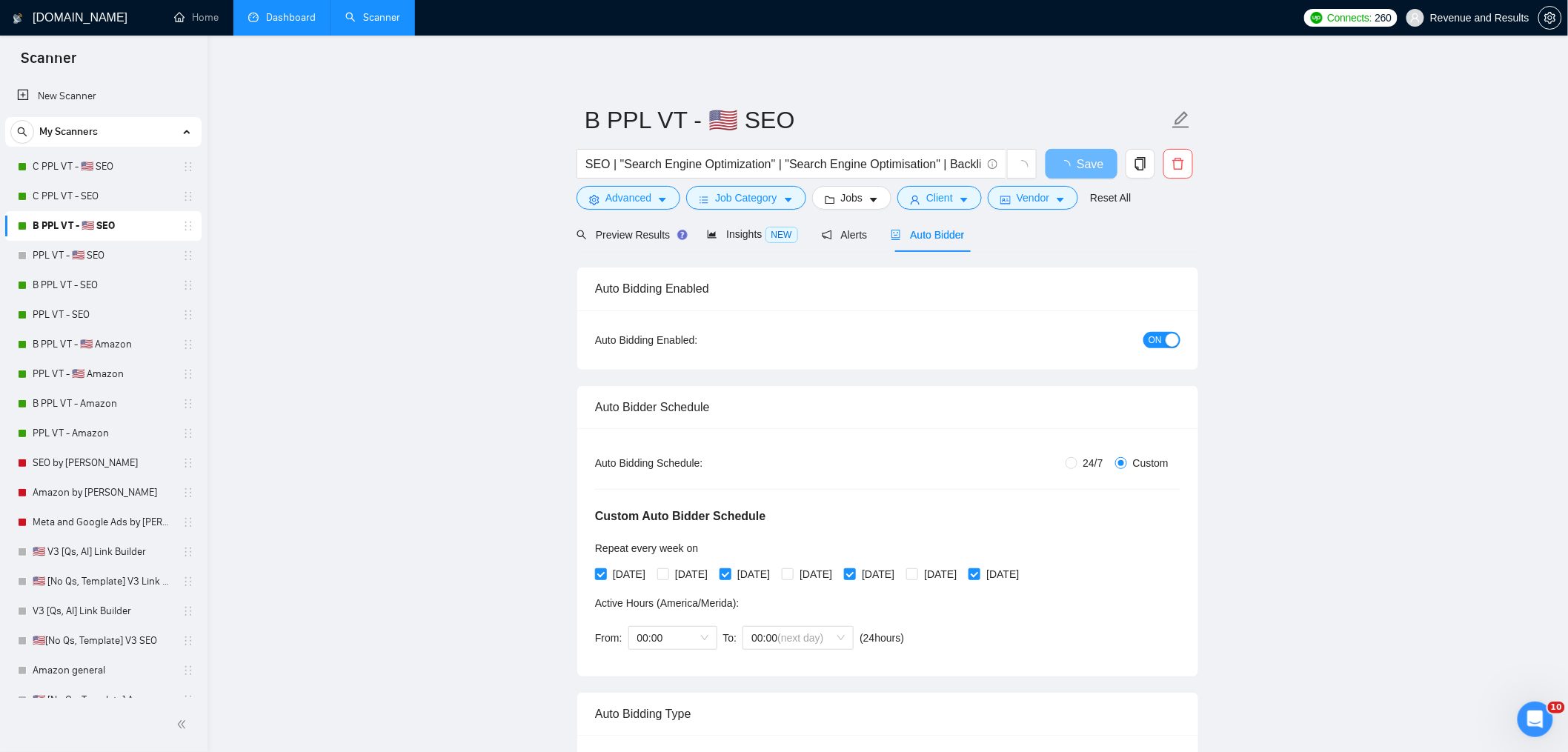
click at [1172, 335] on div "button" at bounding box center [1173, 340] width 13 height 13
click at [1102, 161] on button "Save" at bounding box center [1081, 163] width 72 height 29
click at [81, 284] on link "B PPL VT - SEO" at bounding box center [104, 284] width 141 height 29
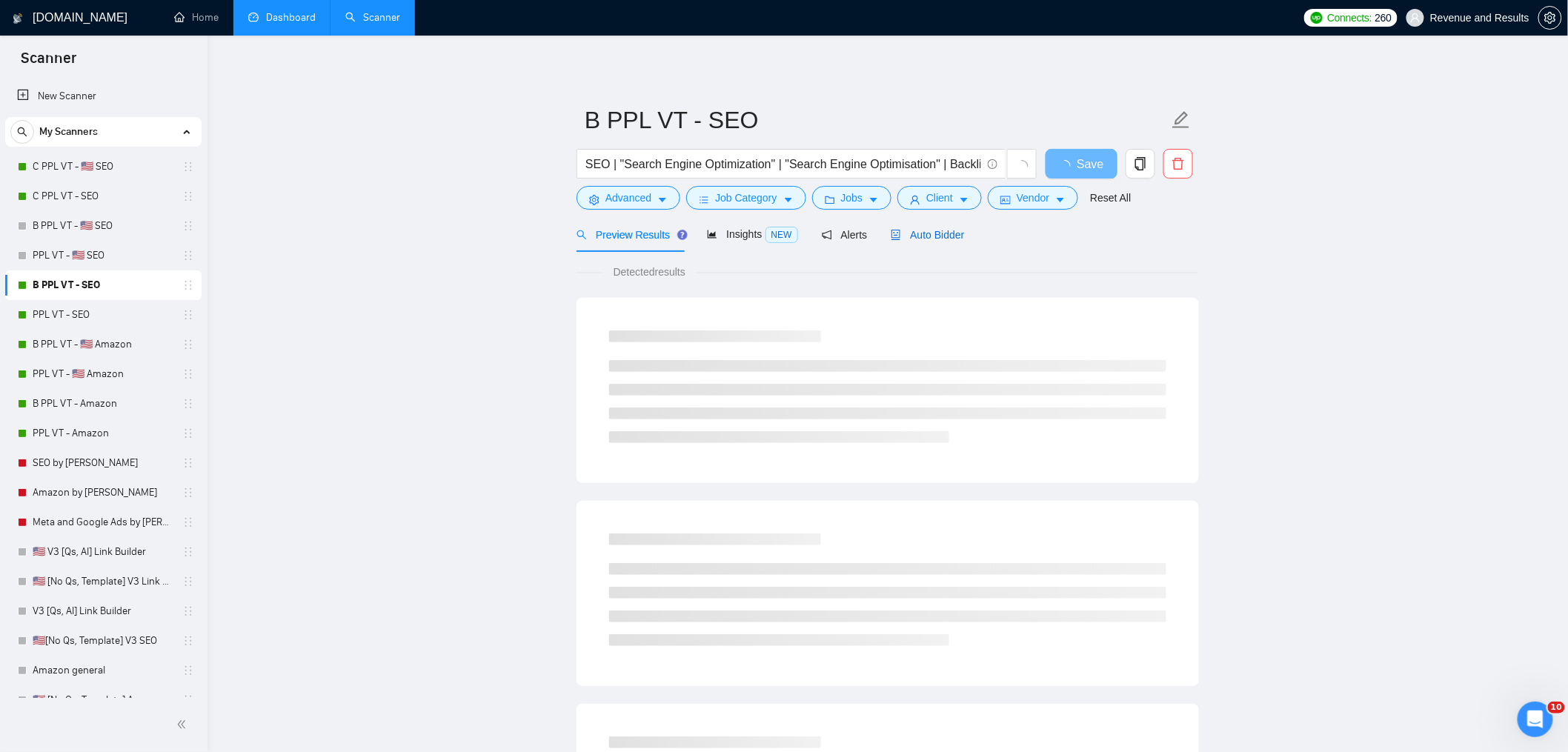
click at [962, 232] on span "Auto Bidder" at bounding box center [927, 234] width 73 height 12
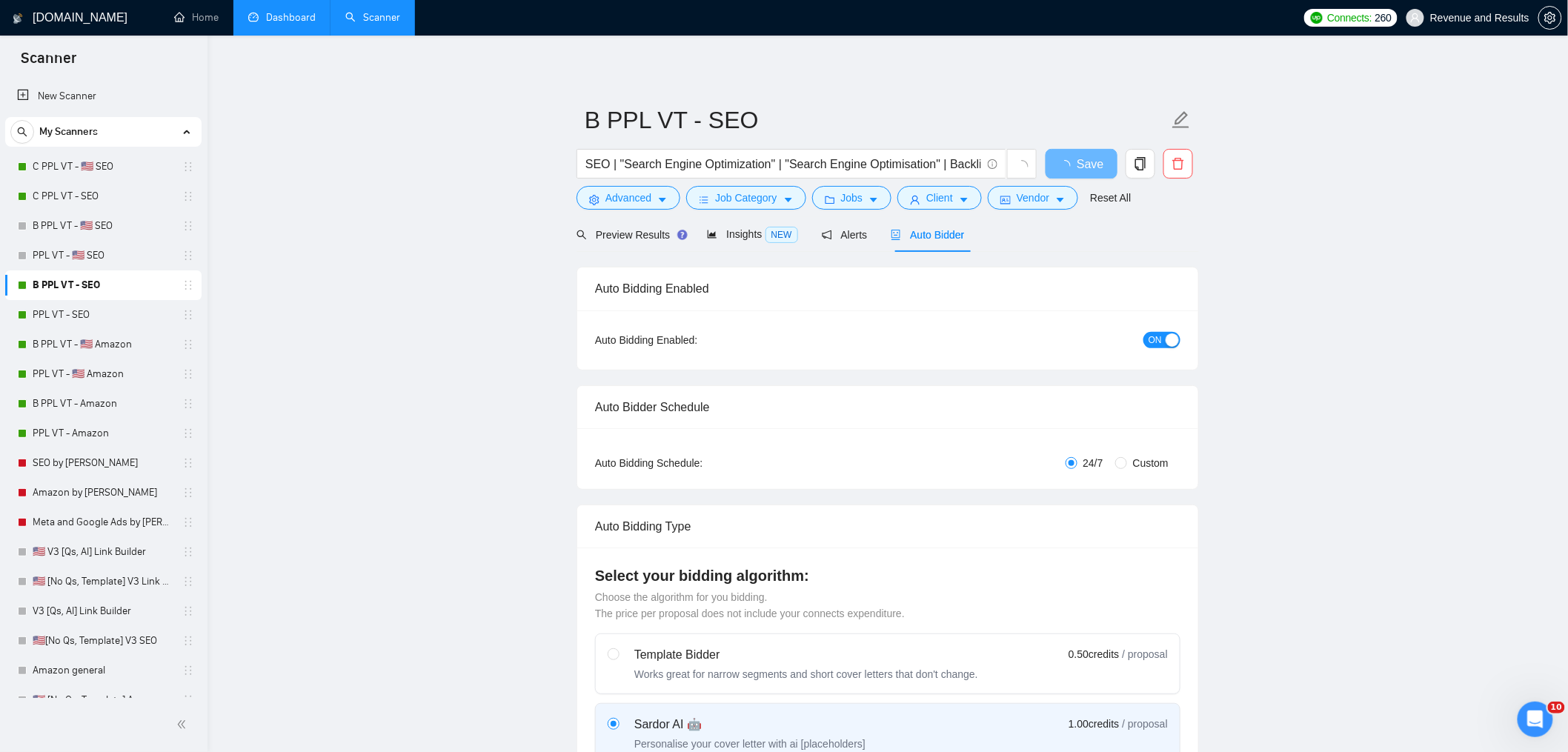
radio input "false"
radio input "true"
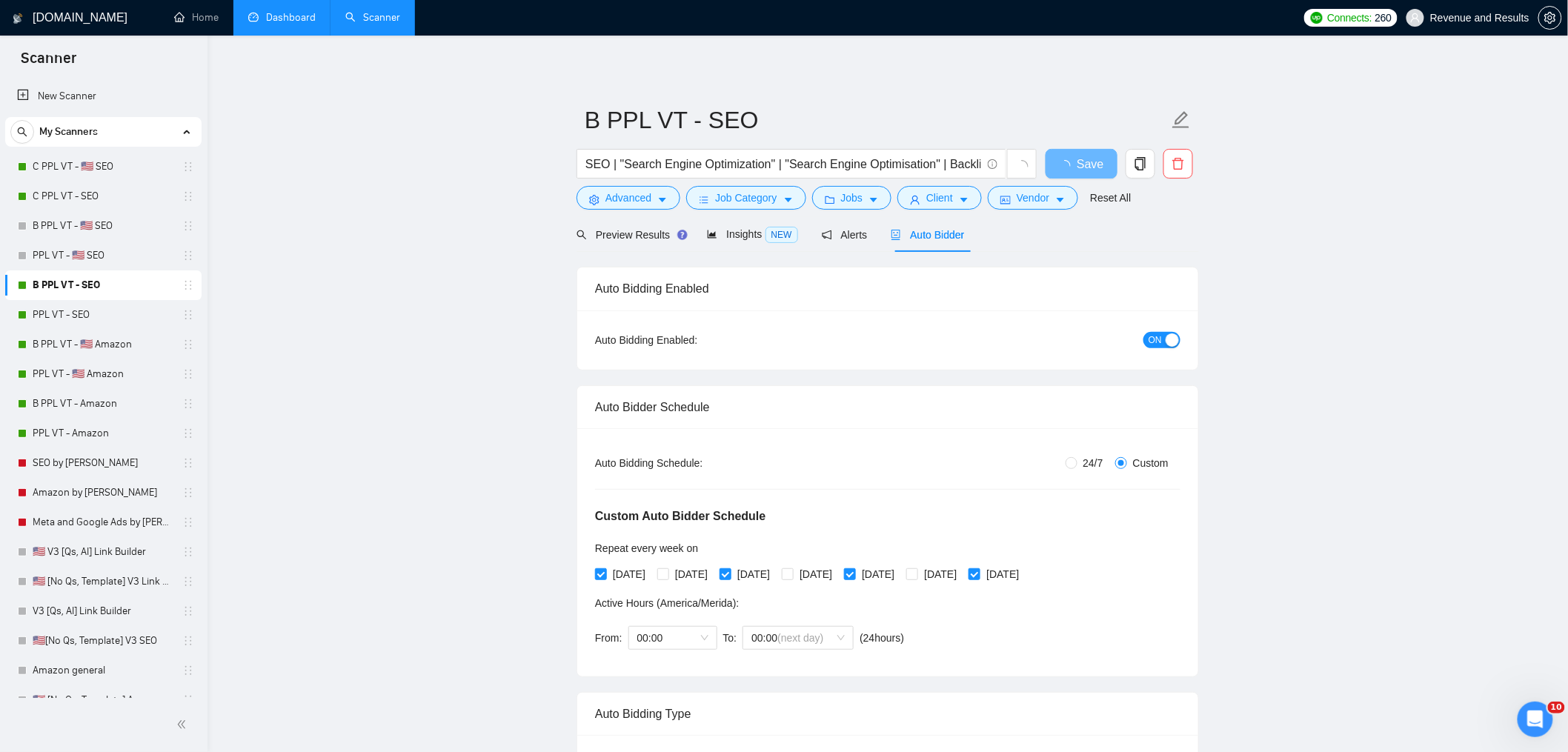
click at [1169, 339] on div "button" at bounding box center [1173, 340] width 13 height 13
click at [1086, 165] on span "Save" at bounding box center [1081, 165] width 26 height 19
click at [46, 312] on link "PPL VT - SEO" at bounding box center [104, 314] width 141 height 29
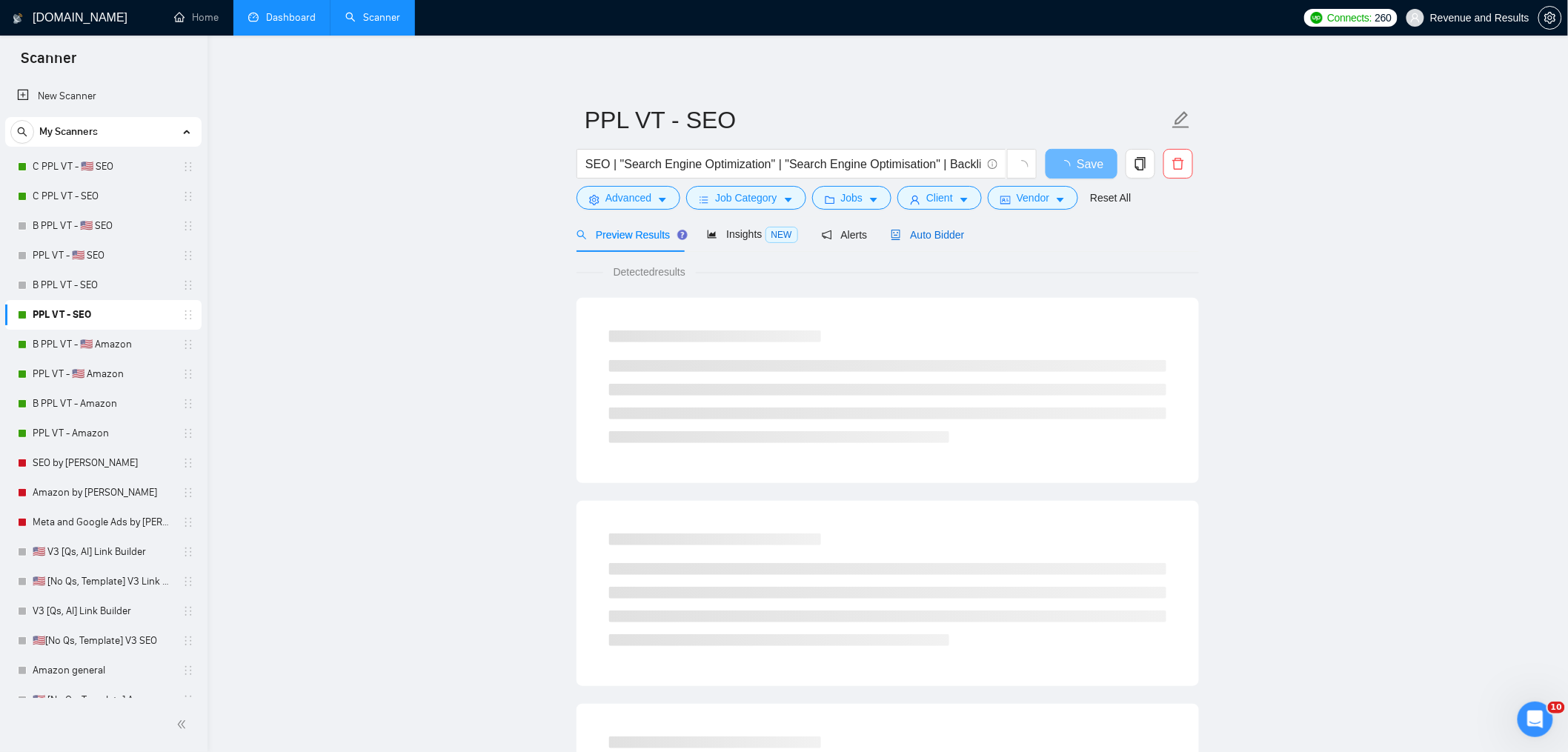
click at [915, 238] on span "Auto Bidder" at bounding box center [927, 234] width 73 height 12
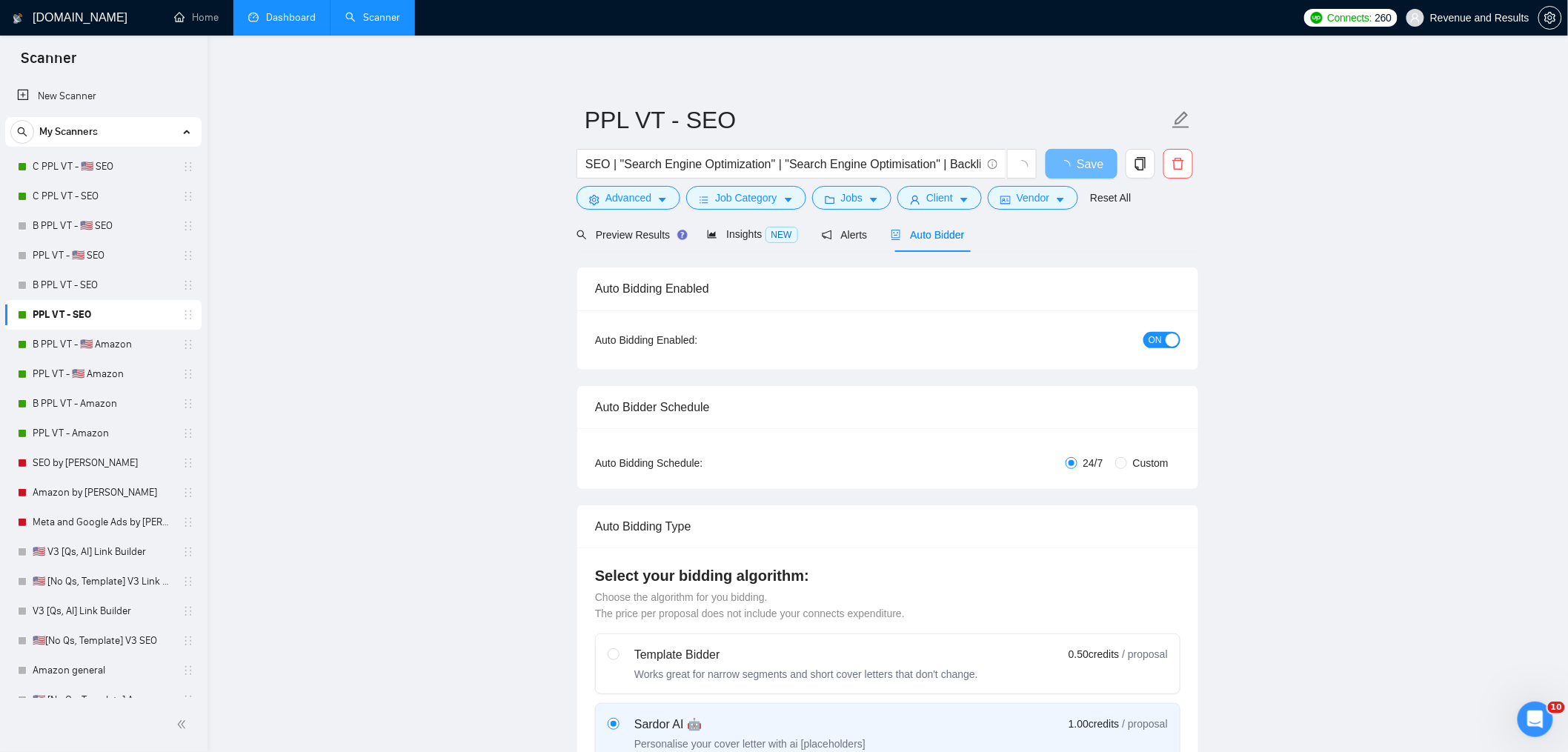
click at [1161, 342] on span "ON" at bounding box center [1155, 340] width 13 height 16
click at [1080, 168] on span "Save" at bounding box center [1081, 165] width 26 height 19
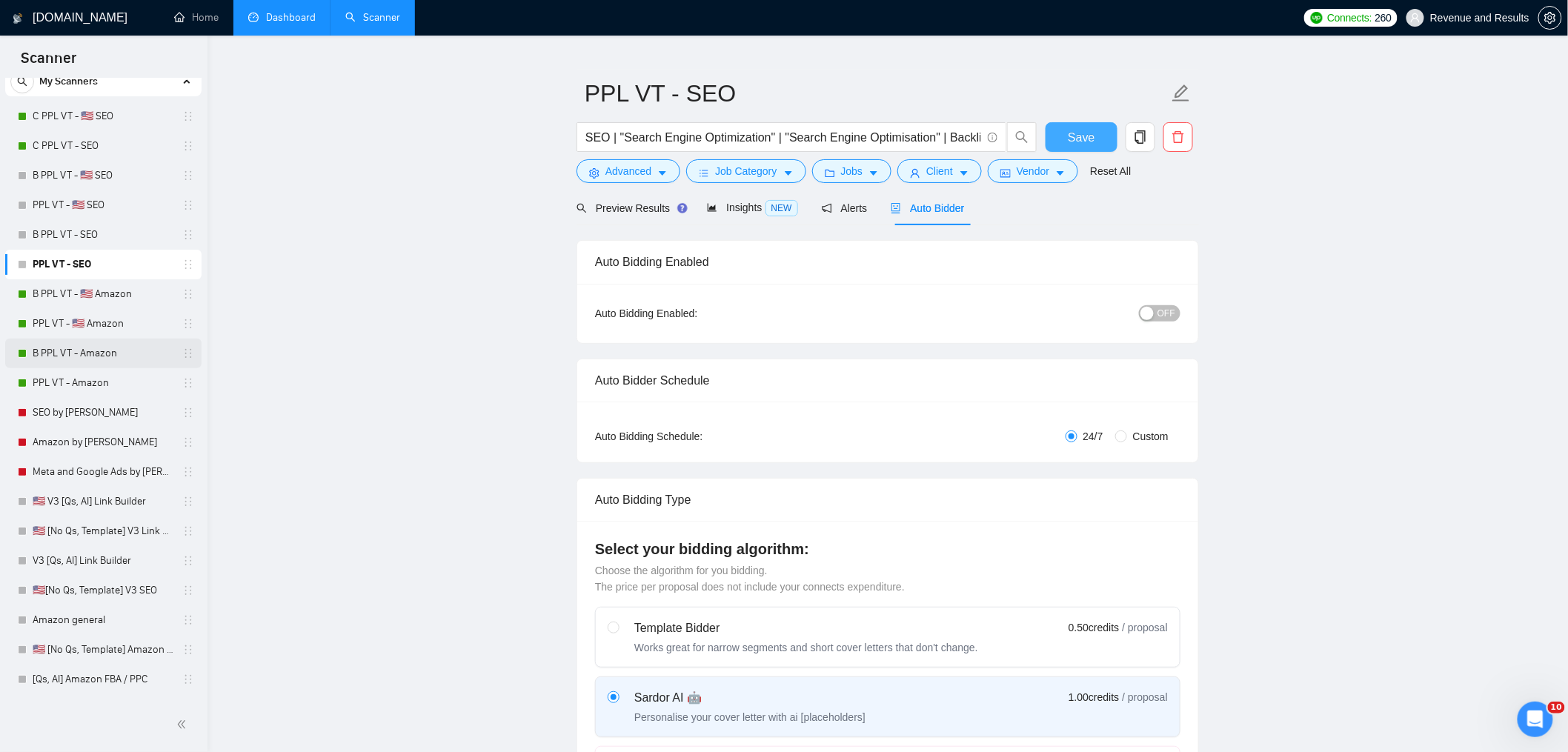
scroll to position [52, 0]
click at [114, 378] on link "PPL VT - Amazon" at bounding box center [104, 381] width 141 height 29
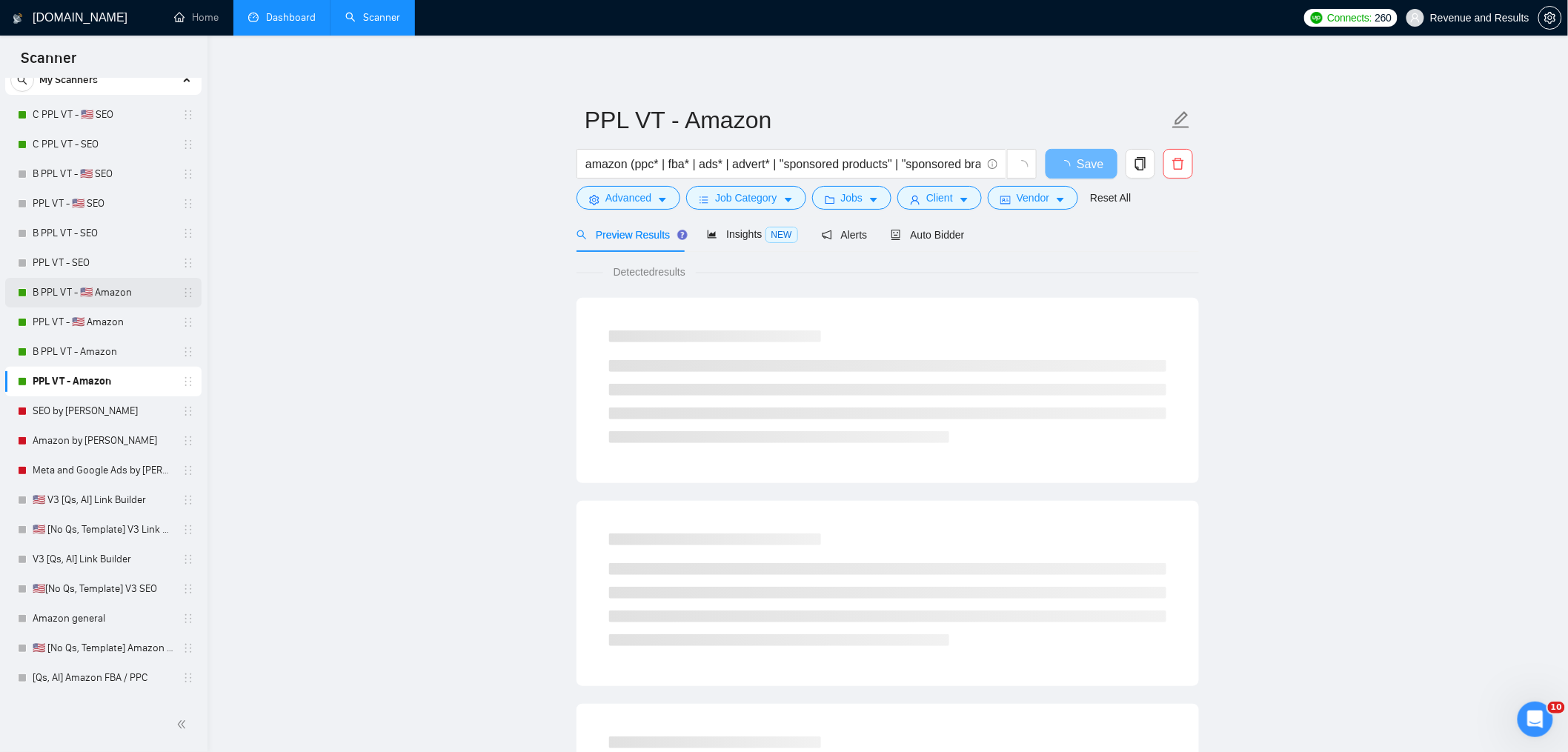
click at [68, 288] on link "B PPL VT - 🇺🇸 Amazon" at bounding box center [104, 292] width 141 height 29
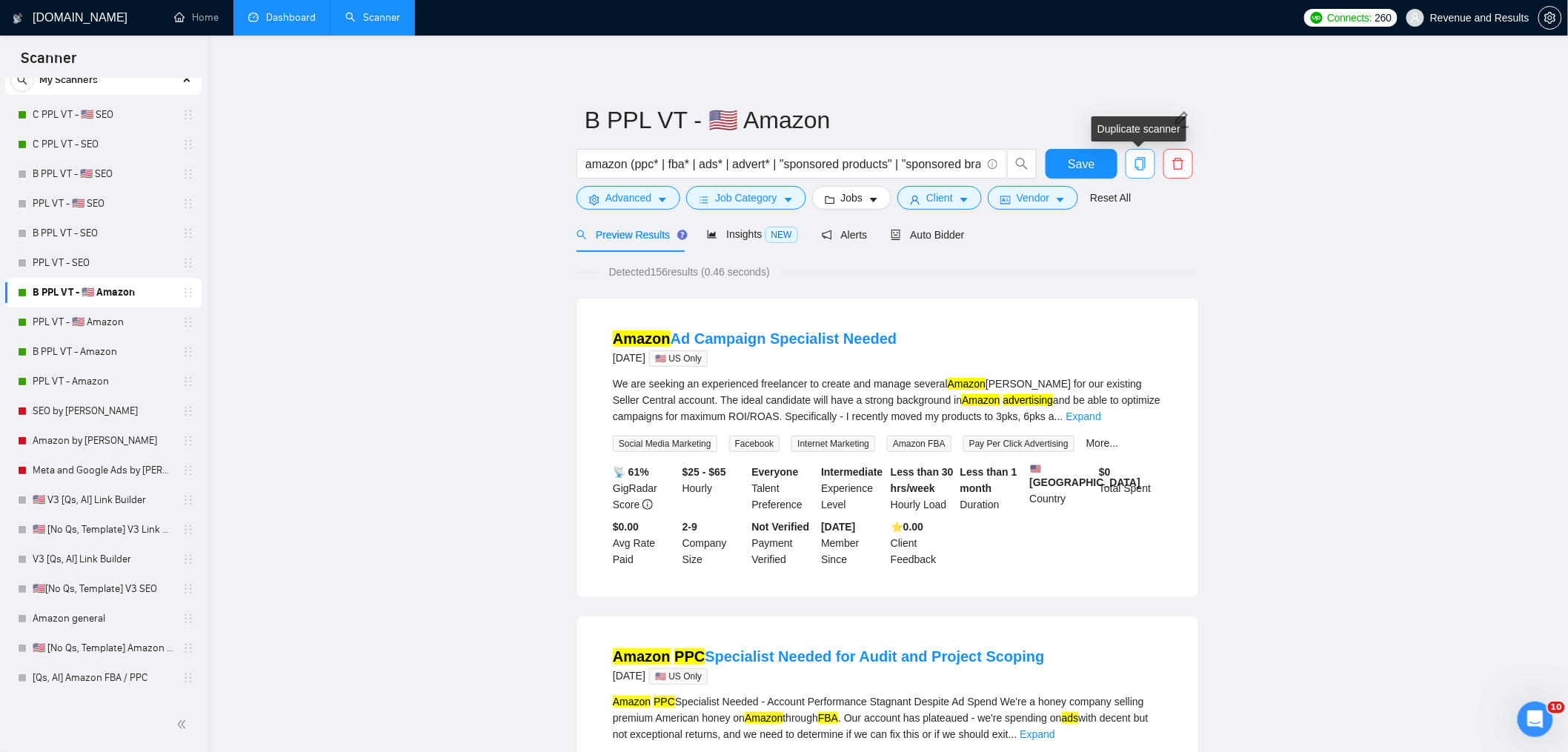
click at [1144, 166] on icon "copy" at bounding box center [1141, 164] width 13 height 13
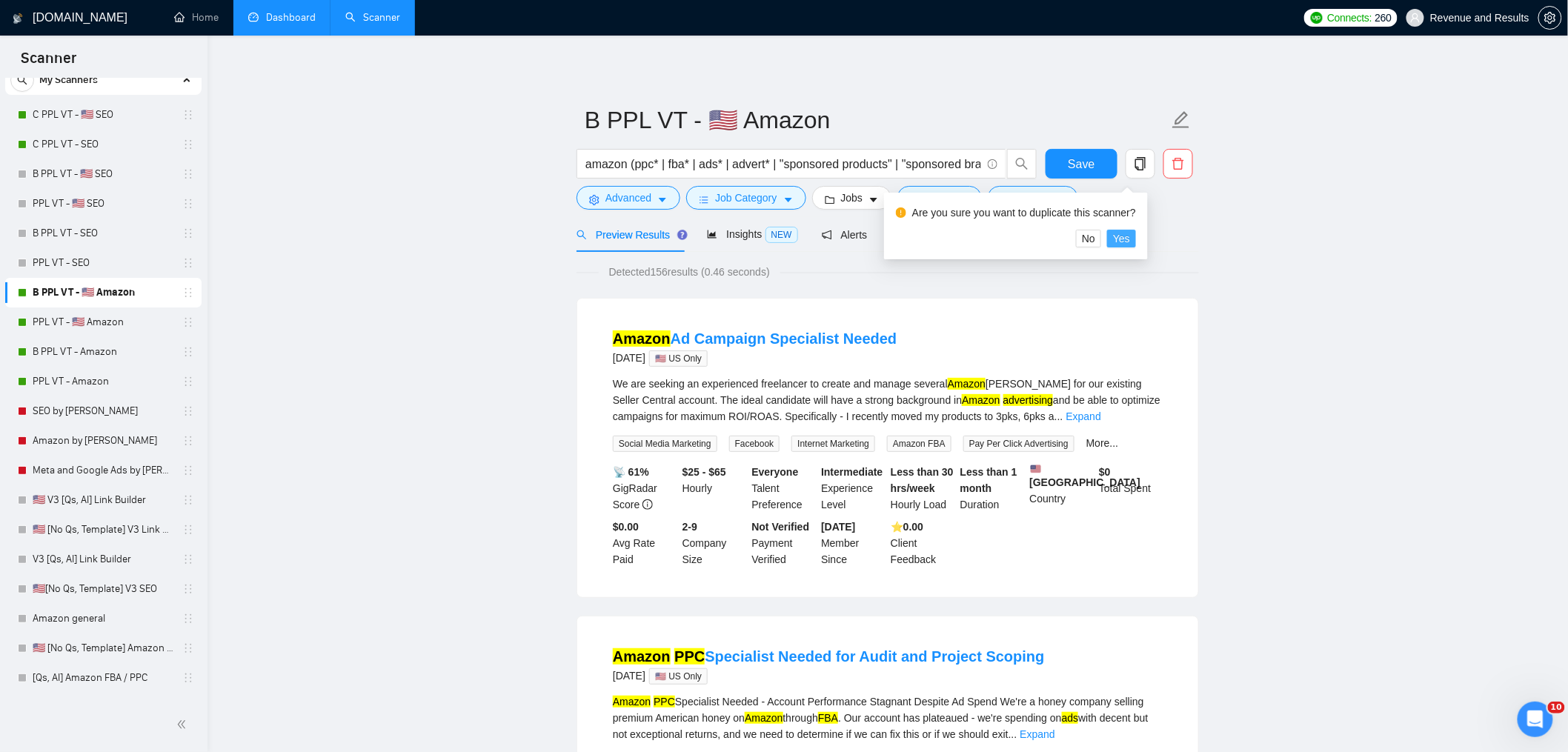
click at [1130, 237] on span "Yes" at bounding box center [1122, 238] width 17 height 16
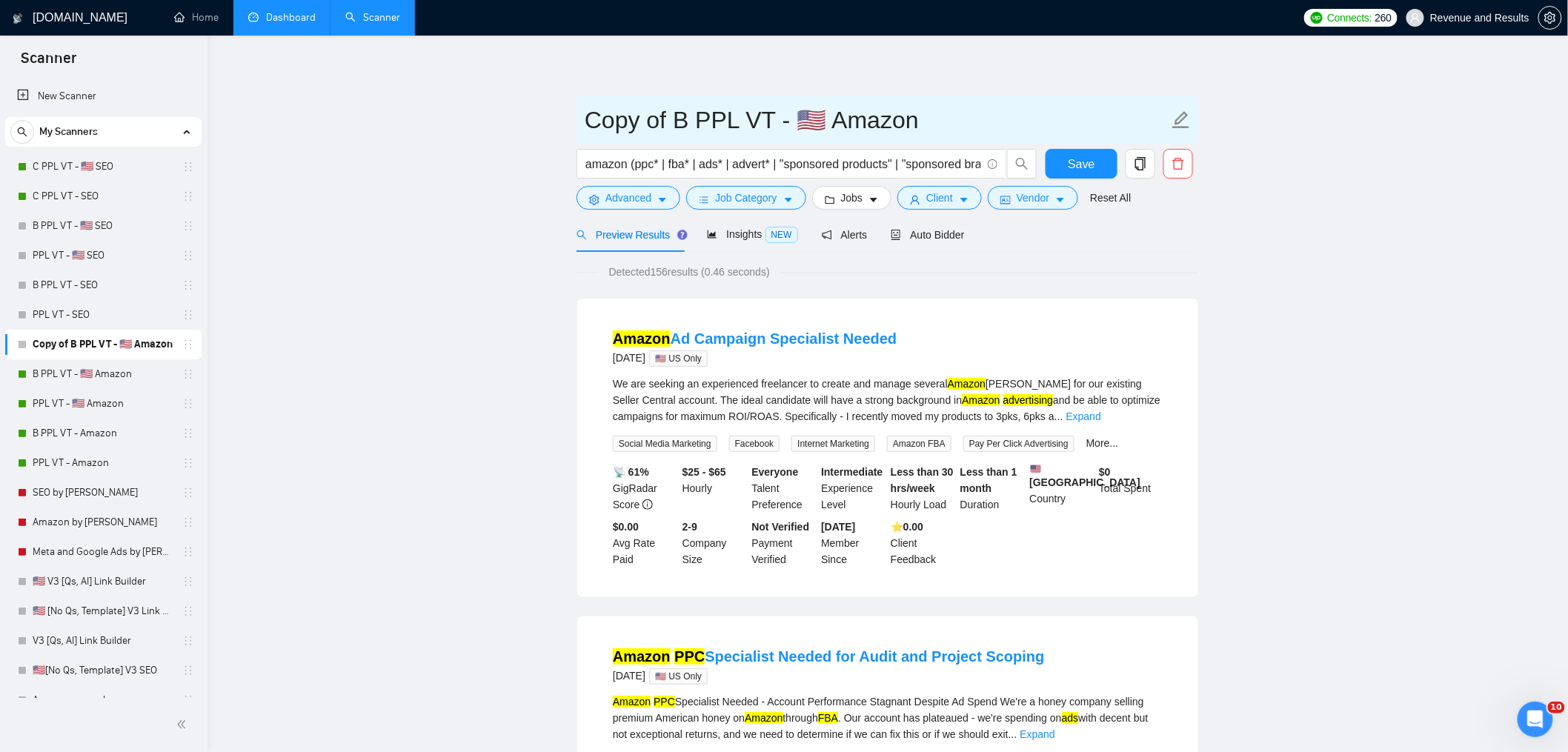
drag, startPoint x: 689, startPoint y: 123, endPoint x: 401, endPoint y: 120, distance: 288.0
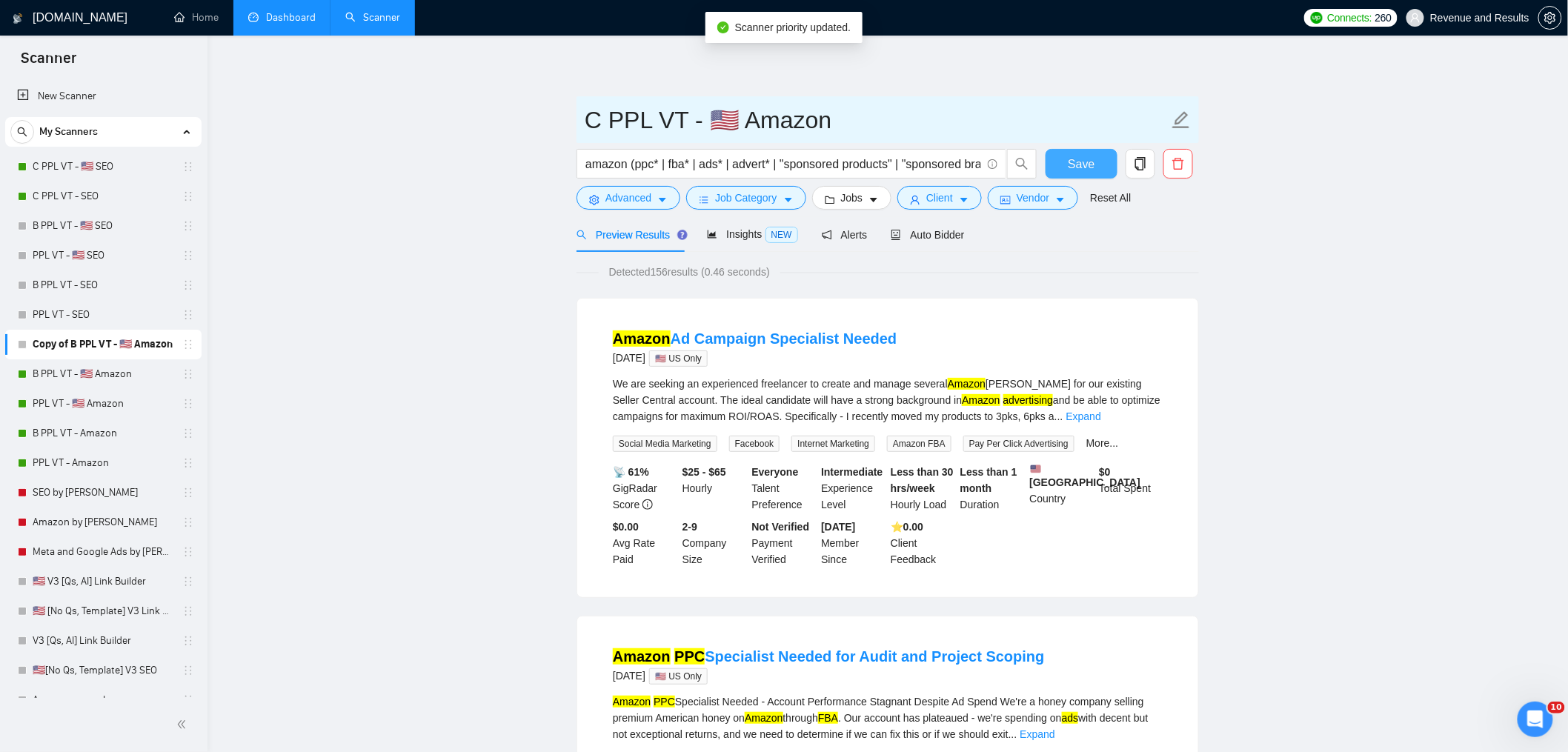
type input "C PPL VT - 🇺🇸 Amazon"
click at [1072, 155] on span "Save" at bounding box center [1081, 165] width 26 height 19
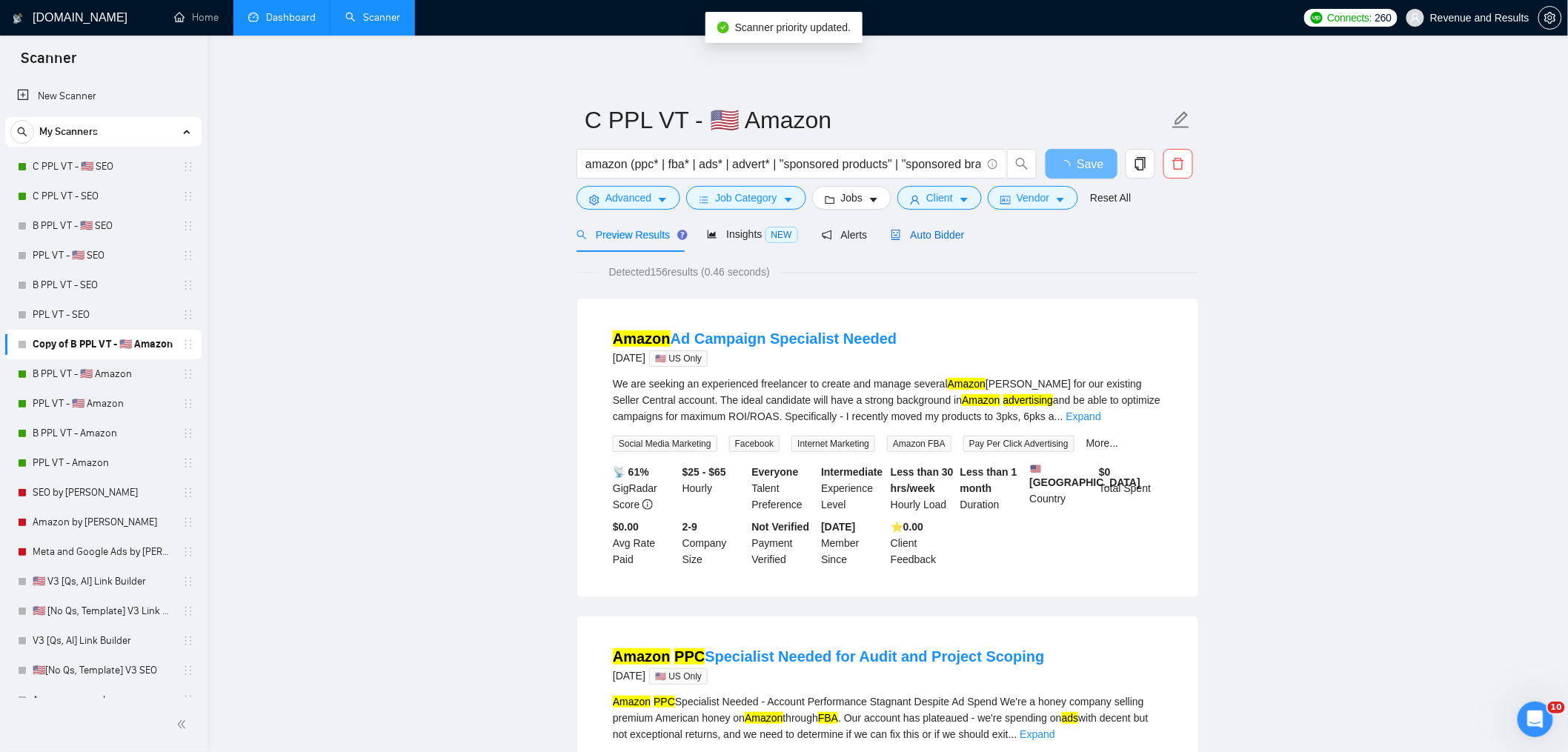
drag, startPoint x: 936, startPoint y: 235, endPoint x: 938, endPoint y: 264, distance: 29.1
click at [935, 235] on span "Auto Bidder" at bounding box center [927, 234] width 73 height 12
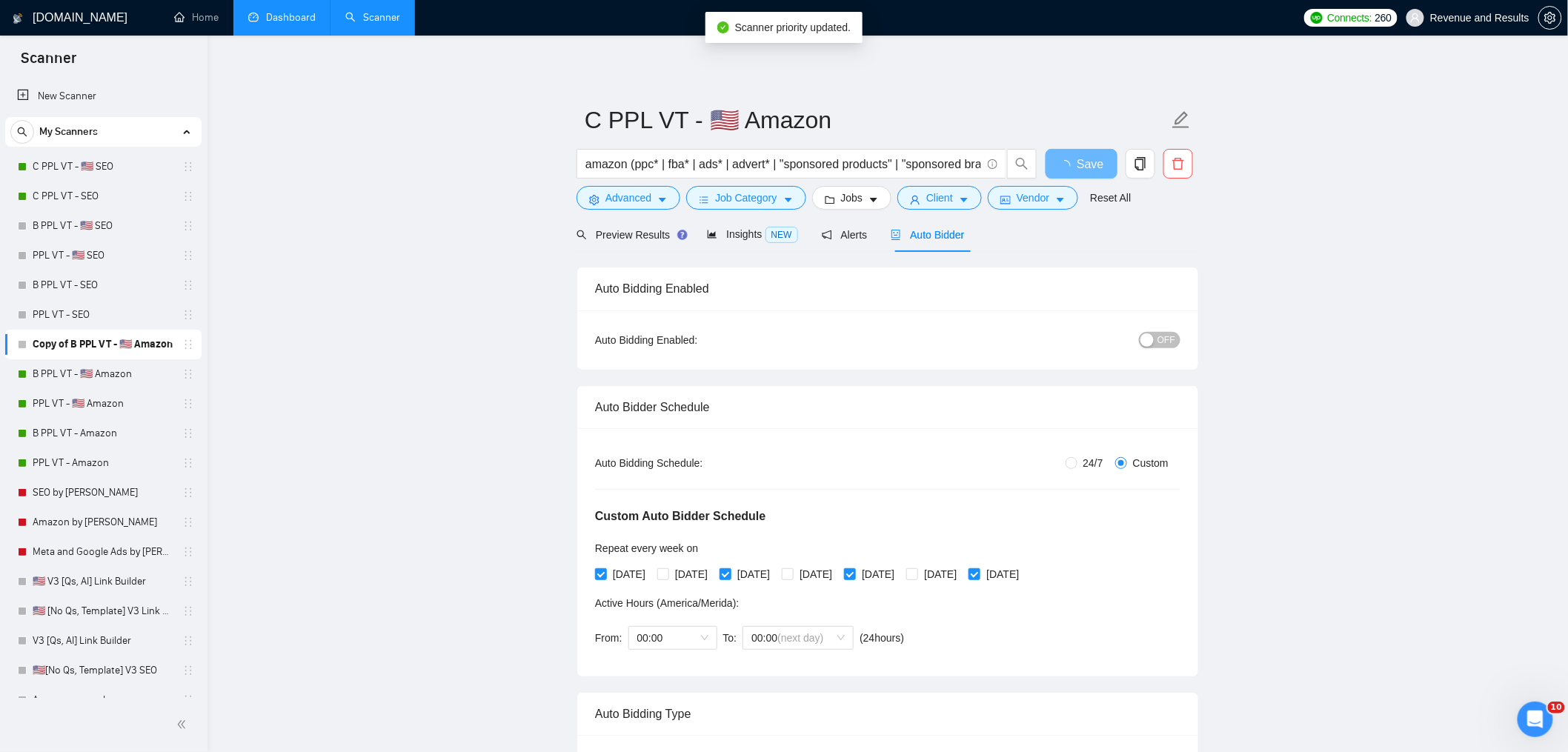
radio input "false"
radio input "true"
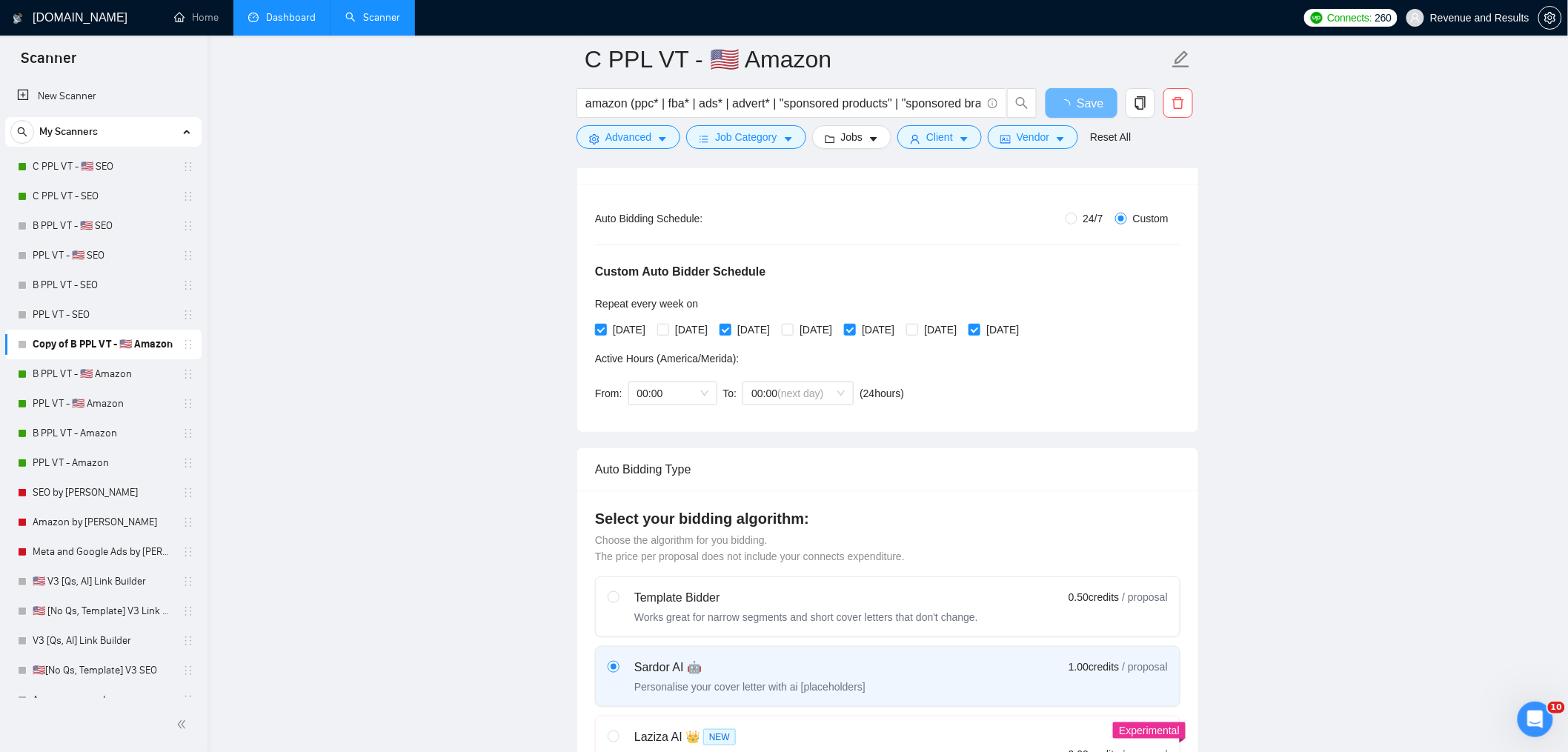
click at [1084, 223] on span "24/7" at bounding box center [1094, 218] width 32 height 16
click at [1078, 223] on input "24/7" at bounding box center [1071, 218] width 12 height 12
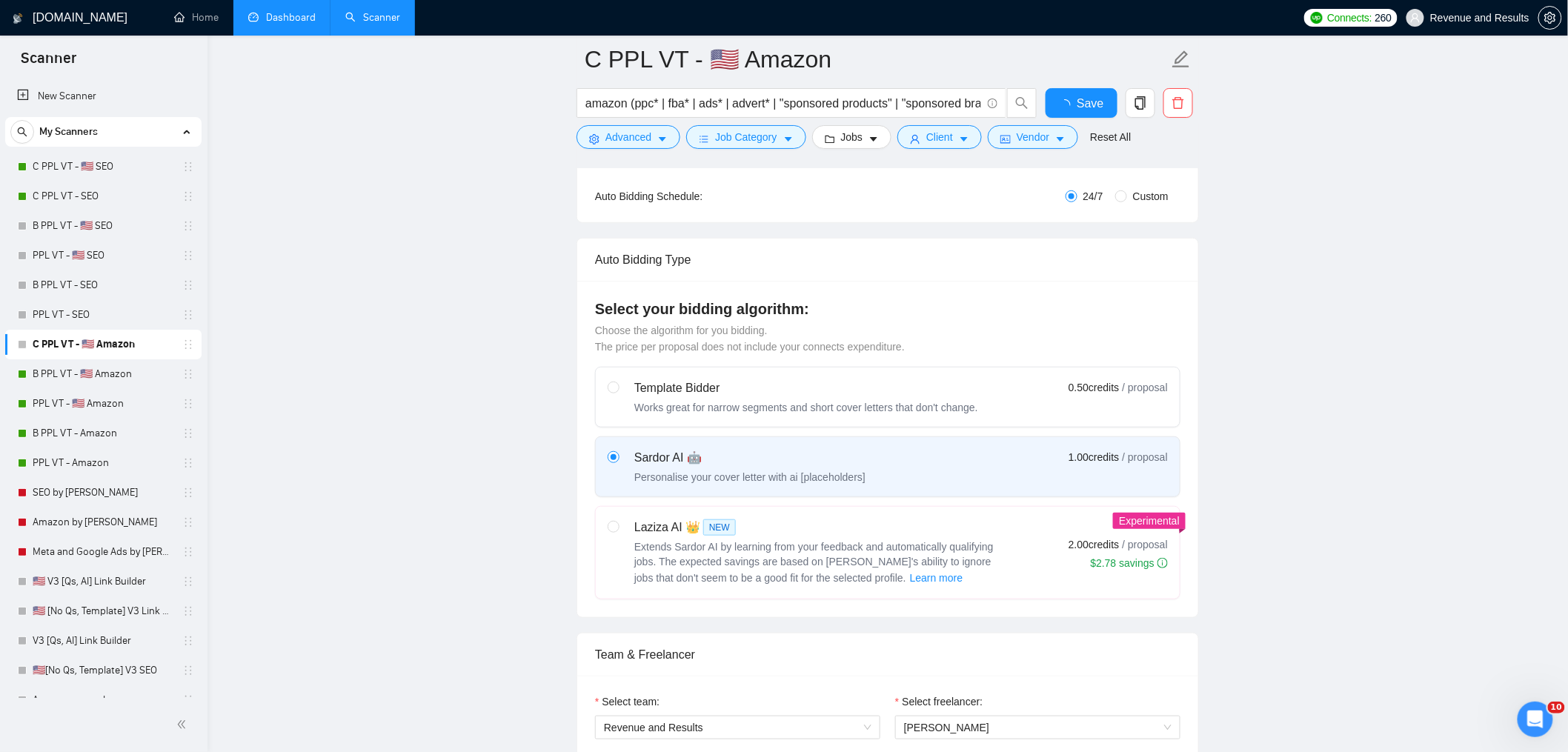
radio input "false"
radio input "true"
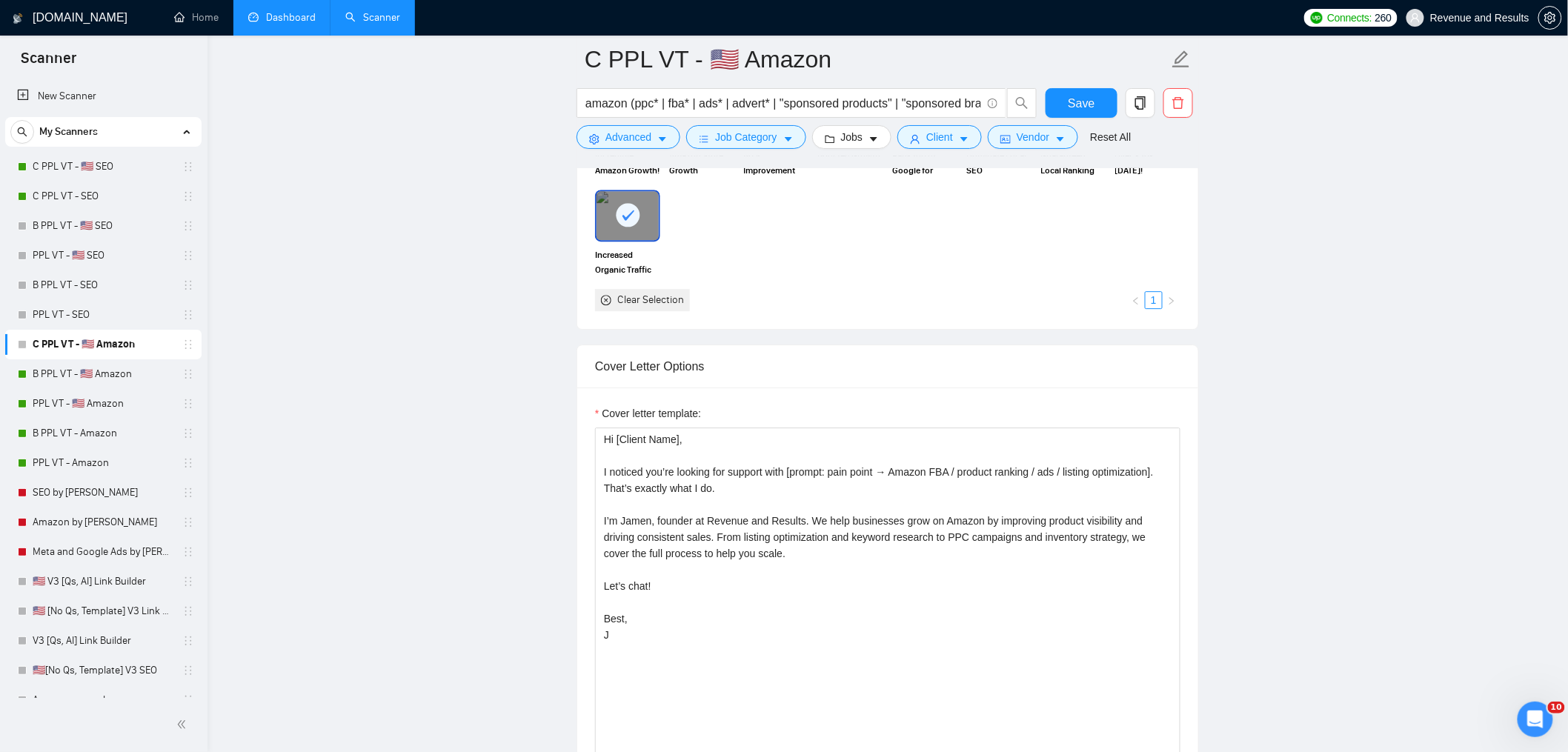
scroll to position [1818, 0]
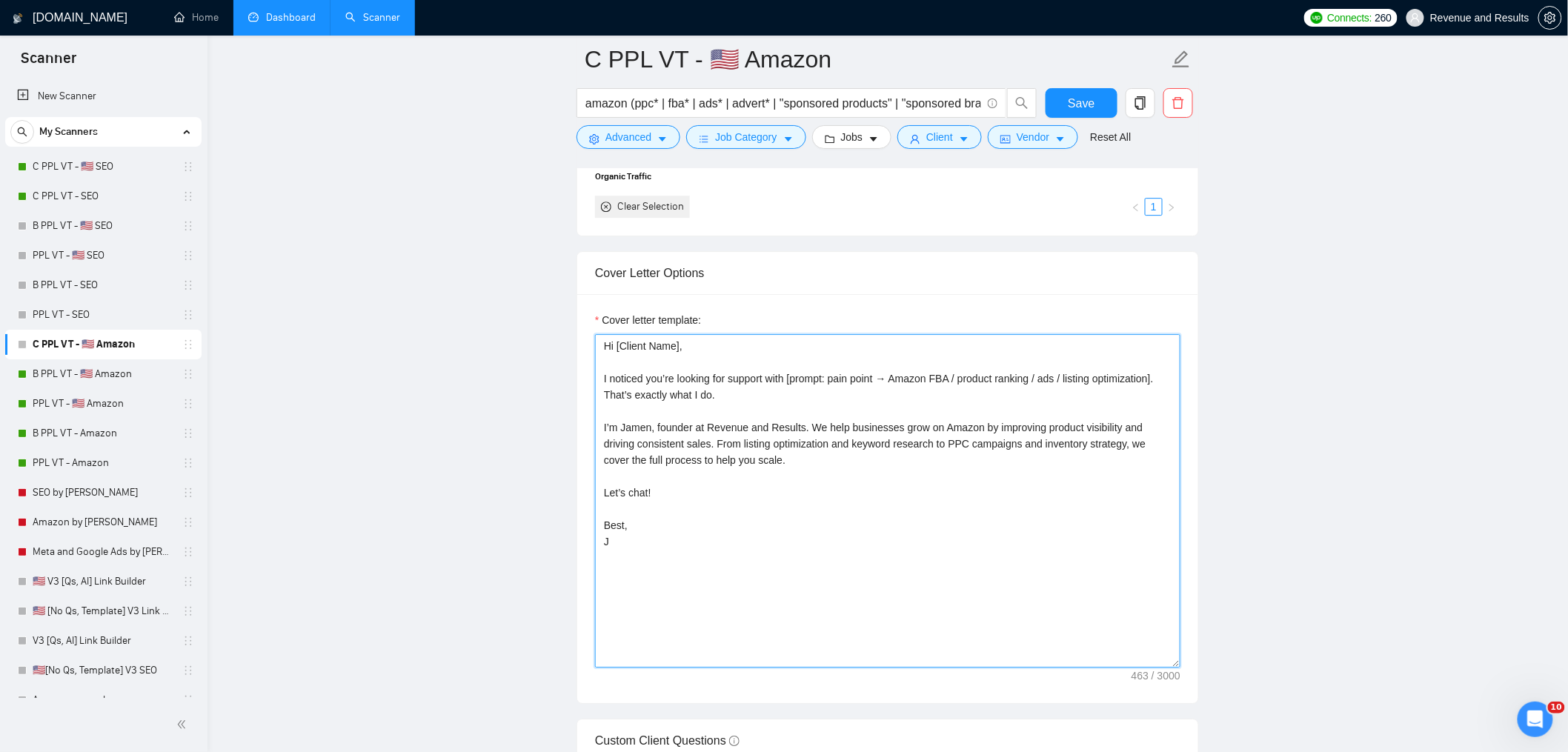
drag, startPoint x: 736, startPoint y: 610, endPoint x: 518, endPoint y: 249, distance: 421.7
click at [516, 249] on main "C PPL VT - 🇺🇸 Amazon amazon (ppc* | fba* | ads* | advert* | "sponsored products…" at bounding box center [888, 391] width 1313 height 4300
paste textarea "[send the proposal exactly as written, do not change anything] Hi, I recently c…"
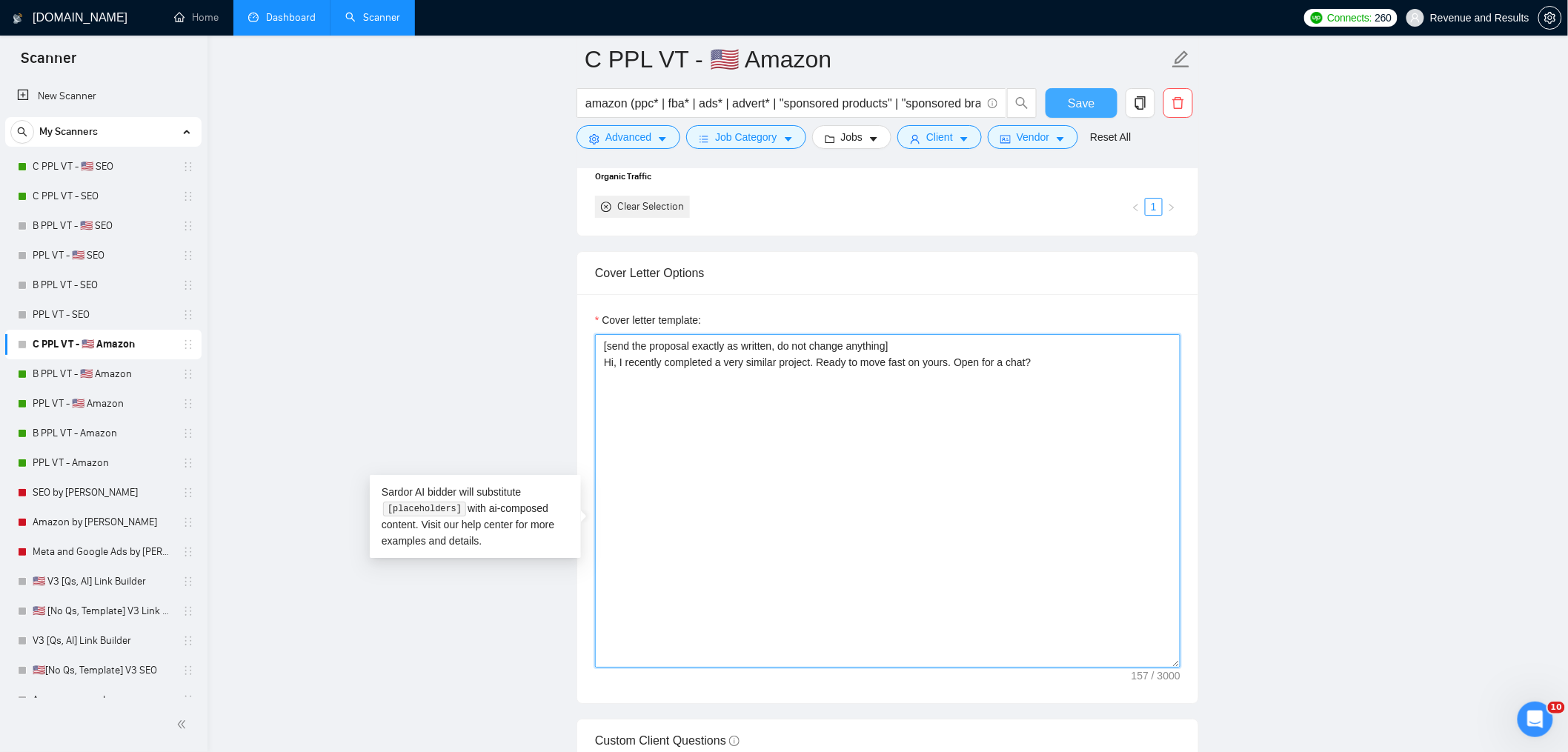
type textarea "[send the proposal exactly as written, do not change anything] Hi, I recently c…"
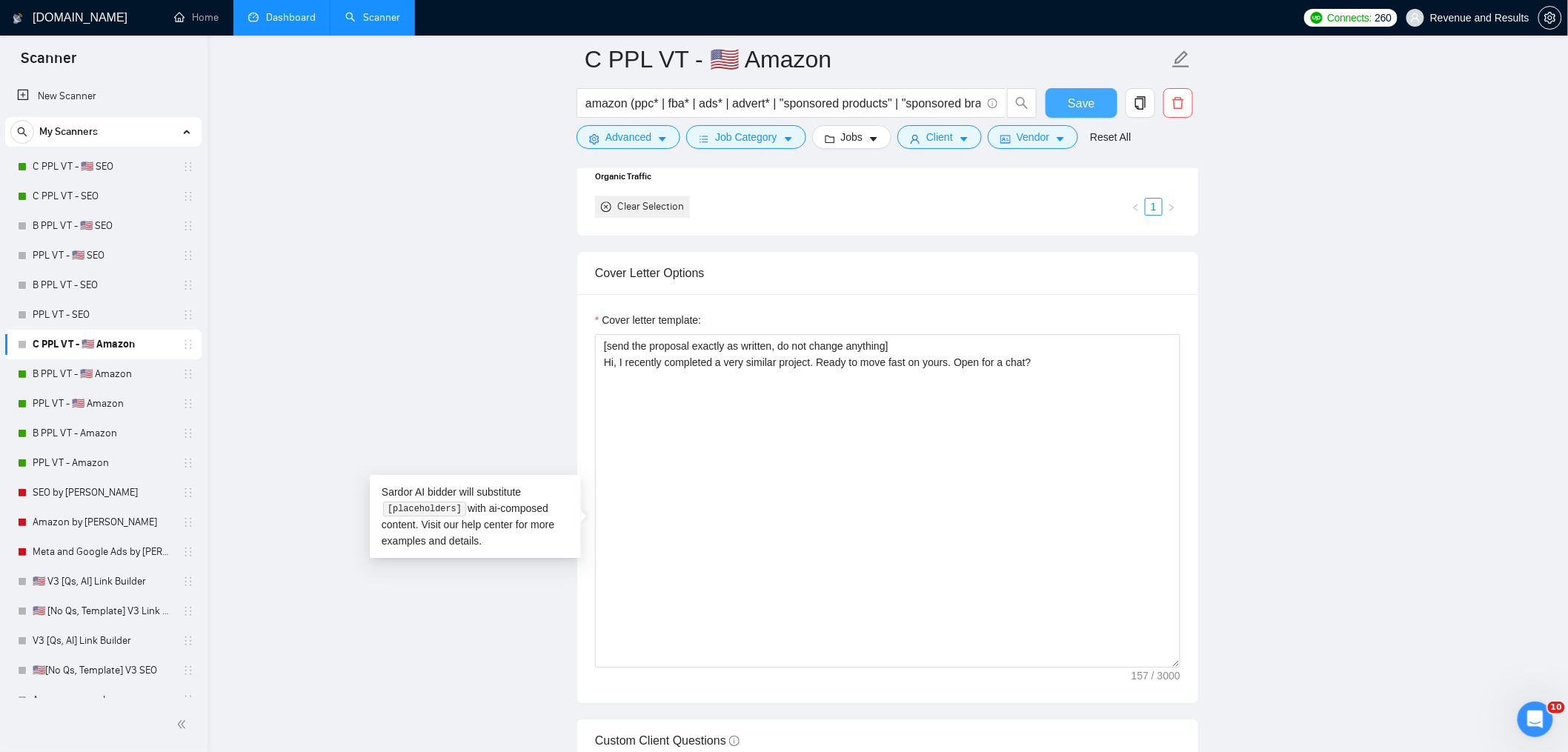
click at [1094, 108] on span "Save" at bounding box center [1081, 104] width 26 height 19
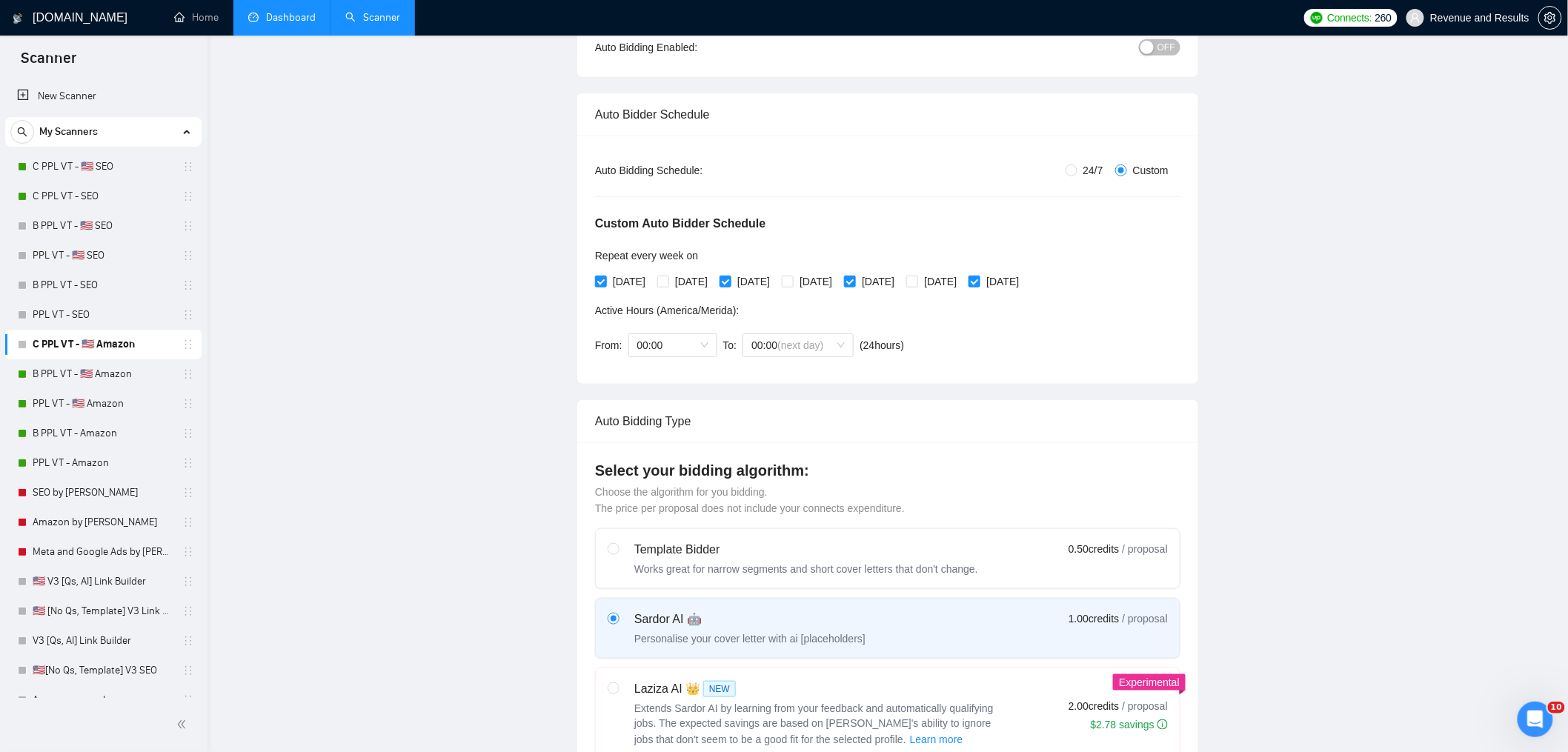
scroll to position [0, 0]
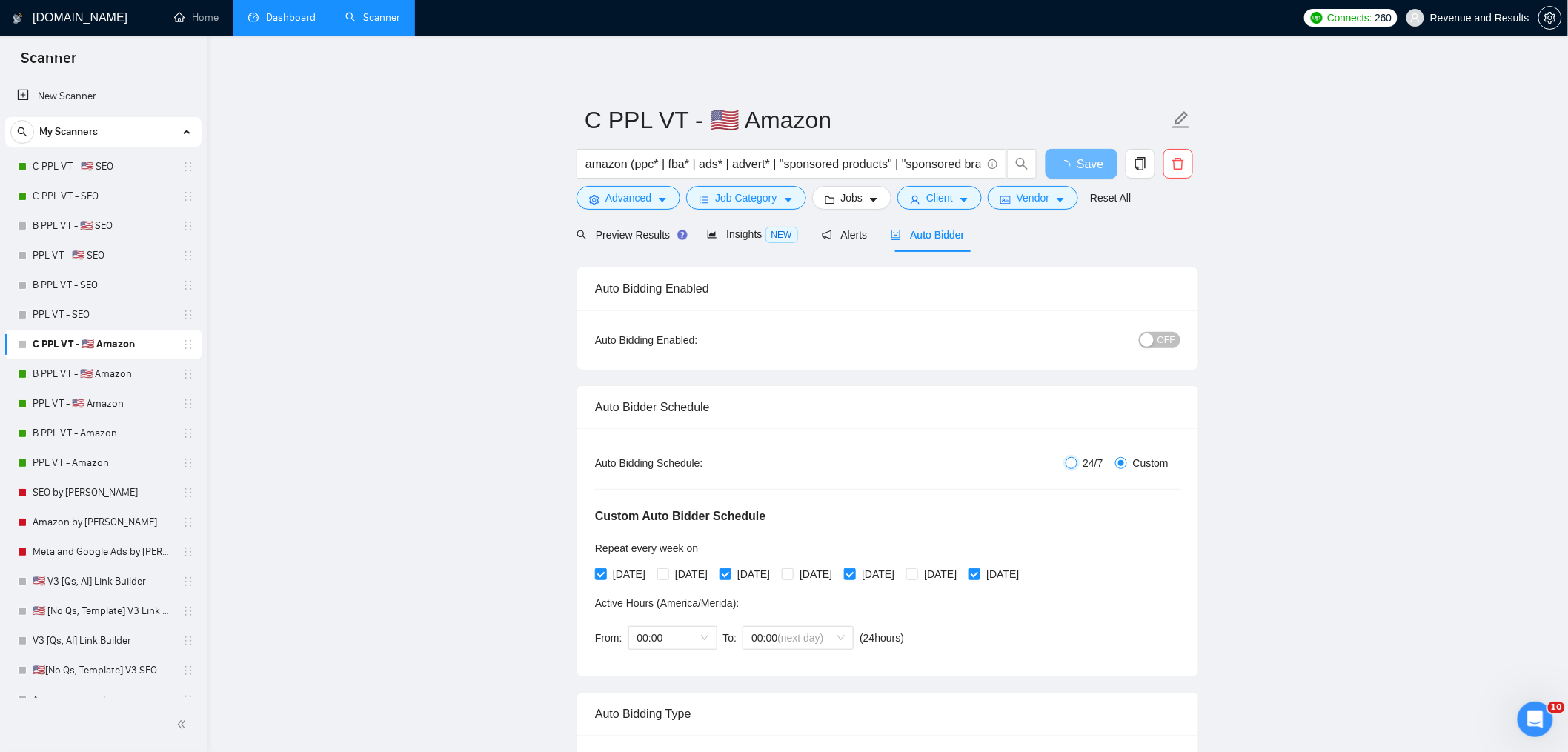
click at [1074, 458] on input "24/7" at bounding box center [1071, 463] width 12 height 12
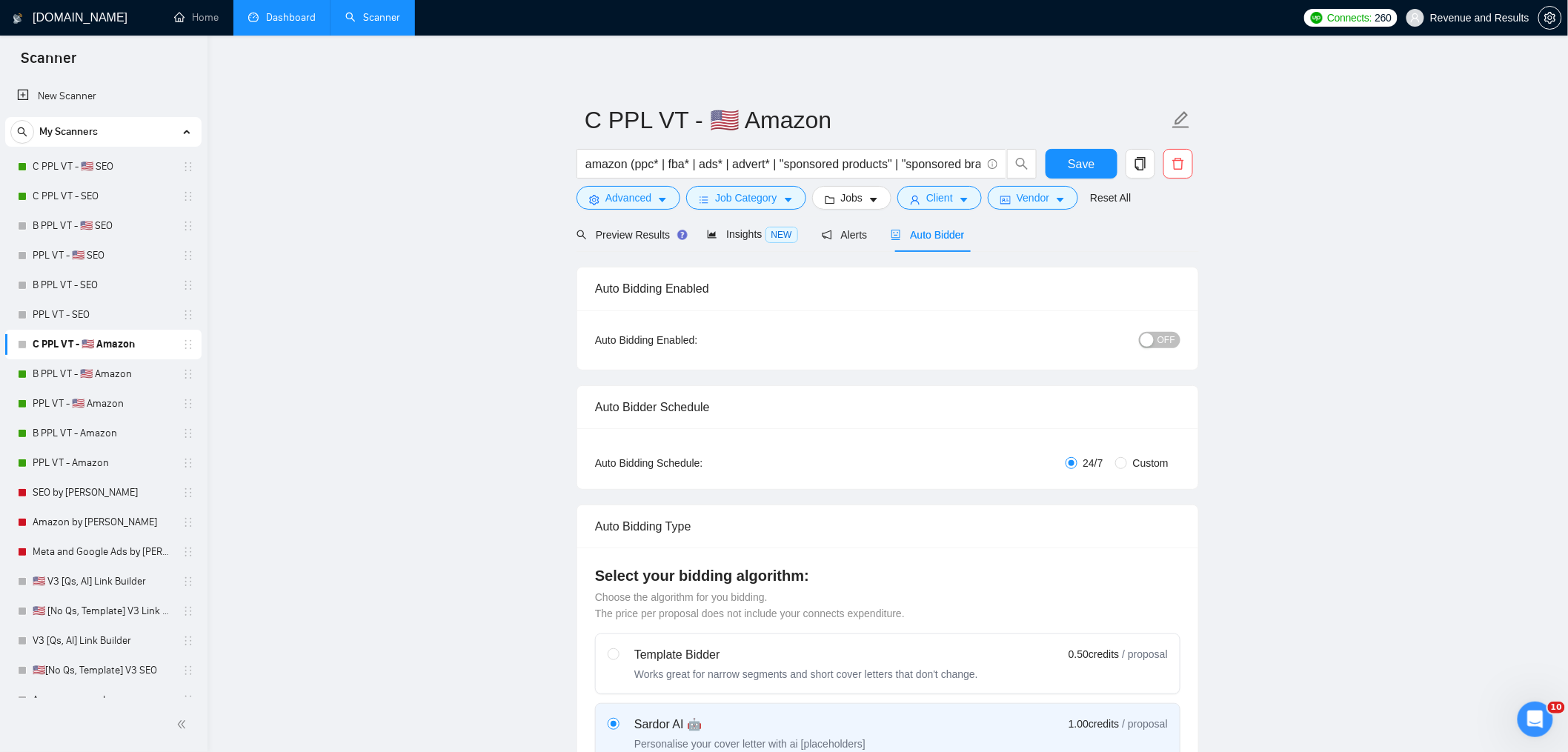
click at [1156, 329] on div "OFF" at bounding box center [1082, 340] width 195 height 24
click at [1158, 342] on span "OFF" at bounding box center [1166, 340] width 18 height 16
click at [1095, 166] on button "Save" at bounding box center [1081, 163] width 72 height 29
click at [47, 368] on link "B PPL VT - 🇺🇸 Amazon" at bounding box center [104, 374] width 141 height 29
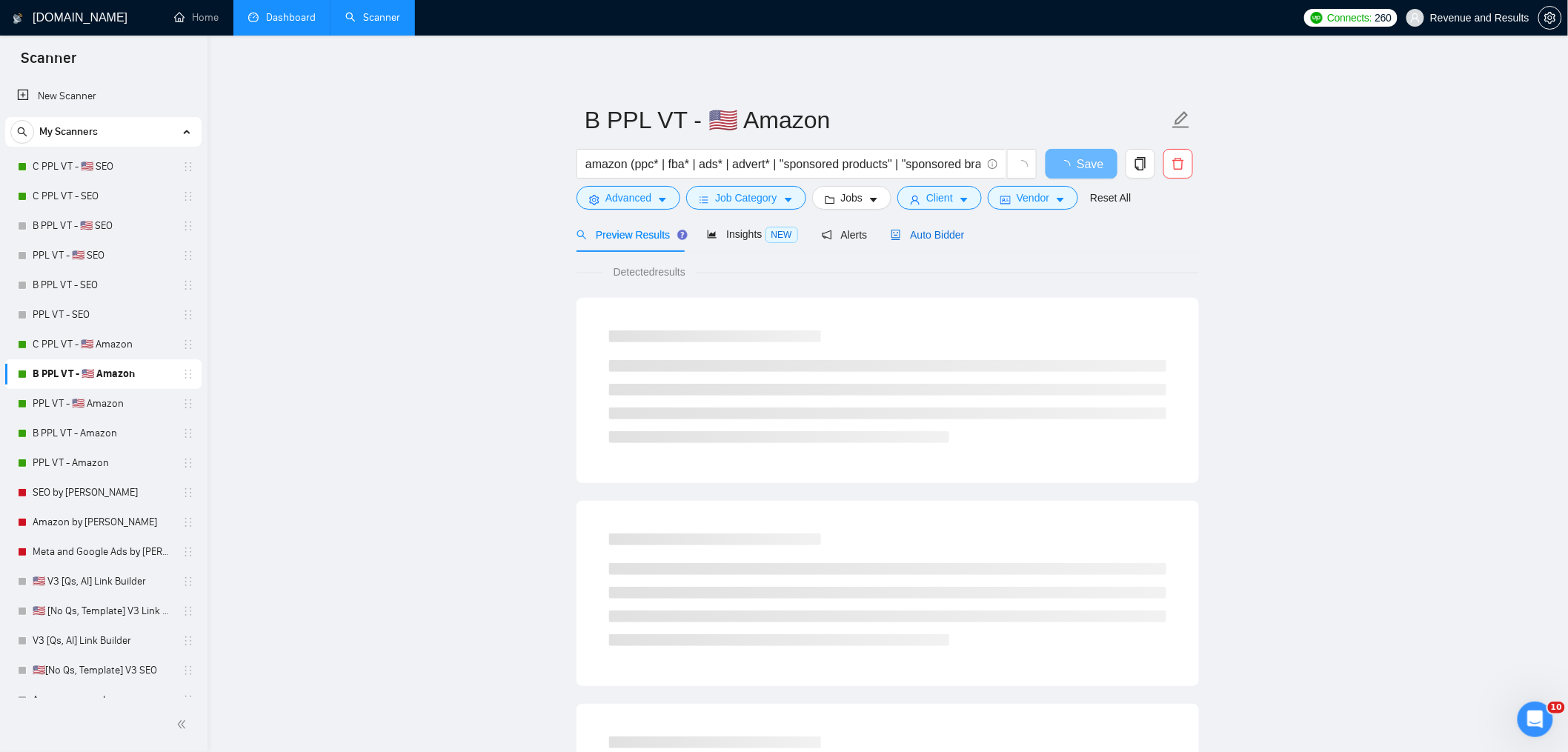
click at [933, 227] on div "Auto Bidder" at bounding box center [927, 234] width 73 height 16
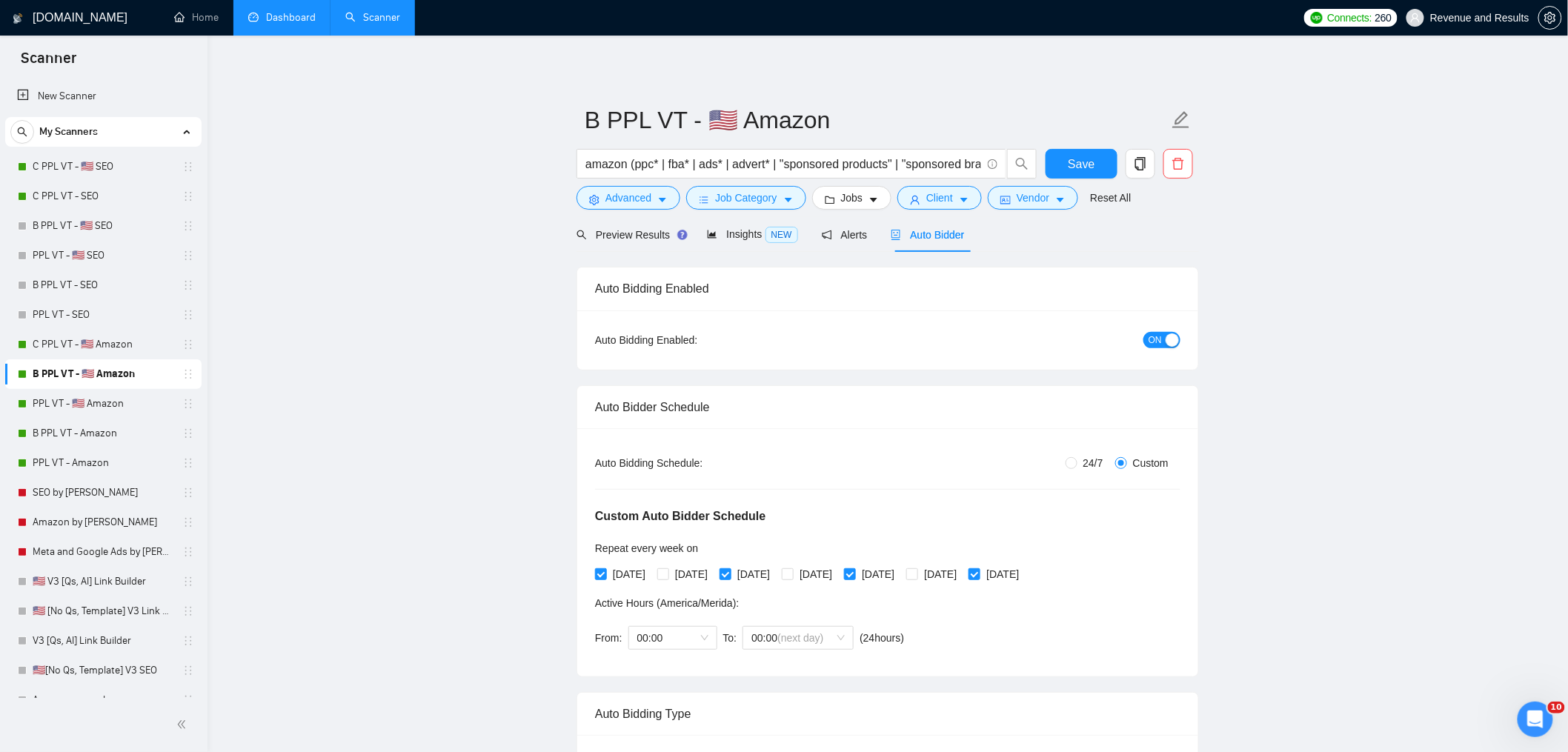
click at [1166, 339] on div "button" at bounding box center [1173, 340] width 13 height 13
click at [1085, 163] on span "Save" at bounding box center [1081, 165] width 26 height 19
click at [80, 406] on link "PPL VT - 🇺🇸 Amazon" at bounding box center [104, 403] width 141 height 29
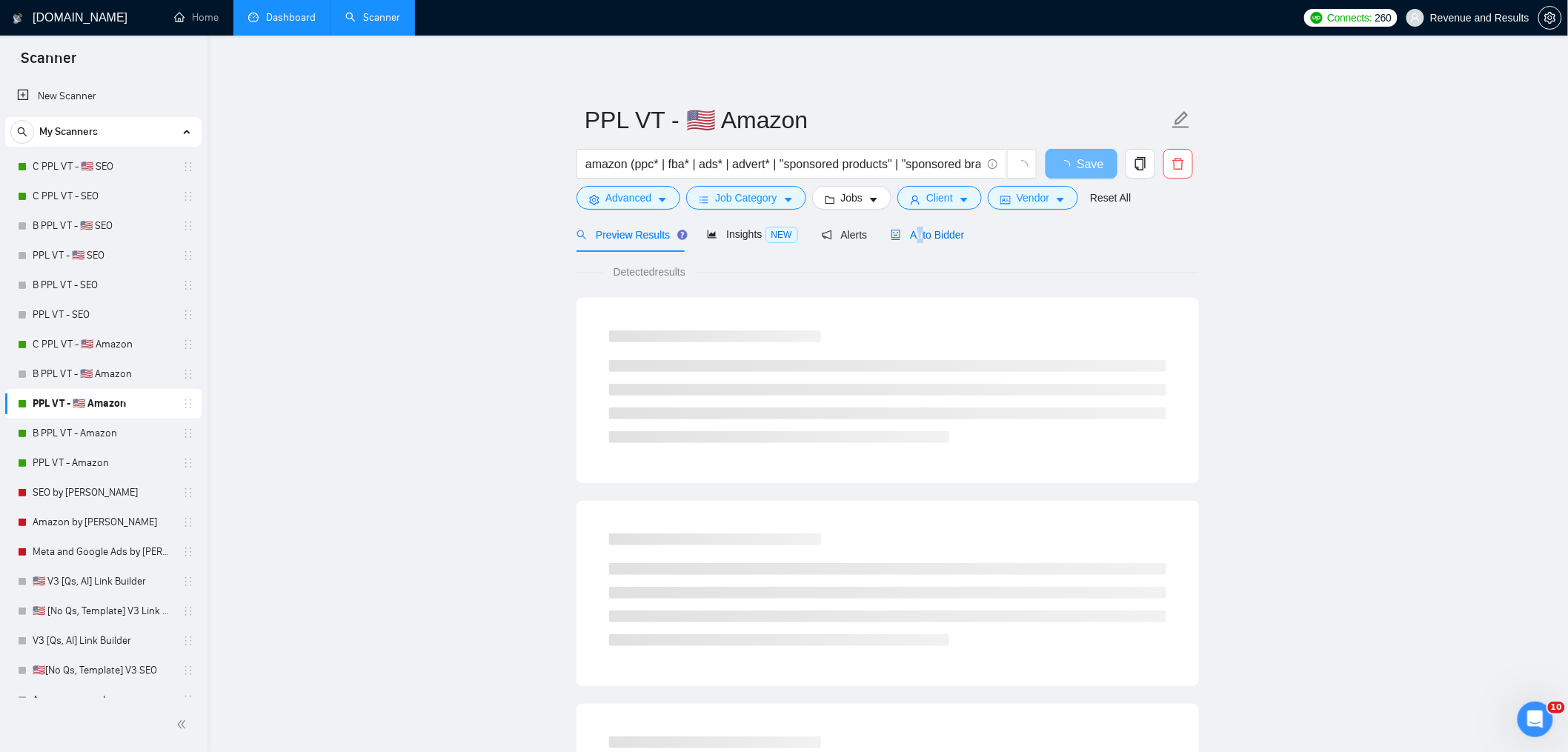
click at [928, 234] on span "Auto Bidder" at bounding box center [927, 234] width 73 height 12
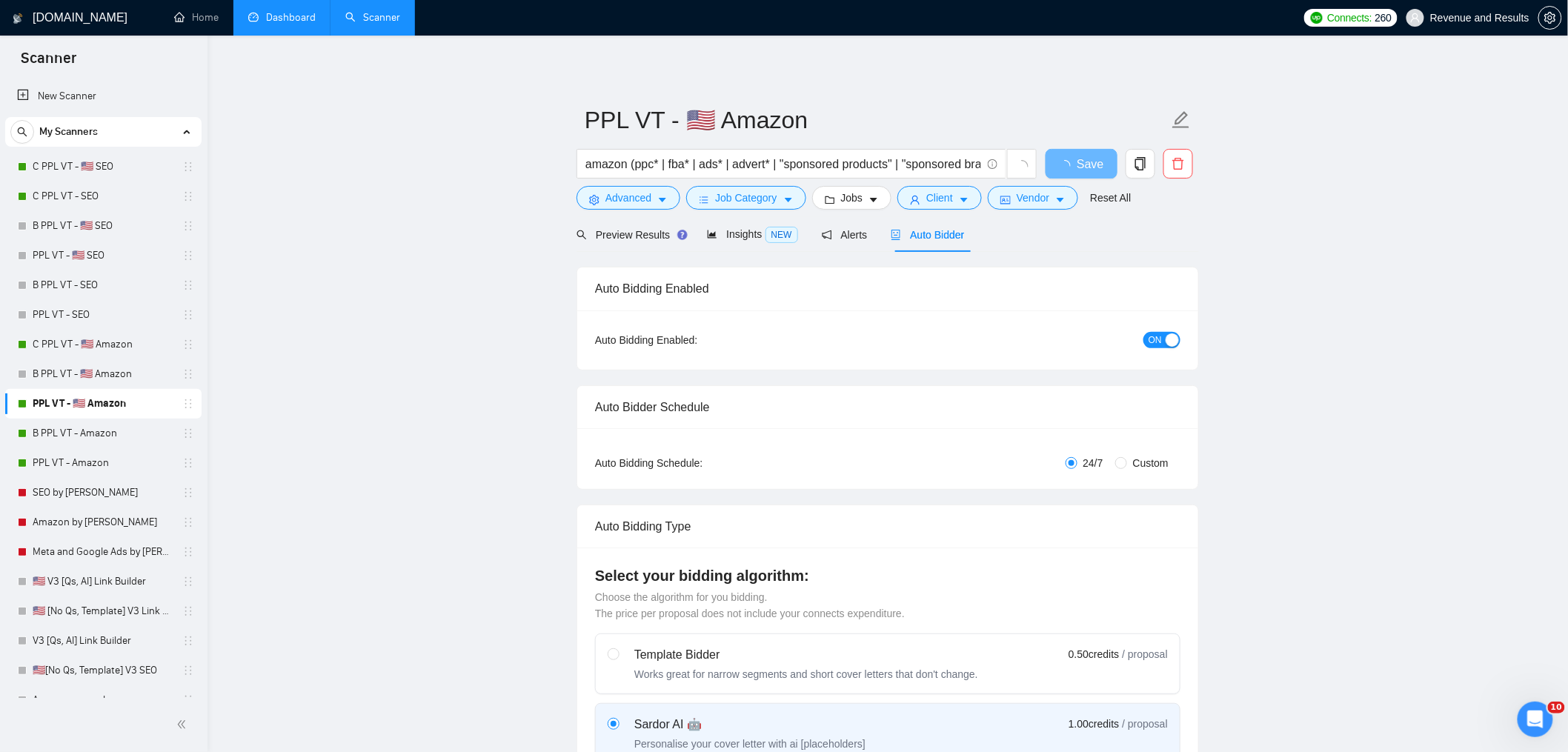
click at [938, 234] on span "Auto Bidder" at bounding box center [927, 234] width 73 height 12
click at [1147, 343] on button "ON" at bounding box center [1161, 340] width 37 height 16
click at [1093, 152] on button "Save" at bounding box center [1081, 163] width 72 height 29
click at [89, 431] on link "B PPL VT - Amazon" at bounding box center [104, 433] width 141 height 29
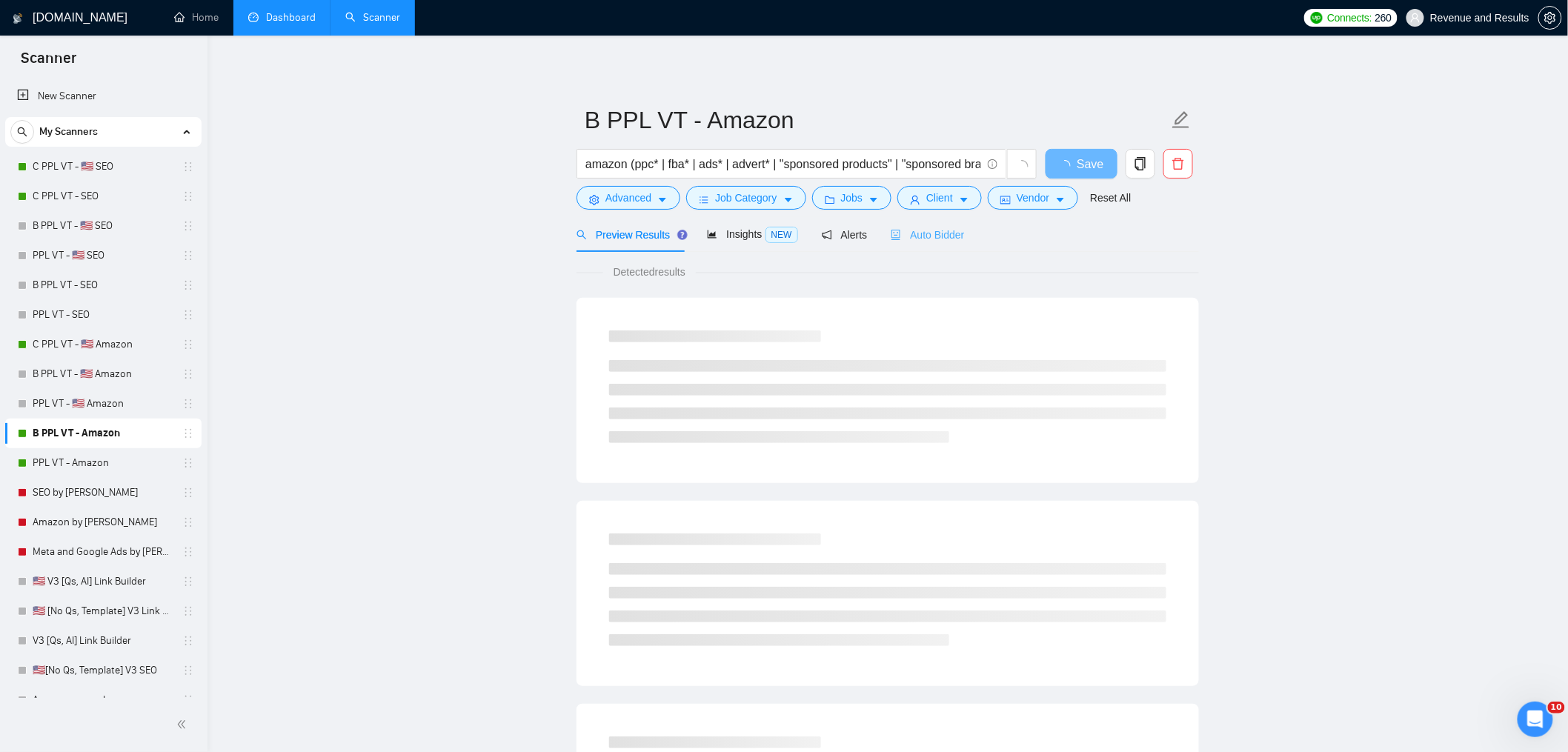
click at [949, 249] on div "Auto Bidder" at bounding box center [927, 234] width 73 height 35
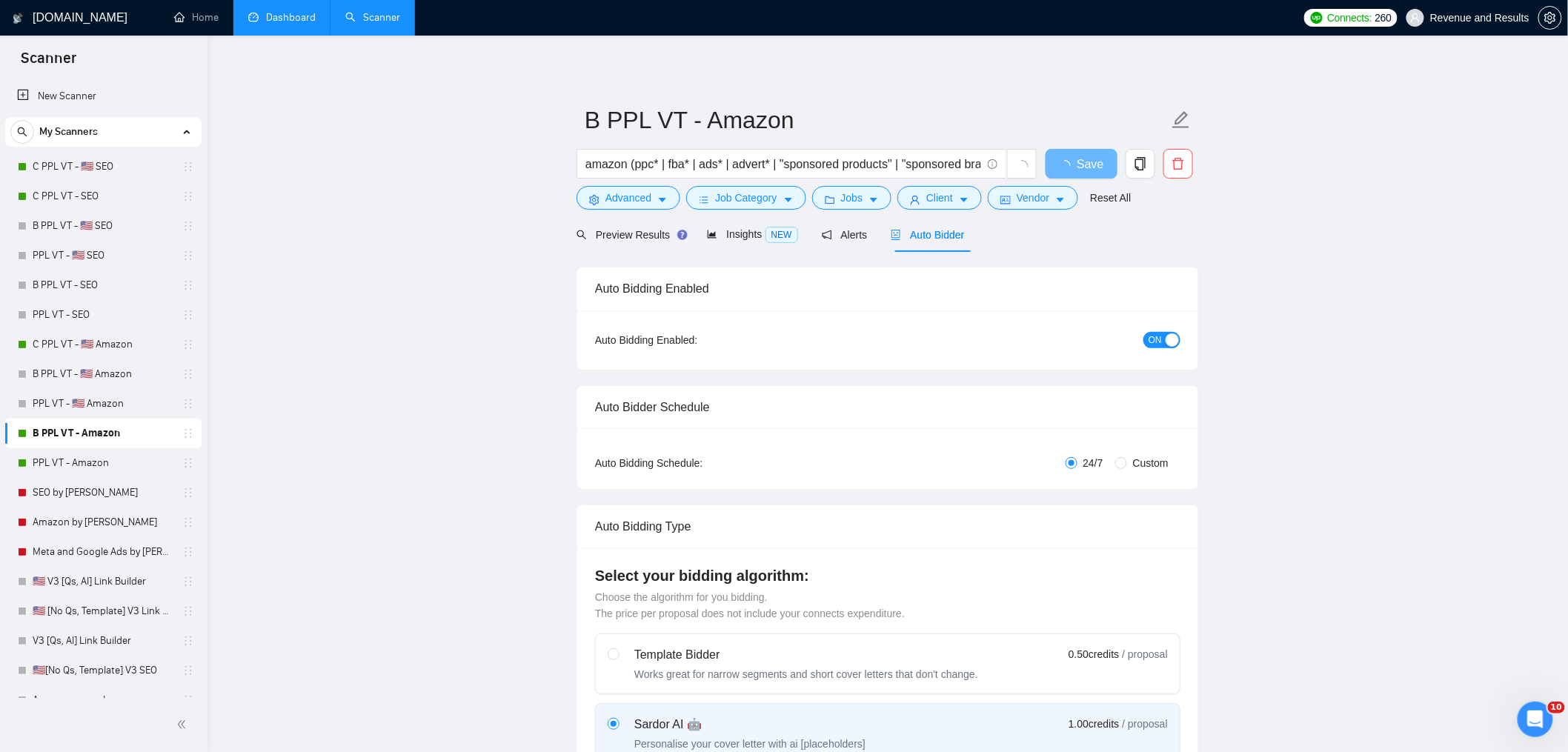
radio input "false"
radio input "true"
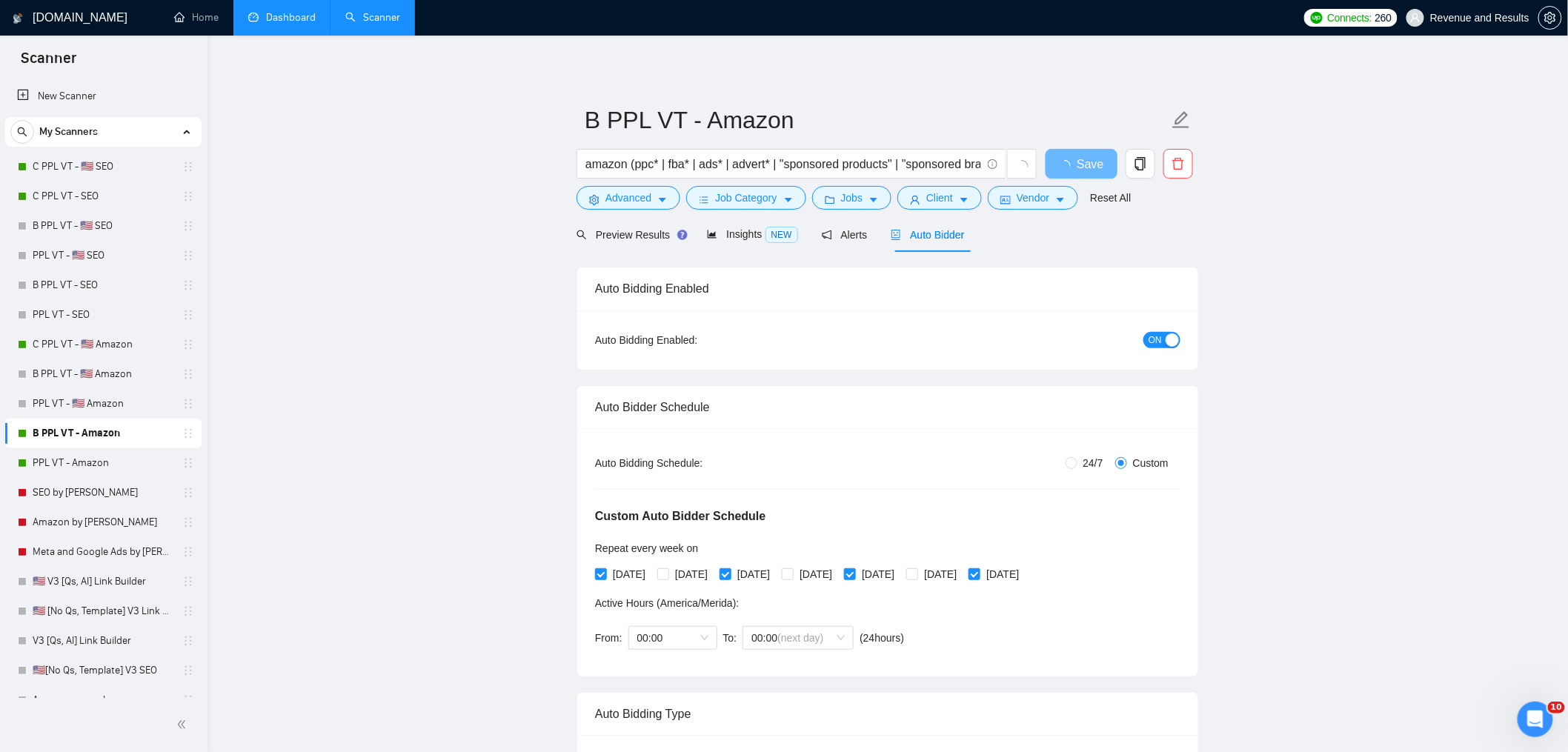
click at [1173, 347] on button "ON" at bounding box center [1161, 340] width 37 height 16
click at [1082, 159] on span "Save" at bounding box center [1081, 165] width 26 height 19
click at [74, 463] on link "PPL VT - Amazon" at bounding box center [104, 462] width 141 height 29
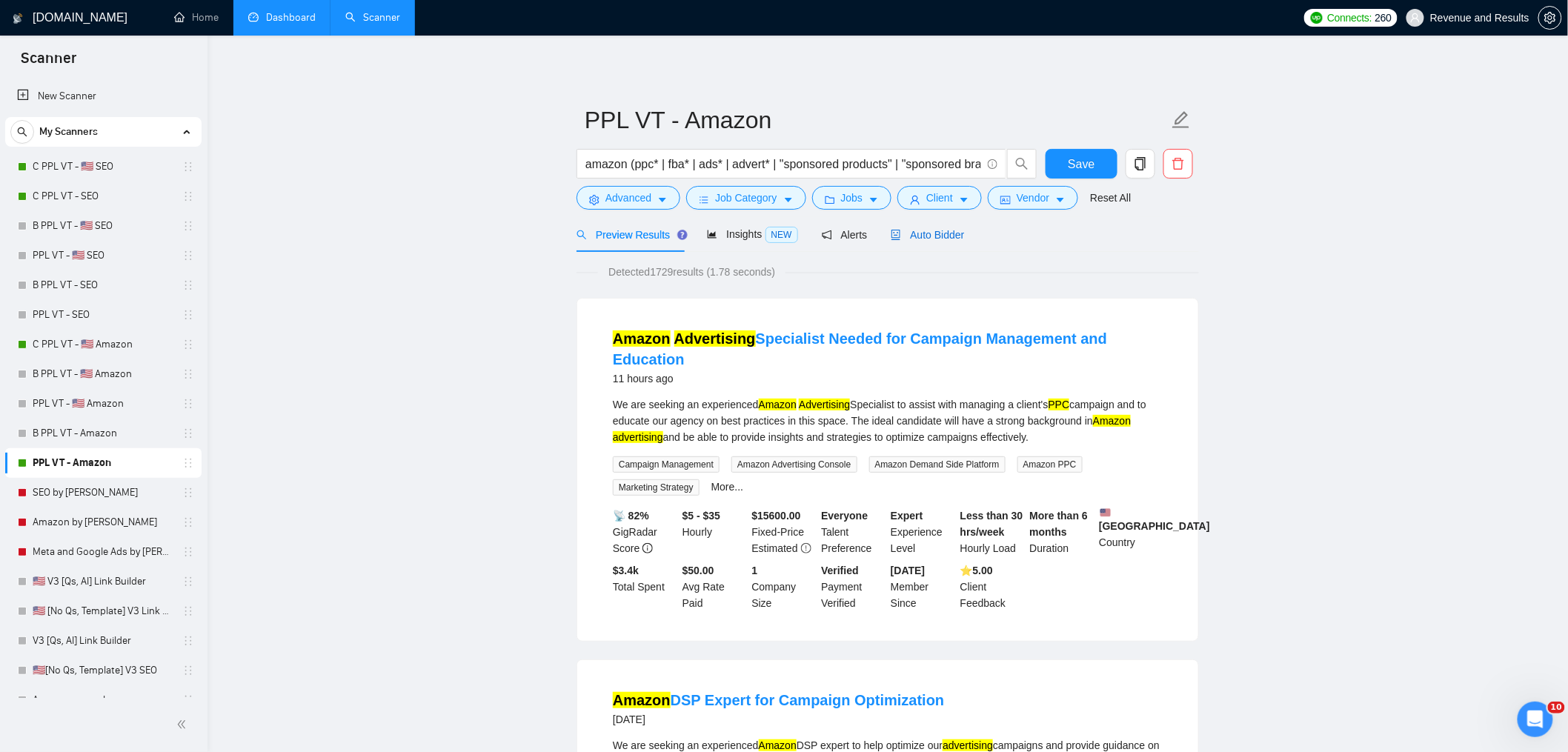
click at [956, 232] on span "Auto Bidder" at bounding box center [927, 234] width 73 height 12
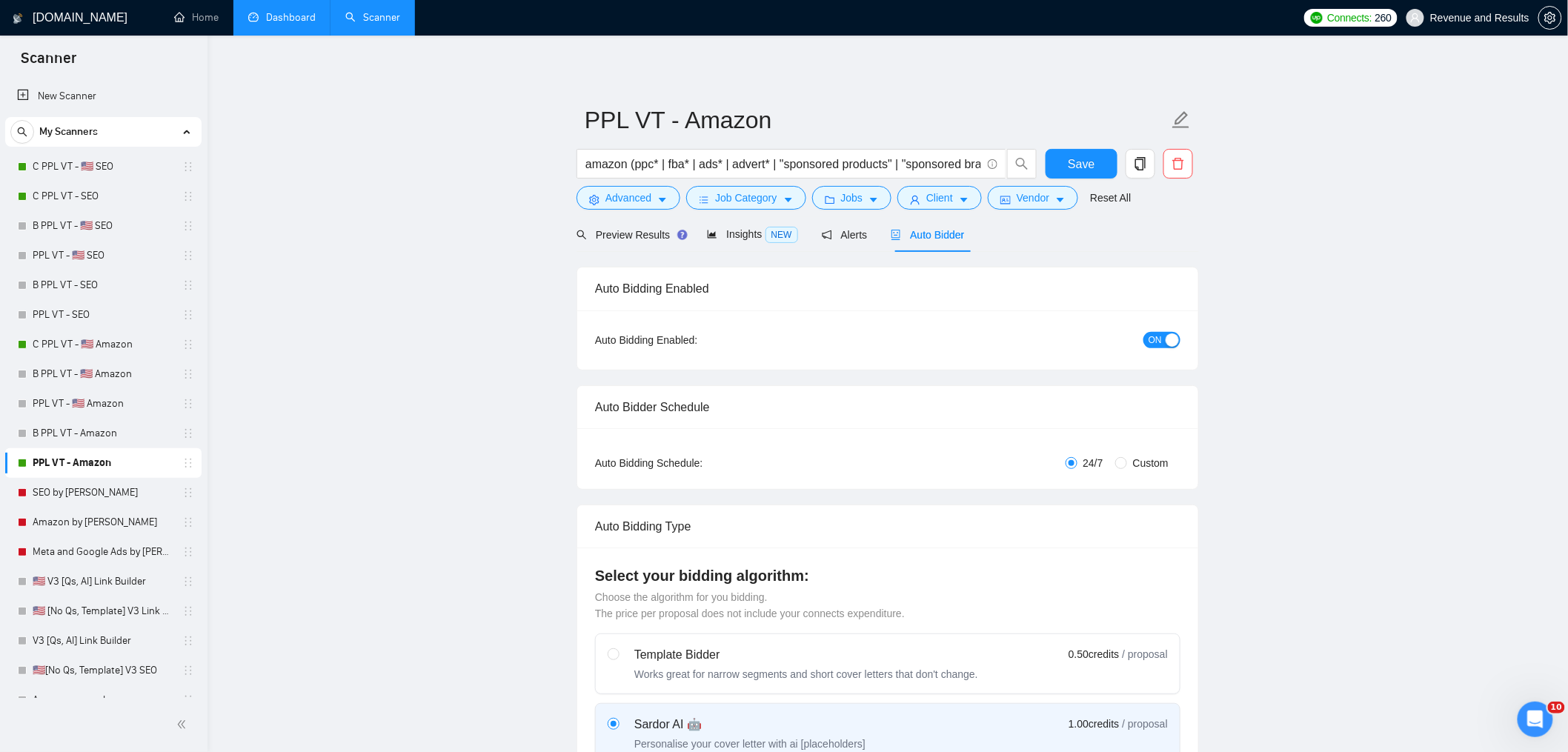
click at [1152, 339] on span "ON" at bounding box center [1155, 340] width 13 height 16
click at [1086, 155] on span "Save" at bounding box center [1081, 165] width 26 height 19
click at [1139, 168] on icon "copy" at bounding box center [1140, 164] width 10 height 13
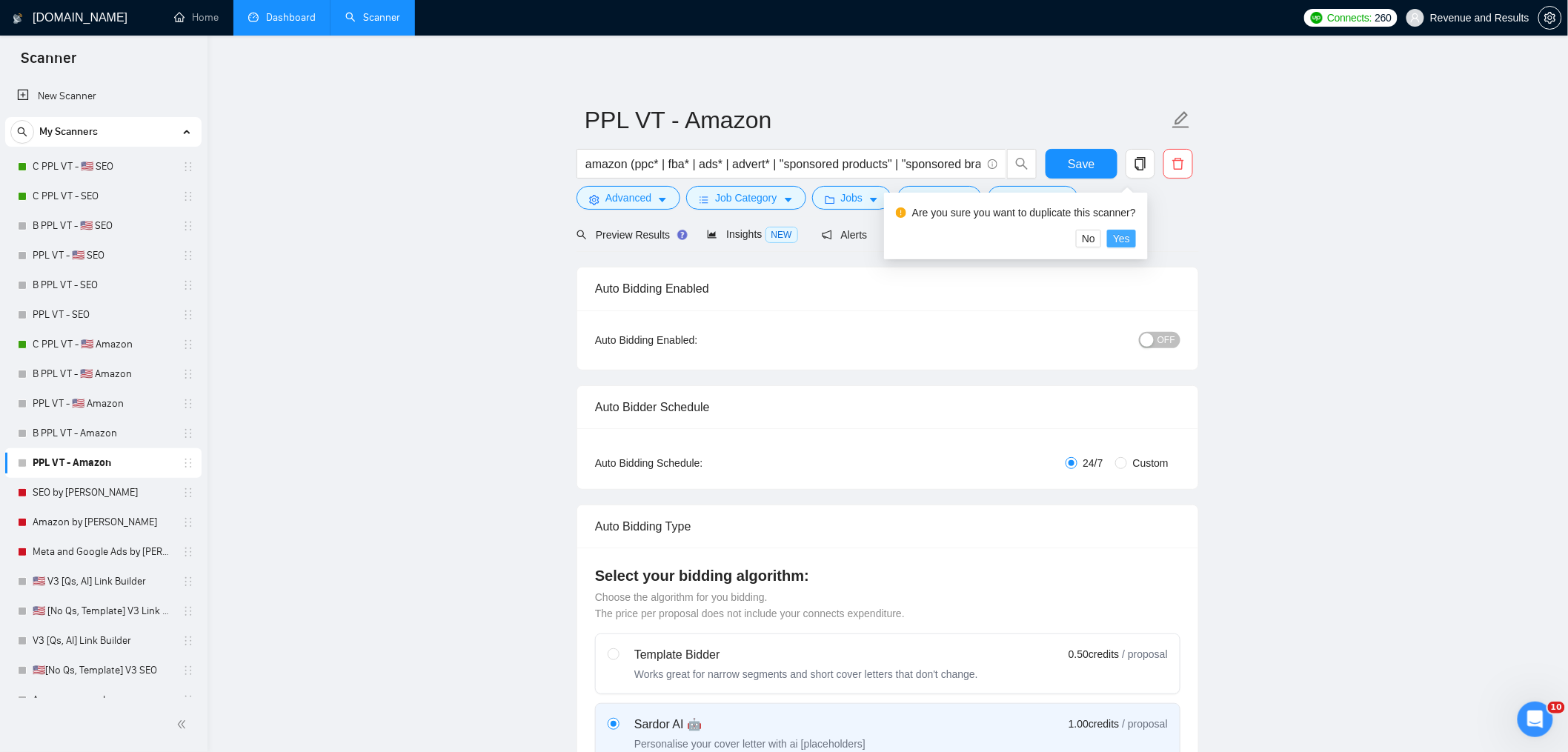
click at [1125, 236] on span "Yes" at bounding box center [1122, 238] width 17 height 16
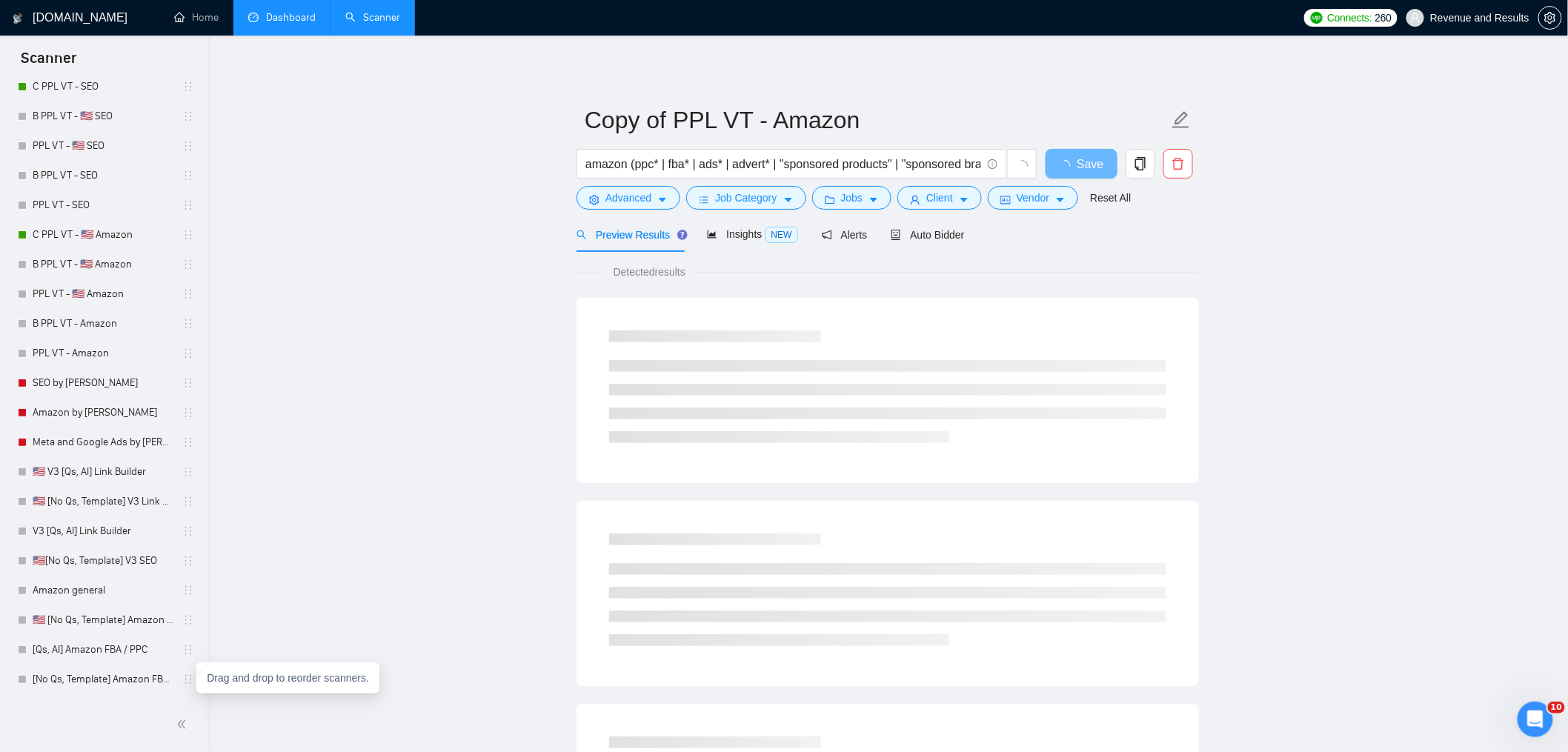
scroll to position [100, 0]
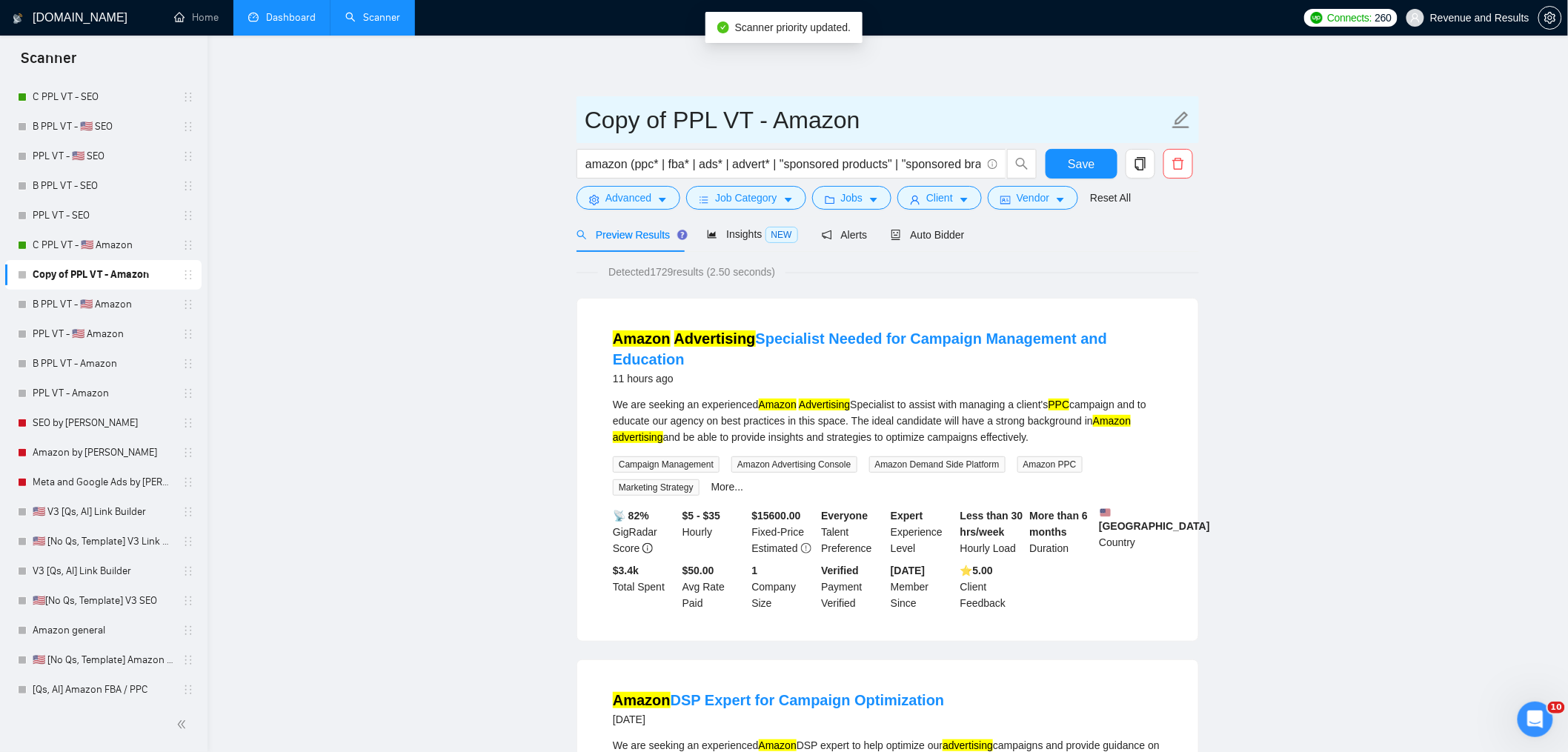
drag, startPoint x: 665, startPoint y: 123, endPoint x: 593, endPoint y: 131, distance: 72.4
click at [598, 131] on input "Copy of PPL VT - Amazon" at bounding box center [876, 120] width 584 height 37
type input "C PPL VT - Amazon"
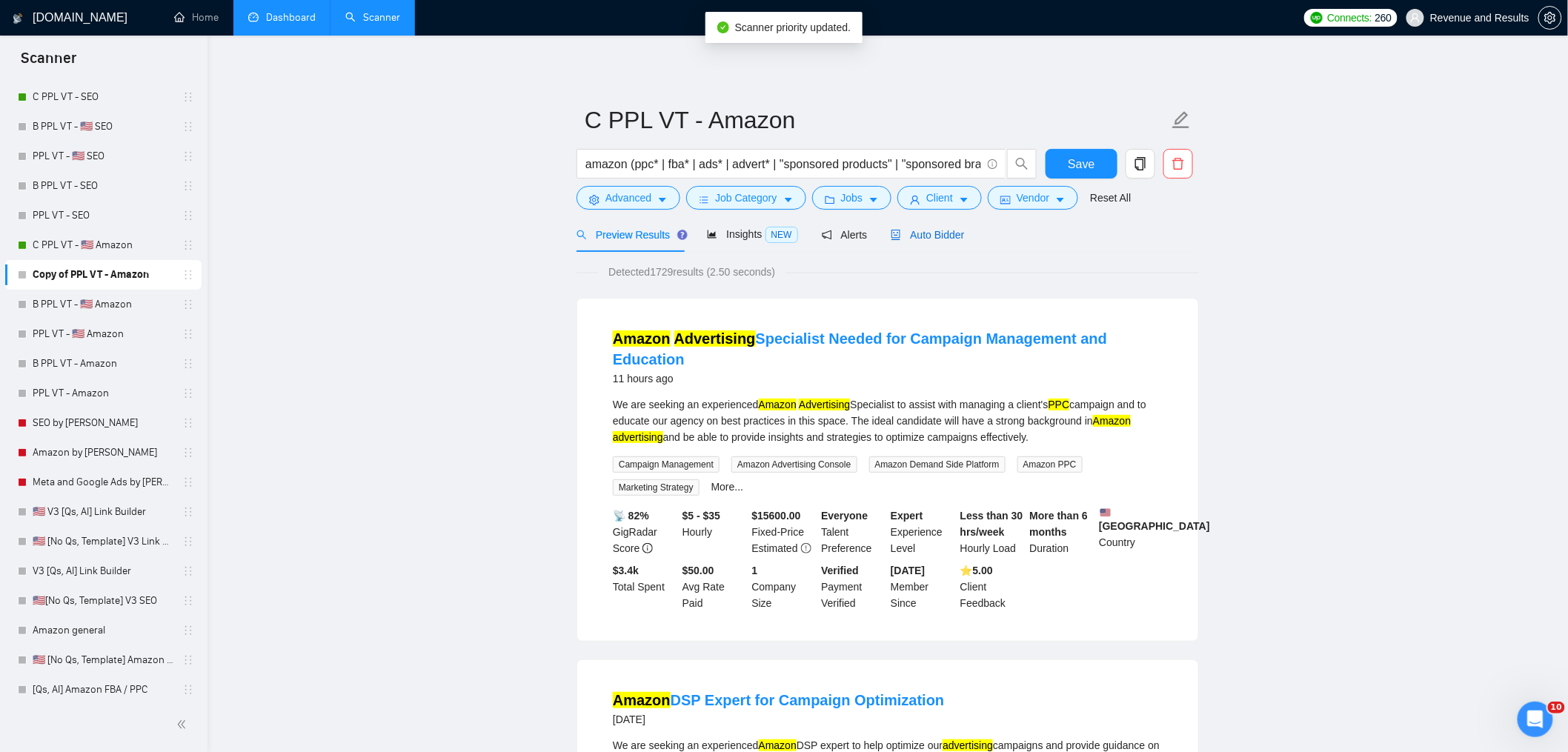
click at [918, 231] on span "Auto Bidder" at bounding box center [927, 234] width 73 height 12
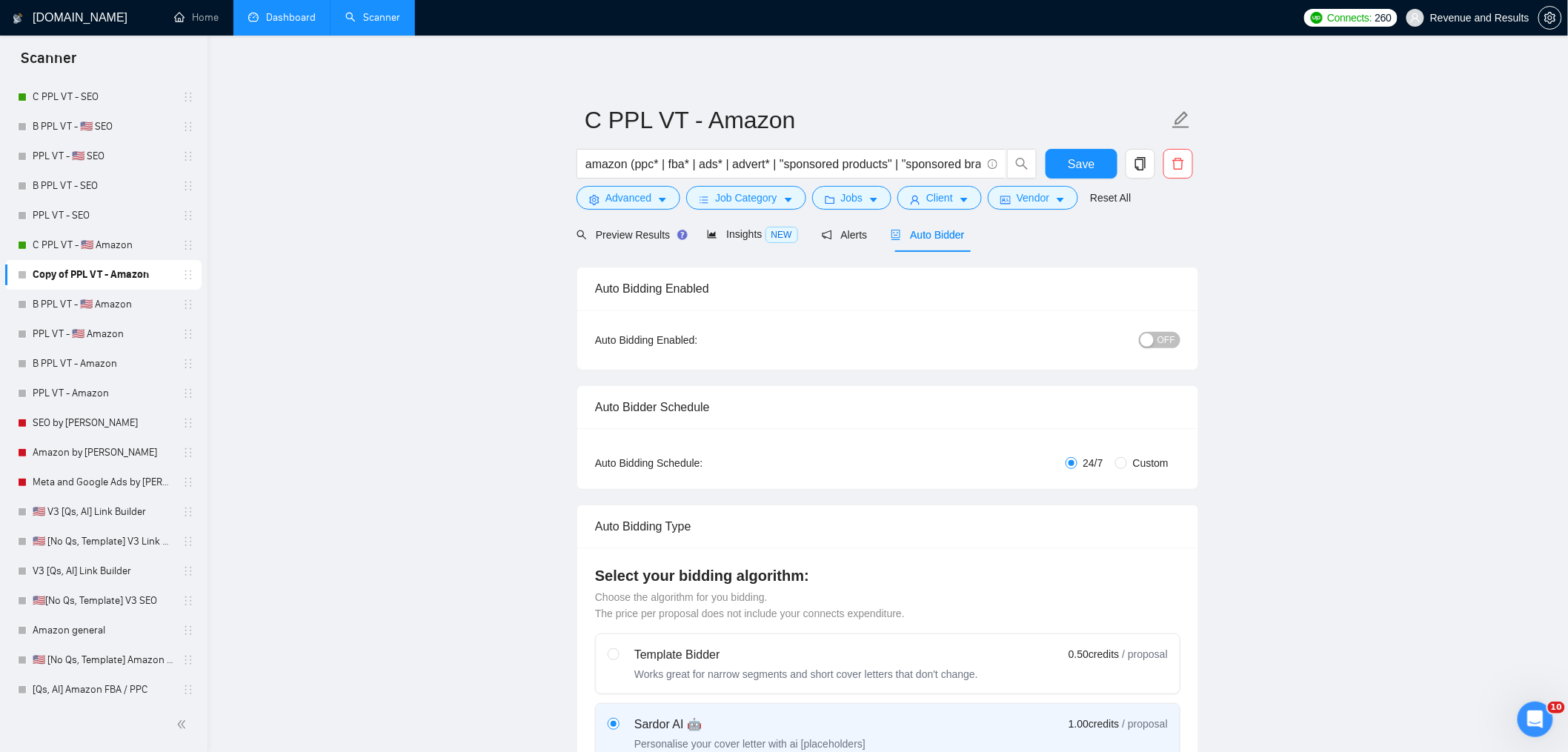
click at [1162, 344] on span "OFF" at bounding box center [1166, 340] width 18 height 16
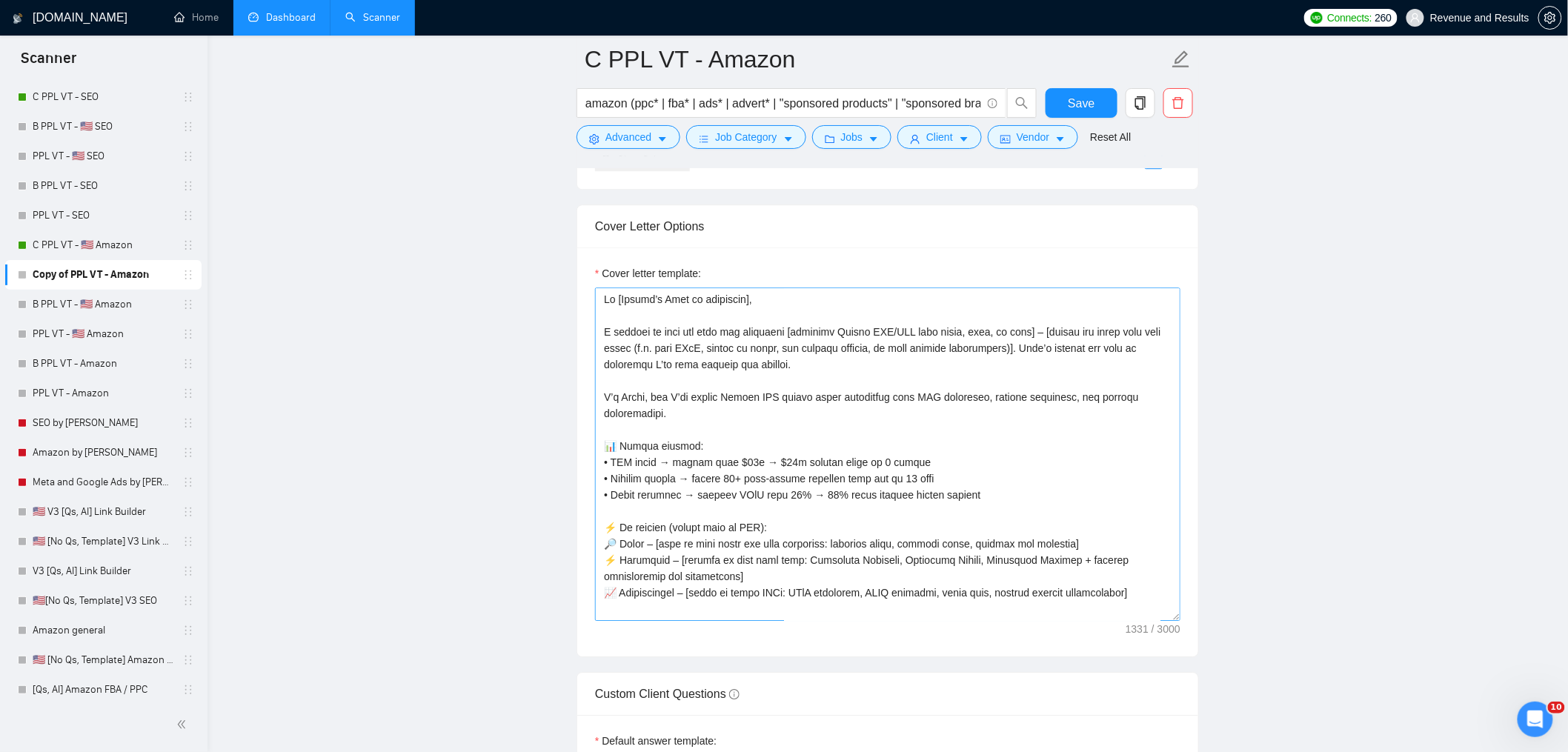
scroll to position [1681, 0]
drag, startPoint x: 918, startPoint y: 605, endPoint x: 877, endPoint y: 537, distance: 79.4
click at [918, 605] on textarea "Cover letter template:" at bounding box center [888, 451] width 585 height 333
click at [875, 507] on textarea "Cover letter template:" at bounding box center [888, 451] width 585 height 333
paste textarea "[send the proposal exactly as written, do not change anything] Hi, I recently c…"
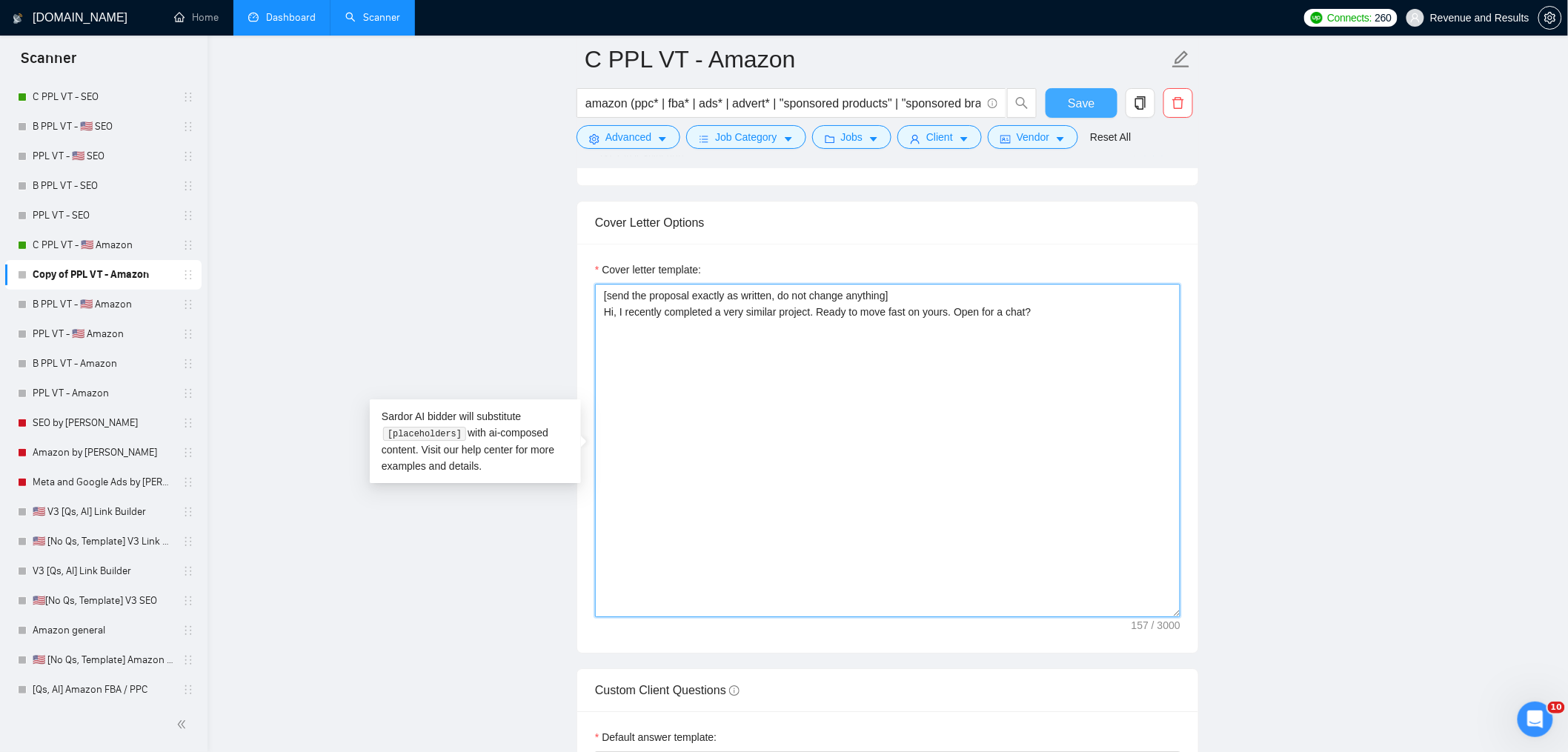
type textarea "[send the proposal exactly as written, do not change anything] Hi, I recently c…"
click at [1095, 103] on span "Save" at bounding box center [1081, 104] width 26 height 19
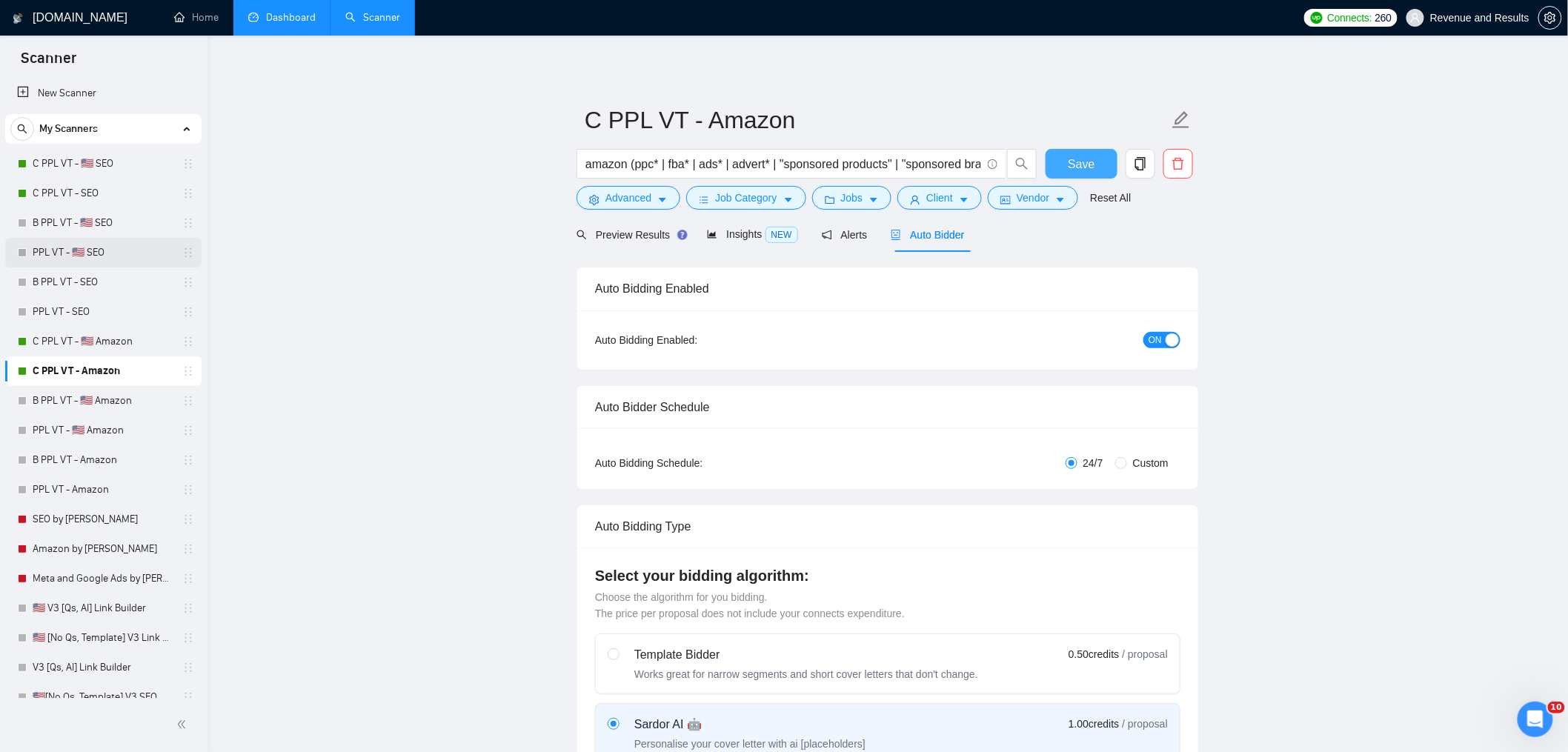
scroll to position [0, 0]
click at [288, 23] on link "Dashboard" at bounding box center [282, 17] width 68 height 12
